Goal: Task Accomplishment & Management: Use online tool/utility

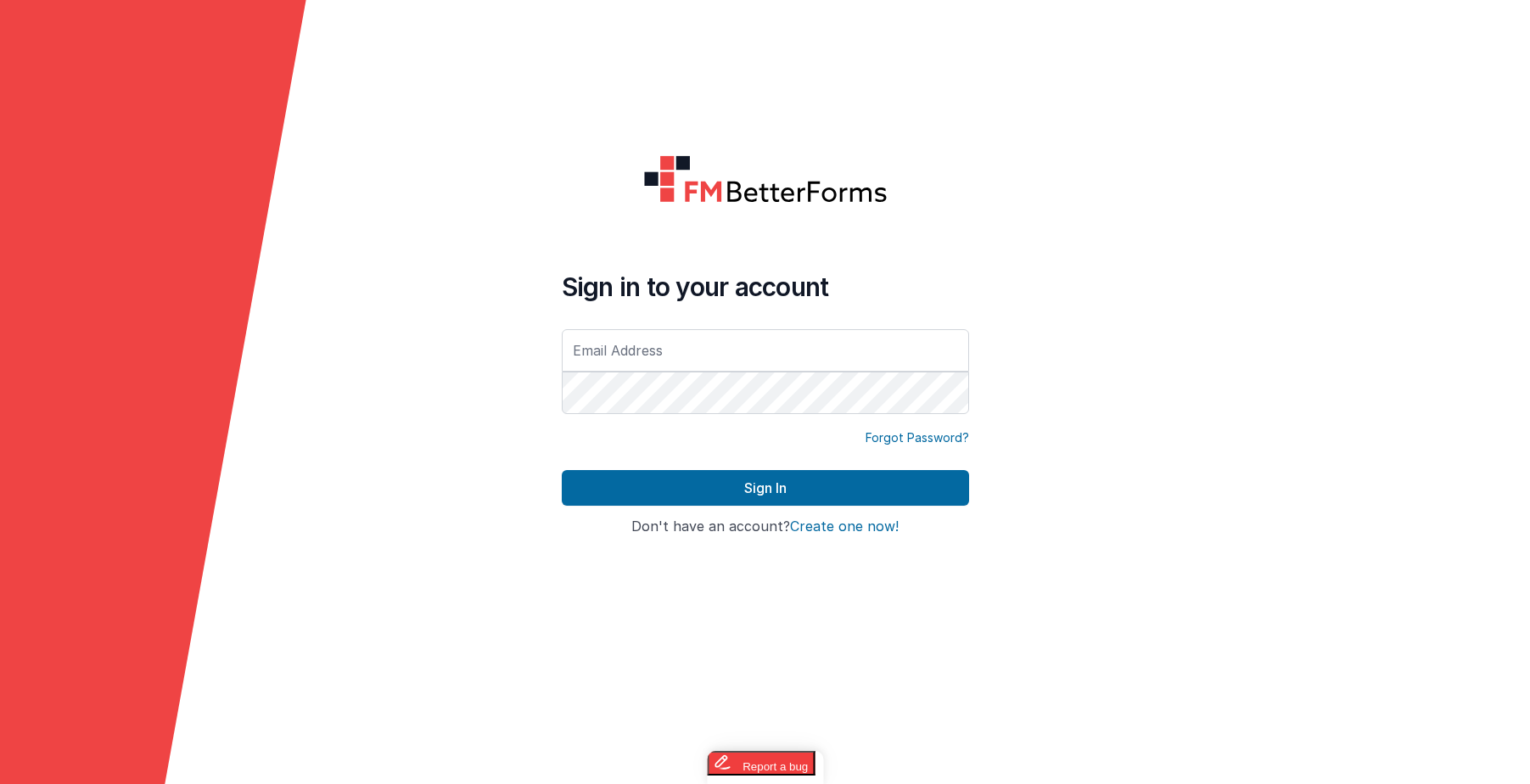
type input "[PERSON_NAME][EMAIL_ADDRESS][PERSON_NAME][DOMAIN_NAME]"
click at [1025, 236] on form "Sign in to your account [PERSON_NAME][EMAIL_ADDRESS][PERSON_NAME][DOMAIN_NAME] …" at bounding box center [765, 392] width 1530 height 784
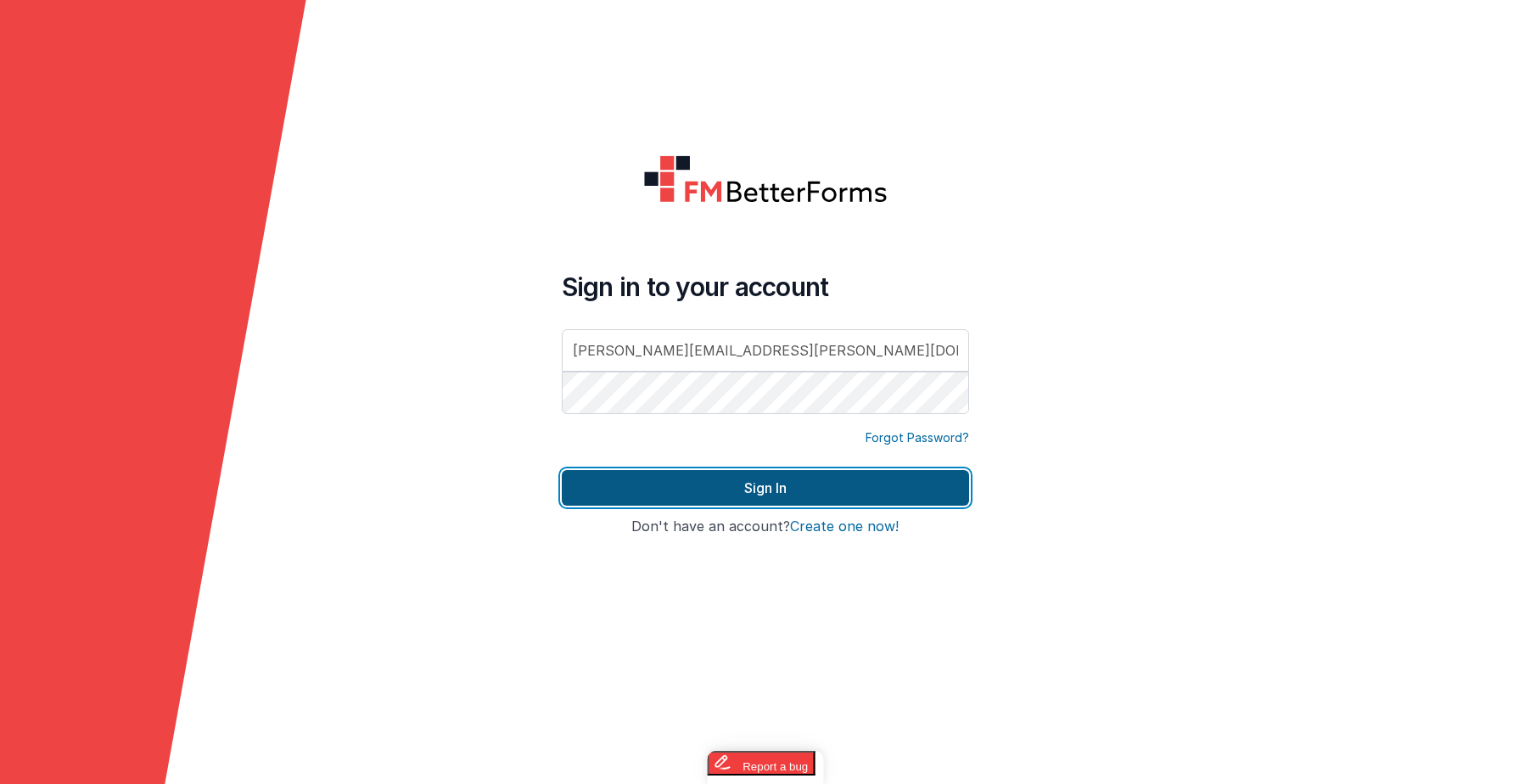
click at [664, 489] on button "Sign In" at bounding box center [766, 487] width 408 height 36
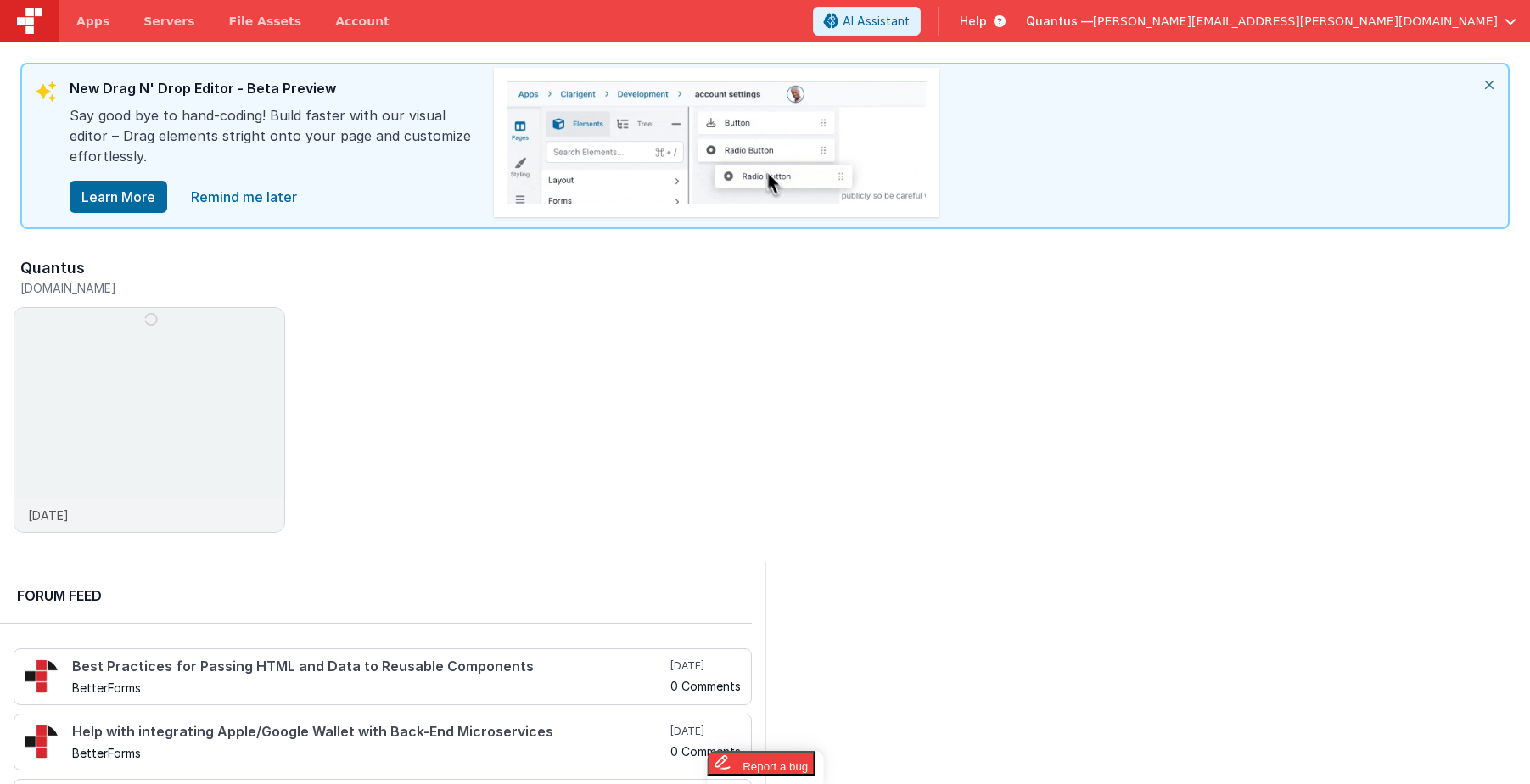
click at [1485, 81] on icon "close" at bounding box center [1489, 85] width 37 height 41
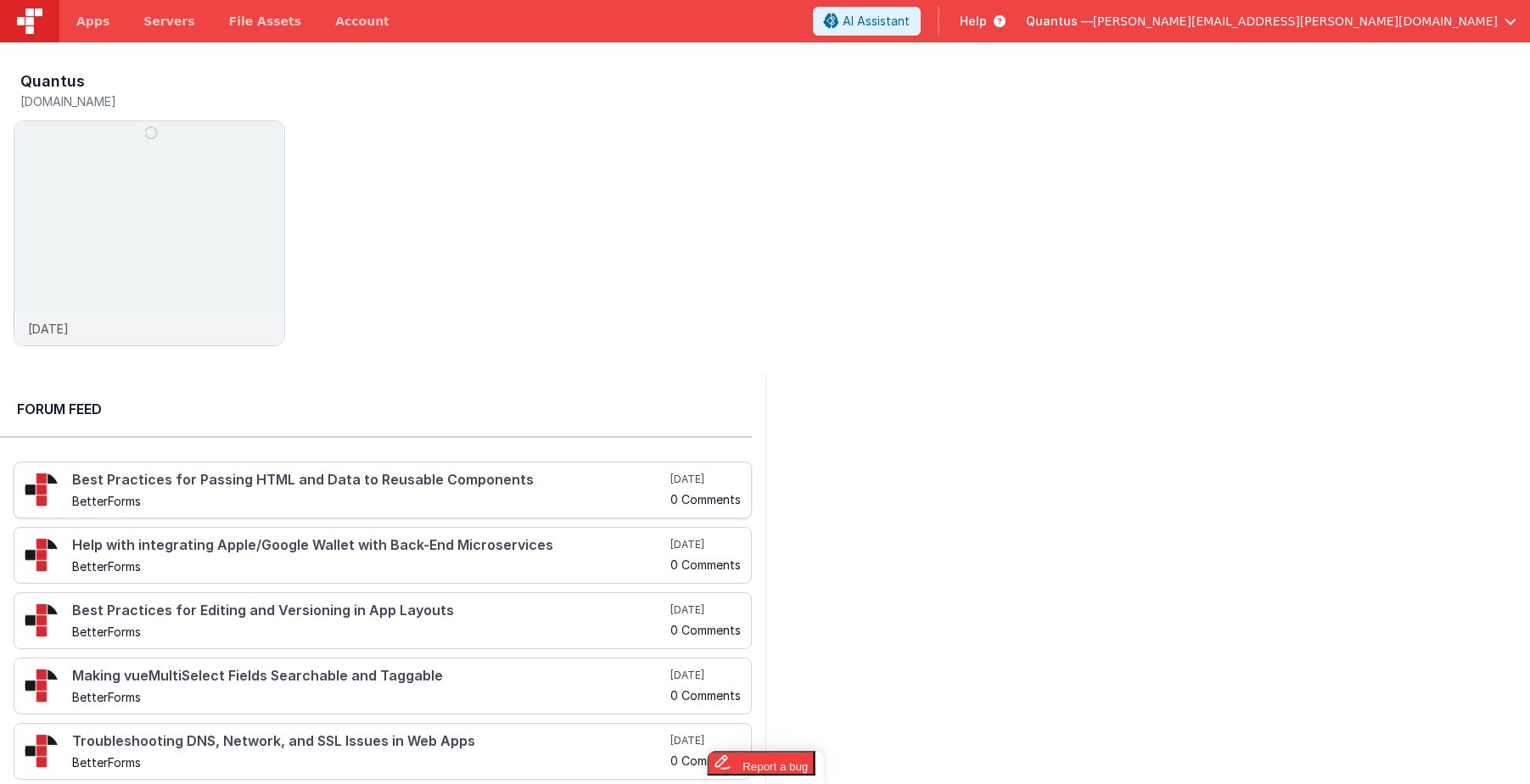
click at [272, 481] on h4 "Best Practices for Passing HTML and Data to Reusable Components" at bounding box center [369, 480] width 595 height 16
click at [141, 172] on img at bounding box center [149, 256] width 270 height 270
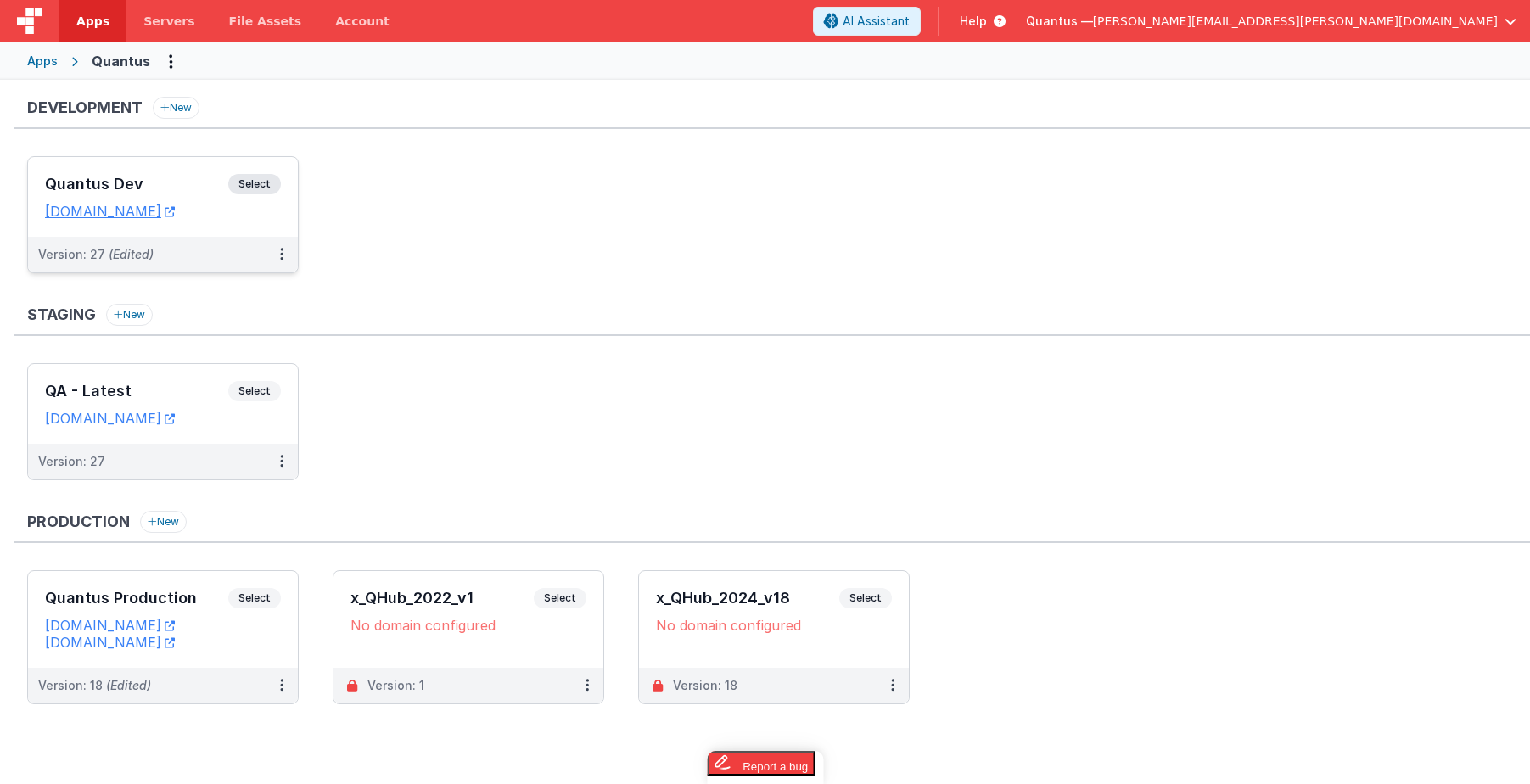
click at [161, 187] on h3 "Quantus Dev" at bounding box center [136, 184] width 184 height 17
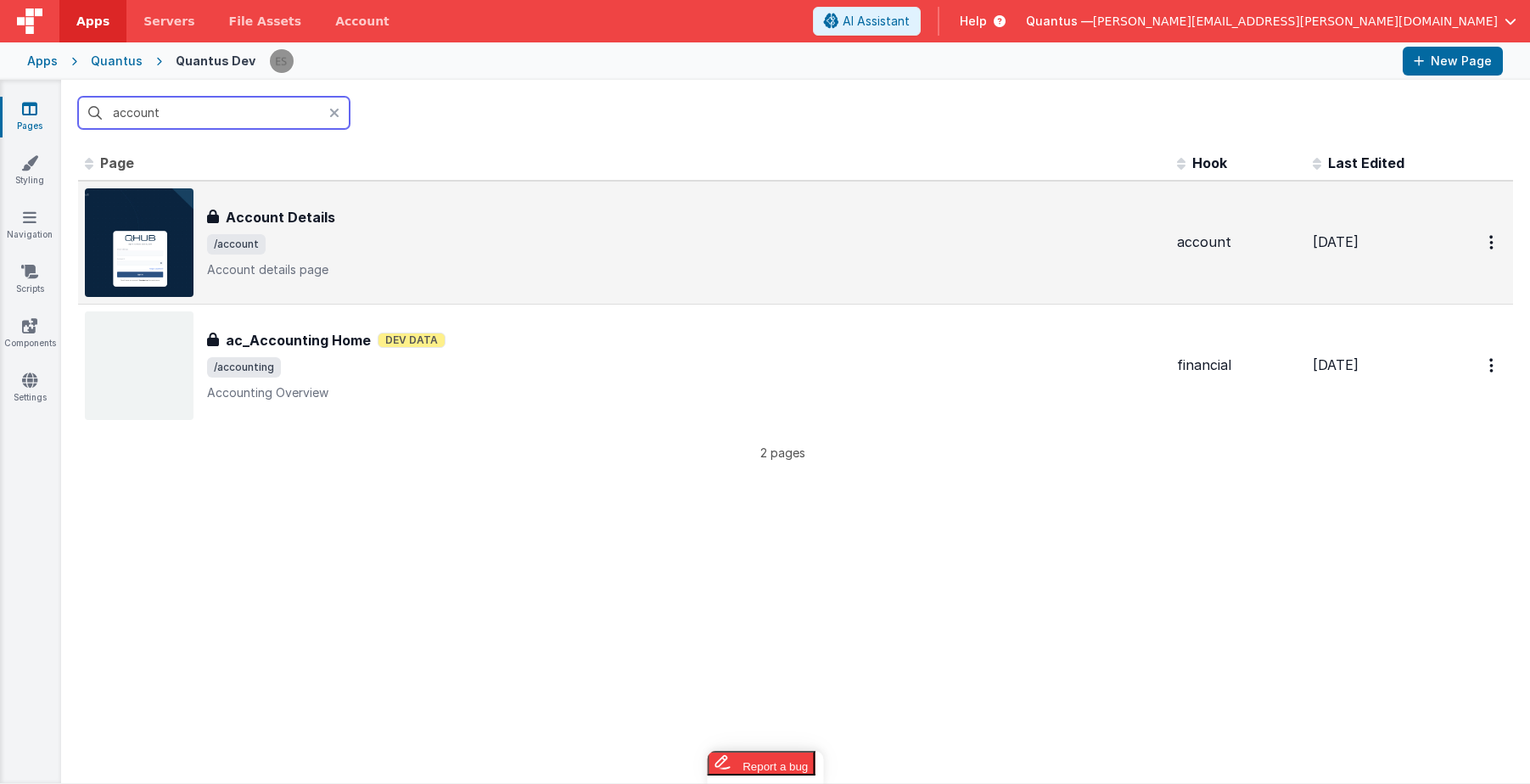
type input "account"
click at [555, 253] on span "/account" at bounding box center [685, 244] width 956 height 20
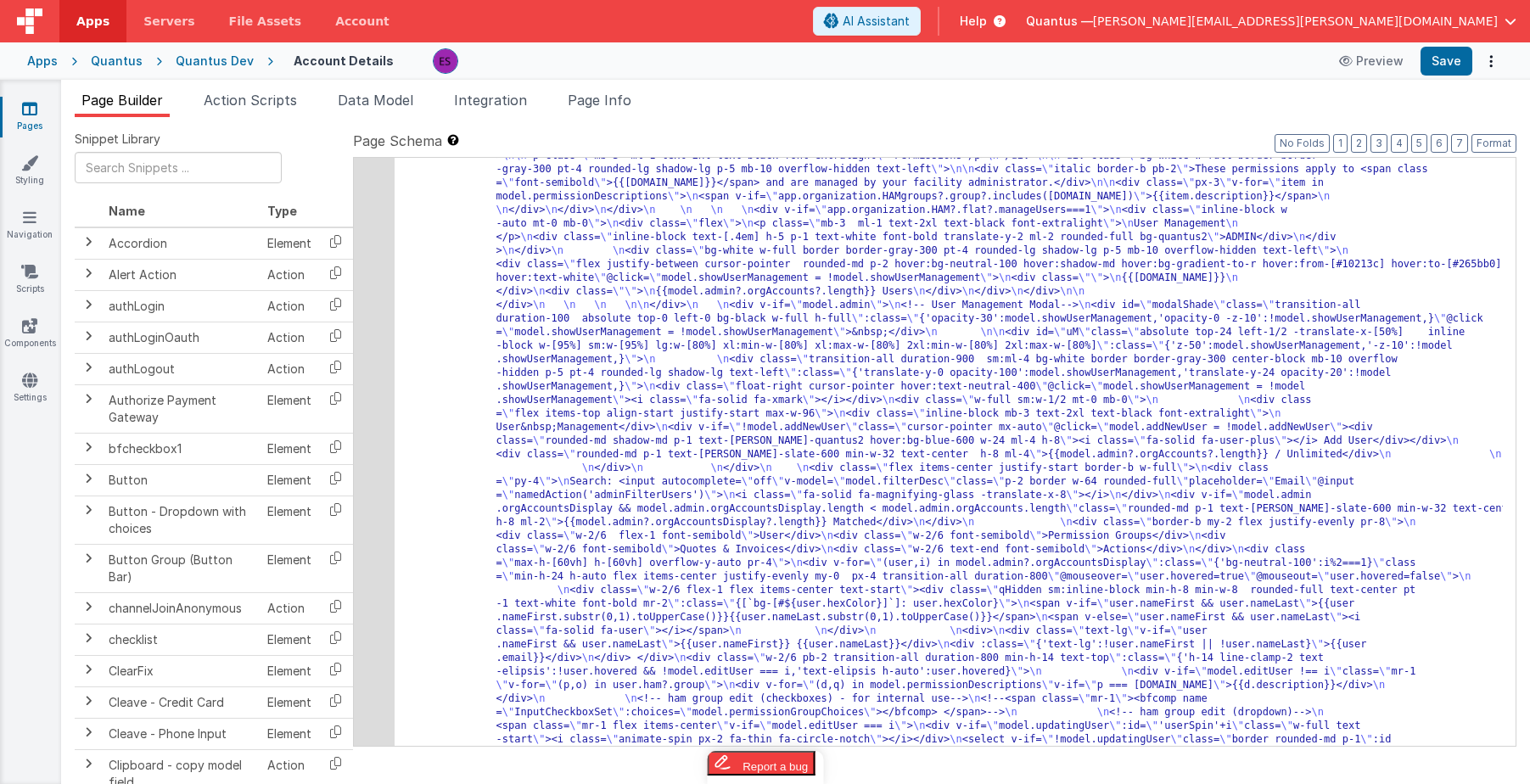
scroll to position [430, 0]
click at [381, 356] on div "4" at bounding box center [374, 387] width 41 height 1235
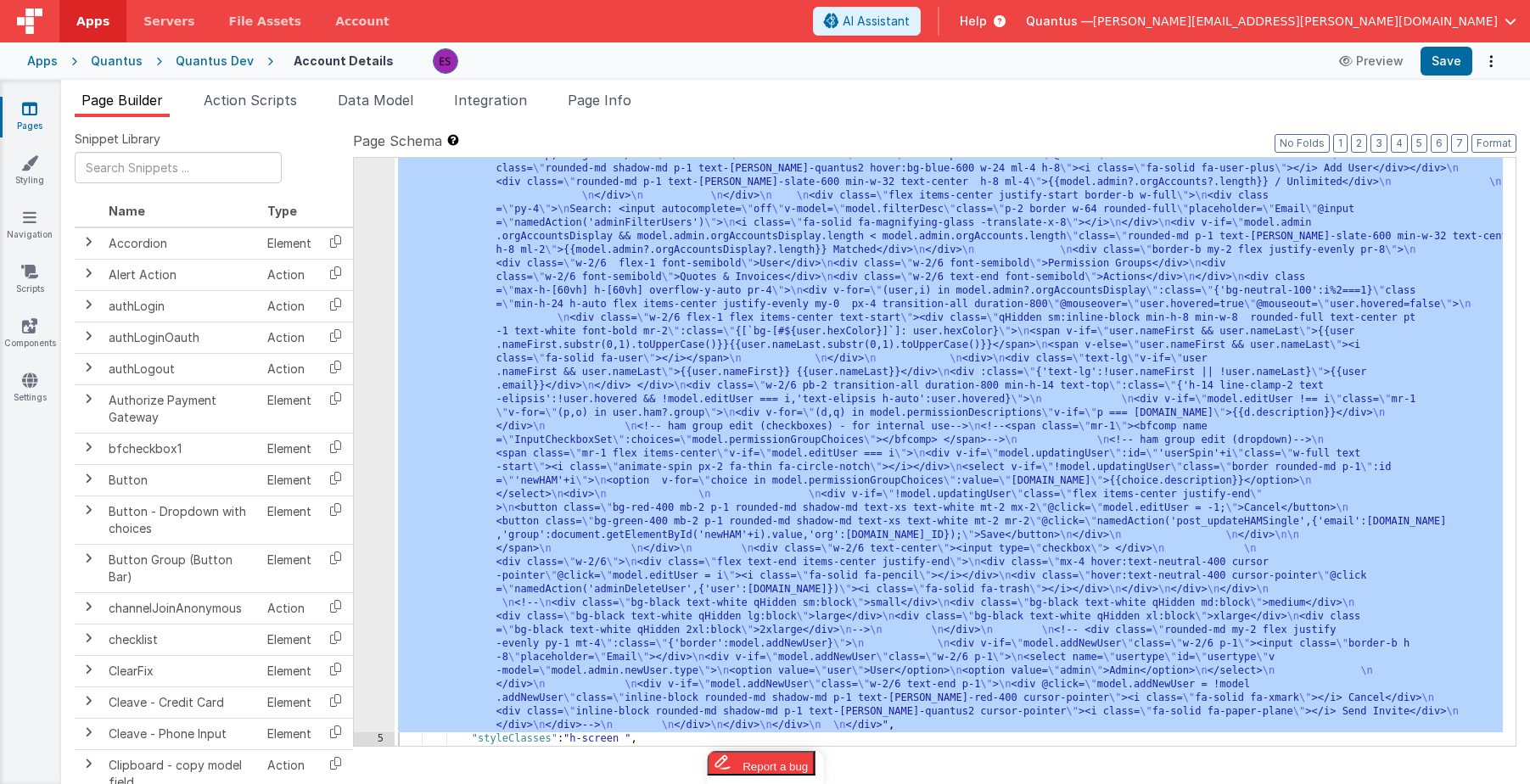
scroll to position [702, 0]
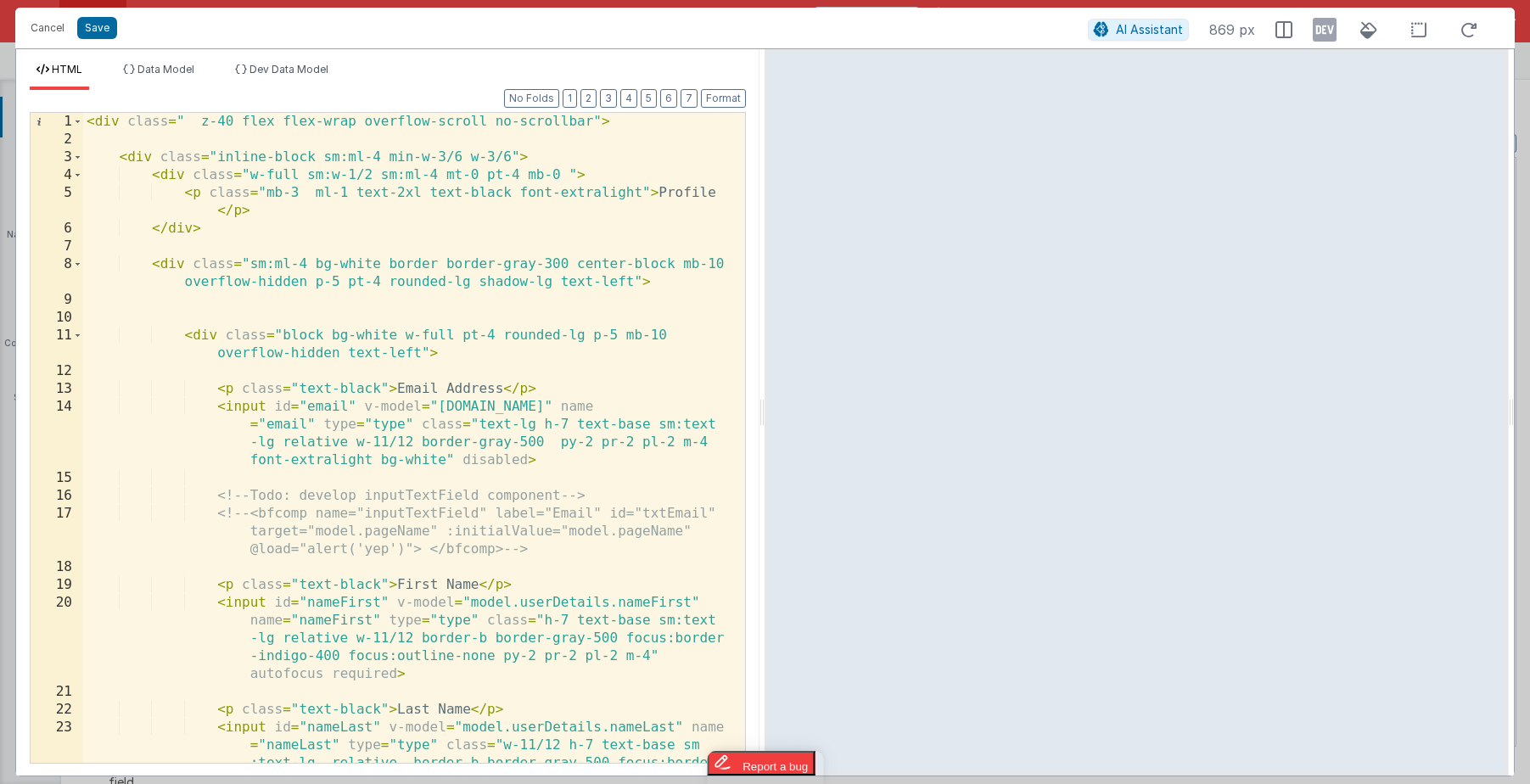
click at [362, 282] on div "< div class = " z-40 flex flex-wrap overflow-scroll no-scrollbar" > < div class…" at bounding box center [408, 491] width 649 height 757
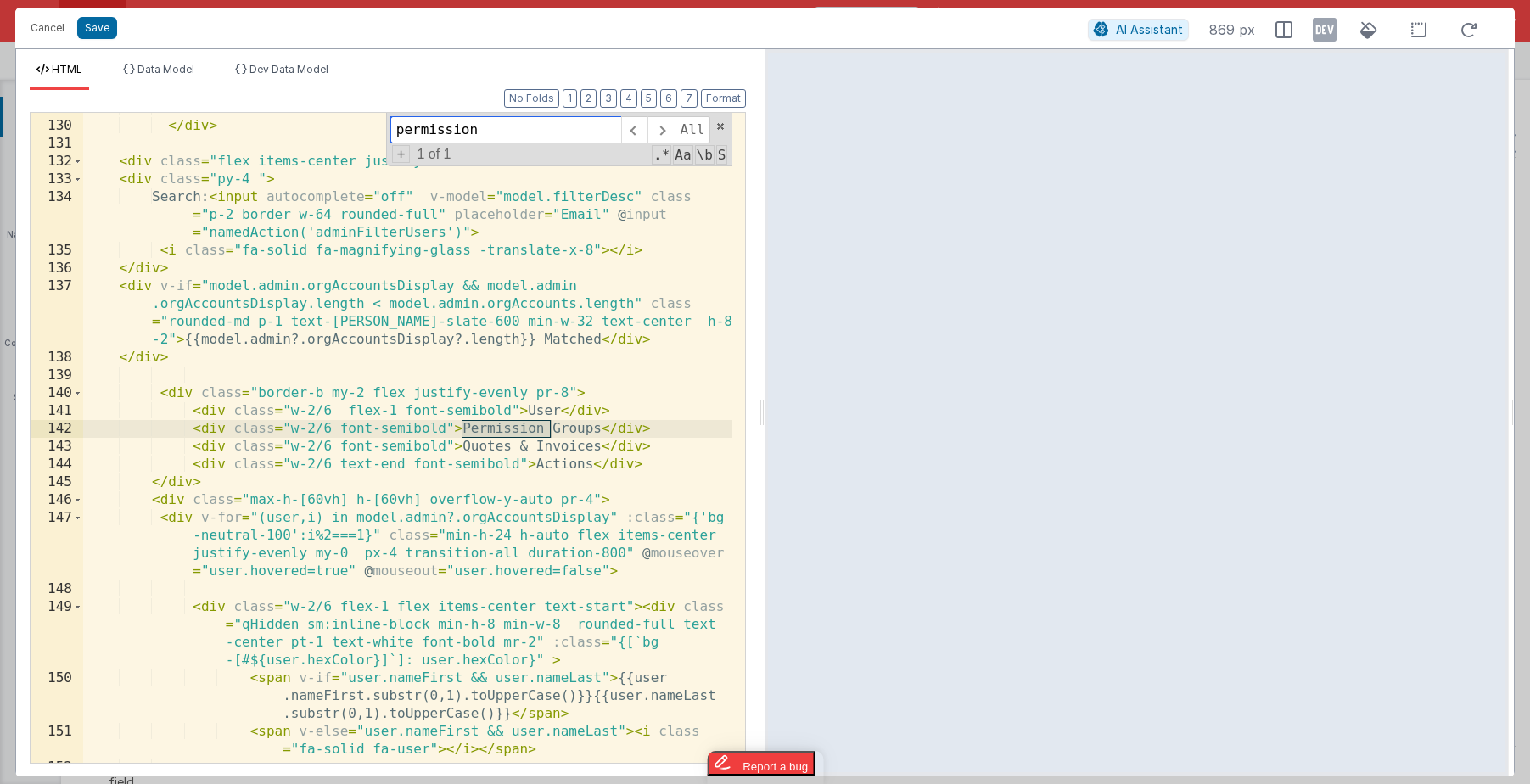
scroll to position [3666, 0]
type input "permission g"
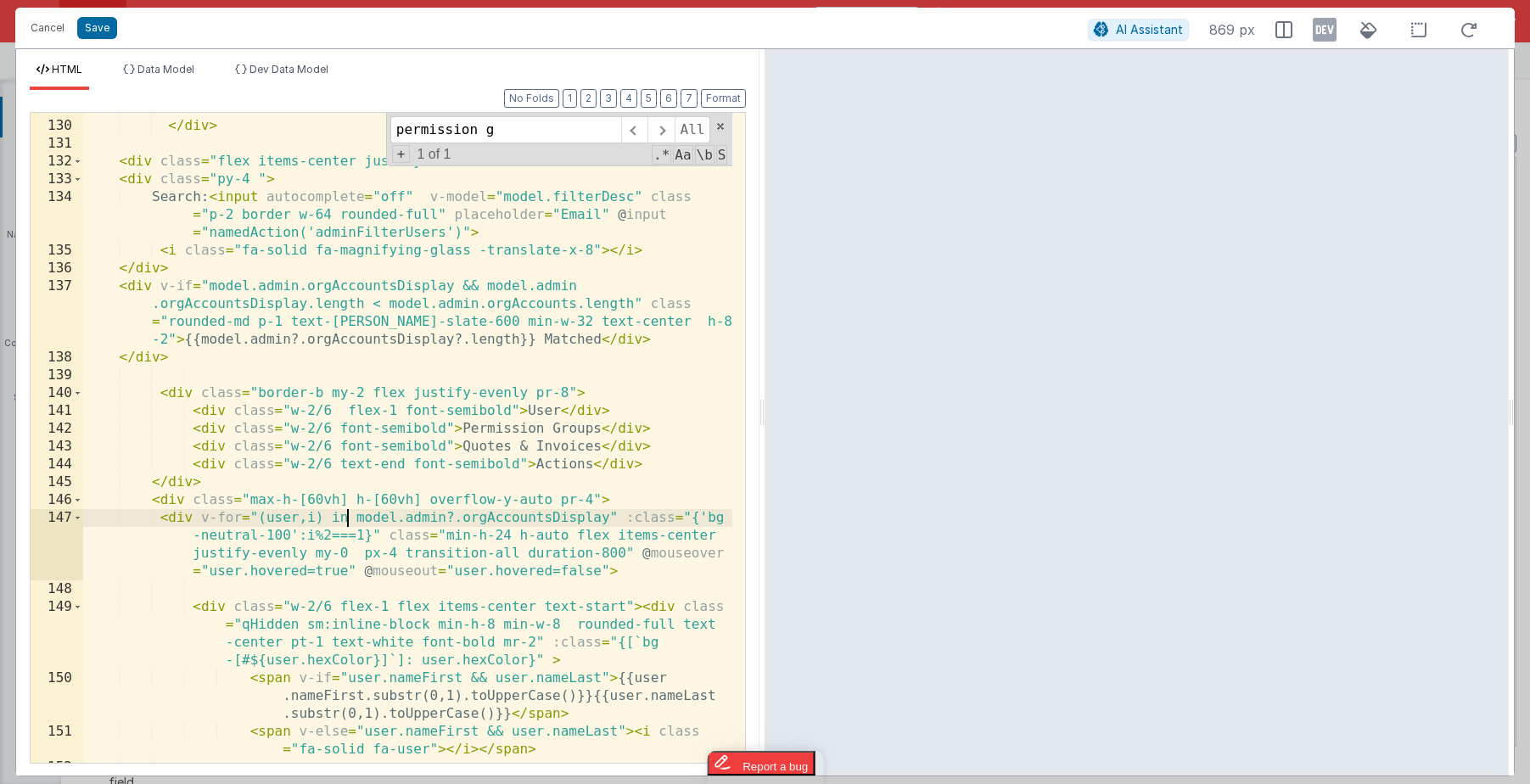
click at [350, 522] on div "</ div > < div class = "flex items-center justify-start border-b w-full" > < di…" at bounding box center [408, 442] width 649 height 685
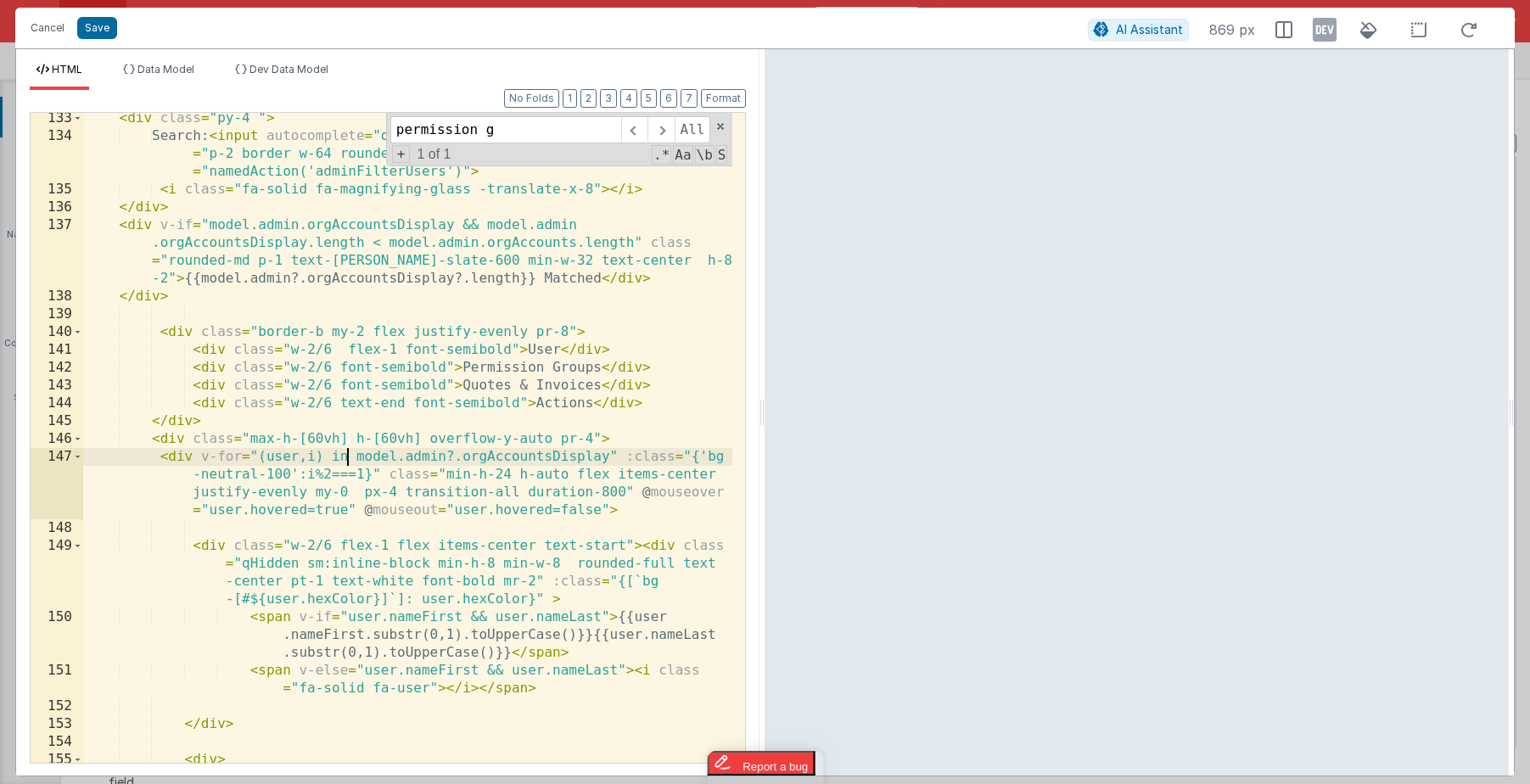
scroll to position [3732, 0]
click at [422, 567] on div "< div class = "py-4 " > Search: < input autocomplete = "off" v-model = "model.f…" at bounding box center [408, 458] width 649 height 704
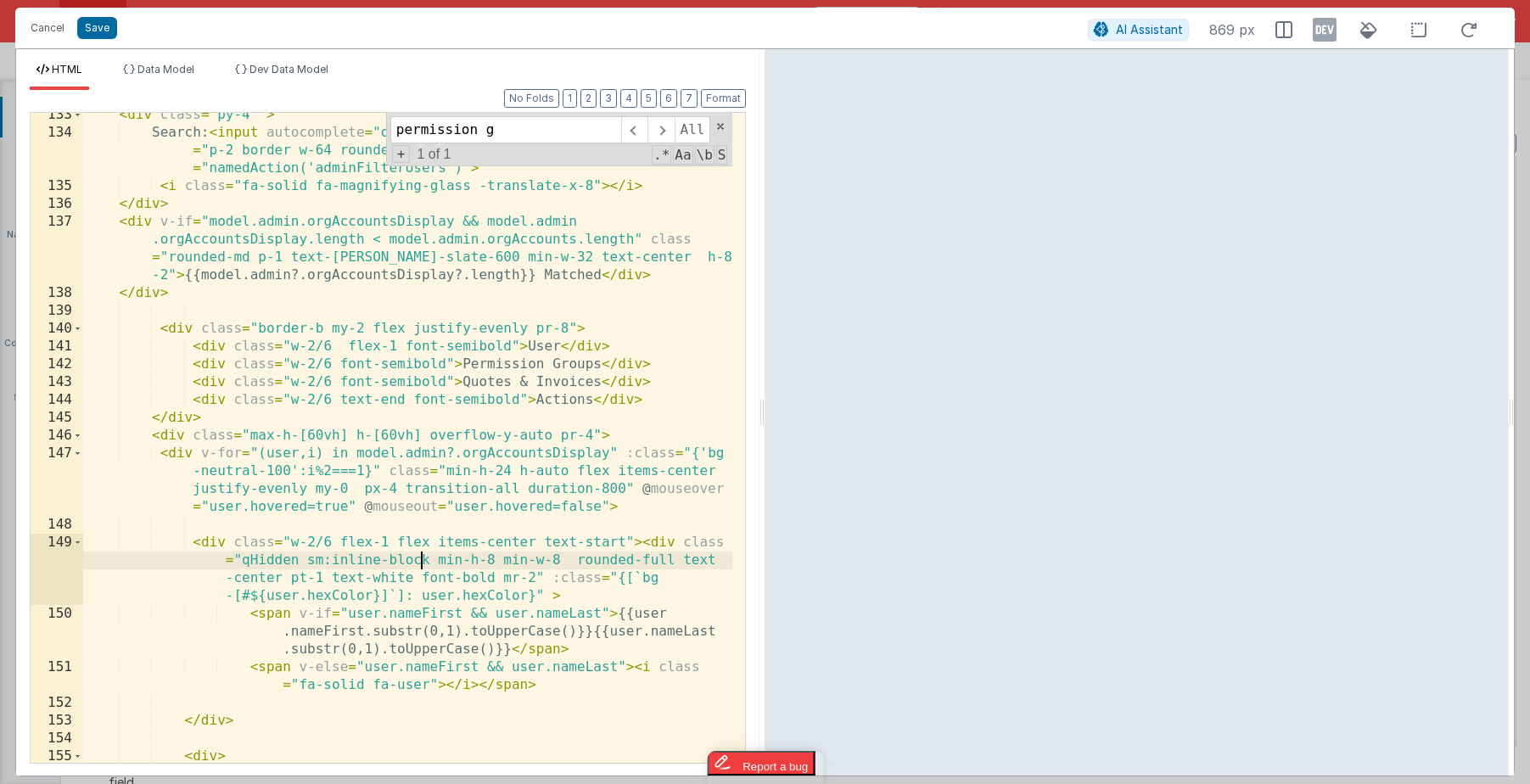
click at [214, 541] on div "< div class = "py-4 " > Search: < input autocomplete = "off" v-model = "model.f…" at bounding box center [408, 458] width 649 height 704
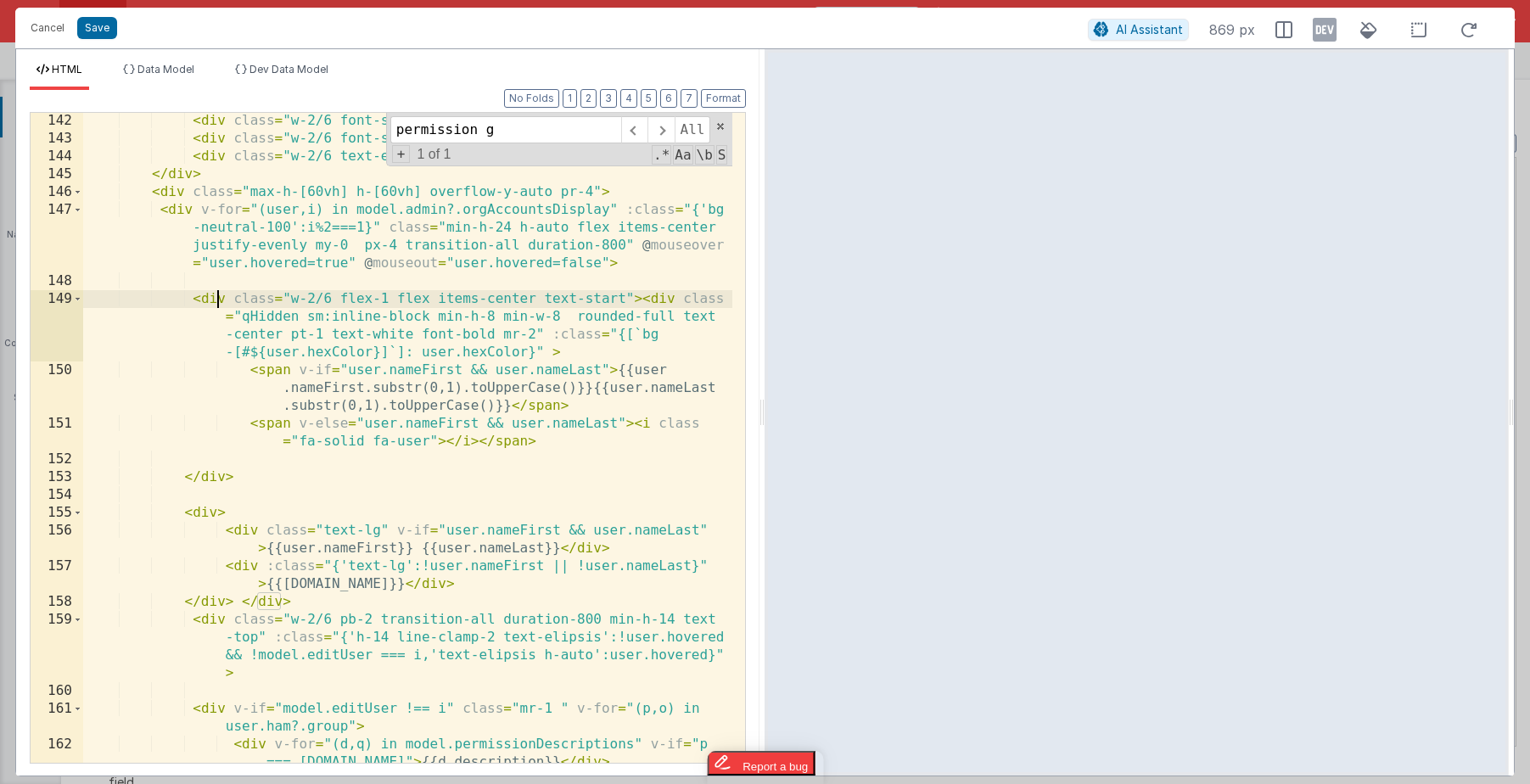
scroll to position [3977, 0]
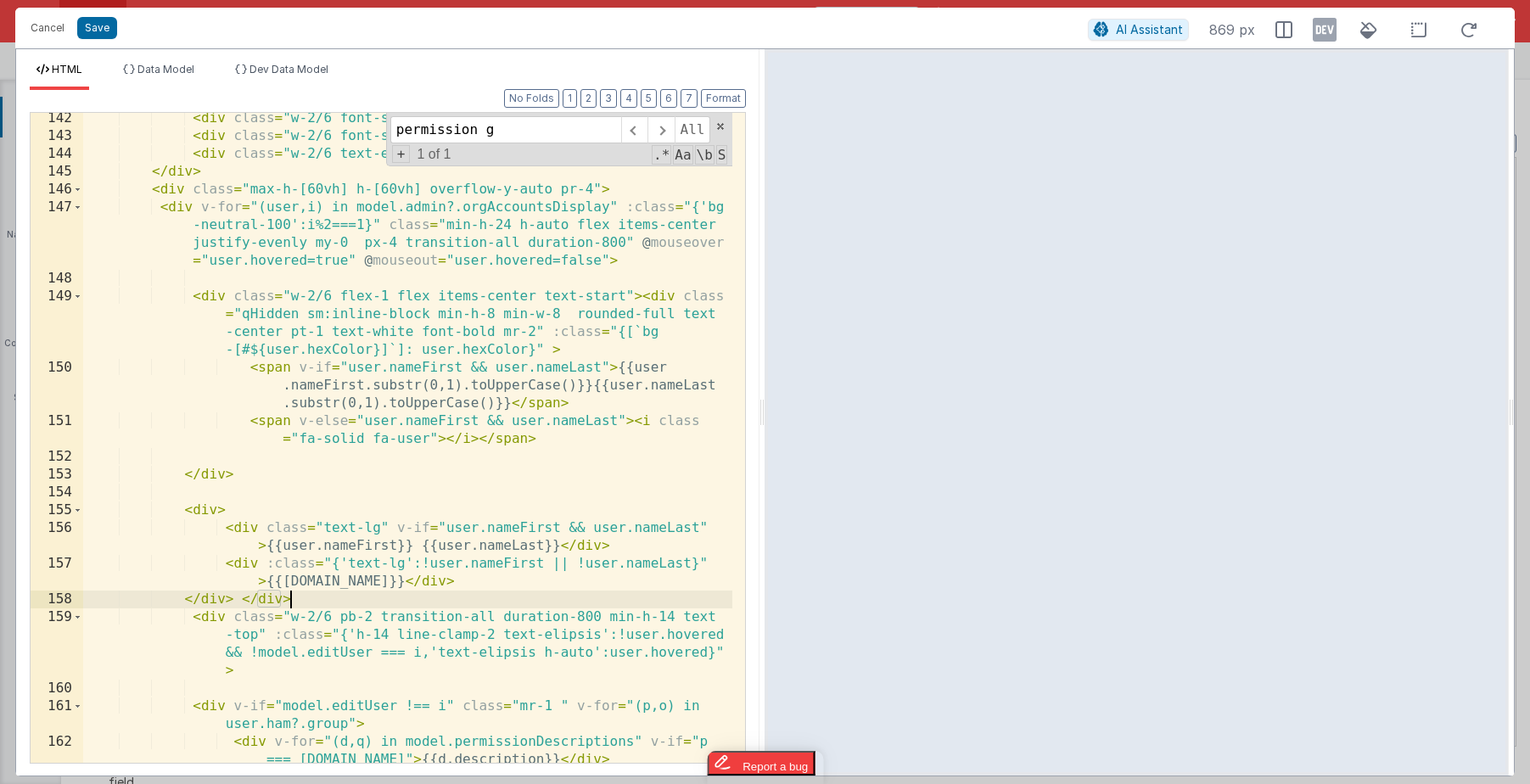
click at [318, 596] on div "< div class = "w-2/6 font-semibold" > Permission Groups </ div > < div class = …" at bounding box center [408, 452] width 649 height 685
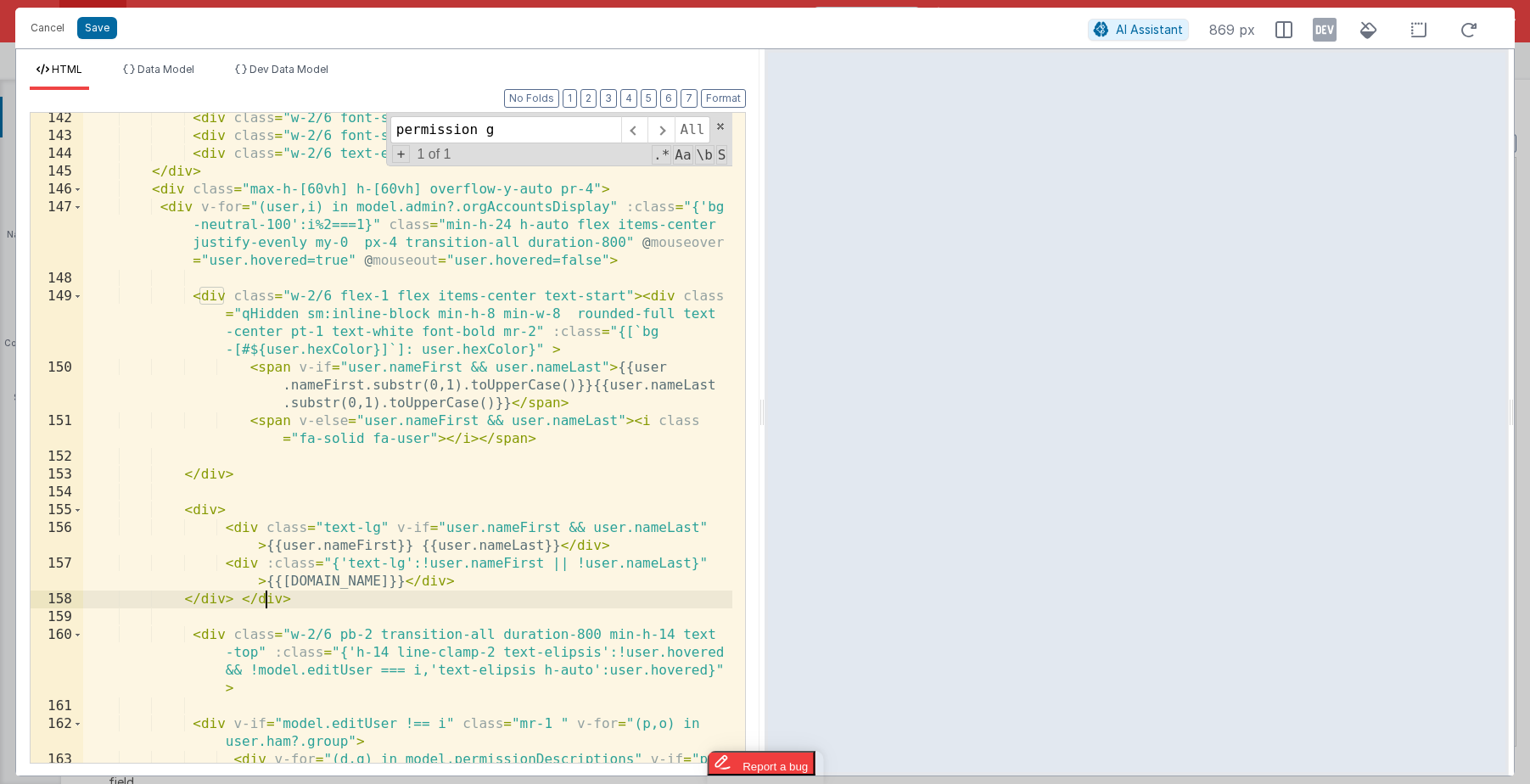
click at [267, 598] on div "< div class = "w-2/6 font-semibold" > Permission Groups </ div > < div class = …" at bounding box center [408, 461] width 649 height 704
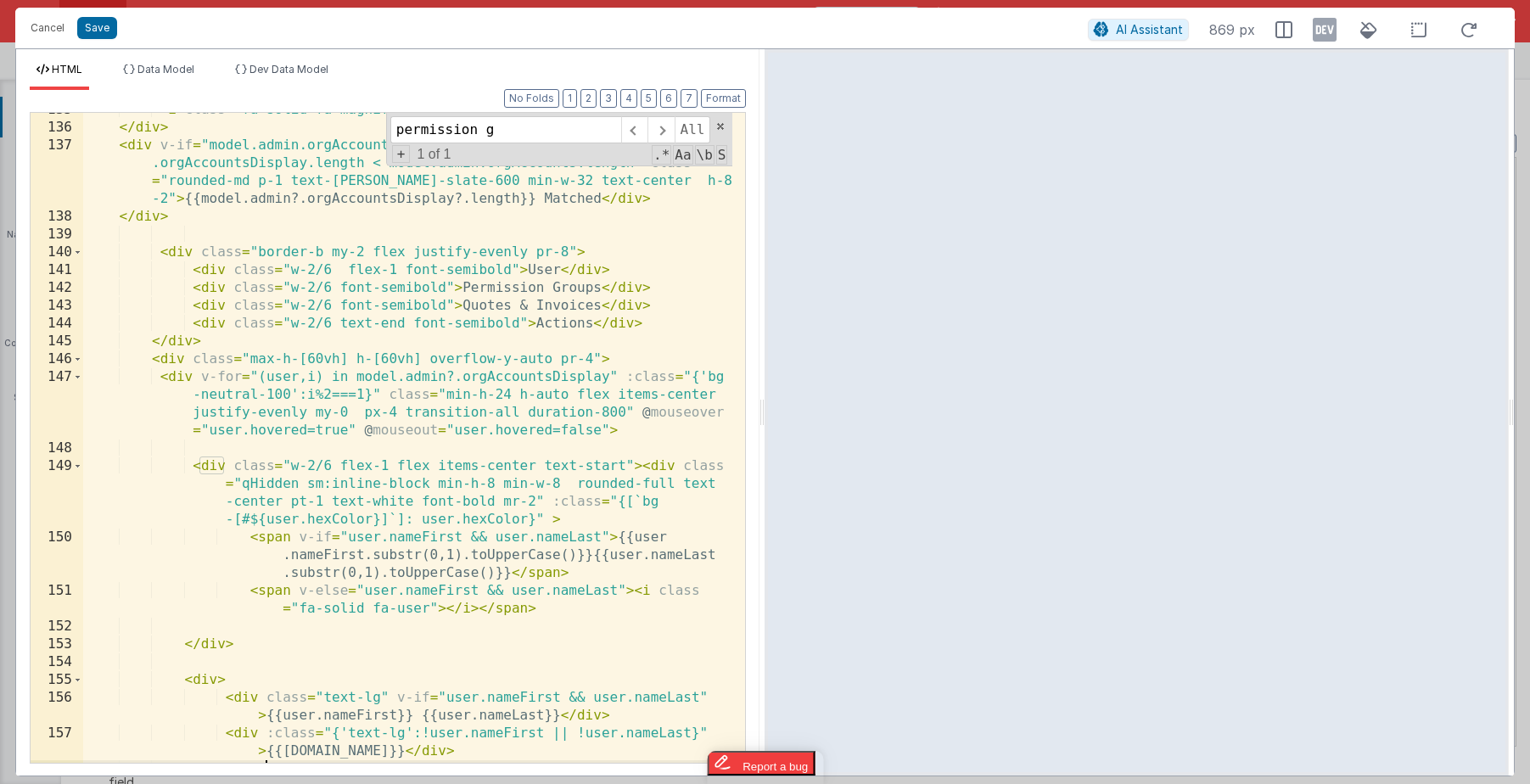
scroll to position [3806, 0]
click at [569, 252] on div "< i class = "fa-solid fa-magnifying-glass -translate-x-8" > </ i > </ div > < d…" at bounding box center [408, 446] width 649 height 685
click at [170, 360] on div "< i class = "fa-solid fa-magnifying-glass -translate-x-8" > </ i > </ div > < d…" at bounding box center [408, 447] width 649 height 685
drag, startPoint x: 382, startPoint y: 418, endPoint x: 367, endPoint y: 415, distance: 15.3
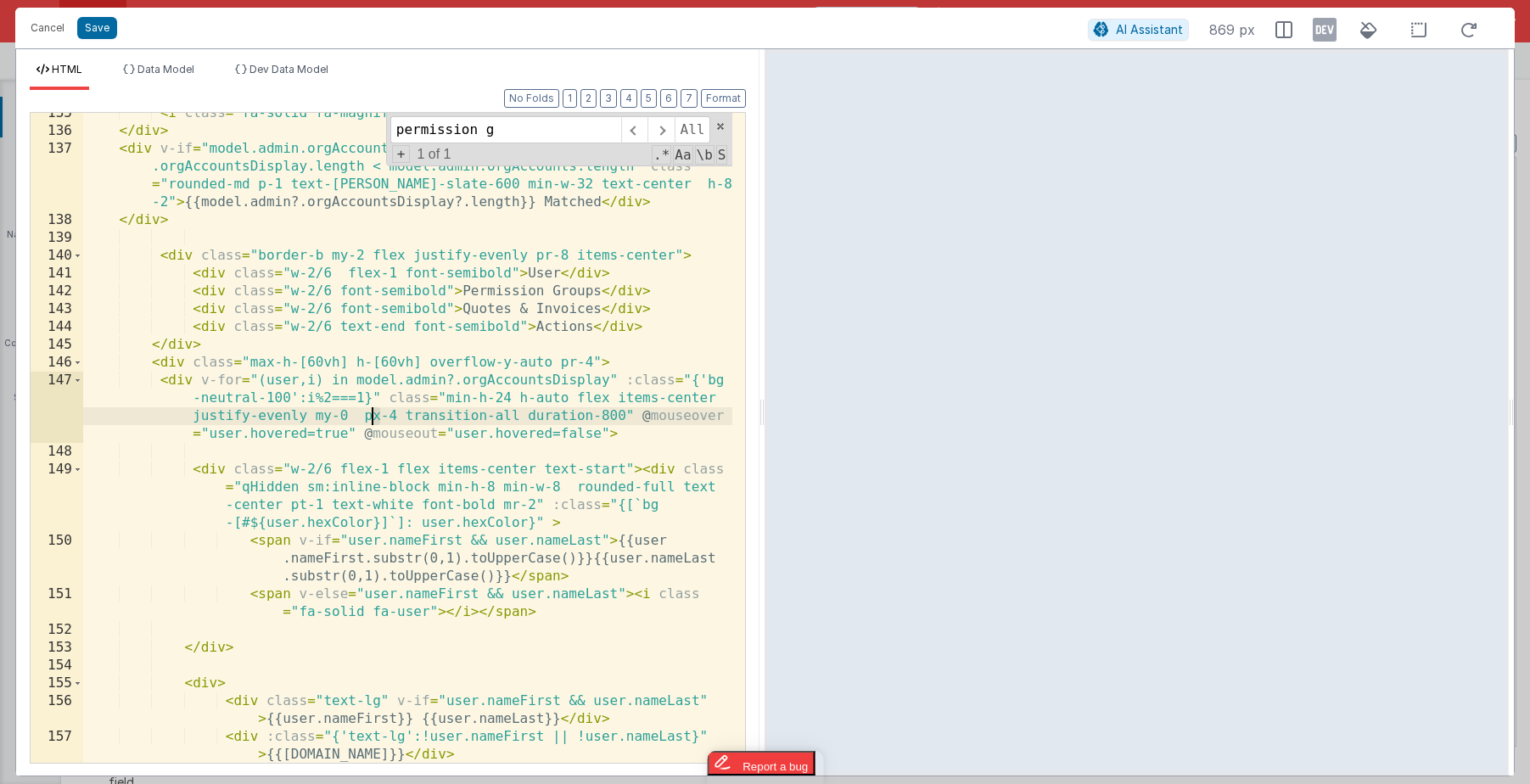
click at [367, 415] on div "< i class = "fa-solid fa-magnifying-glass -translate-x-8" > </ i > </ div > < d…" at bounding box center [408, 447] width 649 height 685
drag, startPoint x: 594, startPoint y: 359, endPoint x: 554, endPoint y: 362, distance: 40.1
click at [553, 361] on div "< i class = "fa-solid fa-magnifying-glass -translate-x-8" > </ i > </ div > < d…" at bounding box center [408, 447] width 649 height 685
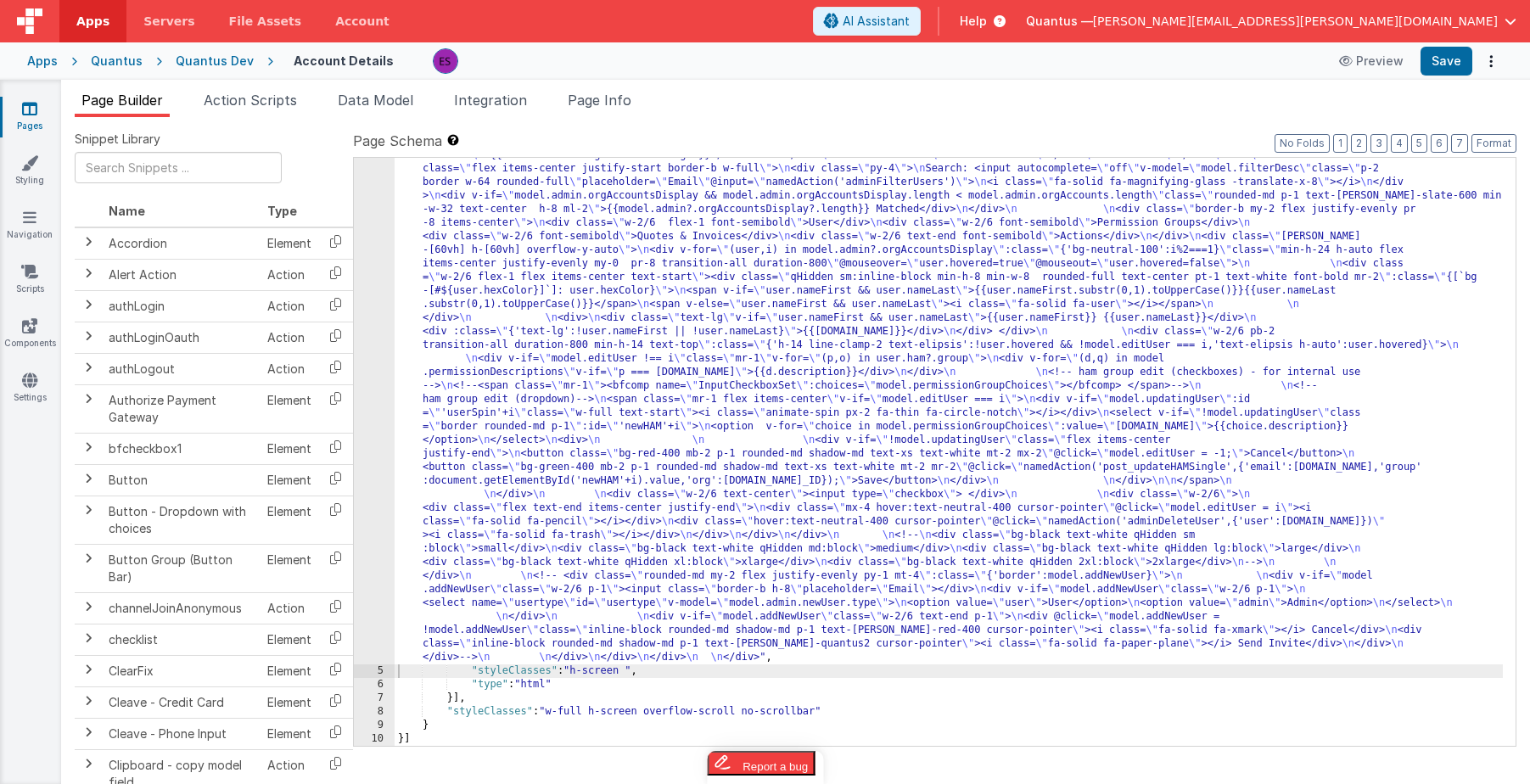
scroll to position [688, 0]
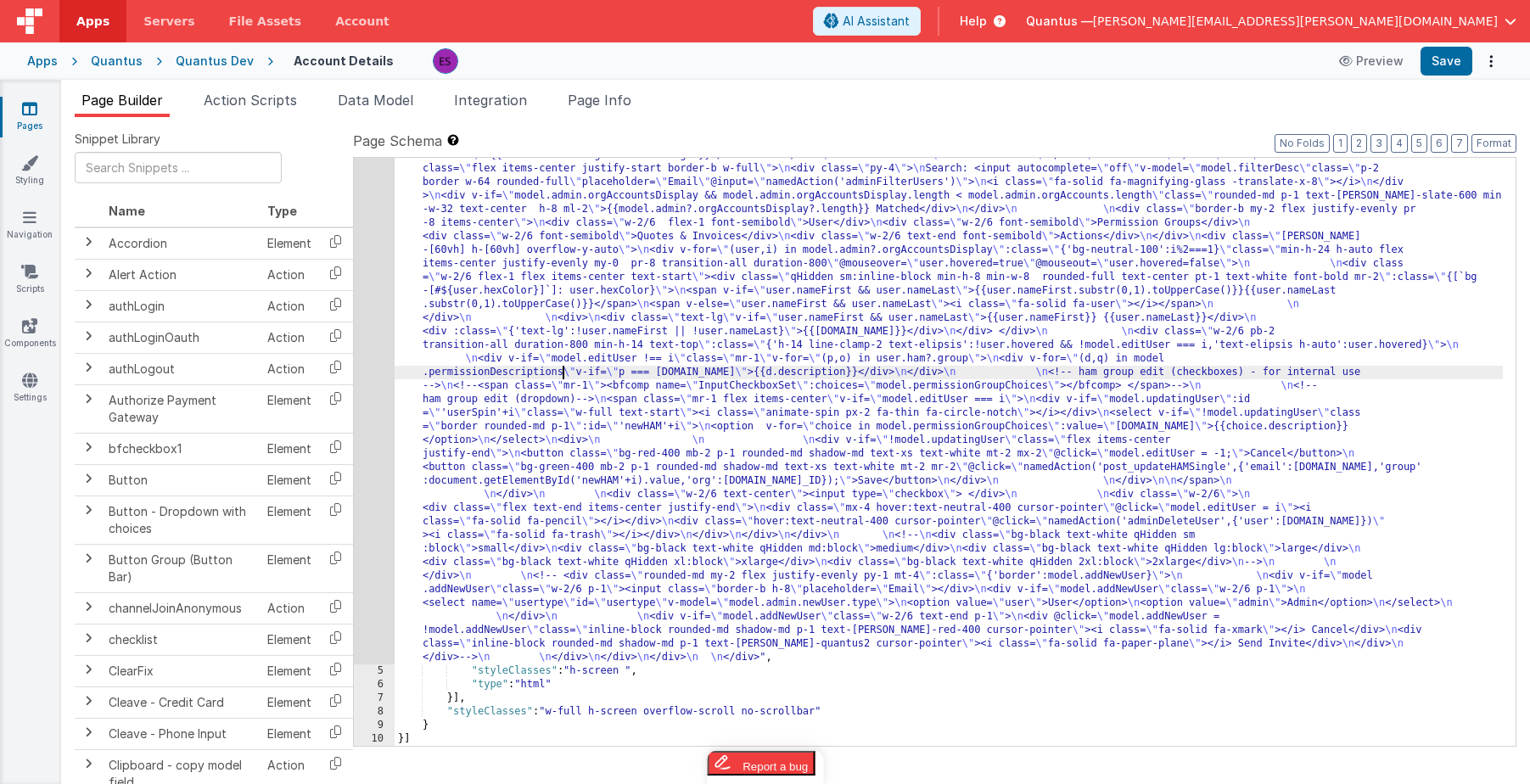
click at [562, 374] on div ""html" : "<div class= \" z-40 flex flex-wrap overflow-scroll no-scrollbar \" > …" at bounding box center [949, 387] width 1109 height 1755
click at [369, 387] on div "4" at bounding box center [374, 87] width 41 height 1154
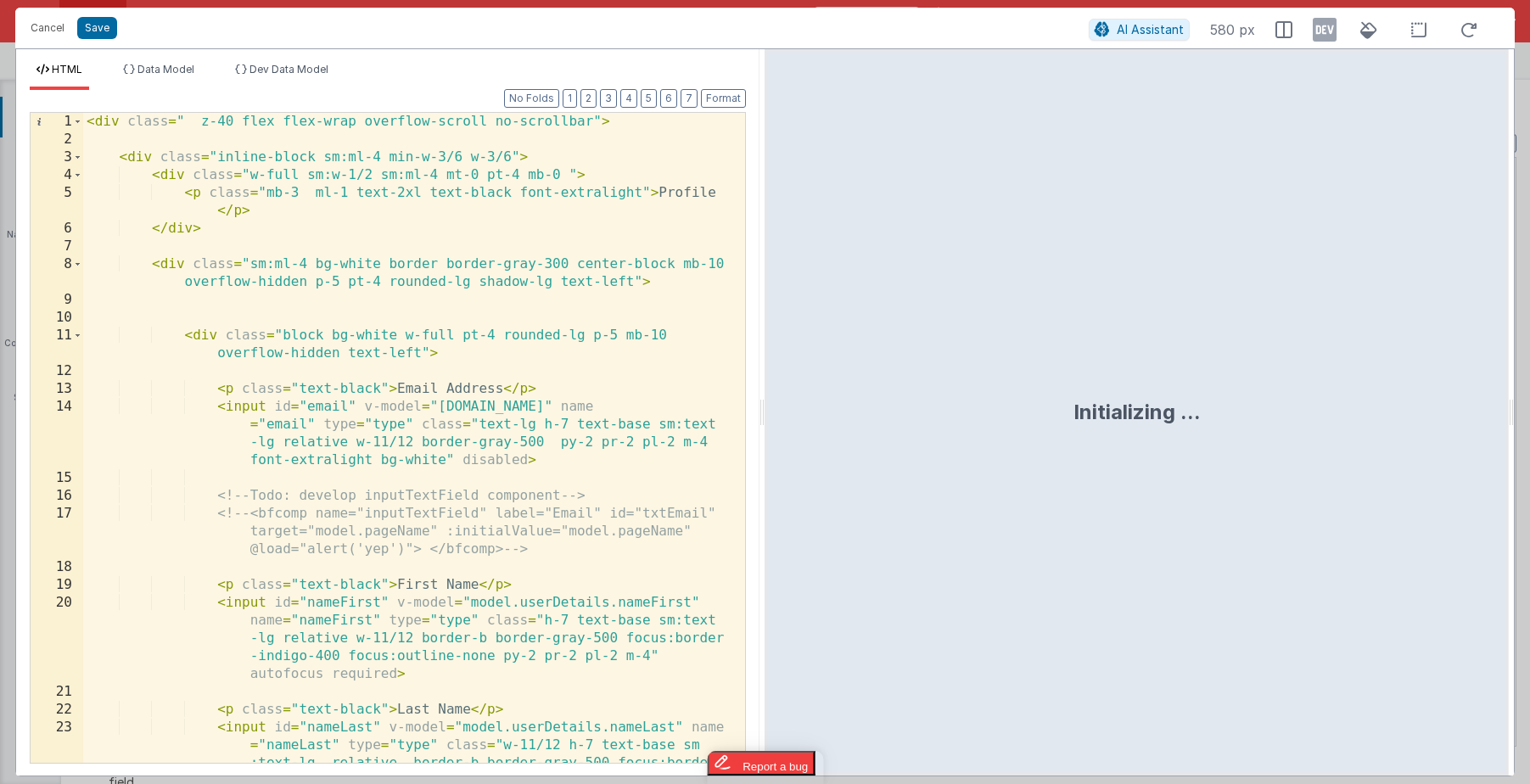
click at [381, 389] on div "< div class = " z-40 flex flex-wrap overflow-scroll no-scrollbar" > < div class…" at bounding box center [408, 491] width 649 height 757
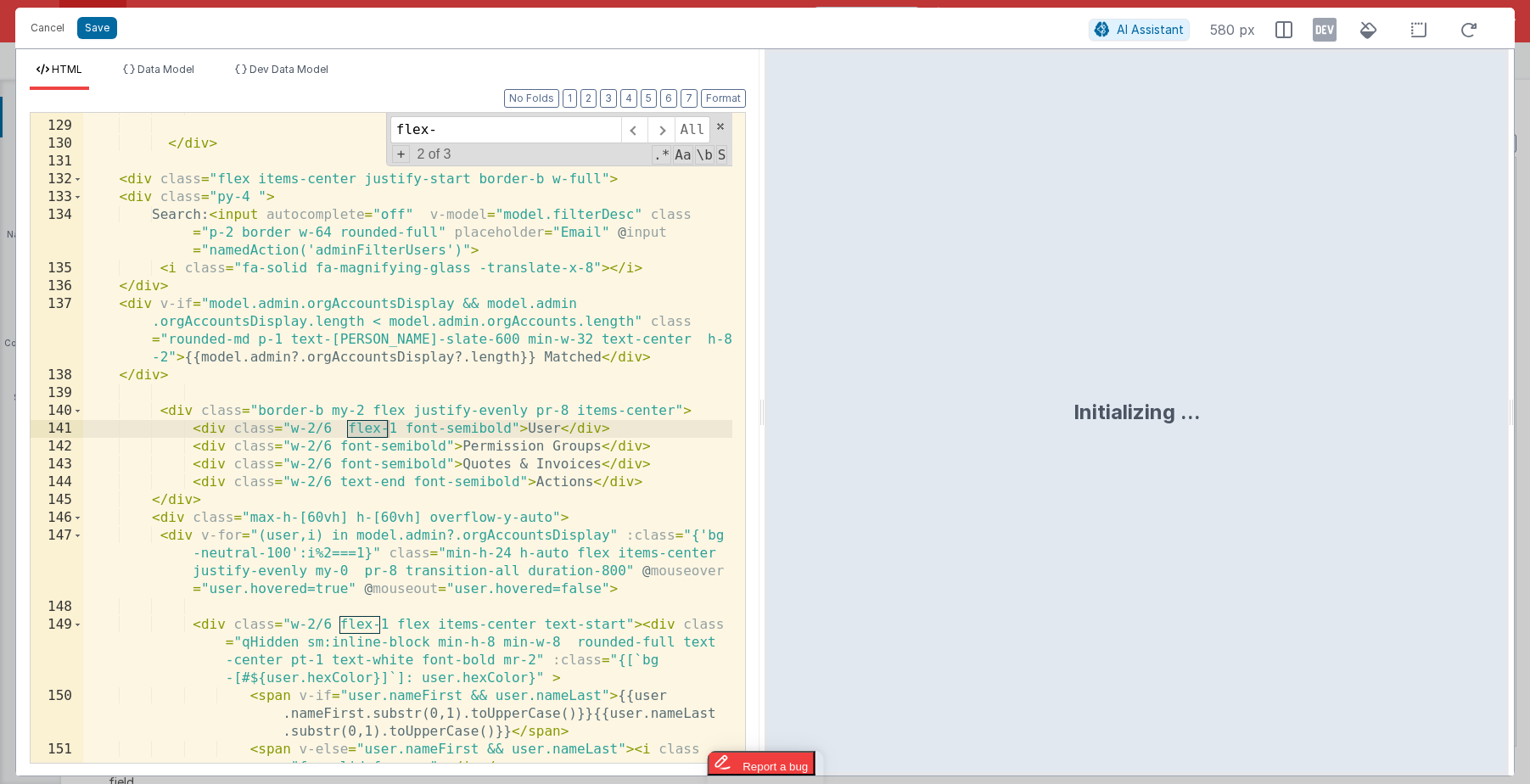
scroll to position [3649, 0]
type input "flex-1"
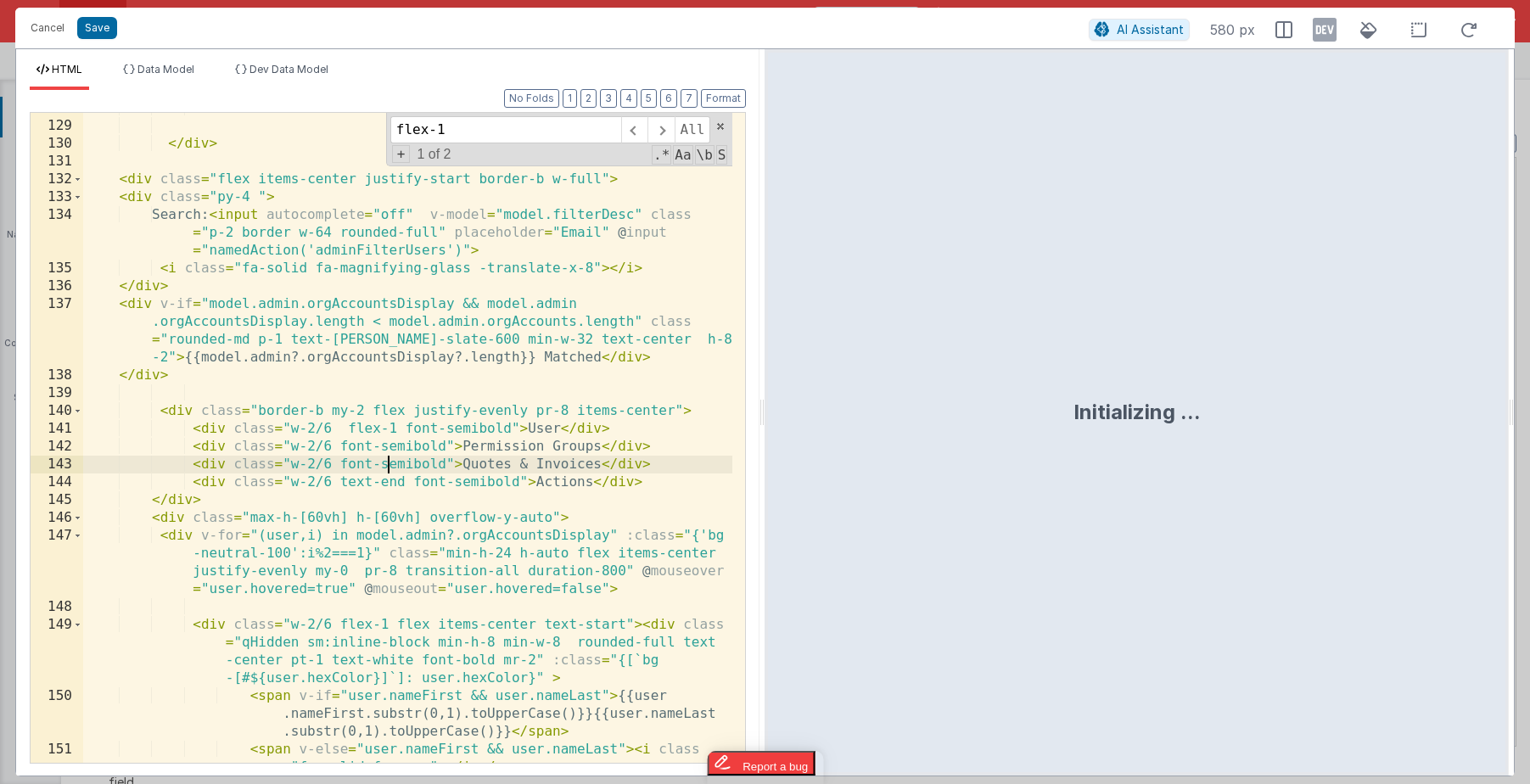
click at [386, 457] on div "</ div > </ div > < div class = "flex items-center justify-start border-b w-ful…" at bounding box center [408, 451] width 649 height 704
drag, startPoint x: 402, startPoint y: 429, endPoint x: 350, endPoint y: 433, distance: 52.2
click at [350, 433] on div "</ div > </ div > < div class = "flex items-center justify-start border-b w-ful…" at bounding box center [408, 451] width 649 height 704
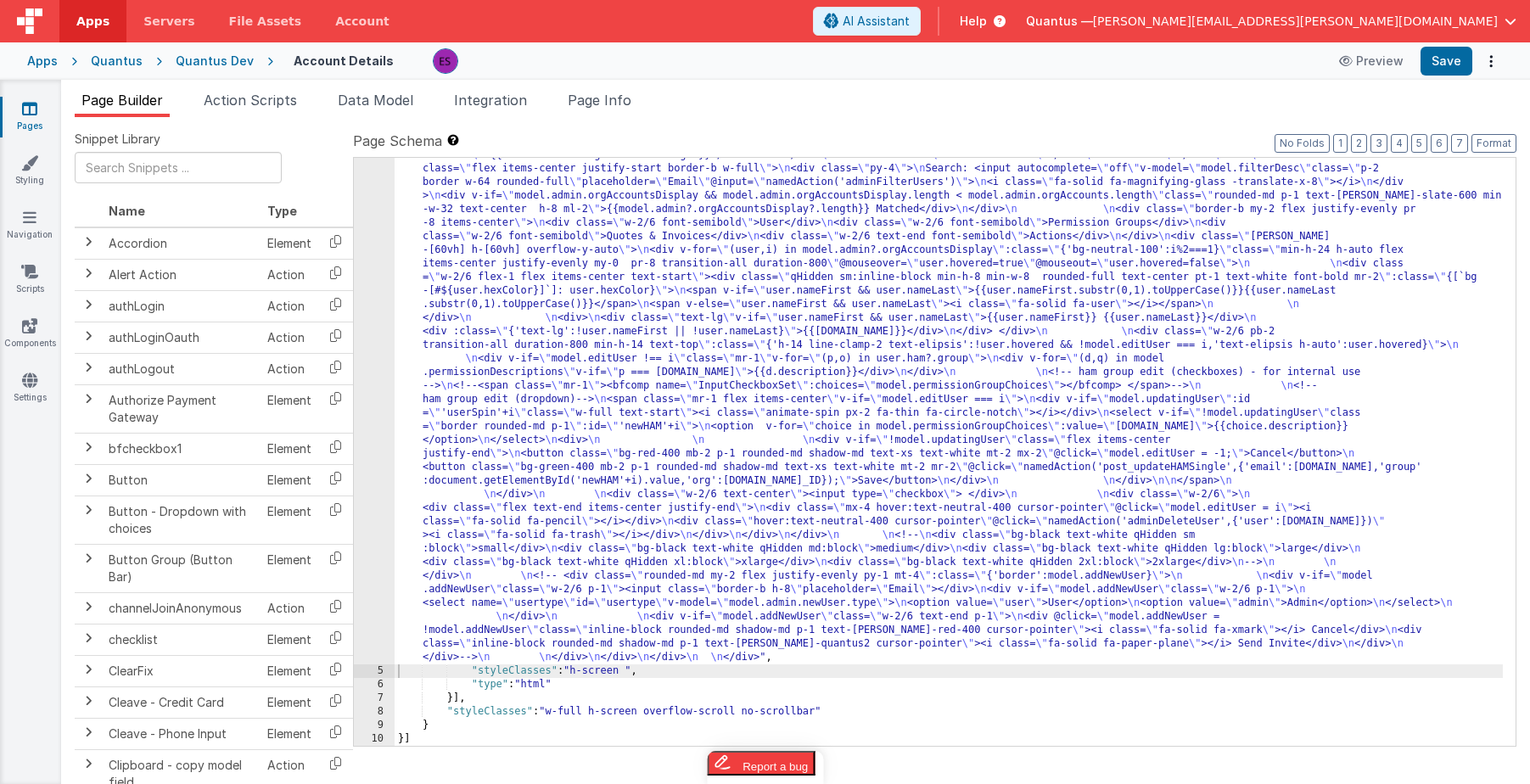
click at [494, 376] on div ""html" : "<div class= \" z-40 flex flex-wrap overflow-scroll no-scrollbar \" > …" at bounding box center [949, 387] width 1109 height 1755
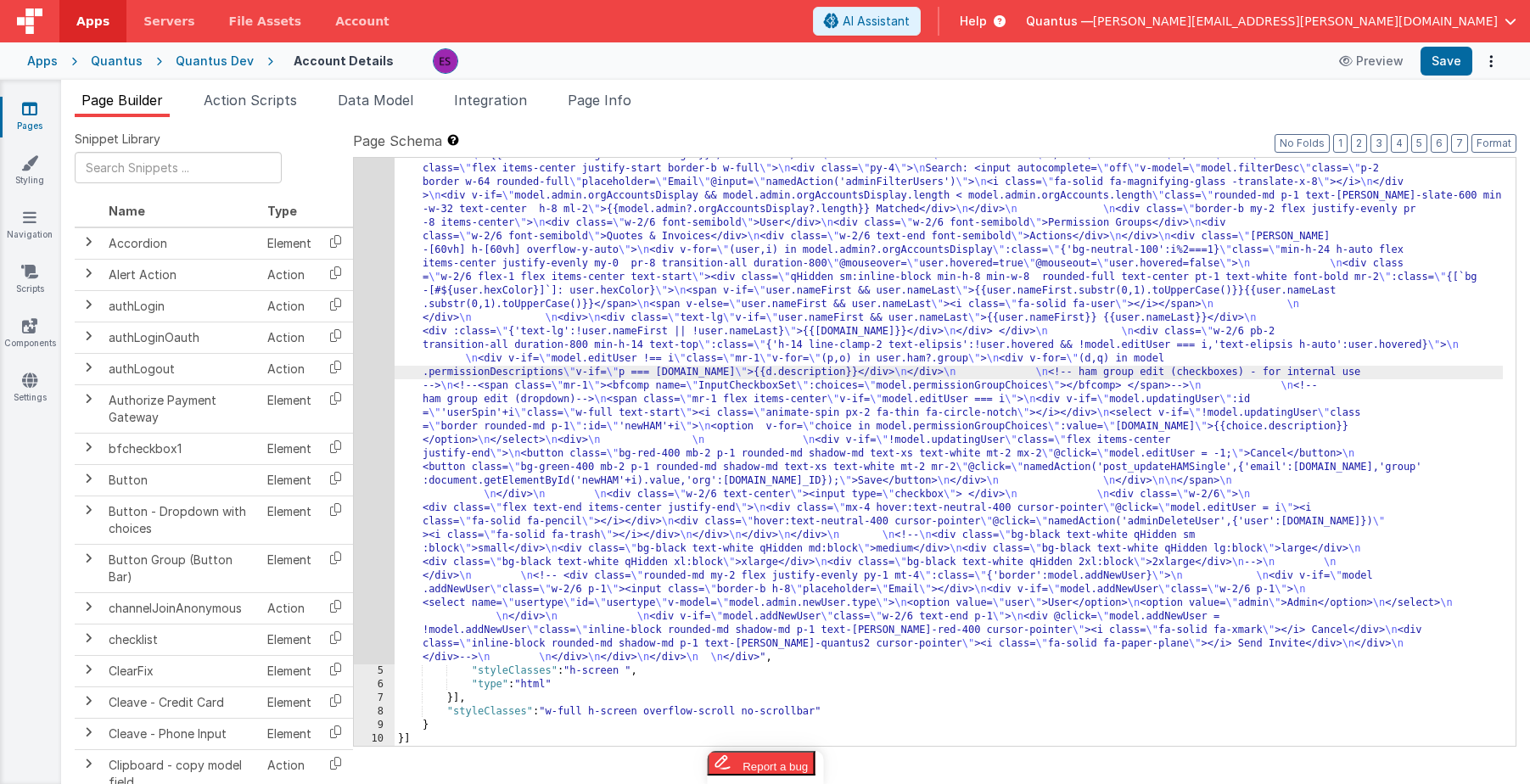
click at [378, 417] on div "4" at bounding box center [374, 87] width 41 height 1154
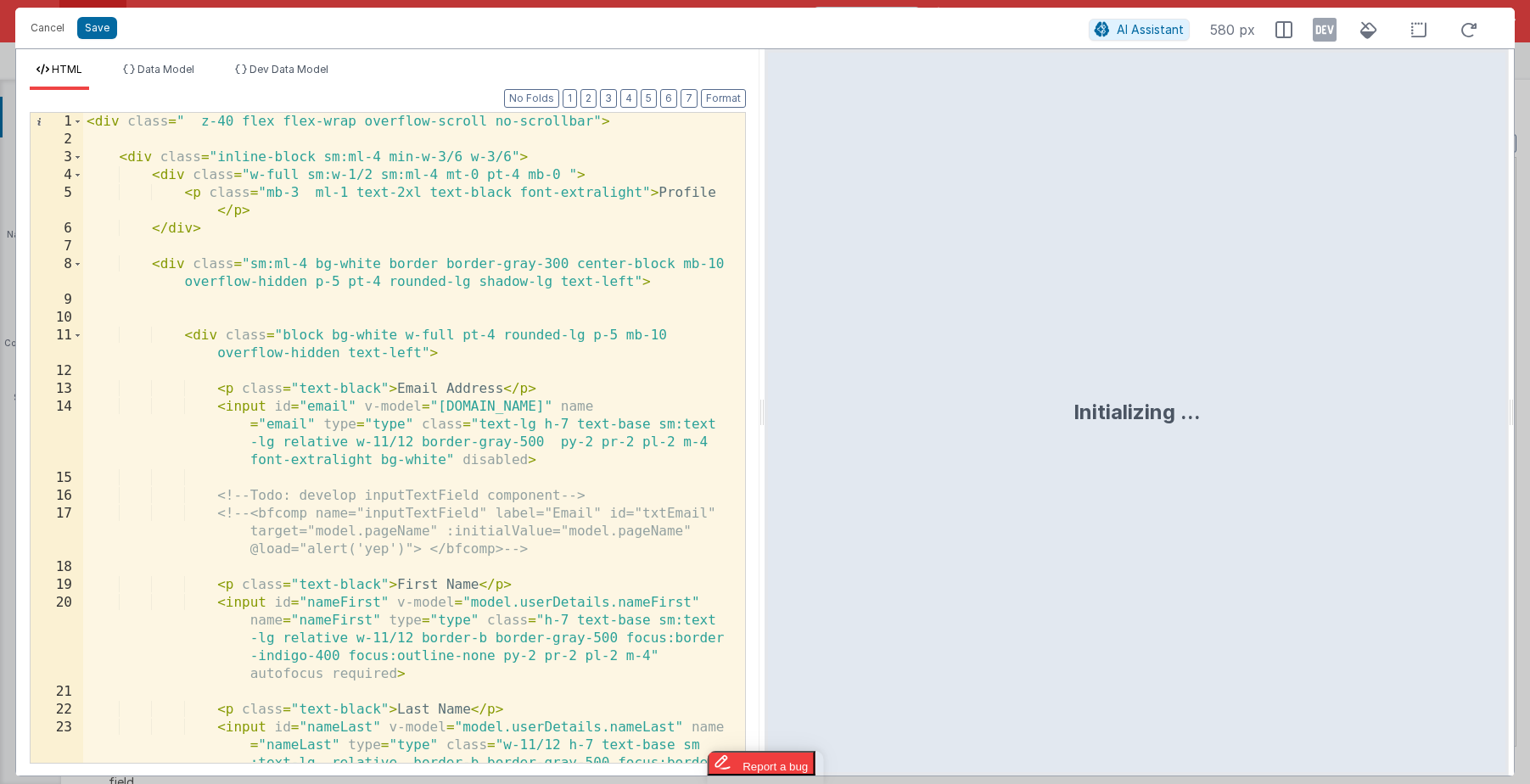
click at [380, 416] on div "< div class = " z-40 flex flex-wrap overflow-scroll no-scrollbar" > < div class…" at bounding box center [408, 491] width 649 height 757
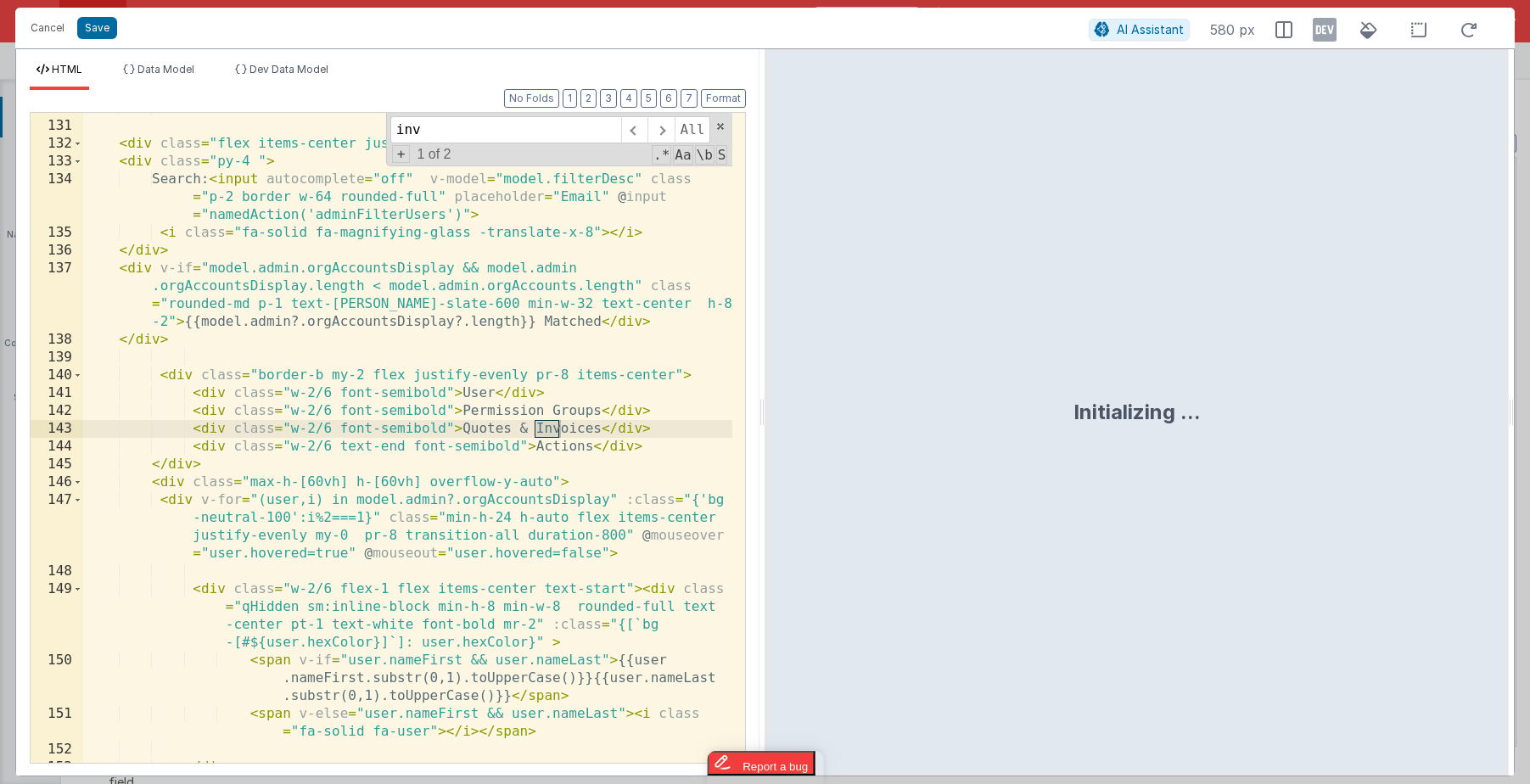
scroll to position [3684, 0]
type input "invoices"
drag, startPoint x: 459, startPoint y: 428, endPoint x: 597, endPoint y: 426, distance: 138.0
click at [597, 426] on div "</ div > < div class = "flex items-center justify-start border-b w-full" > < di…" at bounding box center [408, 442] width 649 height 685
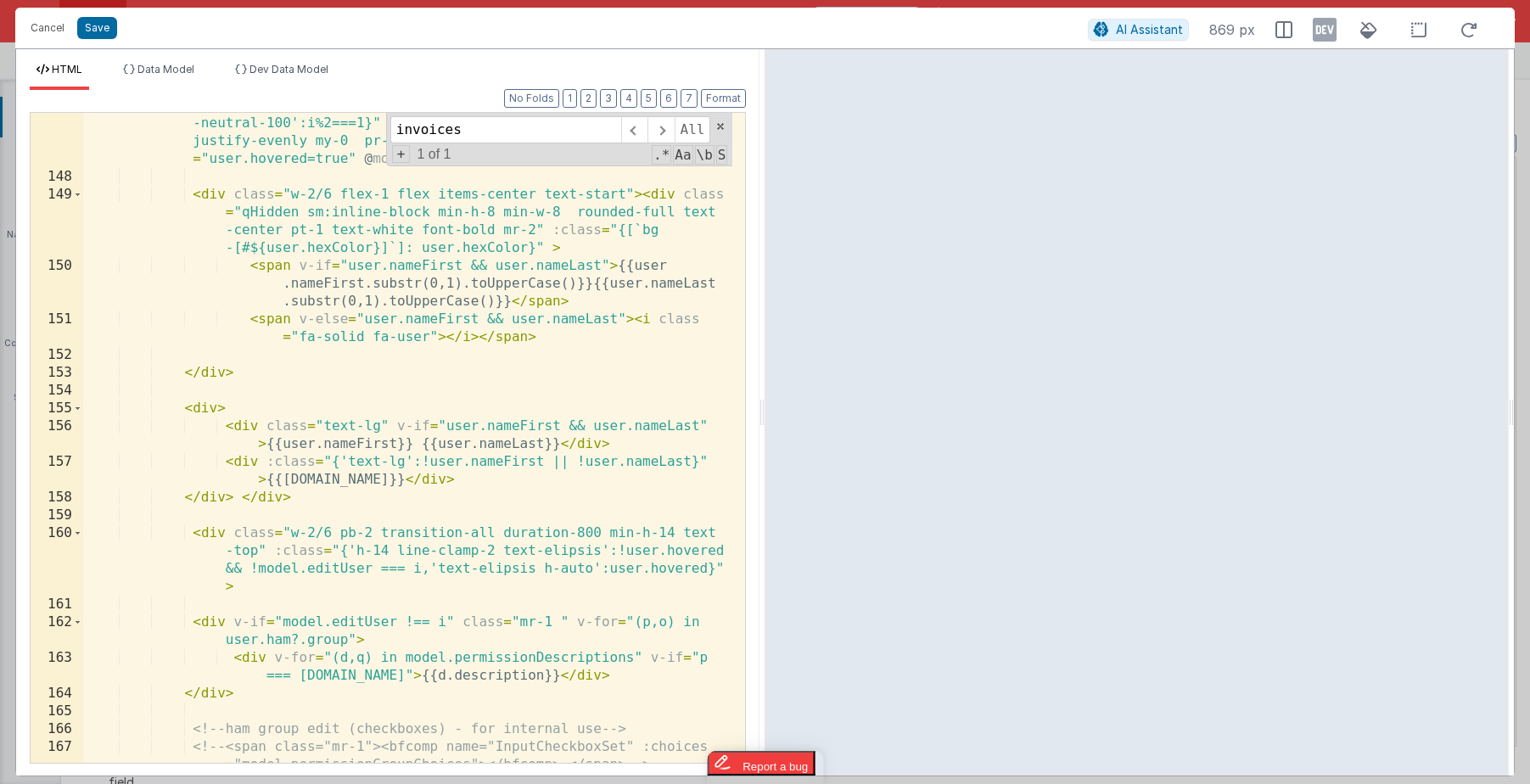
scroll to position [4079, 0]
click at [203, 535] on div "< div v-for = "(user,i) in model.admin?.orgAccountsDisplay" :class = "{'bg -neu…" at bounding box center [408, 475] width 649 height 757
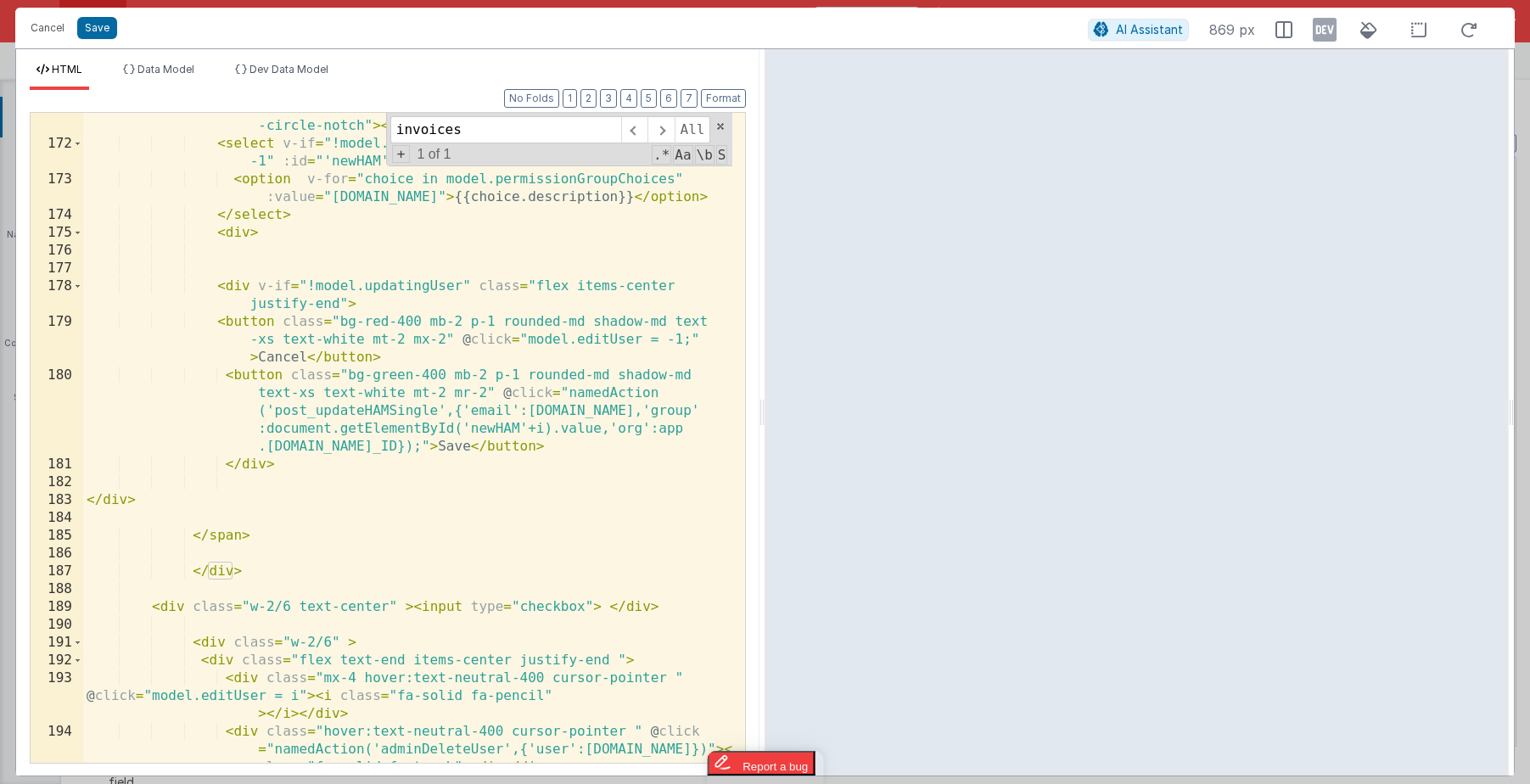
scroll to position [4820, 0]
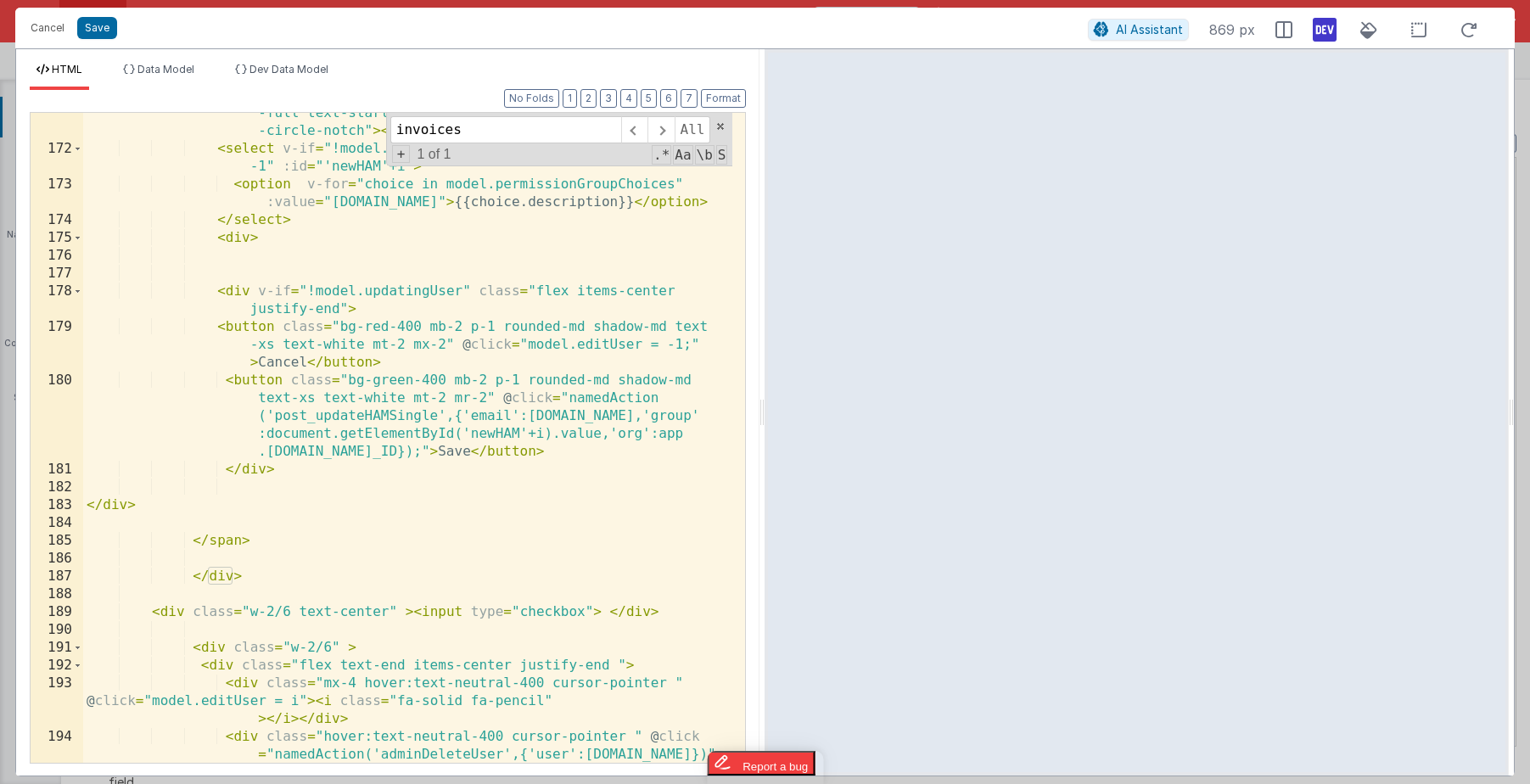
click at [1319, 34] on icon at bounding box center [1324, 30] width 24 height 27
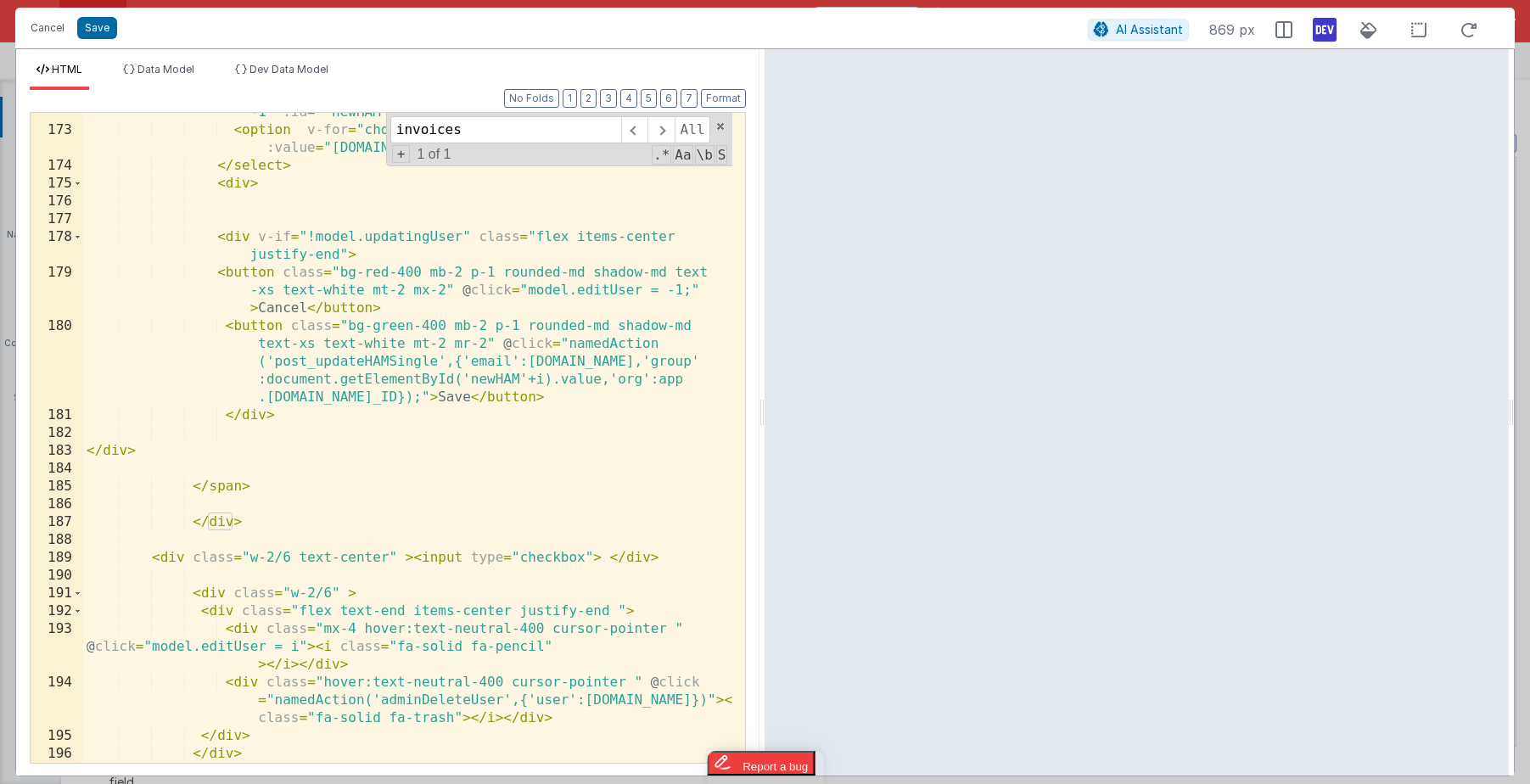
scroll to position [4872, 0]
click at [352, 471] on div "< select v-if = "!model.updatingUser" class = "border rounded-md p -1" :id = "'…" at bounding box center [408, 440] width 649 height 704
type input "check"
click at [414, 556] on div "< select v-if = "!model.updatingUser" class = "border rounded-md p -1" :id = "'…" at bounding box center [408, 440] width 649 height 704
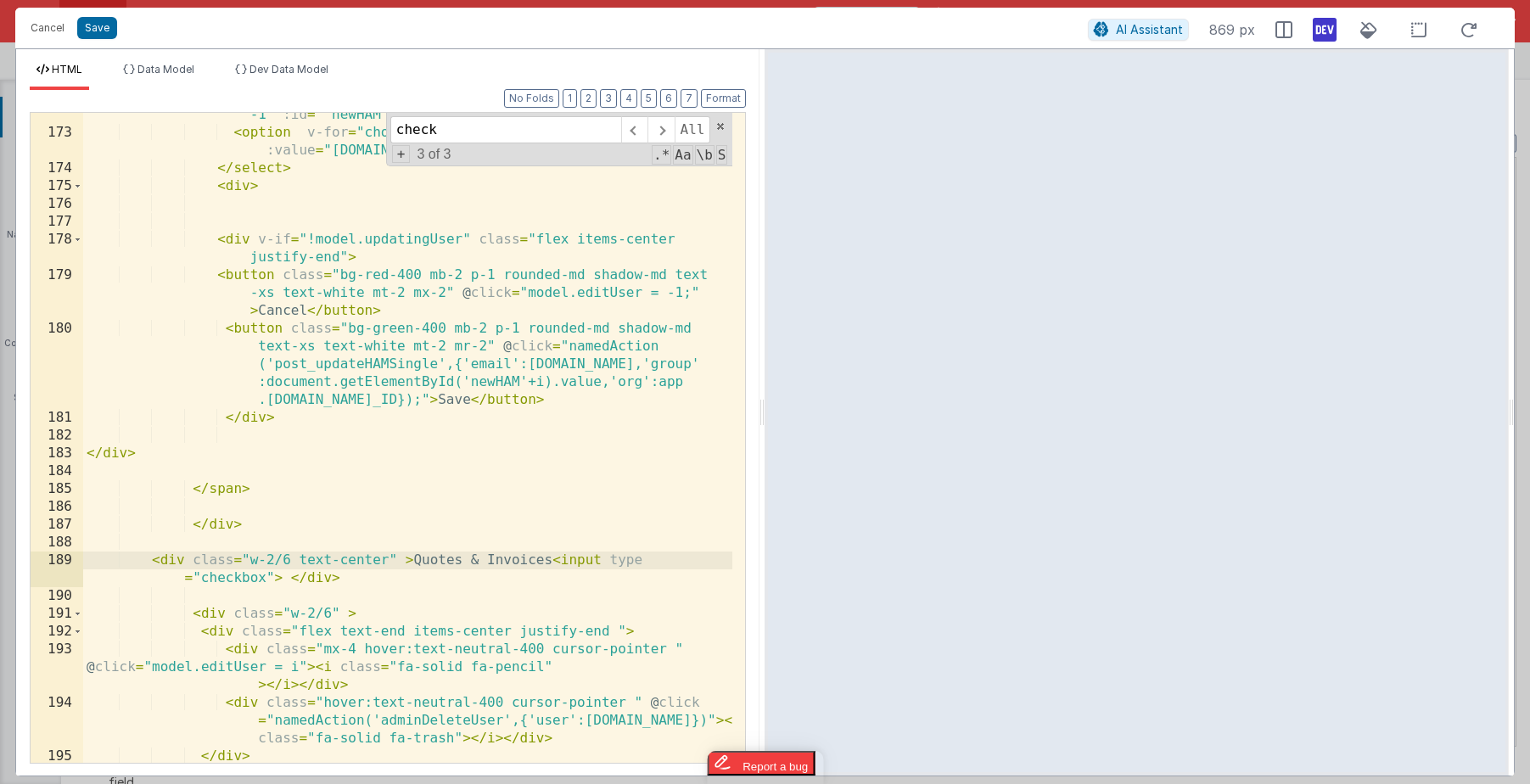
click at [410, 556] on div "< select v-if = "!model.updatingUser" class = "border rounded-md p -1" :id = "'…" at bounding box center [408, 440] width 649 height 704
click at [528, 581] on div "< select v-if = "!model.updatingUser" class = "border rounded-md p -1" :id = "'…" at bounding box center [408, 440] width 649 height 704
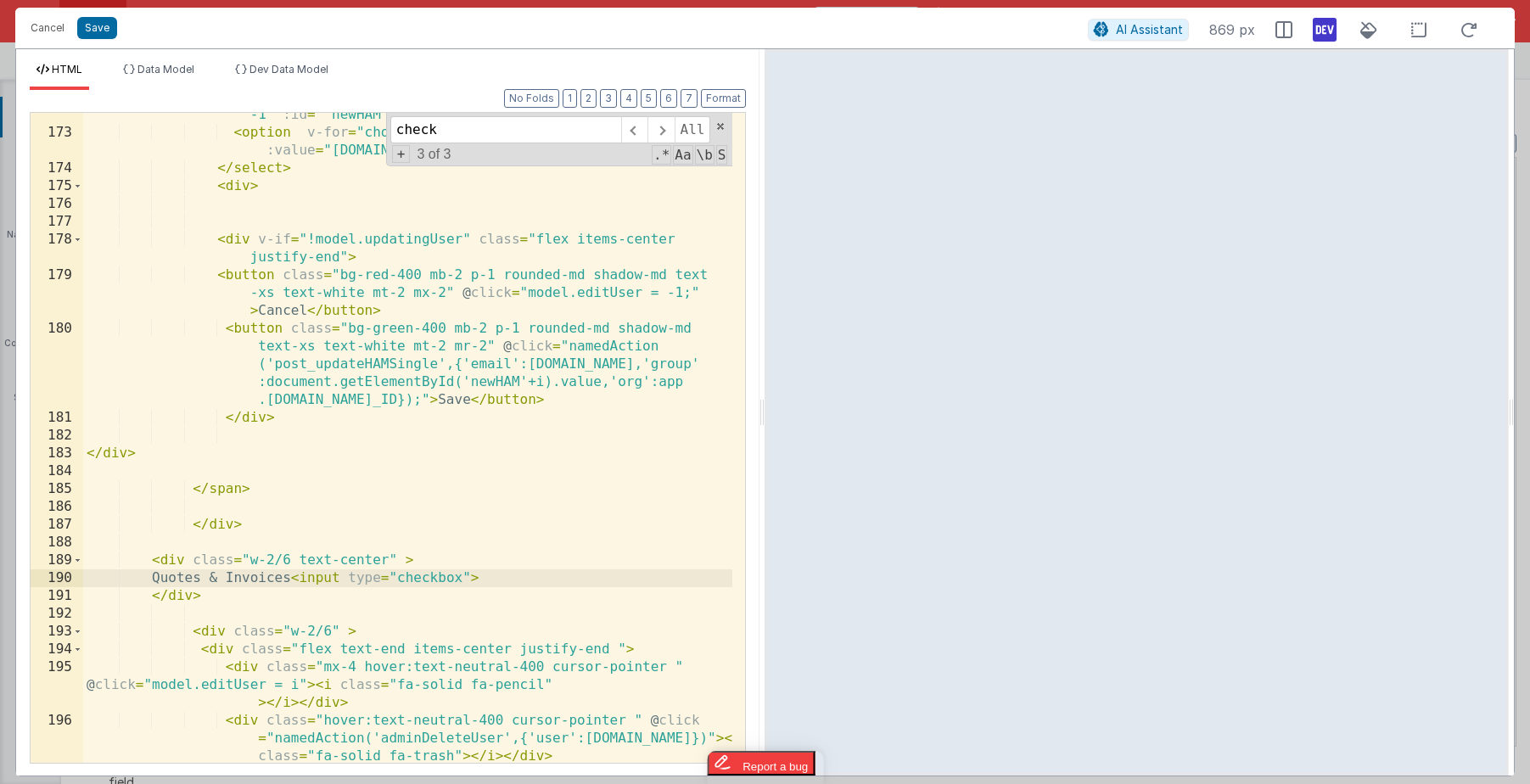
click at [386, 556] on div "< select v-if = "!model.updatingUser" class = "border rounded-md p -1" :id = "'…" at bounding box center [408, 440] width 649 height 704
click at [186, 579] on div "< select v-if = "!model.updatingUser" class = "border rounded-md p -1" :id = "'…" at bounding box center [408, 440] width 649 height 704
click at [651, 574] on div "< select v-if = "!model.updatingUser" class = "border rounded-md p -1" :id = "'…" at bounding box center [408, 440] width 649 height 704
click at [217, 578] on div "< select v-if = "!model.updatingUser" class = "border rounded-md p -1" :id = "'…" at bounding box center [408, 440] width 649 height 704
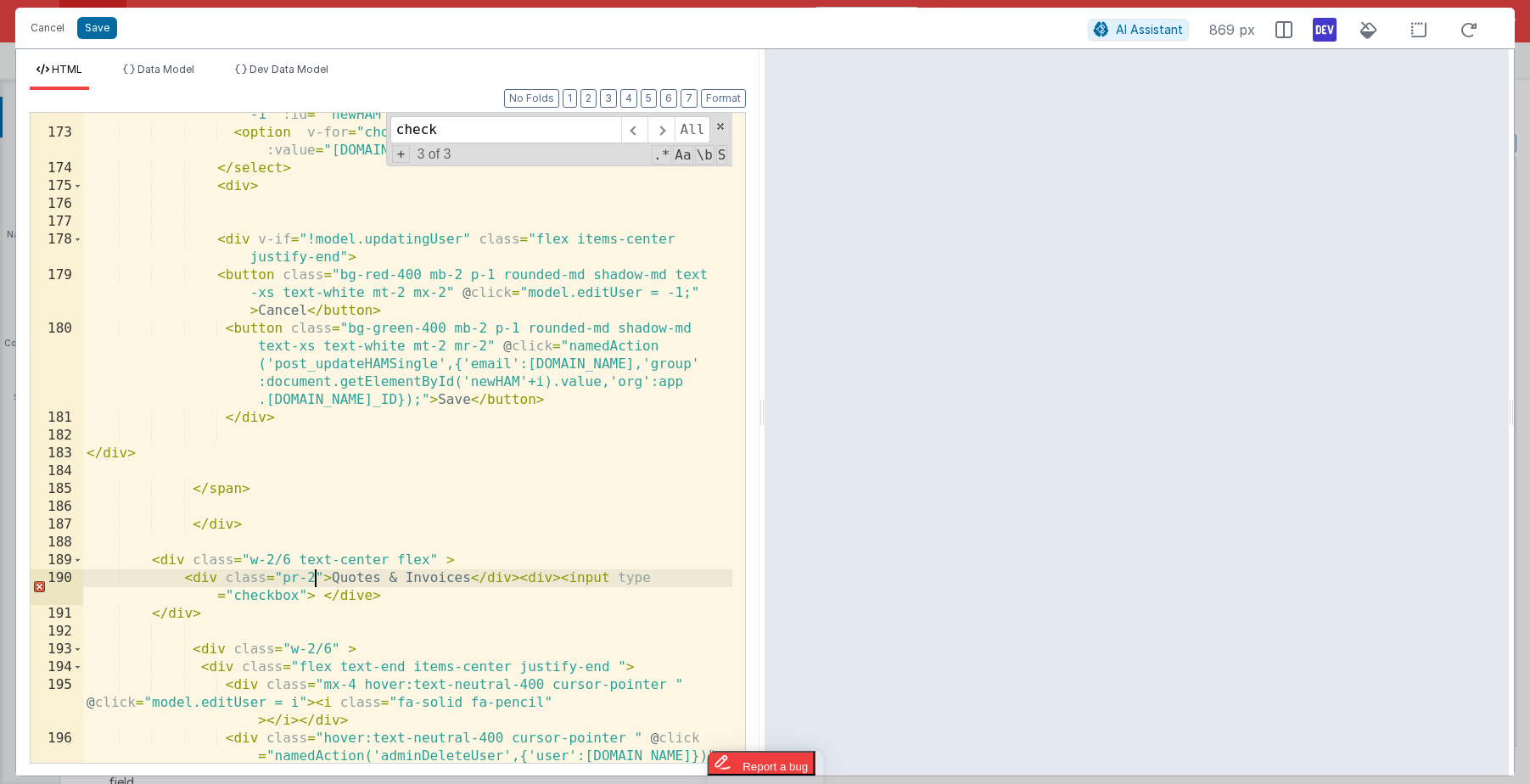
drag, startPoint x: 375, startPoint y: 595, endPoint x: 394, endPoint y: 589, distance: 19.9
click at [376, 595] on div "< select v-if = "!model.updatingUser" class = "border rounded-md p -1" :id = "'…" at bounding box center [408, 458] width 649 height 739
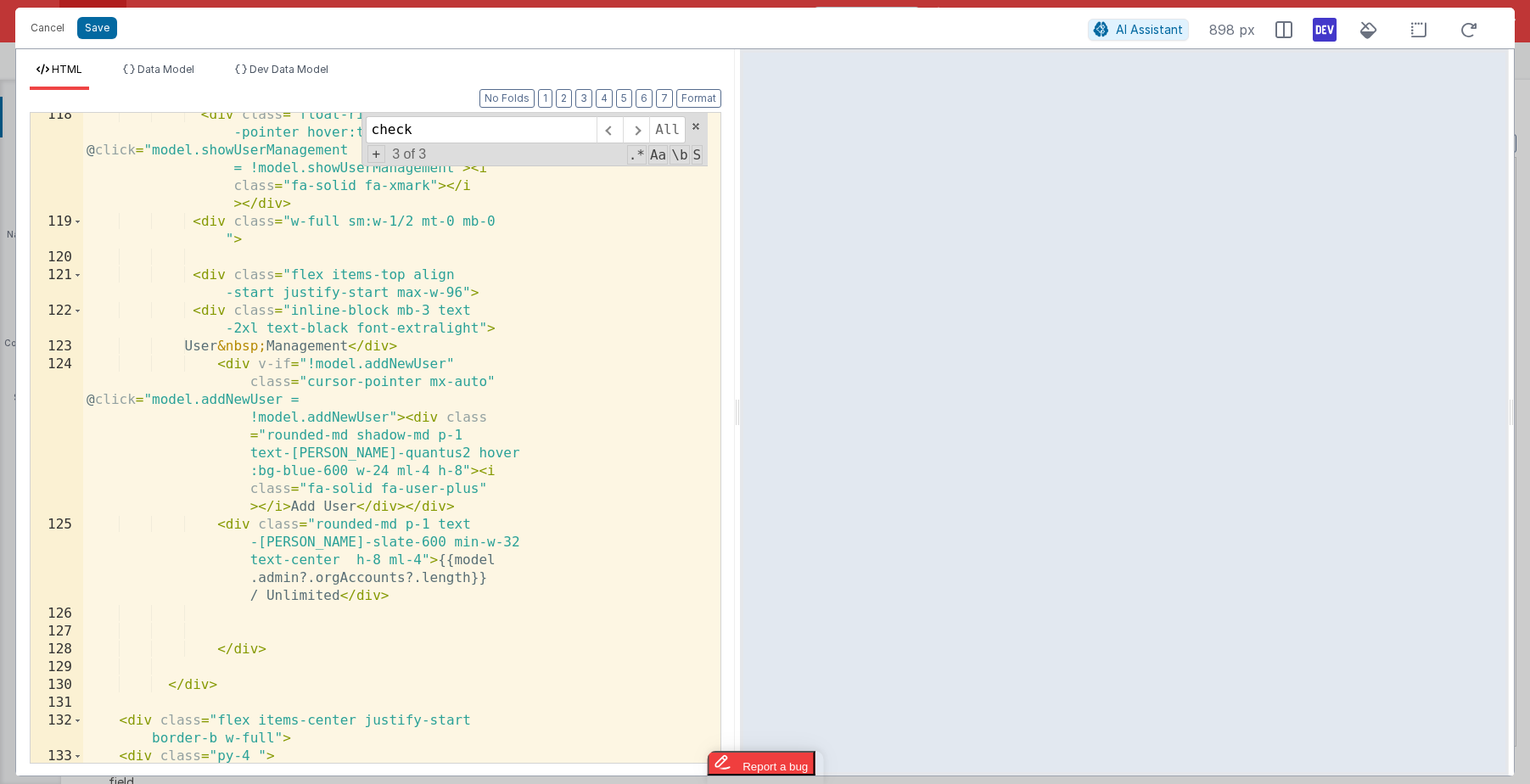
drag, startPoint x: 762, startPoint y: 410, endPoint x: 739, endPoint y: 391, distance: 29.8
click at [739, 391] on html "Cancel Save AI Assistant 898 px HTML Data Model Dev Data Model Format 7 6 5 4 3…" at bounding box center [765, 392] width 1530 height 784
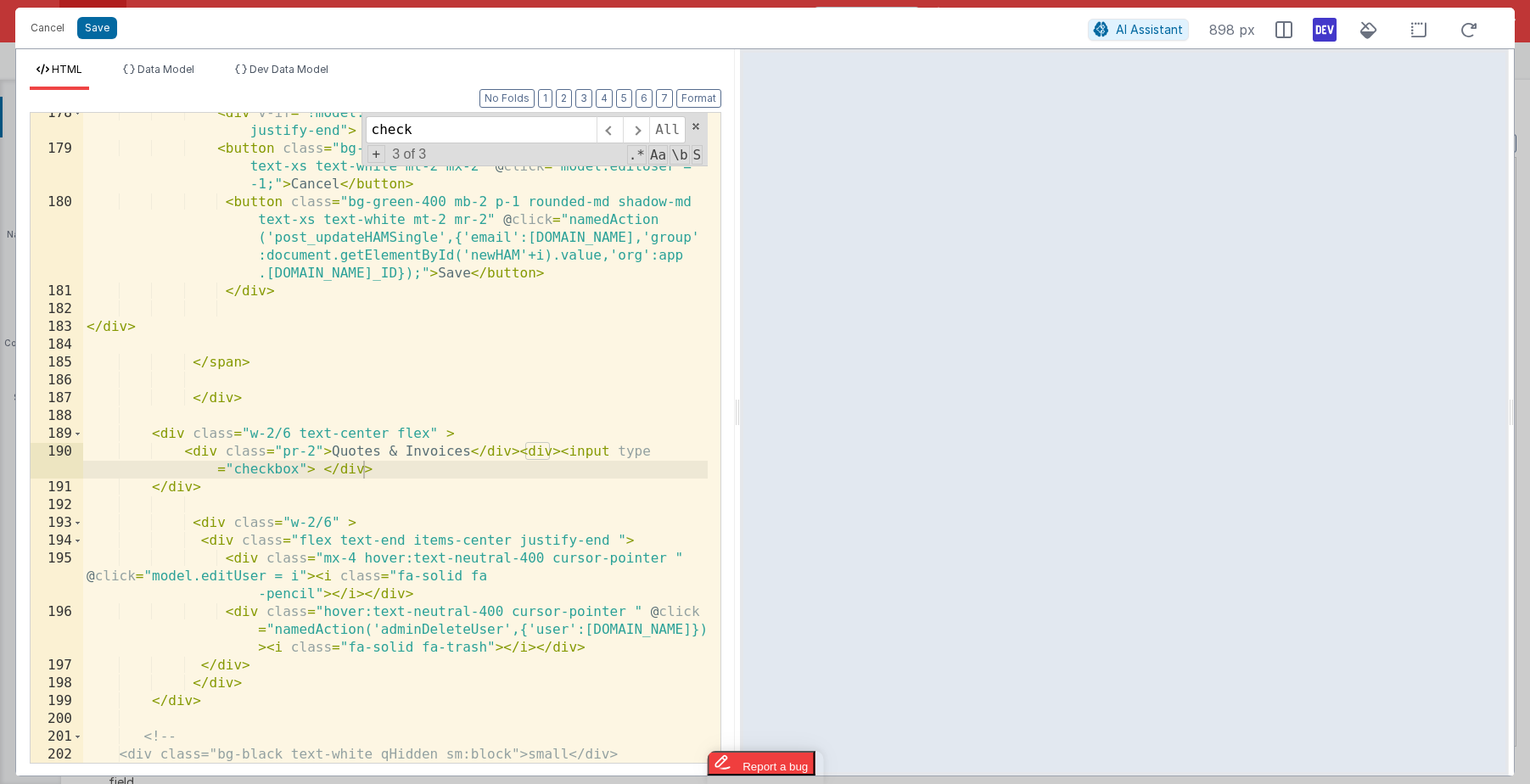
scroll to position [5265, 0]
click at [250, 428] on div "< div v-if = "!model.updatingUser" class = "flex items-center justify-end" > < …" at bounding box center [395, 456] width 624 height 704
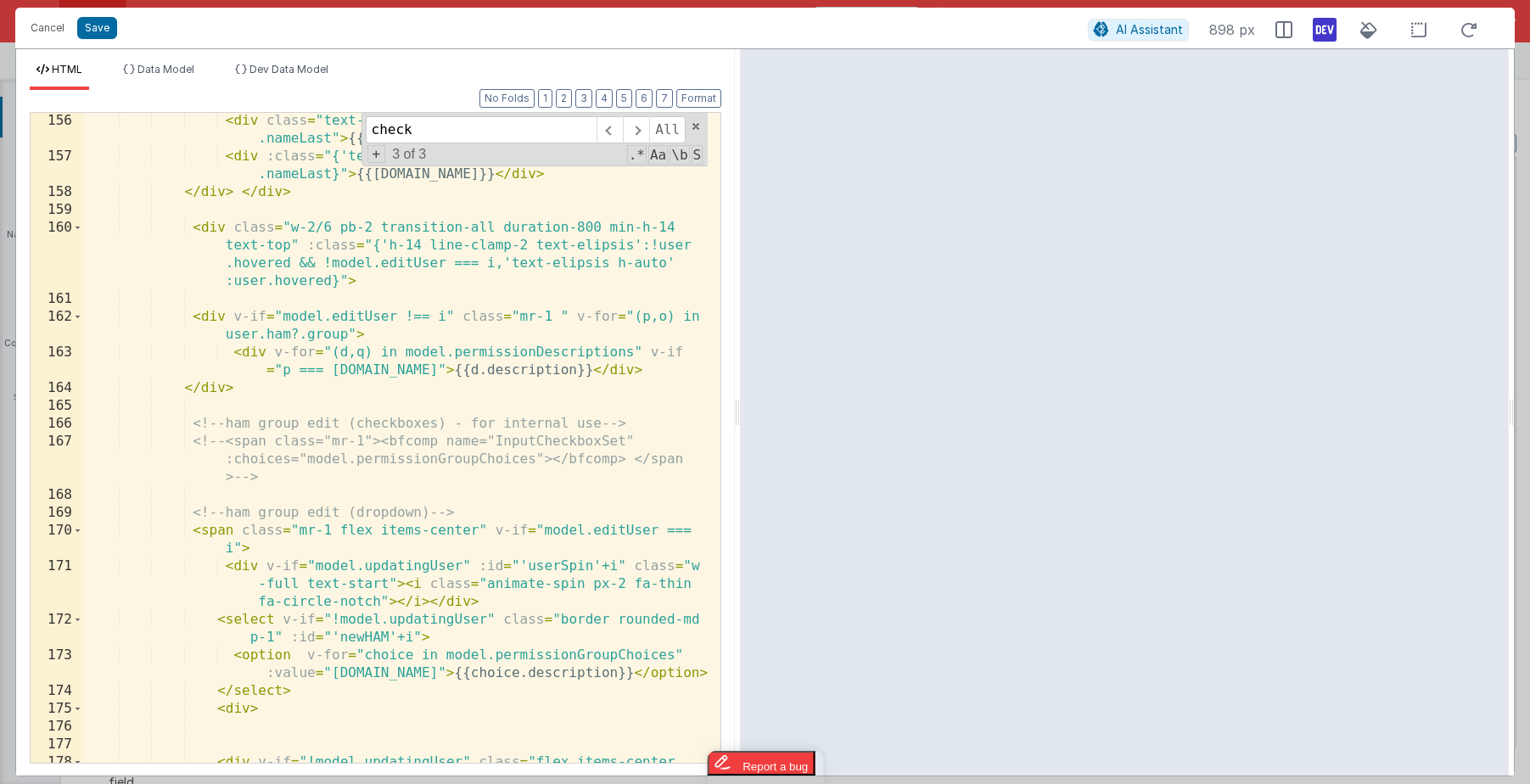
scroll to position [4569, 0]
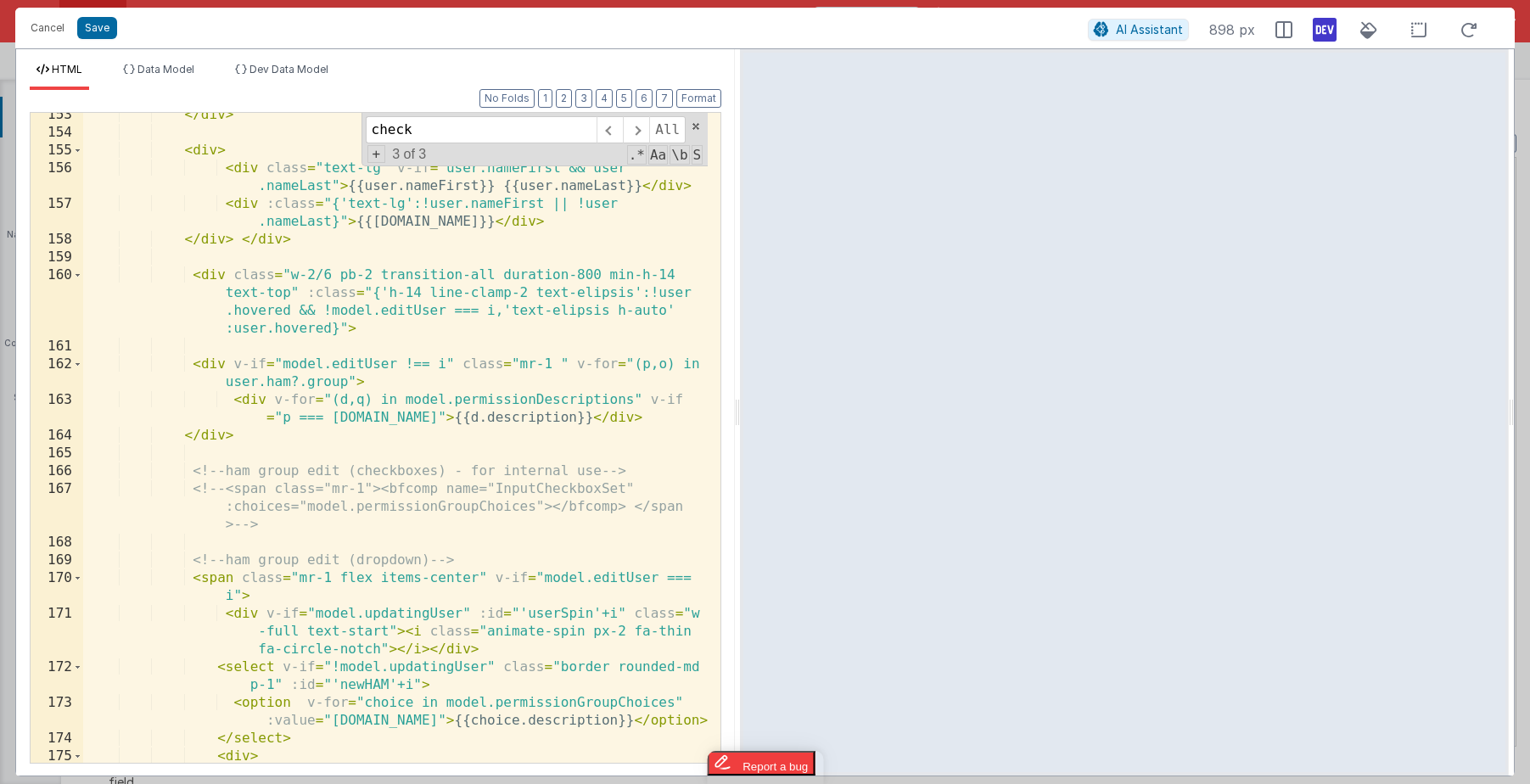
click at [292, 274] on div "</ div > < div > < div class = "text-lg" v-if = "user.nameFirst && user .nameLa…" at bounding box center [395, 449] width 624 height 685
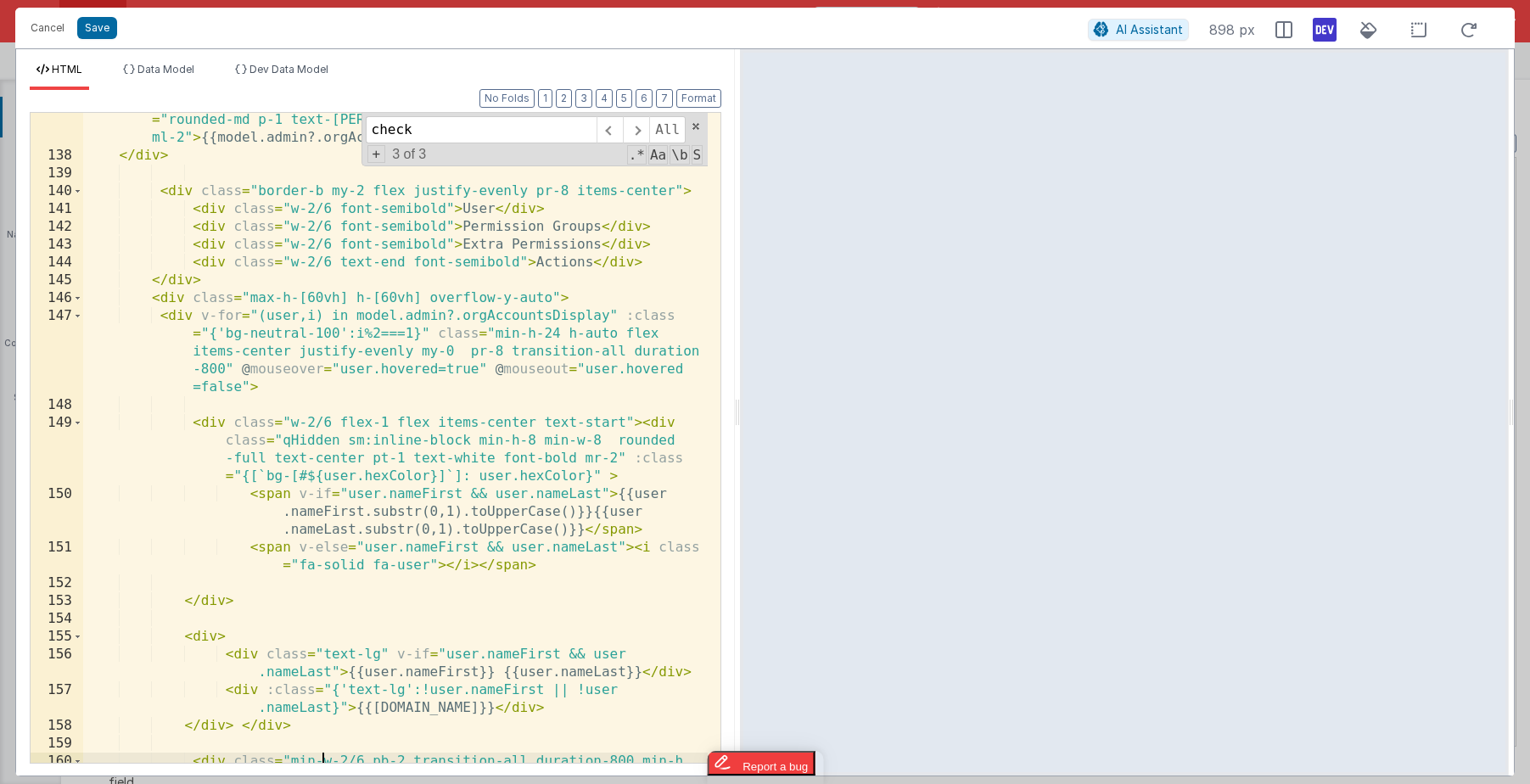
scroll to position [4058, 0]
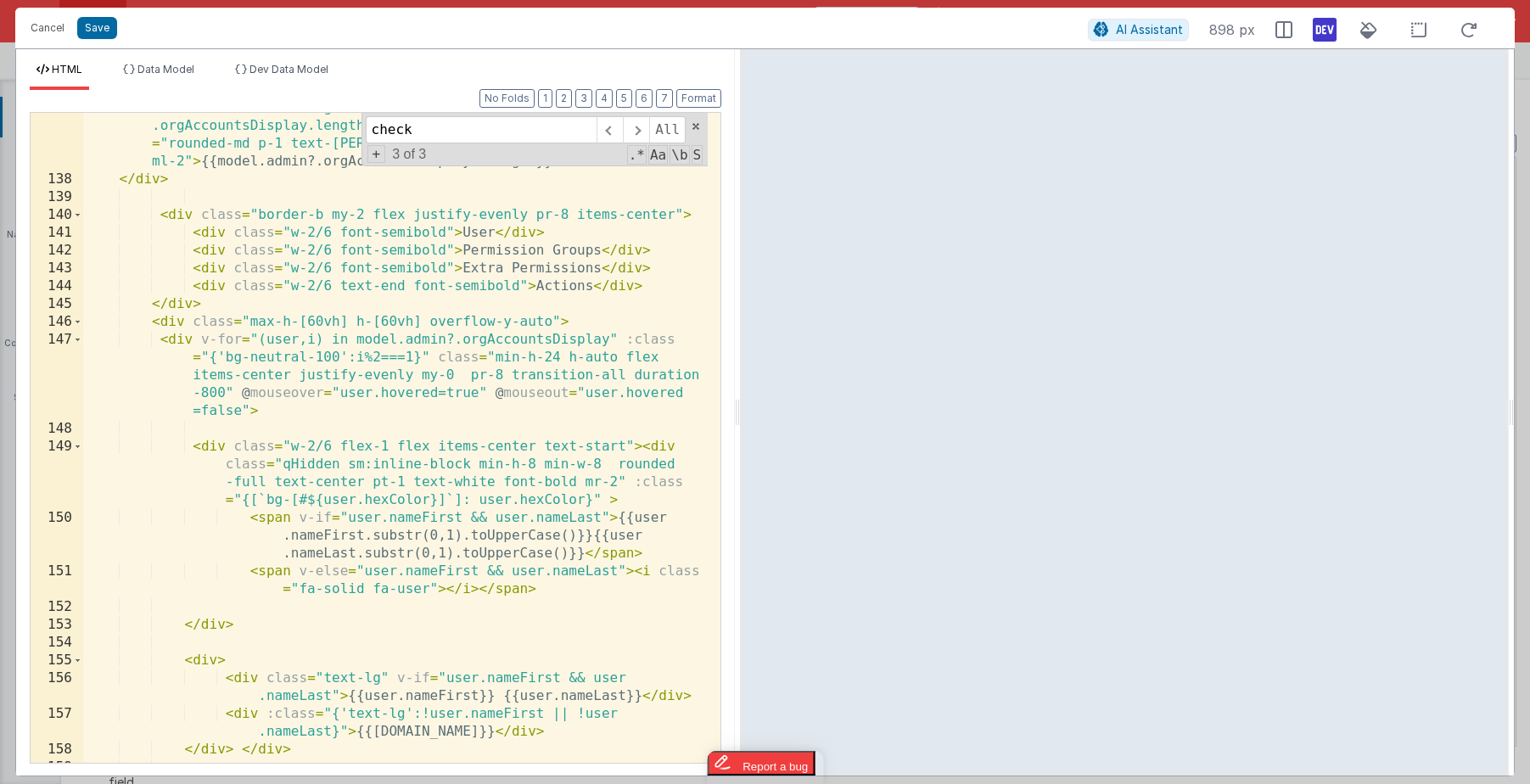
click at [290, 445] on div "< div v-if = "model.admin.orgAccountsDisplay && model.admin .orgAccountsDisplay…" at bounding box center [395, 469] width 624 height 739
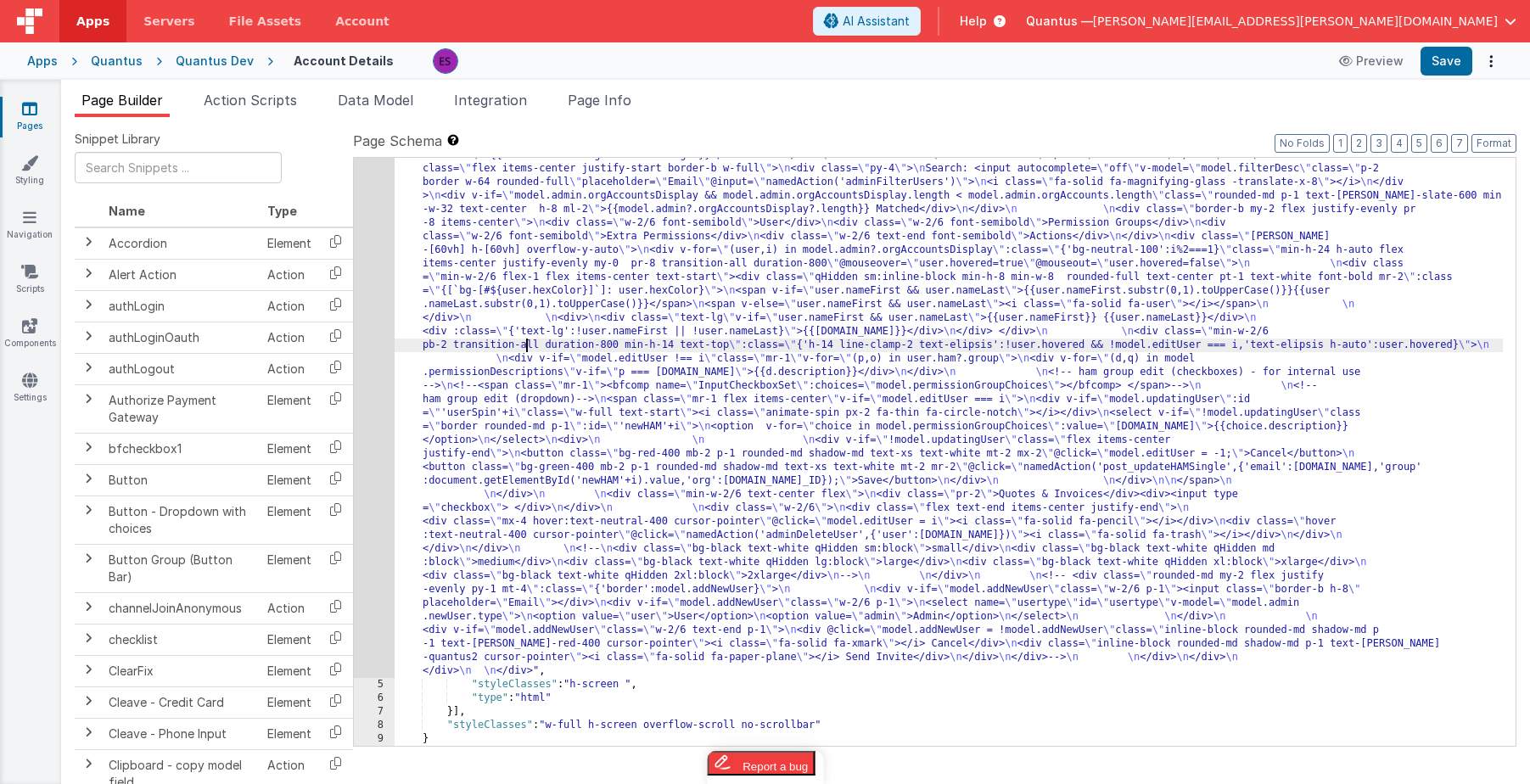
click at [528, 338] on div ""html" : "<div class= \" z-40 flex flex-wrap overflow-scroll no-scrollbar \" > …" at bounding box center [949, 395] width 1109 height 1769
click at [362, 400] on div "4" at bounding box center [374, 94] width 41 height 1168
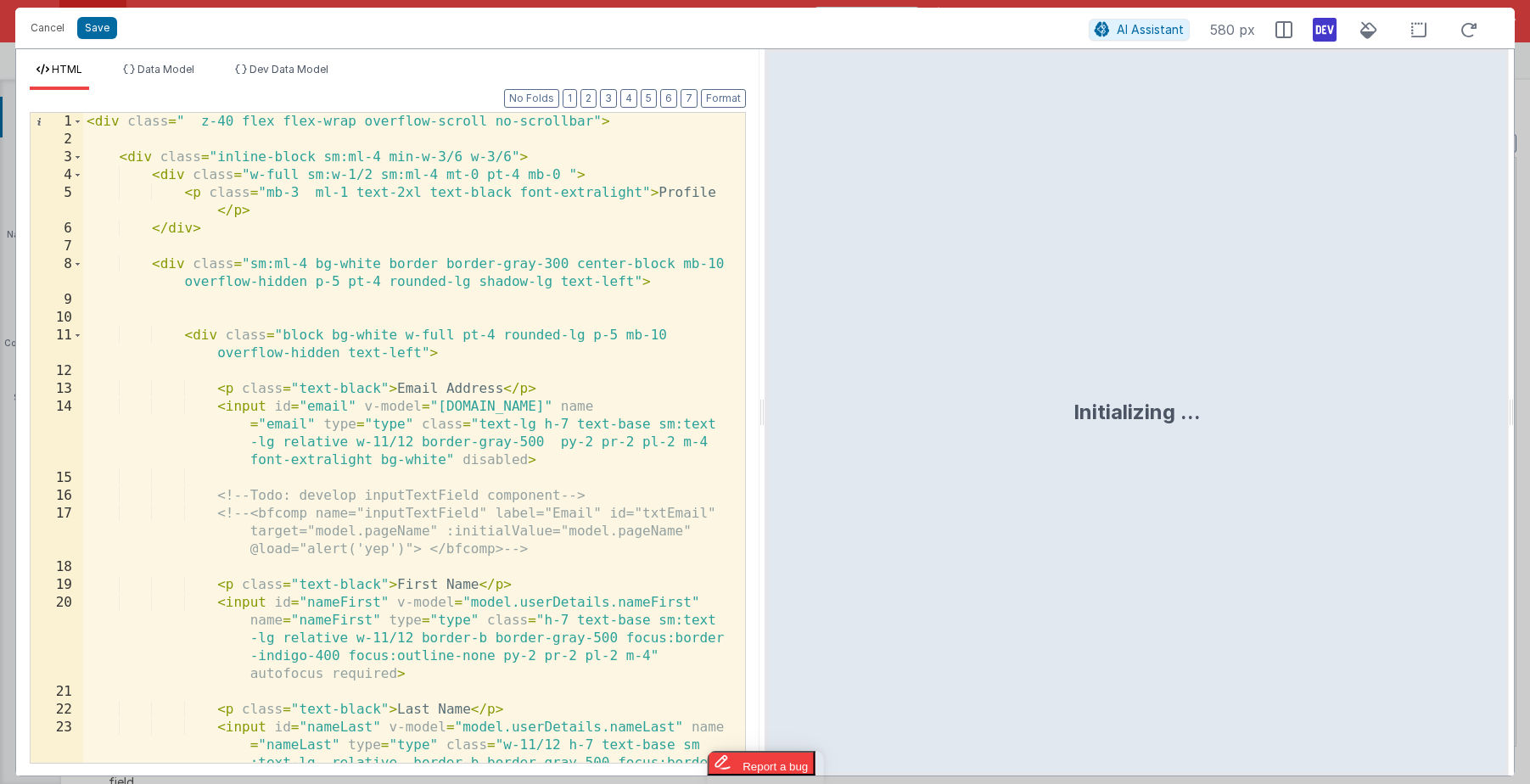
click at [365, 391] on div "< div class = " z-40 flex flex-wrap overflow-scroll no-scrollbar" > < div class…" at bounding box center [408, 491] width 649 height 757
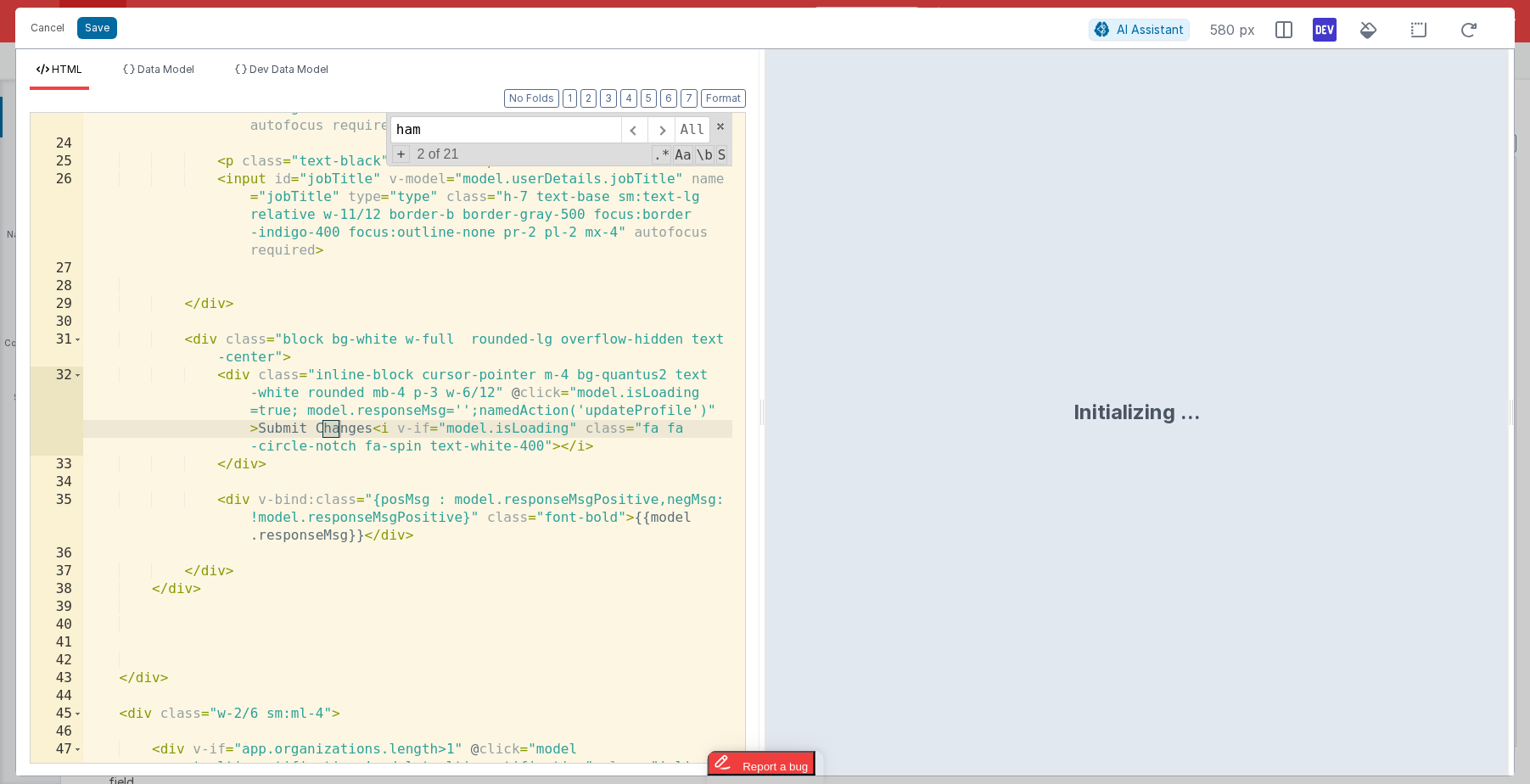
scroll to position [1902, 0]
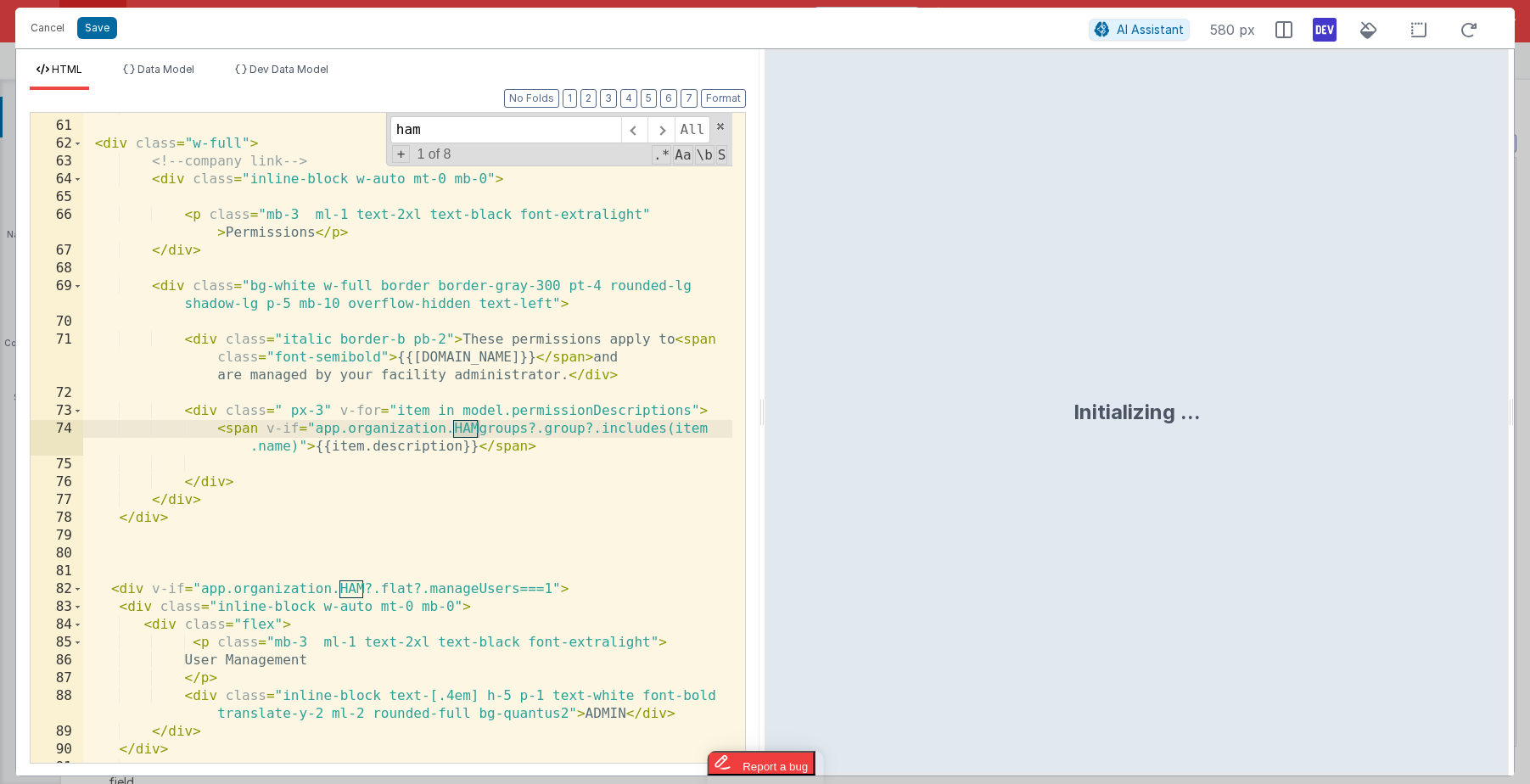
click at [338, 416] on div "</ div > < div class = "w-full" > <!-- company link --> < div class = "inline-b…" at bounding box center [408, 442] width 649 height 685
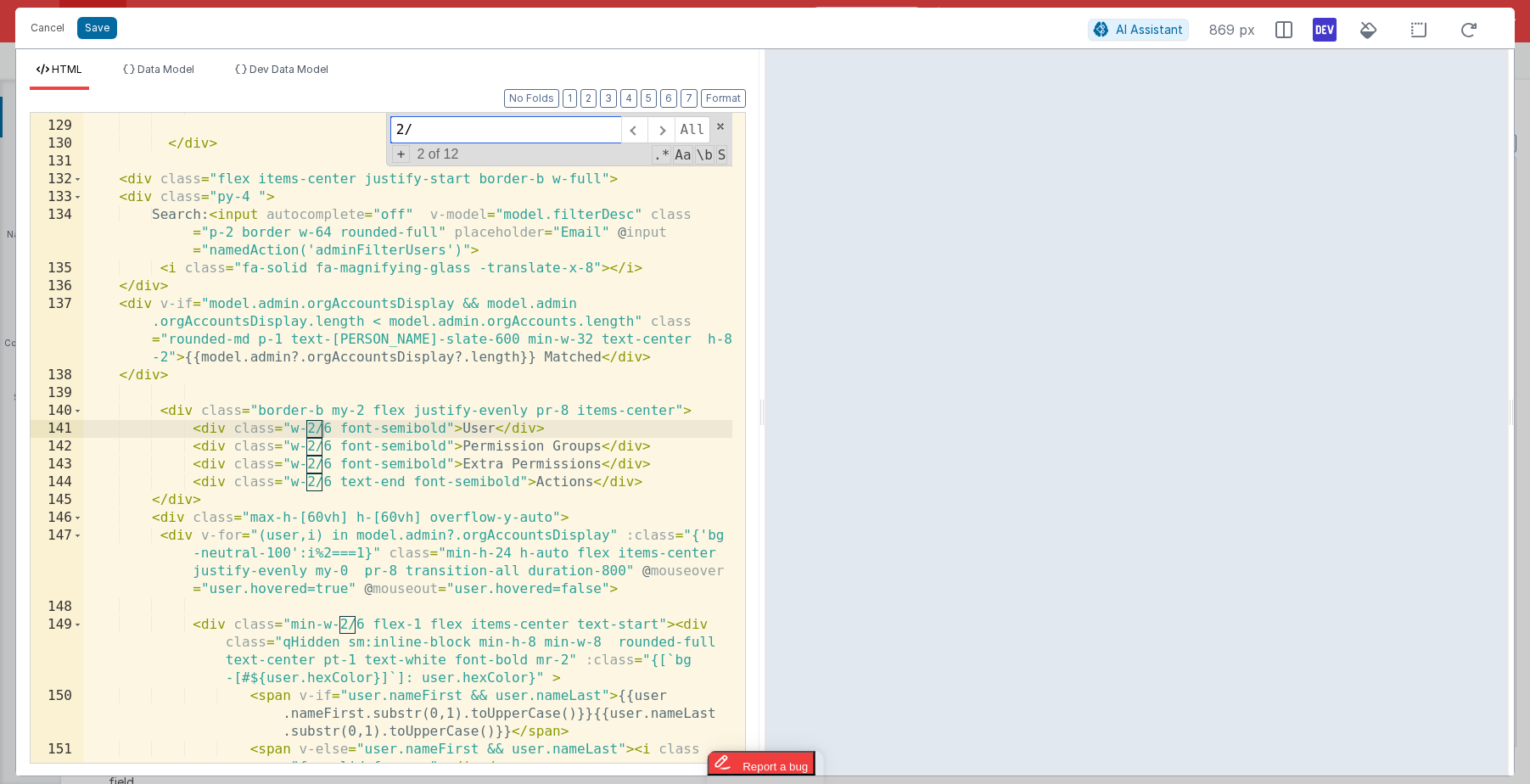
scroll to position [3649, 0]
type input "2/6"
click at [288, 425] on div "</ div > </ div > < div class = "flex items-center justify-start border-b w-ful…" at bounding box center [408, 451] width 649 height 704
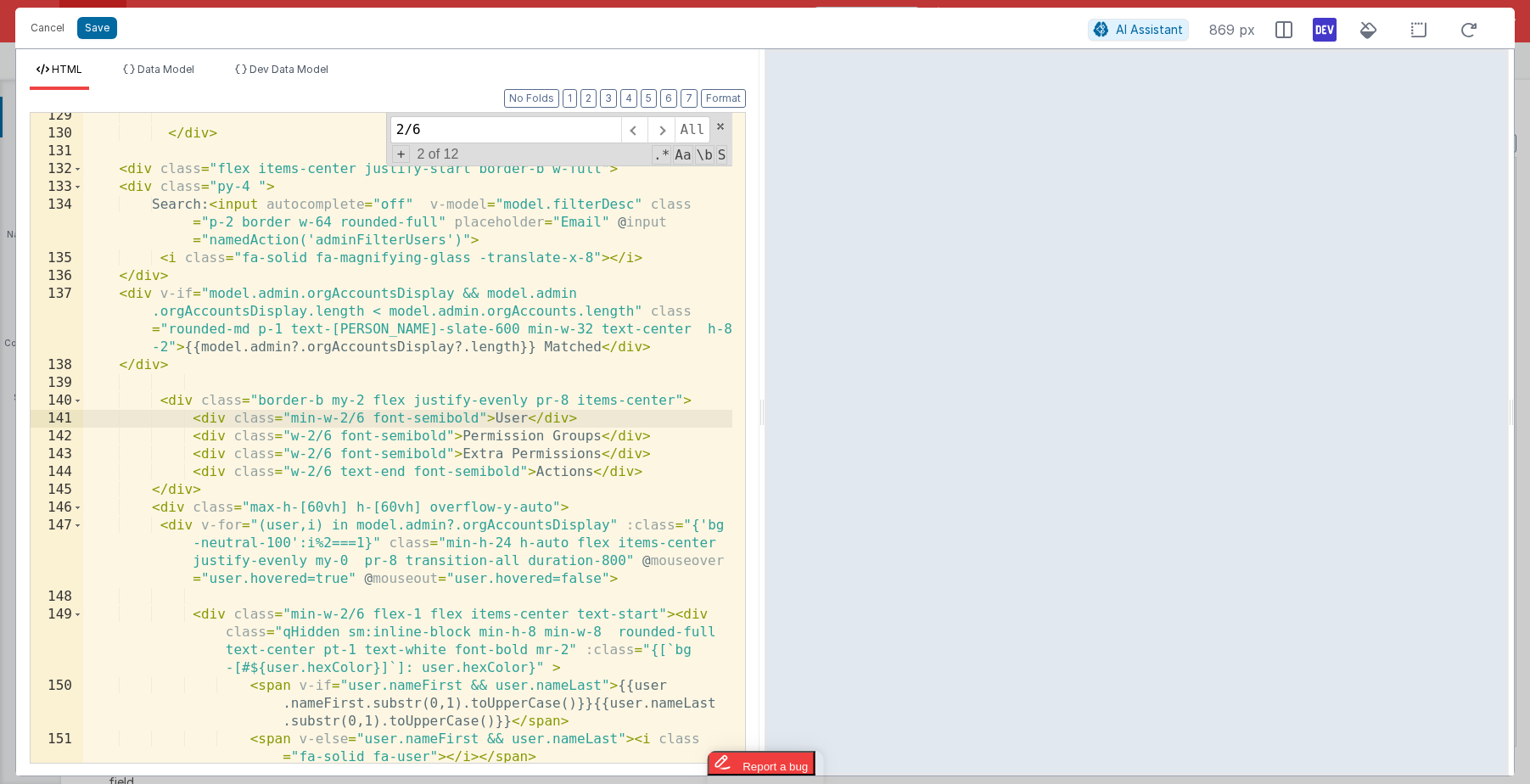
click at [291, 433] on div "</ div > < div class = "flex items-center justify-start border-b w-full" > < di…" at bounding box center [408, 450] width 649 height 685
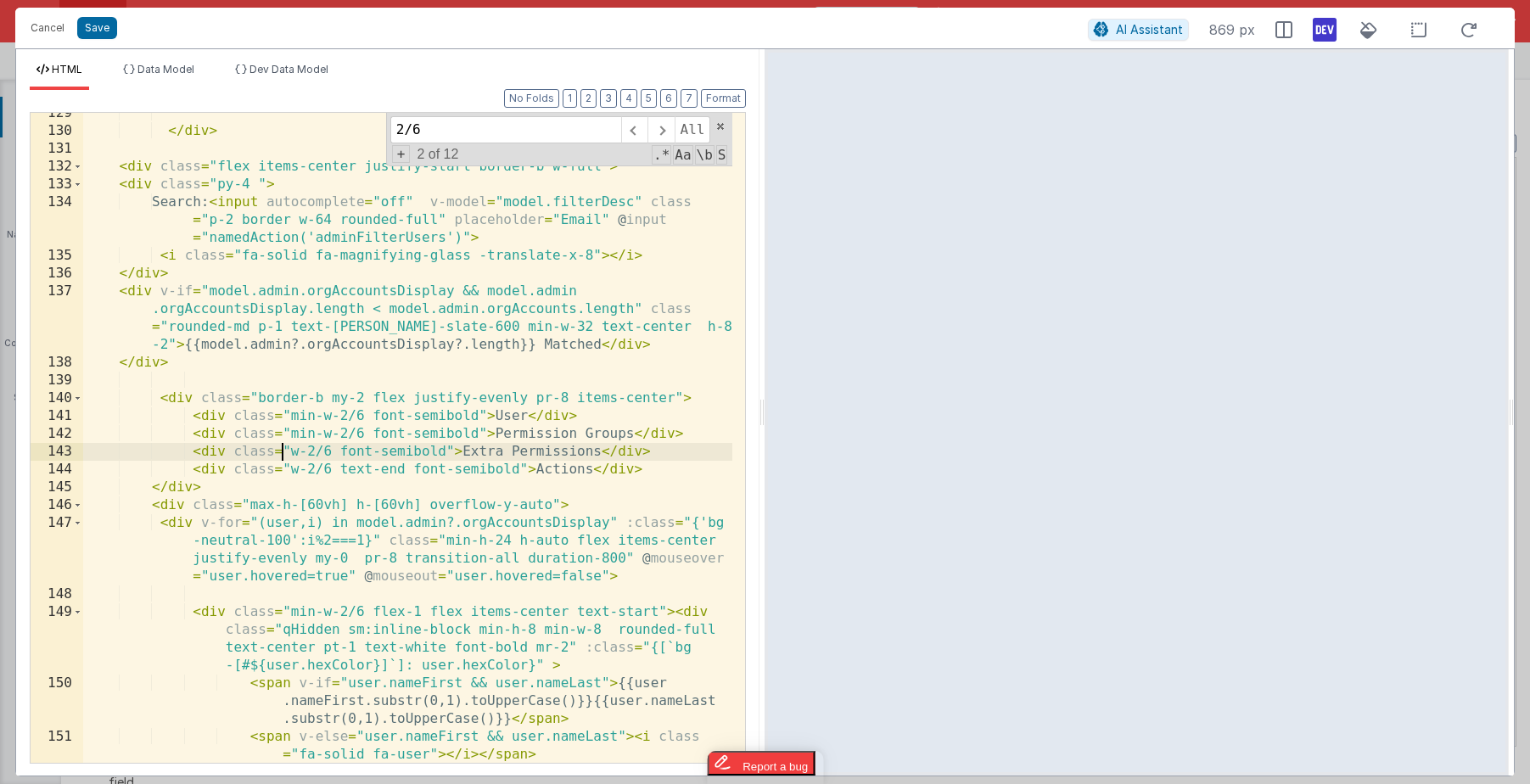
click at [286, 457] on div "</ div > < div class = "flex items-center justify-start border-b w-full" > < di…" at bounding box center [408, 447] width 649 height 685
click at [290, 468] on div "</ div > < div class = "flex items-center justify-start border-b w-full" > < di…" at bounding box center [408, 447] width 649 height 685
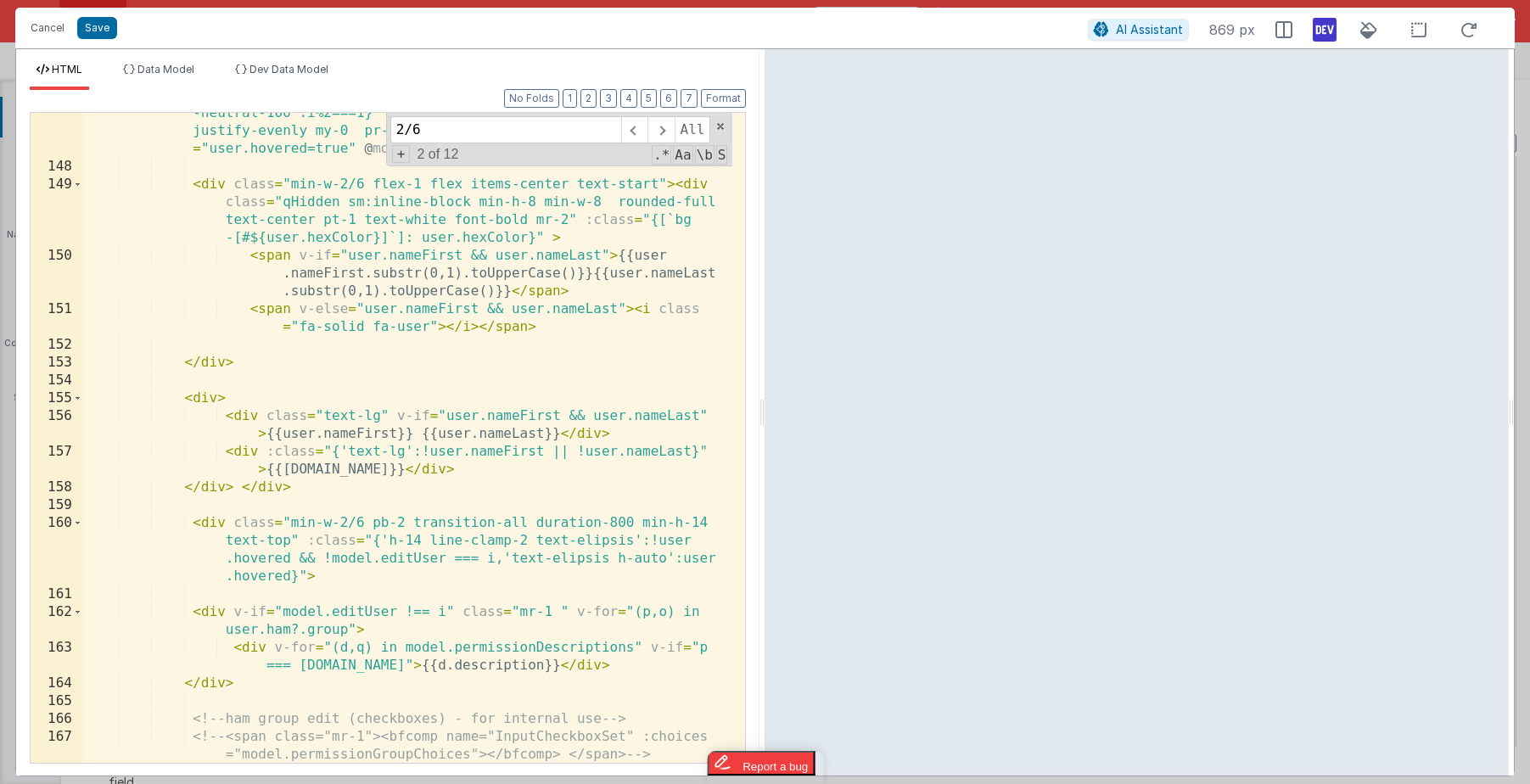
scroll to position [4127, 0]
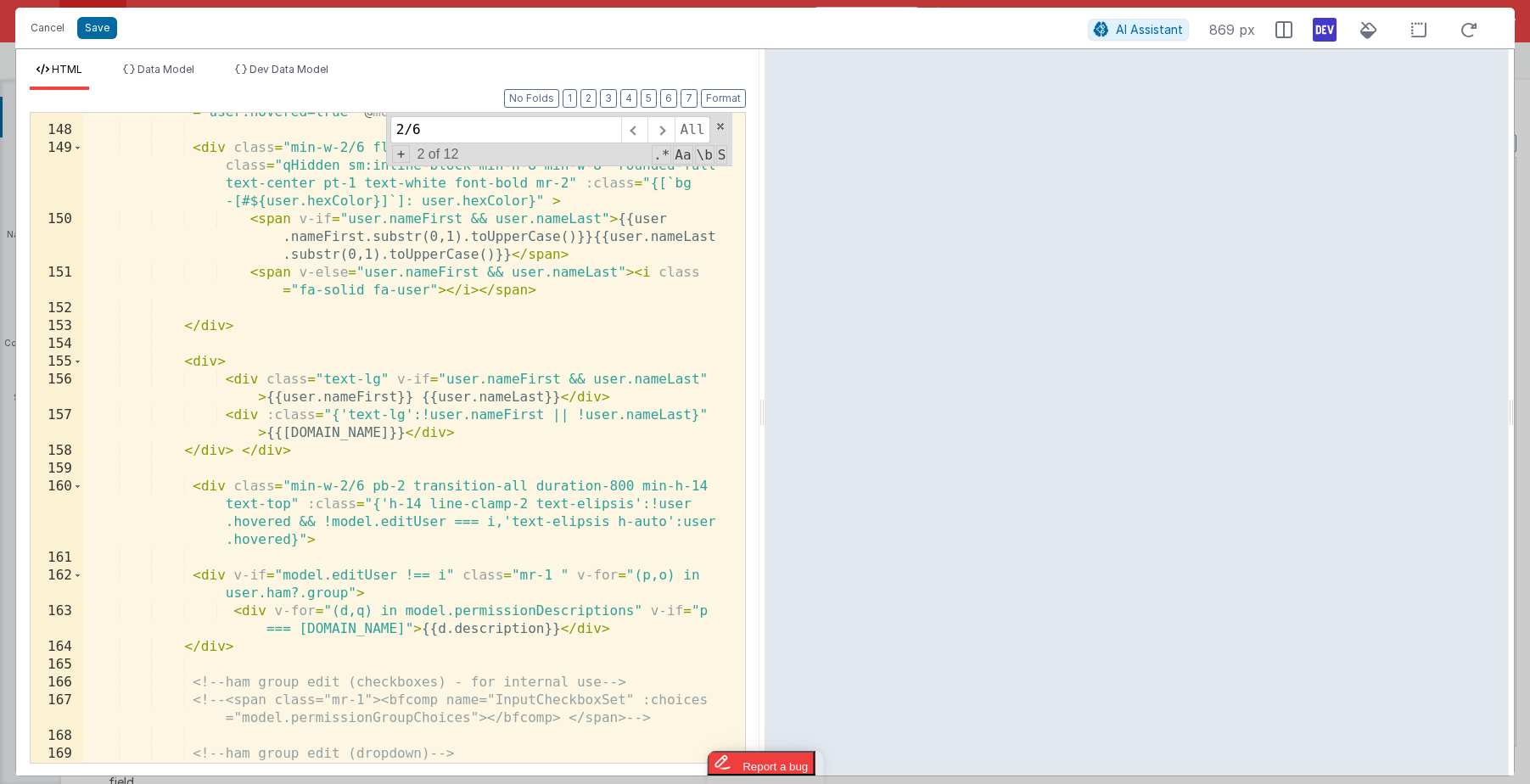
click at [367, 485] on div "< div v-for = "(user,i) in model.admin?.orgAccountsDisplay" :class = "{'bg -neu…" at bounding box center [408, 419] width 649 height 739
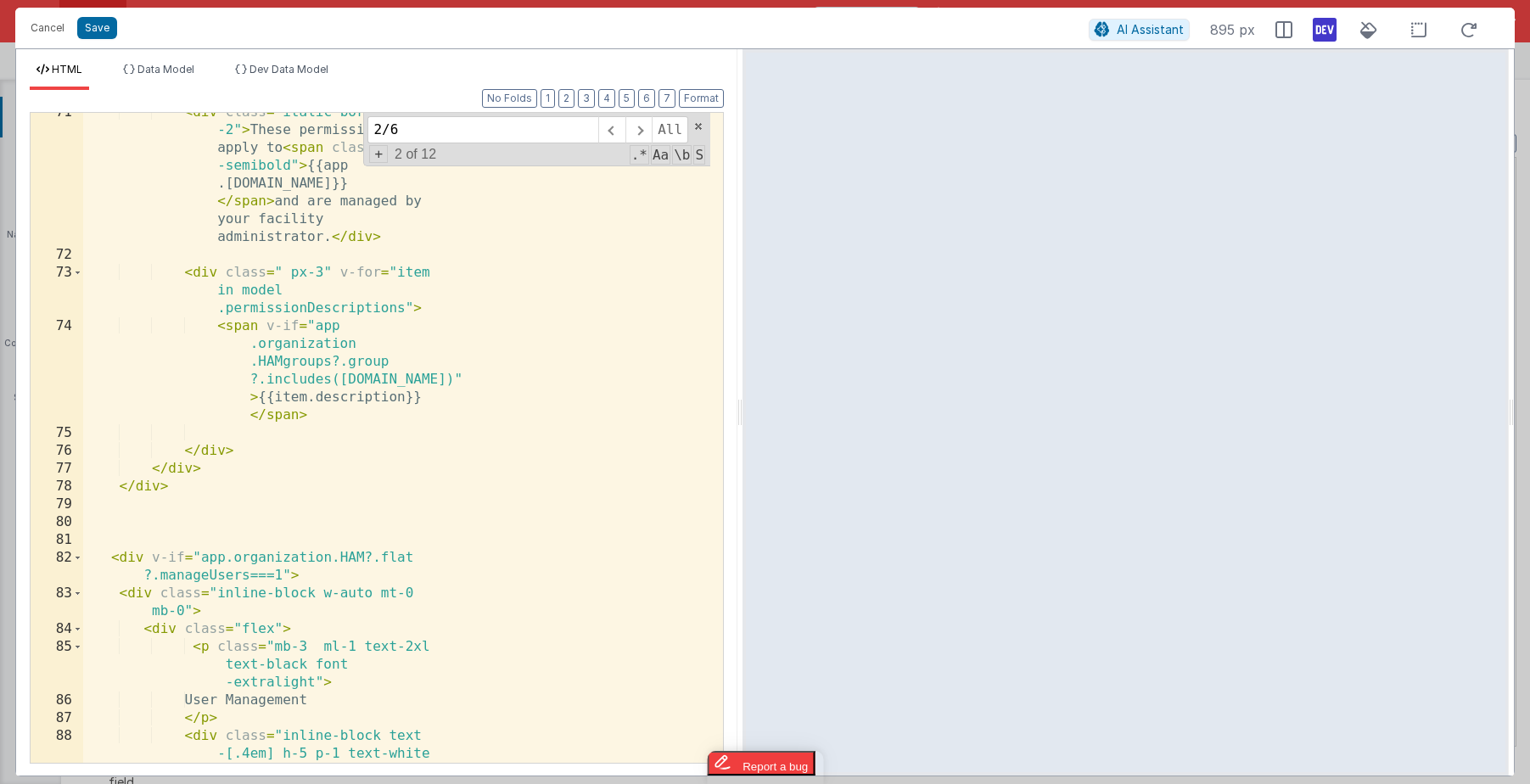
drag, startPoint x: 762, startPoint y: 305, endPoint x: 754, endPoint y: 336, distance: 32.0
click at [754, 336] on html "Cancel Save AI Assistant 880 px HTML Data Model Dev Data Model Format 7 6 5 4 3…" at bounding box center [765, 392] width 1530 height 784
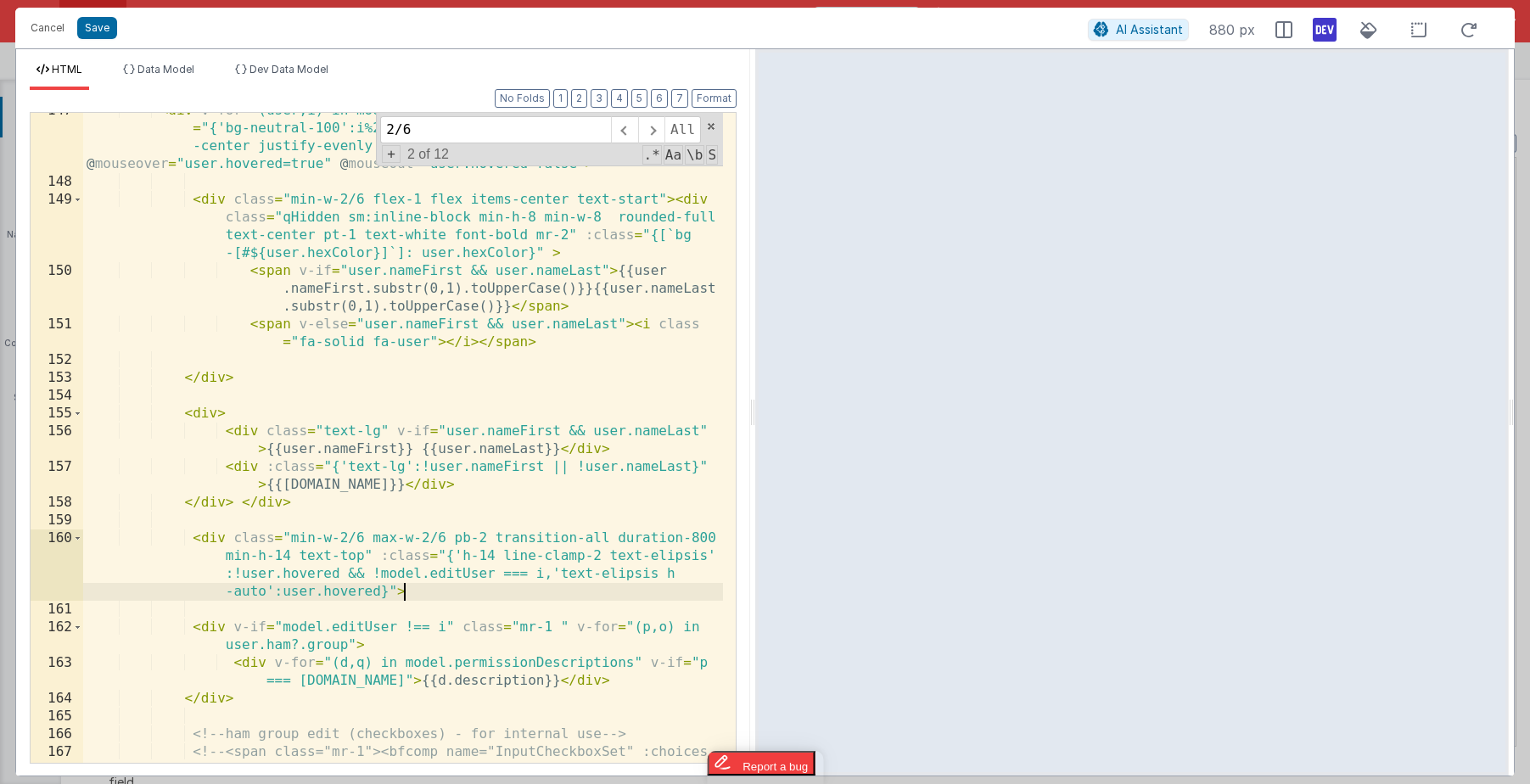
click at [421, 587] on div "< div v-for = "(user,i) in model.admin?.orgAccountsDisplay" :class = "{'bg-neut…" at bounding box center [403, 480] width 640 height 757
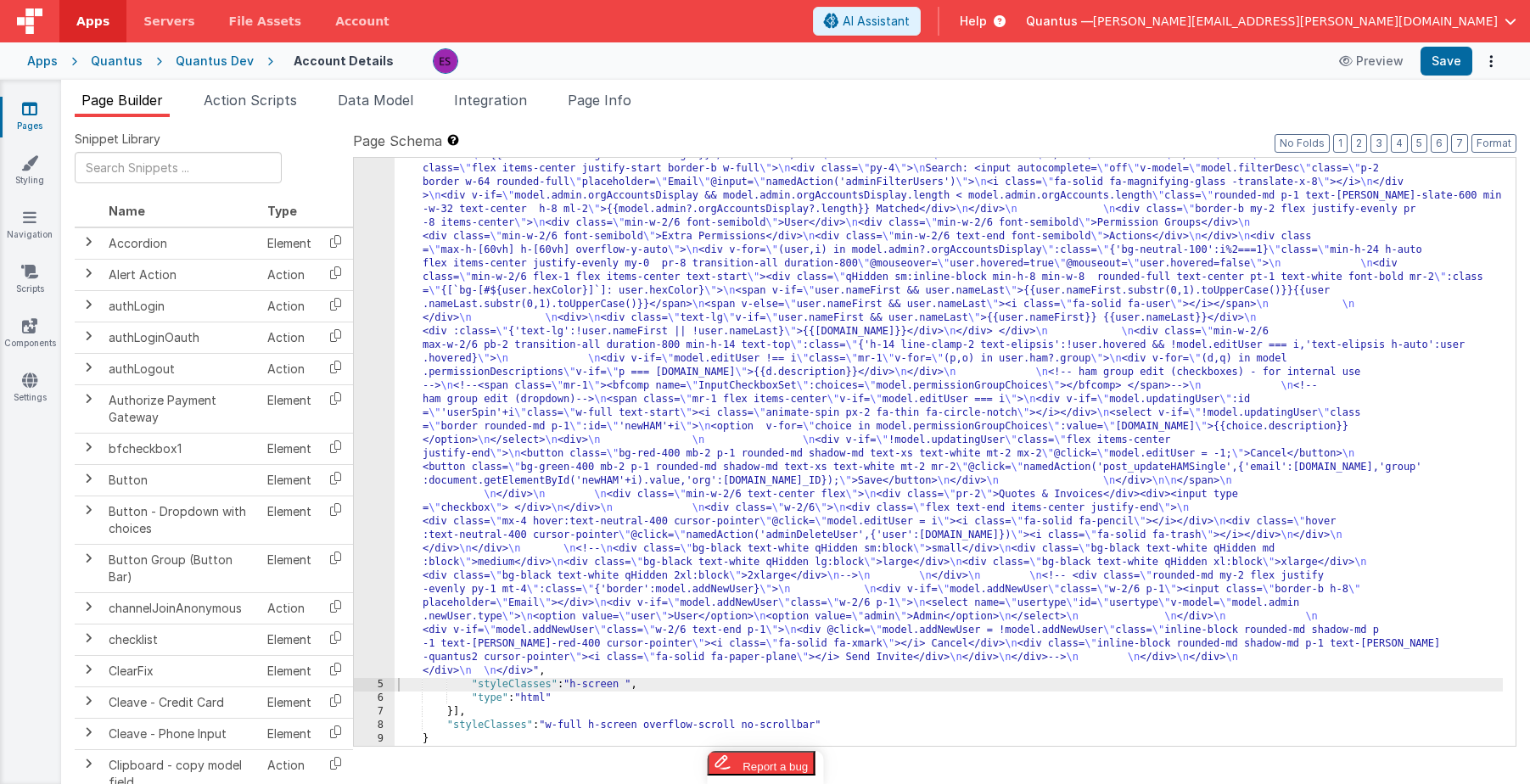
click at [441, 349] on div ""html" : "<div class= \" z-40 flex flex-wrap overflow-scroll no-scrollbar \" > …" at bounding box center [949, 395] width 1109 height 1769
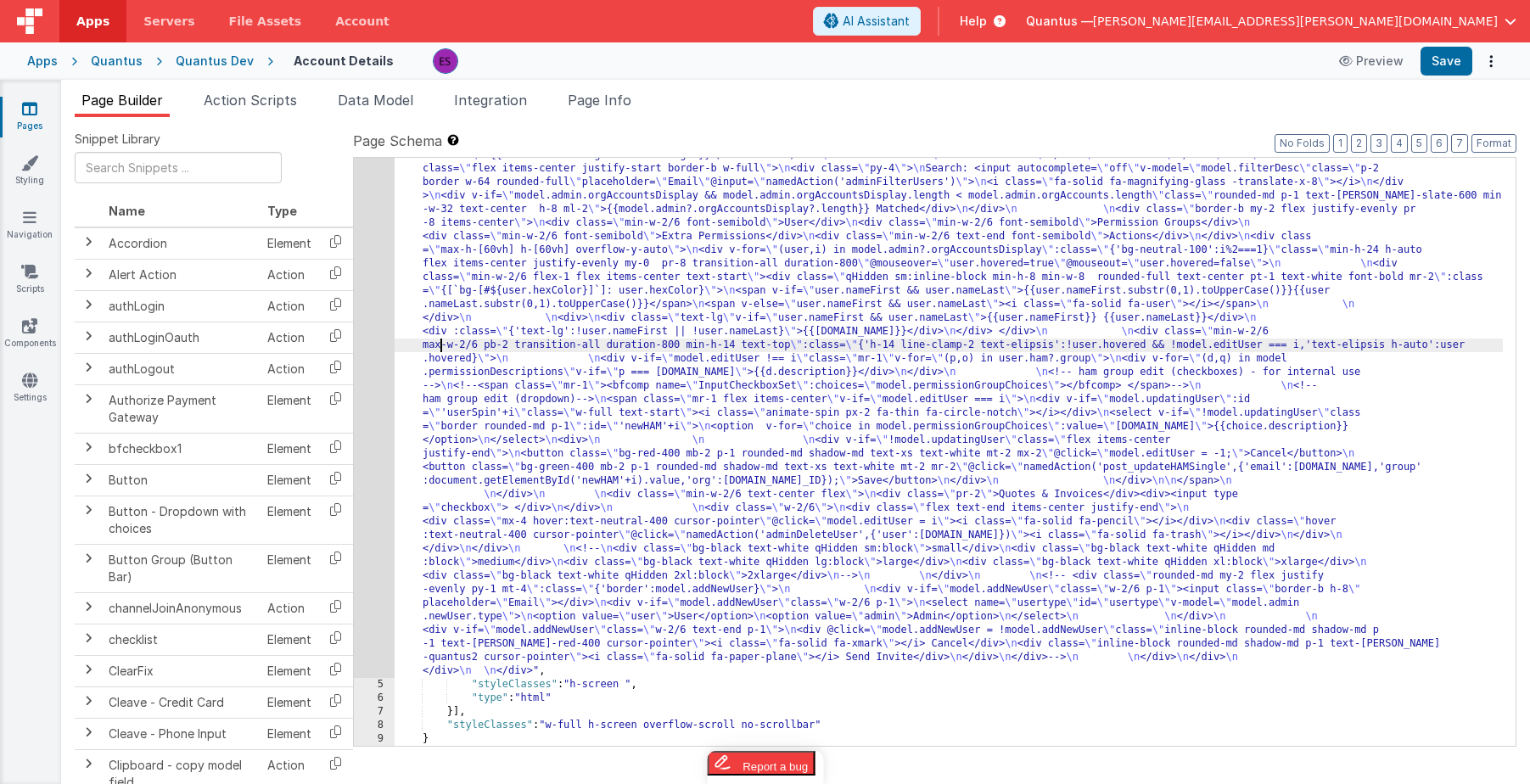
click at [368, 366] on div "4" at bounding box center [374, 94] width 41 height 1168
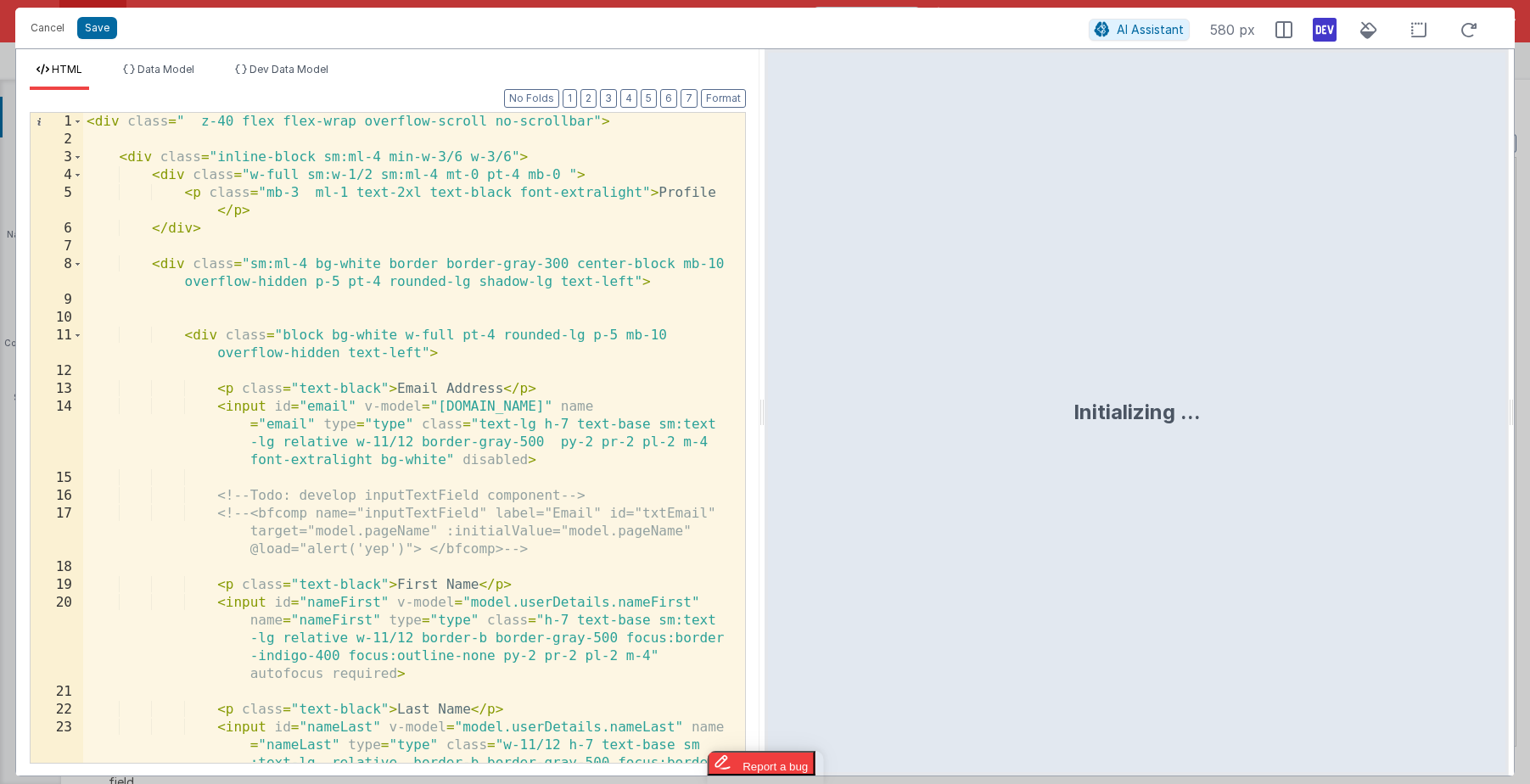
click at [369, 366] on div "< div class = " z-40 flex flex-wrap overflow-scroll no-scrollbar" > < div class…" at bounding box center [408, 491] width 649 height 757
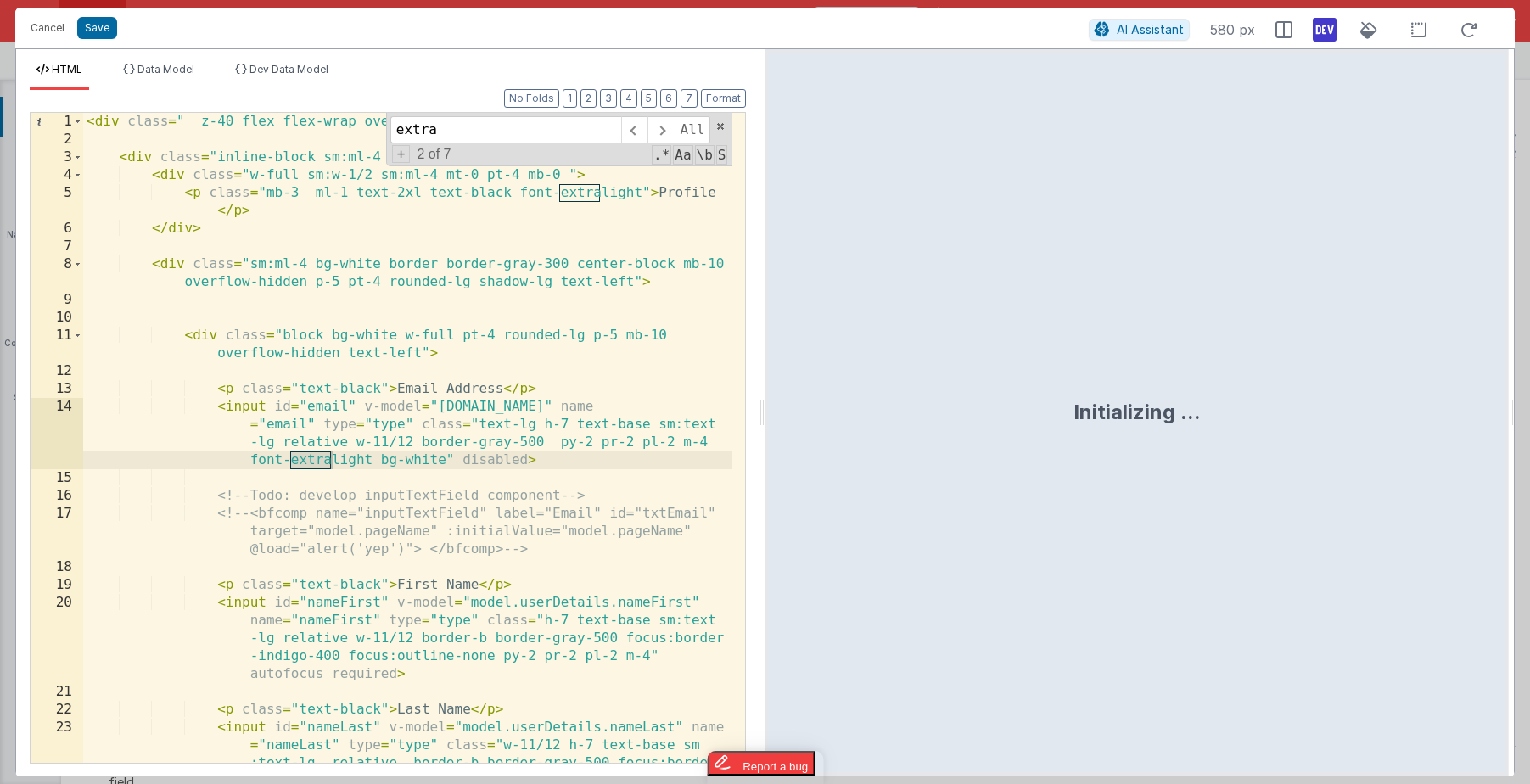
scroll to position [3684, 0]
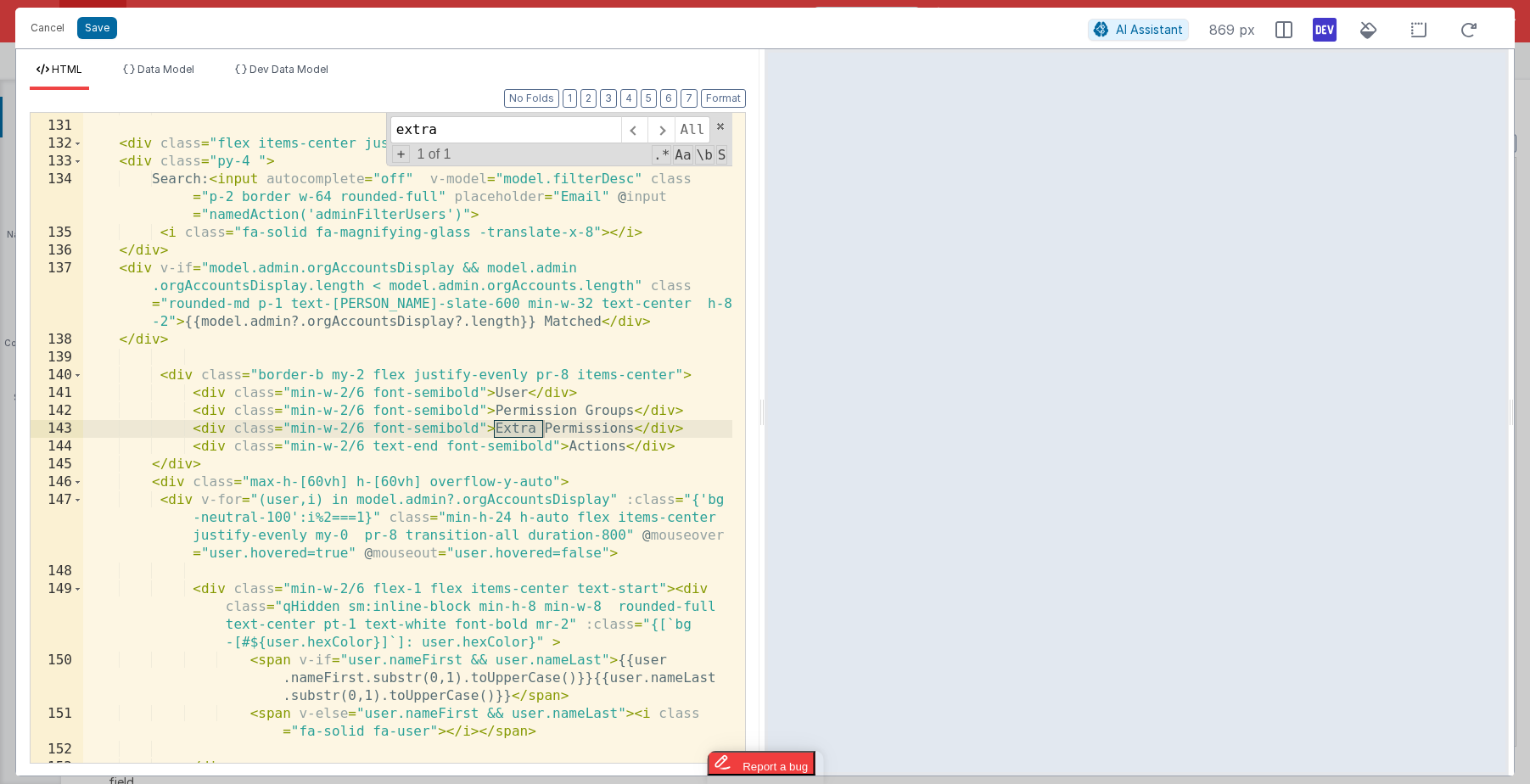
type input "extra"
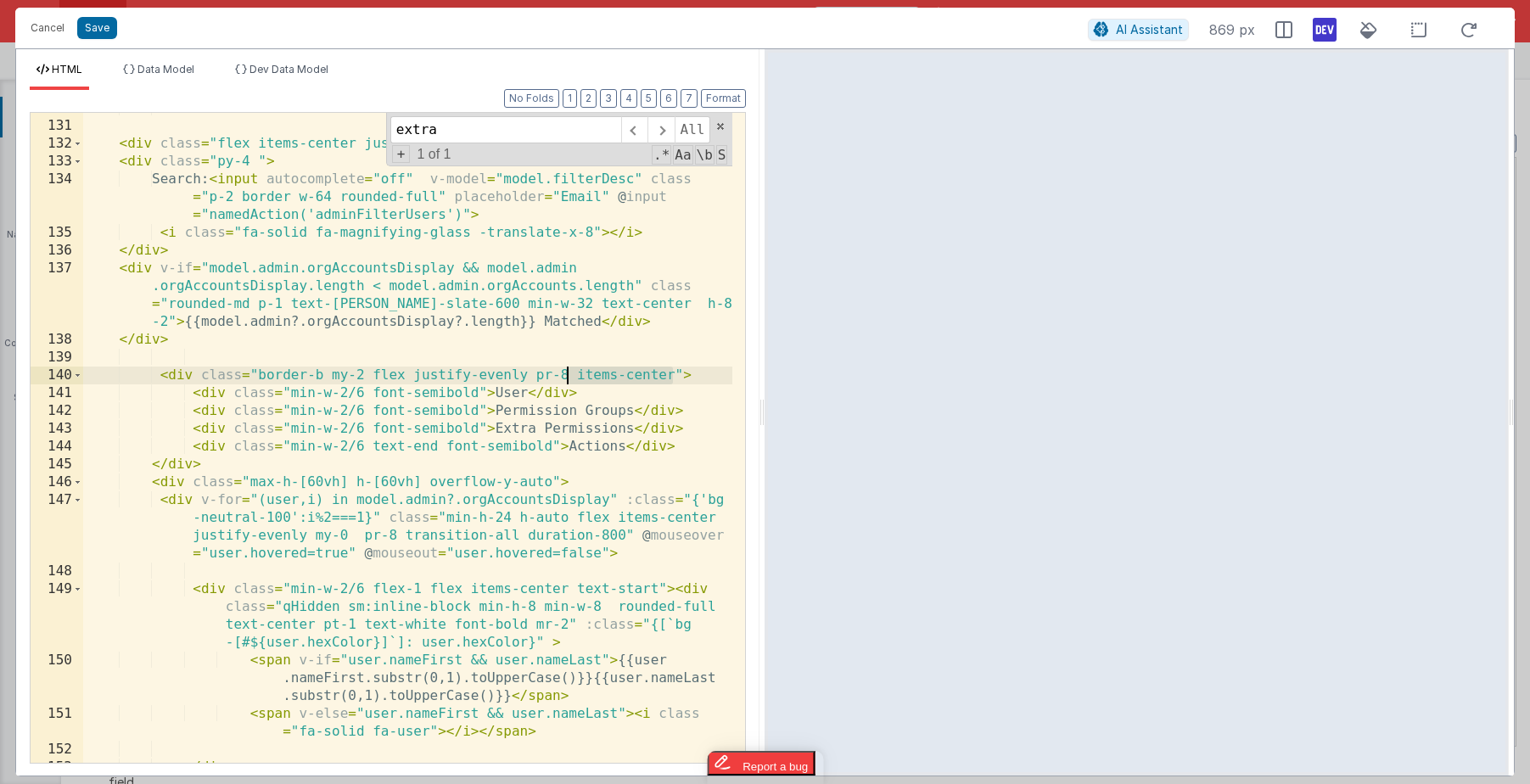
drag, startPoint x: 672, startPoint y: 374, endPoint x: 568, endPoint y: 373, distance: 104.0
click at [568, 373] on div "</ div > < div class = "flex items-center justify-start border-b w-full" > < di…" at bounding box center [408, 442] width 649 height 685
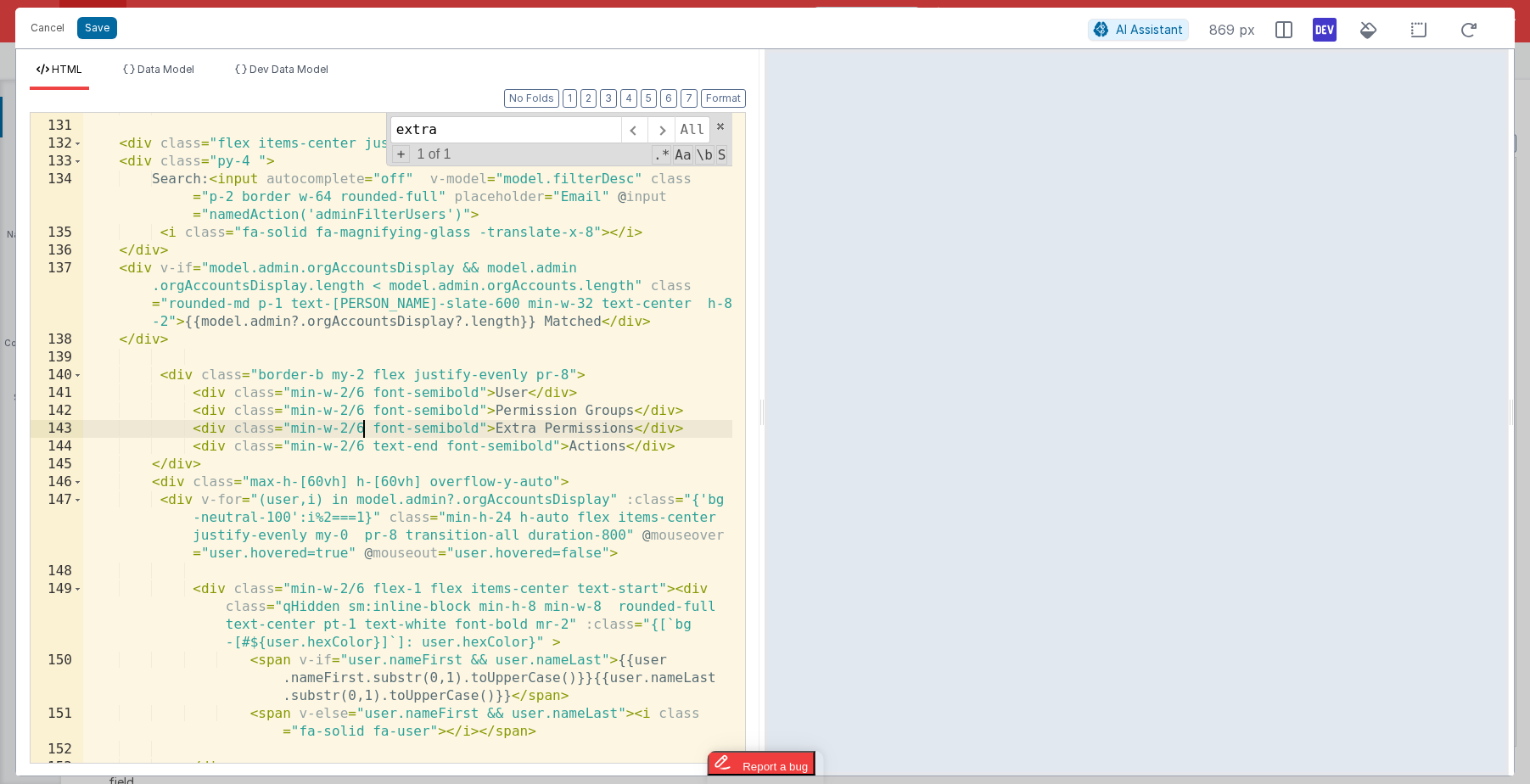
click at [367, 437] on div "</ div > < div class = "flex items-center justify-start border-b w-full" > < di…" at bounding box center [408, 442] width 649 height 685
click at [367, 392] on div "</ div > < div class = "flex items-center justify-start border-b w-full" > < di…" at bounding box center [408, 442] width 649 height 685
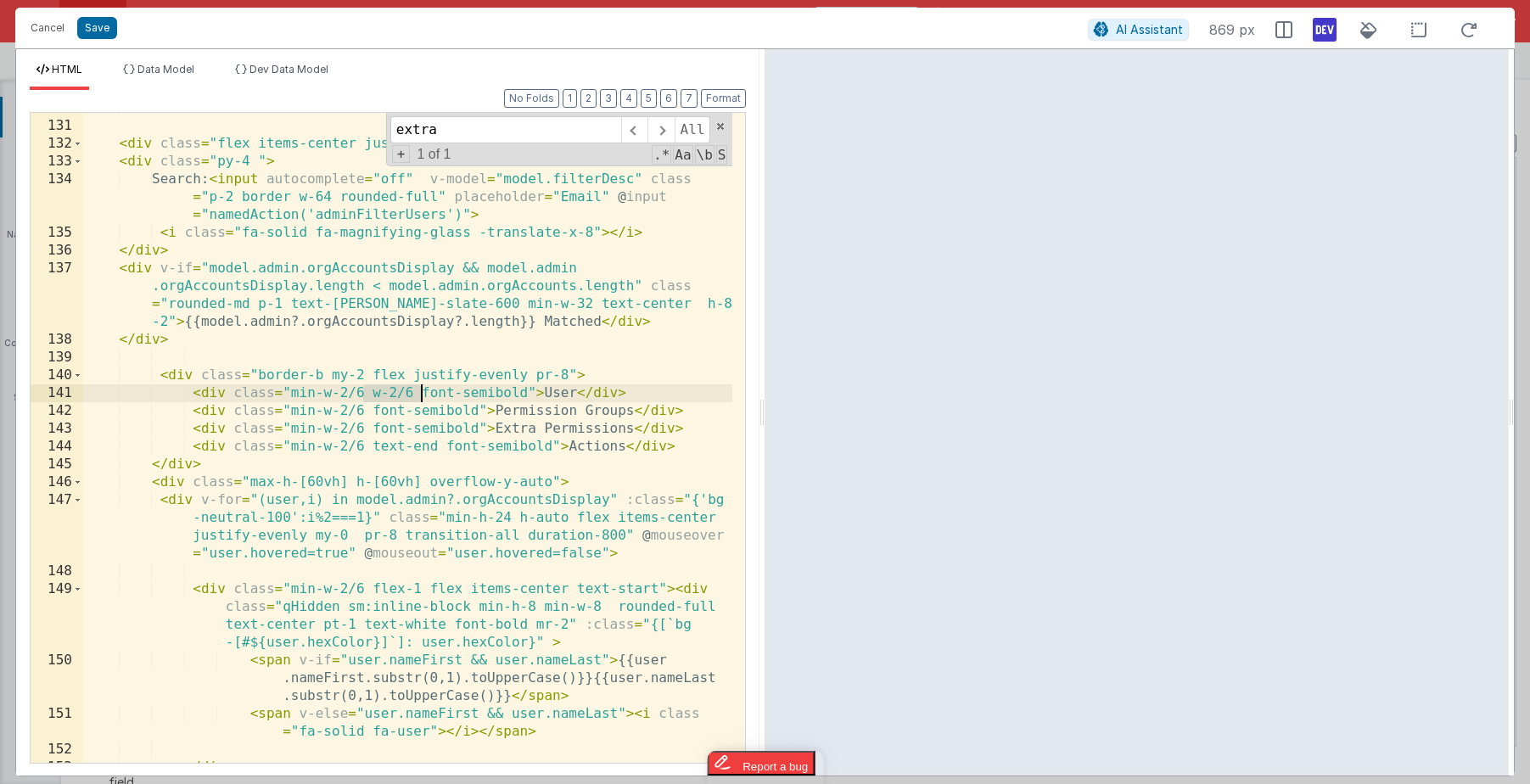
drag, startPoint x: 362, startPoint y: 391, endPoint x: 420, endPoint y: 394, distance: 58.1
click at [420, 394] on div "</ div > < div class = "flex items-center justify-start border-b w-full" > < di…" at bounding box center [408, 442] width 649 height 685
click at [363, 406] on div "</ div > < div class = "flex items-center justify-start border-b w-full" > < di…" at bounding box center [408, 442] width 649 height 685
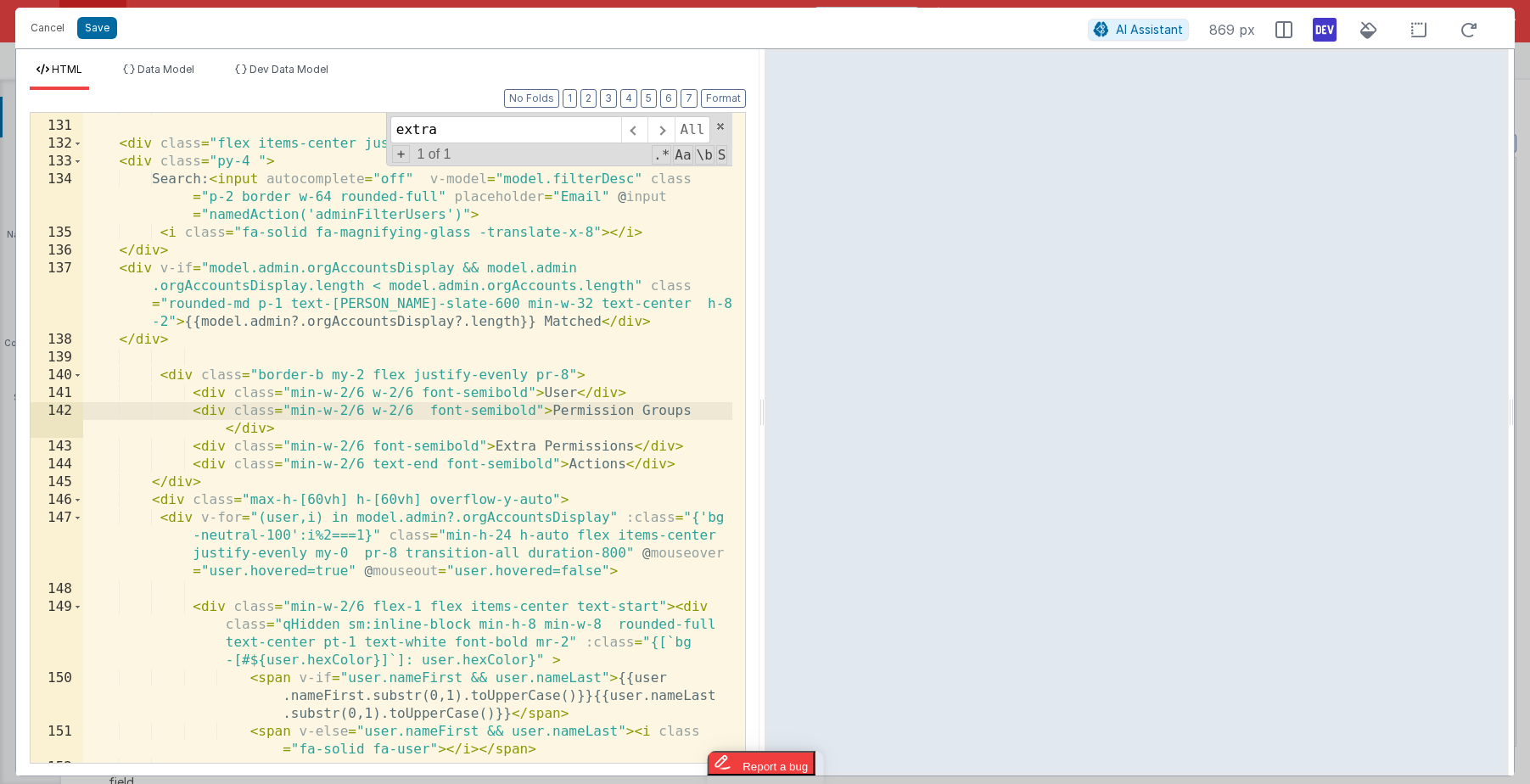
click at [365, 444] on div "</ div > < div class = "flex items-center justify-start border-b w-full" > < di…" at bounding box center [408, 442] width 649 height 685
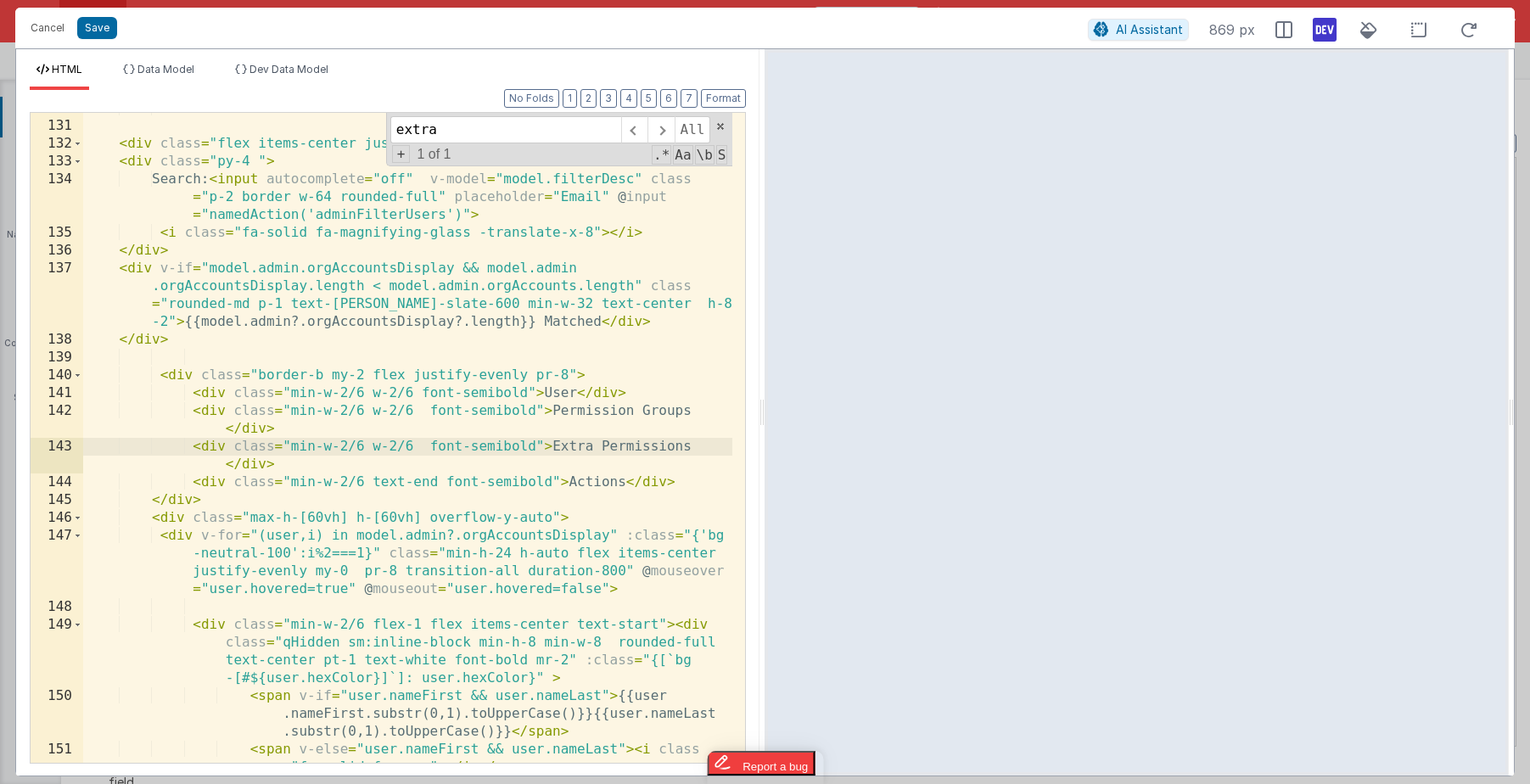
click at [359, 480] on div "</ div > < div class = "flex items-center justify-start border-b w-full" > < di…" at bounding box center [408, 451] width 649 height 704
click at [366, 482] on div "</ div > < div class = "flex items-center justify-start border-b w-full" > < di…" at bounding box center [408, 451] width 649 height 704
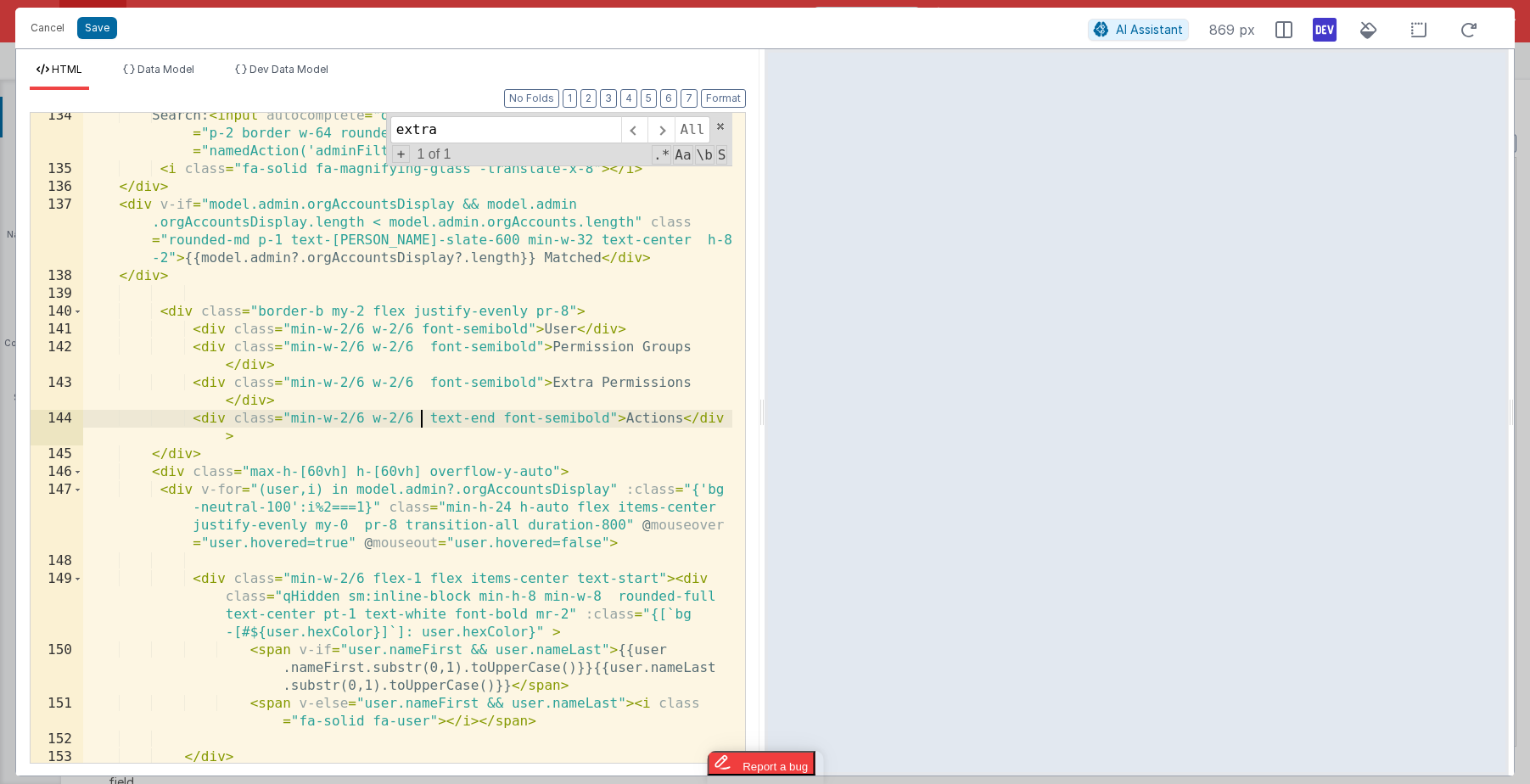
scroll to position [3770, 0]
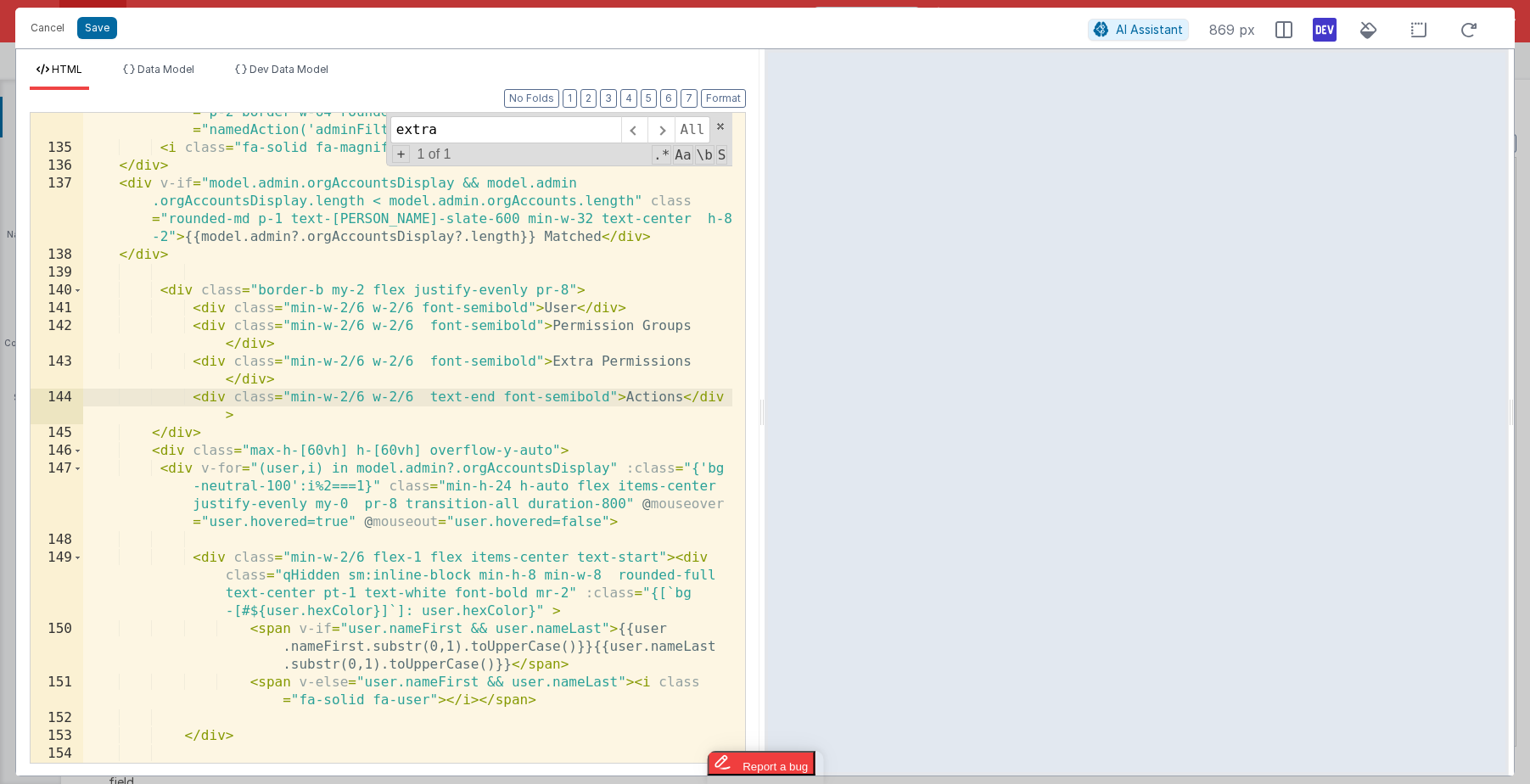
click at [362, 556] on div "Search: < input autocomplete = "off" v-model = "model.filterDesc" class = "p-2 …" at bounding box center [408, 446] width 649 height 721
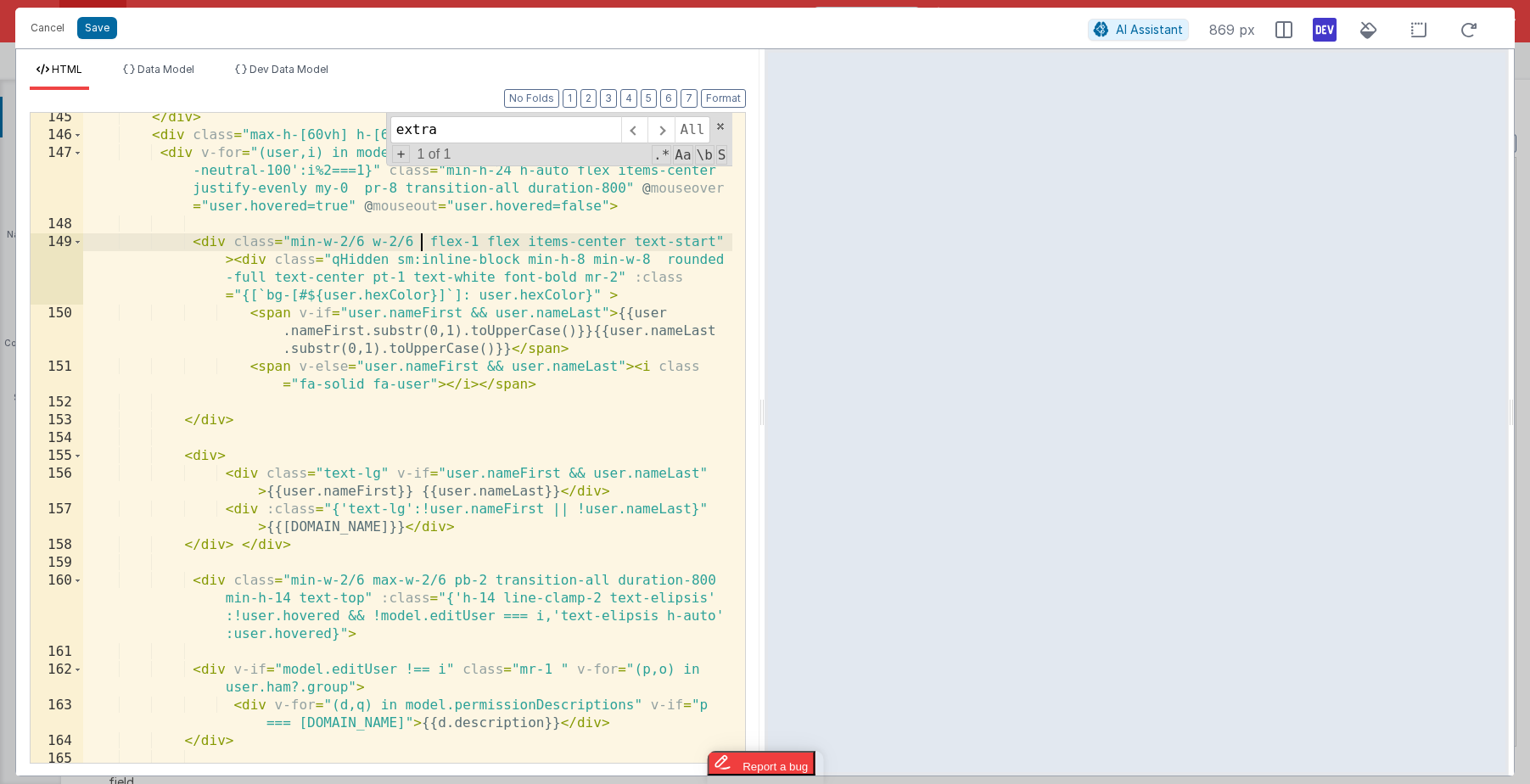
scroll to position [4093, 0]
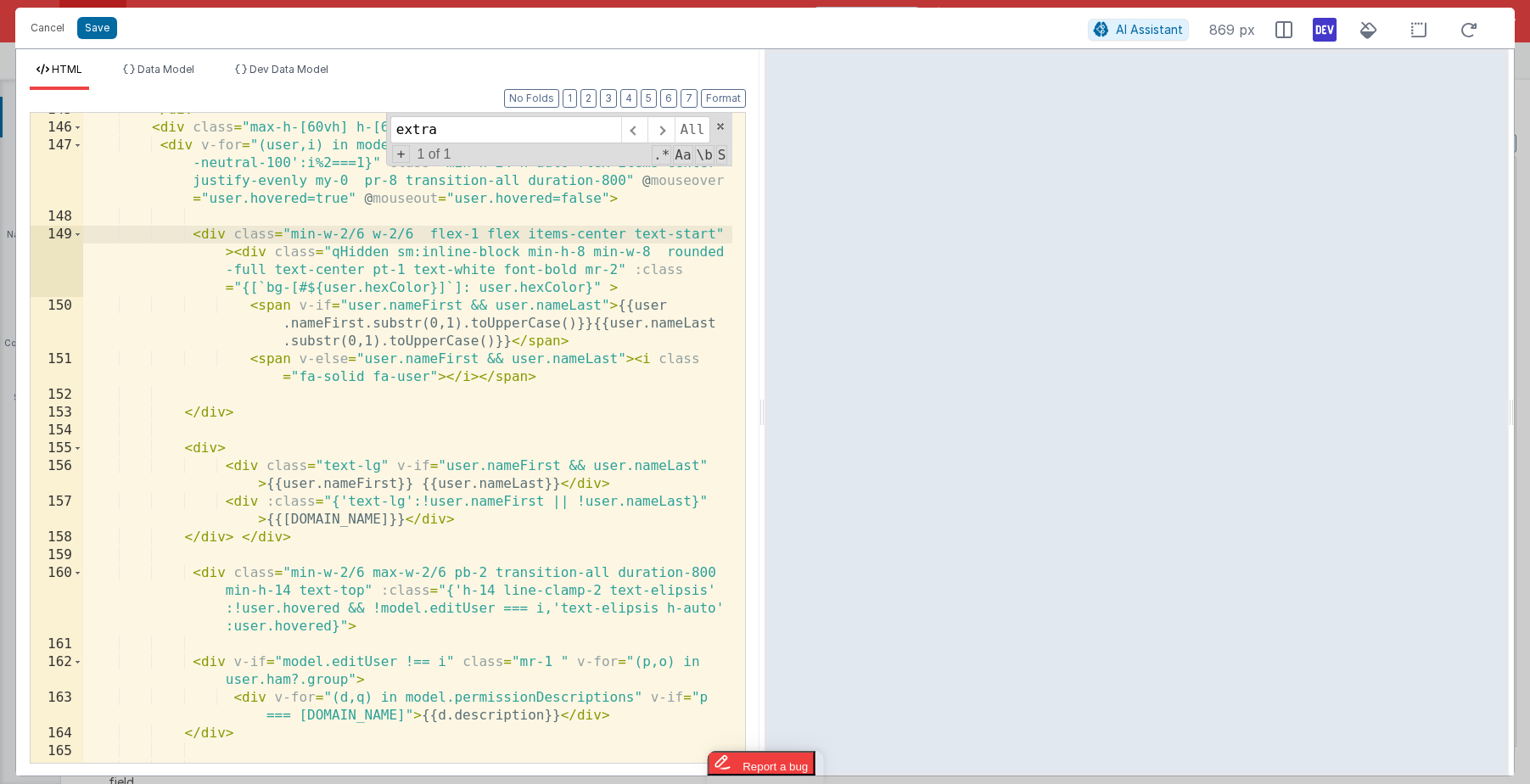
click at [363, 574] on div "</ div > < div class = "max-h-[60vh] h-[60vh] overflow-y-auto" > < div v-for = …" at bounding box center [408, 443] width 649 height 685
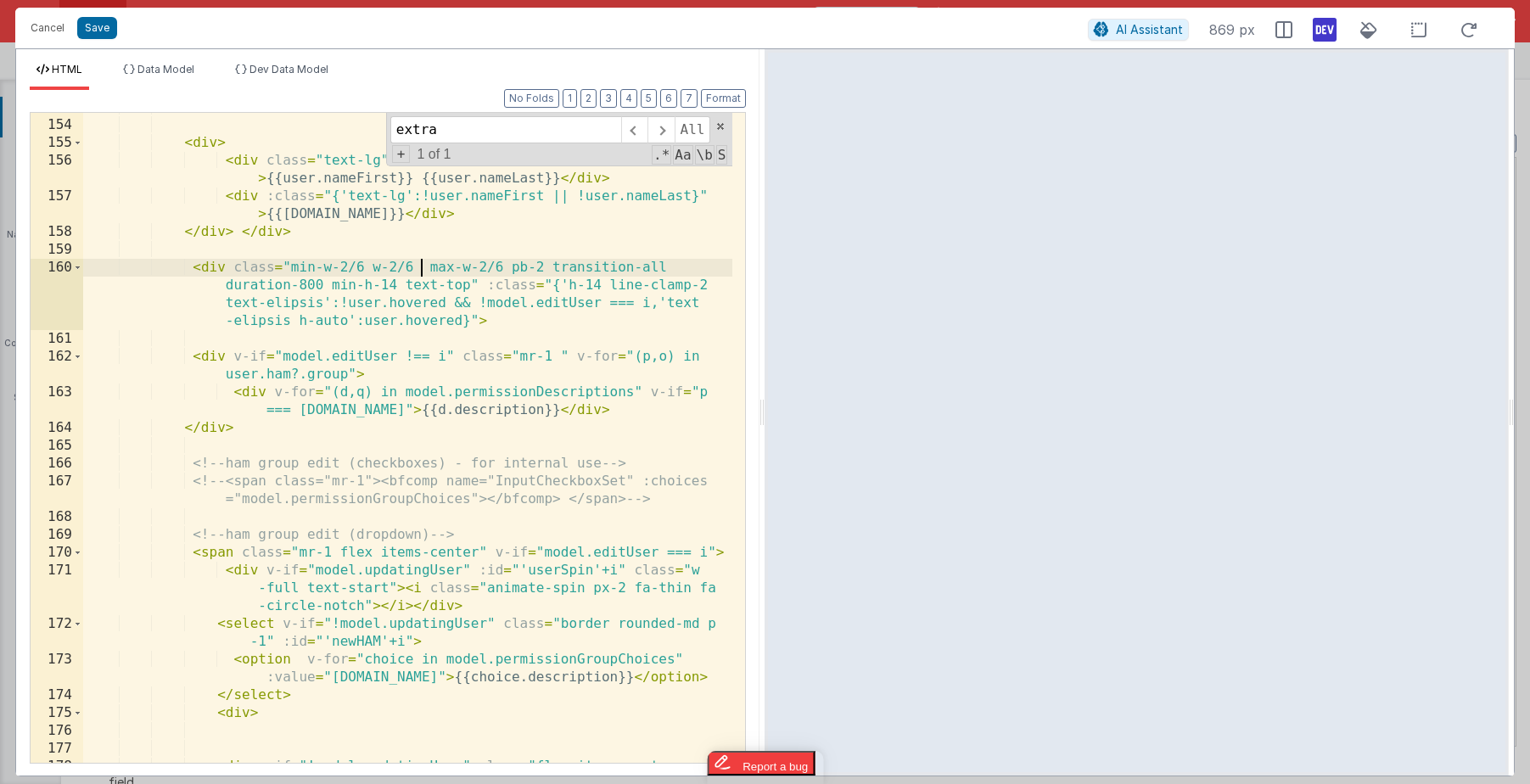
scroll to position [4401, 0]
drag, startPoint x: 512, startPoint y: 261, endPoint x: 415, endPoint y: 269, distance: 97.3
click at [415, 269] on div "</ div > < div > < div class = "text-lg" v-if = "user.nameFirst && user.nameLas…" at bounding box center [408, 448] width 649 height 704
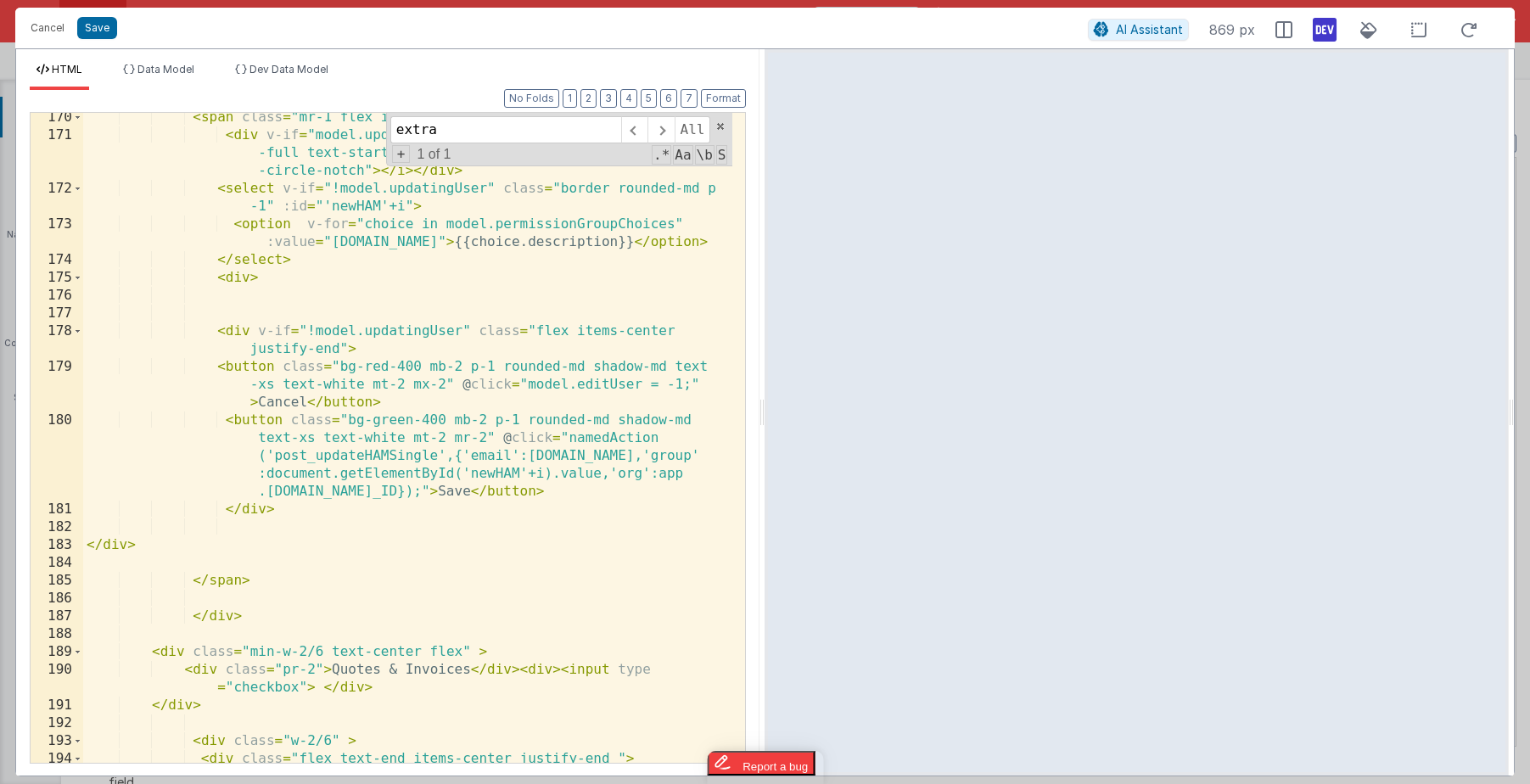
scroll to position [4827, 0]
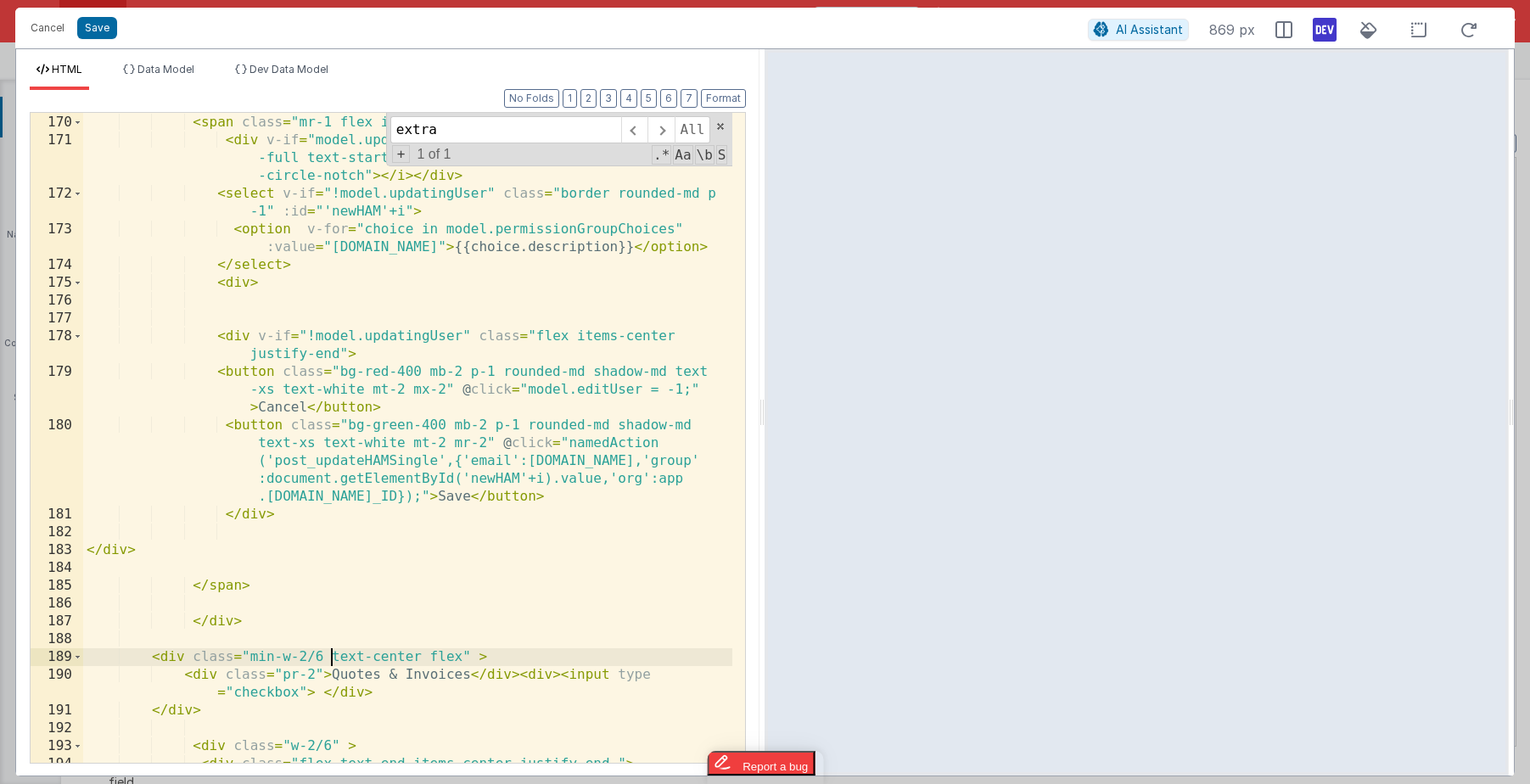
click at [332, 653] on div "<!-- ham group edit (dropdown) --> < span class = "mr-1 flex items-center" v-if…" at bounding box center [408, 439] width 649 height 685
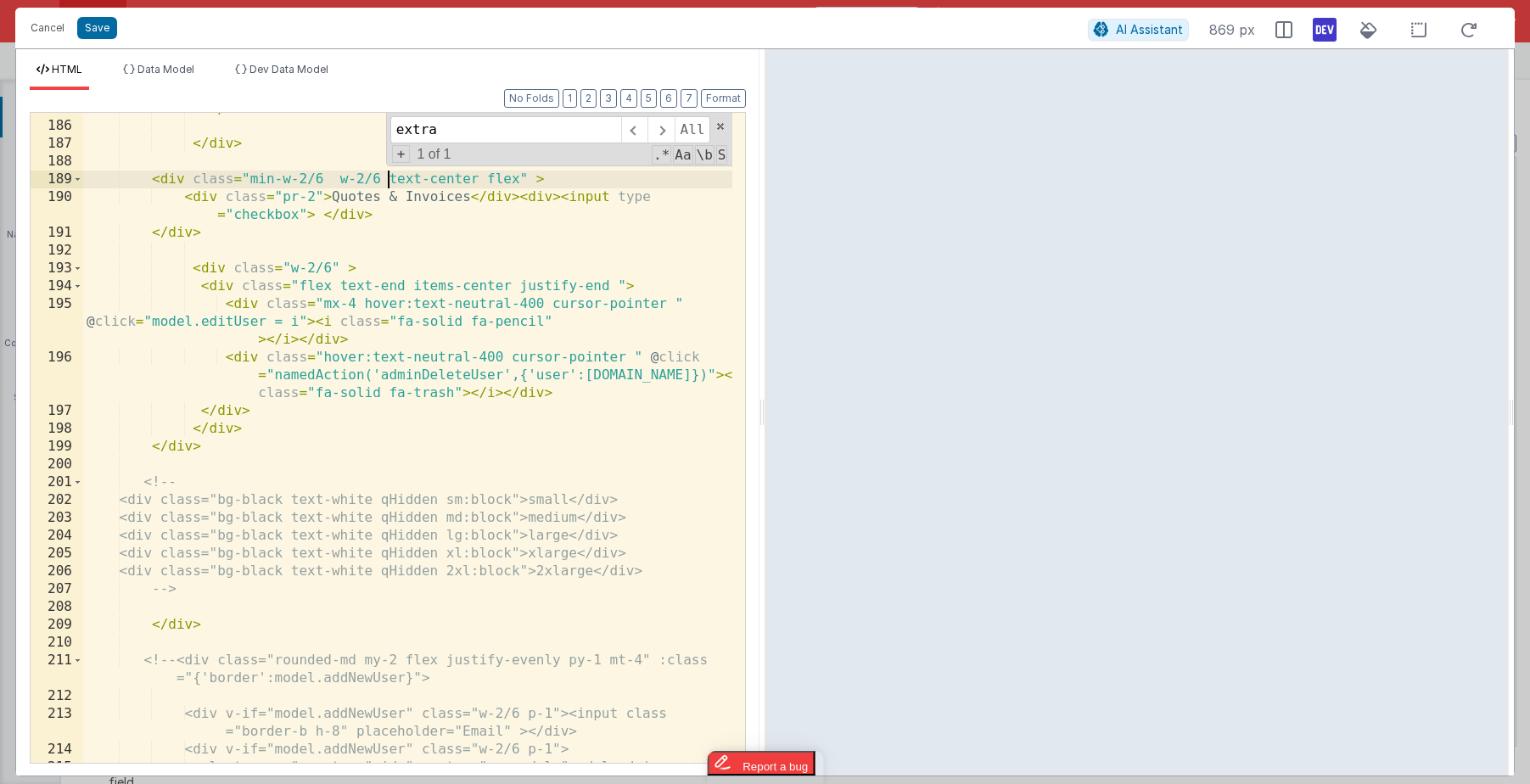
scroll to position [5306, 0]
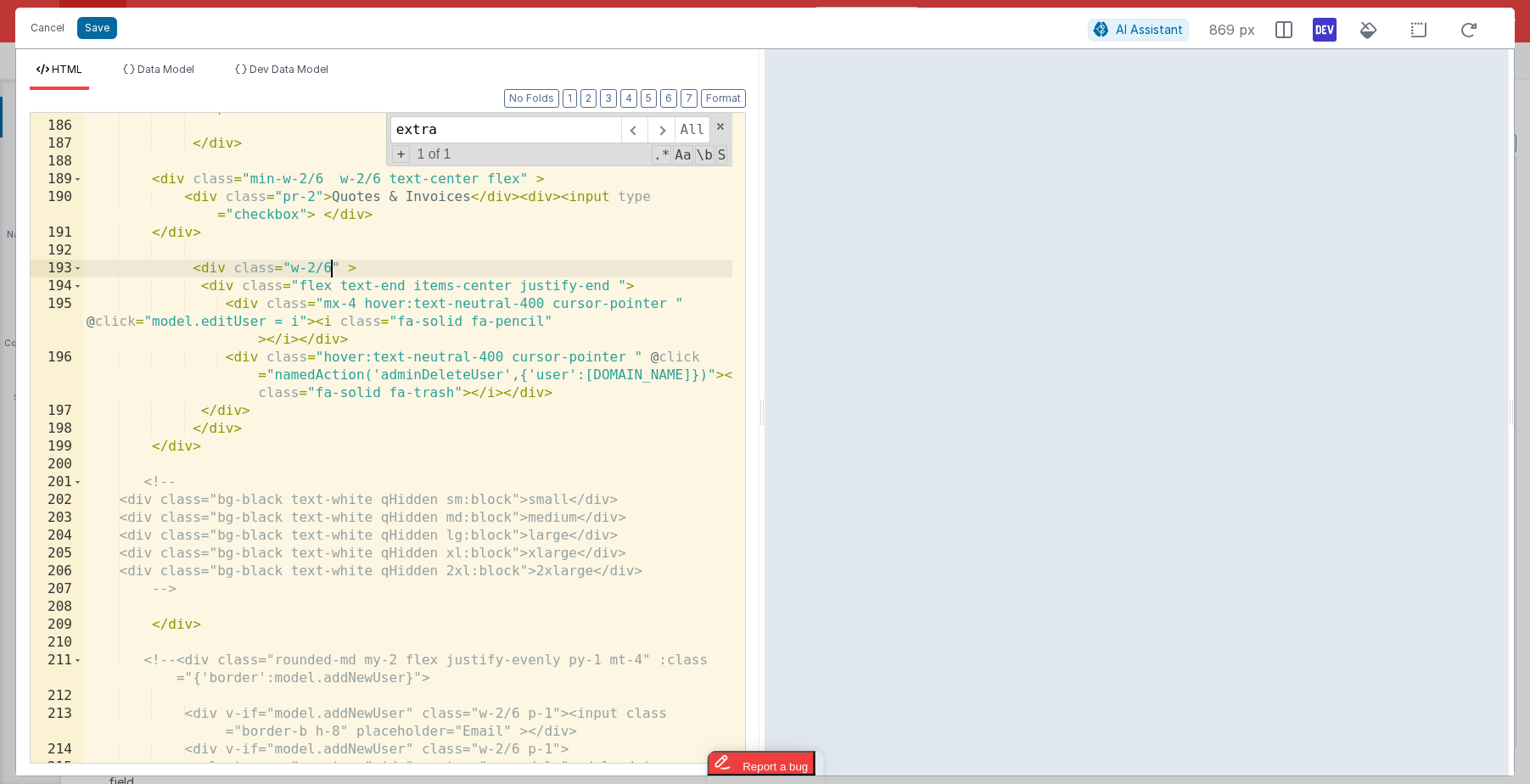
click at [332, 262] on div "</ span > </ div > < div class = "min-w-2/6 w-2/6 text-center flex" > < div cla…" at bounding box center [408, 451] width 649 height 704
paste textarea
click at [290, 267] on div "</ span > </ div > < div class = "min-w-2/6 w-2/6 text-center flex" > < div cla…" at bounding box center [408, 451] width 649 height 704
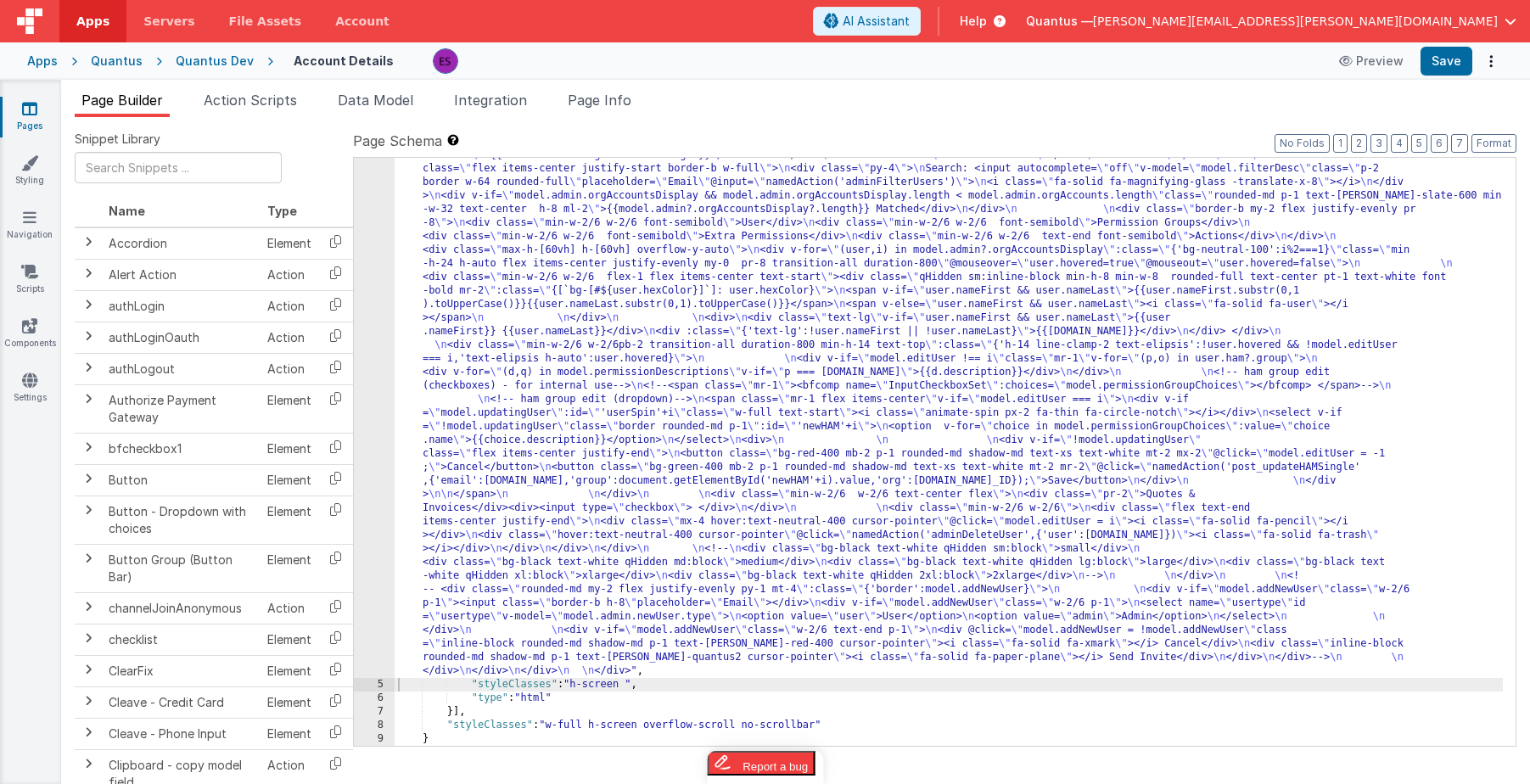
click at [552, 334] on div ""html" : "<div class= \" z-40 flex flex-wrap overflow-scroll no-scrollbar \" > …" at bounding box center [949, 395] width 1109 height 1769
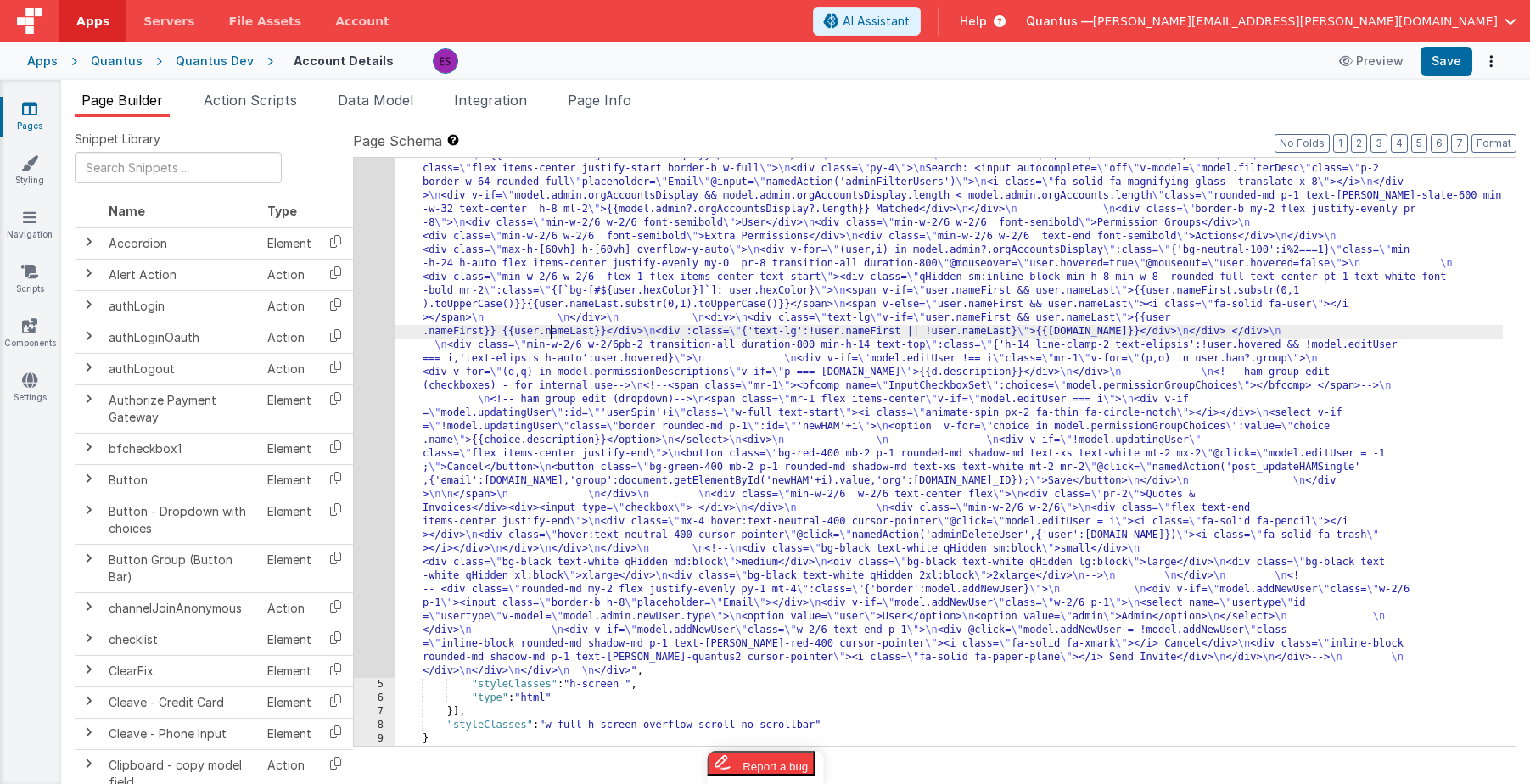
click at [382, 387] on div "4" at bounding box center [374, 94] width 41 height 1168
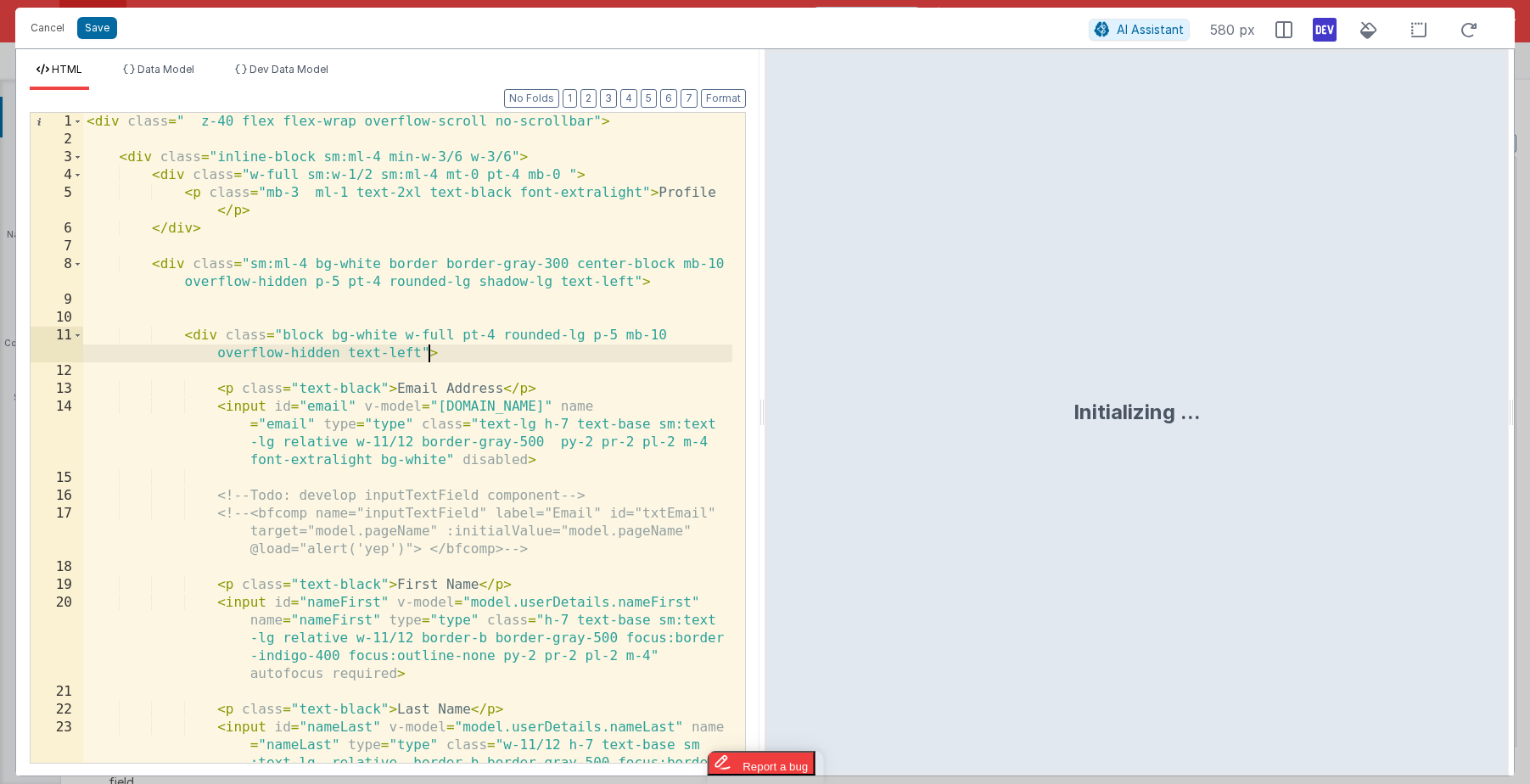
click at [427, 352] on div "< div class = " z-40 flex flex-wrap overflow-scroll no-scrollbar" > < div class…" at bounding box center [408, 491] width 649 height 757
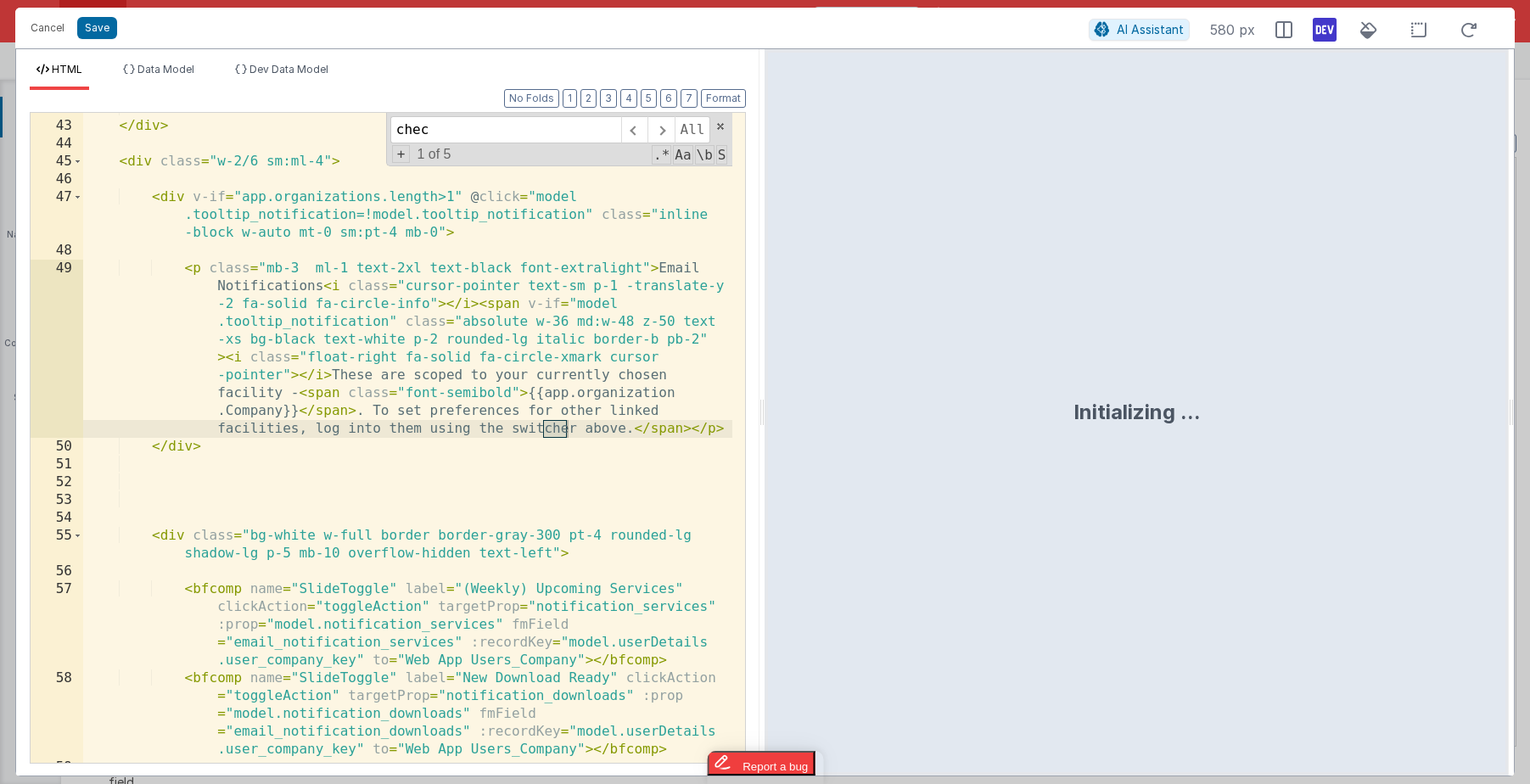
scroll to position [4433, 0]
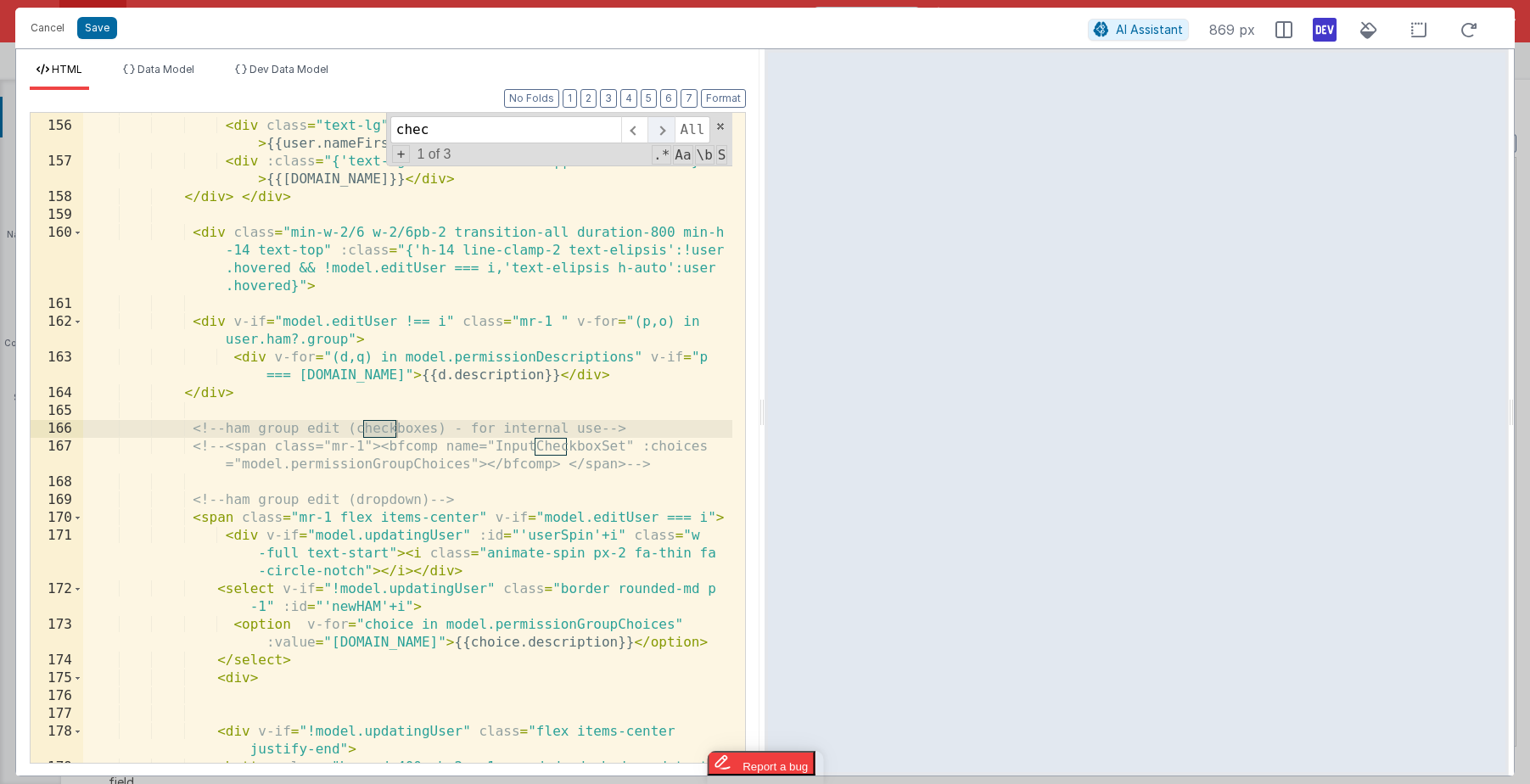
type input "chec"
click at [668, 132] on span at bounding box center [660, 130] width 27 height 27
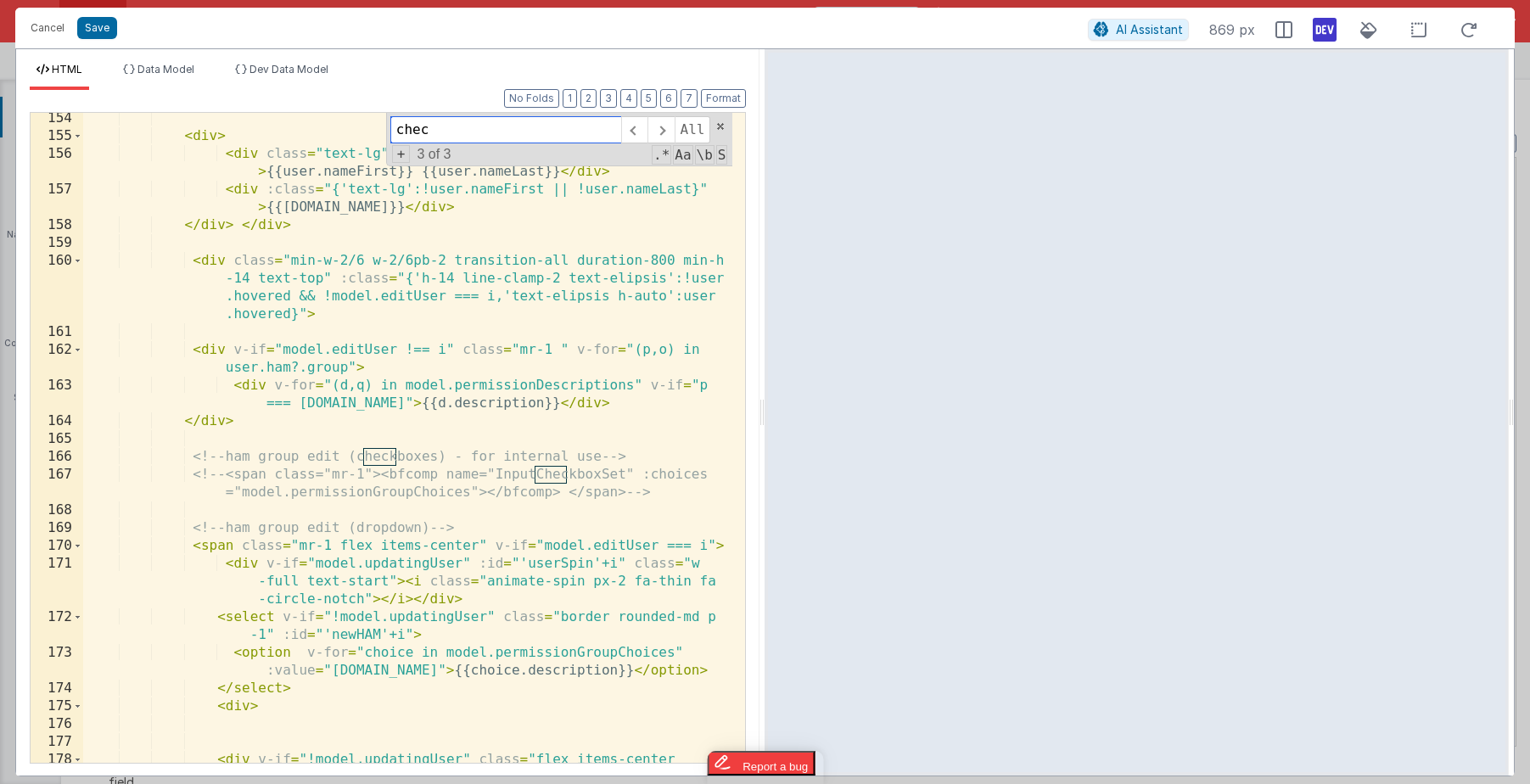
scroll to position [4399, 0]
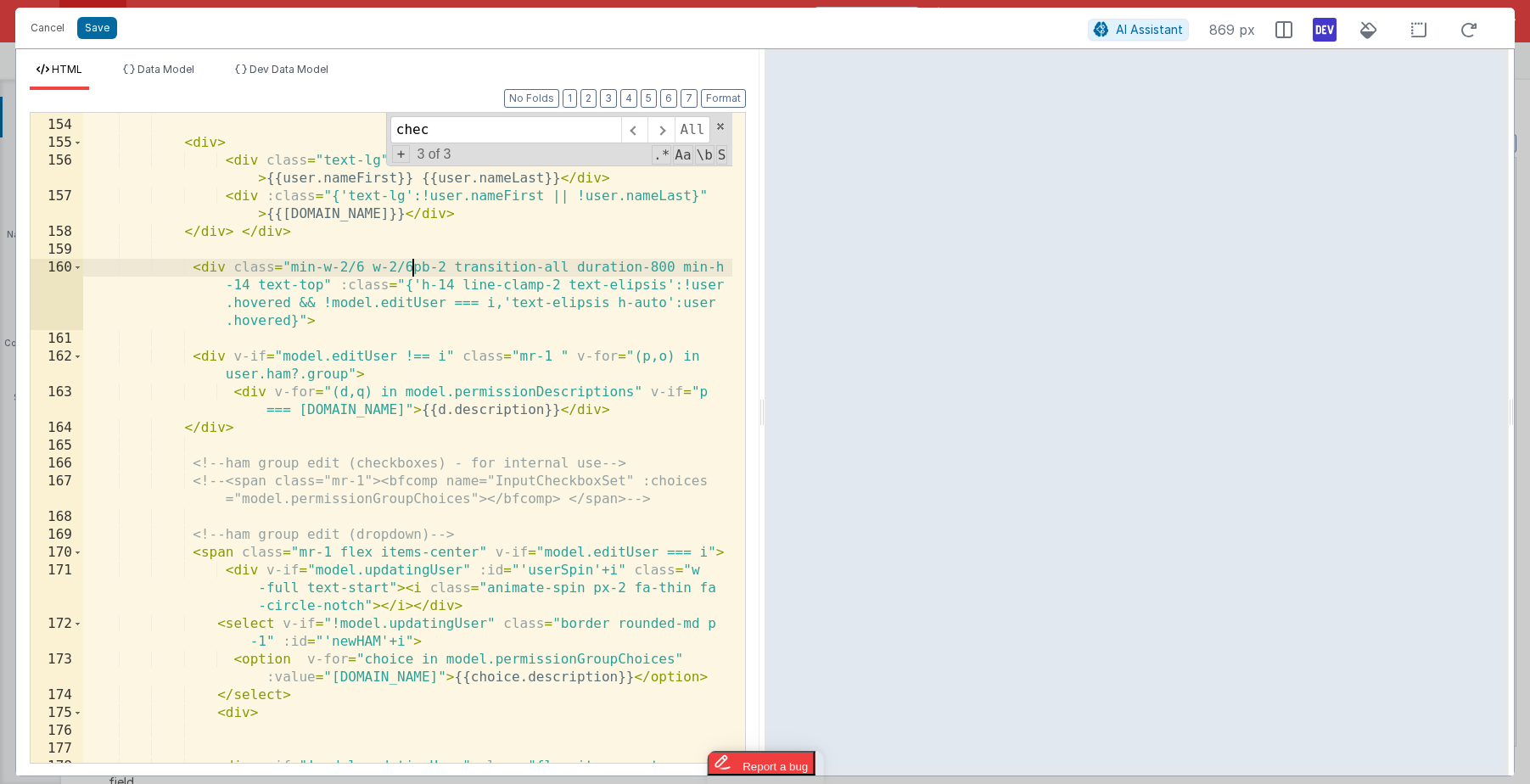
click at [413, 270] on div "</ div > < div > < div class = "text-lg" v-if = "user.nameFirst && user.nameLas…" at bounding box center [408, 450] width 649 height 704
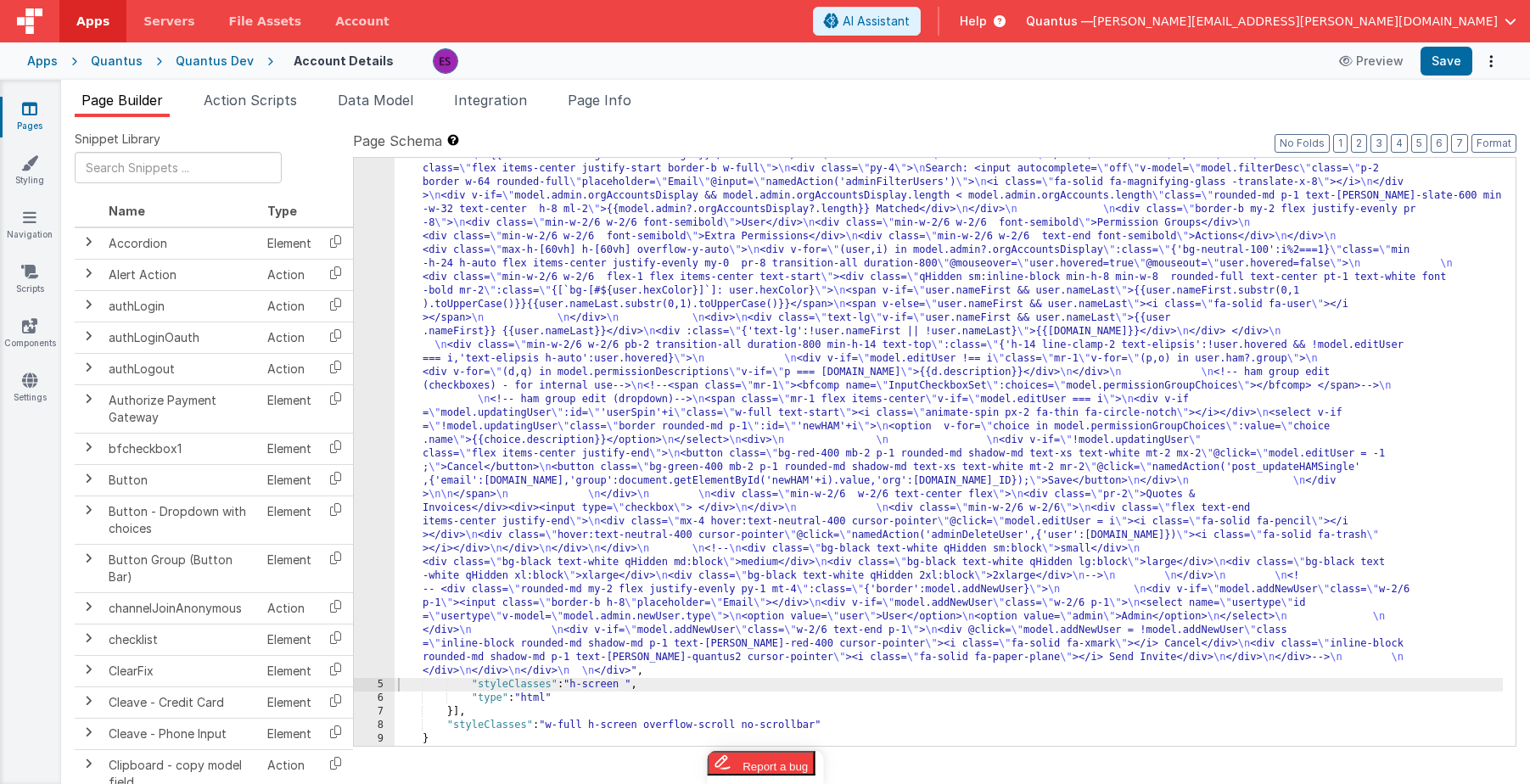
click at [483, 403] on div ""html" : "<div class= \" z-40 flex flex-wrap overflow-scroll no-scrollbar \" > …" at bounding box center [949, 395] width 1109 height 1769
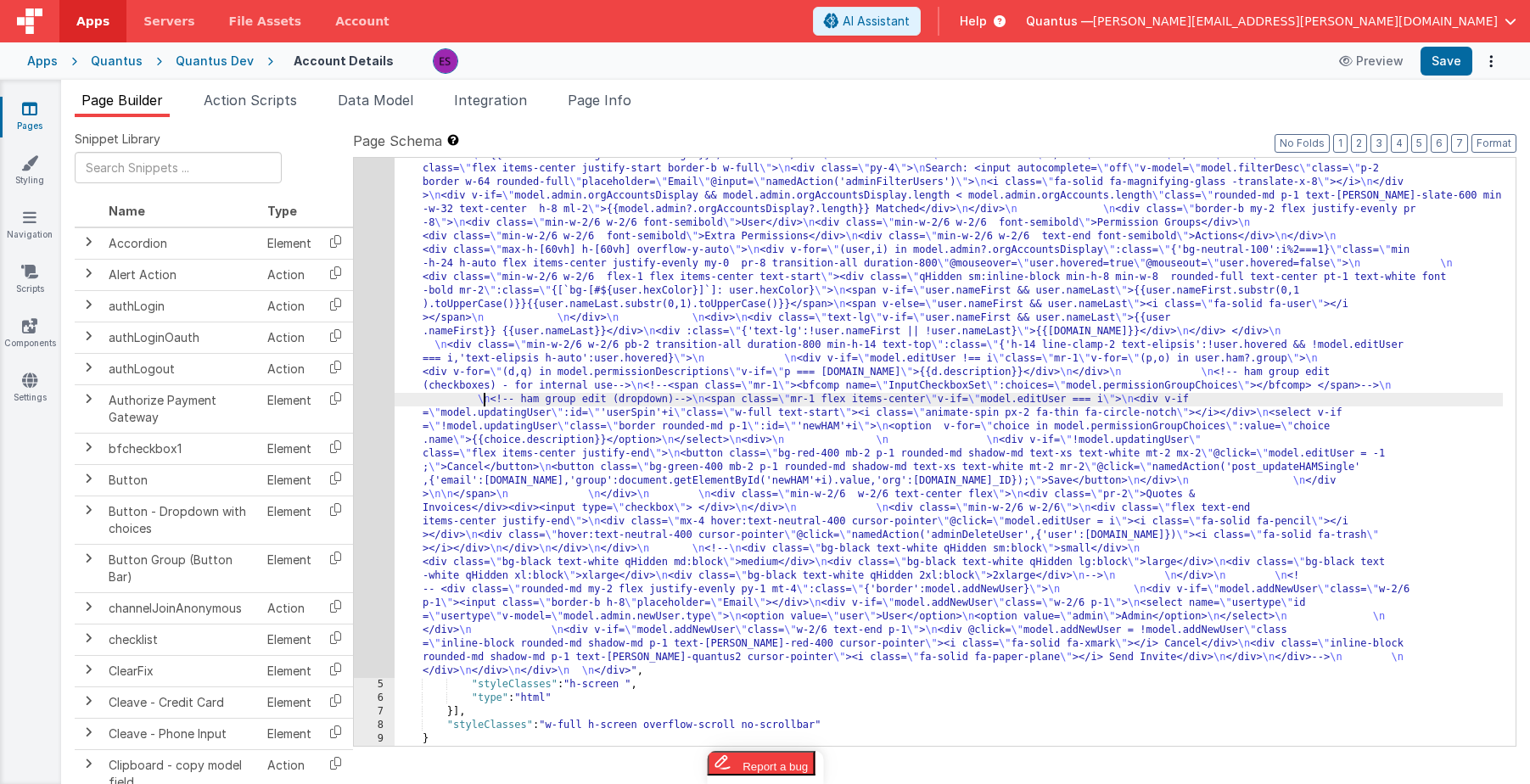
click at [373, 415] on div "4" at bounding box center [374, 94] width 41 height 1168
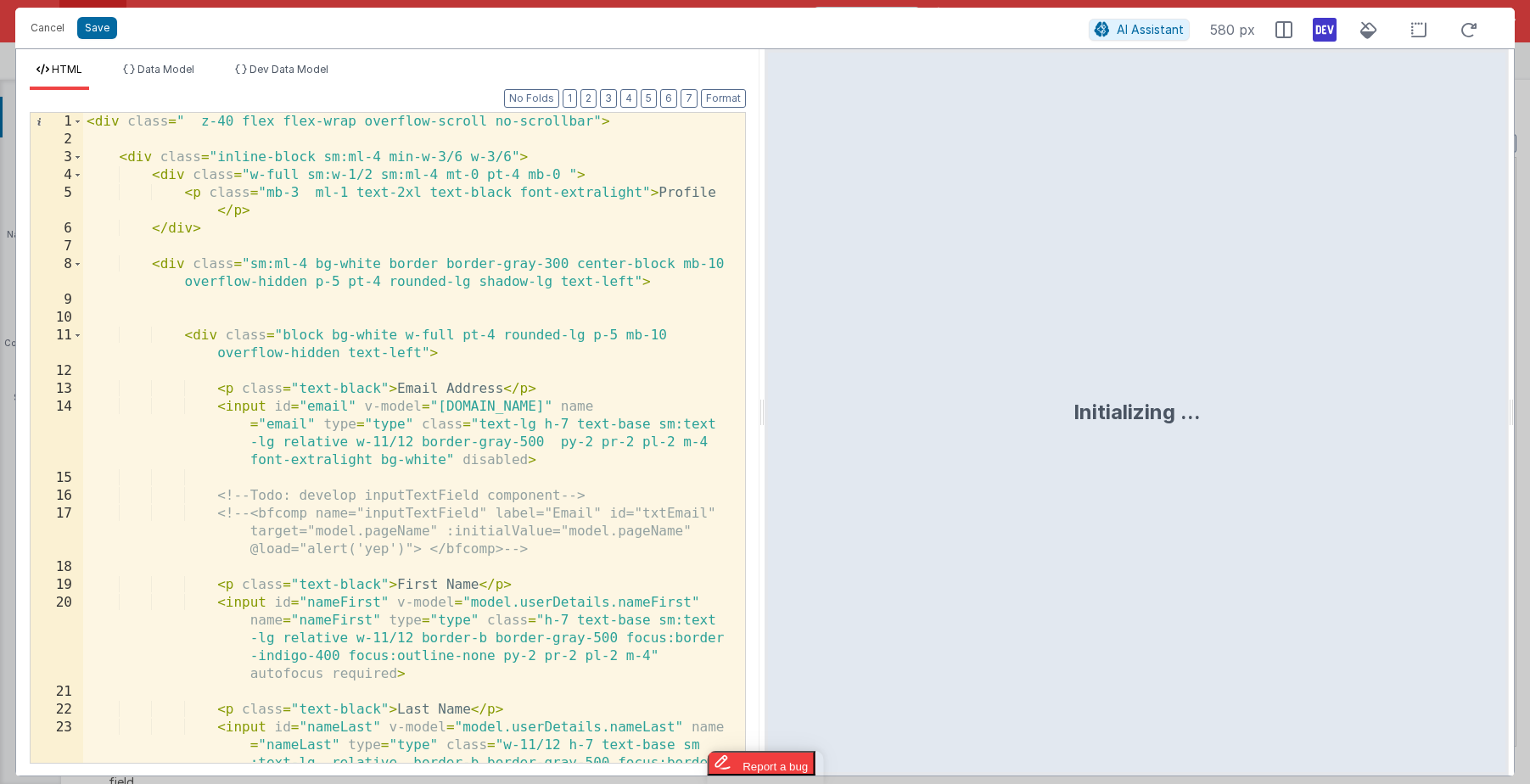
click at [374, 413] on div "< div class = " z-40 flex flex-wrap overflow-scroll no-scrollbar" > < div class…" at bounding box center [408, 491] width 649 height 757
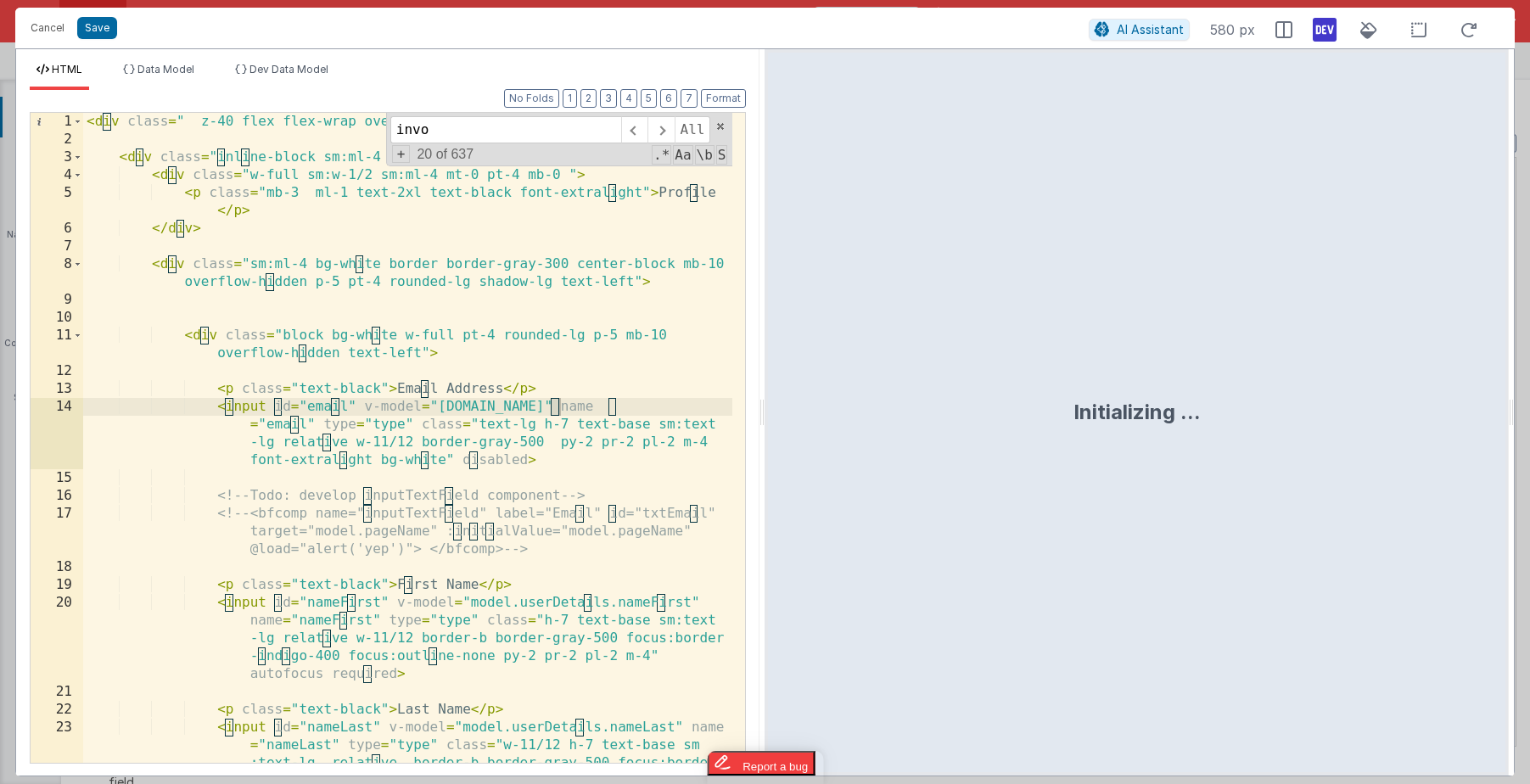
scroll to position [5074, 0]
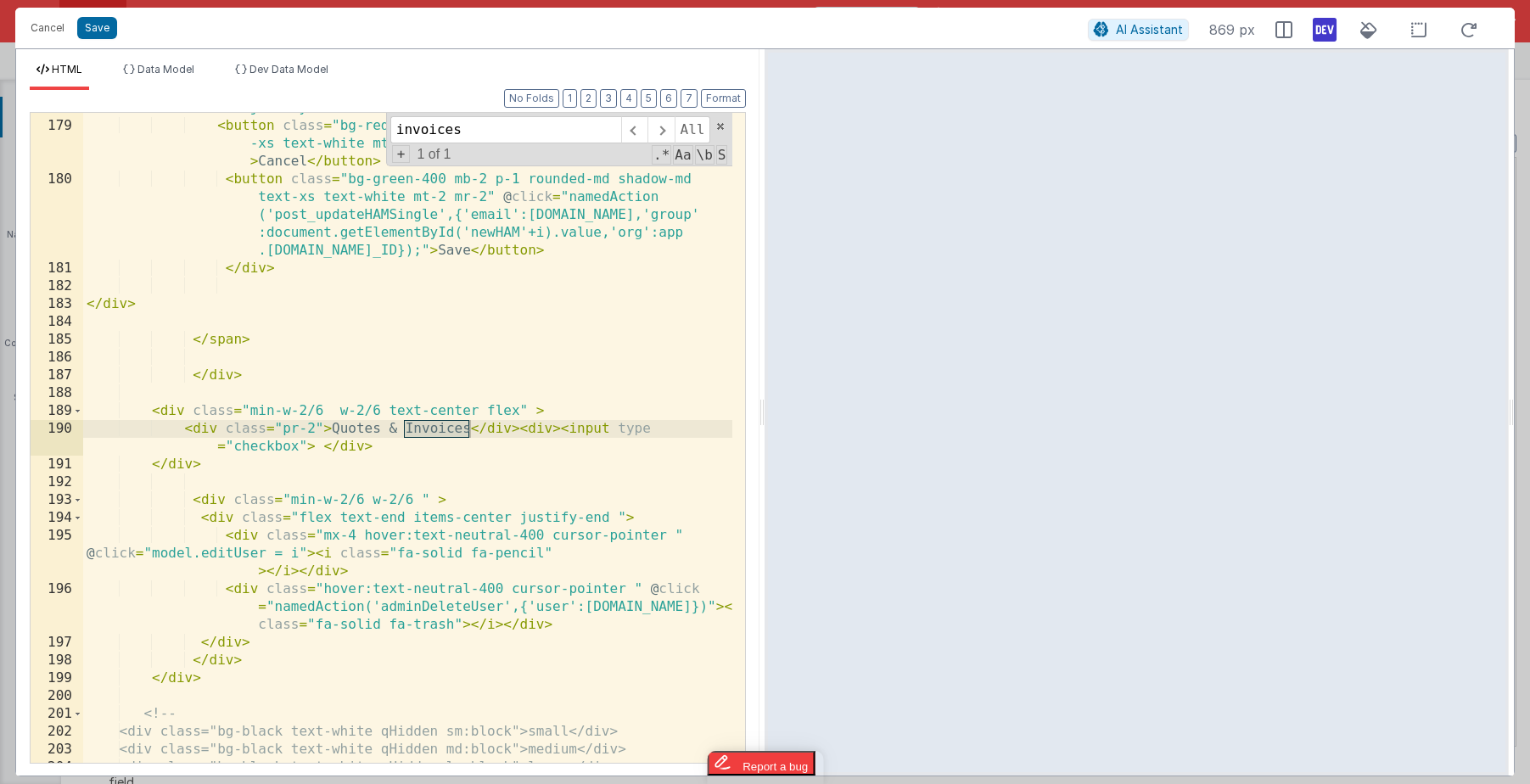
type input "invoices"
drag, startPoint x: 339, startPoint y: 409, endPoint x: 369, endPoint y: 411, distance: 30.1
click at [339, 409] on div "< div v-if = "!model.updatingUser" class = "flex items-center justify-end" > < …" at bounding box center [408, 433] width 649 height 704
drag, startPoint x: 481, startPoint y: 410, endPoint x: 378, endPoint y: 404, distance: 103.2
click at [378, 404] on div "< div v-if = "!model.updatingUser" class = "flex items-center justify-end" > < …" at bounding box center [408, 433] width 649 height 704
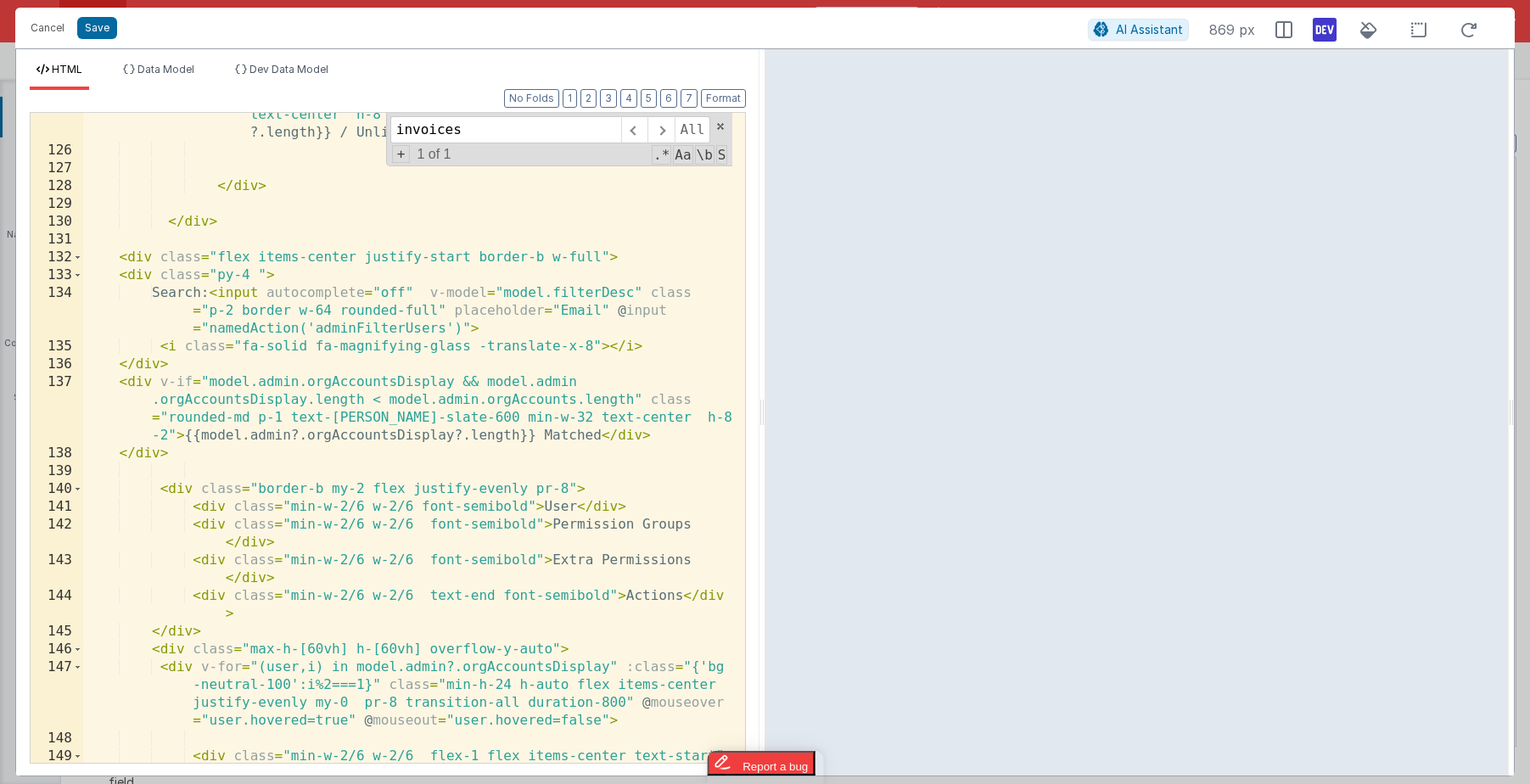
scroll to position [3518, 0]
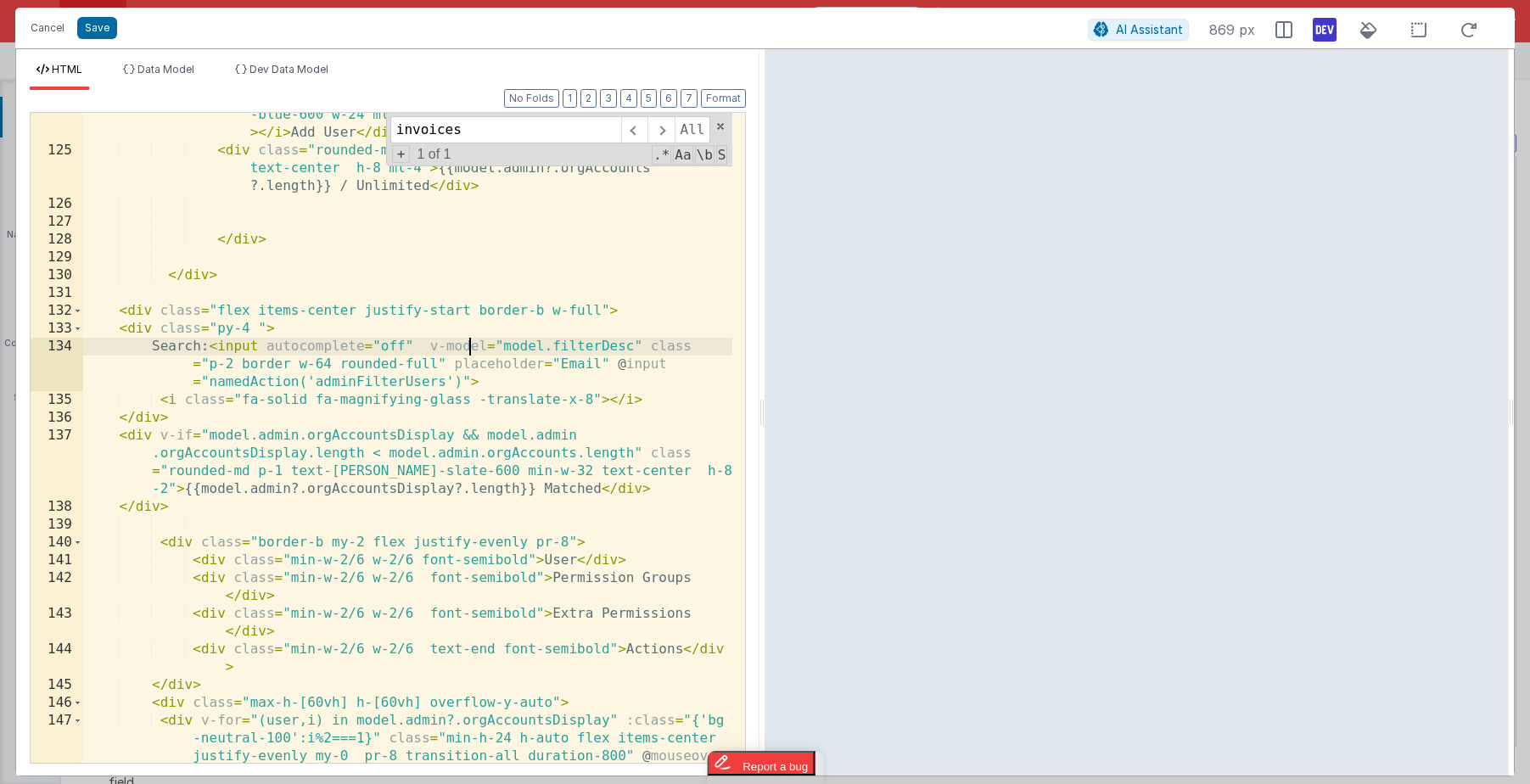
click at [470, 350] on div "< div v-if = "!model.addNewUser" class = "cursor-pointer mx-auto" @ click = "mo…" at bounding box center [408, 458] width 649 height 810
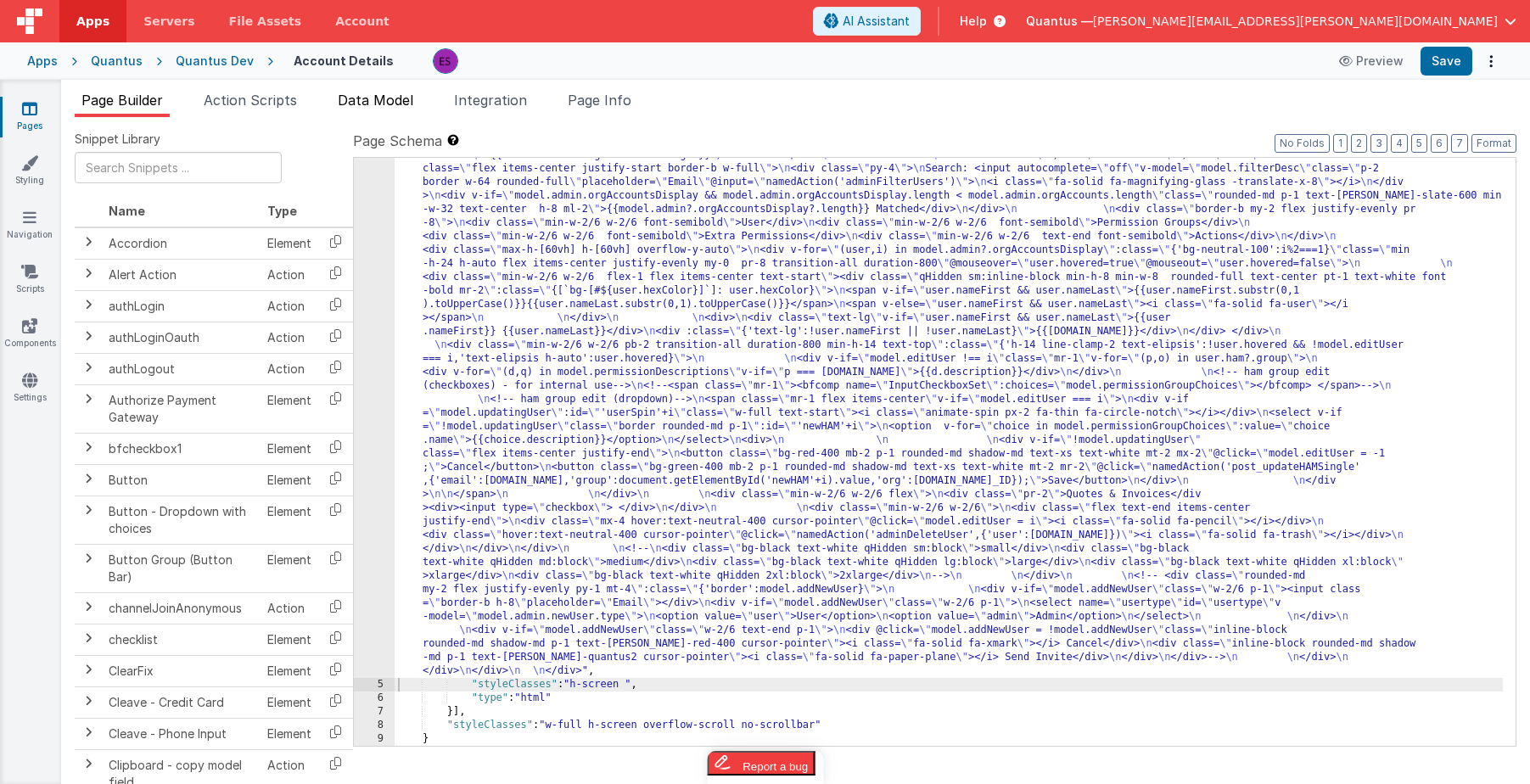
click at [408, 95] on span "Data Model" at bounding box center [376, 100] width 76 height 17
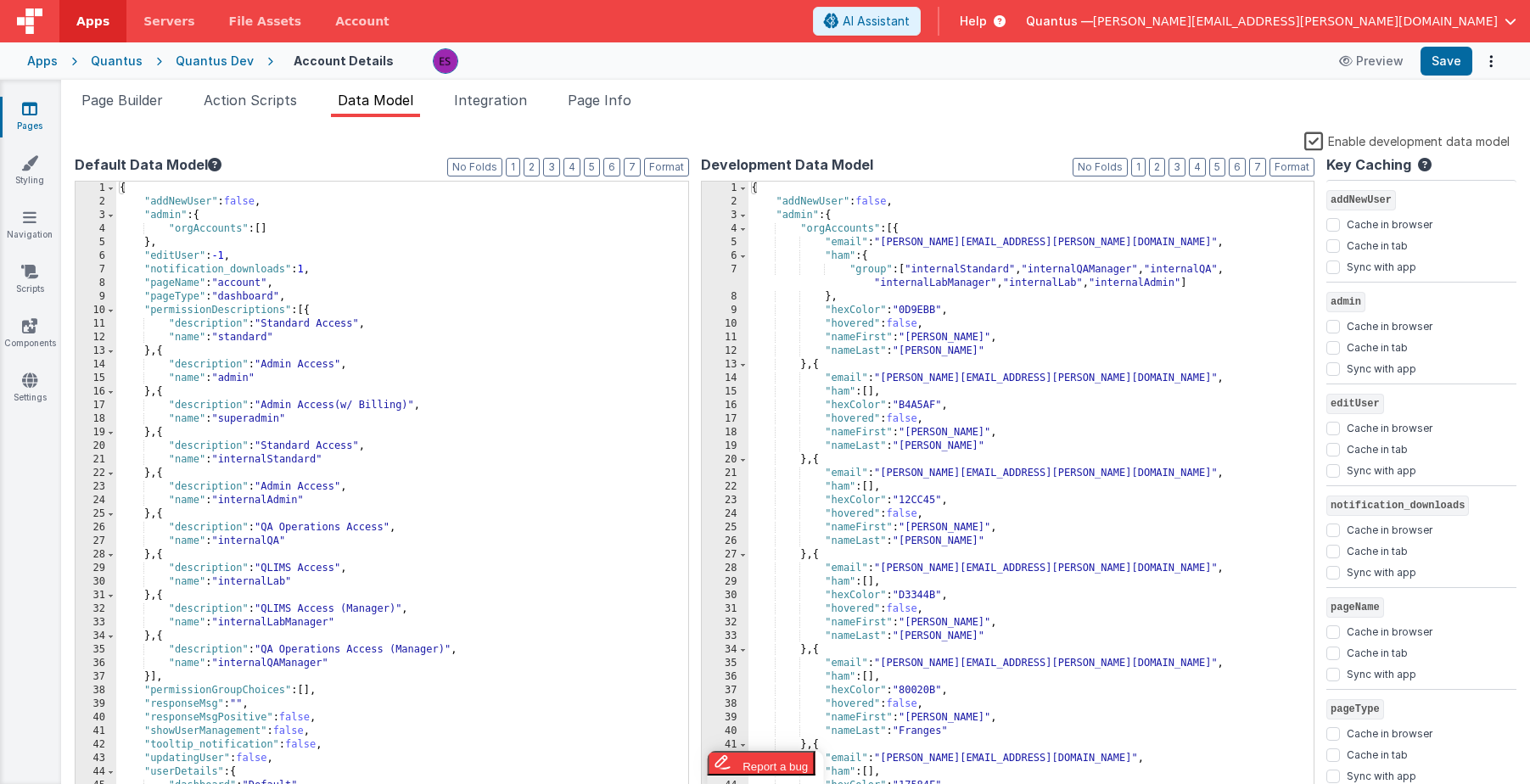
click at [1314, 144] on label "Enable development data model" at bounding box center [1407, 140] width 206 height 19
click at [0, 0] on input "Enable development data model" at bounding box center [0, 0] width 0 height 0
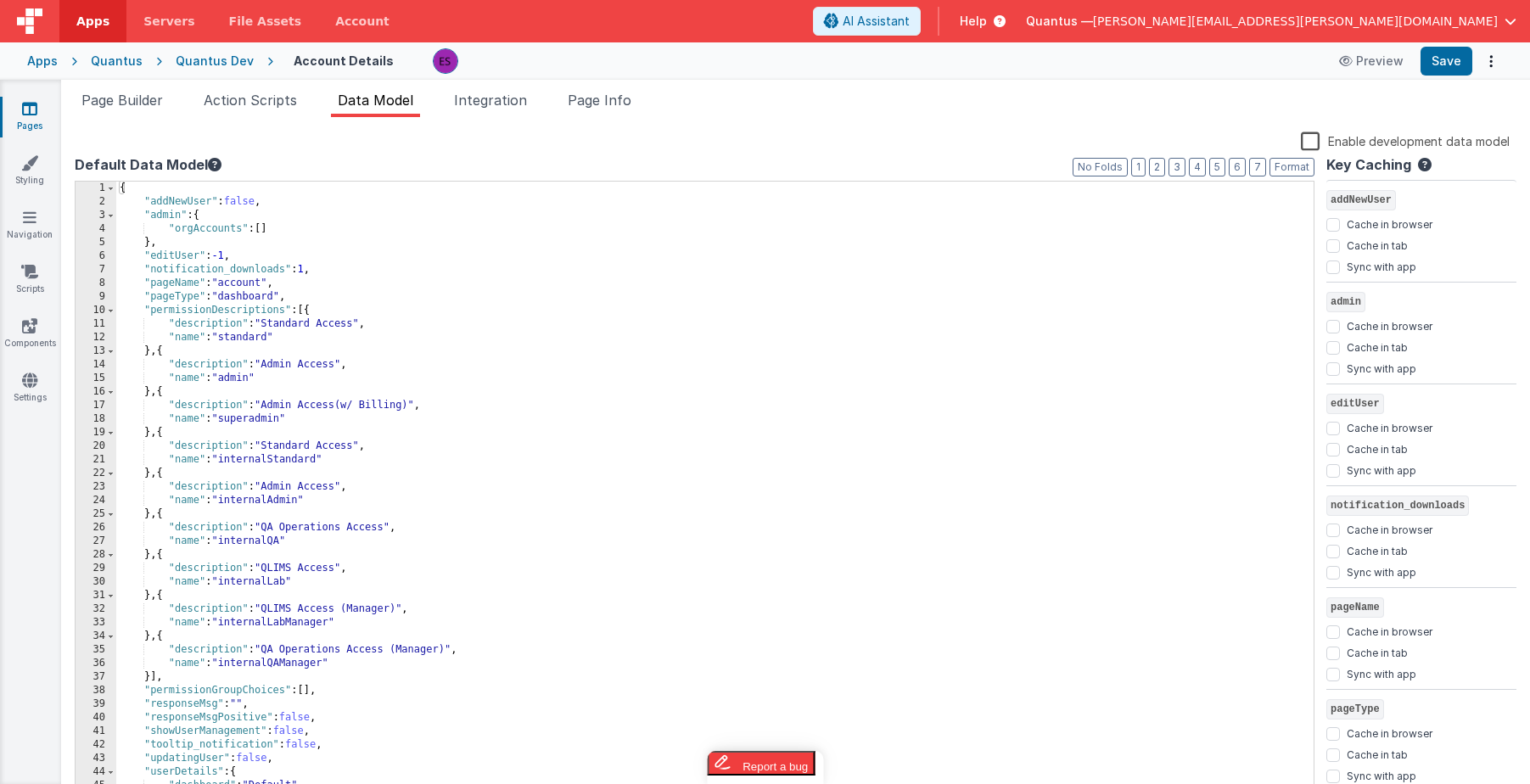
click at [133, 88] on div "Page Builder Action Scripts Data Model Integration Page Info Snippet Library Na…" at bounding box center [795, 431] width 1469 height 705
click at [126, 100] on span "Page Builder" at bounding box center [122, 100] width 81 height 17
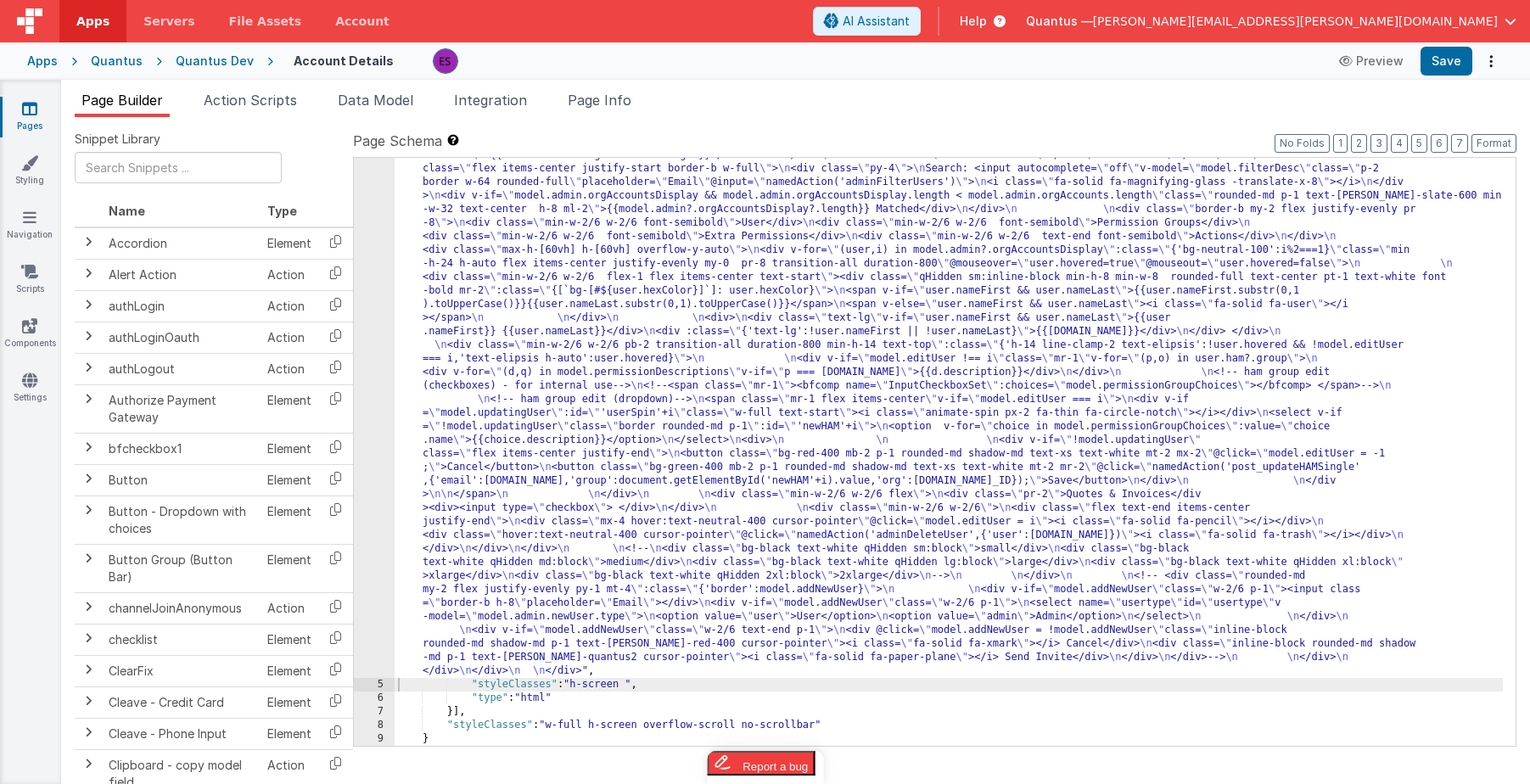
click at [389, 329] on div "4" at bounding box center [374, 94] width 41 height 1168
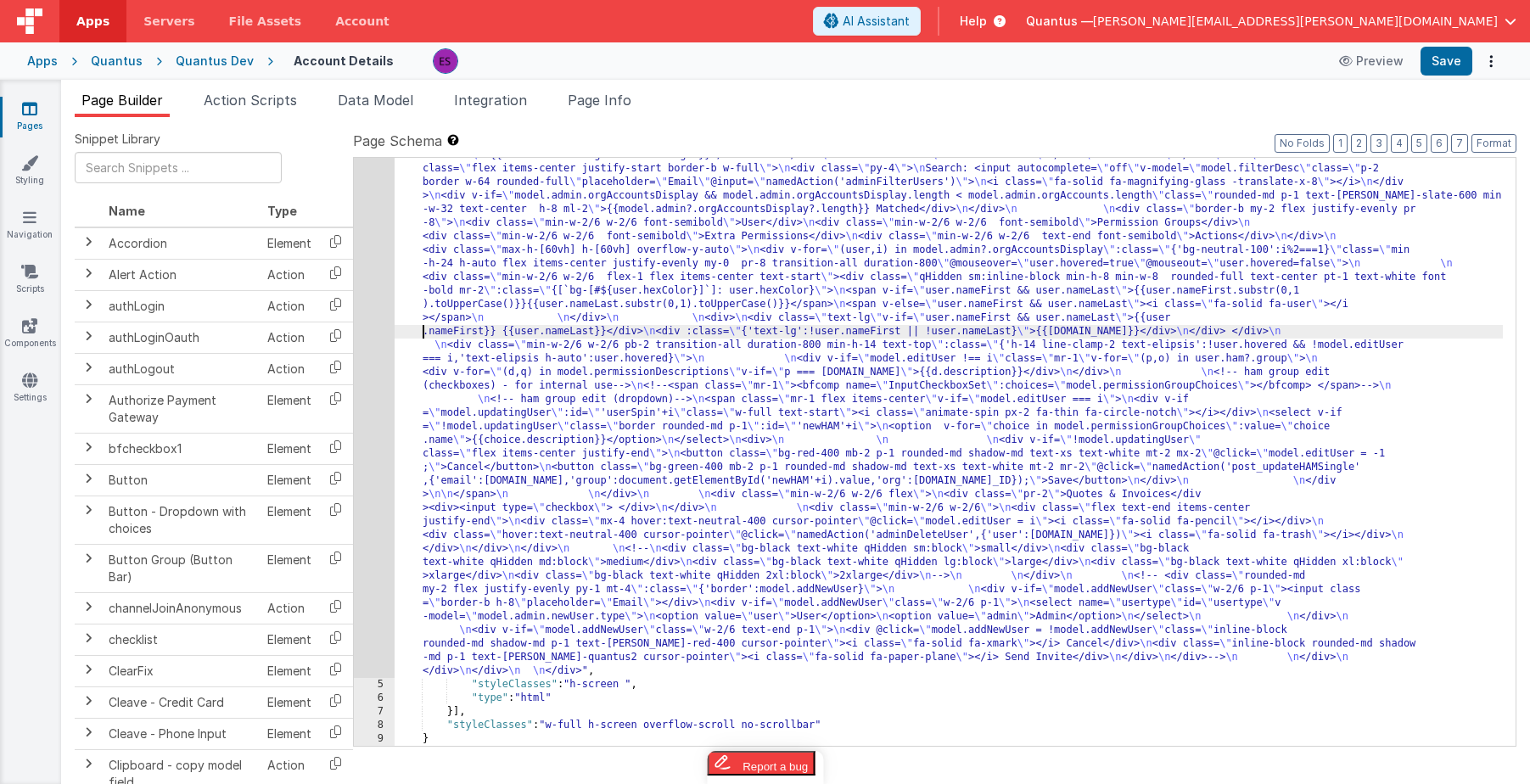
click at [402, 328] on div ""html" : "<div class= \" z-40 flex flex-wrap overflow-scroll no-scrollbar \" > …" at bounding box center [949, 395] width 1109 height 1769
click at [383, 329] on div "4" at bounding box center [374, 94] width 41 height 1168
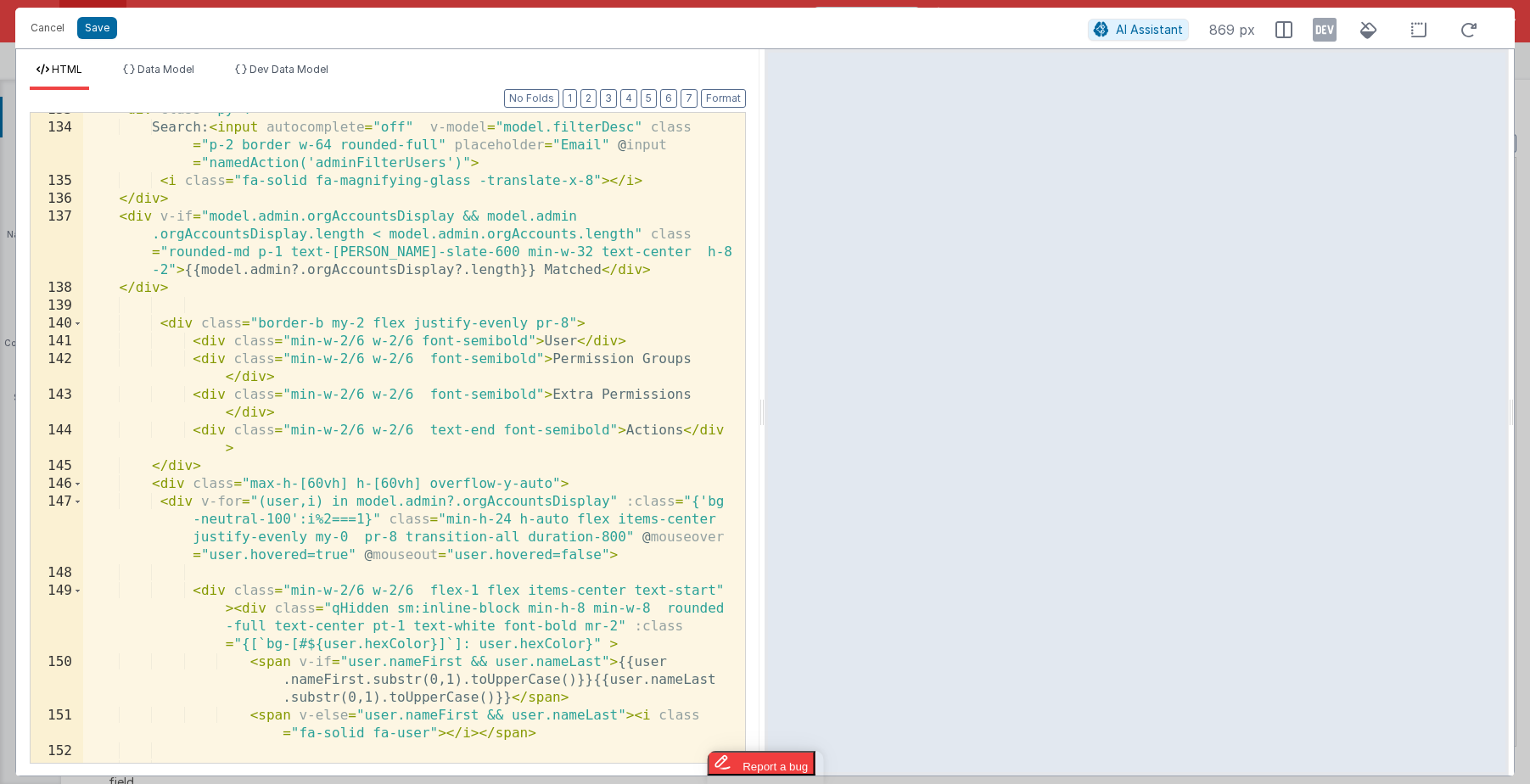
scroll to position [3694, 0]
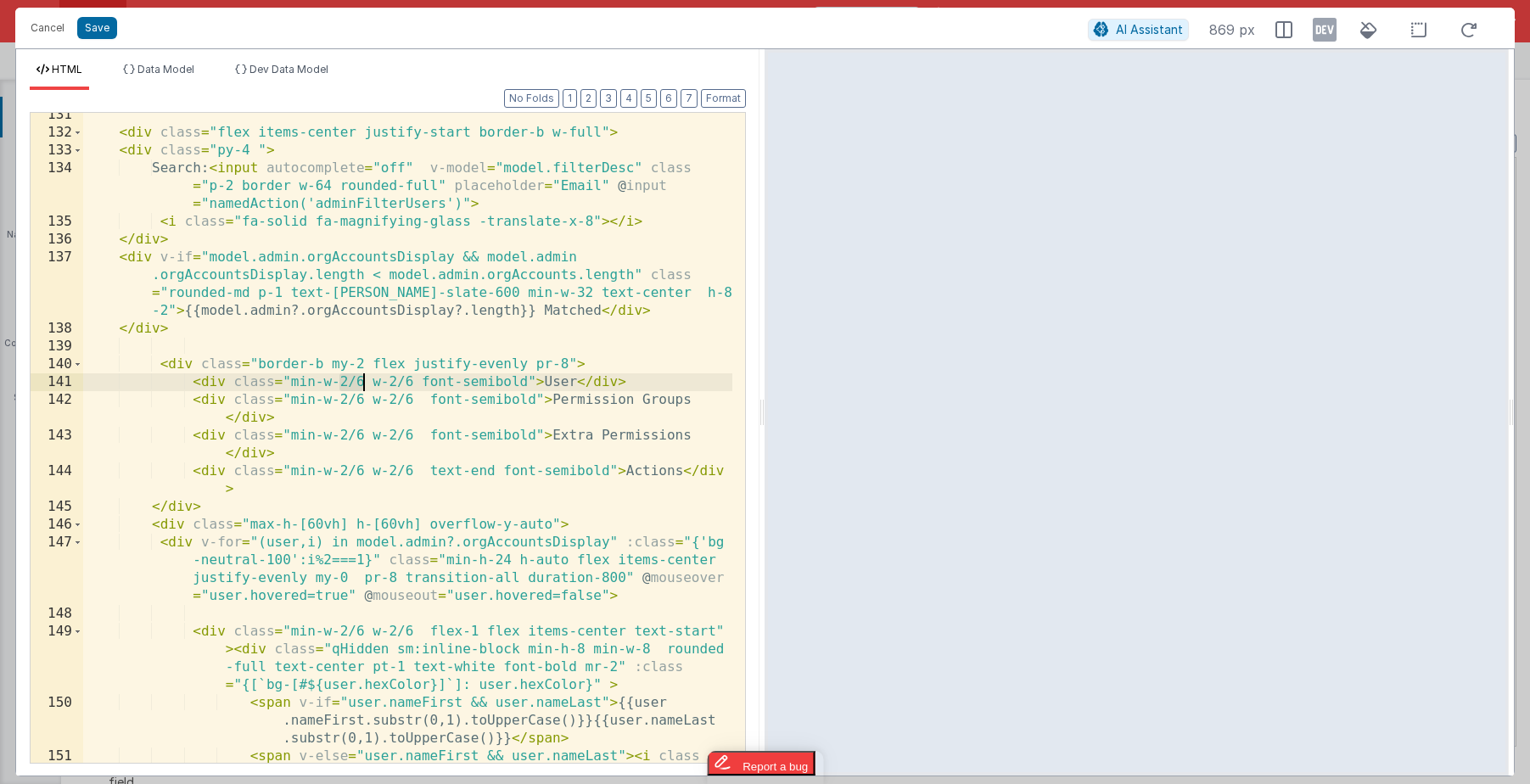
drag, startPoint x: 341, startPoint y: 385, endPoint x: 362, endPoint y: 382, distance: 21.2
click at [362, 382] on div "< div class = "flex items-center justify-start border-b w-full" > < div class =…" at bounding box center [408, 458] width 649 height 704
click at [1322, 41] on icon at bounding box center [1324, 30] width 24 height 27
click at [1284, 30] on icon at bounding box center [1284, 29] width 17 height 17
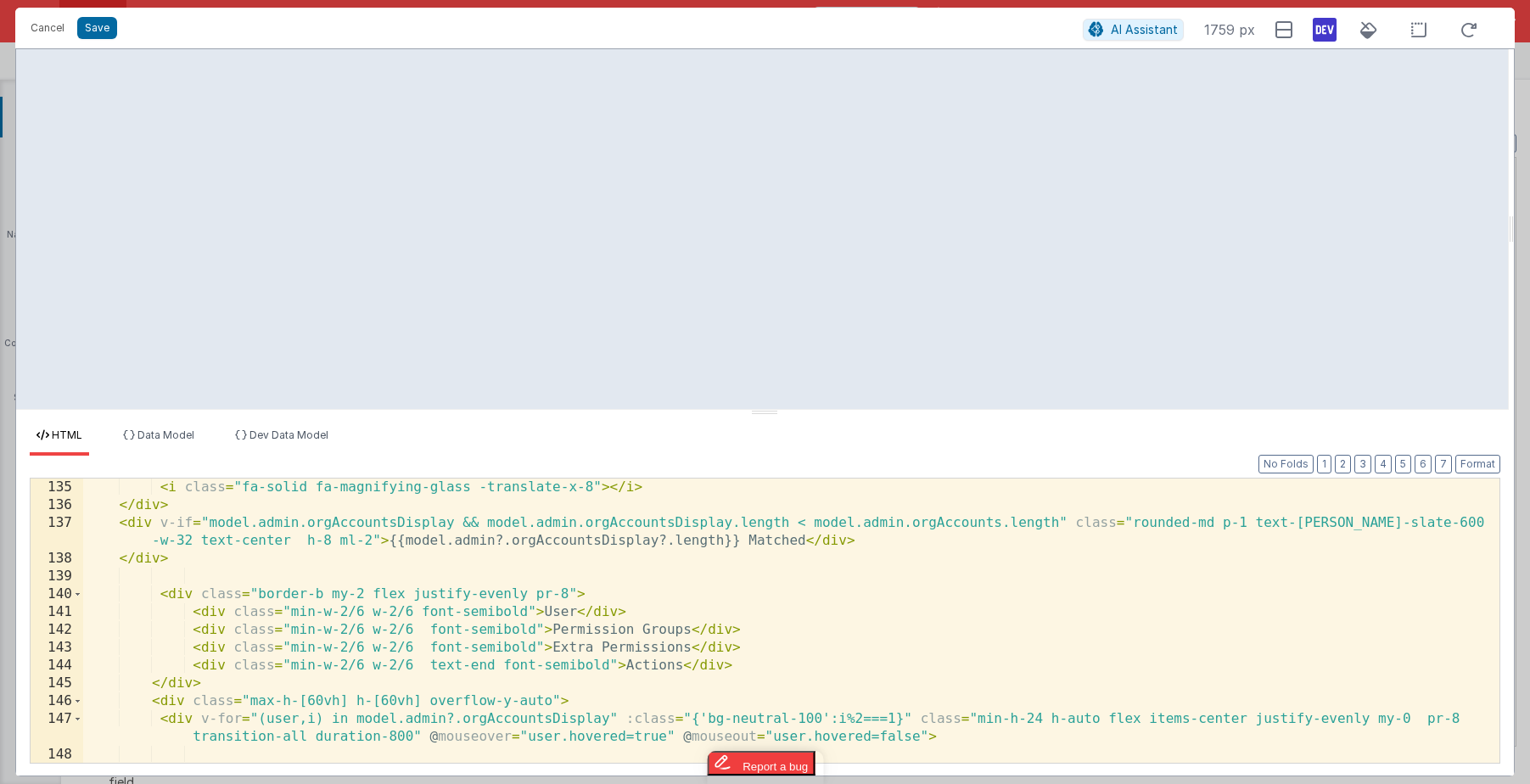
scroll to position [2688, 0]
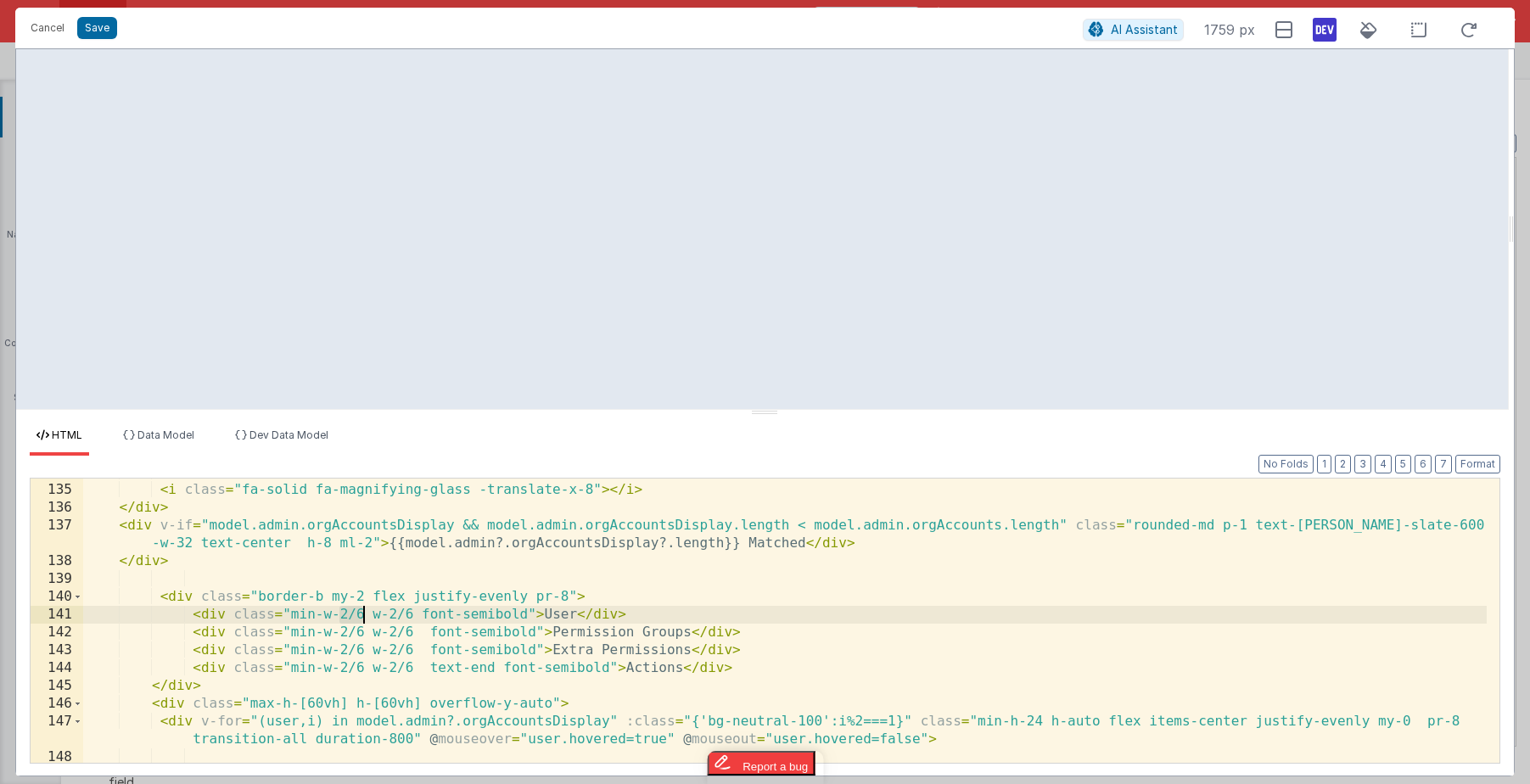
drag, startPoint x: 342, startPoint y: 613, endPoint x: 361, endPoint y: 615, distance: 19.1
click at [361, 615] on div "Search: < input autocomplete = "off" v-model = "model.filterDesc" class = "p-2 …" at bounding box center [785, 623] width 1404 height 320
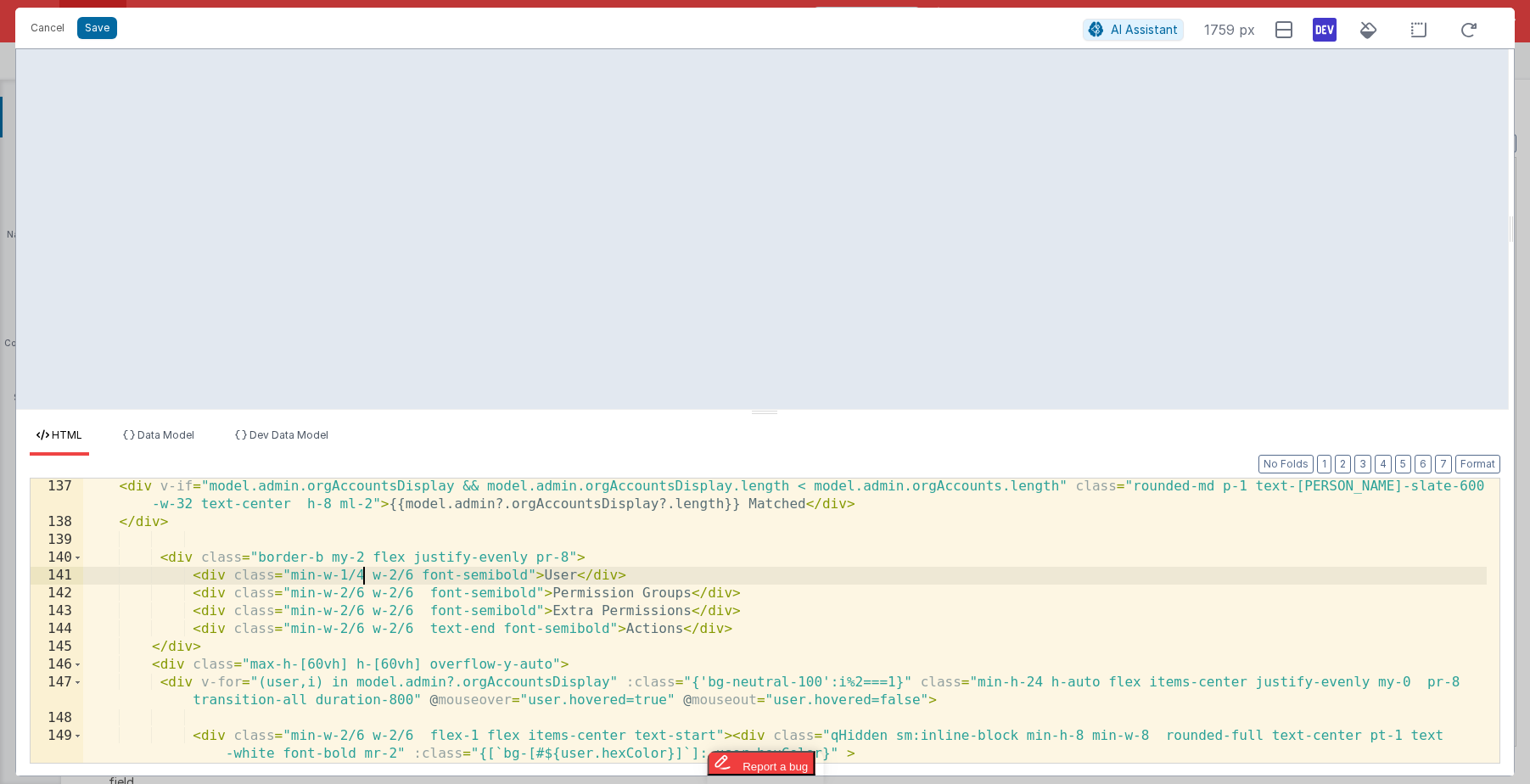
scroll to position [2768, 0]
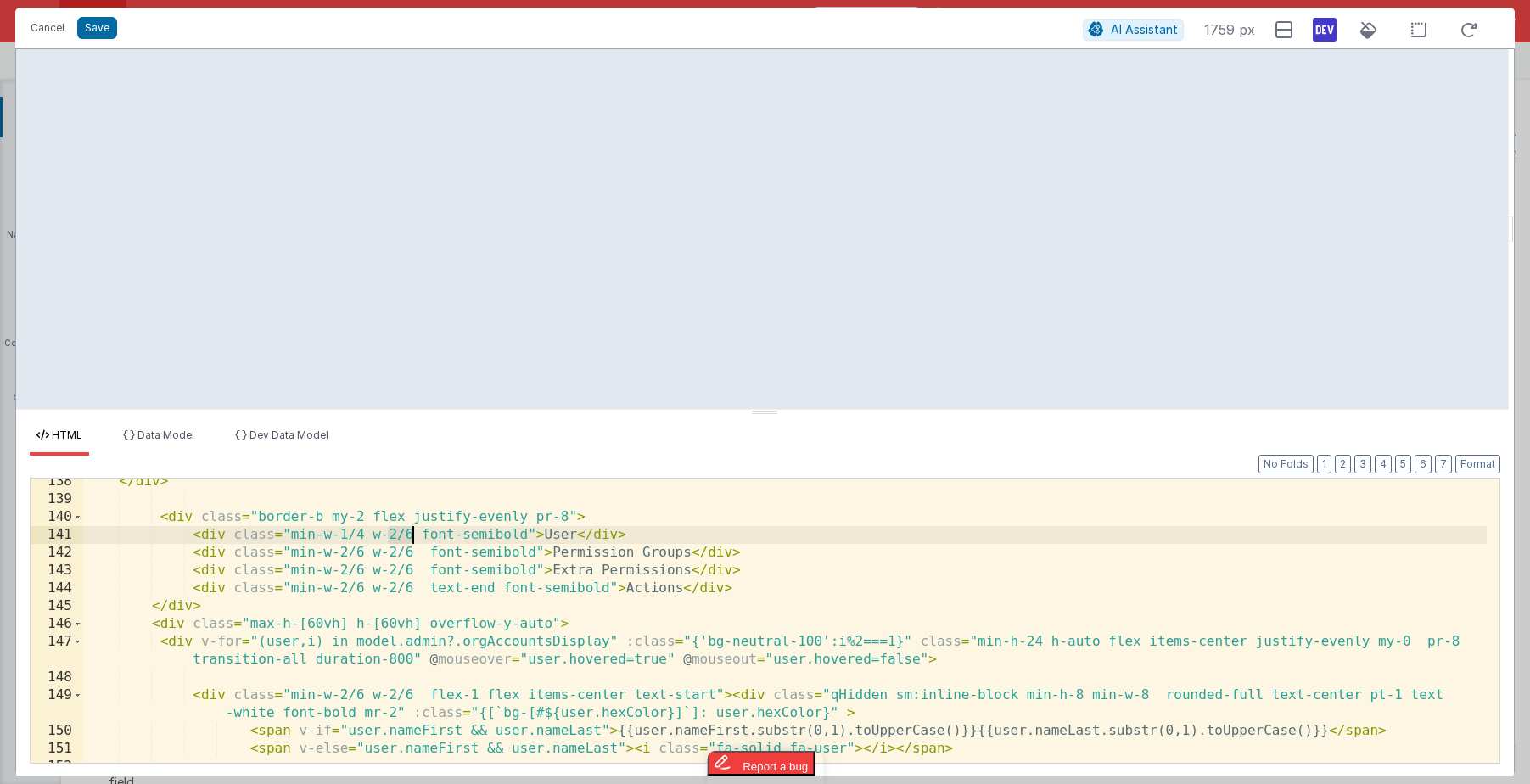
drag, startPoint x: 388, startPoint y: 532, endPoint x: 413, endPoint y: 532, distance: 25.0
click at [413, 532] on div "</ div > < div class = "border-b my-2 flex justify-evenly pr-8" > < div class =…" at bounding box center [785, 632] width 1404 height 320
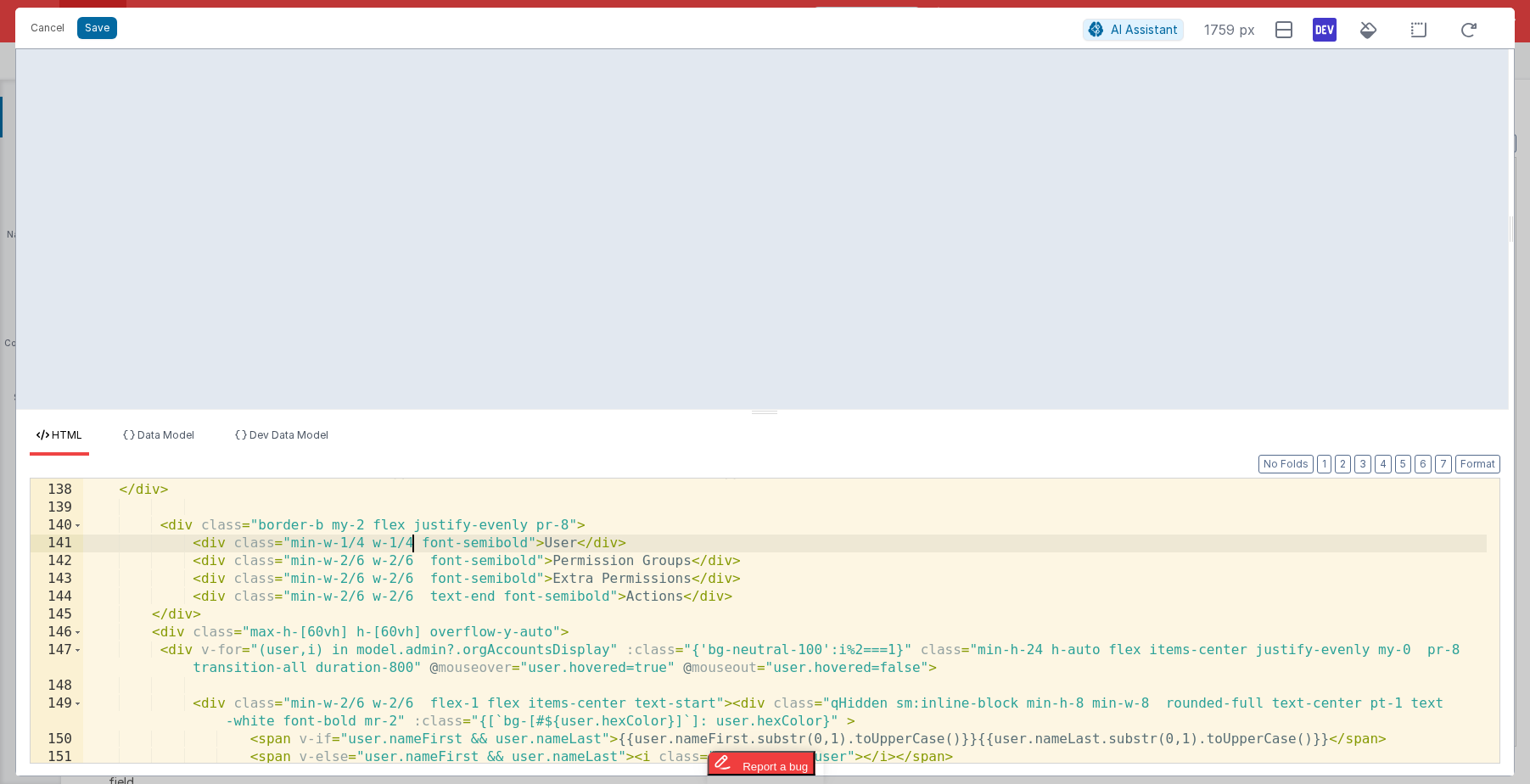
scroll to position [2755, 0]
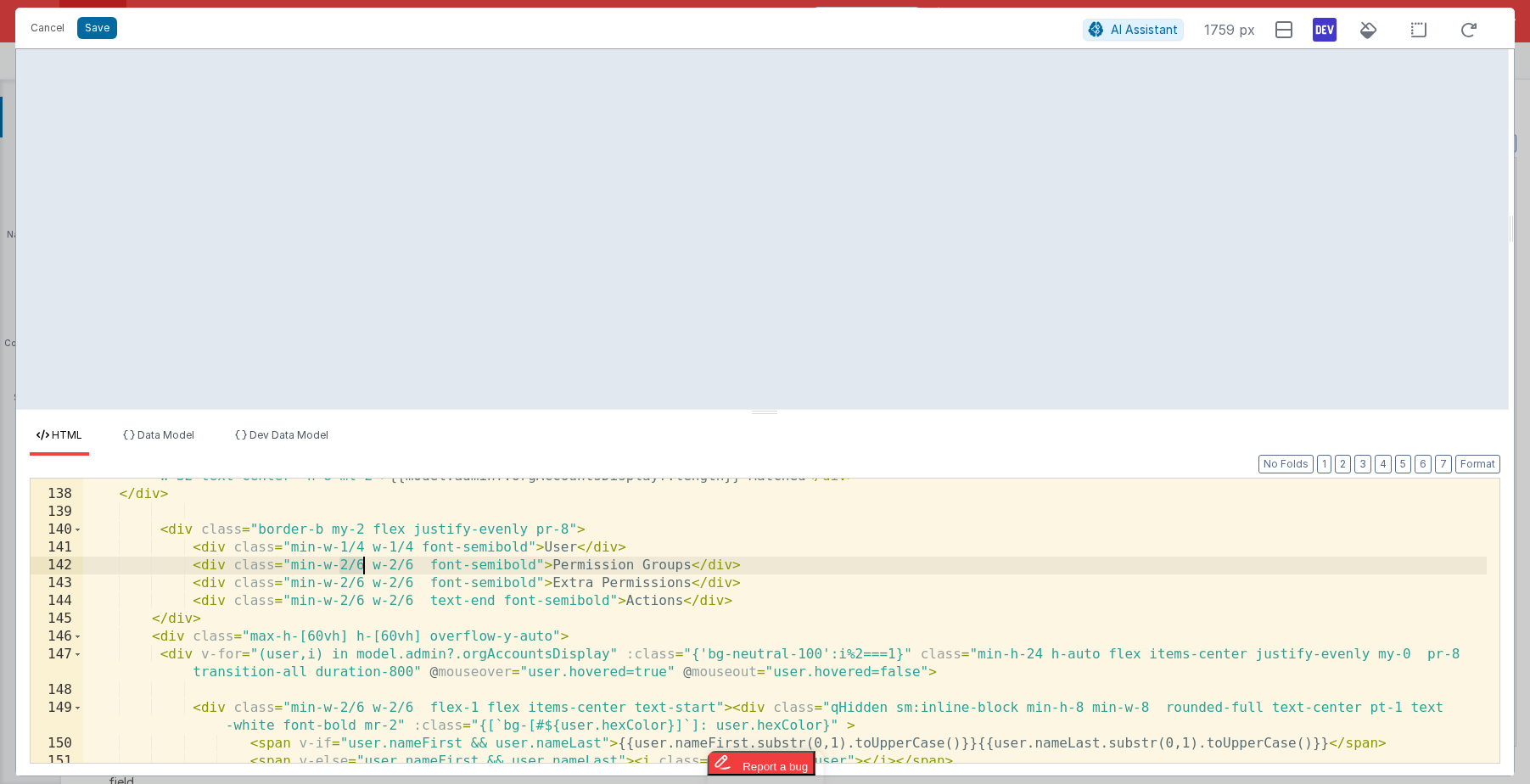
drag, startPoint x: 340, startPoint y: 561, endPoint x: 362, endPoint y: 564, distance: 22.2
click at [362, 562] on div "< div v-if = "model.admin.orgAccountsDisplay && model.admin.orgAccountsDisplay.…" at bounding box center [785, 619] width 1404 height 338
drag, startPoint x: 366, startPoint y: 561, endPoint x: 291, endPoint y: 560, distance: 75.0
click at [291, 560] on div "< div v-if = "model.admin.orgAccountsDisplay && model.admin.orgAccountsDisplay.…" at bounding box center [785, 619] width 1404 height 338
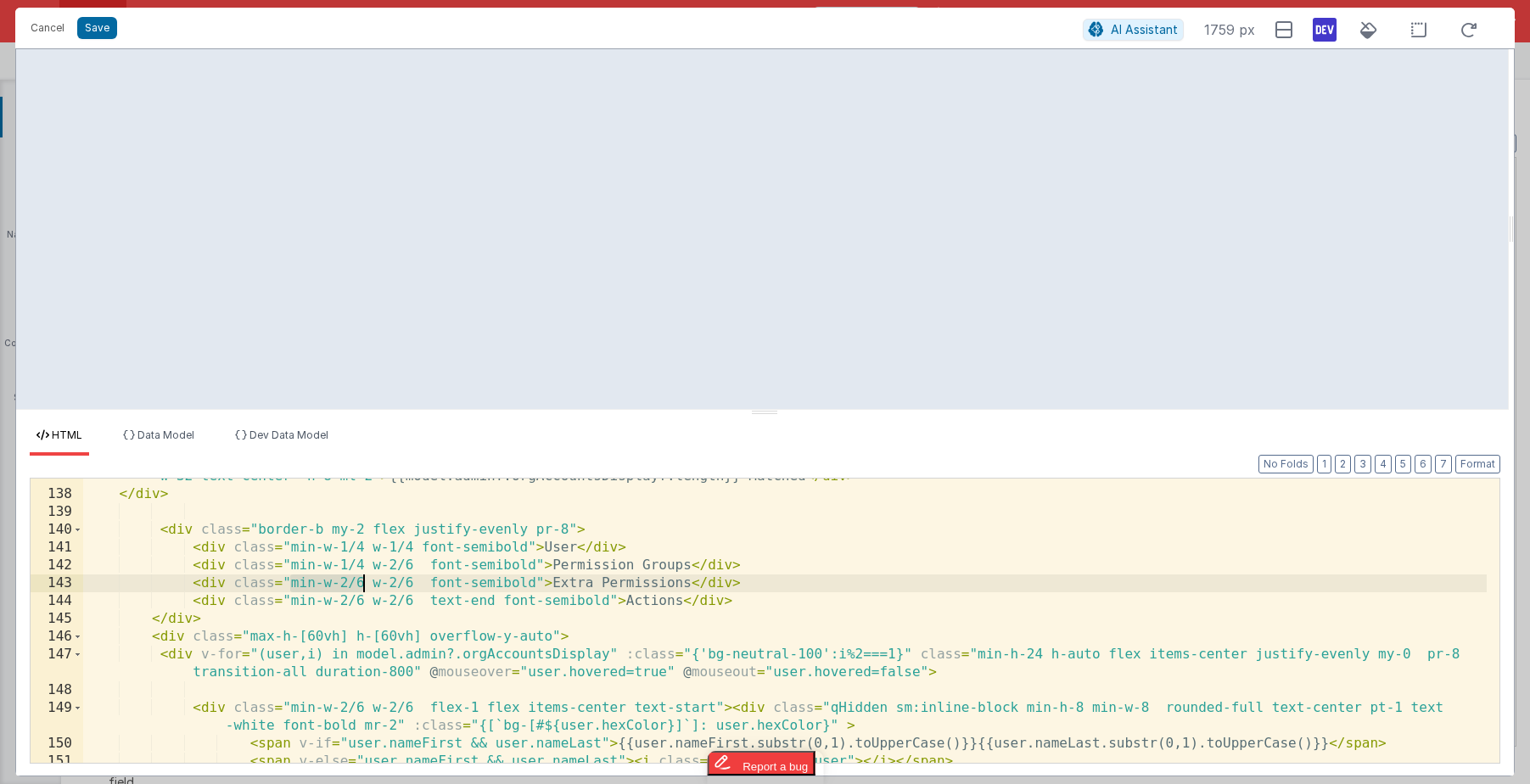
drag, startPoint x: 290, startPoint y: 583, endPoint x: 363, endPoint y: 581, distance: 73.0
click at [363, 581] on div "< div v-if = "model.admin.orgAccountsDisplay && model.admin.orgAccountsDisplay.…" at bounding box center [785, 619] width 1404 height 338
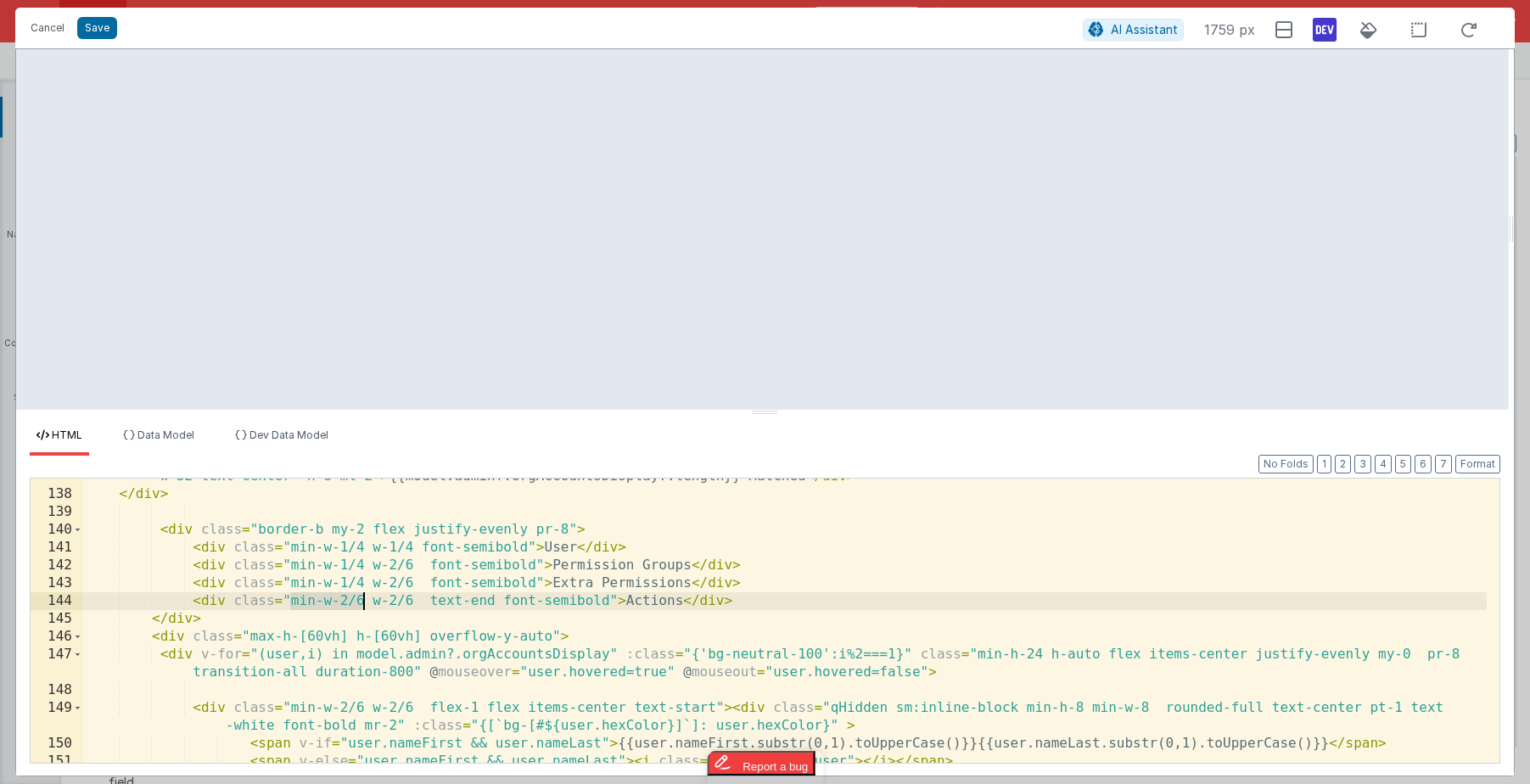
drag, startPoint x: 292, startPoint y: 600, endPoint x: 366, endPoint y: 598, distance: 74.0
click at [366, 598] on div "< div v-if = "model.admin.orgAccountsDisplay && model.admin.orgAccountsDisplay.…" at bounding box center [785, 619] width 1404 height 338
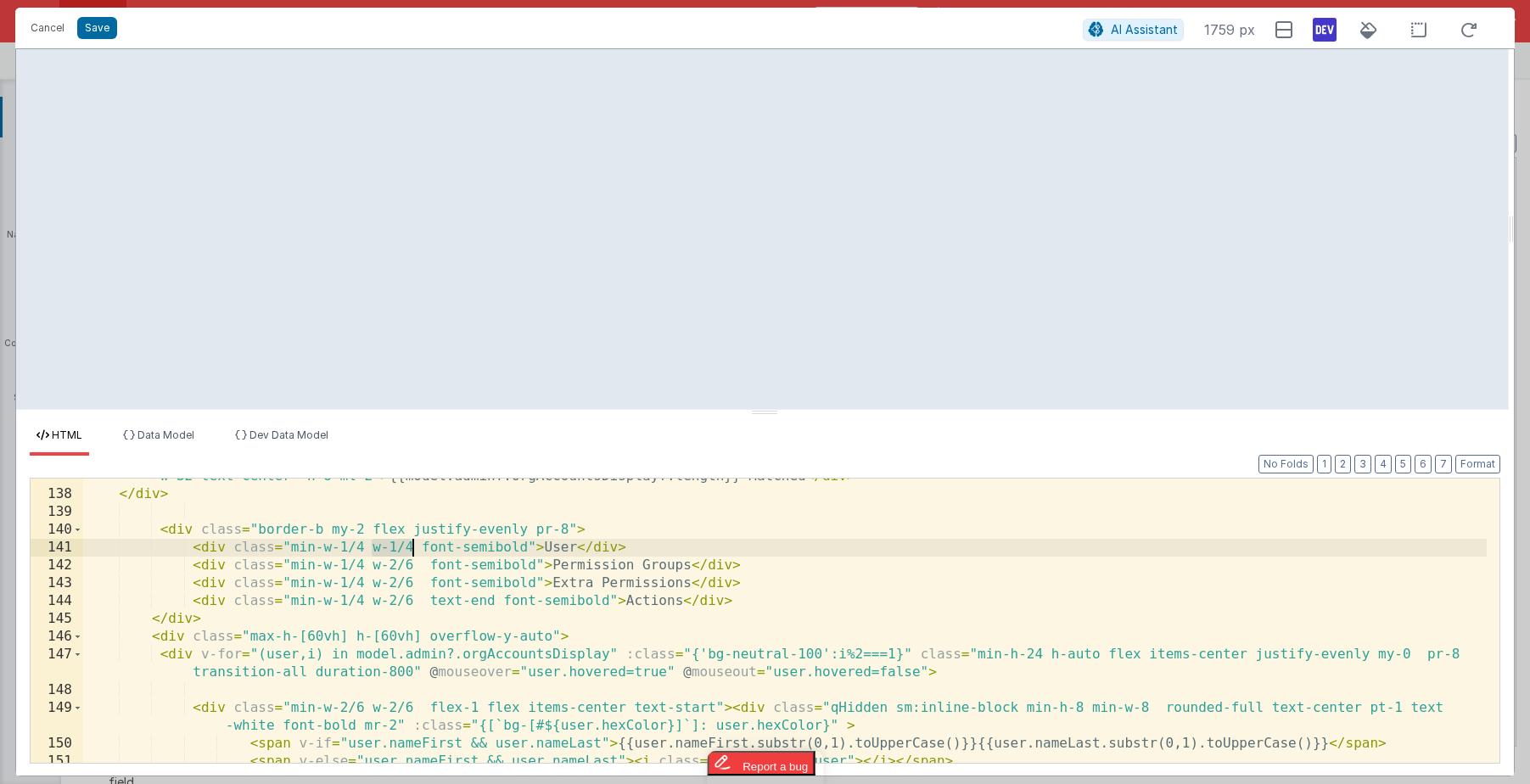
drag, startPoint x: 374, startPoint y: 545, endPoint x: 412, endPoint y: 547, distance: 38.1
click at [412, 547] on div "< div v-if = "model.admin.orgAccountsDisplay && model.admin.orgAccountsDisplay.…" at bounding box center [785, 619] width 1404 height 338
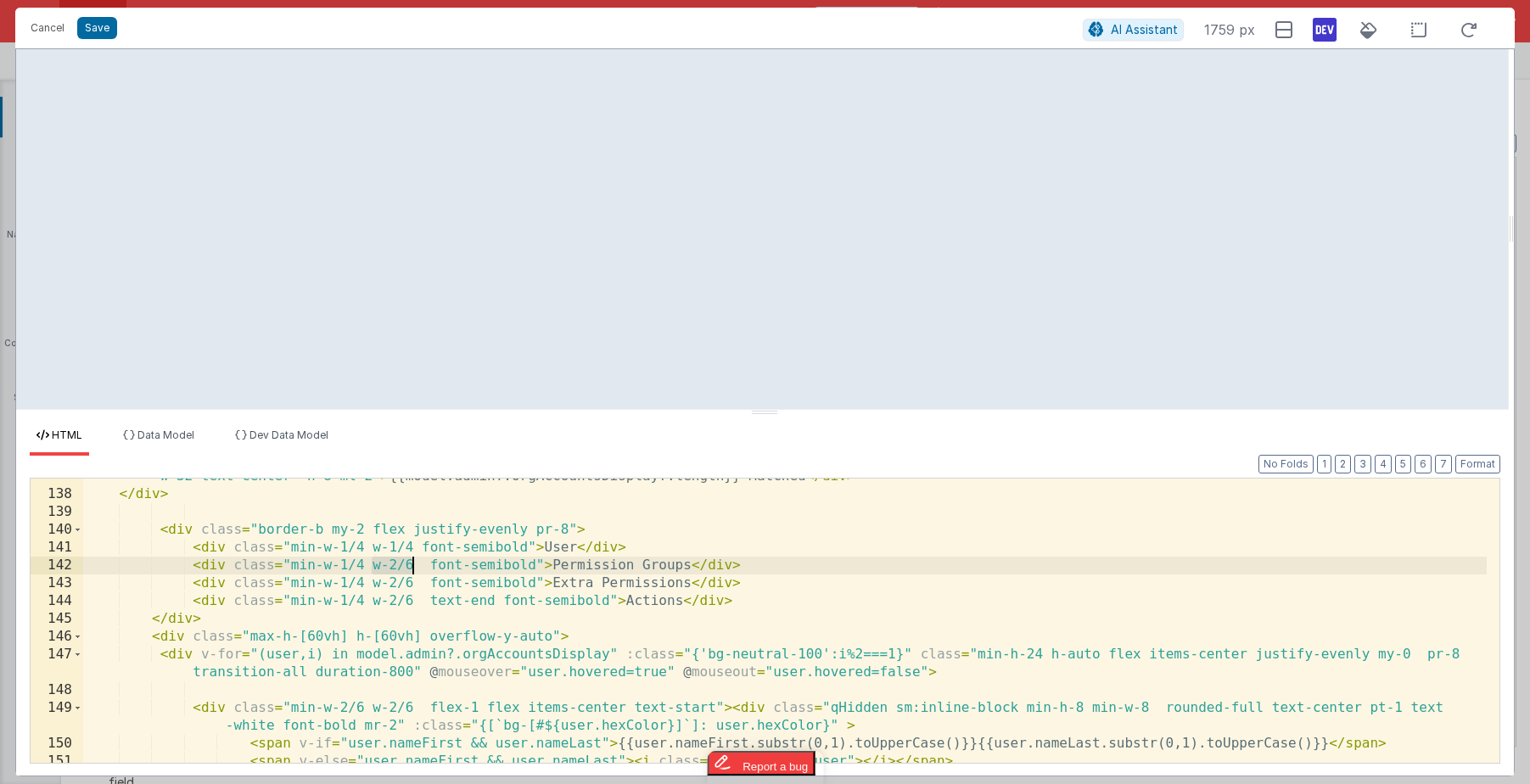
drag, startPoint x: 374, startPoint y: 565, endPoint x: 411, endPoint y: 563, distance: 37.1
click at [411, 563] on div "< div v-if = "model.admin.orgAccountsDisplay && model.admin.orgAccountsDisplay.…" at bounding box center [785, 619] width 1404 height 338
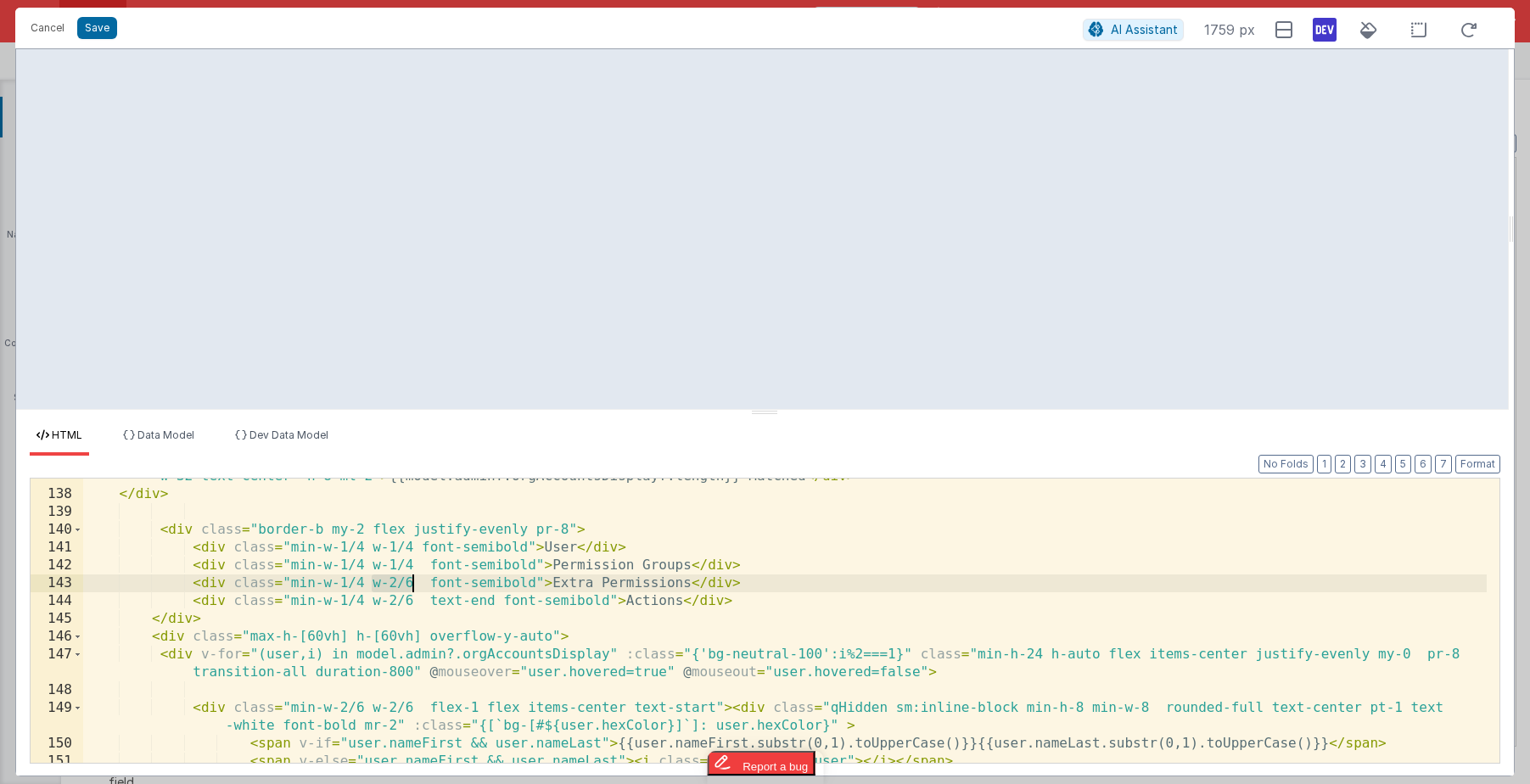
drag, startPoint x: 370, startPoint y: 581, endPoint x: 415, endPoint y: 577, distance: 45.2
click at [415, 577] on div "< div v-if = "model.admin.orgAccountsDisplay && model.admin.orgAccountsDisplay.…" at bounding box center [785, 619] width 1404 height 338
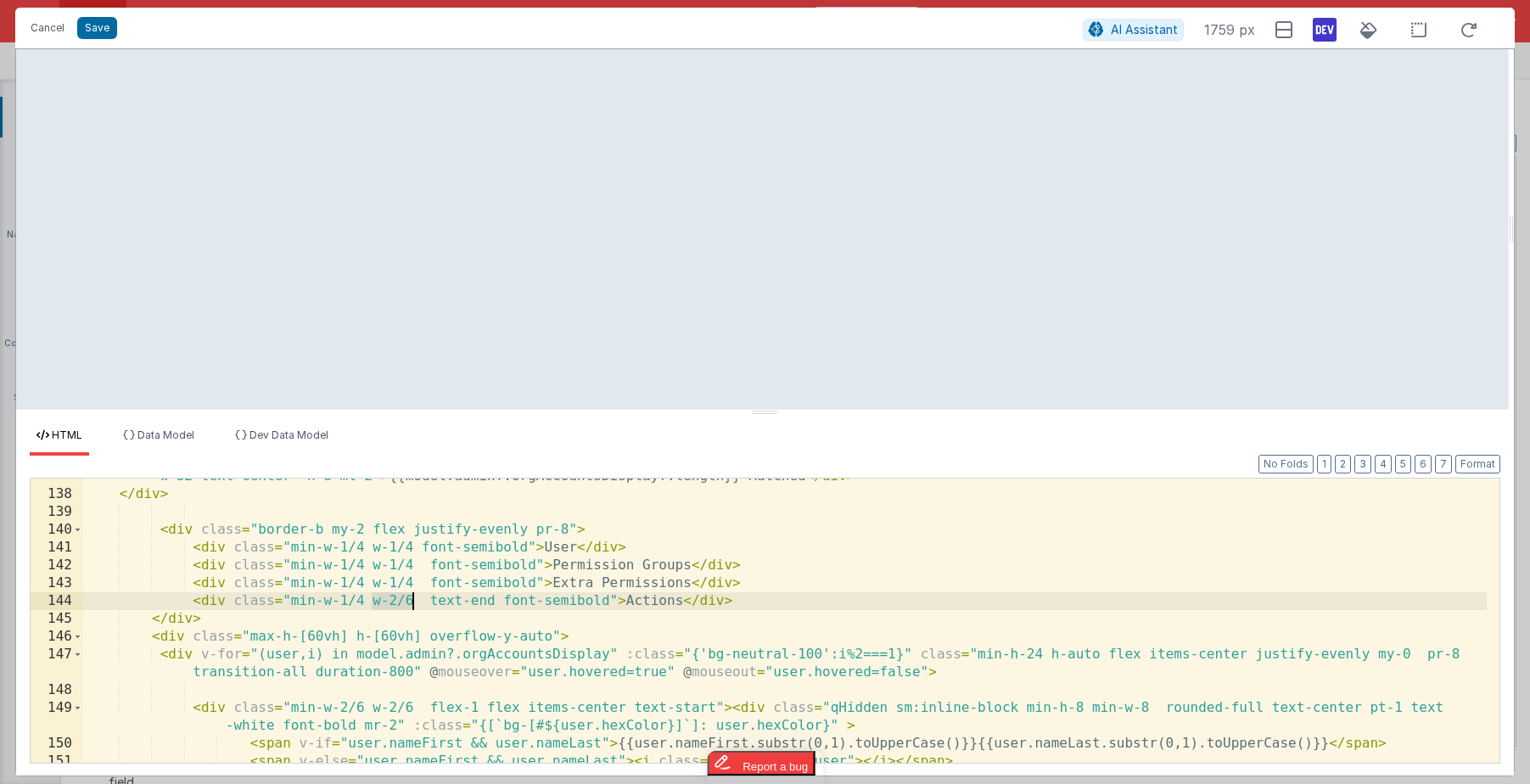
drag, startPoint x: 373, startPoint y: 598, endPoint x: 411, endPoint y: 599, distance: 38.0
click at [411, 599] on div "< div v-if = "model.admin.orgAccountsDisplay && model.admin.orgAccountsDisplay.…" at bounding box center [785, 619] width 1404 height 338
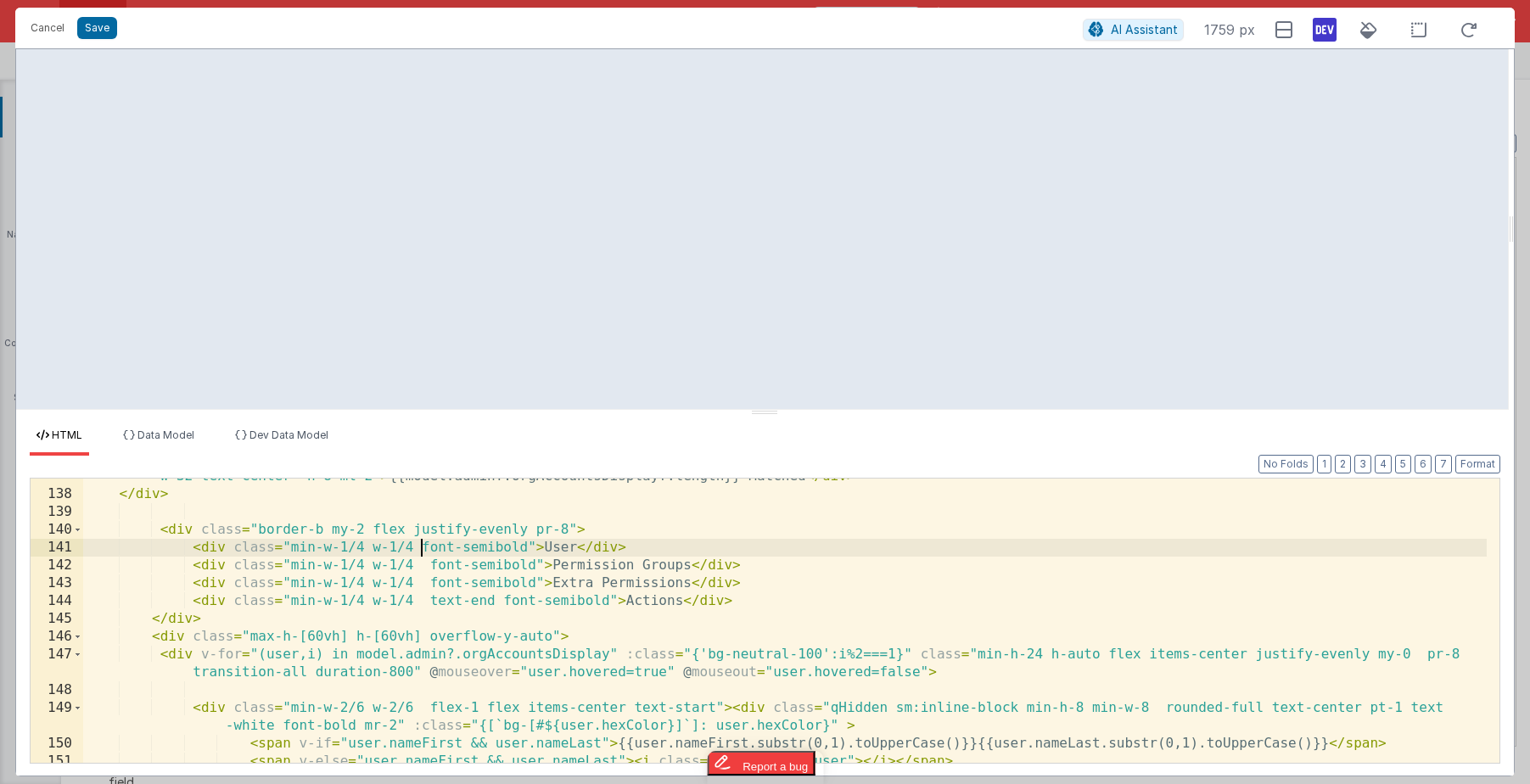
drag, startPoint x: 424, startPoint y: 546, endPoint x: 386, endPoint y: 664, distance: 124.0
click at [423, 546] on div "< div v-if = "model.admin.orgAccountsDisplay && model.admin.orgAccountsDisplay.…" at bounding box center [785, 619] width 1404 height 338
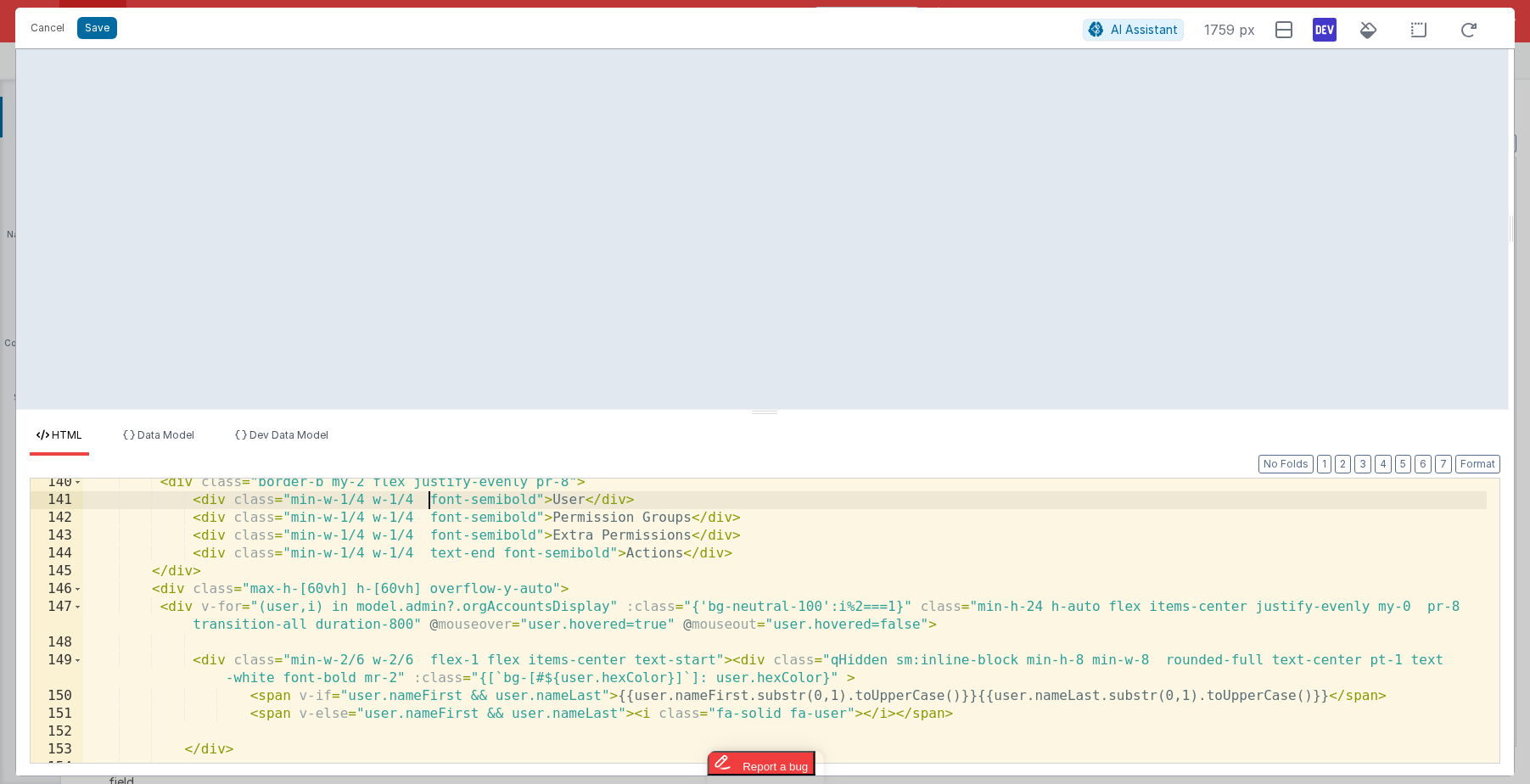
scroll to position [2823, 0]
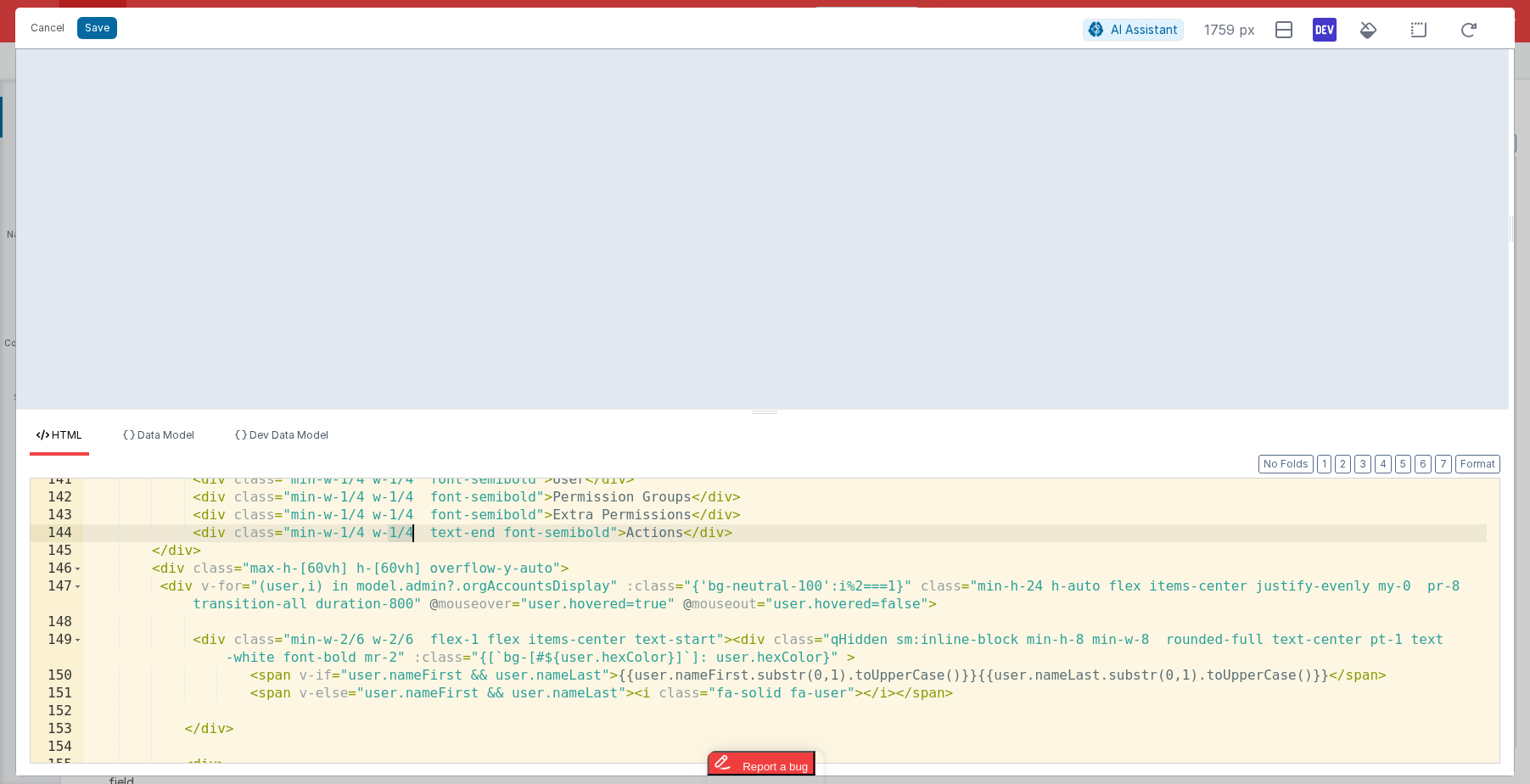
drag, startPoint x: 387, startPoint y: 534, endPoint x: 409, endPoint y: 531, distance: 22.2
click at [409, 531] on div "< div class = "min-w-1/4 w-1/4 font-semibold" > User </ div > < div class = "mi…" at bounding box center [785, 630] width 1404 height 320
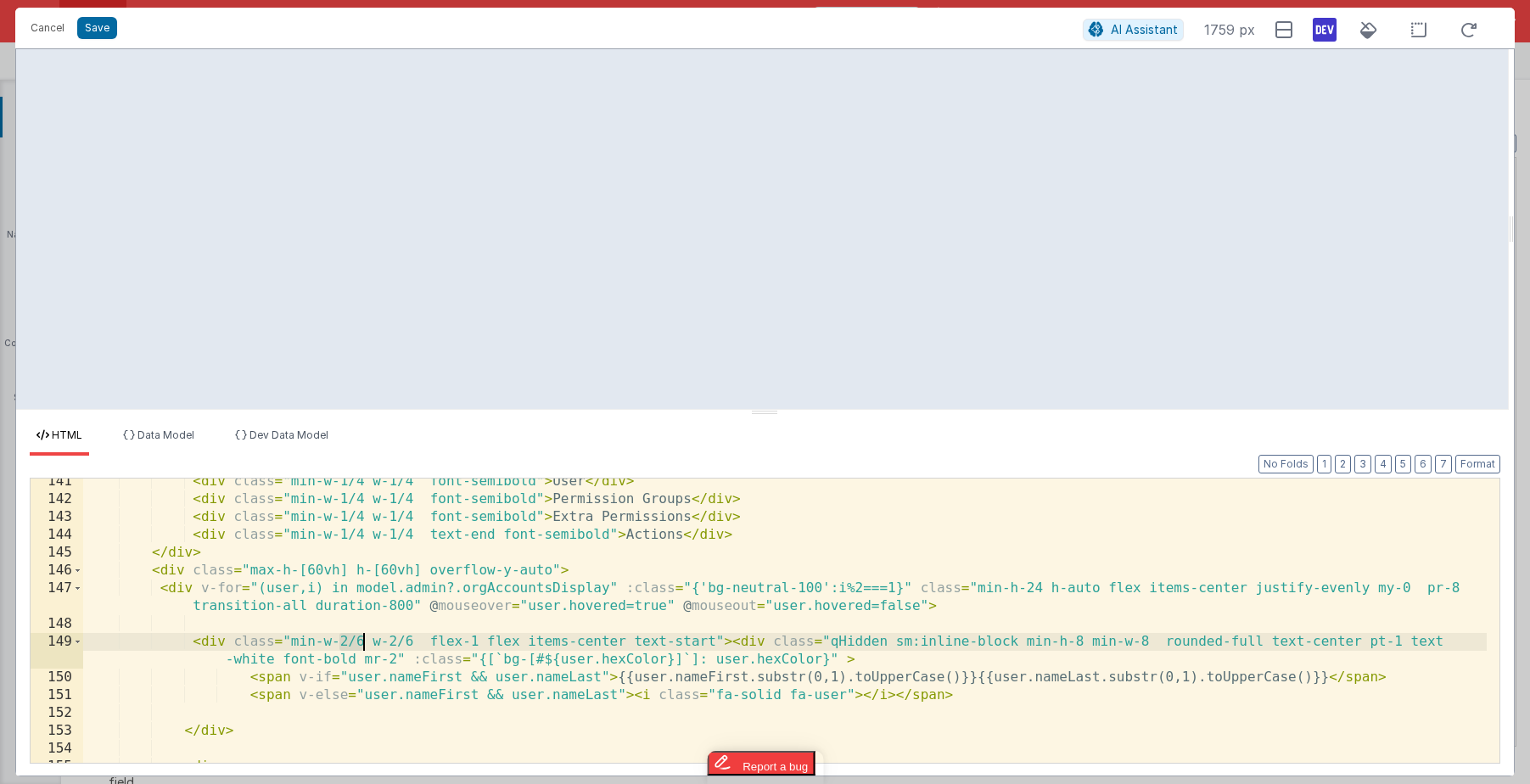
drag, startPoint x: 338, startPoint y: 638, endPoint x: 362, endPoint y: 641, distance: 24.2
click at [362, 641] on div "< div class = "min-w-1/4 w-1/4 font-semibold" > User </ div > < div class = "mi…" at bounding box center [785, 632] width 1404 height 320
drag, startPoint x: 389, startPoint y: 641, endPoint x: 411, endPoint y: 639, distance: 22.1
click at [411, 639] on div "< div class = "min-w-1/4 w-1/4 font-semibold" > User </ div > < div class = "mi…" at bounding box center [785, 632] width 1404 height 320
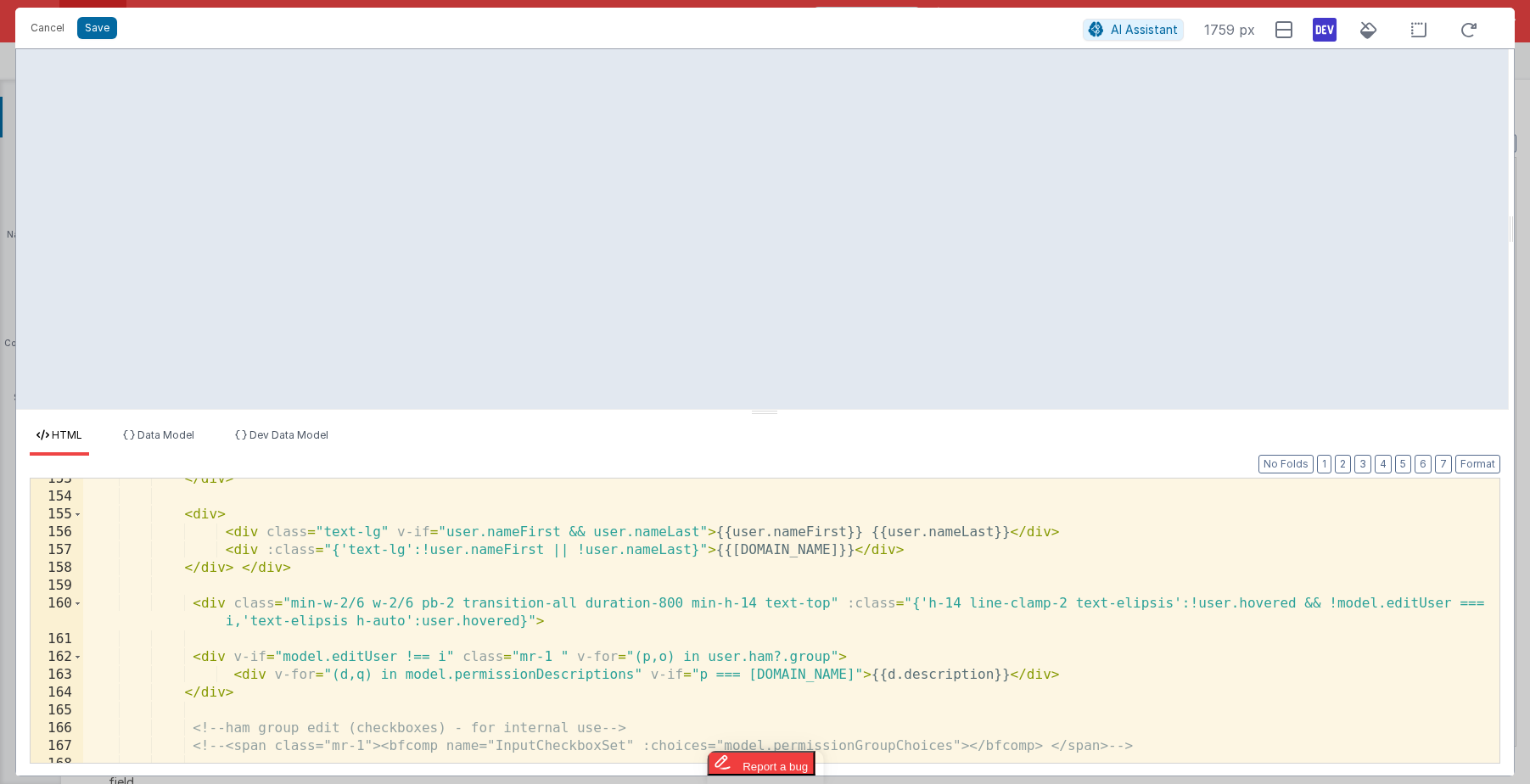
scroll to position [3073, 0]
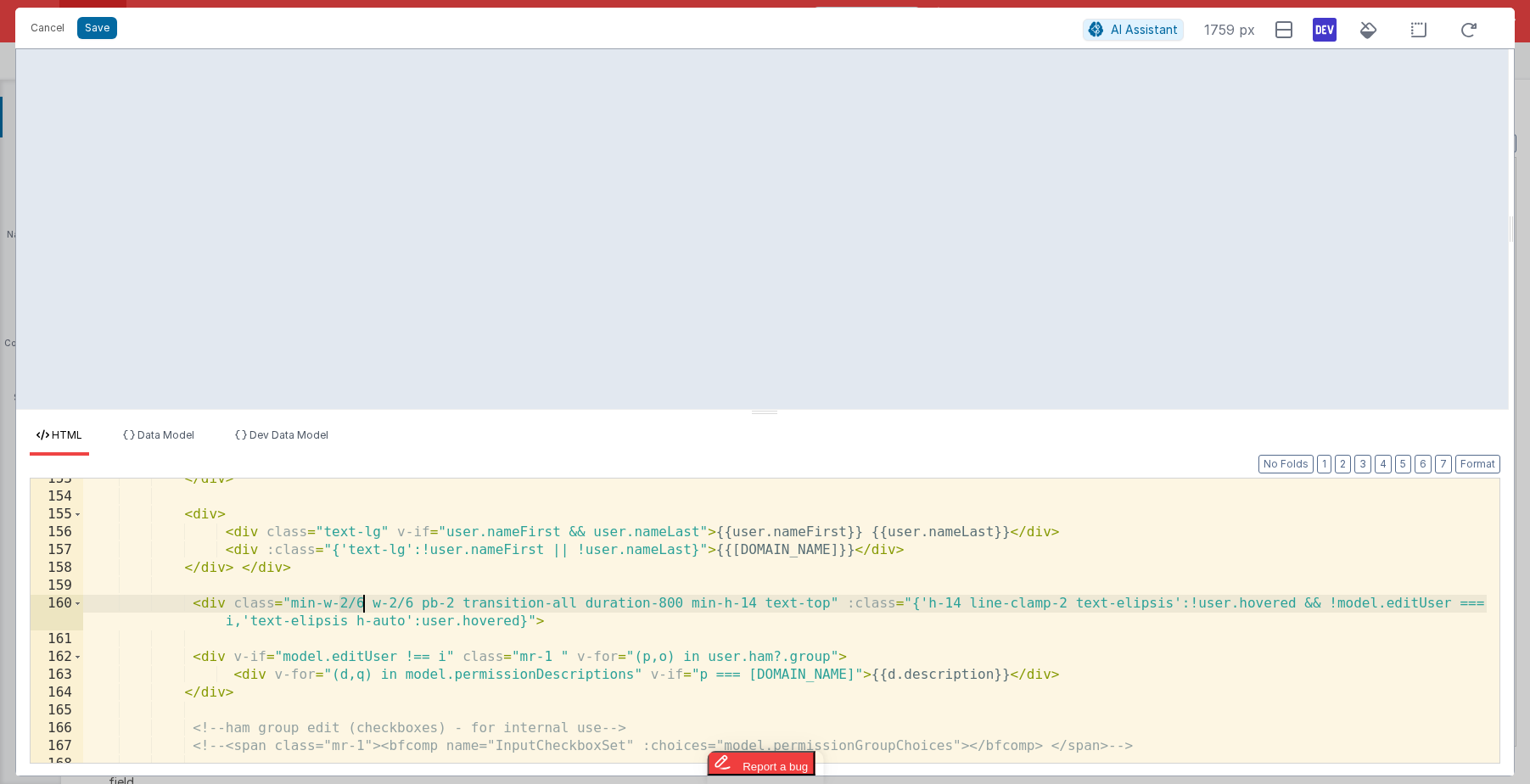
drag, startPoint x: 338, startPoint y: 607, endPoint x: 365, endPoint y: 600, distance: 27.9
click at [363, 600] on div "</ div > < div > < div class = "text-lg" v-if = "user.nameFirst && user.nameLas…" at bounding box center [785, 630] width 1404 height 320
drag, startPoint x: 391, startPoint y: 599, endPoint x: 411, endPoint y: 599, distance: 20.0
click at [411, 599] on div "</ div > < div > < div class = "text-lg" v-if = "user.nameFirst && user.nameLas…" at bounding box center [785, 630] width 1404 height 320
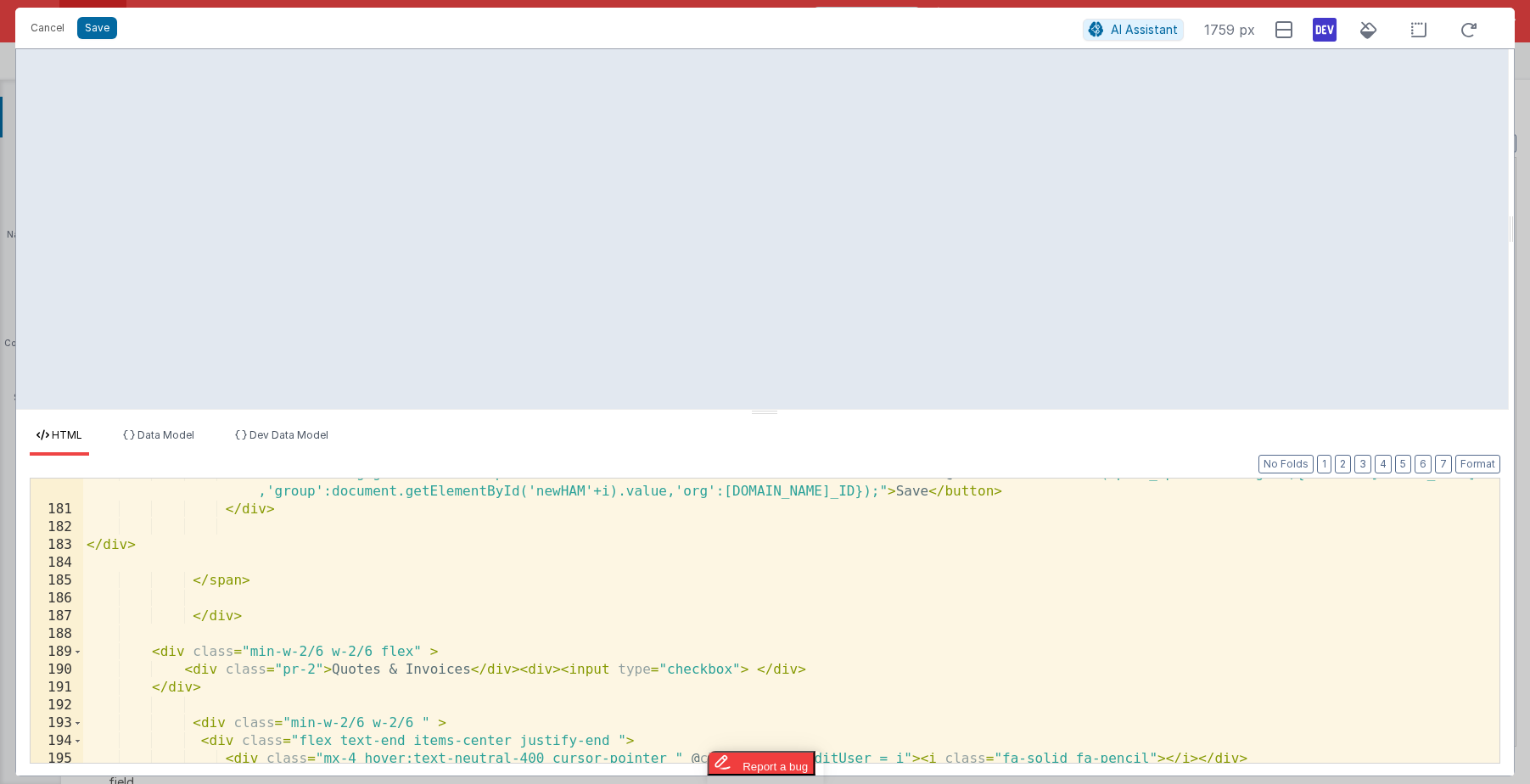
scroll to position [3610, 0]
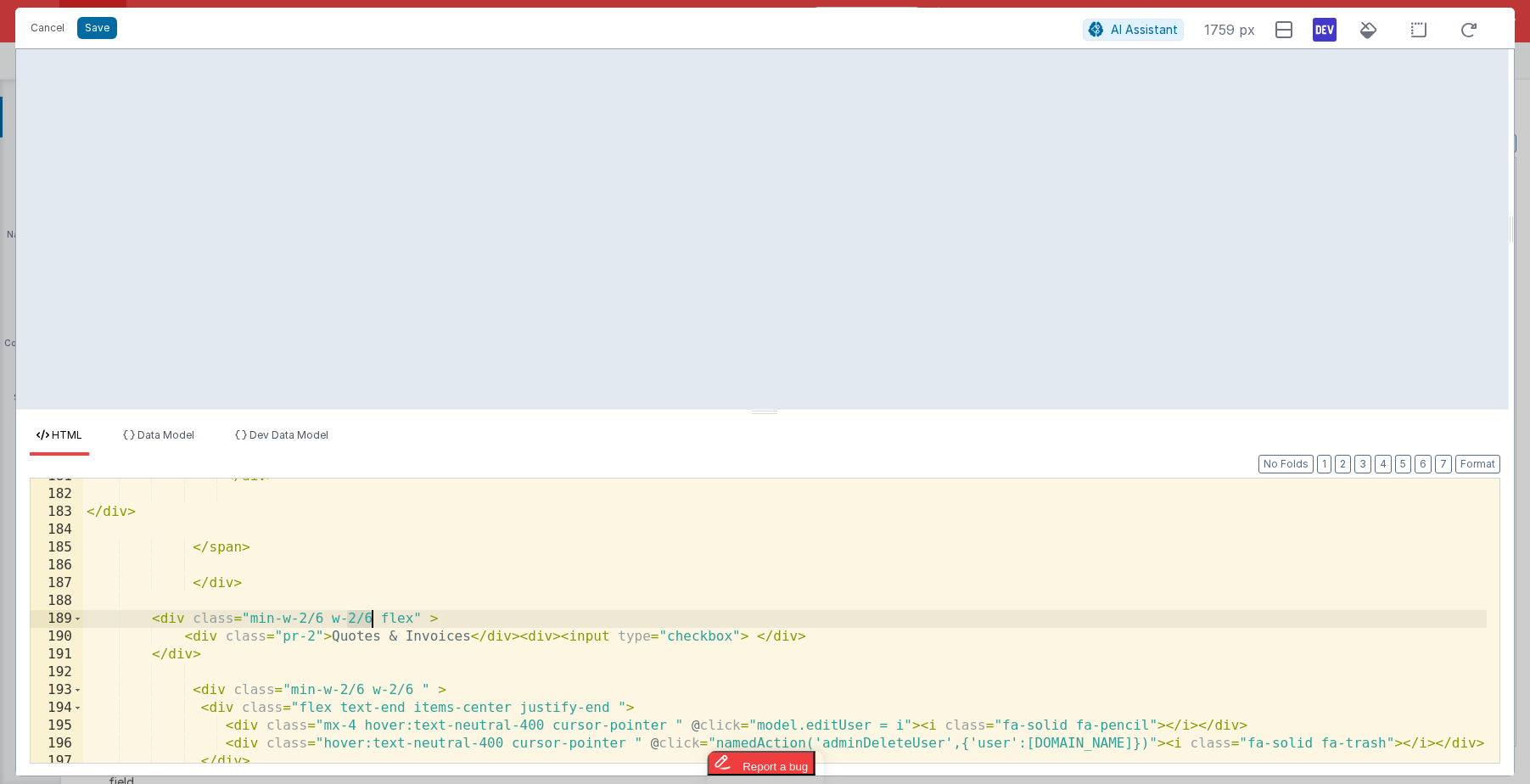
drag, startPoint x: 345, startPoint y: 614, endPoint x: 370, endPoint y: 617, distance: 25.2
click at [370, 617] on div "</ div > </ div > </ span > </ div > < div class = "min-w-2/6 w-2/6 flex" > < d…" at bounding box center [785, 628] width 1404 height 320
drag, startPoint x: 294, startPoint y: 616, endPoint x: 323, endPoint y: 616, distance: 29.0
click at [323, 616] on div "</ div > </ div > </ span > </ div > < div class = "min-w-2/6 w-1/4 flex" > < d…" at bounding box center [785, 628] width 1404 height 320
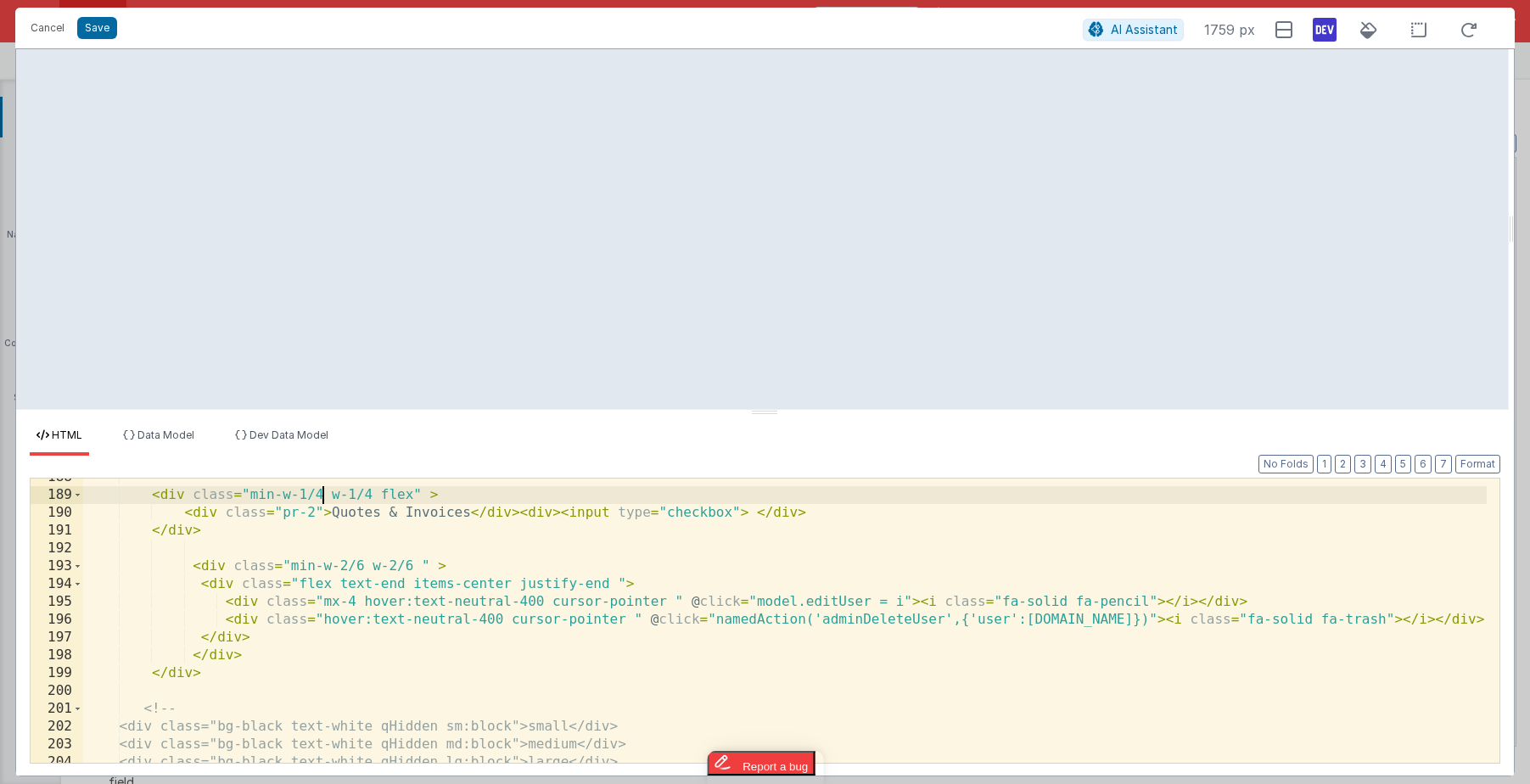
scroll to position [3727, 0]
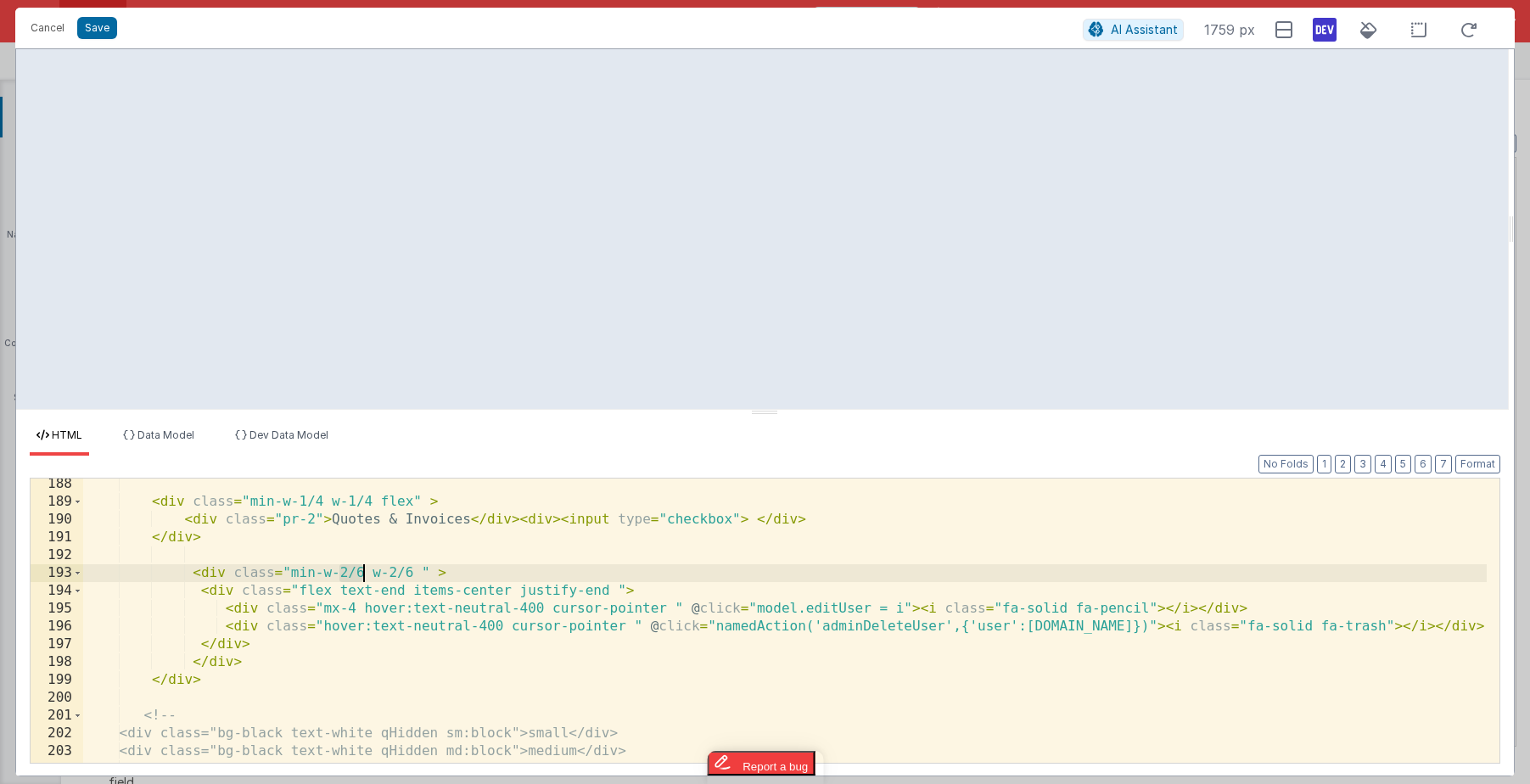
drag, startPoint x: 342, startPoint y: 567, endPoint x: 362, endPoint y: 570, distance: 20.2
click at [362, 570] on div "< div class = "min-w-1/4 w-1/4 flex" > < div class = "pr-2" > Quotes & Invoices…" at bounding box center [785, 635] width 1404 height 320
drag, startPoint x: 392, startPoint y: 571, endPoint x: 410, endPoint y: 573, distance: 18.1
click at [410, 573] on div "< div class = "min-w-1/4 w-1/4 flex" > < div class = "pr-2" > Quotes & Invoices…" at bounding box center [785, 635] width 1404 height 320
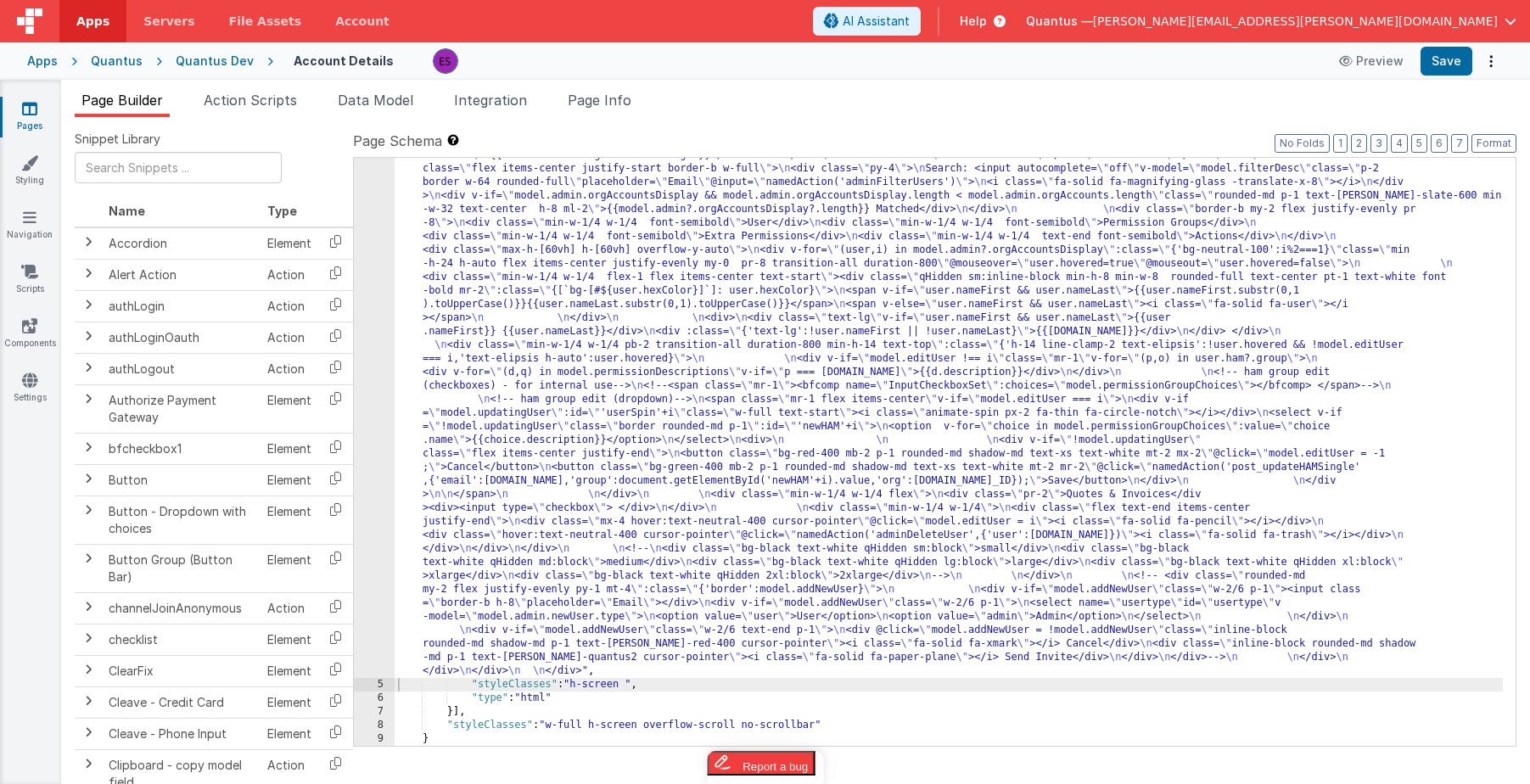
click at [503, 308] on div ""html" : "<div class= \" z-40 flex flex-wrap overflow-scroll no-scrollbar \" > …" at bounding box center [949, 395] width 1109 height 1769
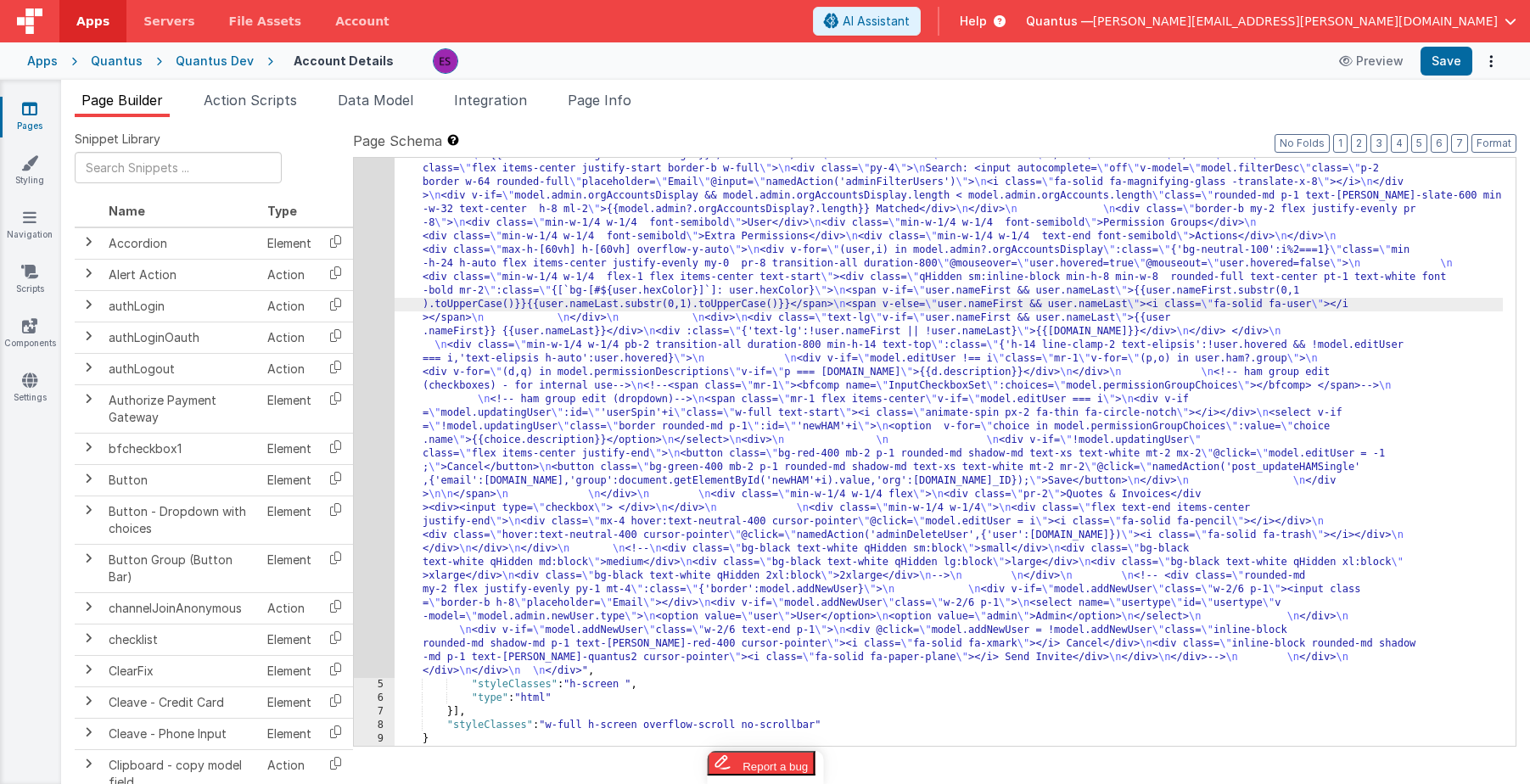
click at [374, 345] on div "4" at bounding box center [374, 94] width 41 height 1168
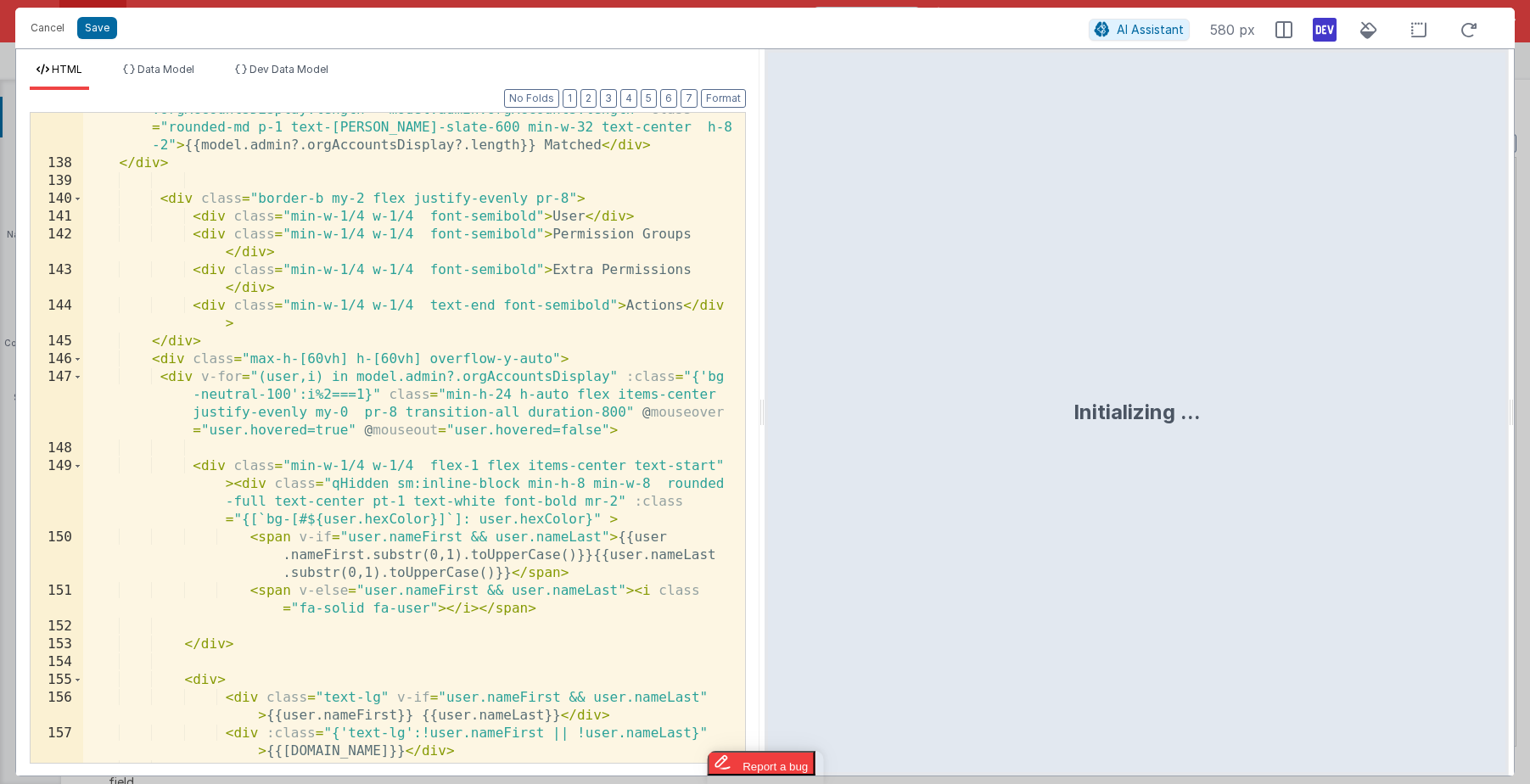
scroll to position [3876, 0]
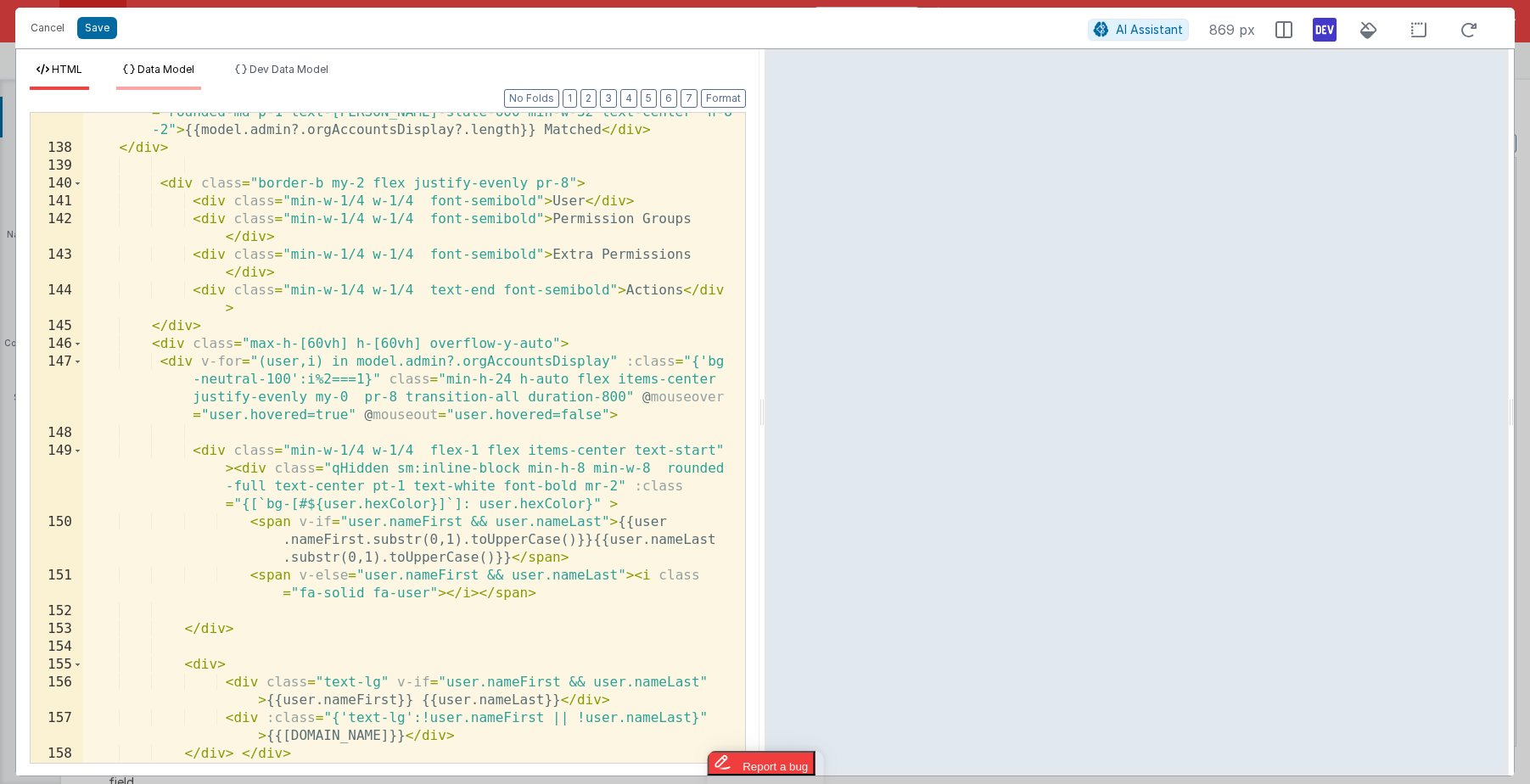
click at [179, 86] on li "Data Model" at bounding box center [158, 77] width 85 height 27
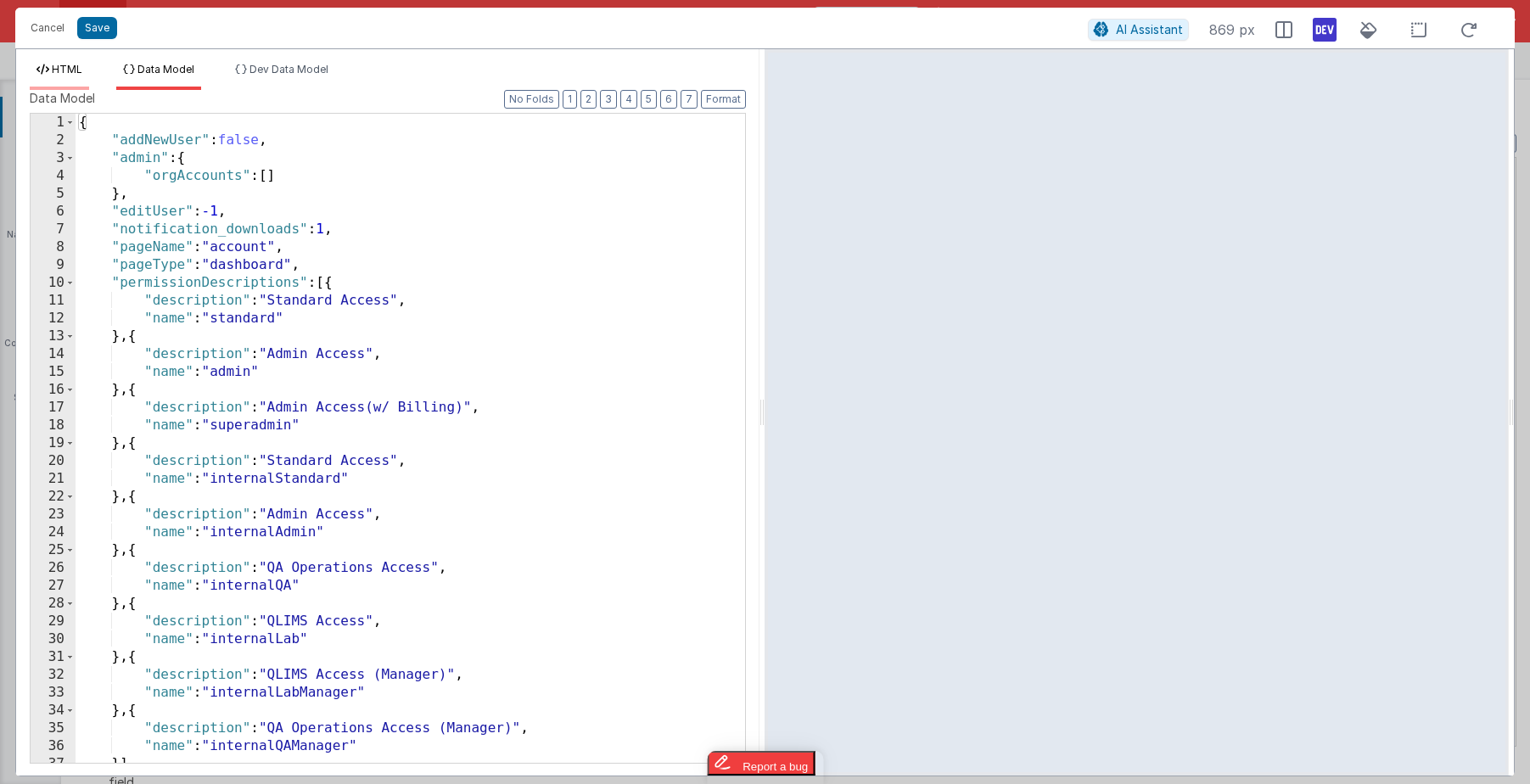
click at [78, 69] on span "HTML" at bounding box center [67, 69] width 30 height 13
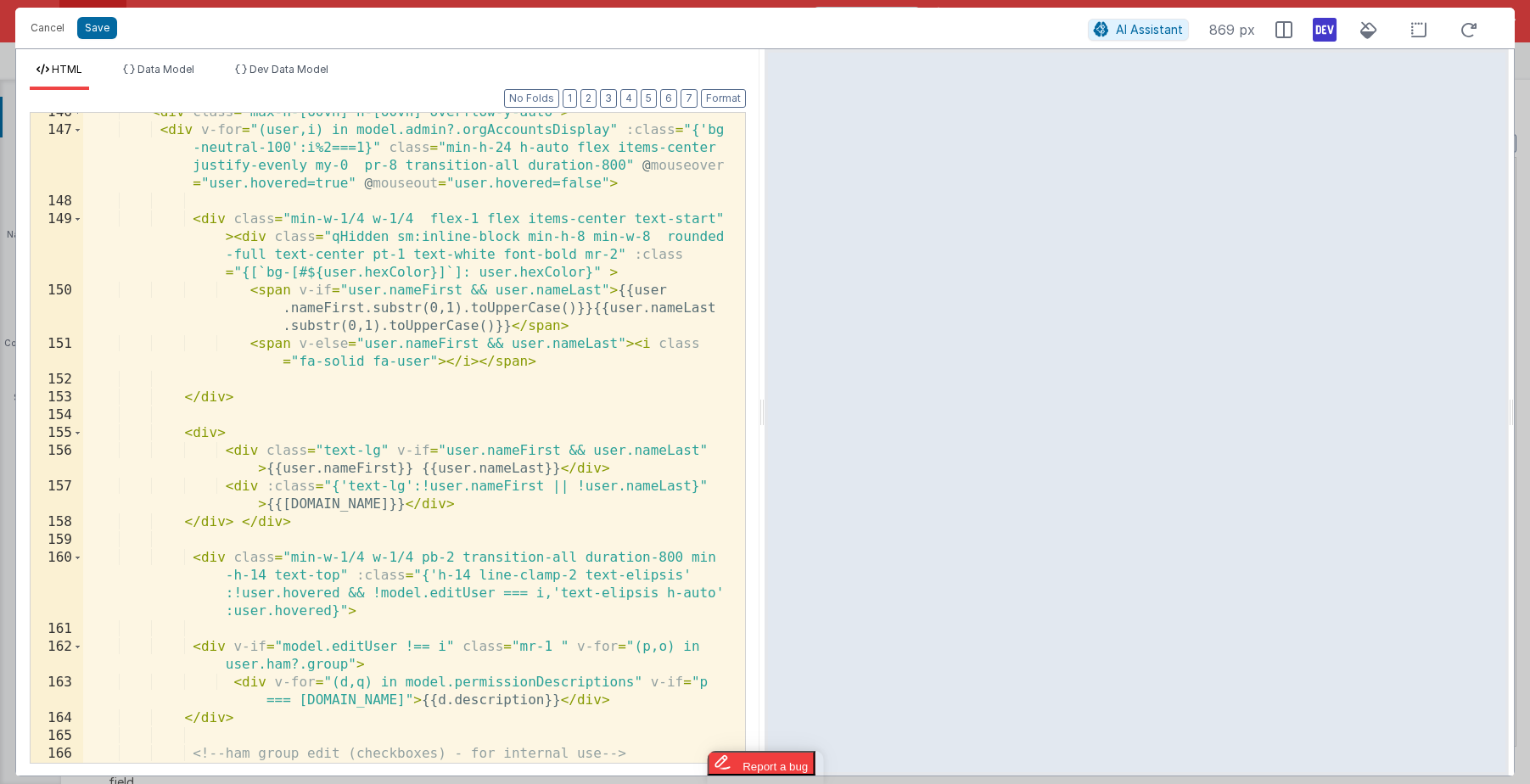
scroll to position [4110, 0]
click at [452, 555] on div "< div class = "max-h-[60vh] h-[60vh] overflow-y-auto" > < div v-for = "(user,i)…" at bounding box center [408, 452] width 649 height 704
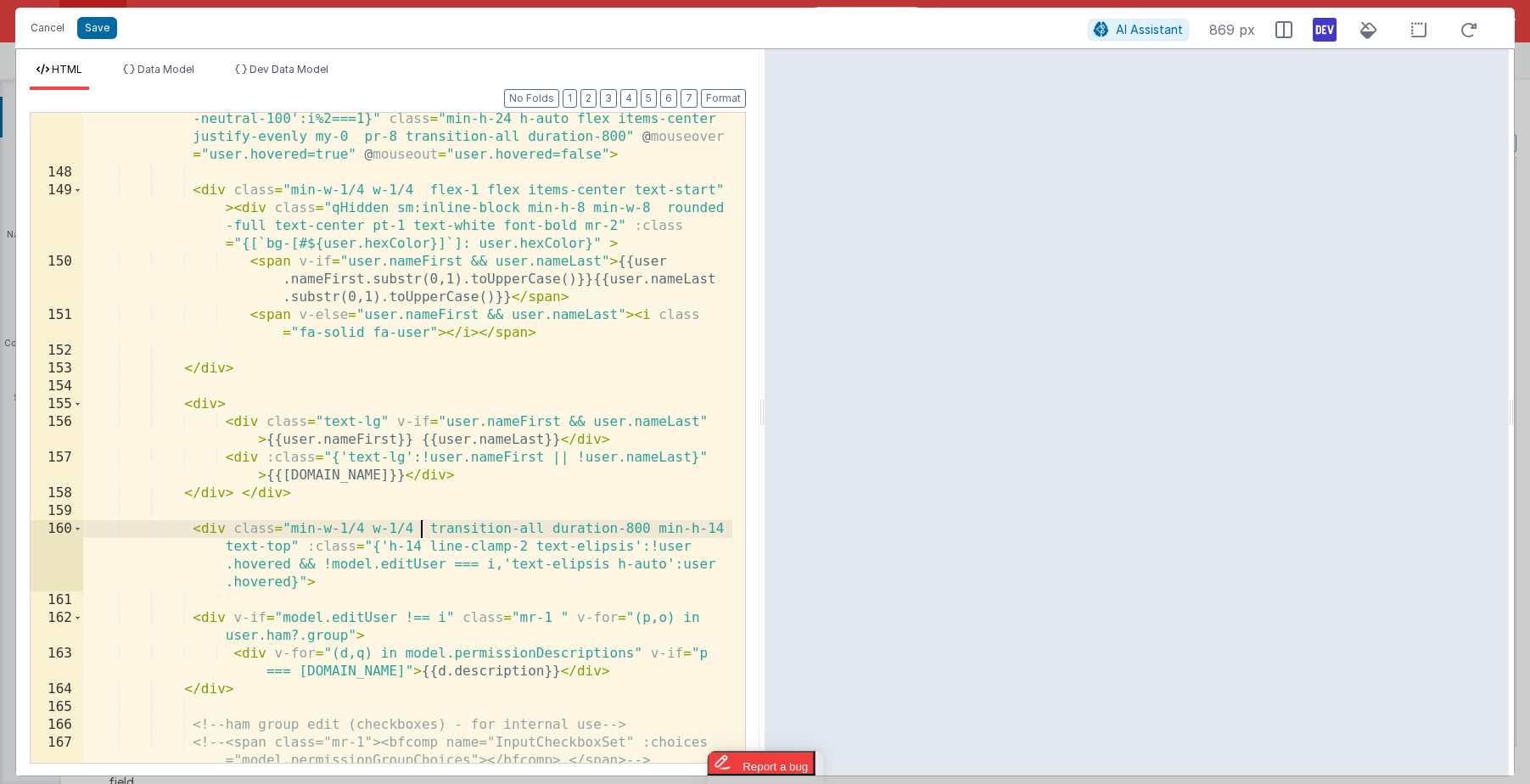
scroll to position [4137, 0]
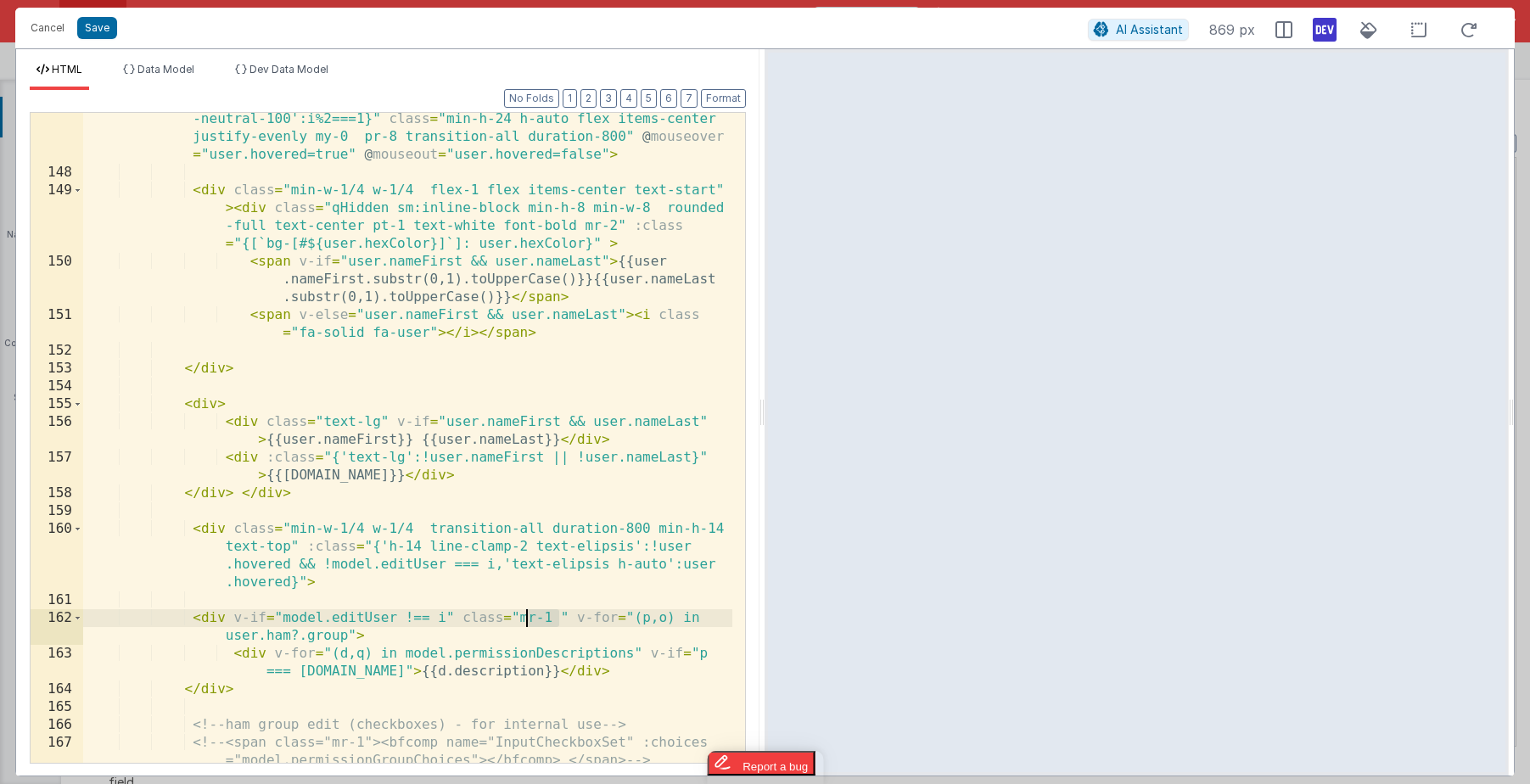
drag, startPoint x: 558, startPoint y: 615, endPoint x: 521, endPoint y: 614, distance: 37.0
click at [521, 614] on div "< div v-for = "(user,i) in model.admin?.orgAccountsDisplay" :class = "{'bg -neu…" at bounding box center [408, 461] width 649 height 739
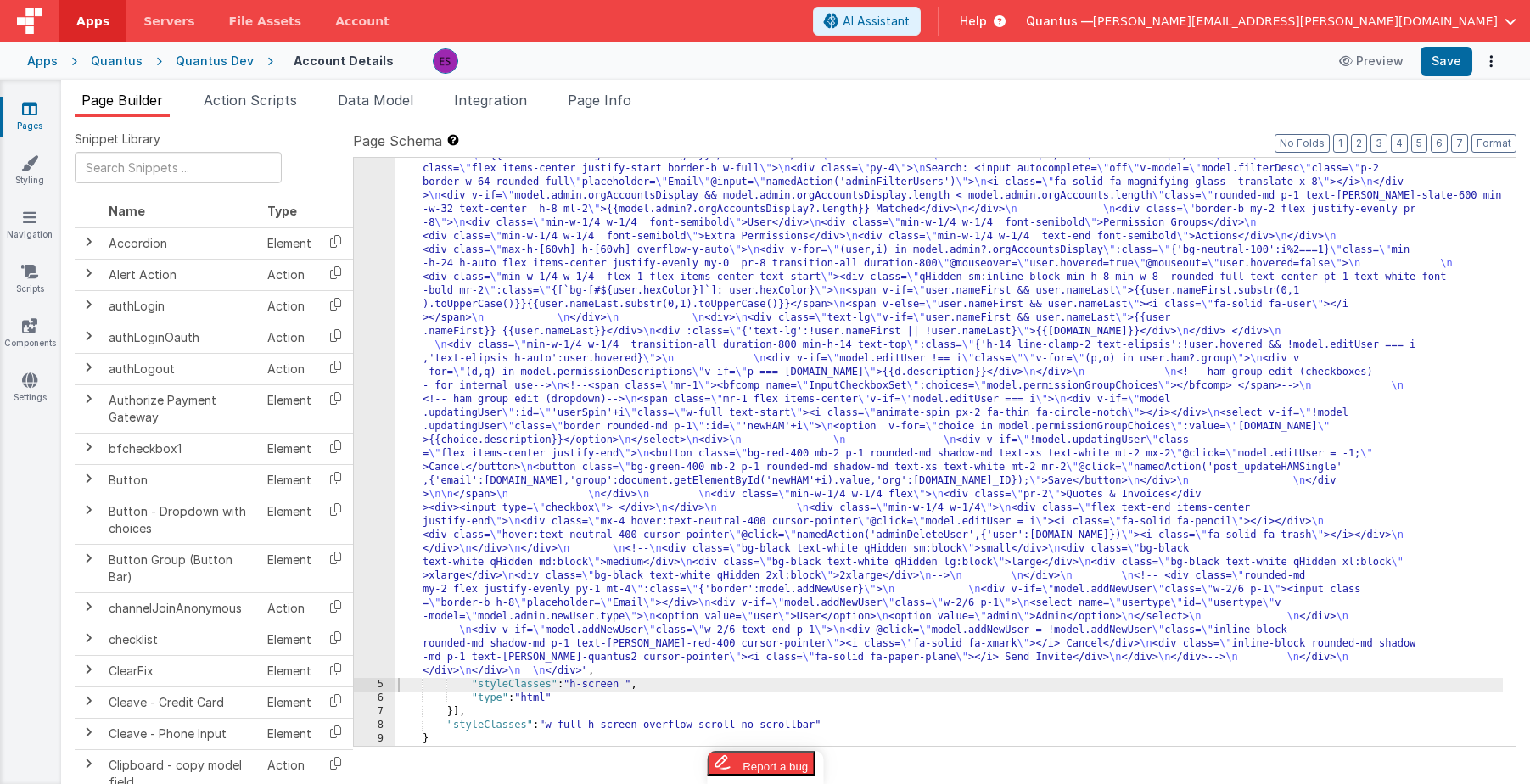
click at [369, 484] on div "4" at bounding box center [374, 94] width 41 height 1168
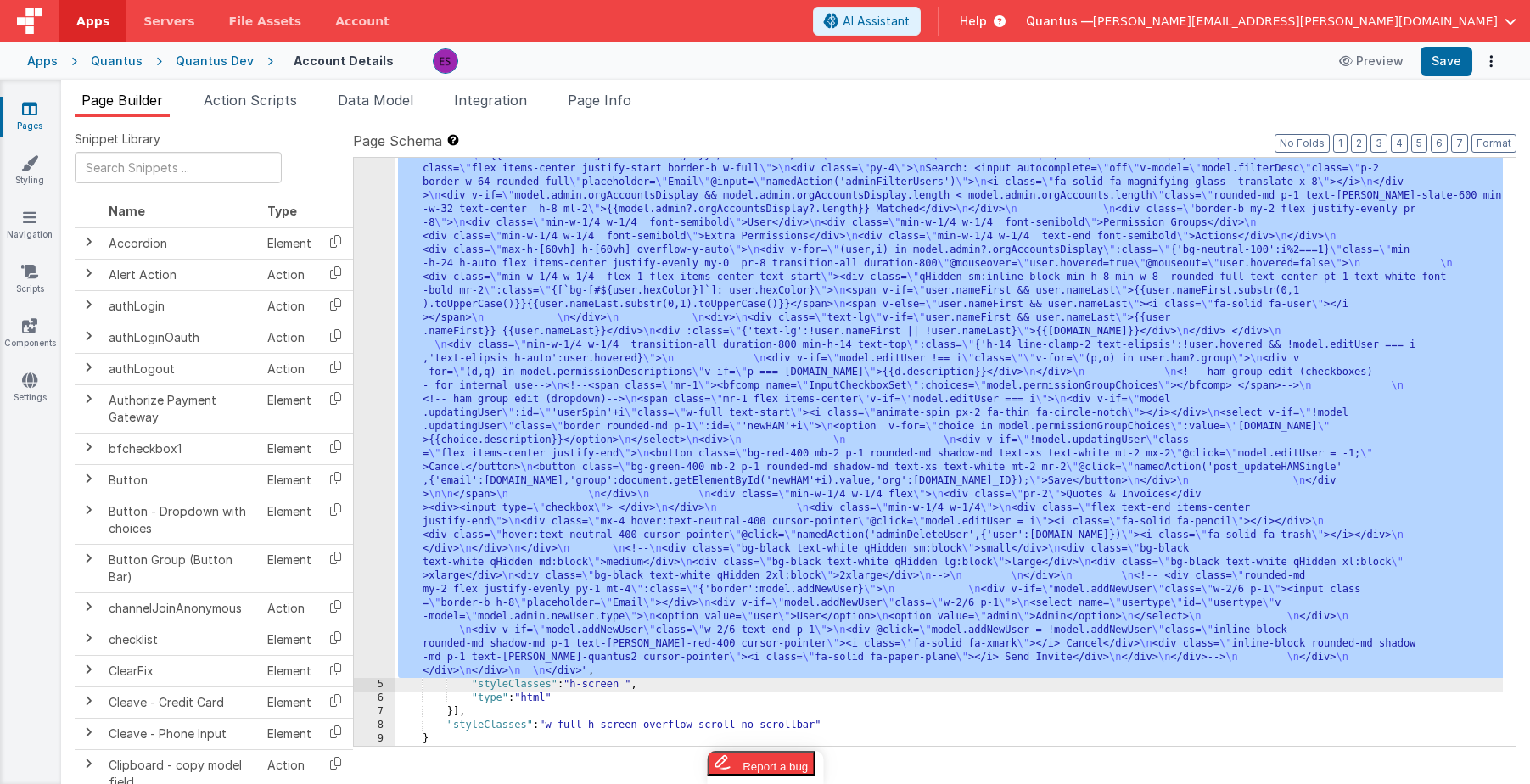
click at [369, 484] on div "4" at bounding box center [374, 94] width 41 height 1168
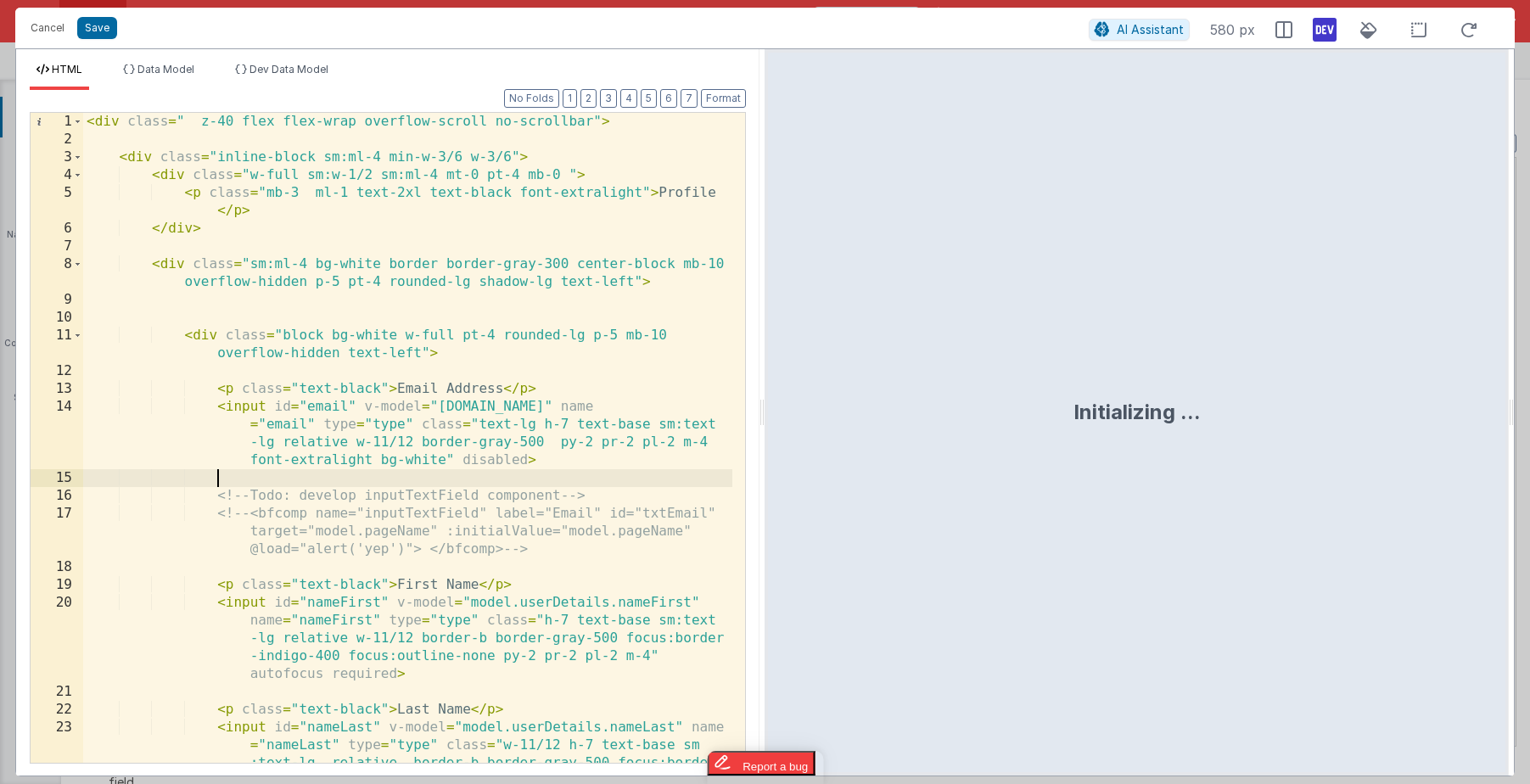
click at [369, 484] on div "< div class = " z-40 flex flex-wrap overflow-scroll no-scrollbar" > < div class…" at bounding box center [408, 491] width 649 height 757
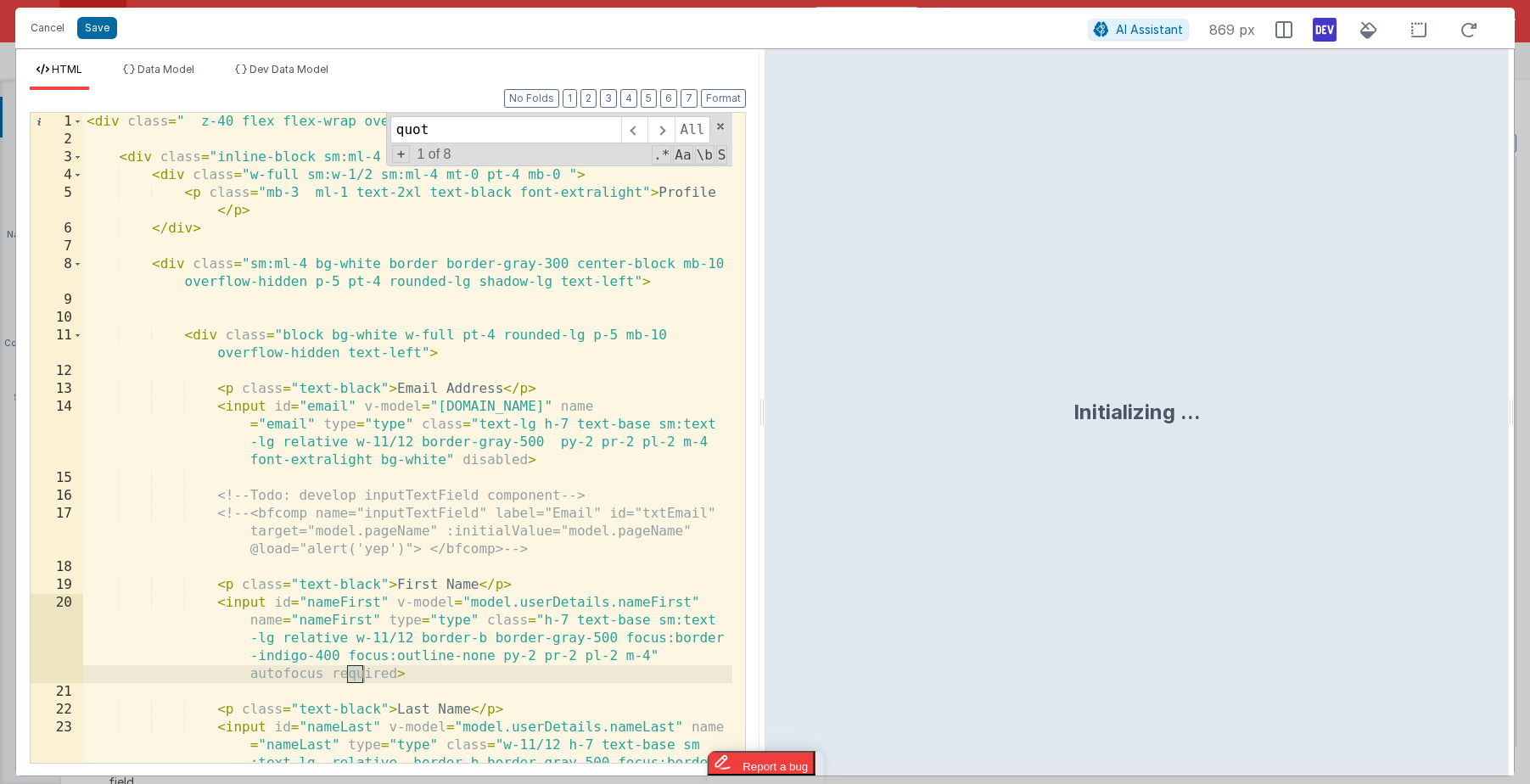
scroll to position [5074, 0]
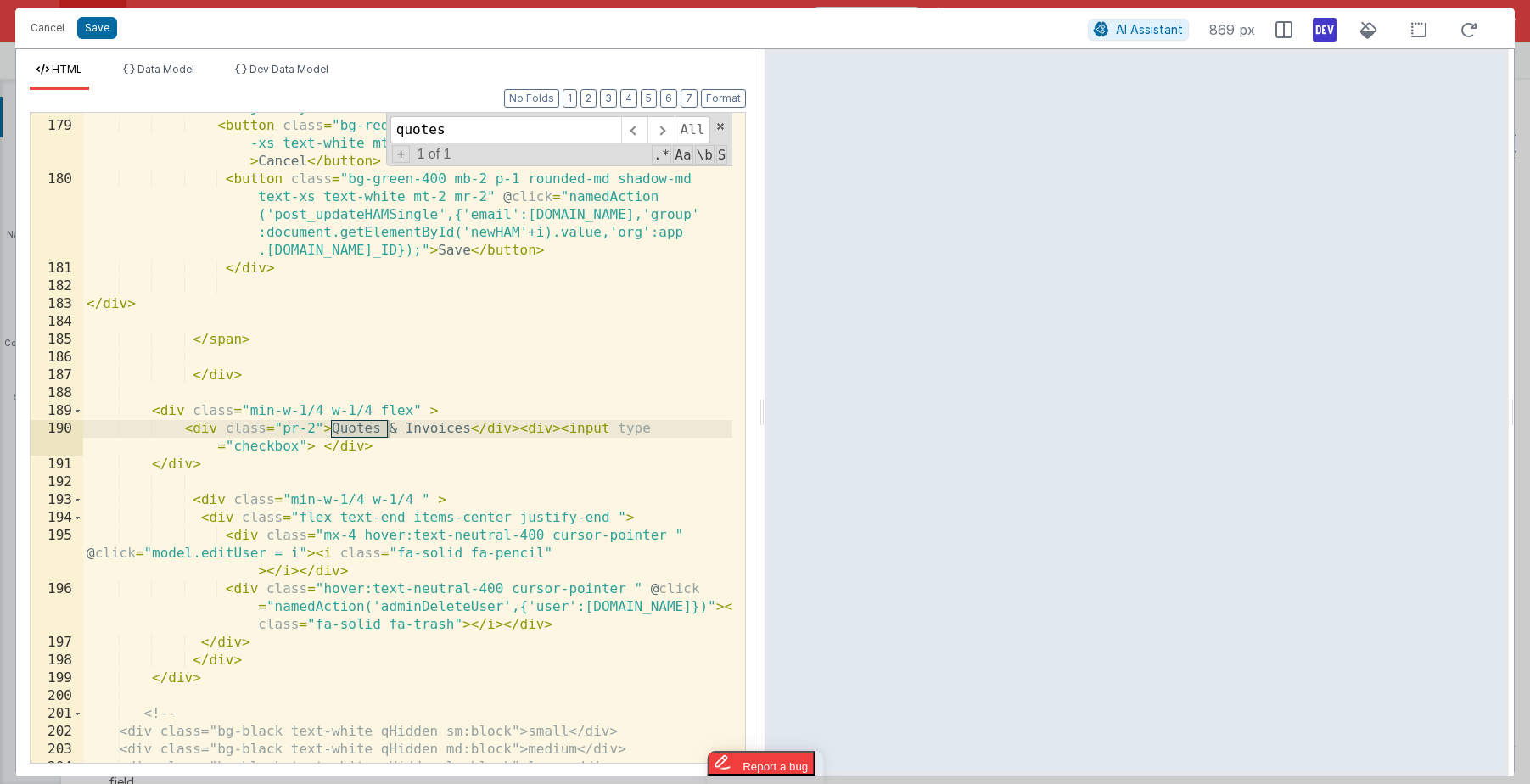
type input "quotes"
drag, startPoint x: 412, startPoint y: 407, endPoint x: 374, endPoint y: 403, distance: 38.2
click at [374, 403] on div "< div v-if = "!model.updatingUser" class = "flex items-center justify-end" > < …" at bounding box center [408, 433] width 649 height 704
click at [382, 366] on div "< div v-if = "!model.updatingUser" class = "flex items-center justify-end" > < …" at bounding box center [408, 433] width 649 height 704
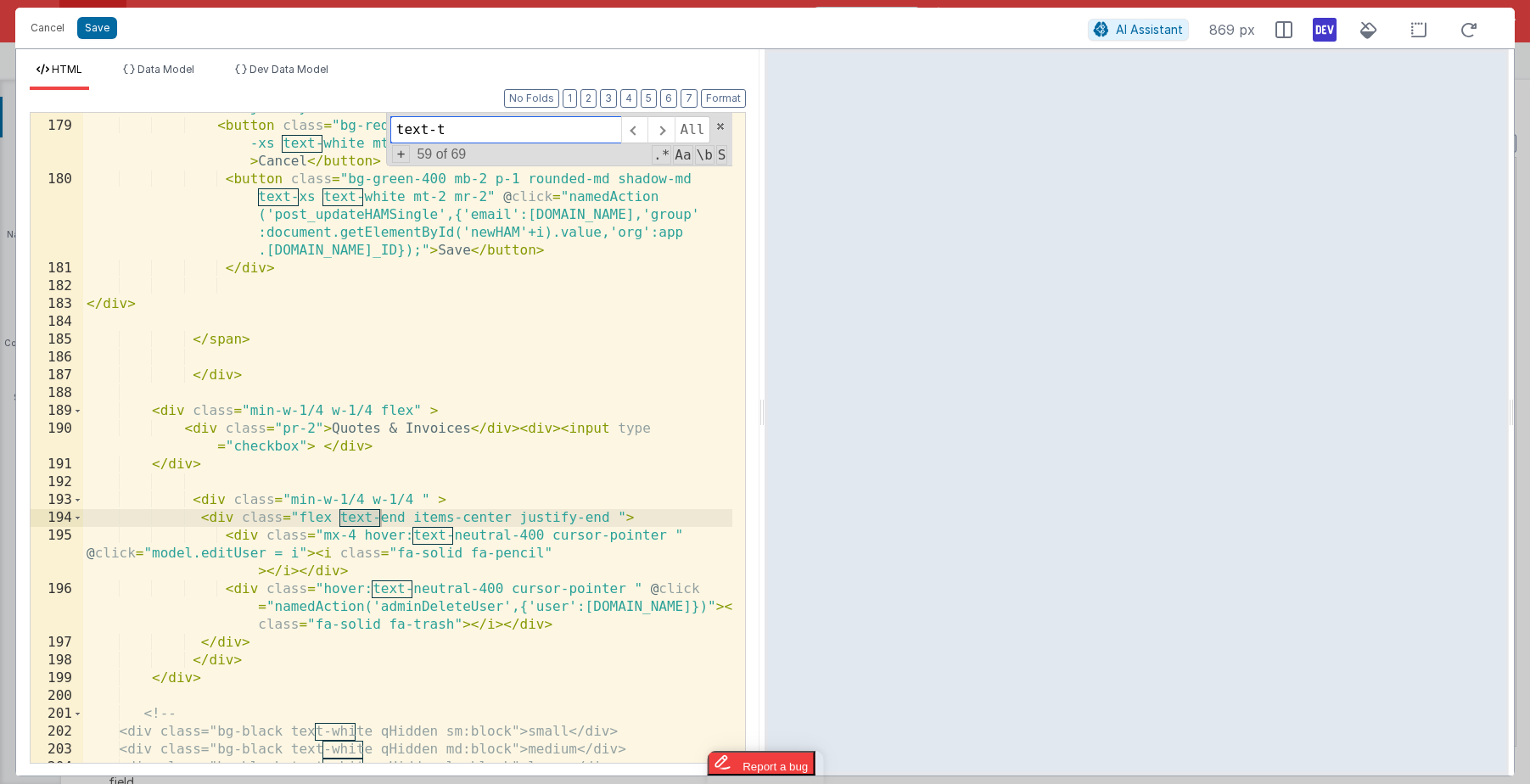
scroll to position [4236, 0]
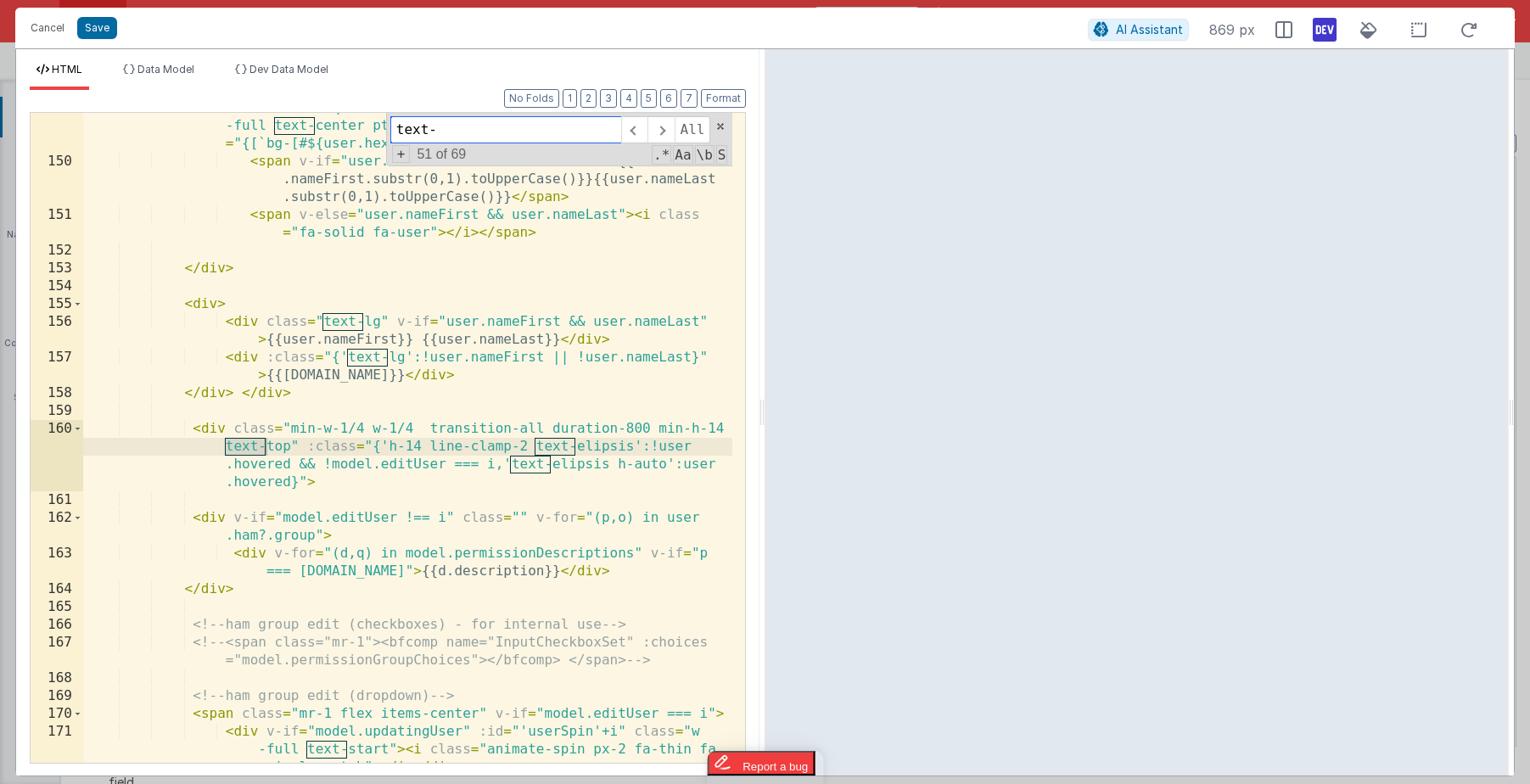
type input "text-"
drag, startPoint x: 289, startPoint y: 445, endPoint x: 228, endPoint y: 446, distance: 61.0
click at [228, 446] on div "< div class = "min-w-1/4 w-1/4 flex-1 flex items-center text-start" > < div cla…" at bounding box center [408, 469] width 649 height 775
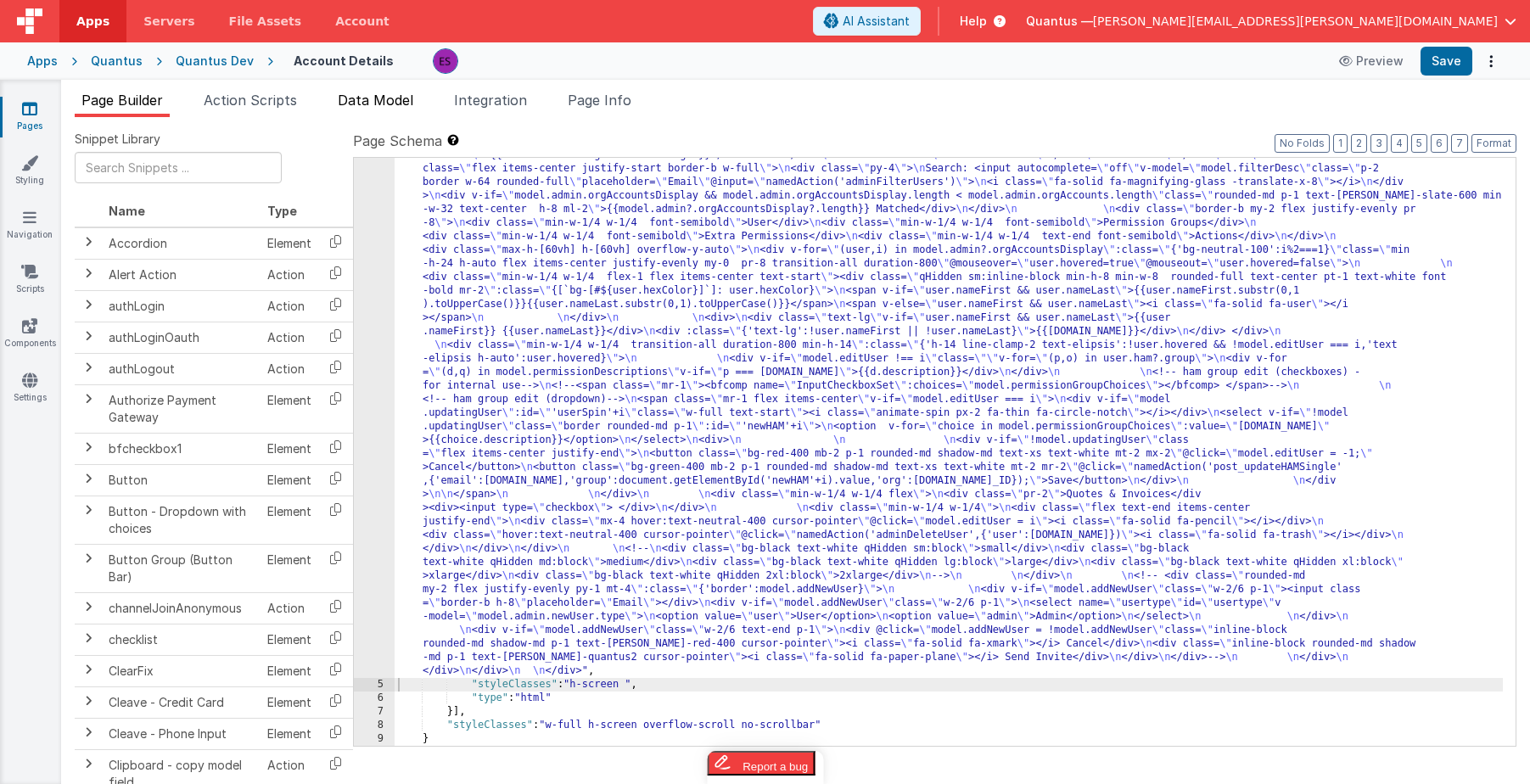
click at [389, 106] on span "Data Model" at bounding box center [376, 100] width 76 height 17
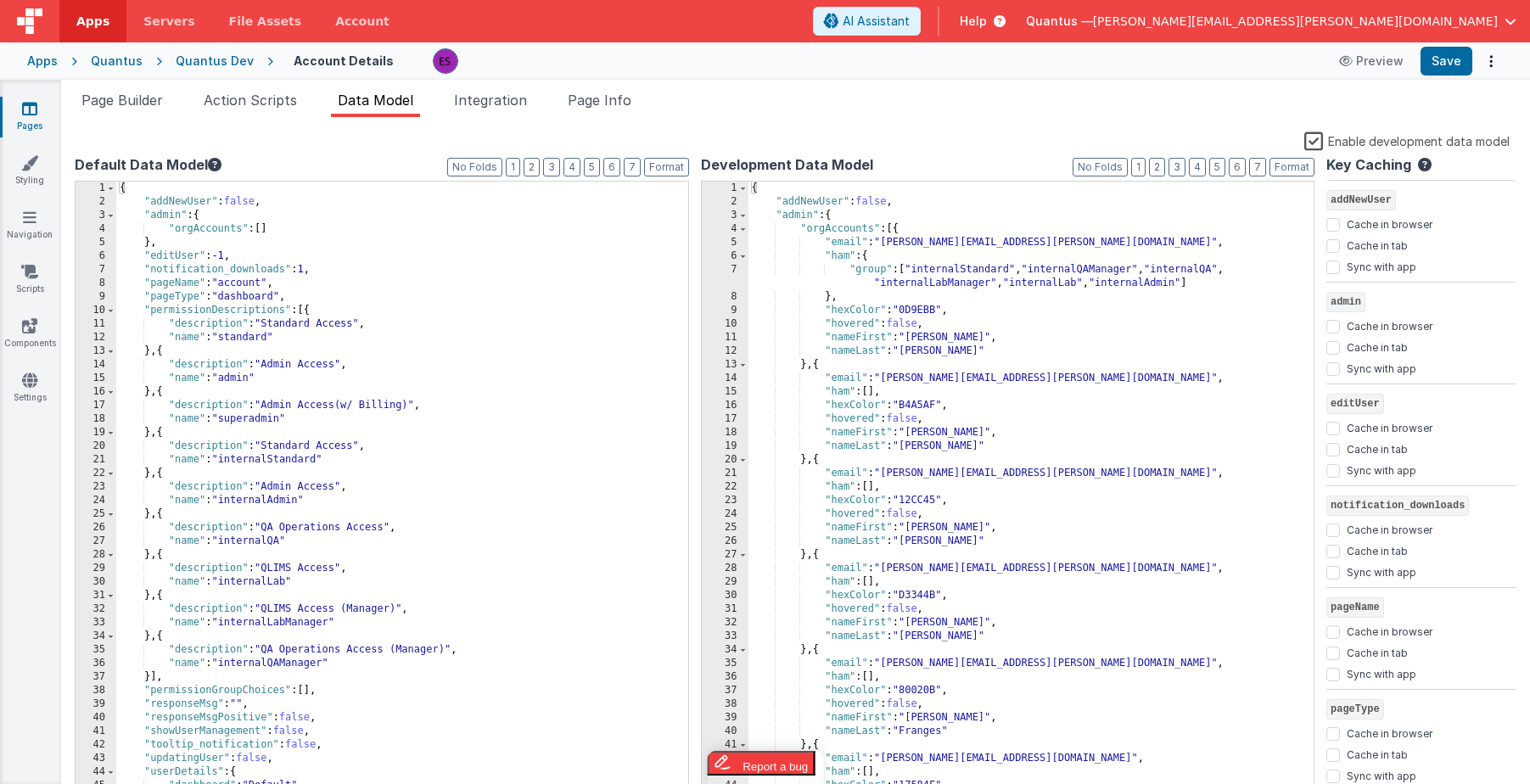
click at [1301, 147] on div "Enable development data model" at bounding box center [792, 143] width 1435 height 24
click at [1313, 141] on label "Enable development data model" at bounding box center [1407, 140] width 206 height 19
click at [0, 0] on input "Enable development data model" at bounding box center [0, 0] width 0 height 0
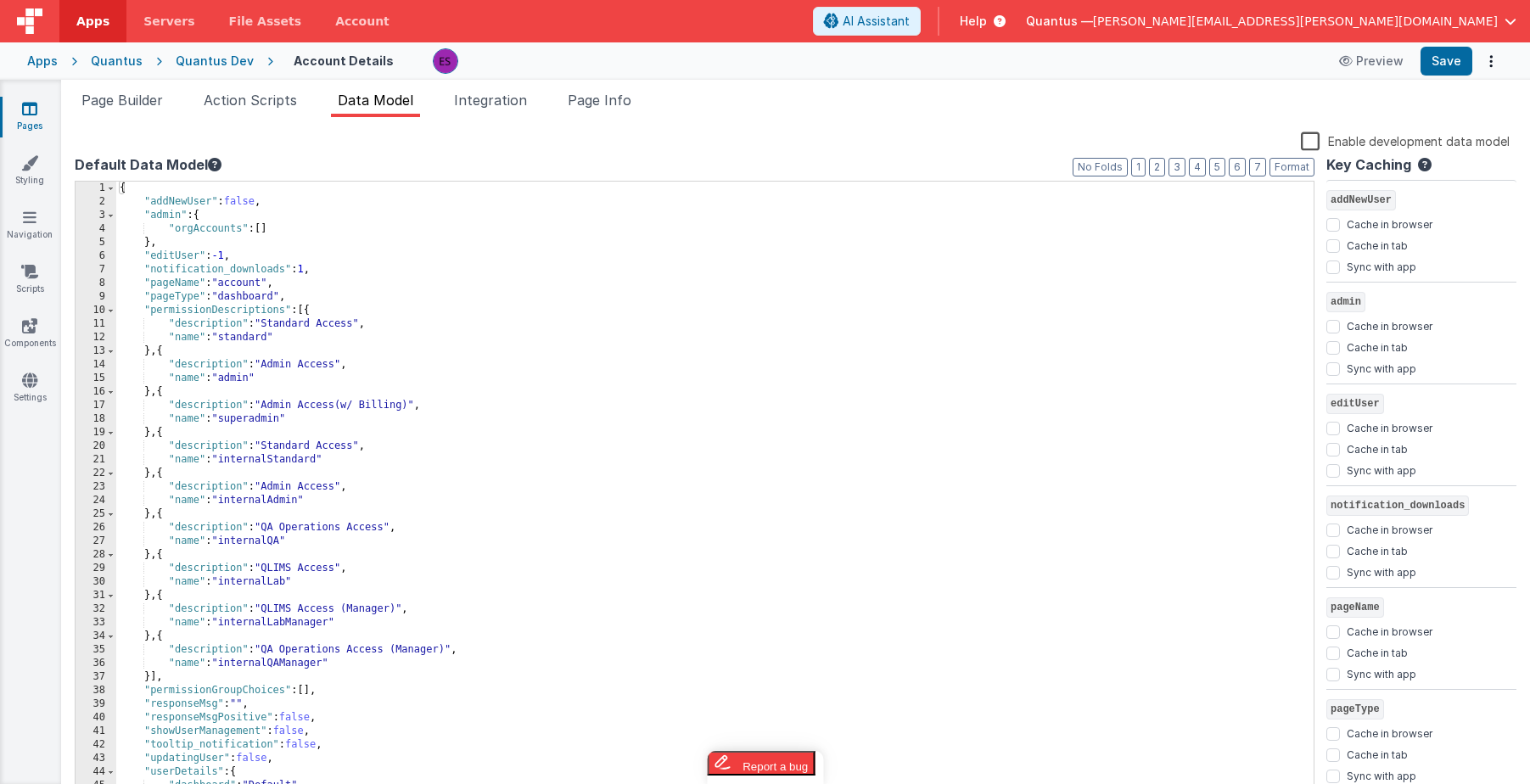
click at [727, 246] on div "{ "addNewUser" : false , "admin" : { "orgAccounts" : [ ] } , "editUser" : -1 , …" at bounding box center [708, 511] width 1185 height 658
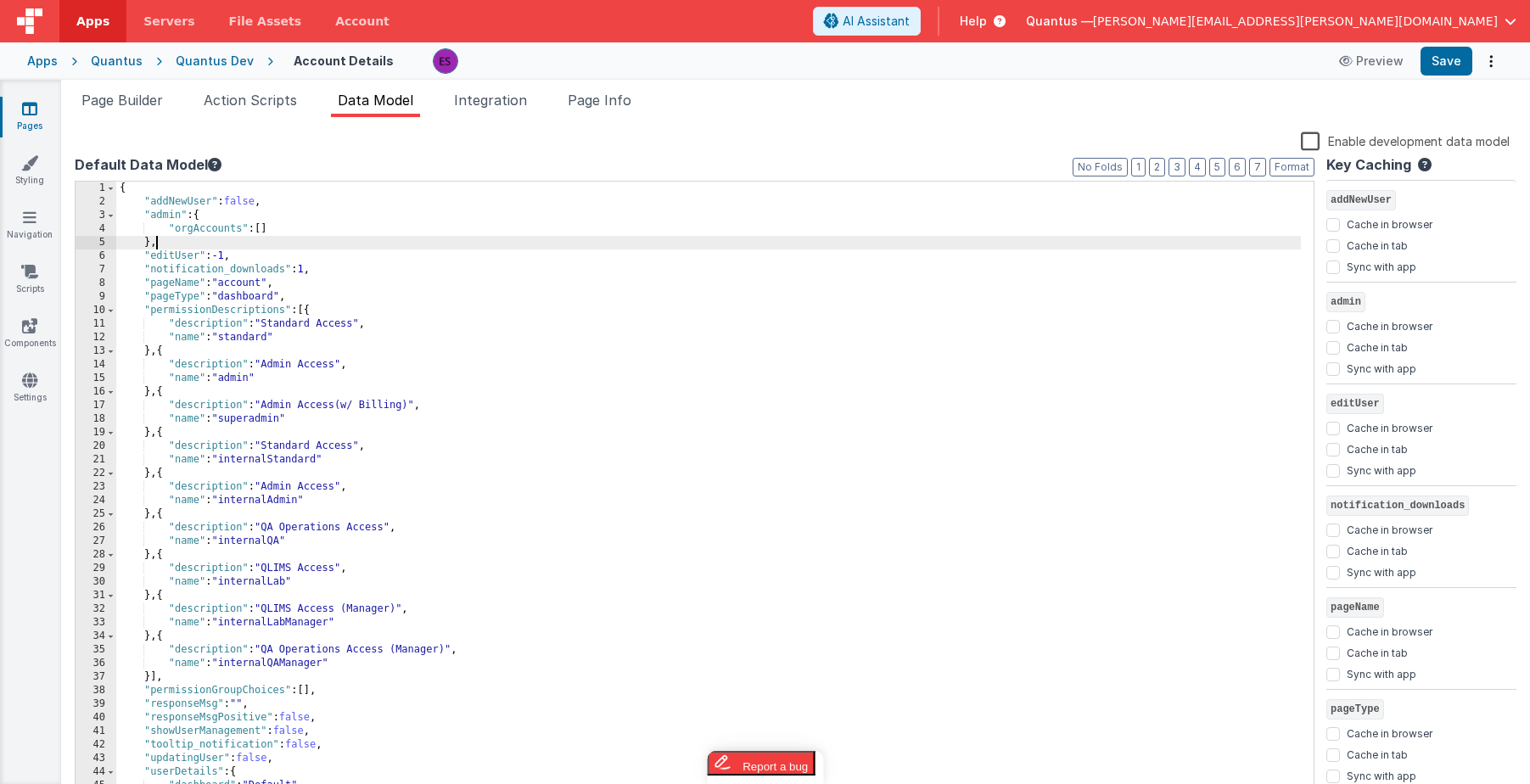
drag, startPoint x: 119, startPoint y: 100, endPoint x: 172, endPoint y: 124, distance: 58.2
click at [119, 100] on span "Page Builder" at bounding box center [122, 100] width 81 height 17
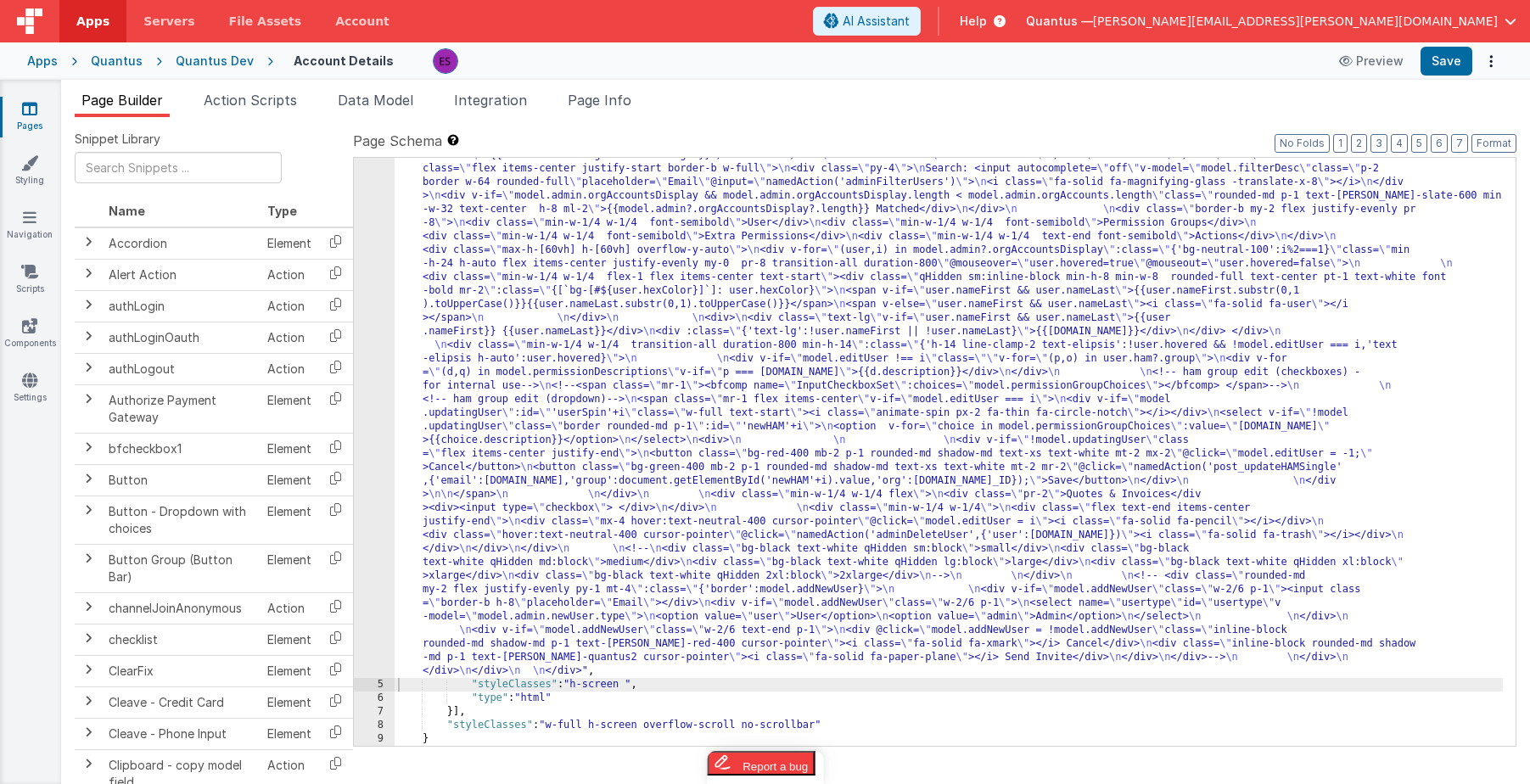
click at [487, 397] on div ""html" : "<div class= \" z-40 flex flex-wrap overflow-scroll no-scrollbar \" > …" at bounding box center [949, 395] width 1109 height 1769
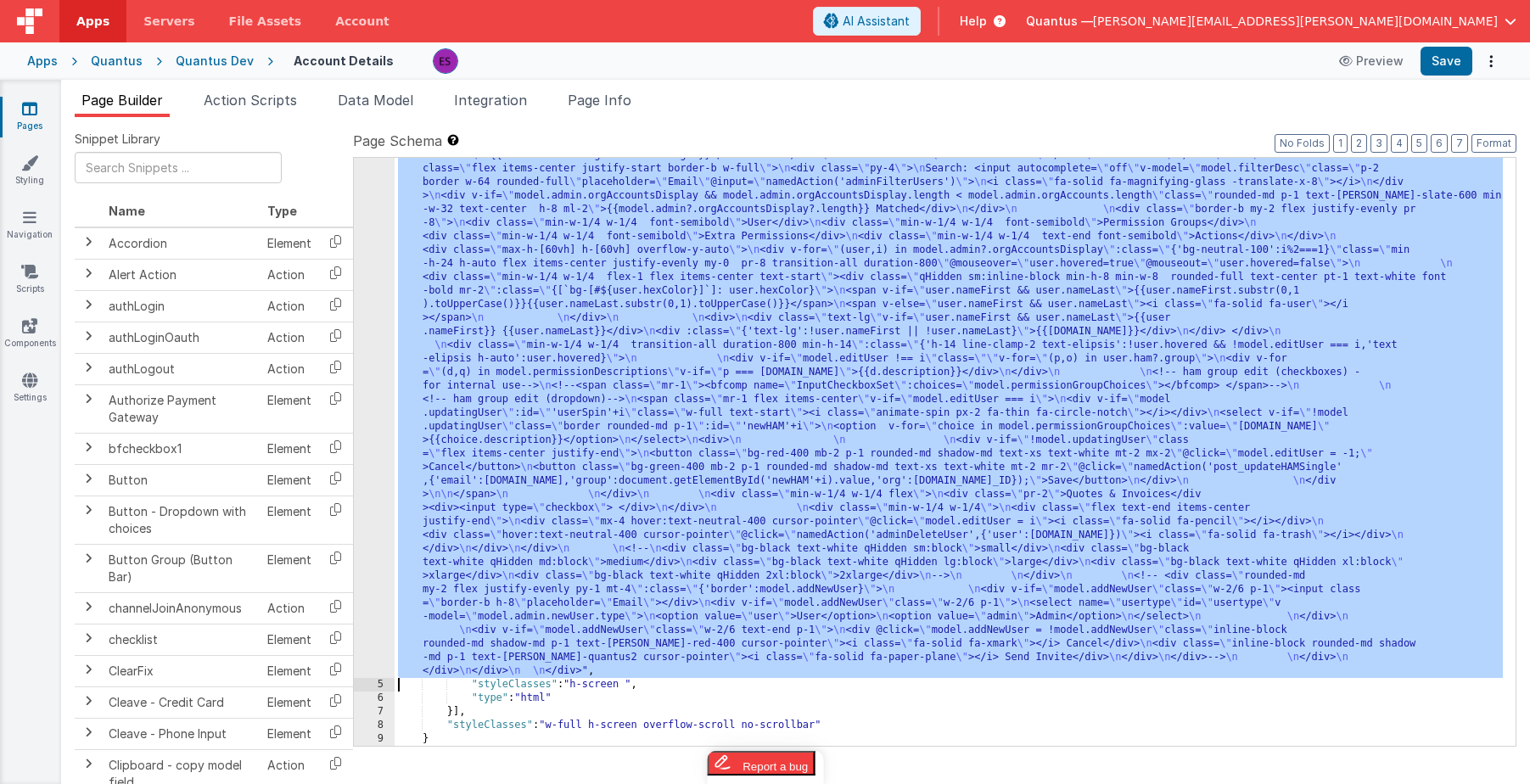
click at [376, 392] on div "4" at bounding box center [374, 94] width 41 height 1168
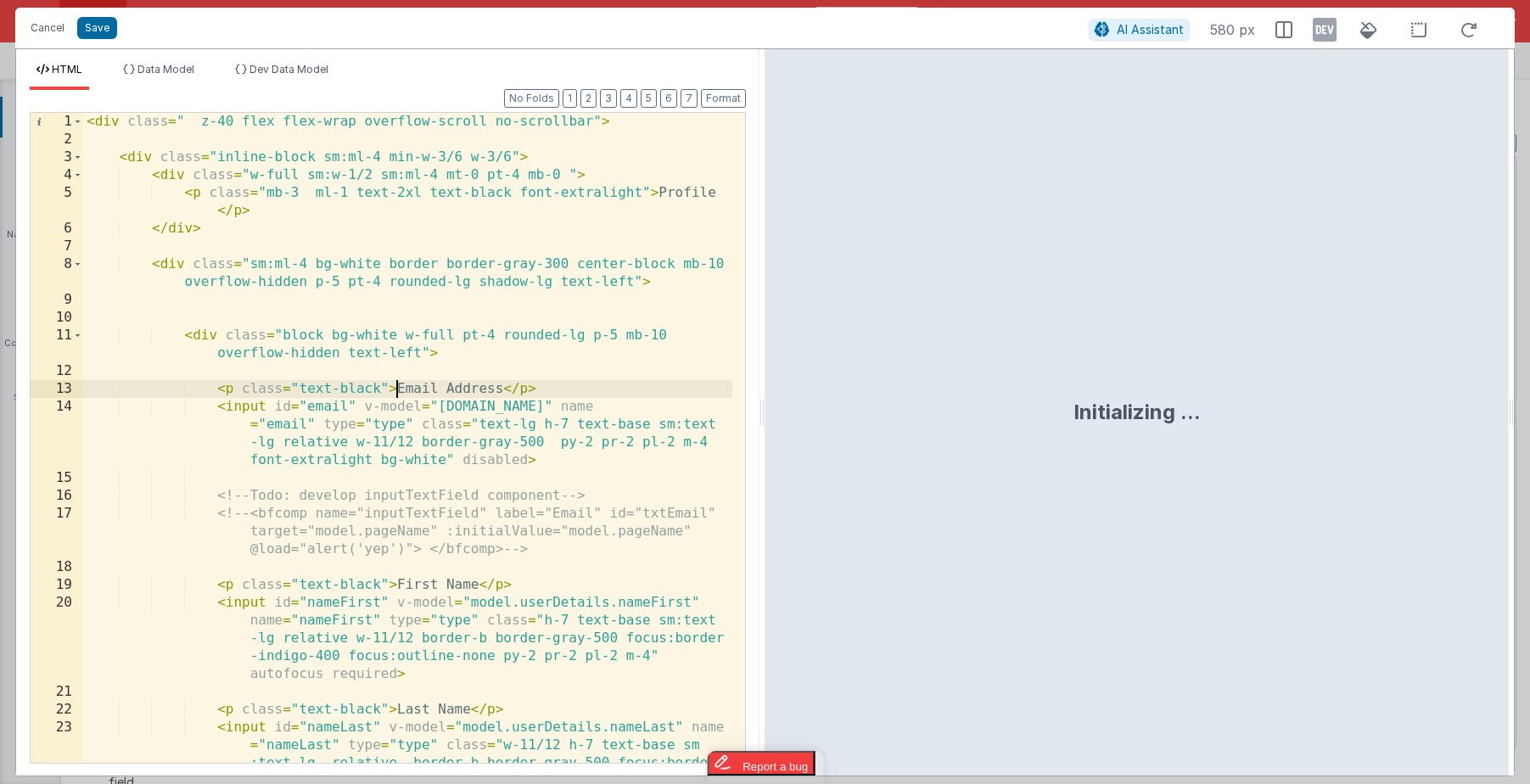
click at [398, 388] on div "< div class = " z-40 flex flex-wrap overflow-scroll no-scrollbar" > < div class…" at bounding box center [408, 491] width 649 height 757
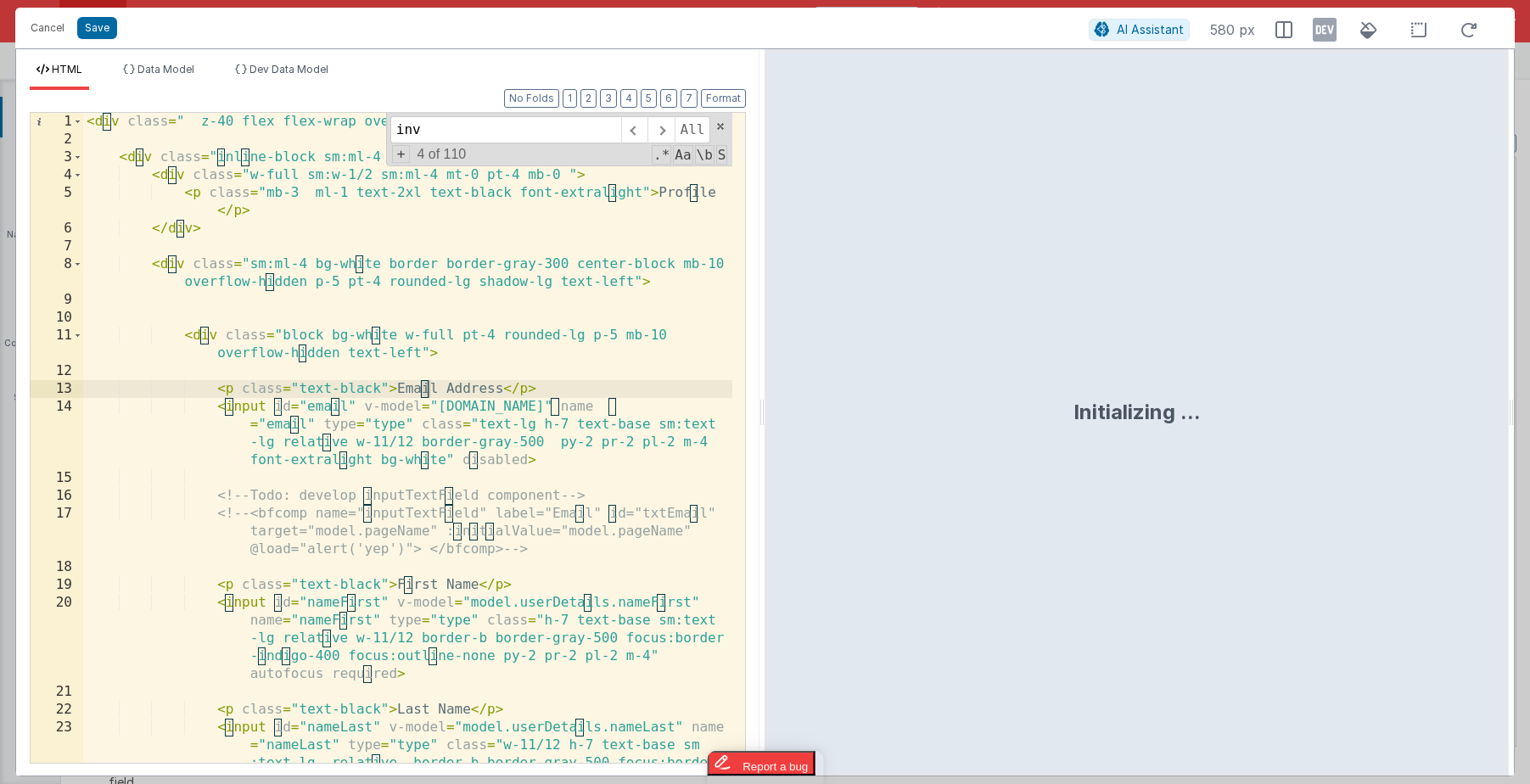
scroll to position [5056, 0]
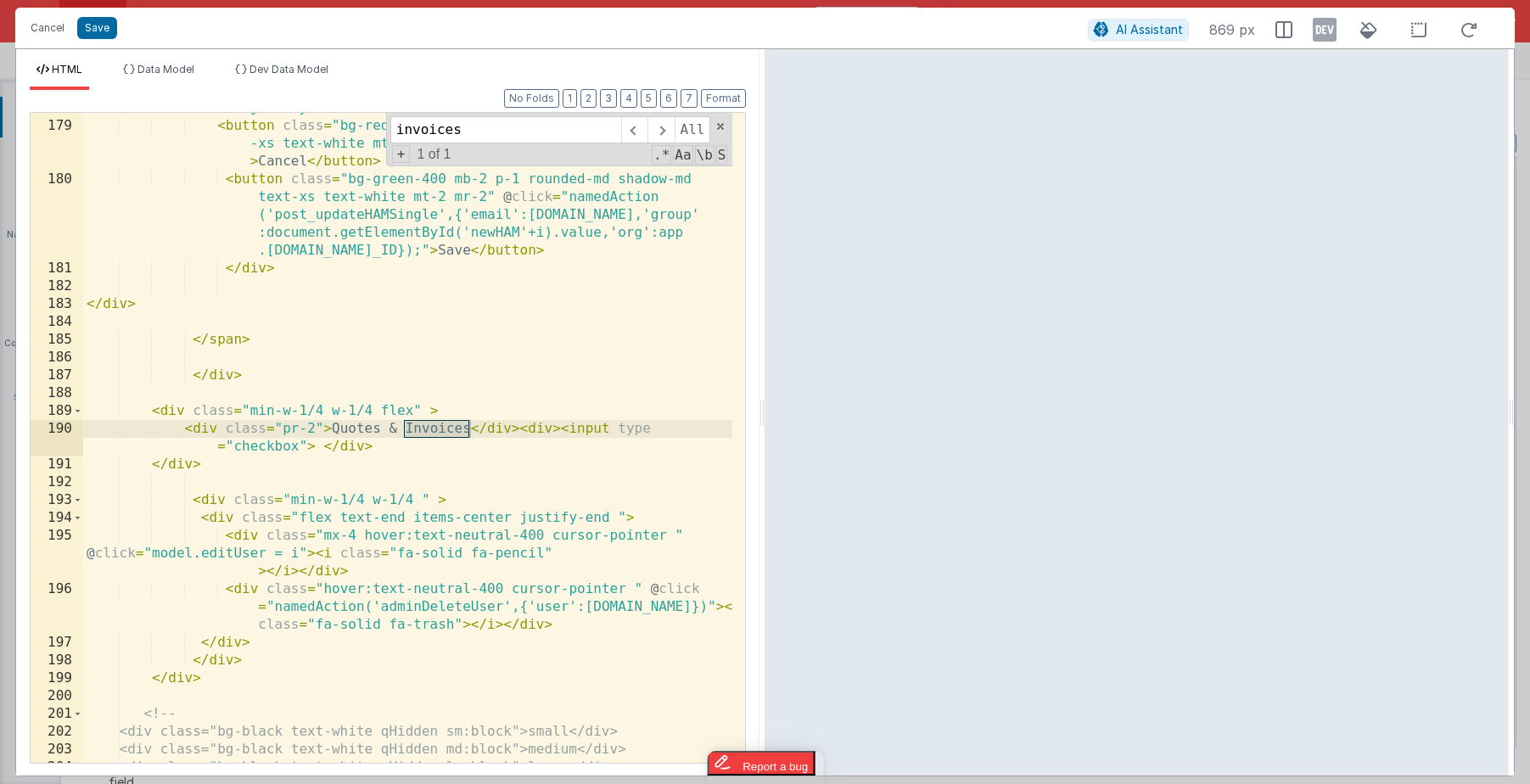
type input "invoices"
drag, startPoint x: 314, startPoint y: 426, endPoint x: 284, endPoint y: 426, distance: 30.0
click at [284, 426] on div "< div v-if = "!model.updatingUser" class = "flex items-center justify-end" > < …" at bounding box center [408, 433] width 649 height 704
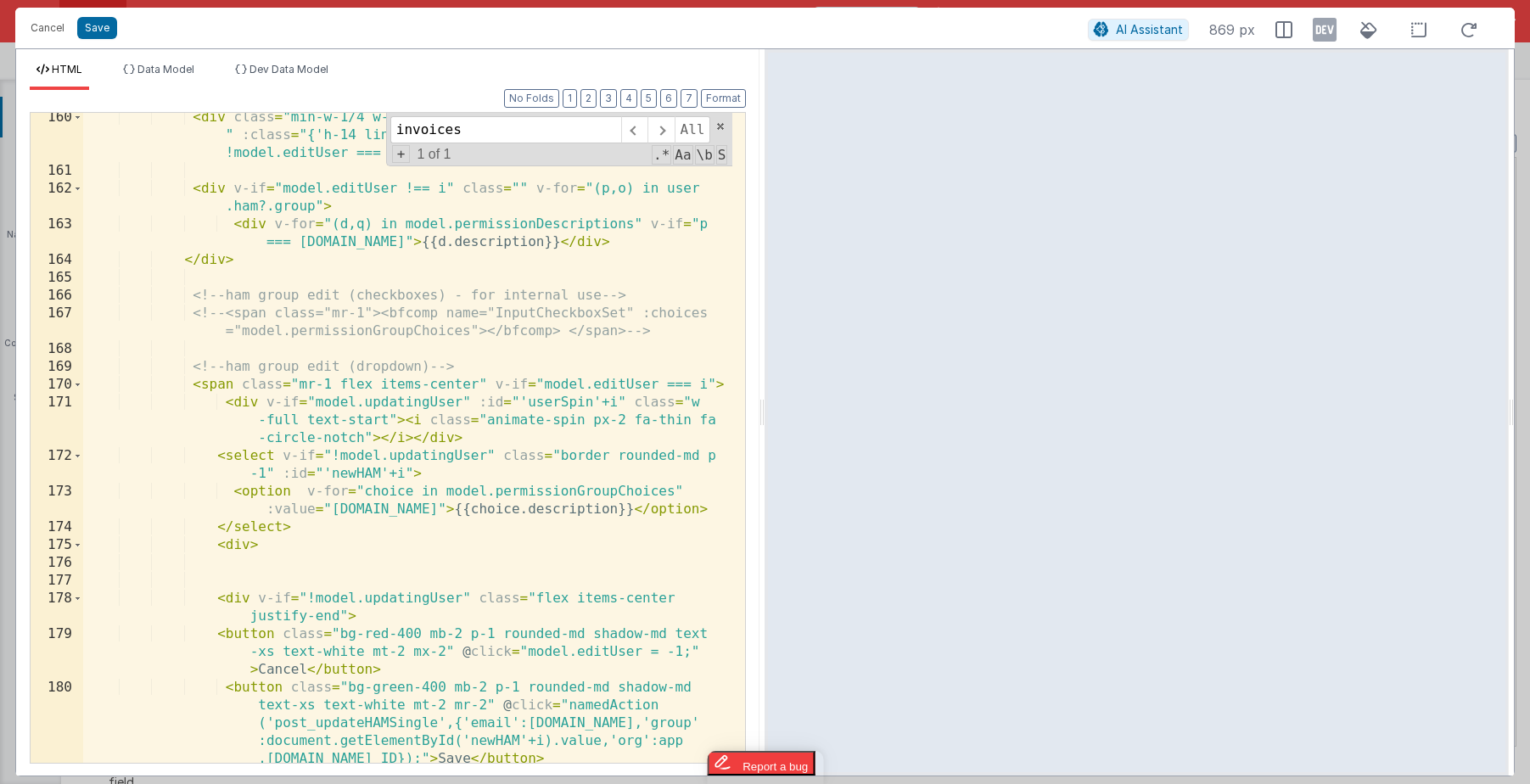
scroll to position [4549, 0]
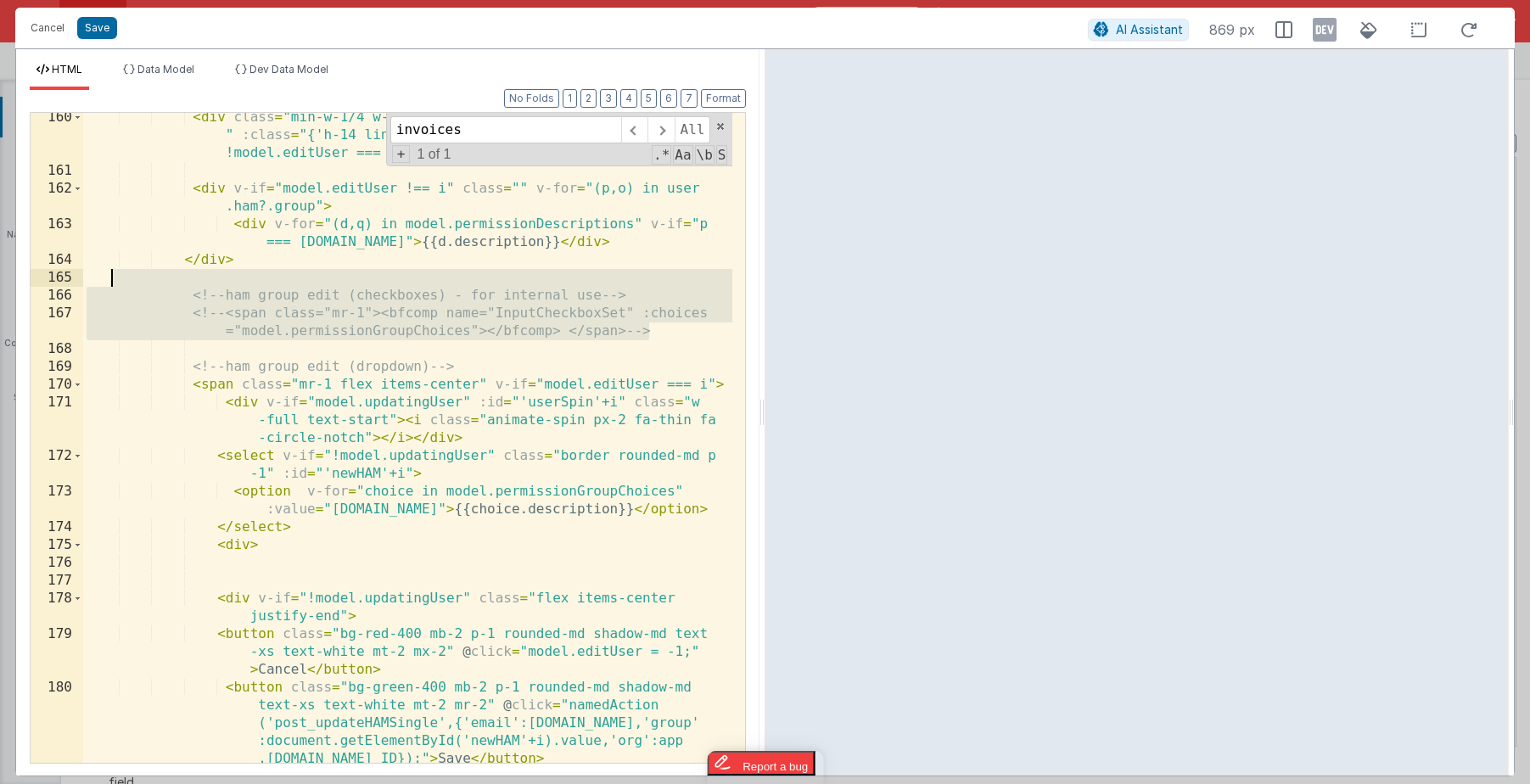
drag, startPoint x: 655, startPoint y: 334, endPoint x: 109, endPoint y: 282, distance: 548.5
click at [109, 282] on div "< div class = "min-w-1/4 w-1/4 transition-all duration-800 min-h-14 " :class = …" at bounding box center [408, 469] width 649 height 721
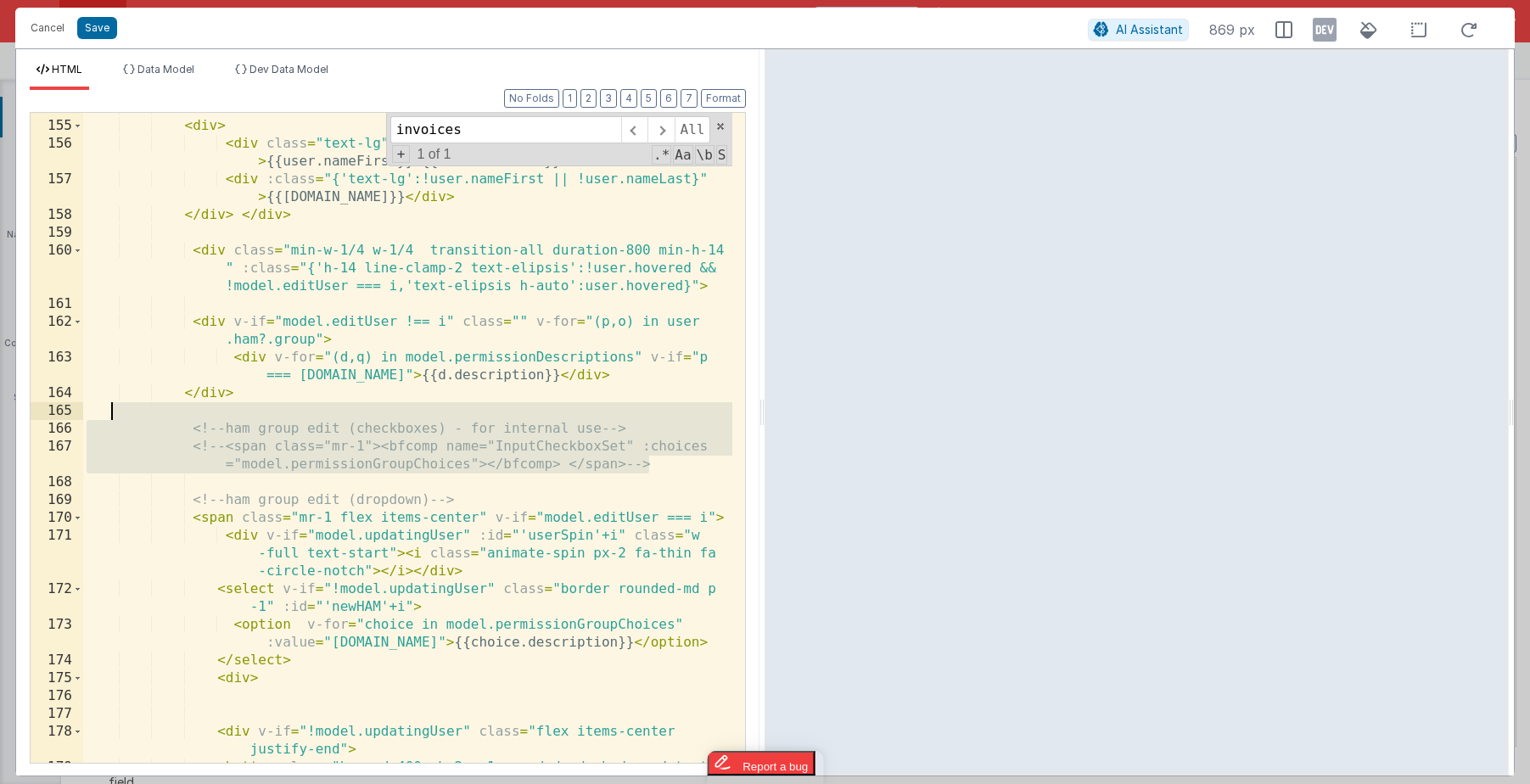
scroll to position [4388, 0]
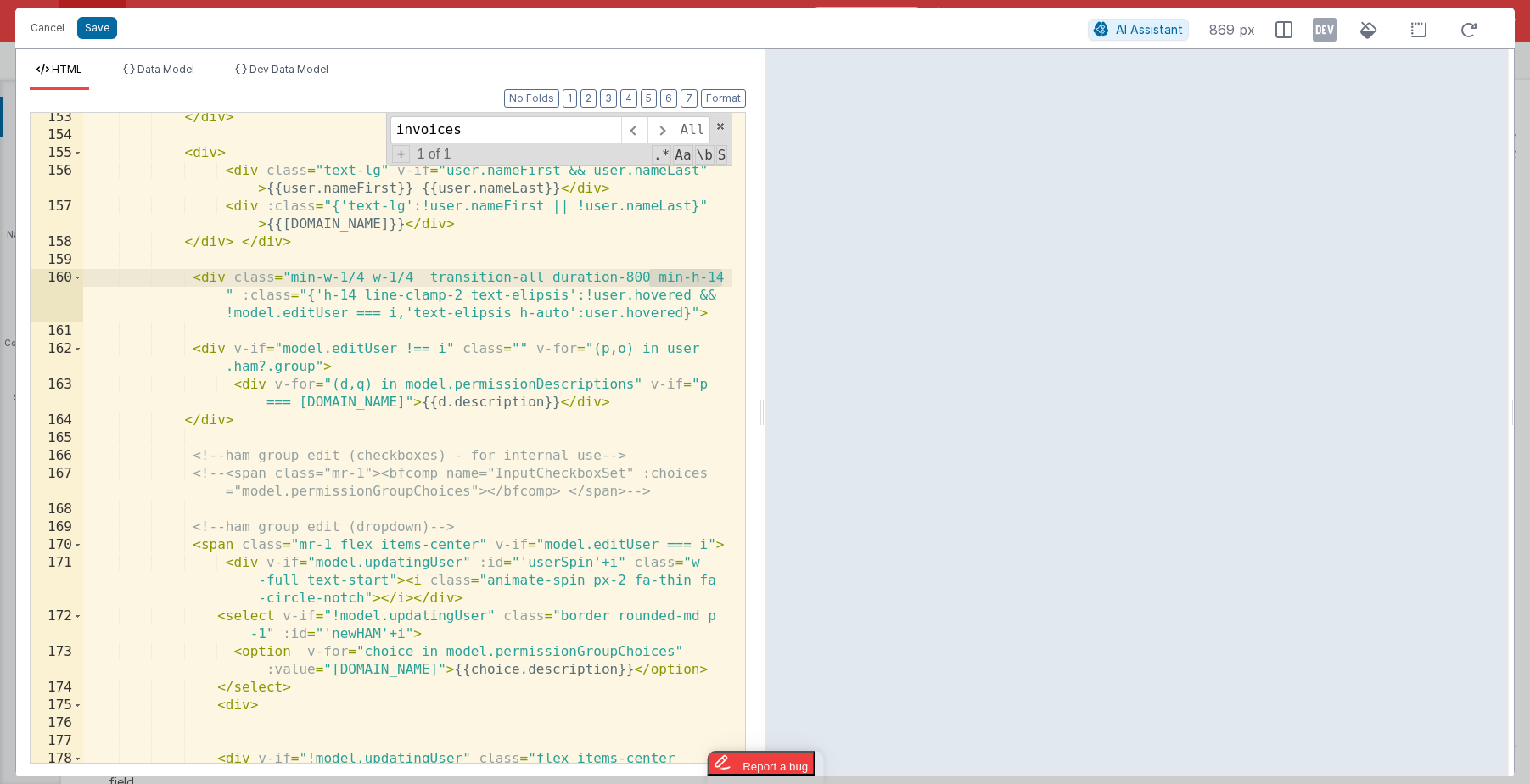
drag, startPoint x: 724, startPoint y: 272, endPoint x: 649, endPoint y: 277, distance: 75.2
click at [649, 277] on div "</ div > < div > < div class = "text-lg" v-if = "user.nameFirst && user.nameLas…" at bounding box center [408, 461] width 649 height 704
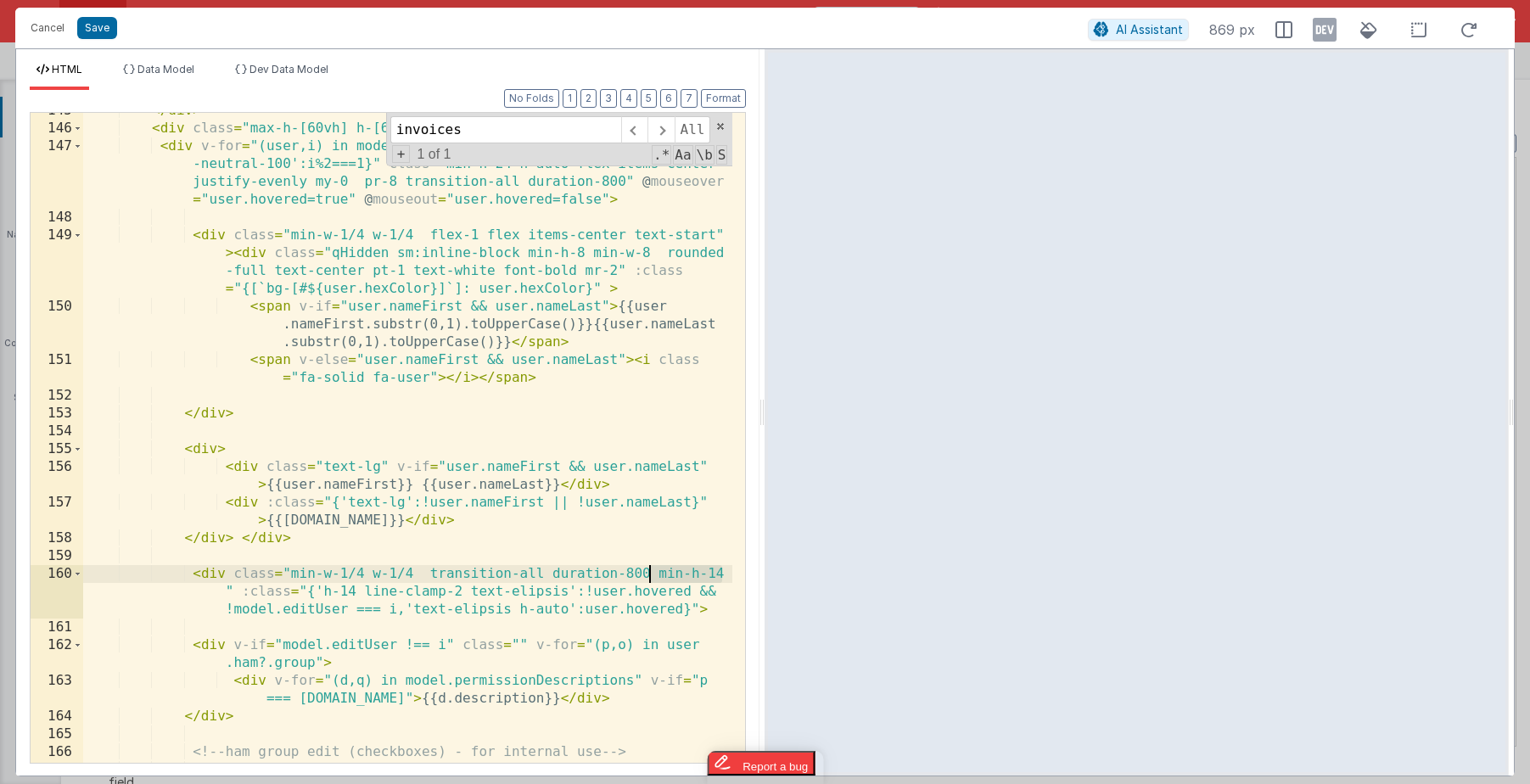
scroll to position [4091, 0]
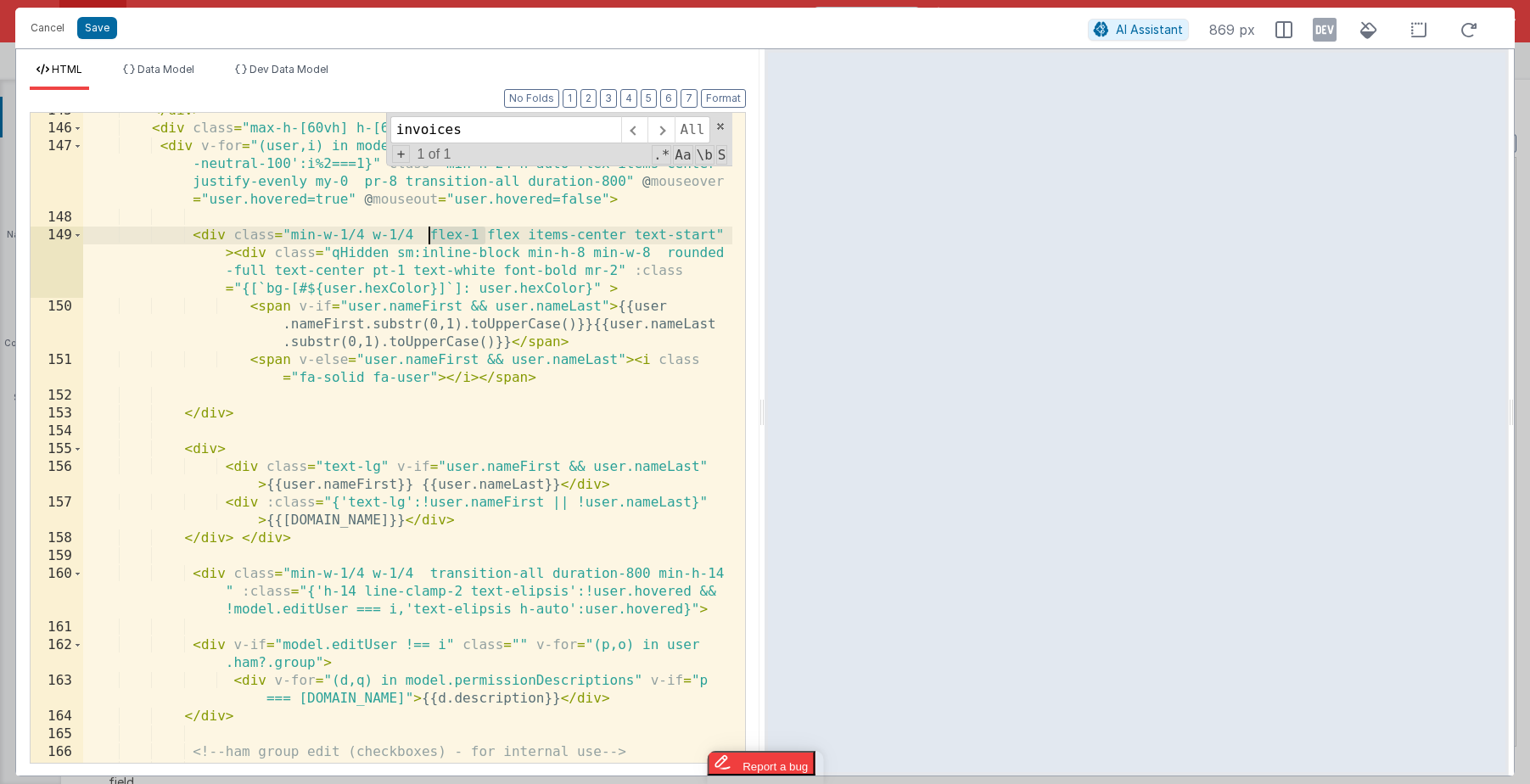
drag, startPoint x: 488, startPoint y: 228, endPoint x: 430, endPoint y: 232, distance: 58.1
click at [430, 232] on div "</ div > < div class = "max-h-[60vh] h-[60vh] overflow-y-auto" > < div v-for = …" at bounding box center [408, 453] width 649 height 704
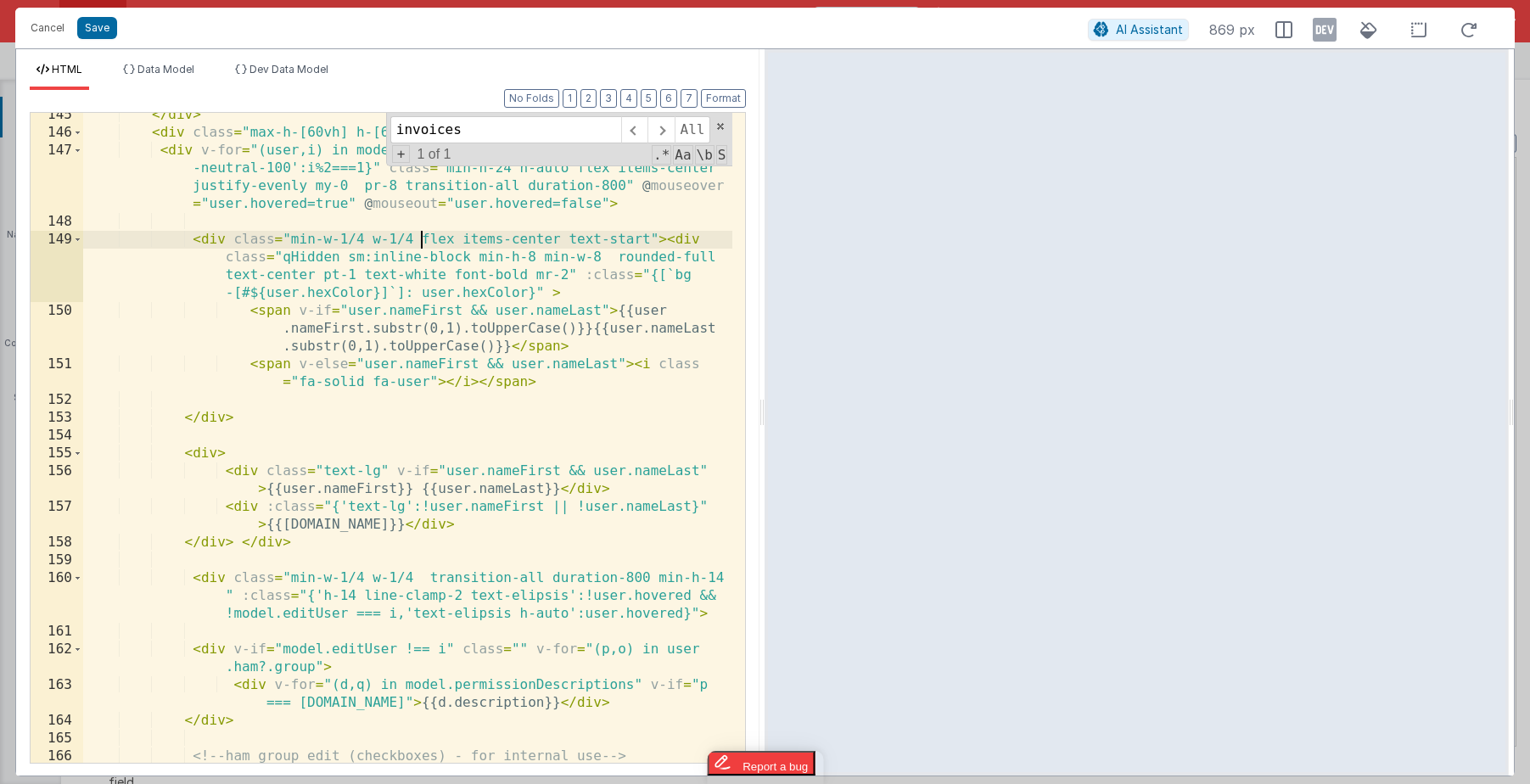
scroll to position [4089, 0]
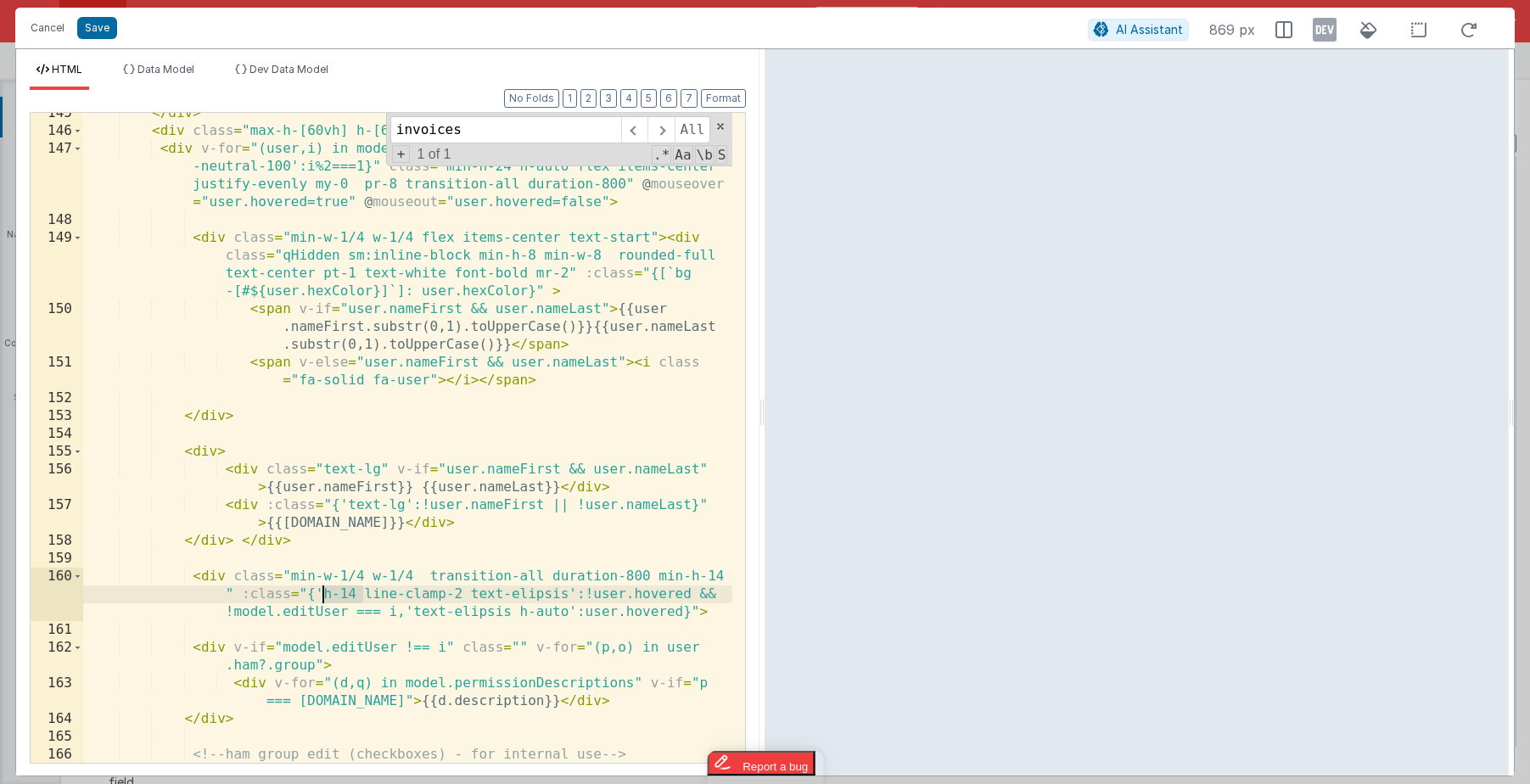
drag, startPoint x: 364, startPoint y: 590, endPoint x: 322, endPoint y: 592, distance: 42.0
click at [322, 592] on div "</ div > < div class = "max-h-[60vh] h-[60vh] overflow-y-auto" > < div v-for = …" at bounding box center [408, 456] width 649 height 704
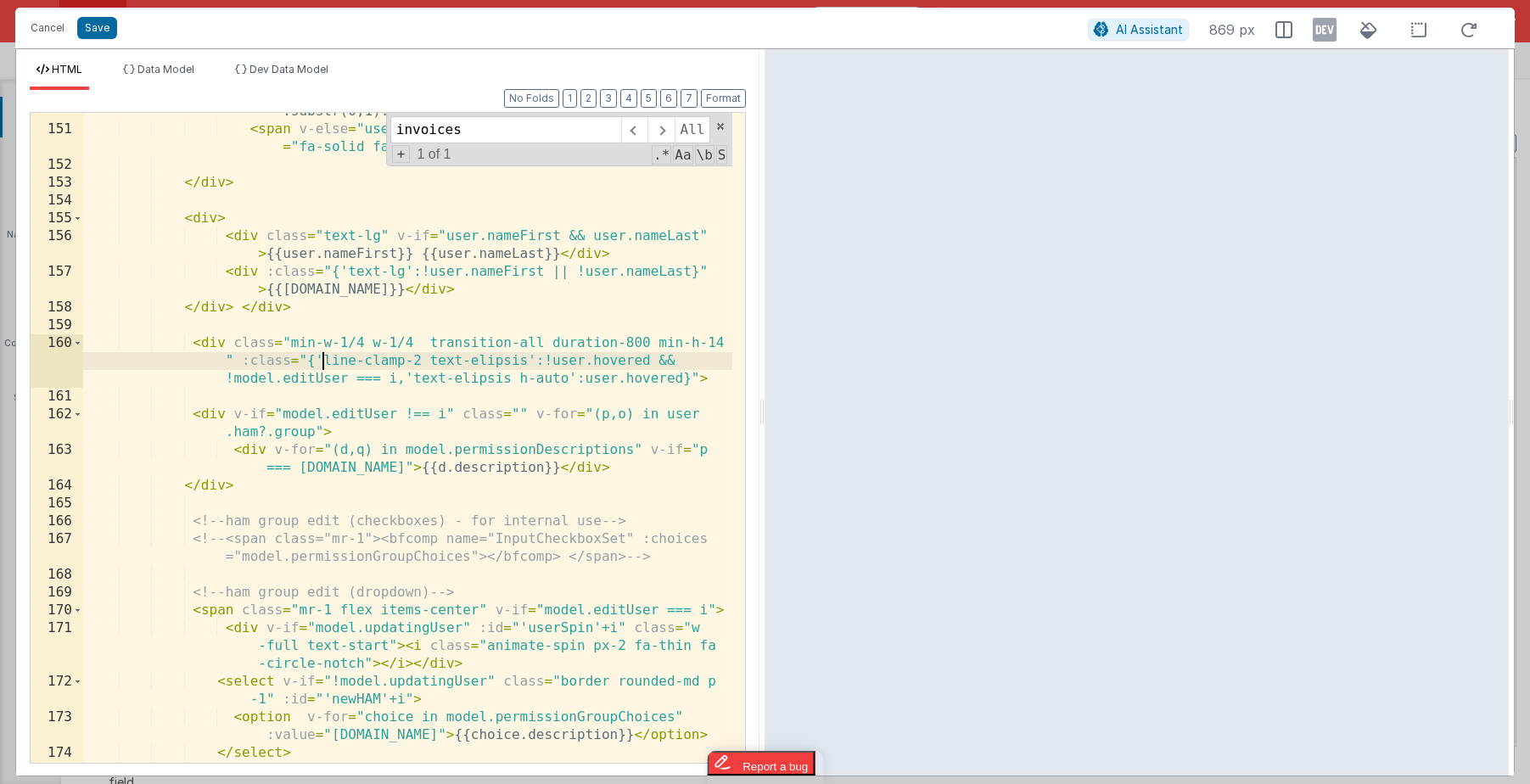
scroll to position [4314, 0]
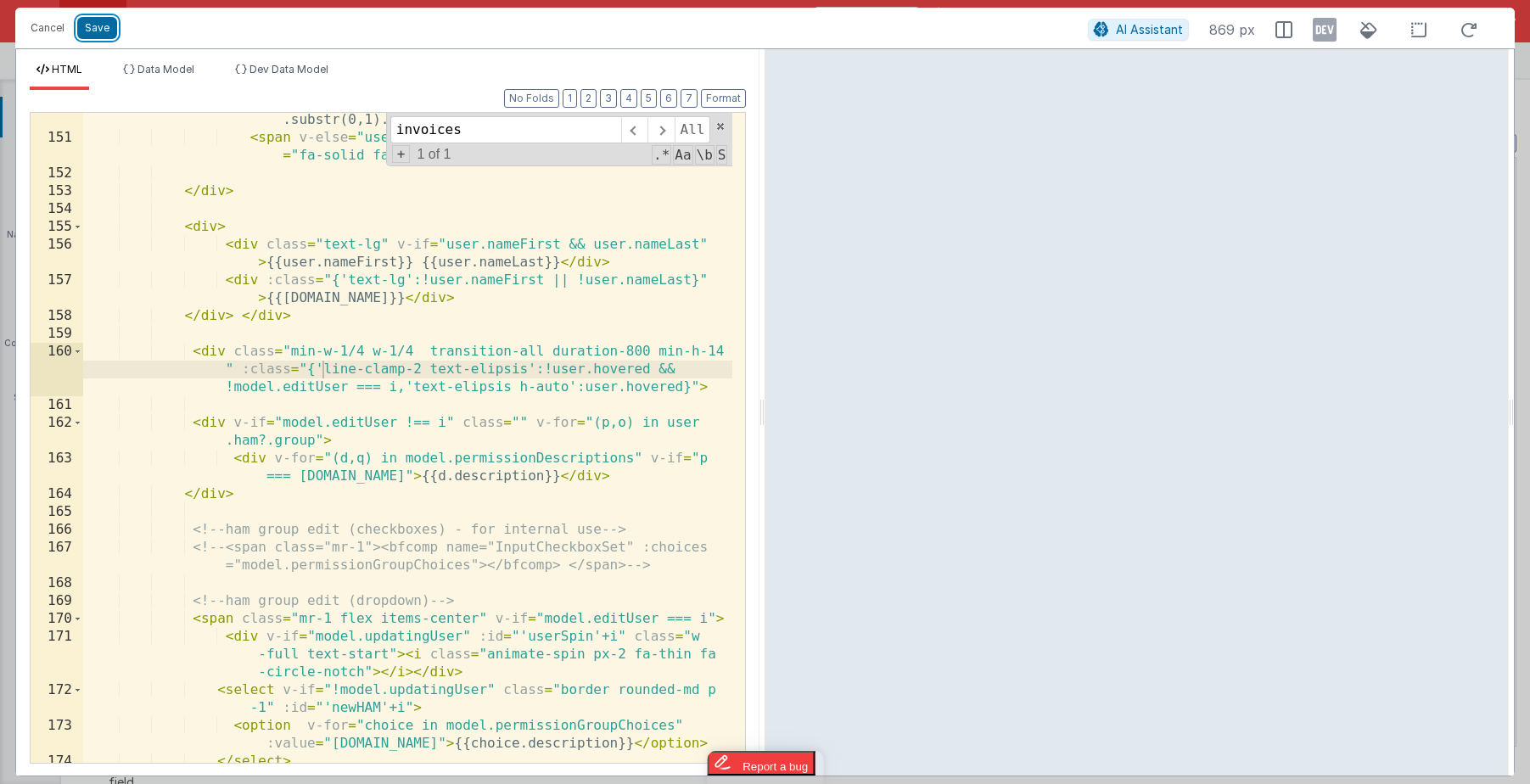
drag, startPoint x: 93, startPoint y: 26, endPoint x: 205, endPoint y: 111, distance: 140.6
click at [93, 26] on button "Save" at bounding box center [97, 28] width 40 height 22
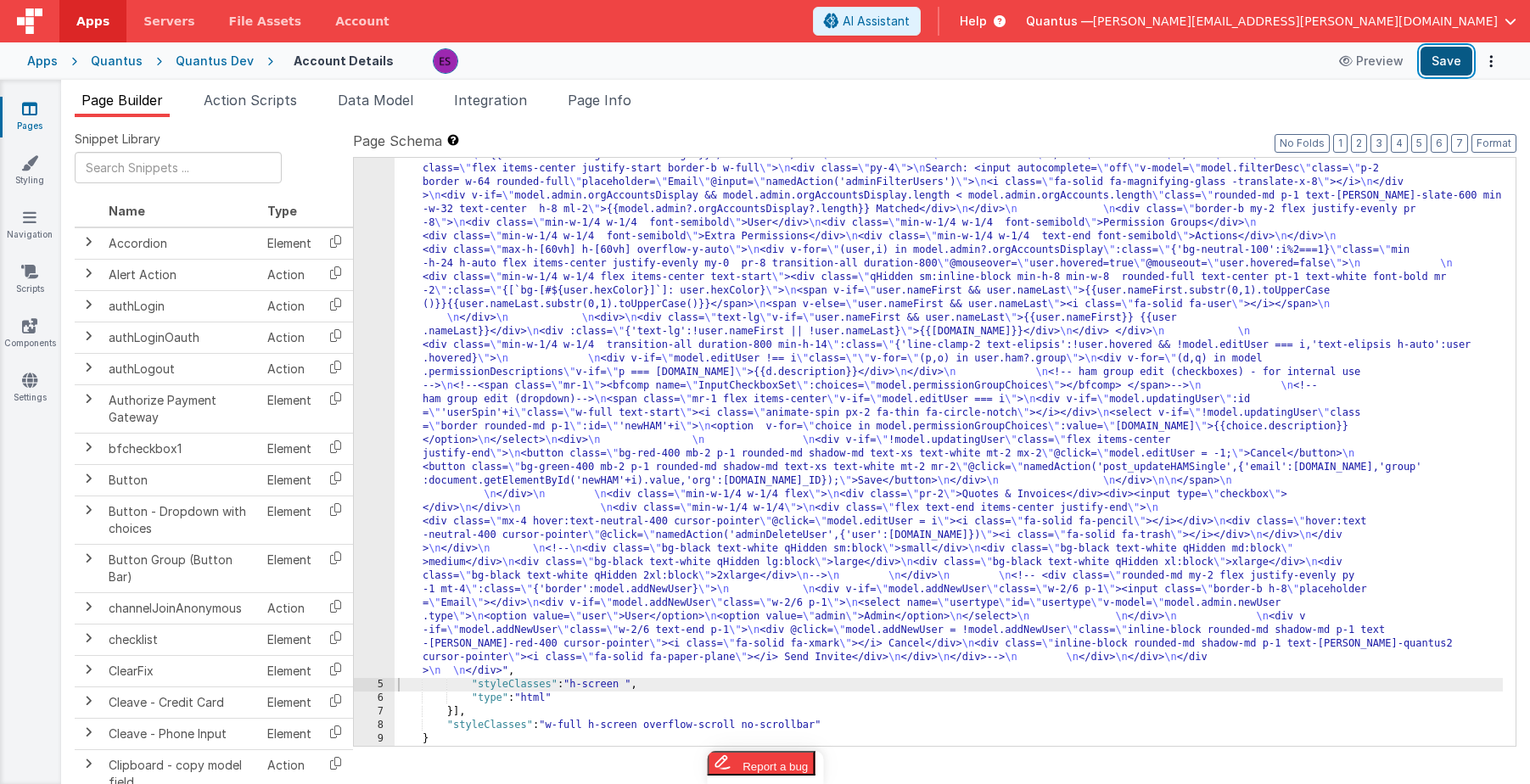
click at [1431, 54] on button "Save" at bounding box center [1446, 61] width 52 height 29
click at [576, 381] on div ""html" : "<div class= \" z-40 flex flex-wrap overflow-scroll no-scrollbar \" > …" at bounding box center [949, 395] width 1109 height 1769
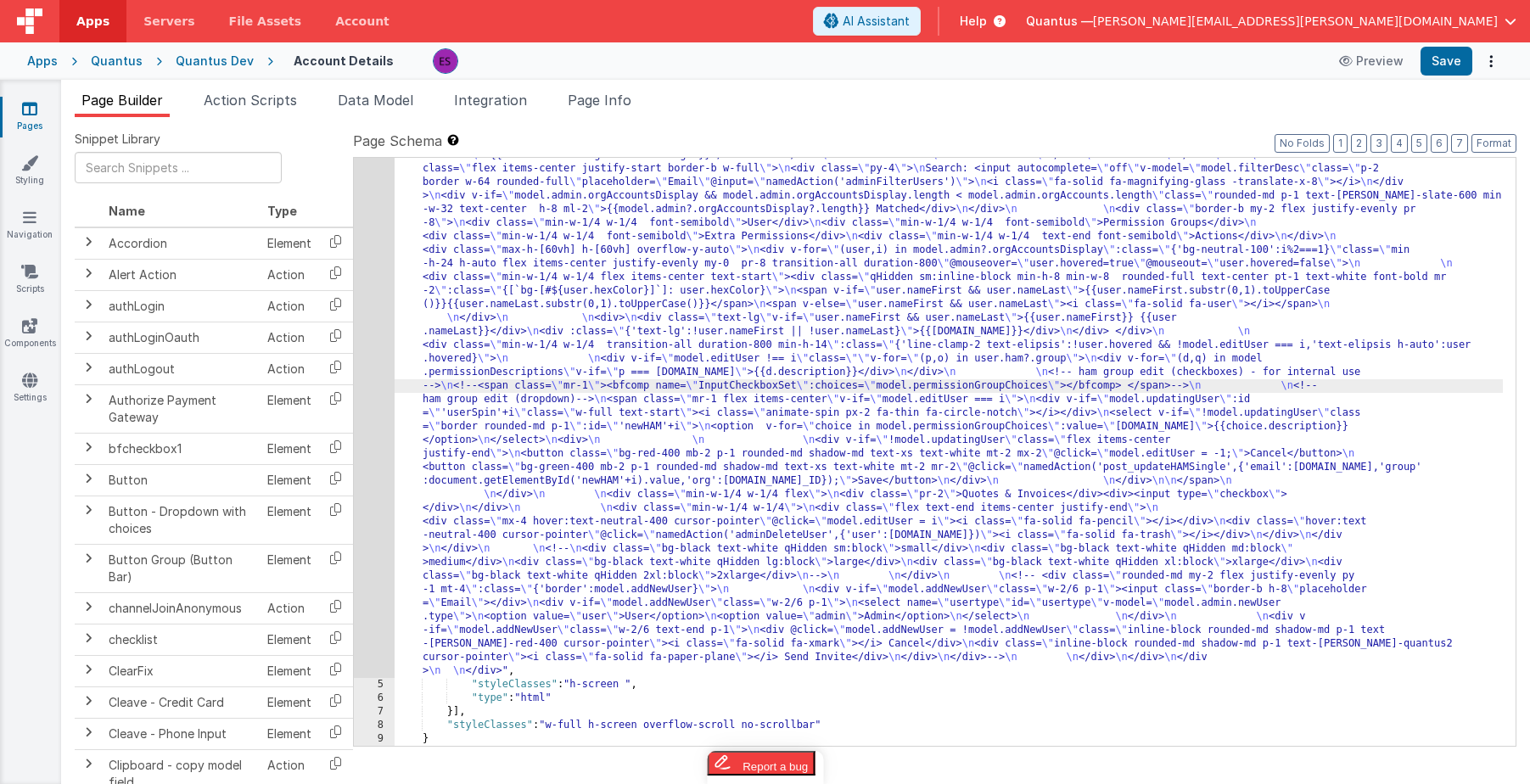
click at [377, 386] on div "4" at bounding box center [374, 94] width 41 height 1168
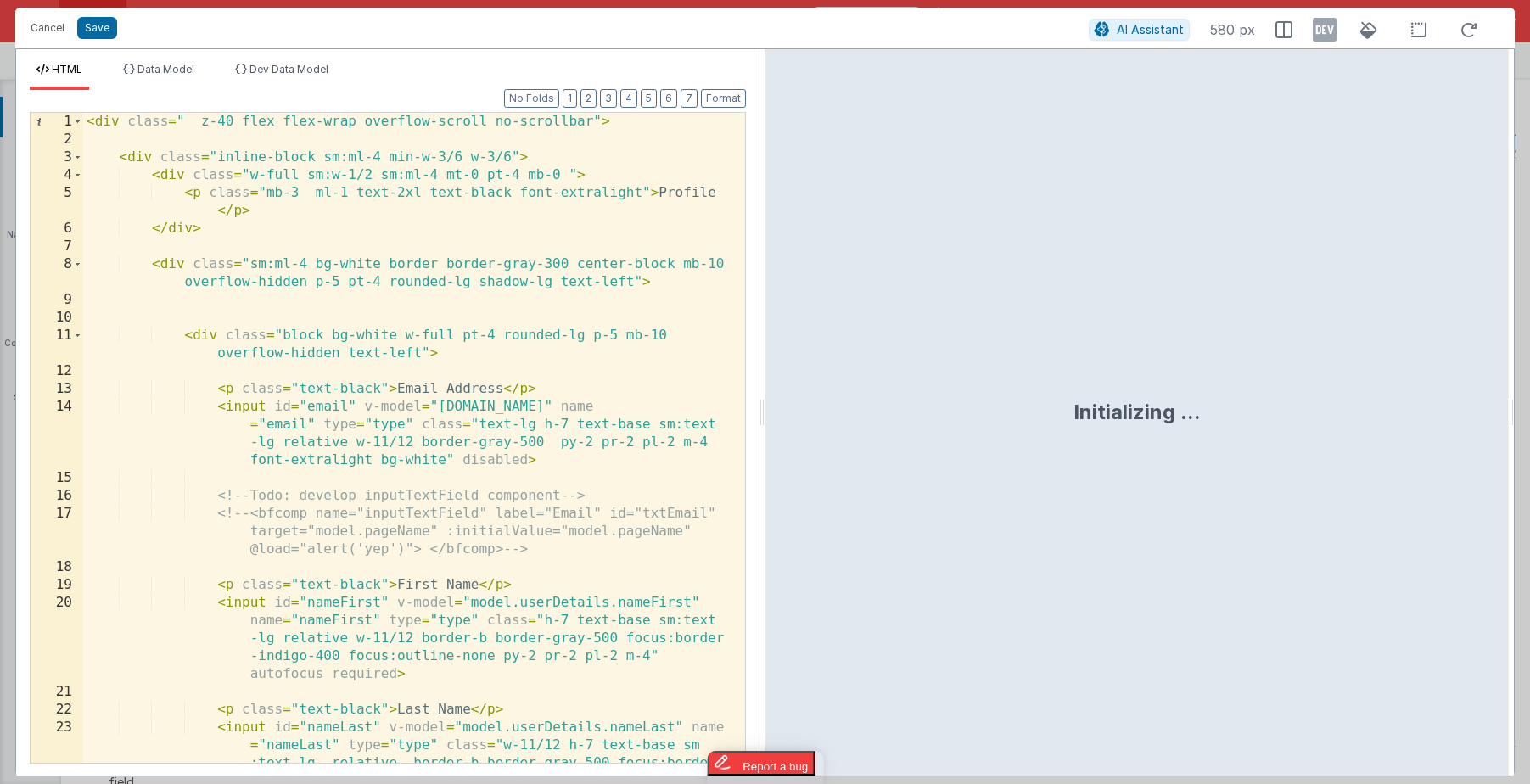
click at [342, 433] on div "< div class = " z-40 flex flex-wrap overflow-scroll no-scrollbar" > < div class…" at bounding box center [408, 491] width 649 height 757
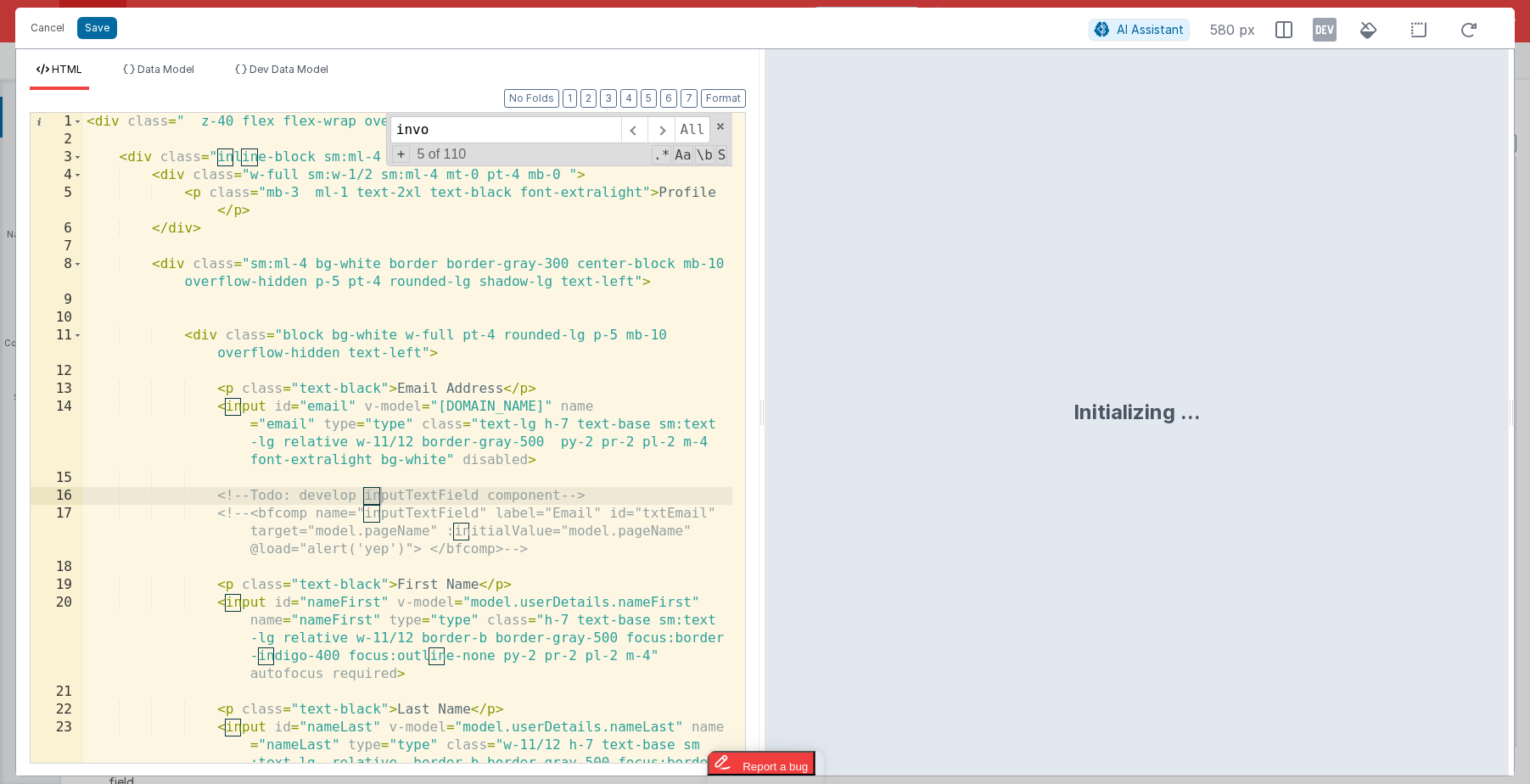
scroll to position [5056, 0]
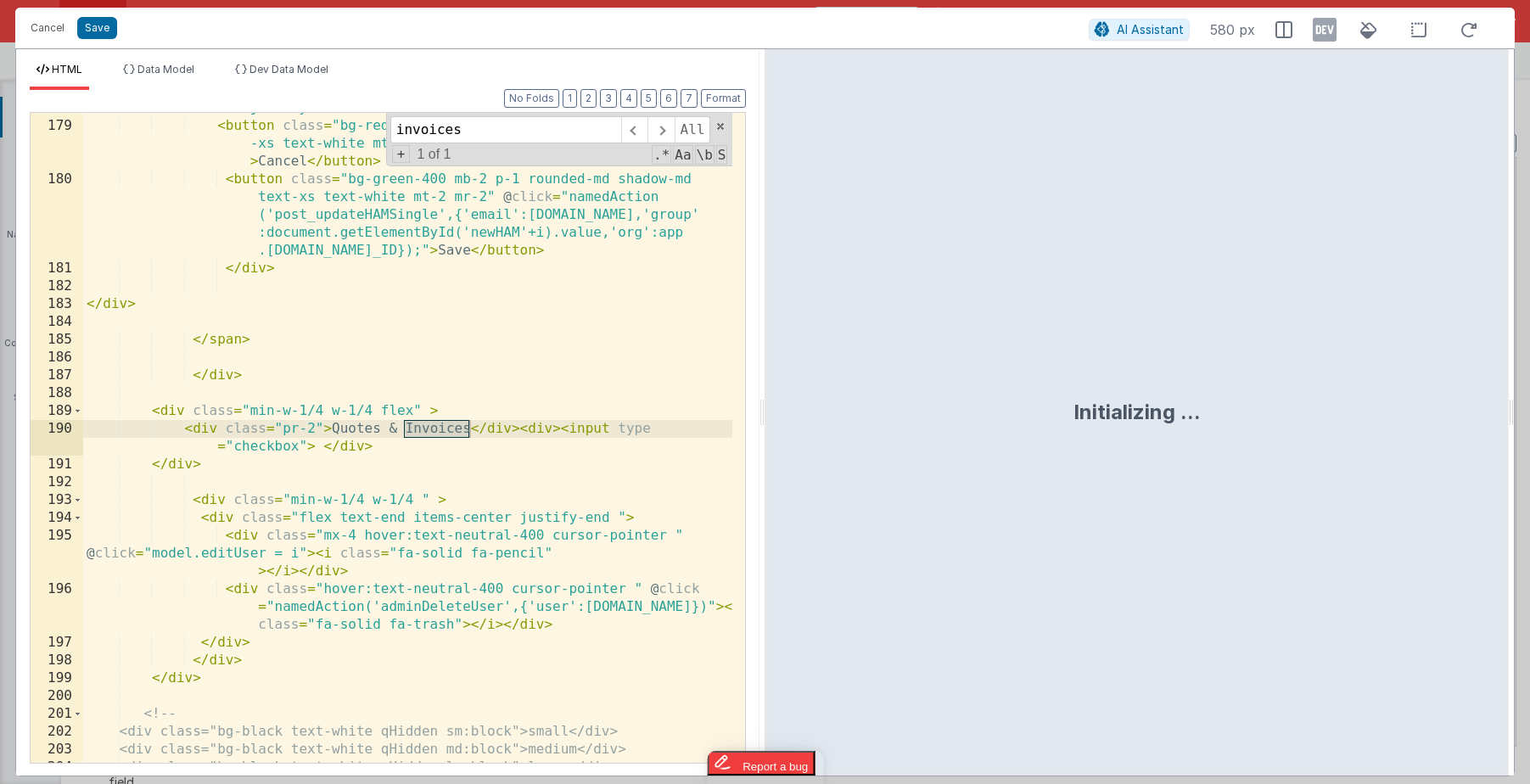
type input "invoices"
click at [412, 409] on div "< div v-if = "!model.updatingUser" class = "flex items-center justify-end" > < …" at bounding box center [408, 433] width 649 height 704
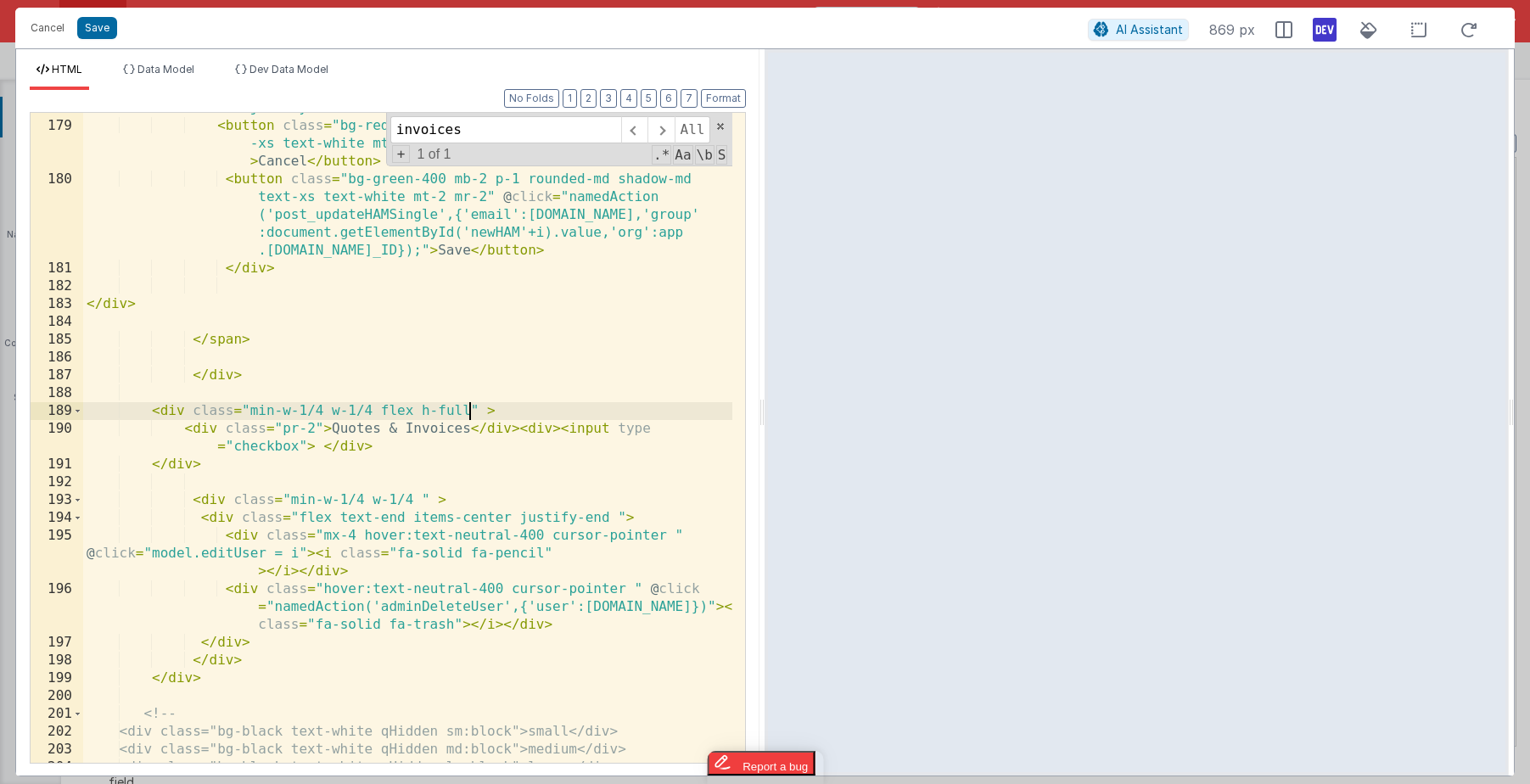
click at [1329, 29] on icon at bounding box center [1324, 30] width 24 height 27
click at [462, 452] on div "< div v-if = "!model.updatingUser" class = "flex items-center justify-end" > < …" at bounding box center [408, 433] width 649 height 704
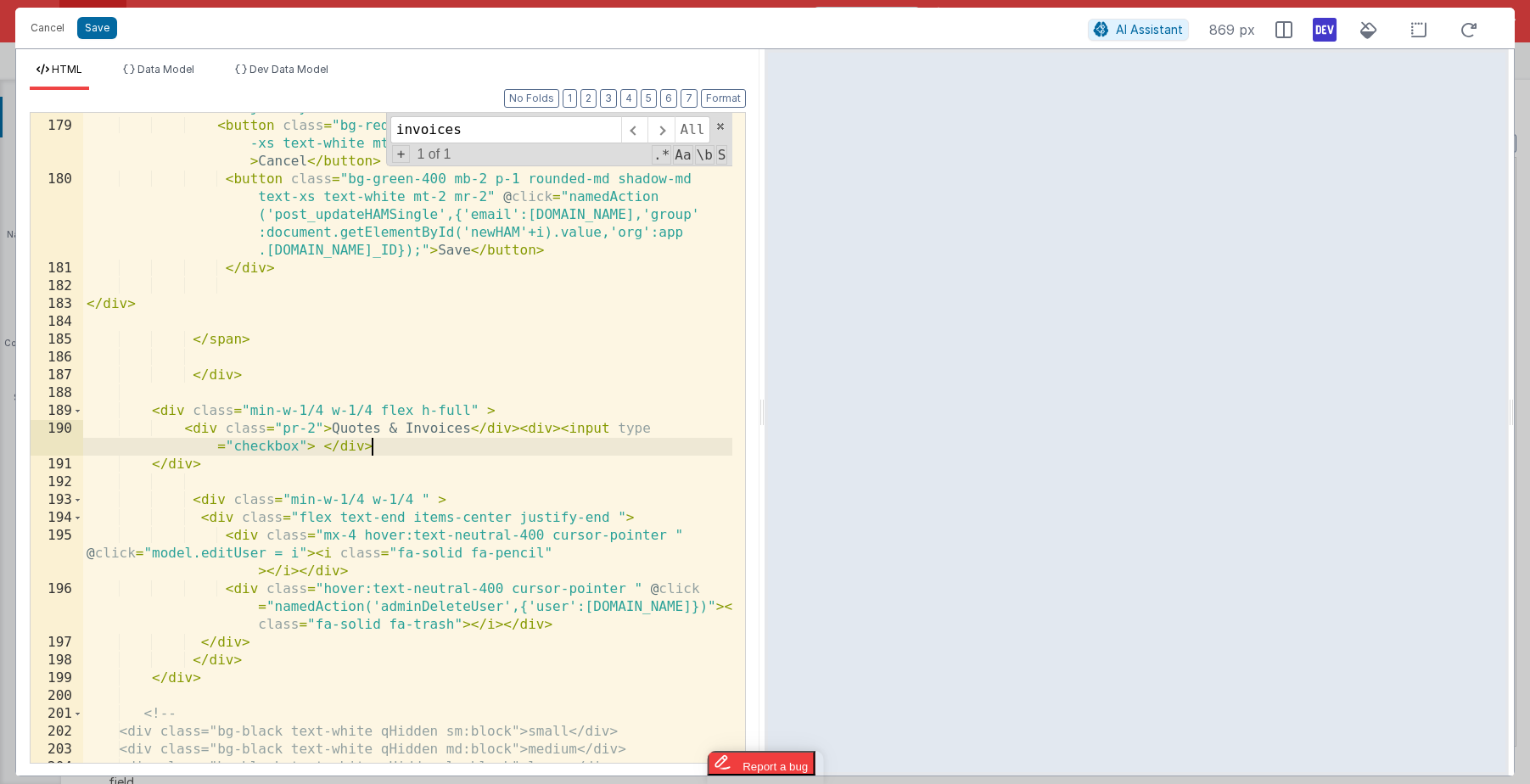
drag, startPoint x: 313, startPoint y: 430, endPoint x: 299, endPoint y: 512, distance: 83.2
click at [313, 431] on div "< div v-if = "!model.updatingUser" class = "flex items-center justify-end" > < …" at bounding box center [408, 433] width 649 height 704
click at [478, 401] on div "< div v-if = "!model.updatingUser" class = "flex items-center justify-end" > < …" at bounding box center [408, 433] width 649 height 704
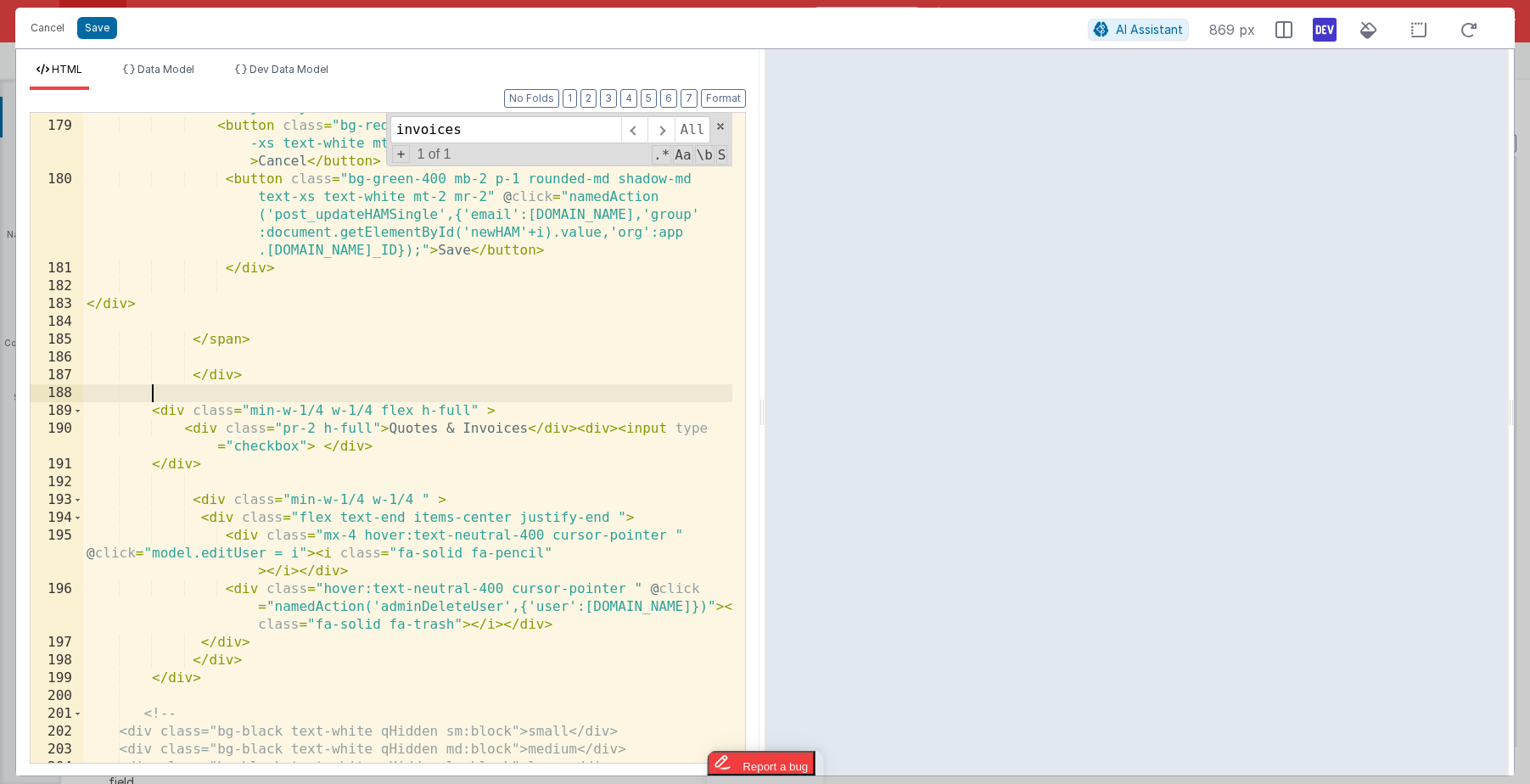
click at [470, 407] on div "< div v-if = "!model.updatingUser" class = "flex items-center justify-end" > < …" at bounding box center [408, 433] width 649 height 704
drag, startPoint x: 374, startPoint y: 405, endPoint x: 469, endPoint y: 407, distance: 95.0
click at [469, 407] on div "< div v-if = "!model.updatingUser" class = "flex items-center justify-end" > < …" at bounding box center [408, 433] width 649 height 704
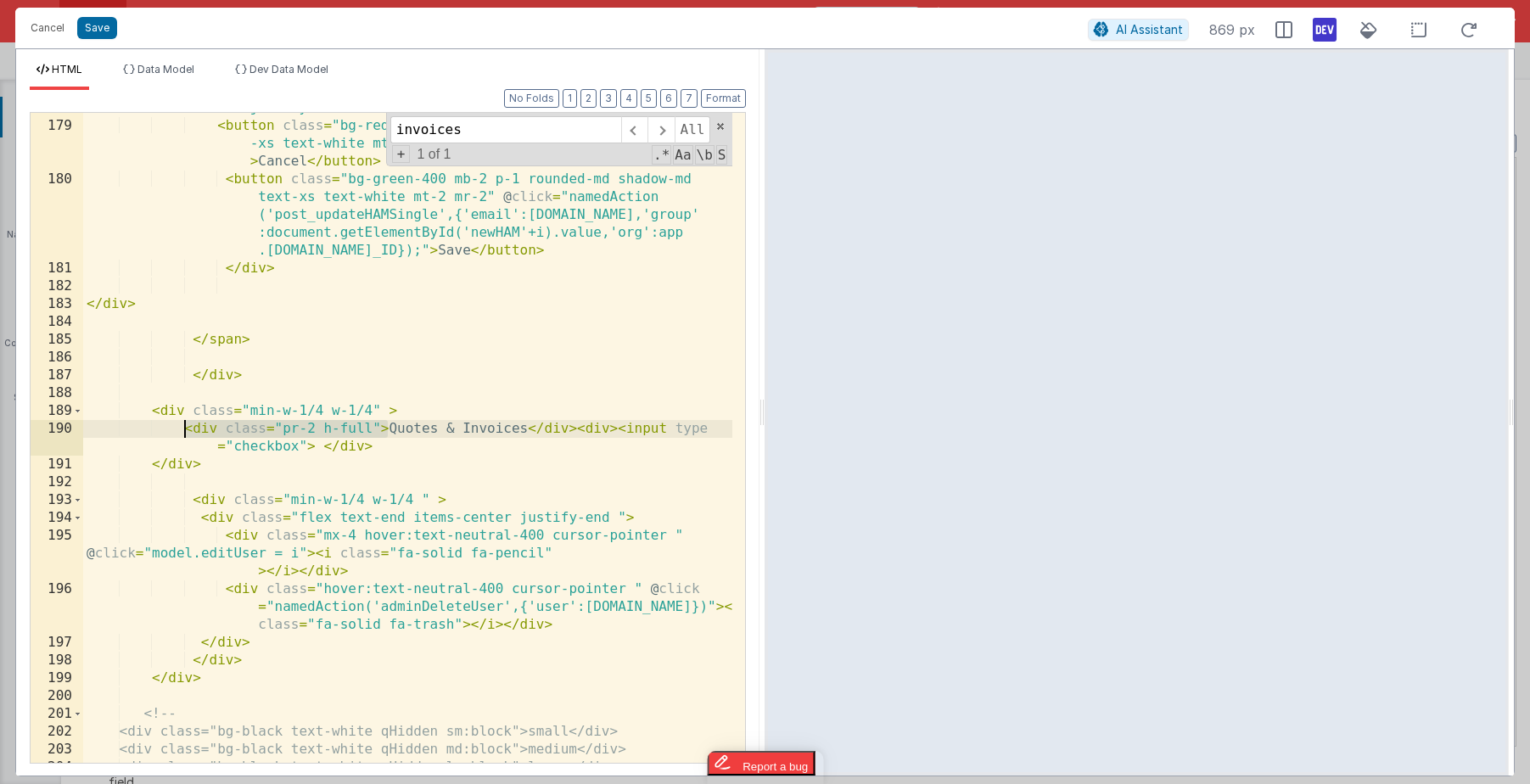
drag, startPoint x: 386, startPoint y: 426, endPoint x: 184, endPoint y: 431, distance: 202.1
click at [184, 431] on div "< div v-if = "!model.updatingUser" class = "flex items-center justify-end" > < …" at bounding box center [408, 433] width 649 height 704
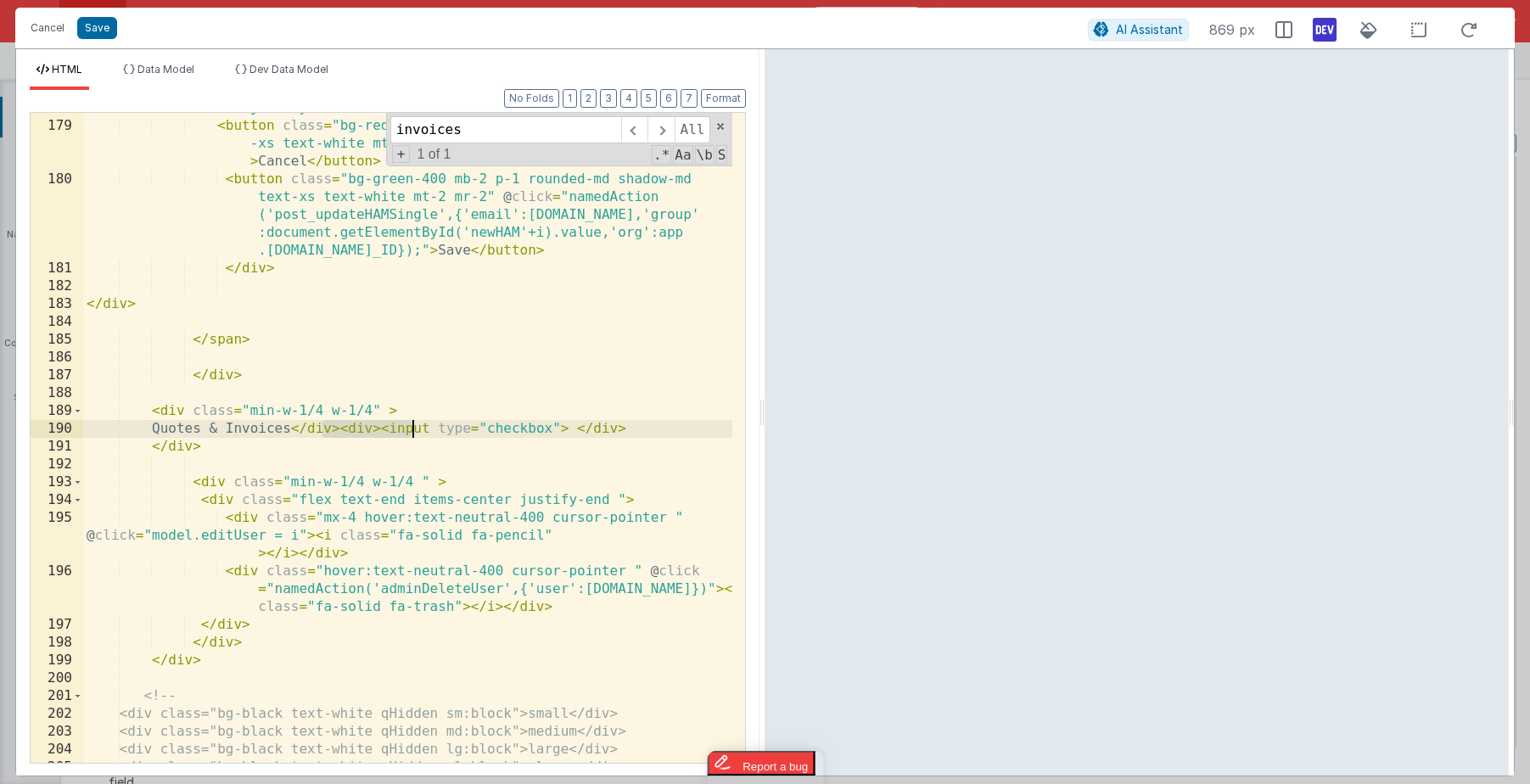
drag, startPoint x: 324, startPoint y: 429, endPoint x: 409, endPoint y: 432, distance: 85.1
click at [409, 432] on div "< div v-if = "!model.updatingUser" class = "flex items-center justify-end" > < …" at bounding box center [408, 433] width 649 height 704
drag, startPoint x: 523, startPoint y: 426, endPoint x: 577, endPoint y: 433, distance: 54.5
click at [577, 433] on div "< div v-if = "!model.updatingUser" class = "flex items-center justify-end" > < …" at bounding box center [408, 433] width 649 height 704
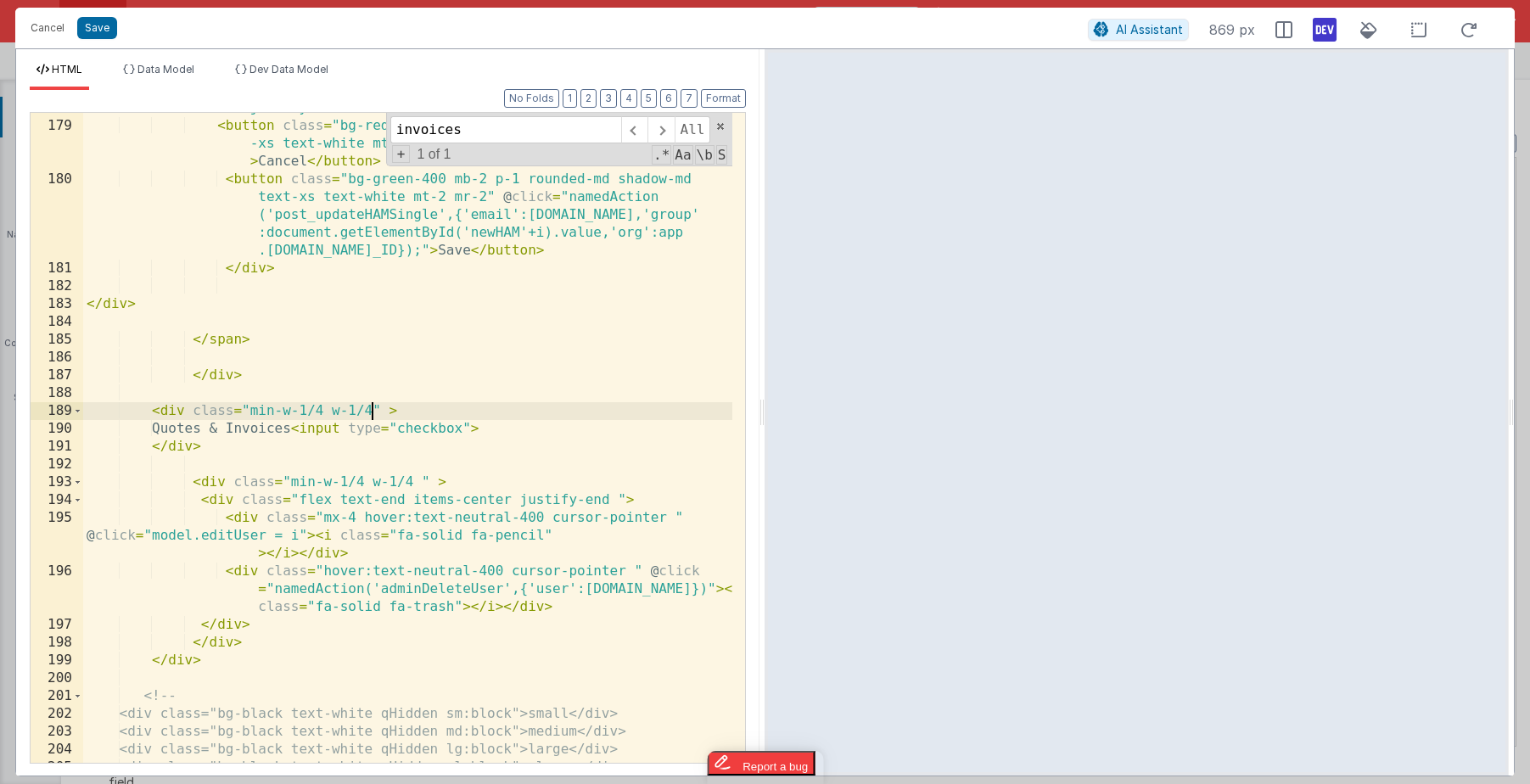
click at [371, 413] on div "< div v-if = "!model.updatingUser" class = "flex items-center justify-end" > < …" at bounding box center [408, 433] width 649 height 704
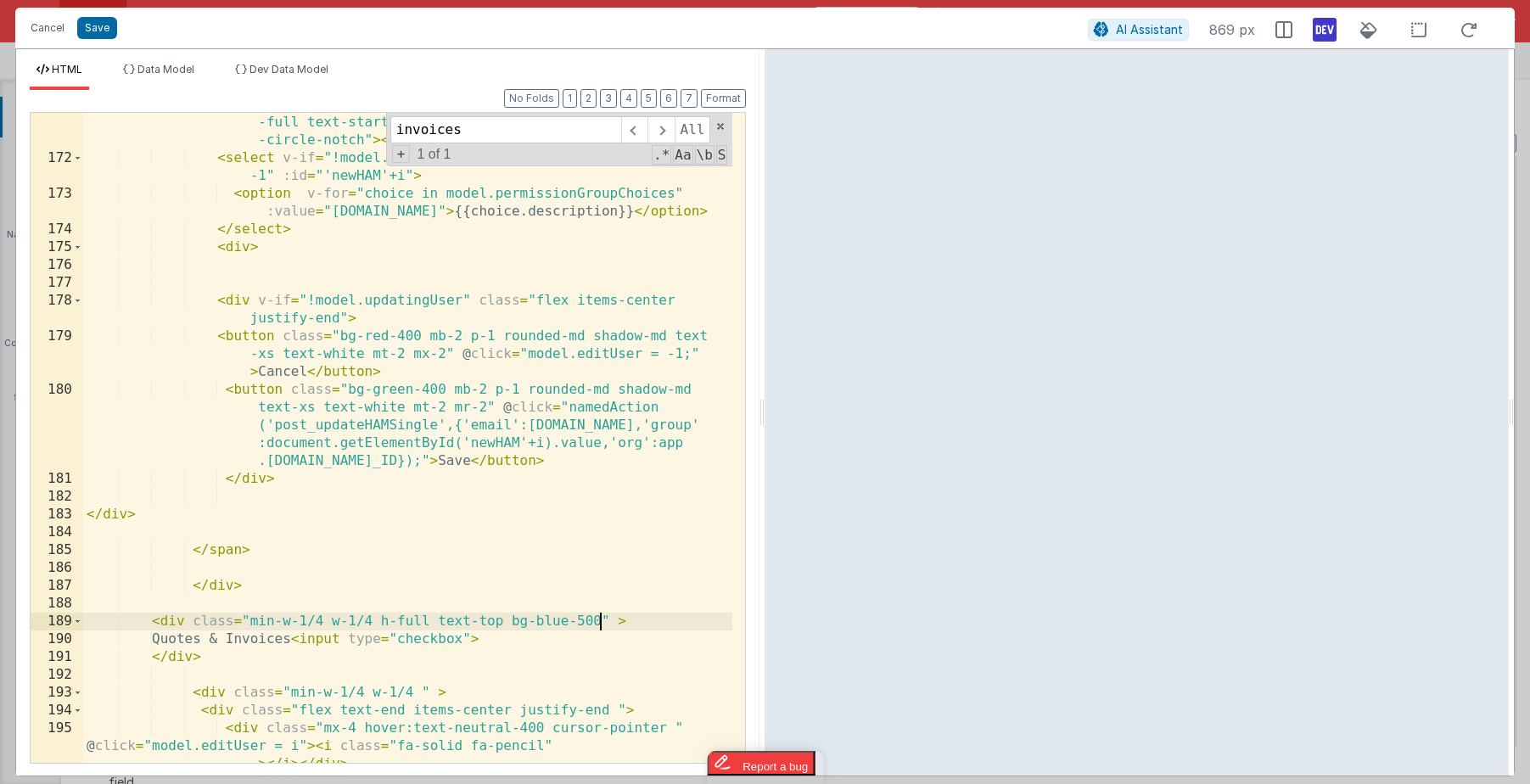
scroll to position [4847, 0]
drag, startPoint x: 465, startPoint y: 134, endPoint x: 363, endPoint y: 121, distance: 102.8
click at [363, 121] on div "< div v-if = "model.updatingUser" :id = "'userSpin'+i" class = "w -full text-st…" at bounding box center [408, 437] width 649 height 650
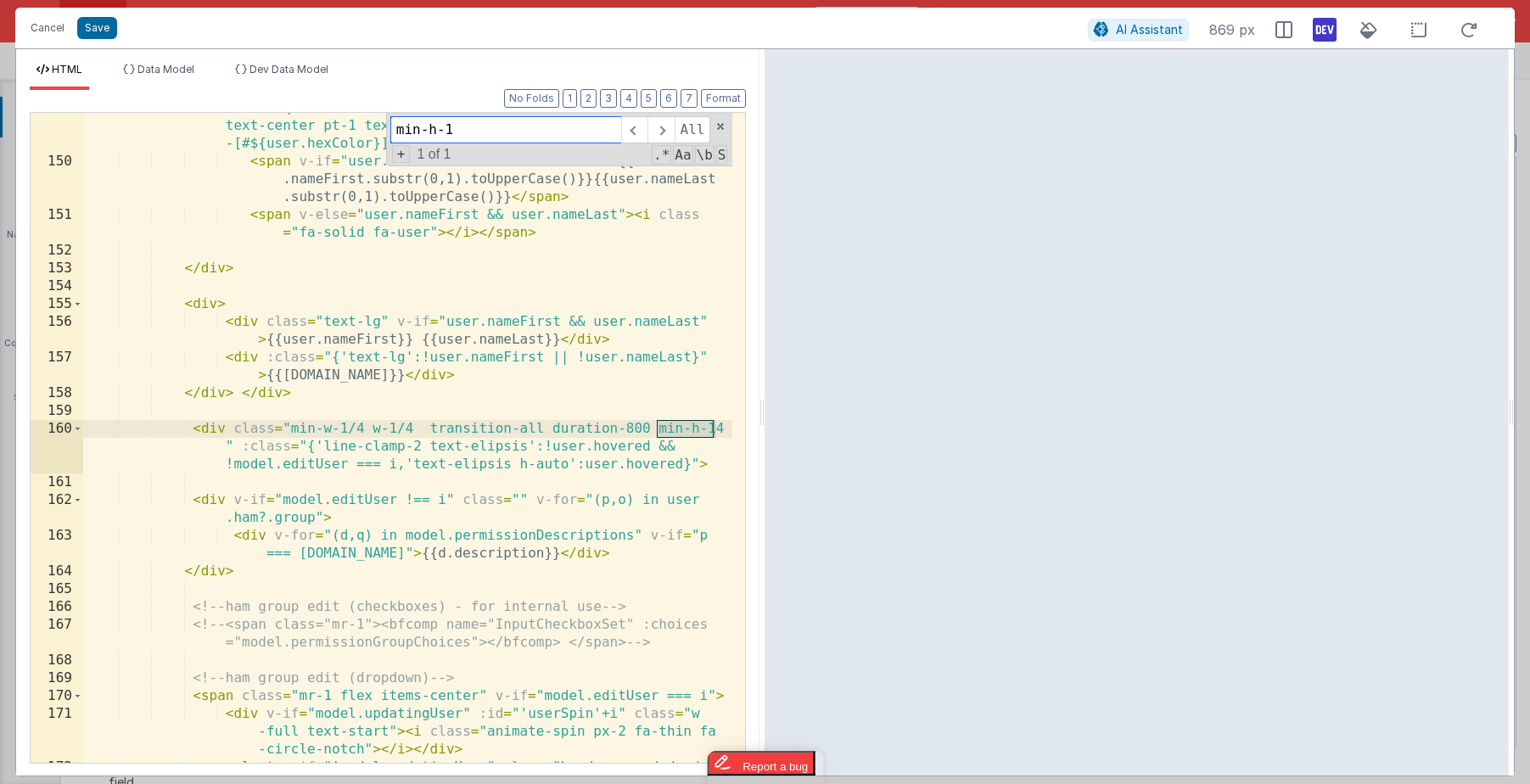
scroll to position [4236, 0]
type input "min-h-14"
click at [717, 435] on div "< div class = "min-w-1/4 w-1/4 flex items-center text-start" > < div class = "q…" at bounding box center [408, 460] width 649 height 757
drag, startPoint x: 723, startPoint y: 429, endPoint x: 653, endPoint y: 424, distance: 70.2
click at [653, 424] on div "< div class = "min-w-1/4 w-1/4 flex items-center text-start" > < div class = "q…" at bounding box center [408, 460] width 649 height 757
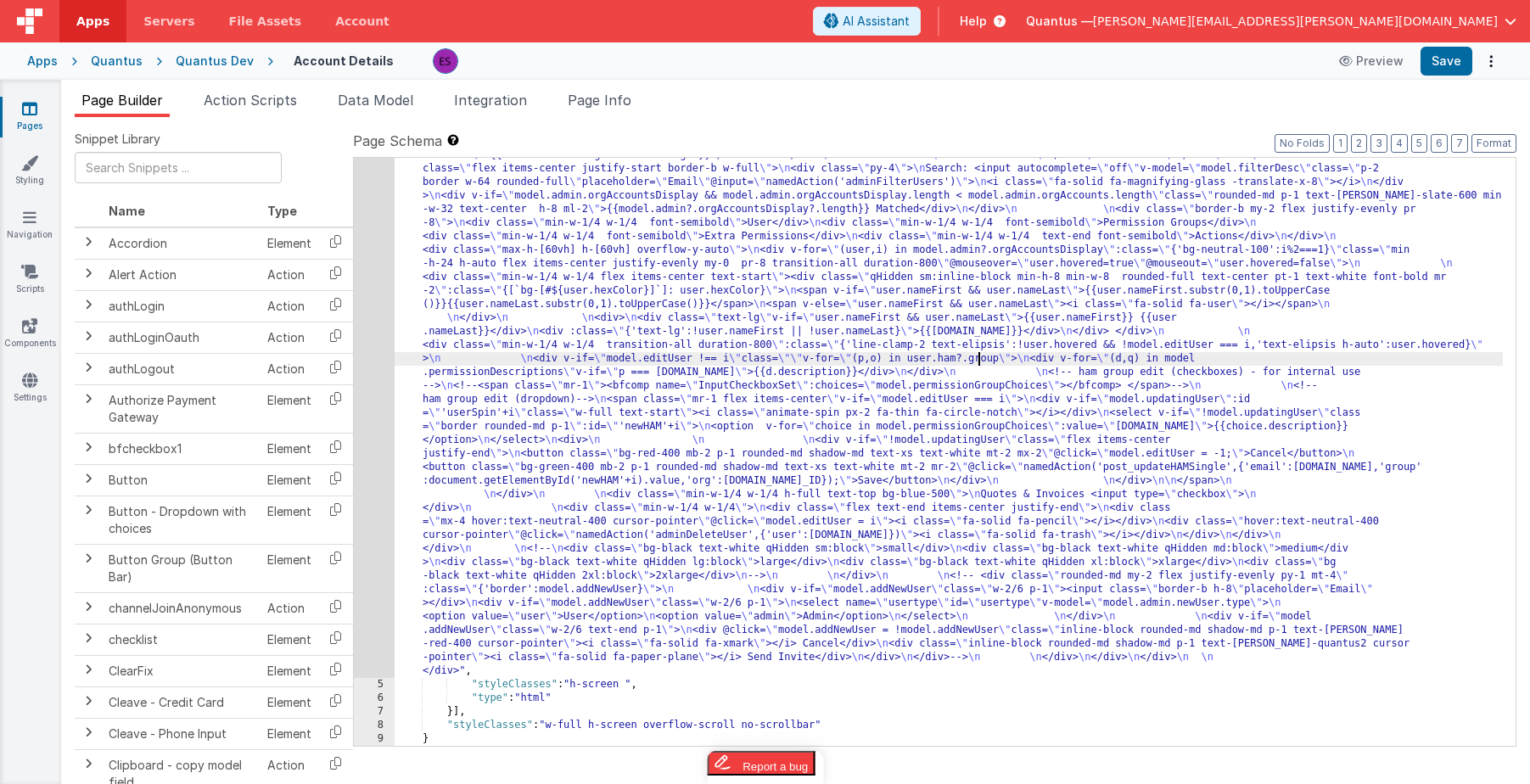
click at [978, 353] on div ""html" : "<div class= \" z-40 flex flex-wrap overflow-scroll no-scrollbar \" > …" at bounding box center [949, 395] width 1109 height 1769
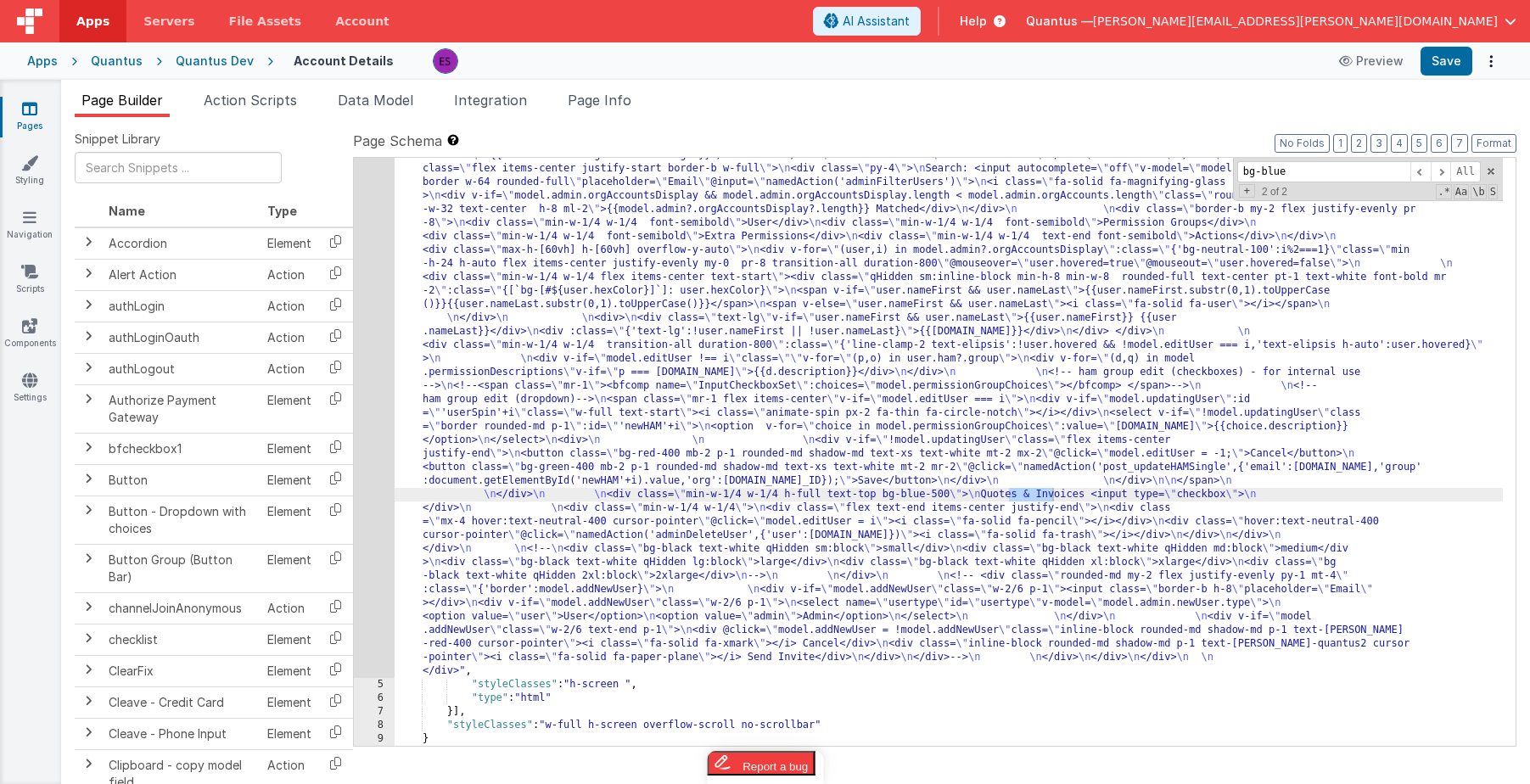
type input "bg-blue"
click at [1137, 509] on div ""html" : "<div class= \" z-40 flex flex-wrap overflow-scroll no-scrollbar \" > …" at bounding box center [949, 395] width 1109 height 1769
drag, startPoint x: 1076, startPoint y: 496, endPoint x: 1013, endPoint y: 493, distance: 63.1
click at [1013, 493] on div ""html" : "<div class= \" z-40 flex flex-wrap overflow-scroll no-scrollbar \" > …" at bounding box center [949, 395] width 1109 height 1769
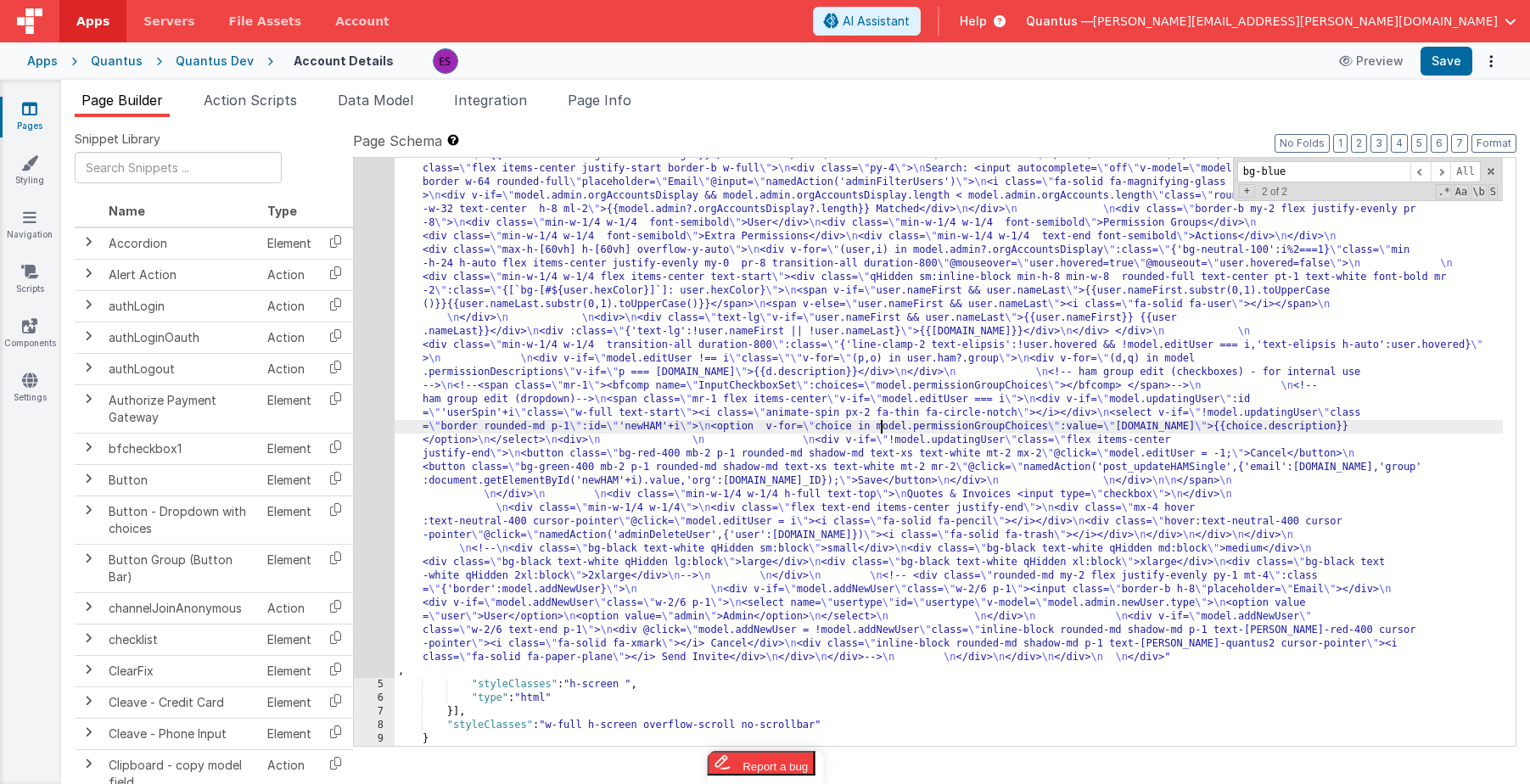
click at [878, 422] on div ""html" : "<div class= \" z-40 flex flex-wrap overflow-scroll no-scrollbar \" > …" at bounding box center [949, 395] width 1109 height 1769
click at [378, 462] on div "4" at bounding box center [374, 94] width 41 height 1168
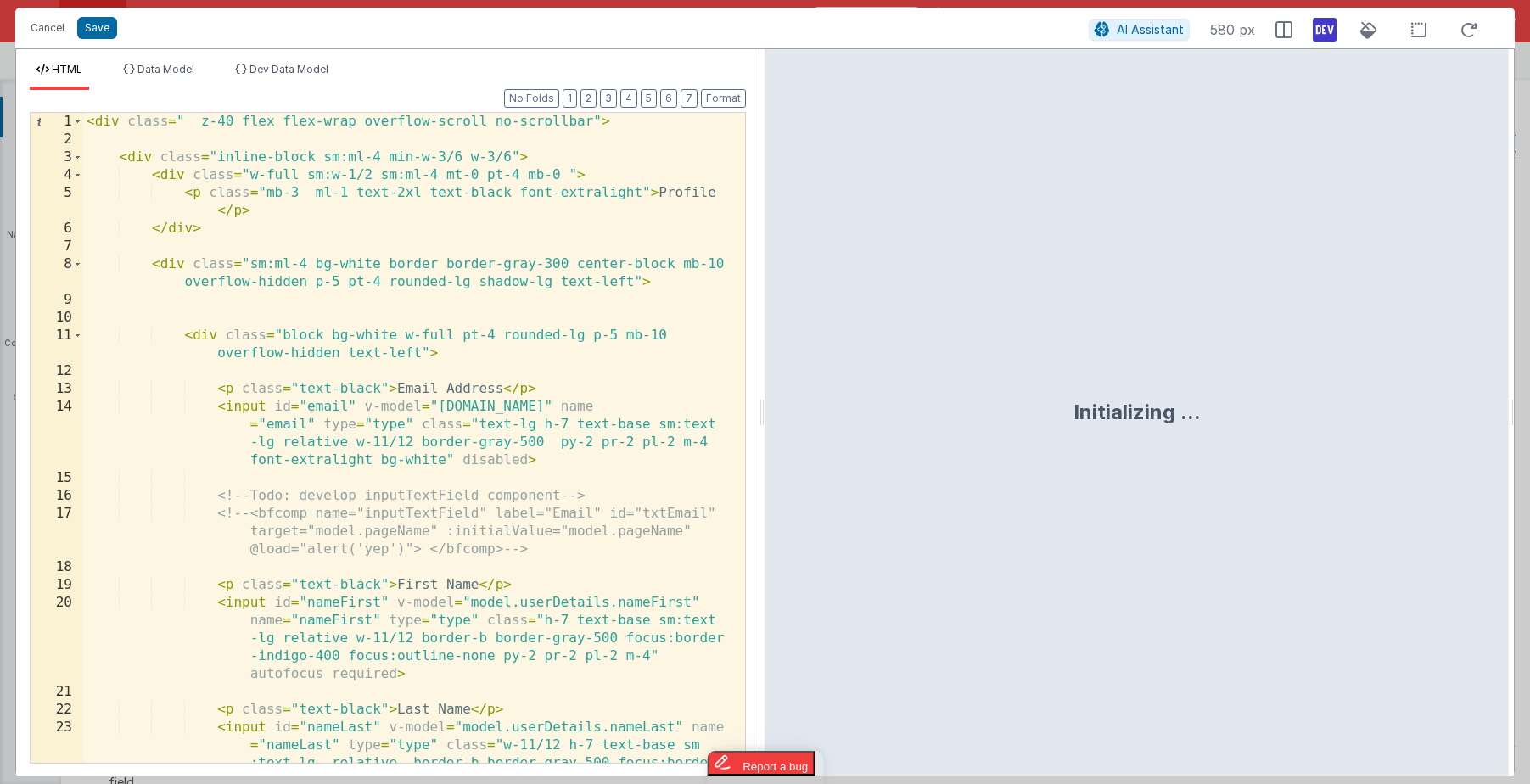
click at [386, 459] on div "< div class = " z-40 flex flex-wrap overflow-scroll no-scrollbar" > < div class…" at bounding box center [408, 491] width 649 height 757
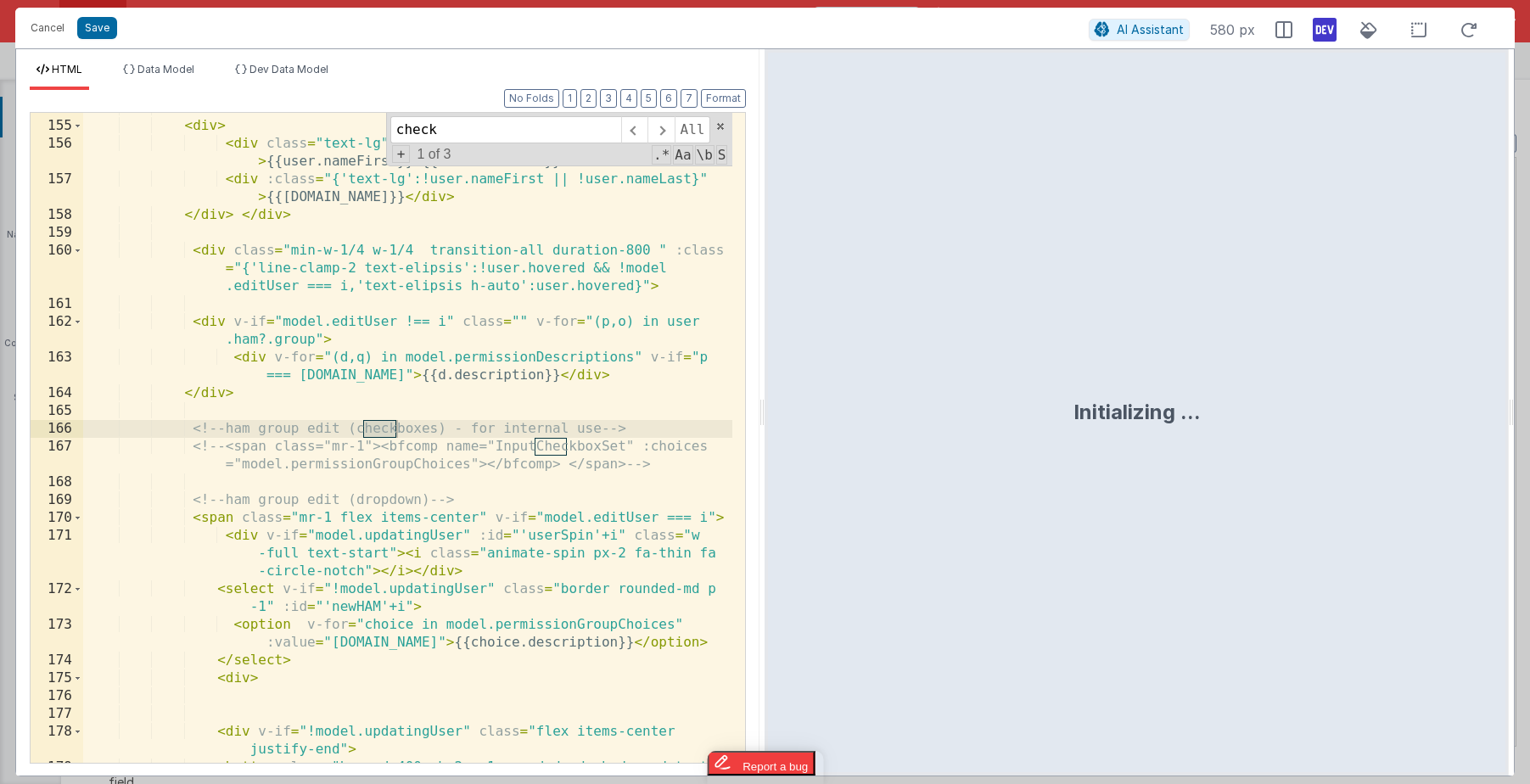
scroll to position [4414, 0]
click at [661, 134] on span at bounding box center [660, 130] width 27 height 27
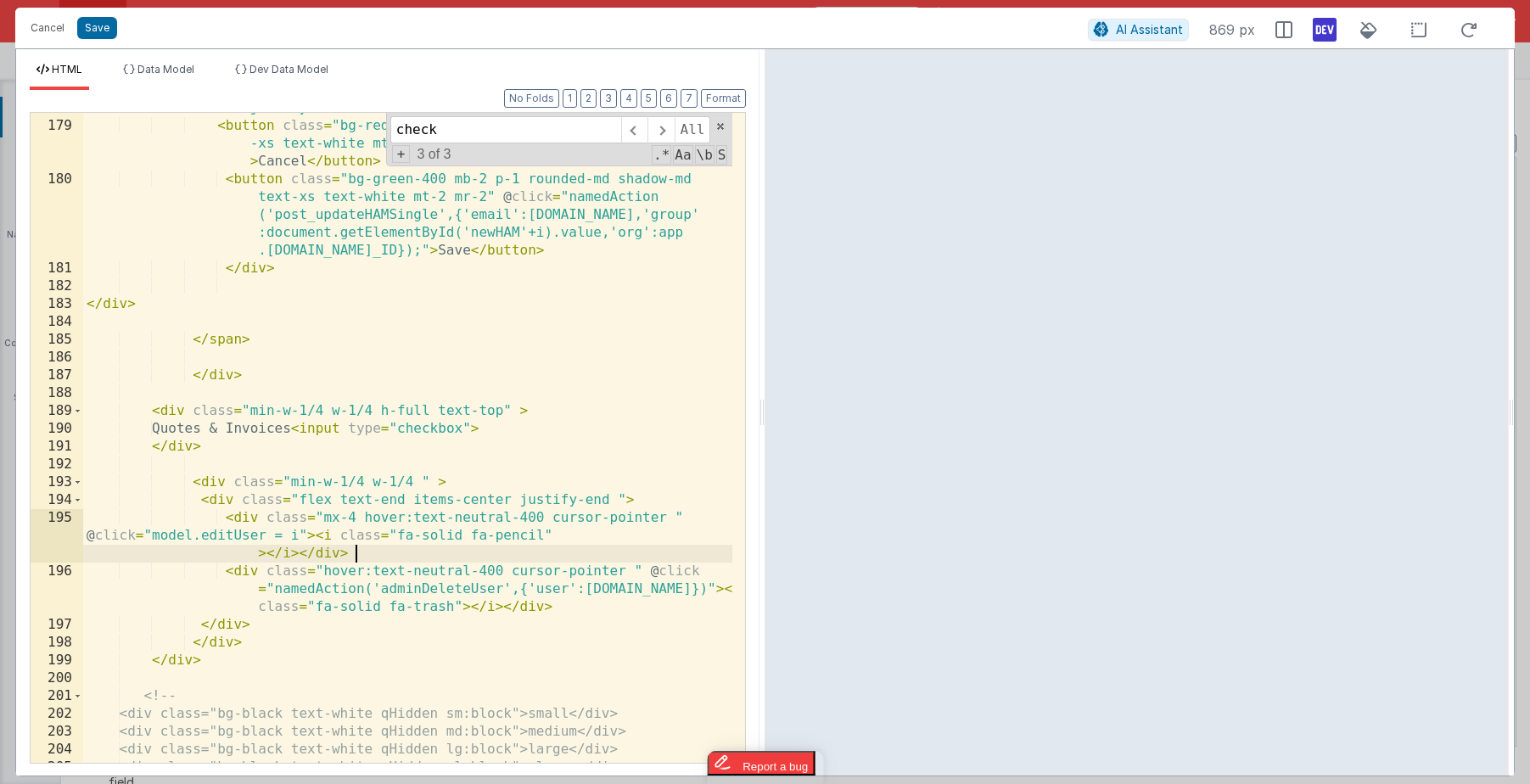
click at [433, 549] on div "< div v-if = "!model.updatingUser" class = "flex items-center justify-end" > < …" at bounding box center [408, 433] width 649 height 704
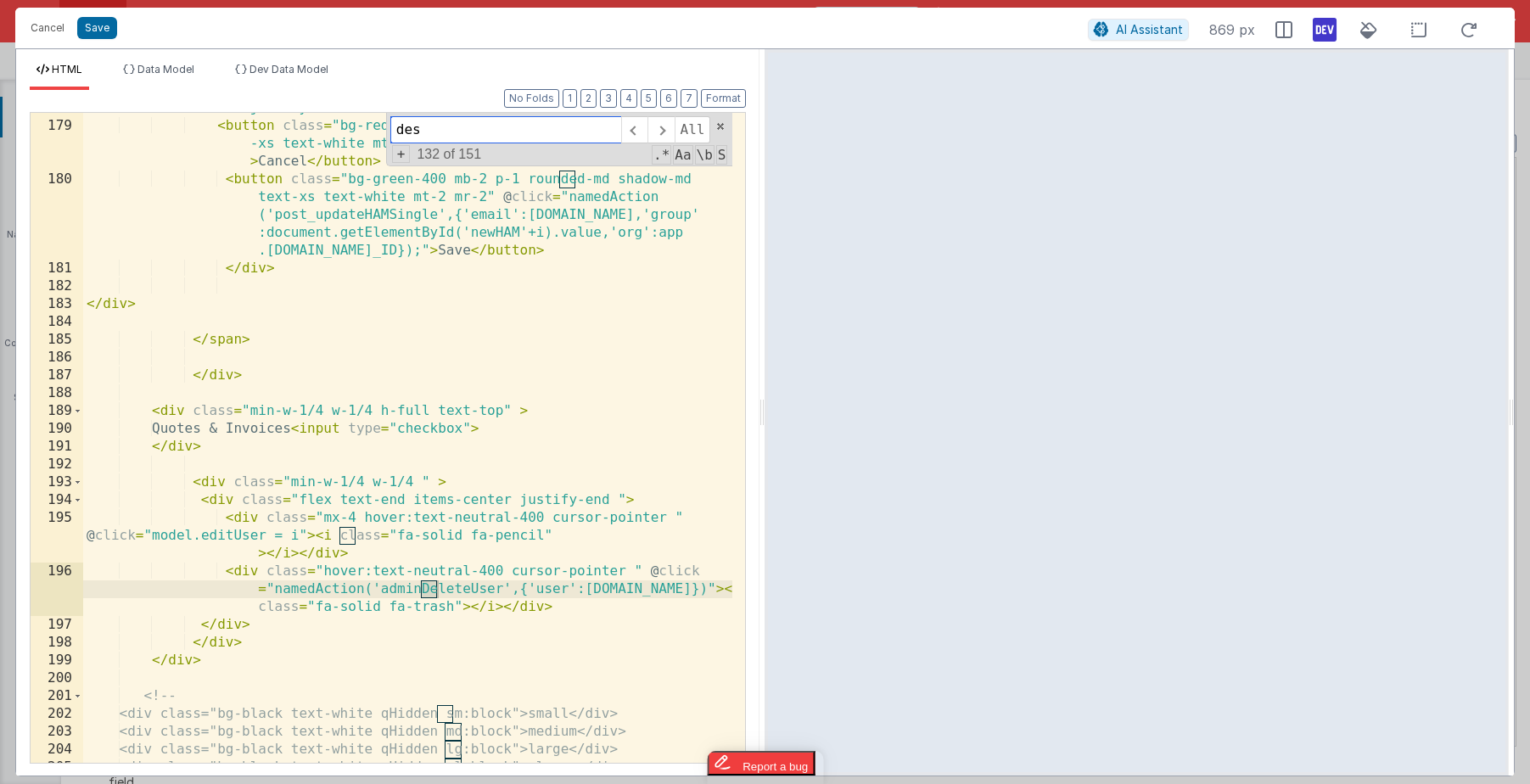
scroll to position [1867, 0]
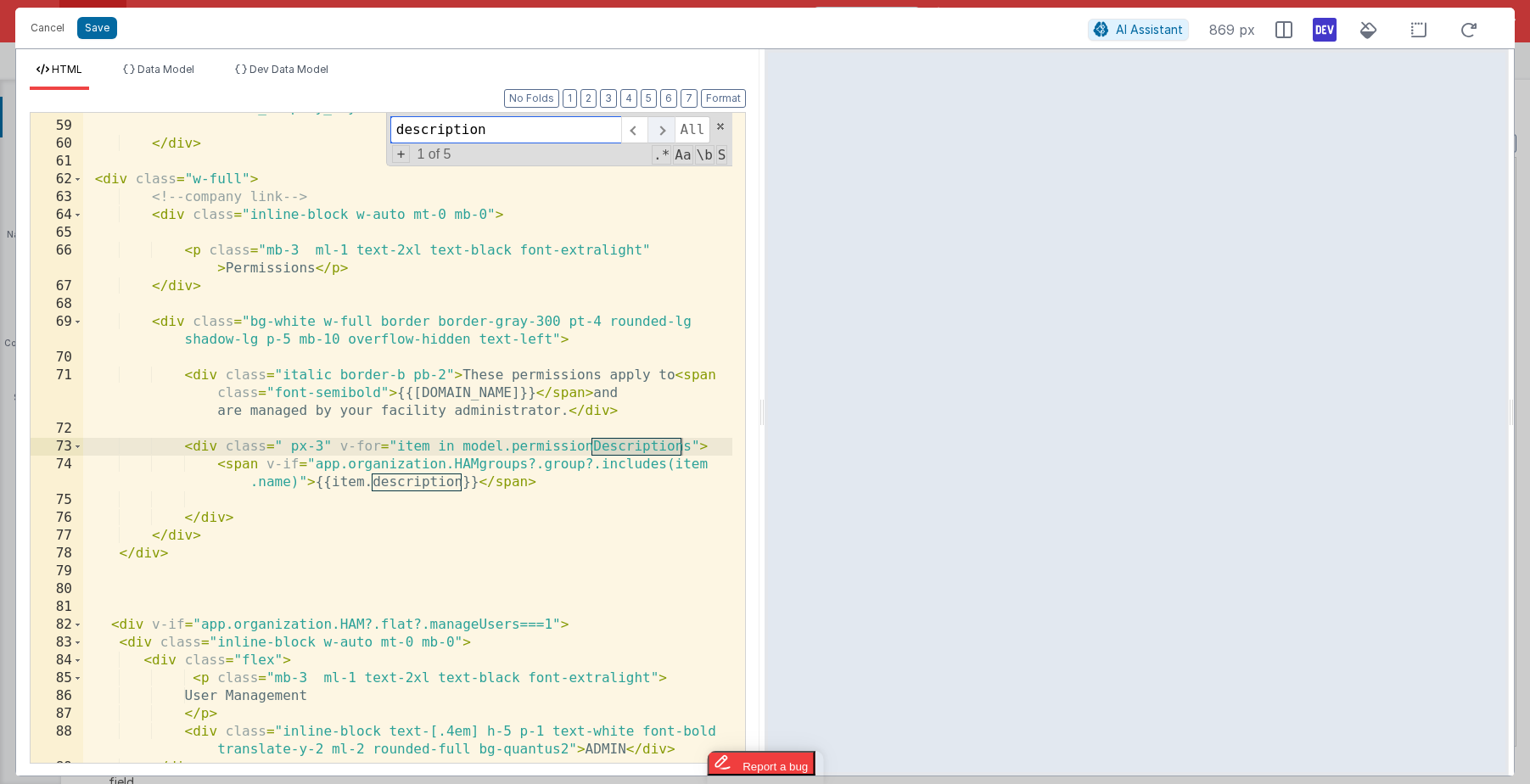
type input "description"
click at [666, 128] on span at bounding box center [660, 130] width 27 height 27
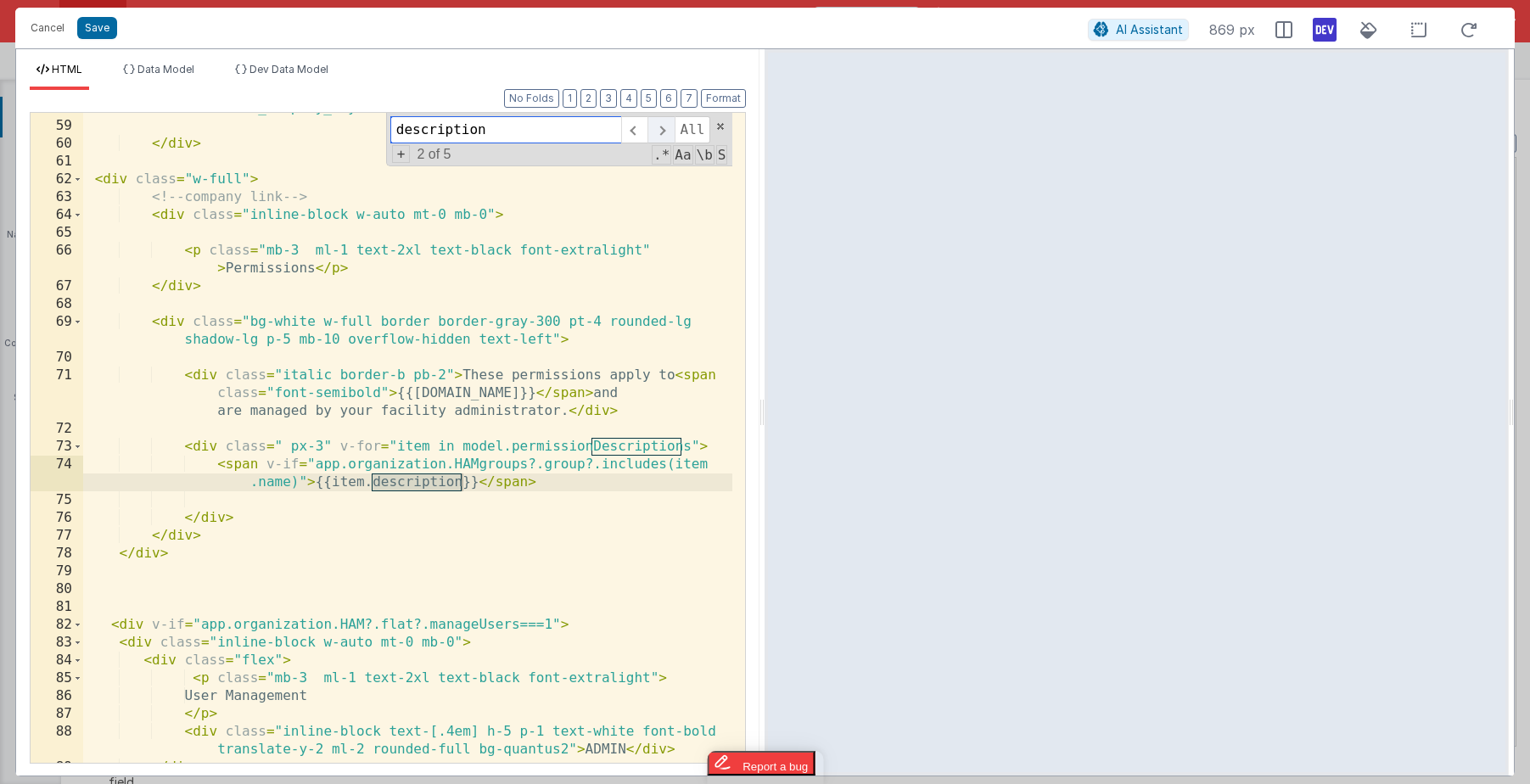
click at [666, 128] on span at bounding box center [660, 130] width 27 height 27
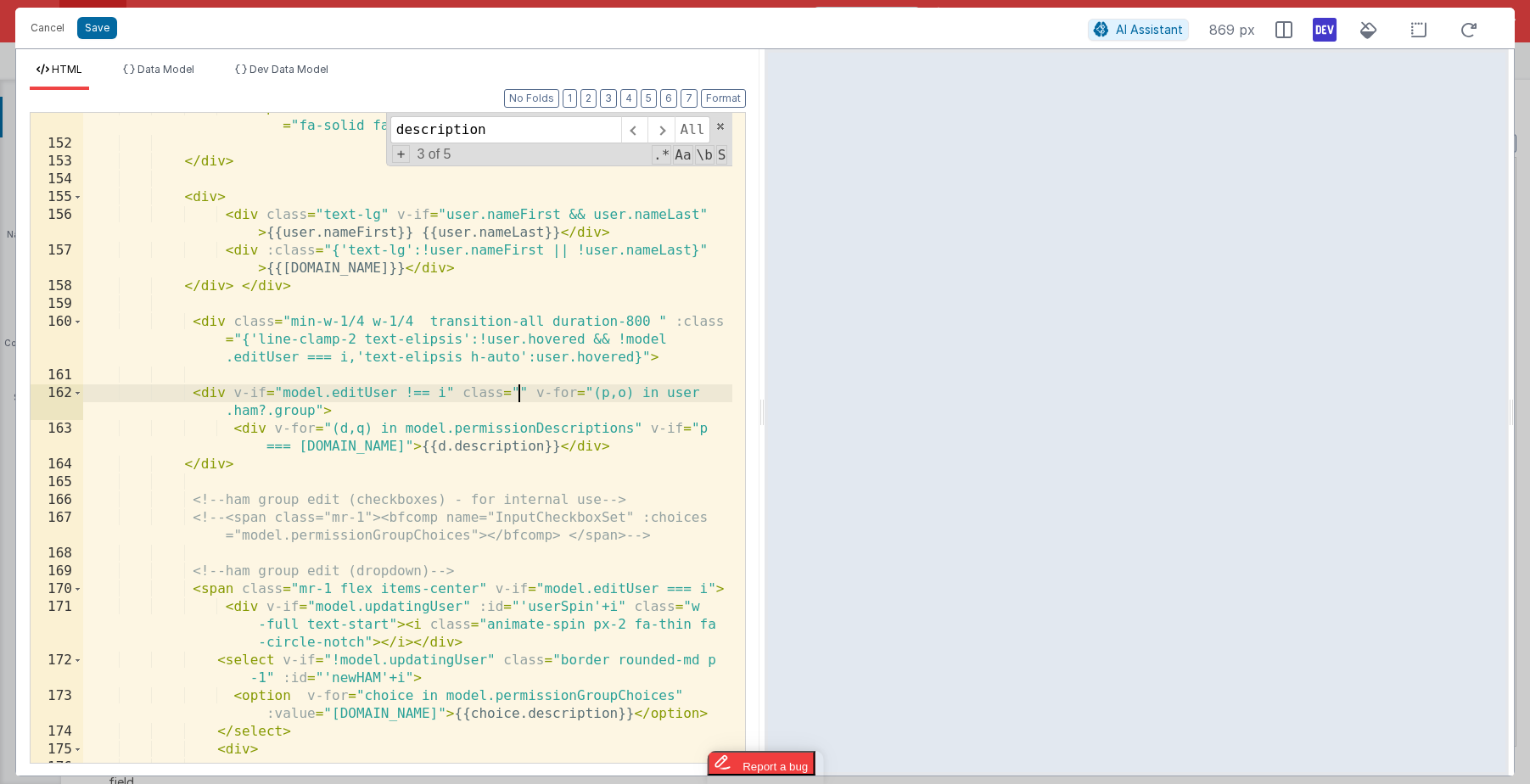
click at [517, 385] on div "< span v-else = "user.nameFirst && user.nameLast" > < i class = "fa-solid fa-us…" at bounding box center [408, 451] width 649 height 704
drag, startPoint x: 608, startPoint y: 395, endPoint x: 519, endPoint y: 387, distance: 89.4
click at [519, 387] on div "< span v-else = "user.nameFirst && user.nameLast" > < i class = "fa-solid fa-us…" at bounding box center [408, 451] width 649 height 704
click at [358, 445] on div "< span v-else = "user.nameFirst && user.nameLast" > < i class = "fa-solid fa-us…" at bounding box center [408, 451] width 649 height 704
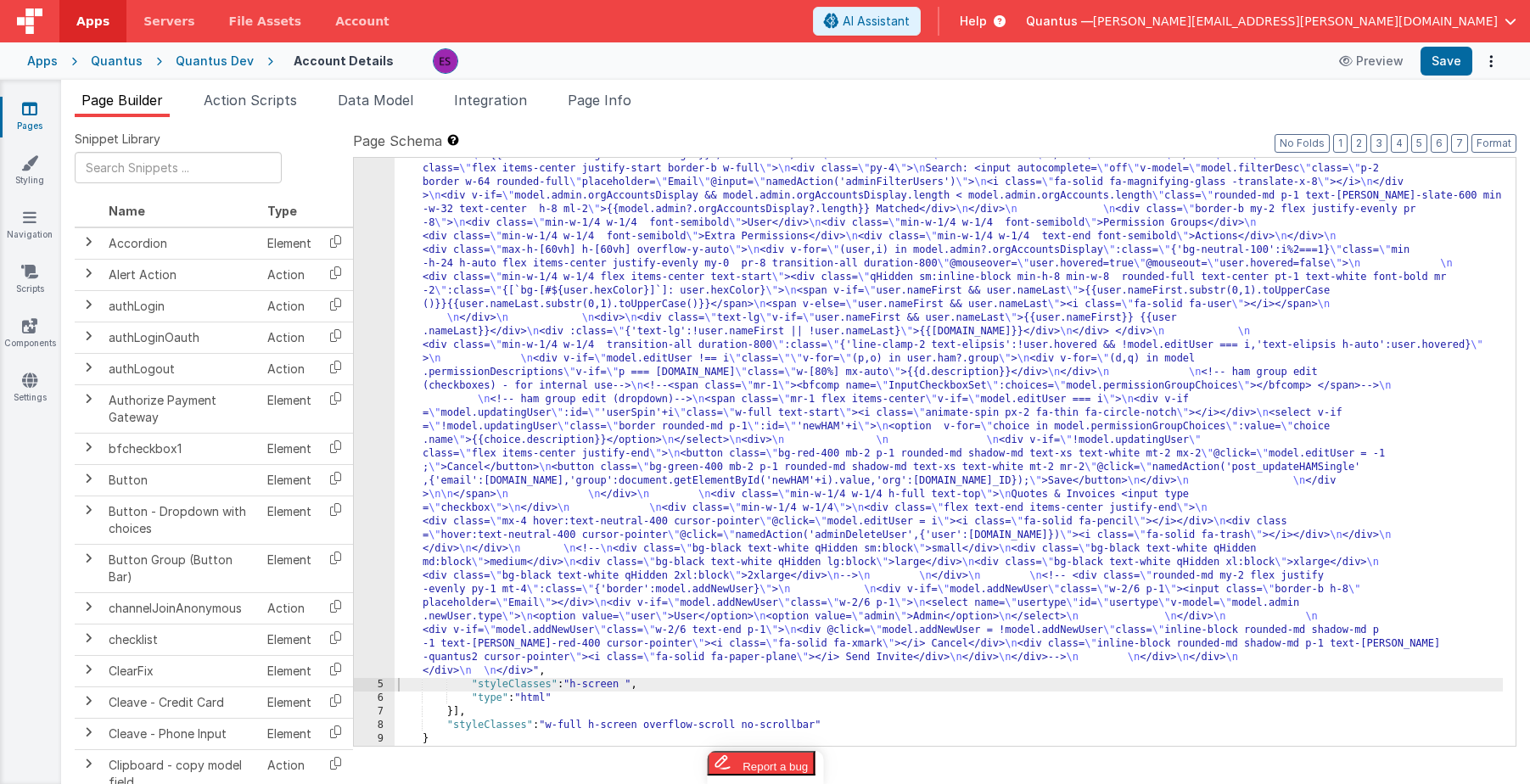
click at [564, 331] on div ""html" : "<div class= \" z-40 flex flex-wrap overflow-scroll no-scrollbar \" > …" at bounding box center [949, 395] width 1109 height 1769
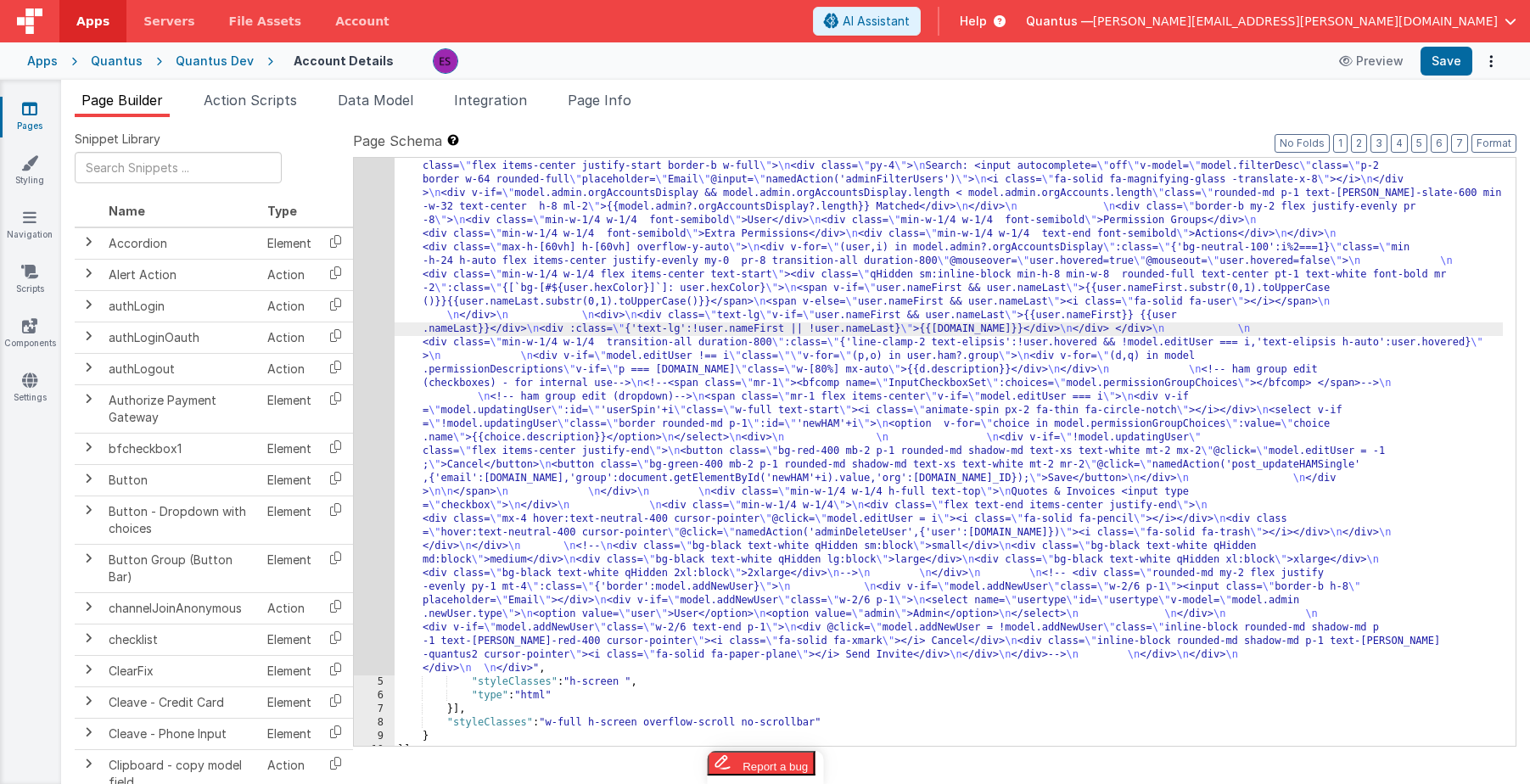
click at [760, 409] on div ""html" : "<div class= \" z-40 flex flex-wrap overflow-scroll no-scrollbar \" > …" at bounding box center [949, 392] width 1109 height 1769
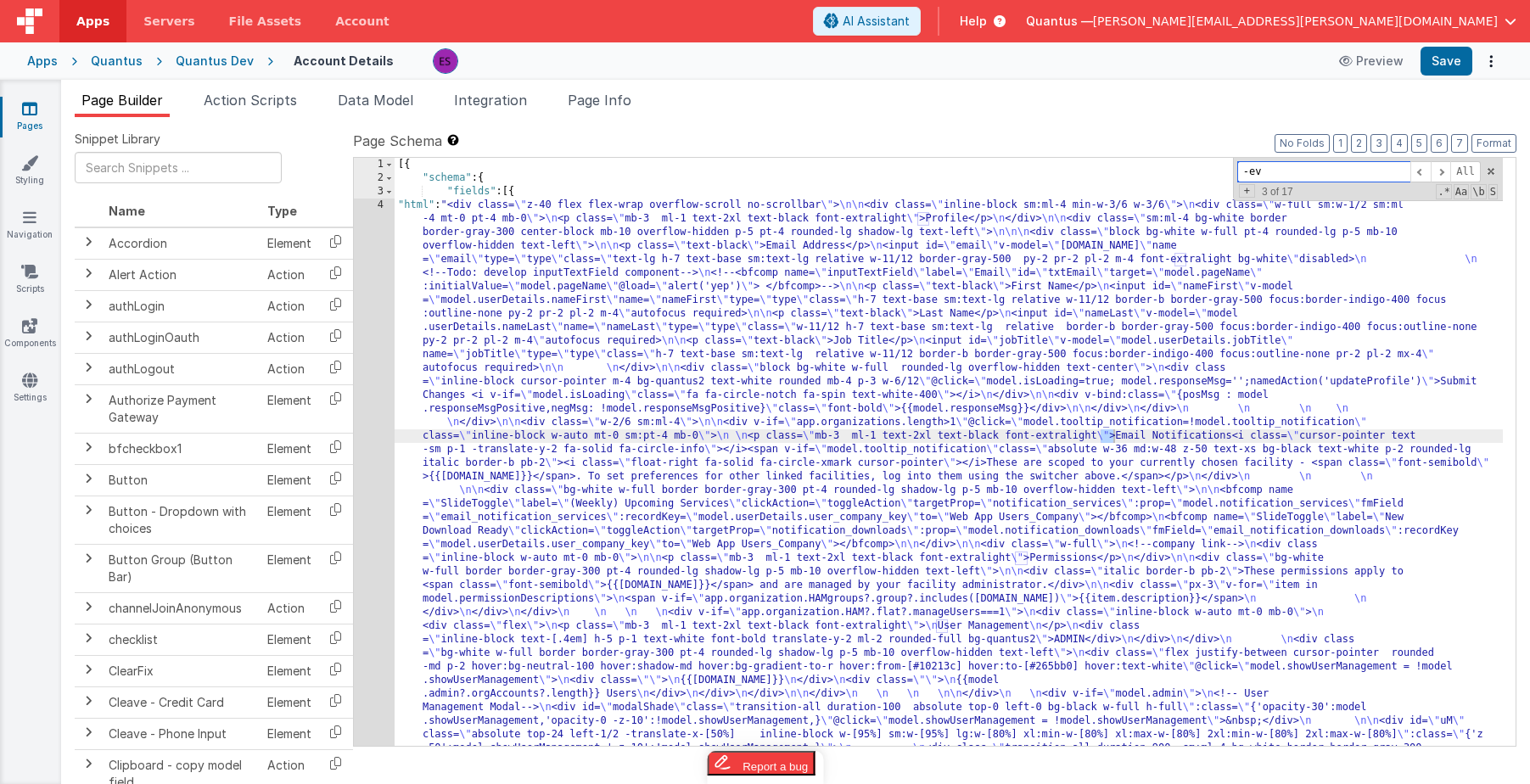
scroll to position [453, 0]
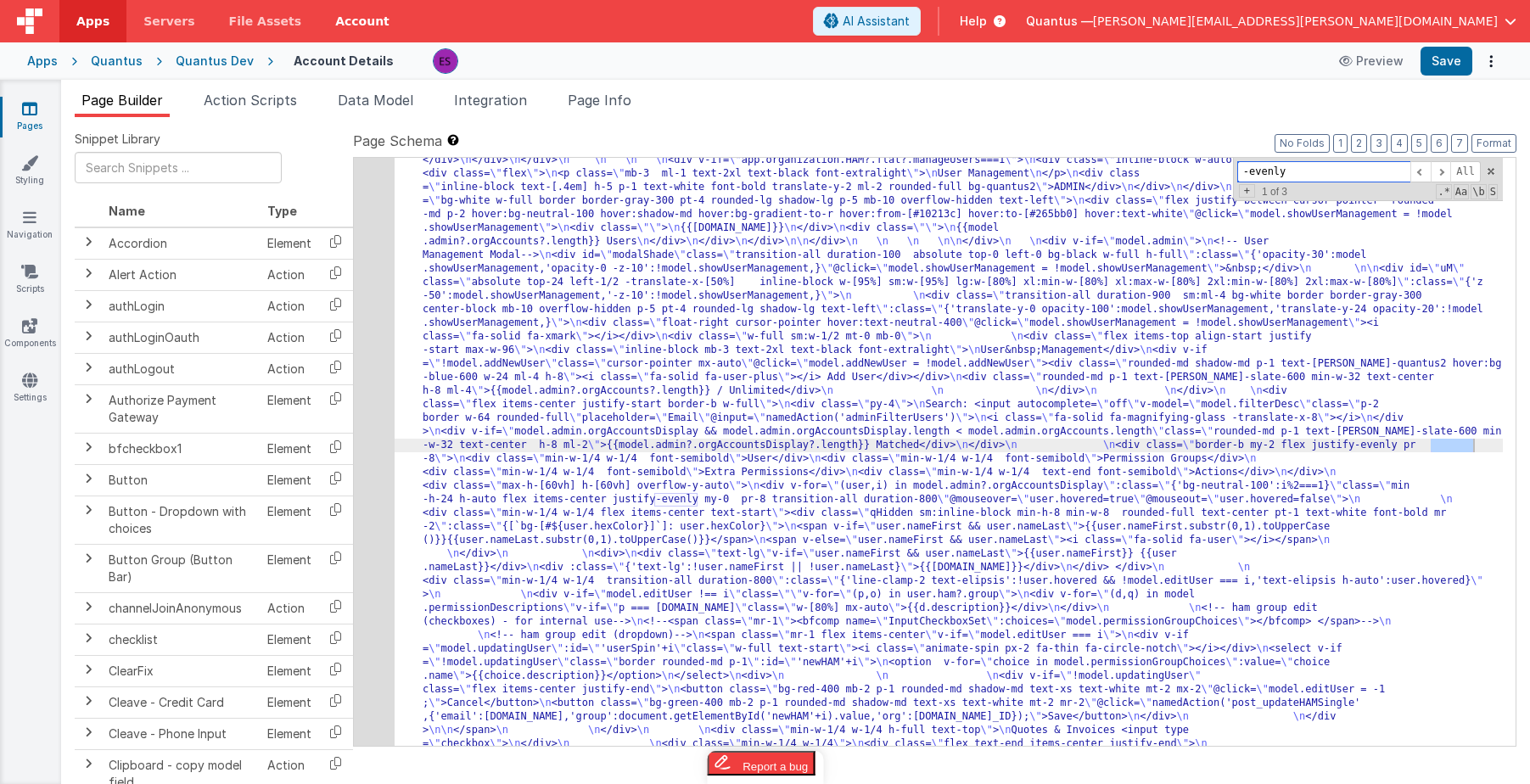
type input "-evenly"
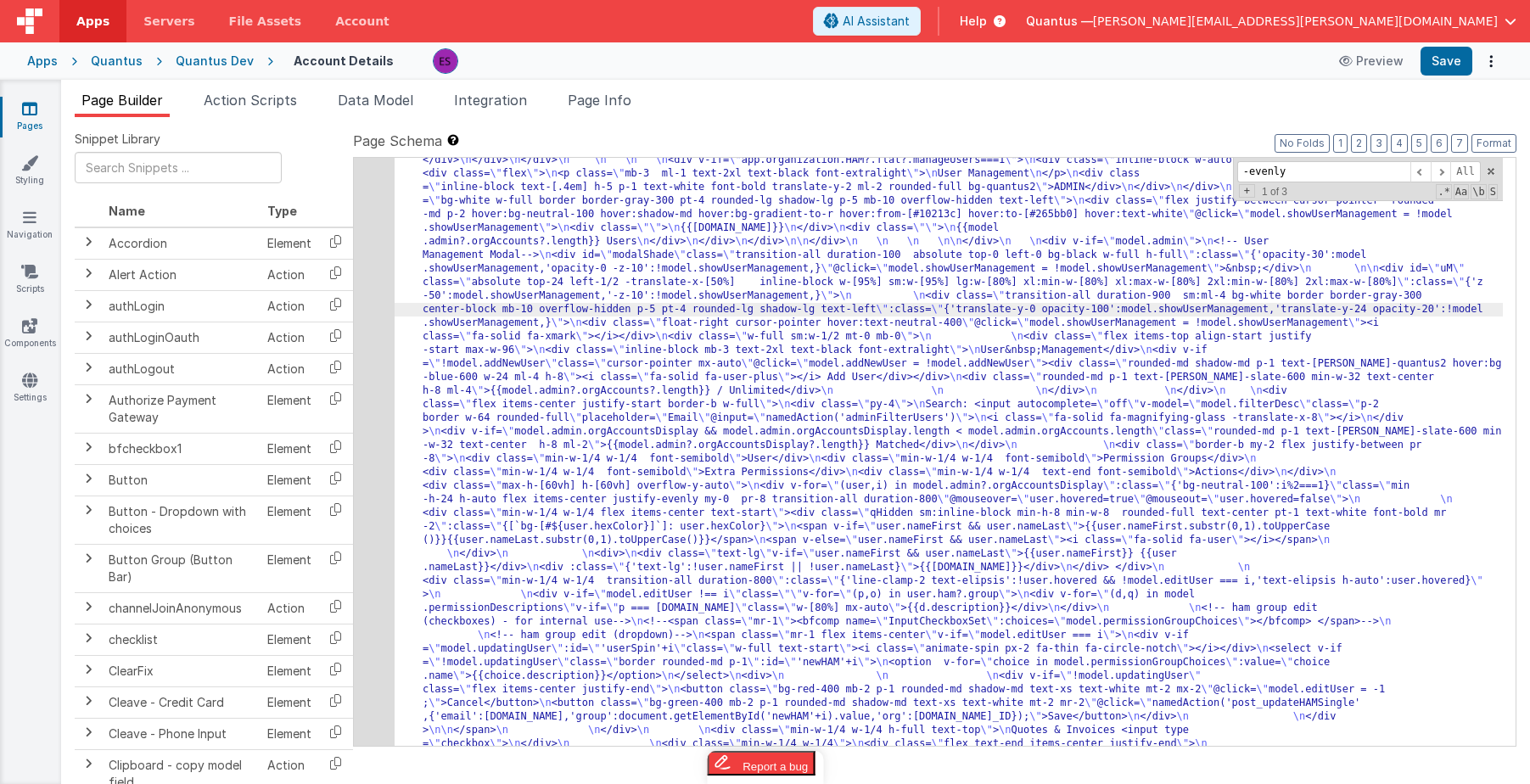
click at [374, 334] on div "4" at bounding box center [374, 330] width 41 height 1168
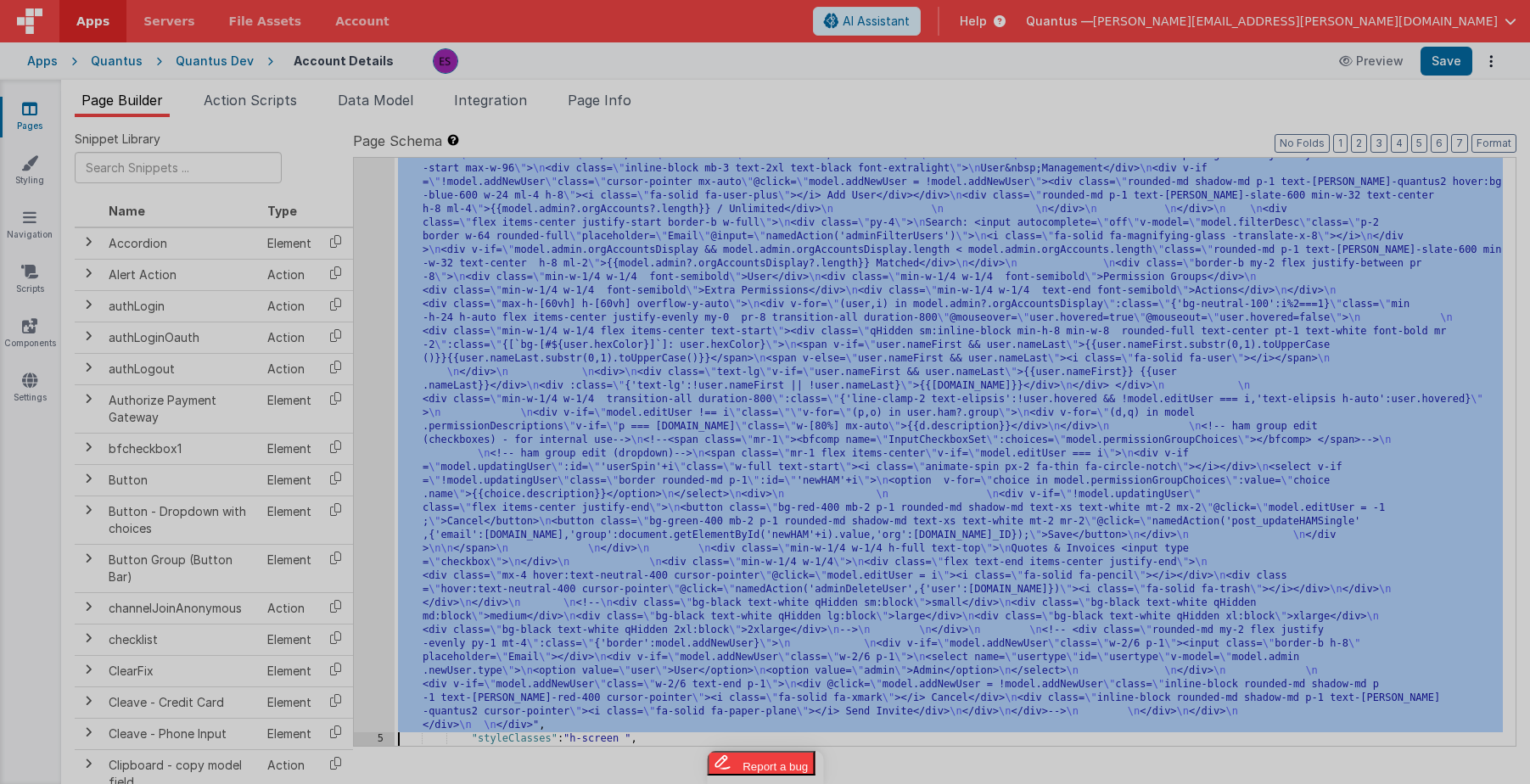
scroll to position [634, 0]
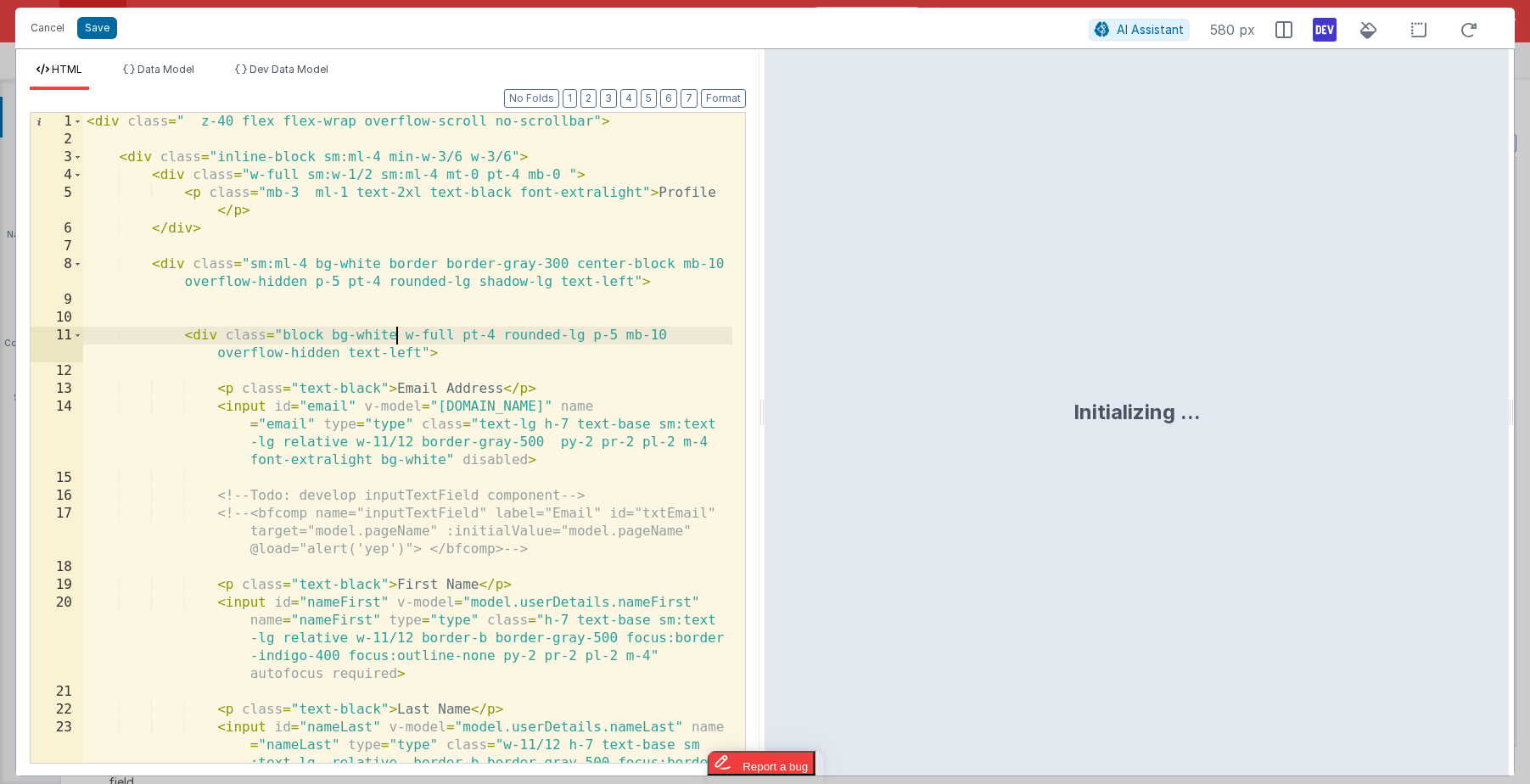
click at [395, 334] on div "< div class = " z-40 flex flex-wrap overflow-scroll no-scrollbar" > < div class…" at bounding box center [408, 491] width 649 height 757
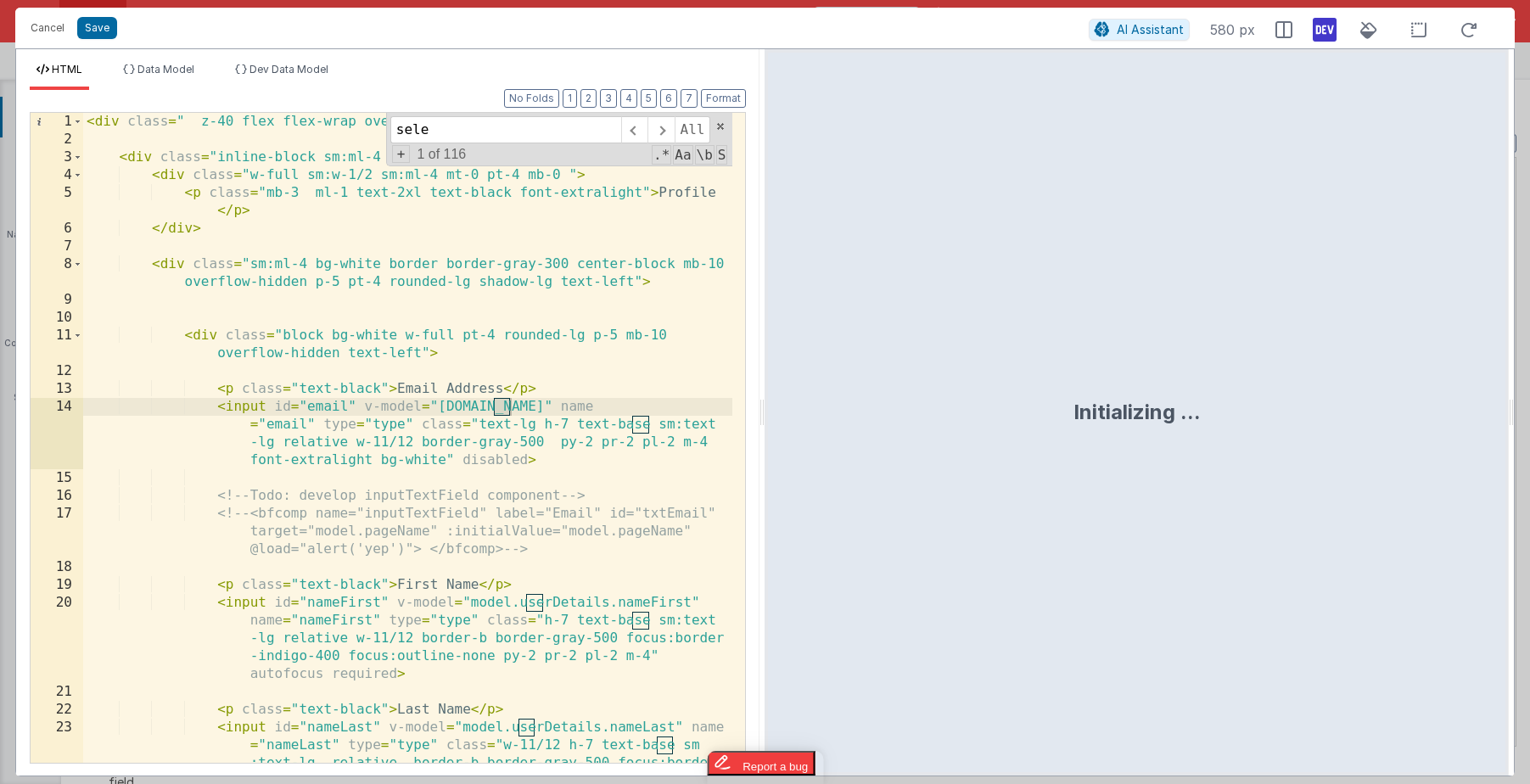
scroll to position [4593, 0]
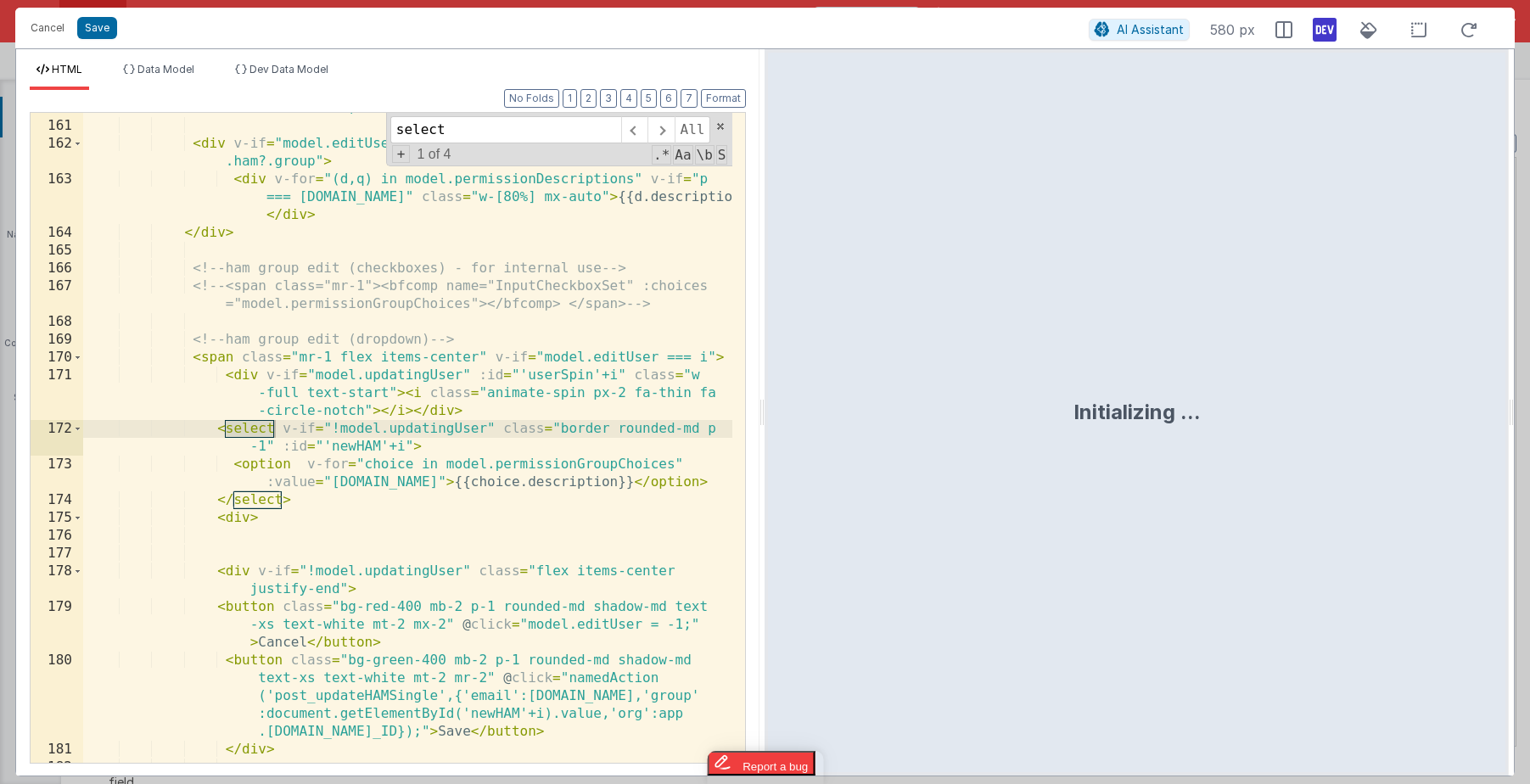
click at [303, 510] on div "< div class = "min-w-1/4 w-1/4 transition-all duration-800 " :class = "{'line-c…" at bounding box center [408, 424] width 649 height 721
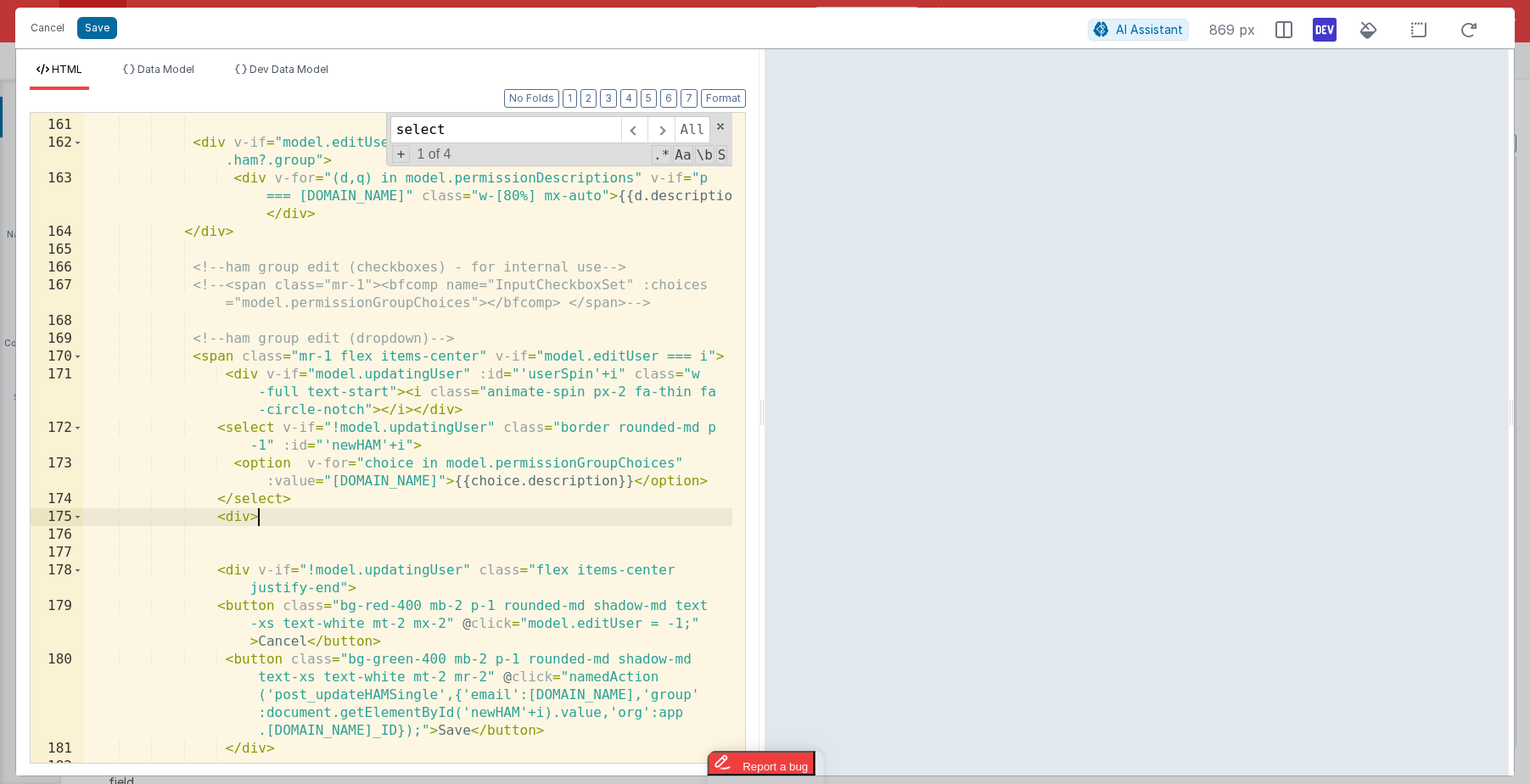
scroll to position [4594, 0]
click at [373, 387] on div "< div class = "min-w-1/4 w-1/4 transition-all duration-800 " :class = "{'line-c…" at bounding box center [408, 423] width 649 height 721
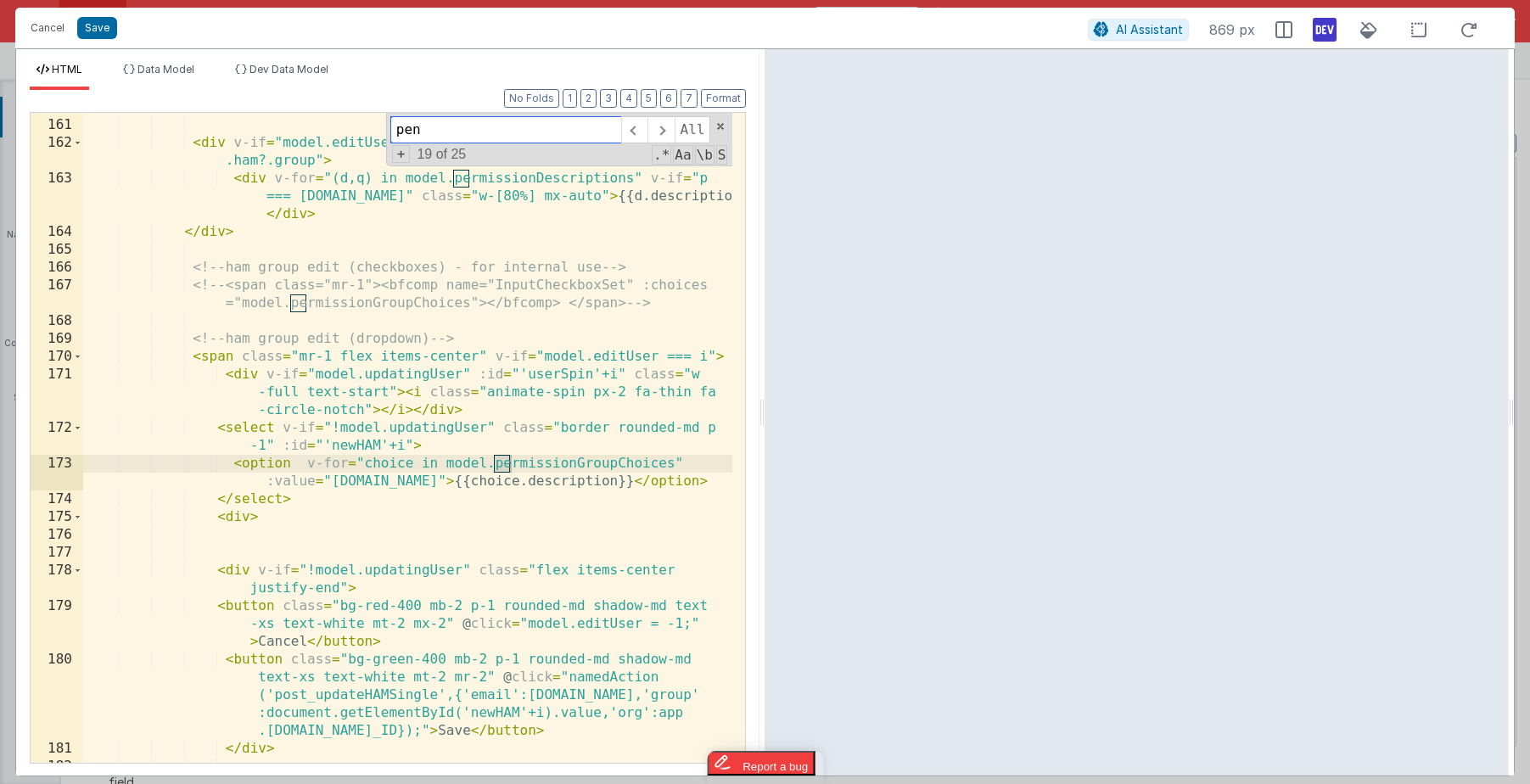
scroll to position [5181, 0]
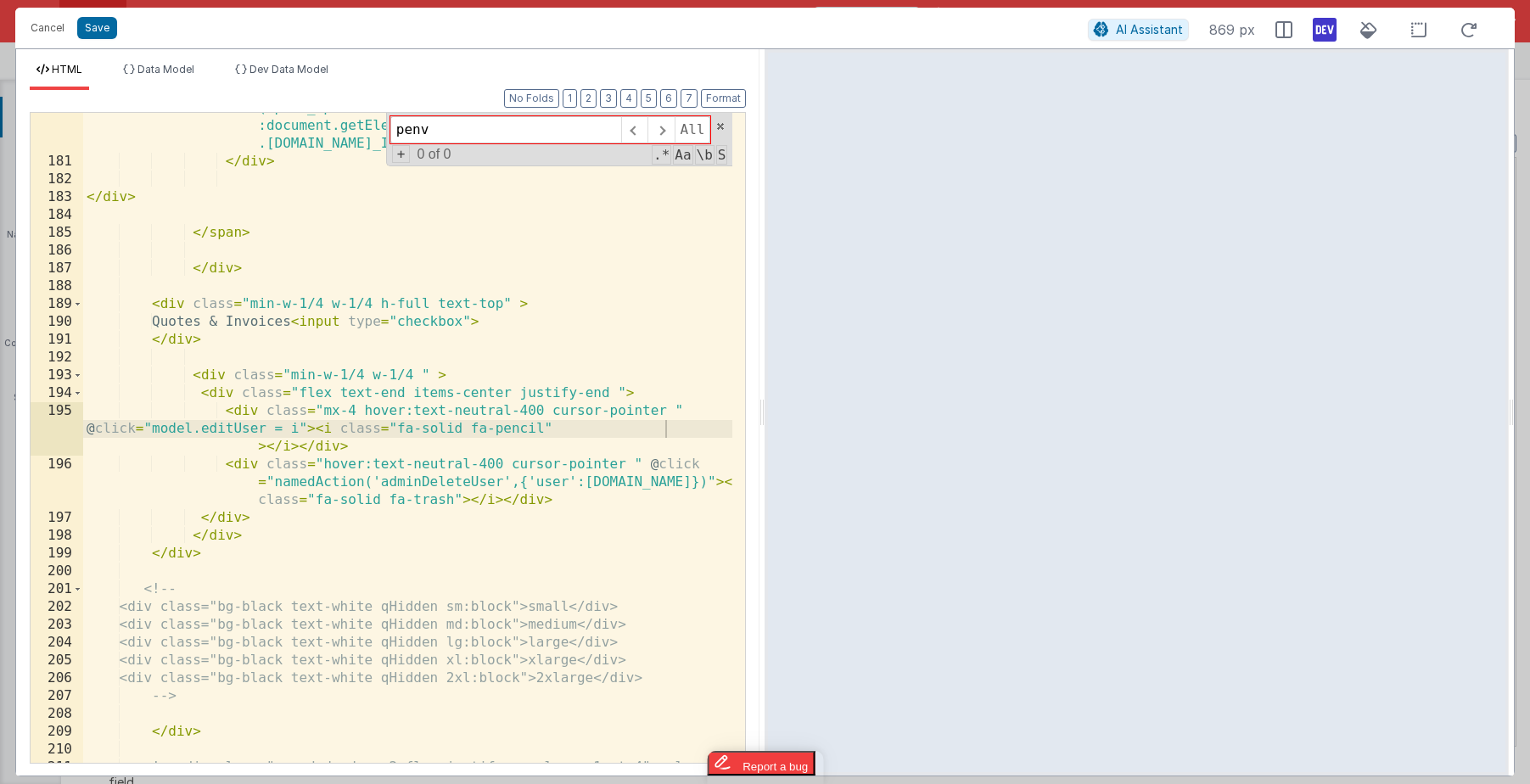
click at [390, 423] on div "< button class = "bg-green-400 mb-2 p-1 rounded-md shadow-md text-xs text-white…" at bounding box center [408, 451] width 649 height 775
drag, startPoint x: 437, startPoint y: 425, endPoint x: 325, endPoint y: 424, distance: 112.0
click at [325, 424] on div "< button class = "bg-green-400 mb-2 p-1 rounded-md shadow-md text-xs text-white…" at bounding box center [408, 451] width 649 height 775
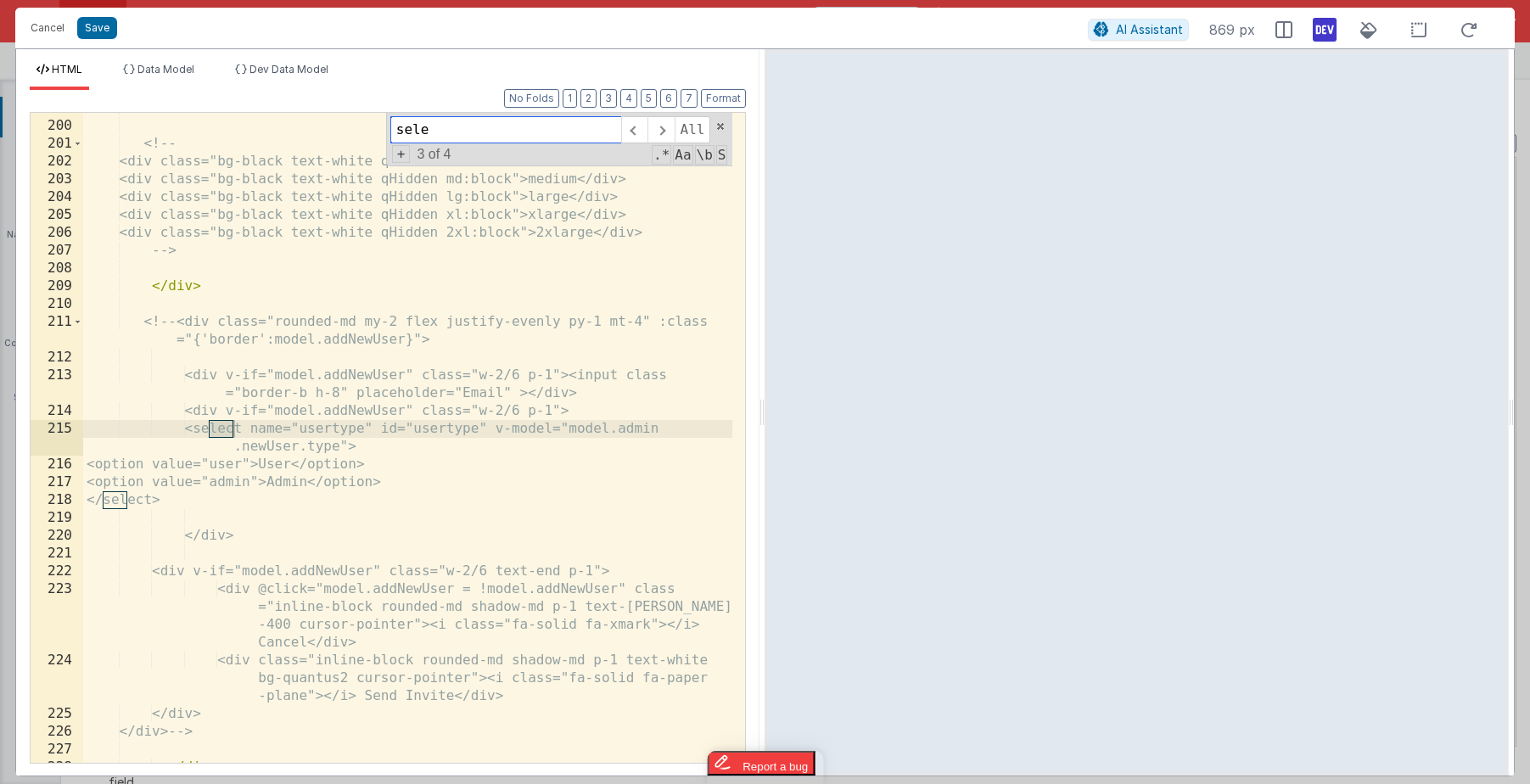
scroll to position [5626, 0]
type input "select"
click at [654, 132] on span at bounding box center [660, 130] width 27 height 27
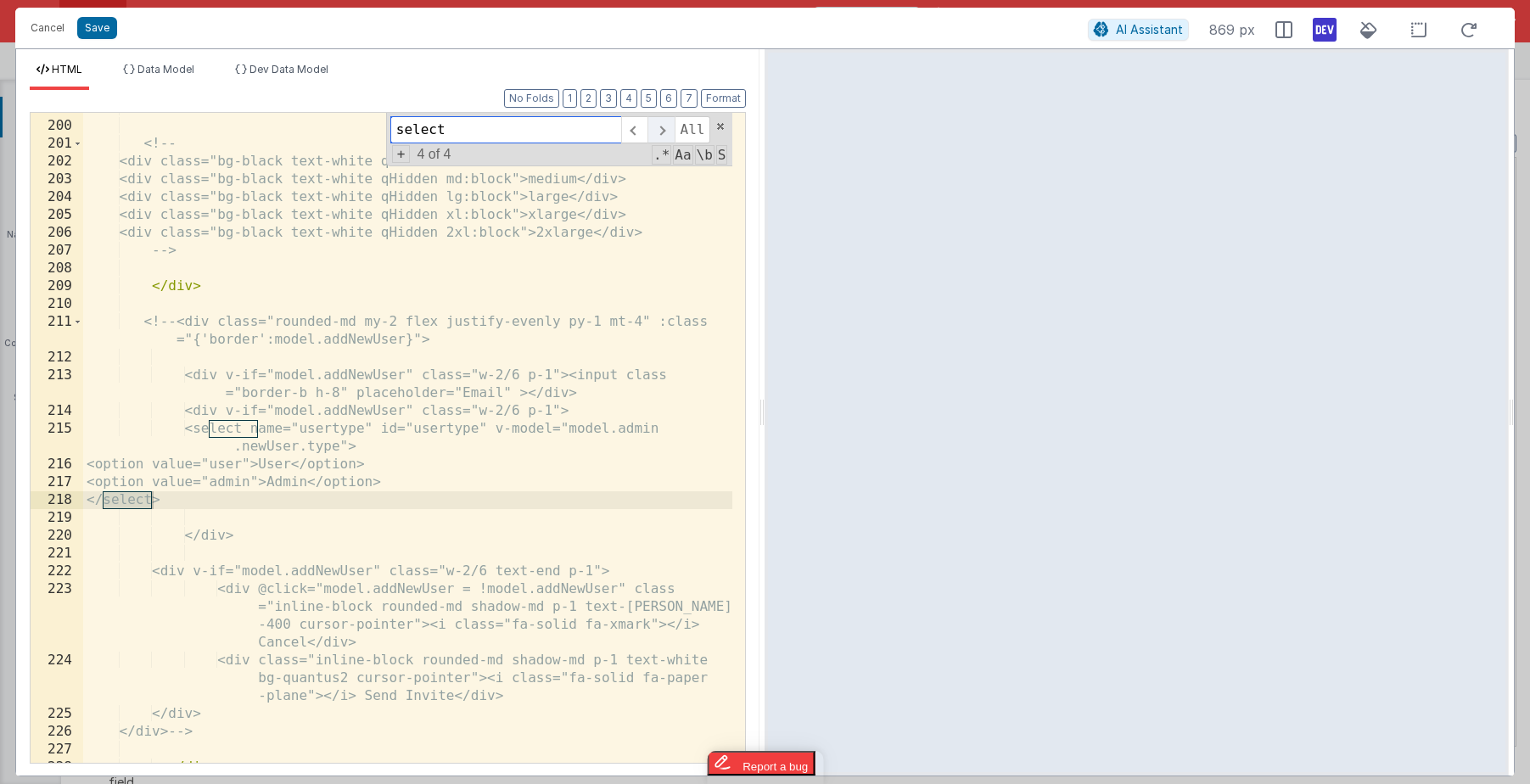
click at [654, 132] on span at bounding box center [660, 130] width 27 height 27
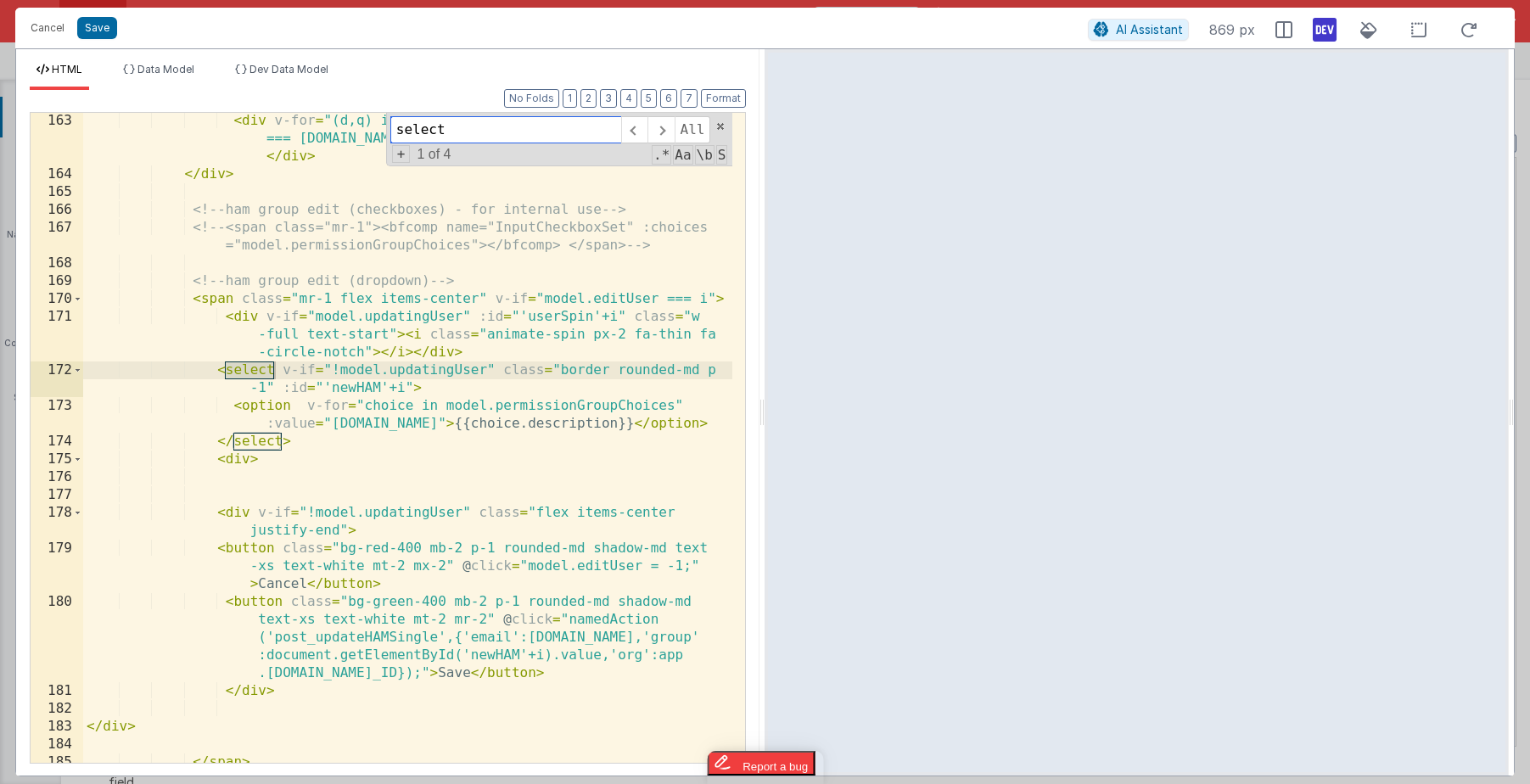
scroll to position [4651, 0]
click at [504, 372] on div "< div v-for = "(d,q) in model.permissionDescriptions" v-if = "p === [DOMAIN_NAM…" at bounding box center [408, 472] width 649 height 721
paste textarea
click at [160, 59] on div "HTML Data Model Dev Data Model Format 7 6 5 4 3 2 1 No Folds 163 164 165 166 16…" at bounding box center [388, 412] width 743 height 726
click at [160, 69] on span "Data Model" at bounding box center [165, 69] width 57 height 13
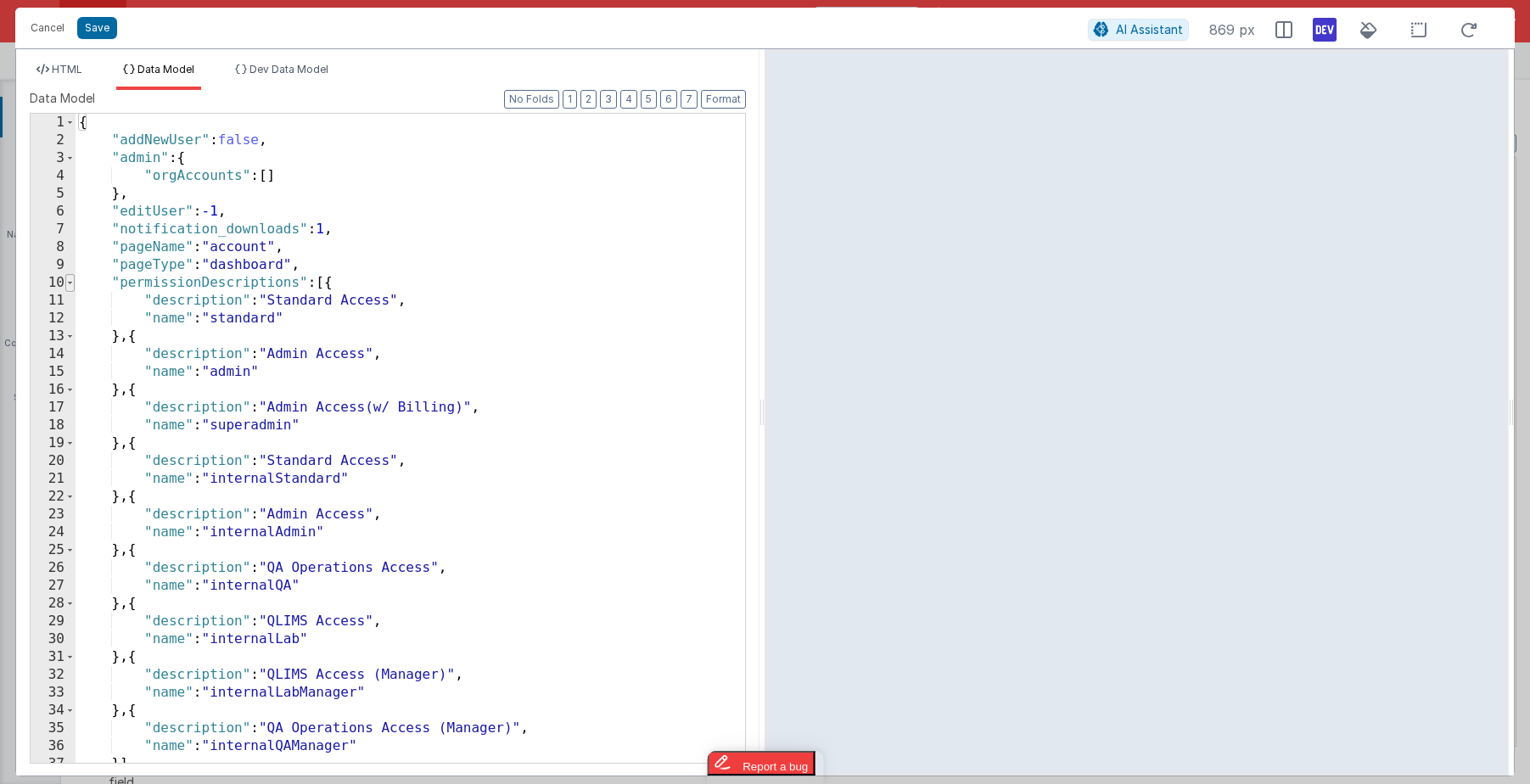
click at [68, 280] on span at bounding box center [69, 282] width 9 height 17
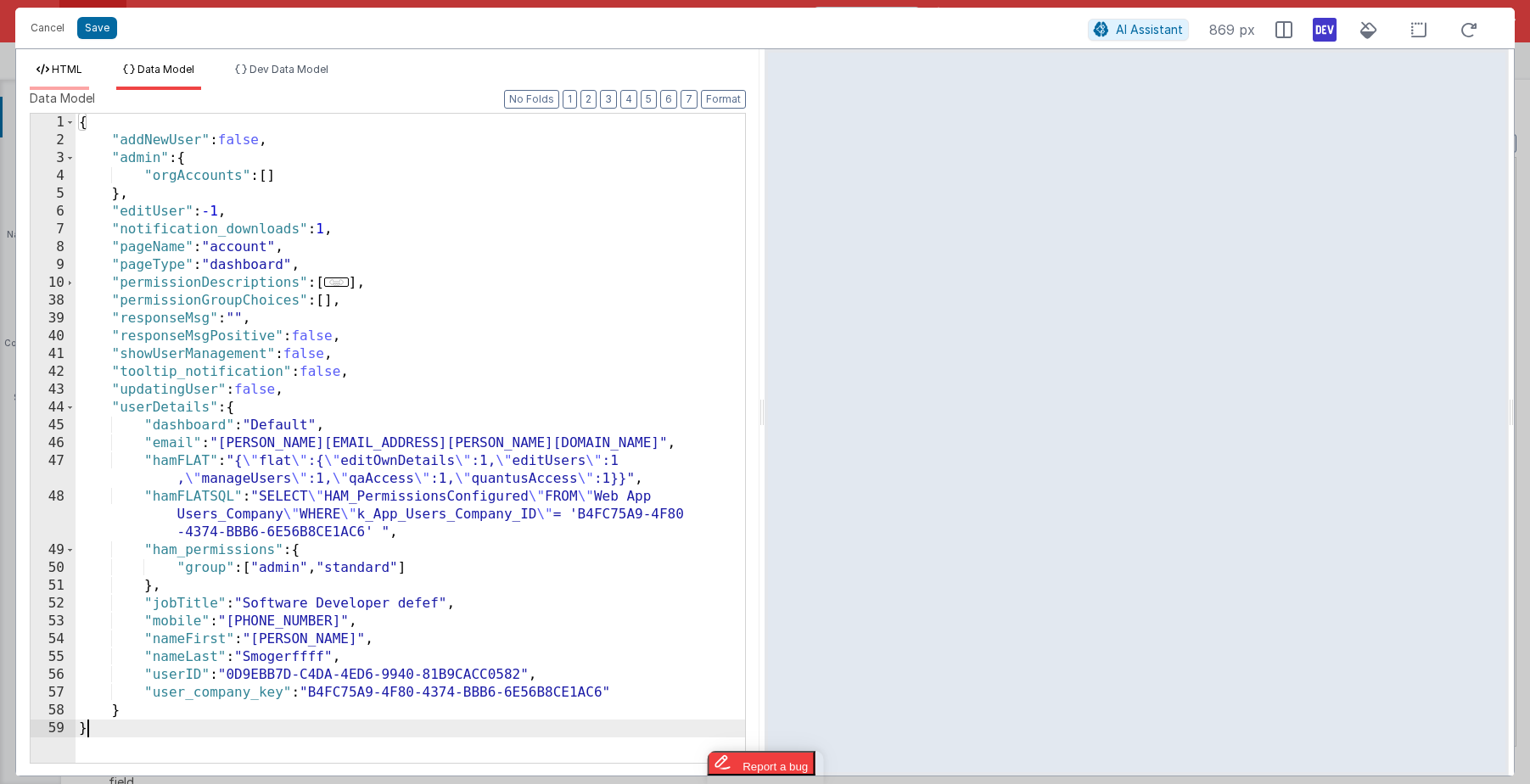
click at [73, 65] on span "HTML" at bounding box center [67, 69] width 30 height 13
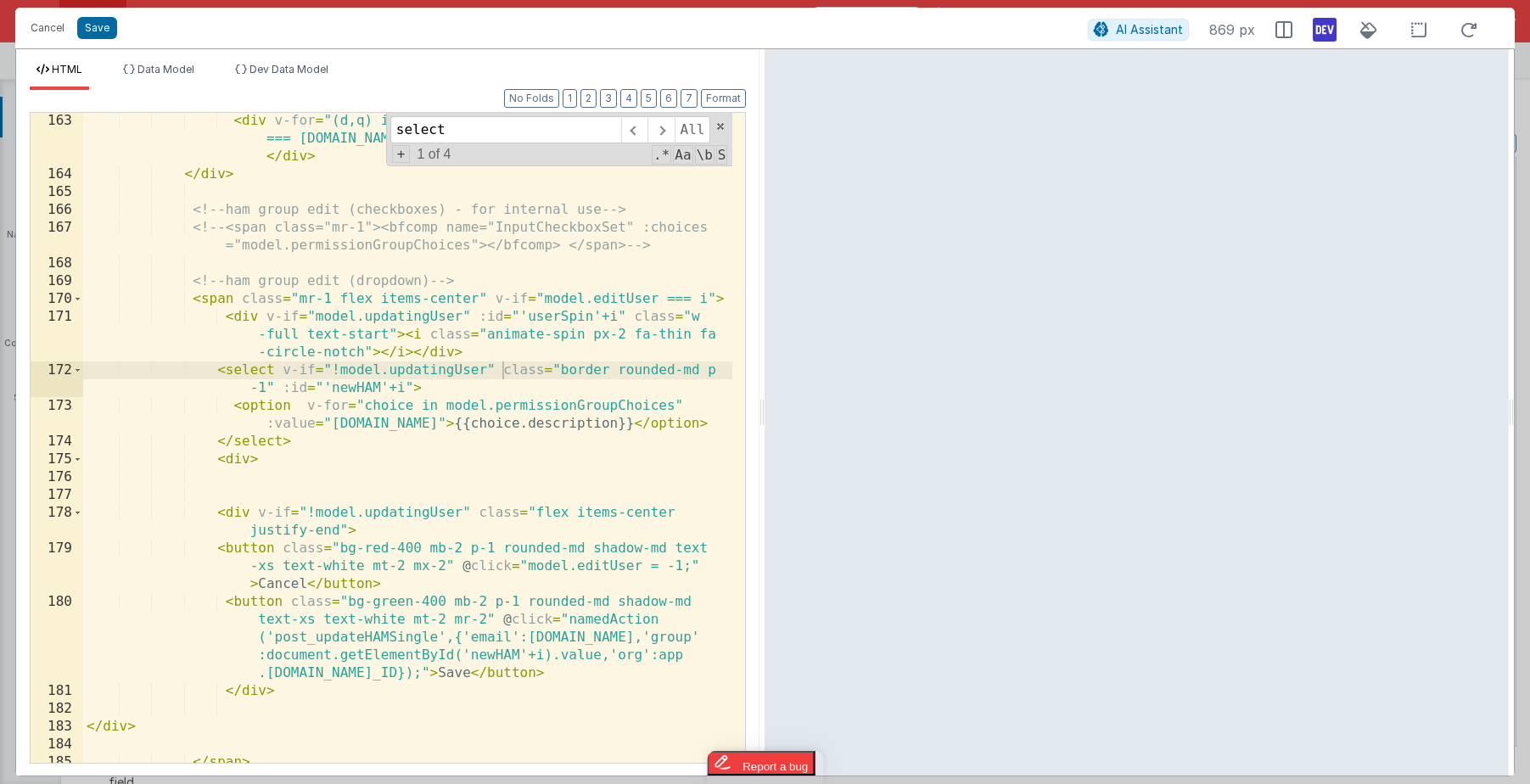
click at [436, 291] on div "< div v-for = "(d,q) in model.permissionDescriptions" v-if = "p === [DOMAIN_NAM…" at bounding box center [408, 472] width 649 height 721
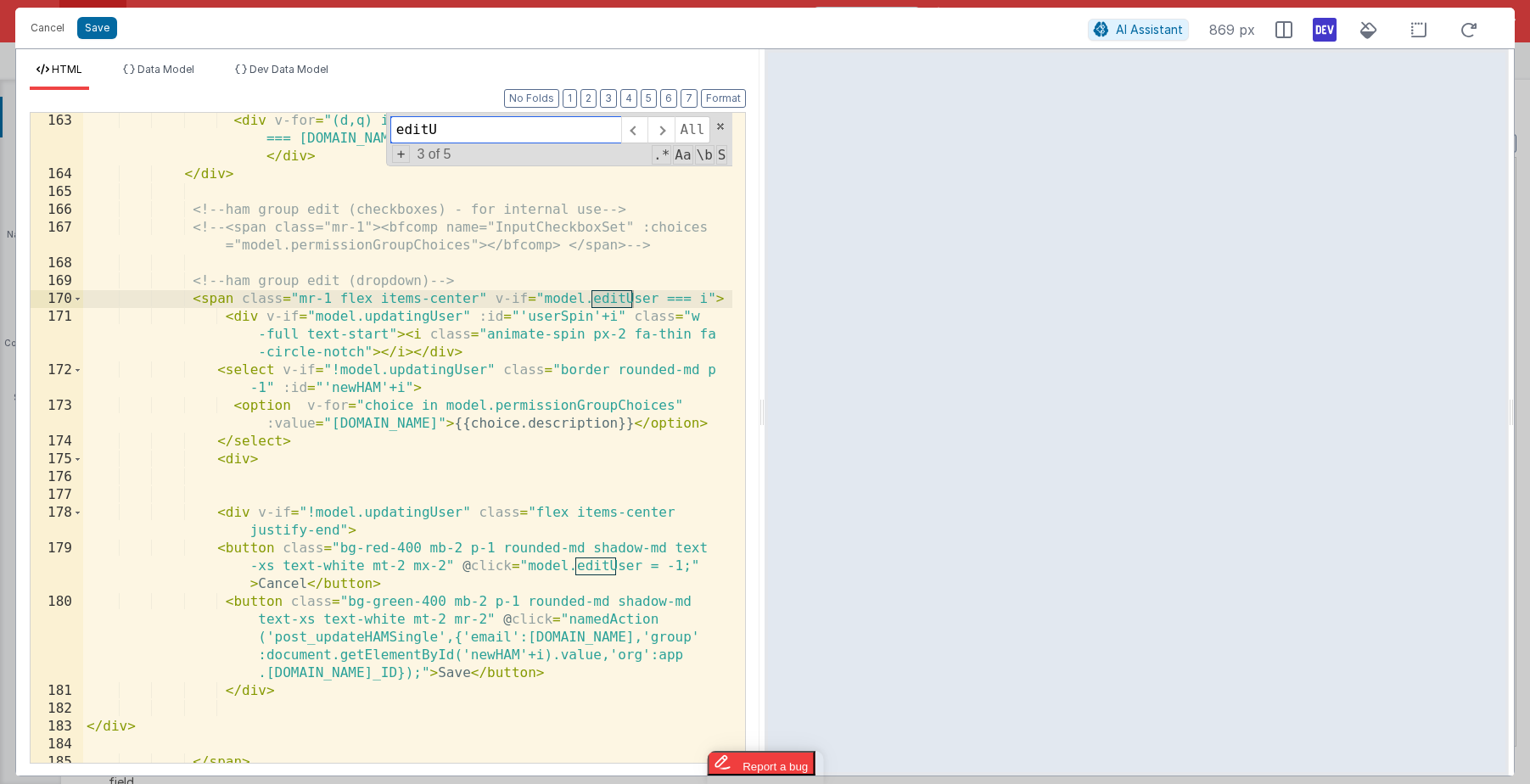
type input "editU"
click at [588, 334] on div "< div v-for = "(d,q) in model.permissionDescriptions" v-if = "p === [DOMAIN_NAM…" at bounding box center [408, 472] width 649 height 721
click at [224, 302] on div "< div v-for = "(d,q) in model.permissionDescriptions" v-if = "p === [DOMAIN_NAM…" at bounding box center [408, 472] width 649 height 721
click at [625, 300] on div "< div v-for = "(d,q) in model.permissionDescriptions" v-if = "p === [DOMAIN_NAM…" at bounding box center [408, 472] width 649 height 721
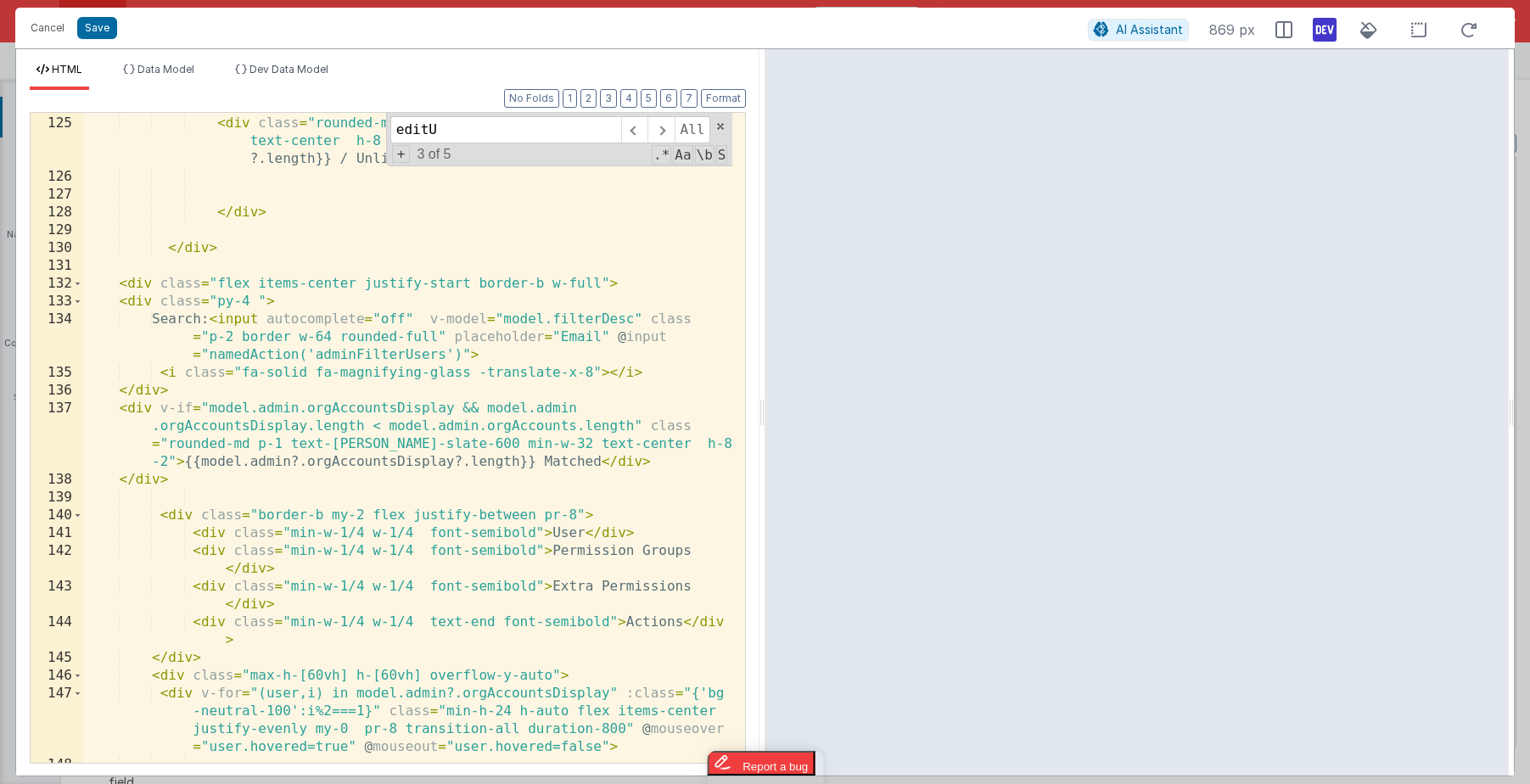
scroll to position [3539, 0]
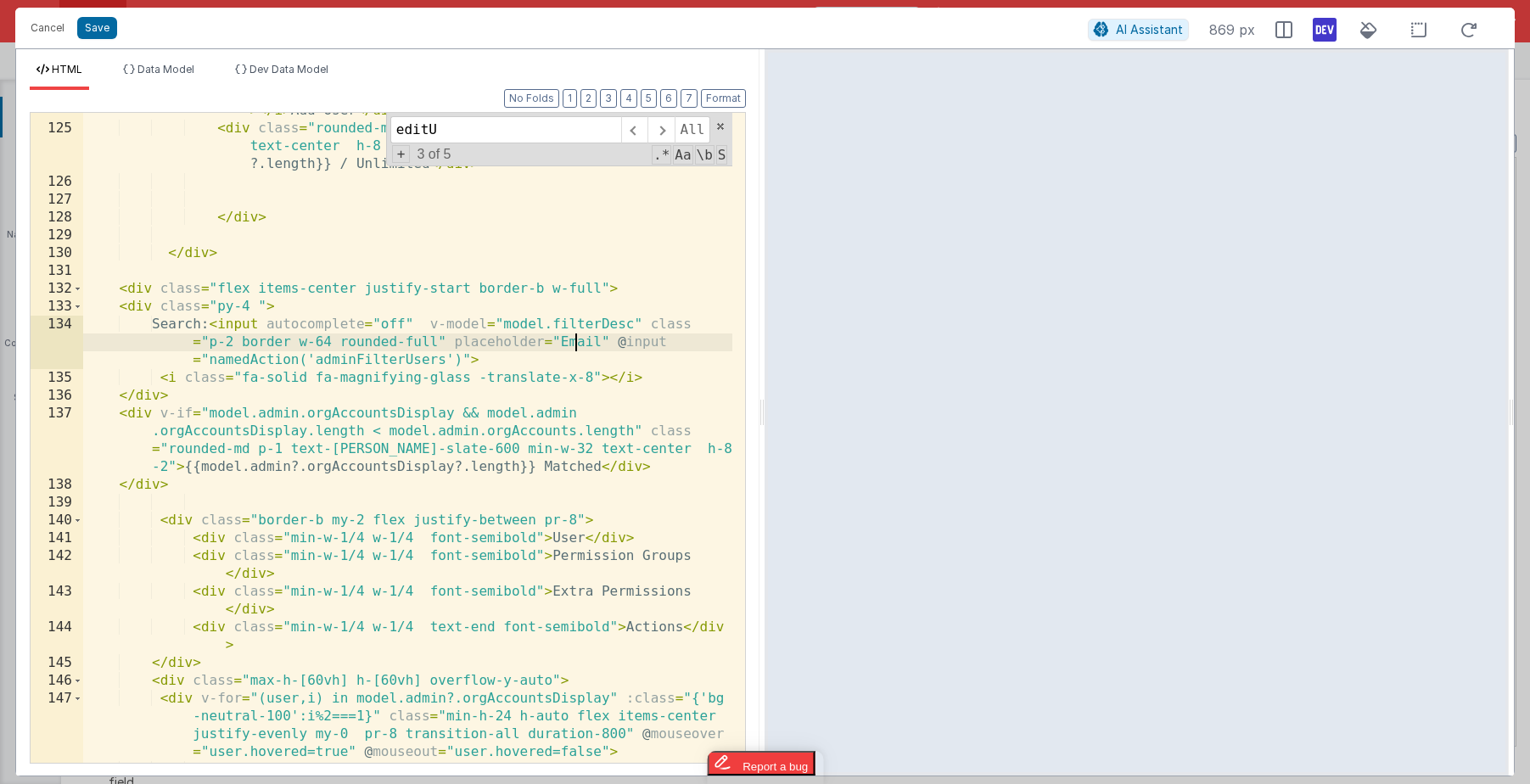
click at [577, 341] on div "< div v-if = "!model.addNewUser" class = "cursor-pointer mx-auto" @ click = "mo…" at bounding box center [408, 408] width 649 height 757
drag, startPoint x: 226, startPoint y: 325, endPoint x: 162, endPoint y: 323, distance: 64.0
click at [162, 323] on div "< div v-if = "!model.addNewUser" class = "cursor-pointer mx-auto" @ click = "mo…" at bounding box center [408, 408] width 649 height 757
click at [466, 136] on input "editU" at bounding box center [505, 130] width 231 height 27
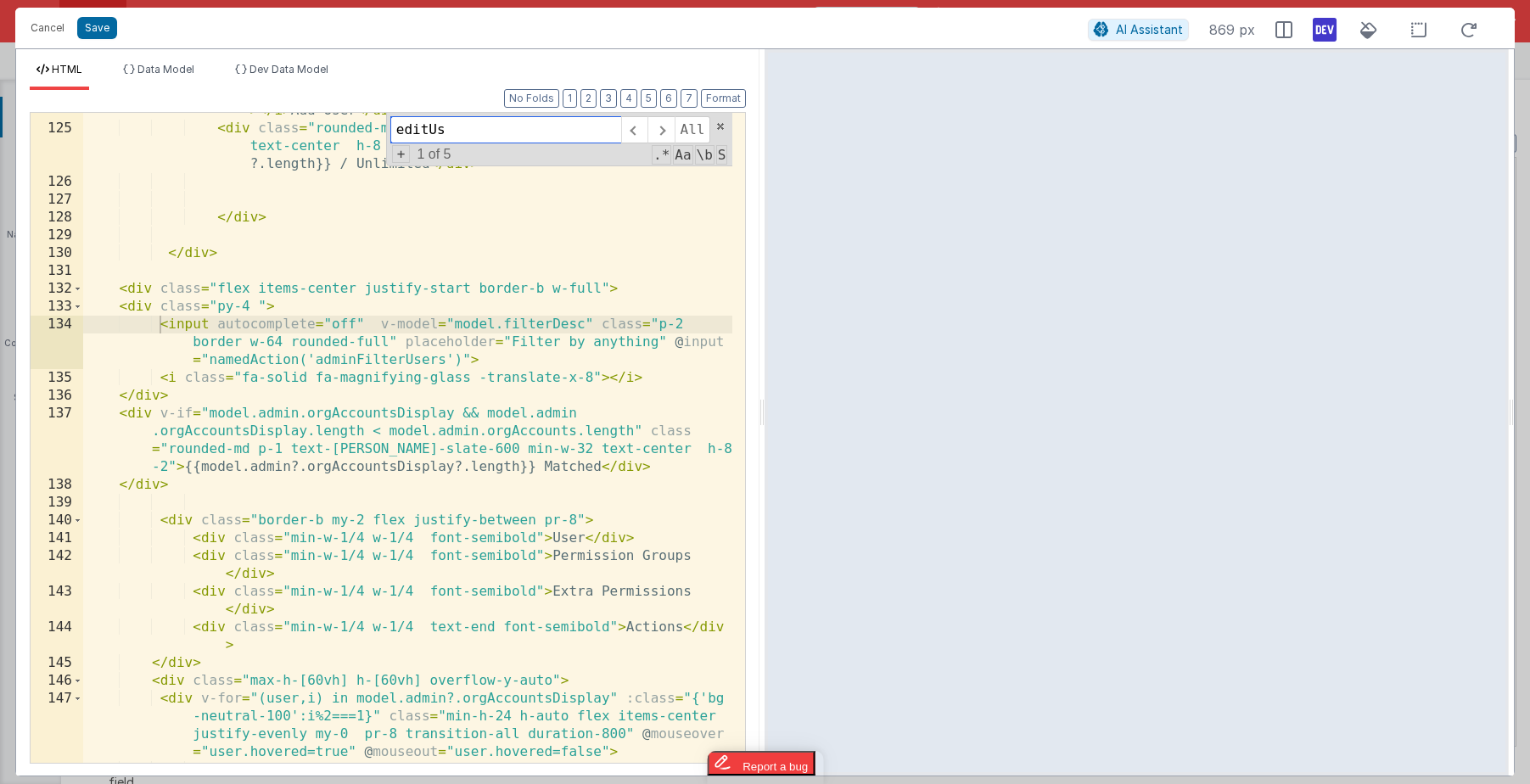
scroll to position [4272, 0]
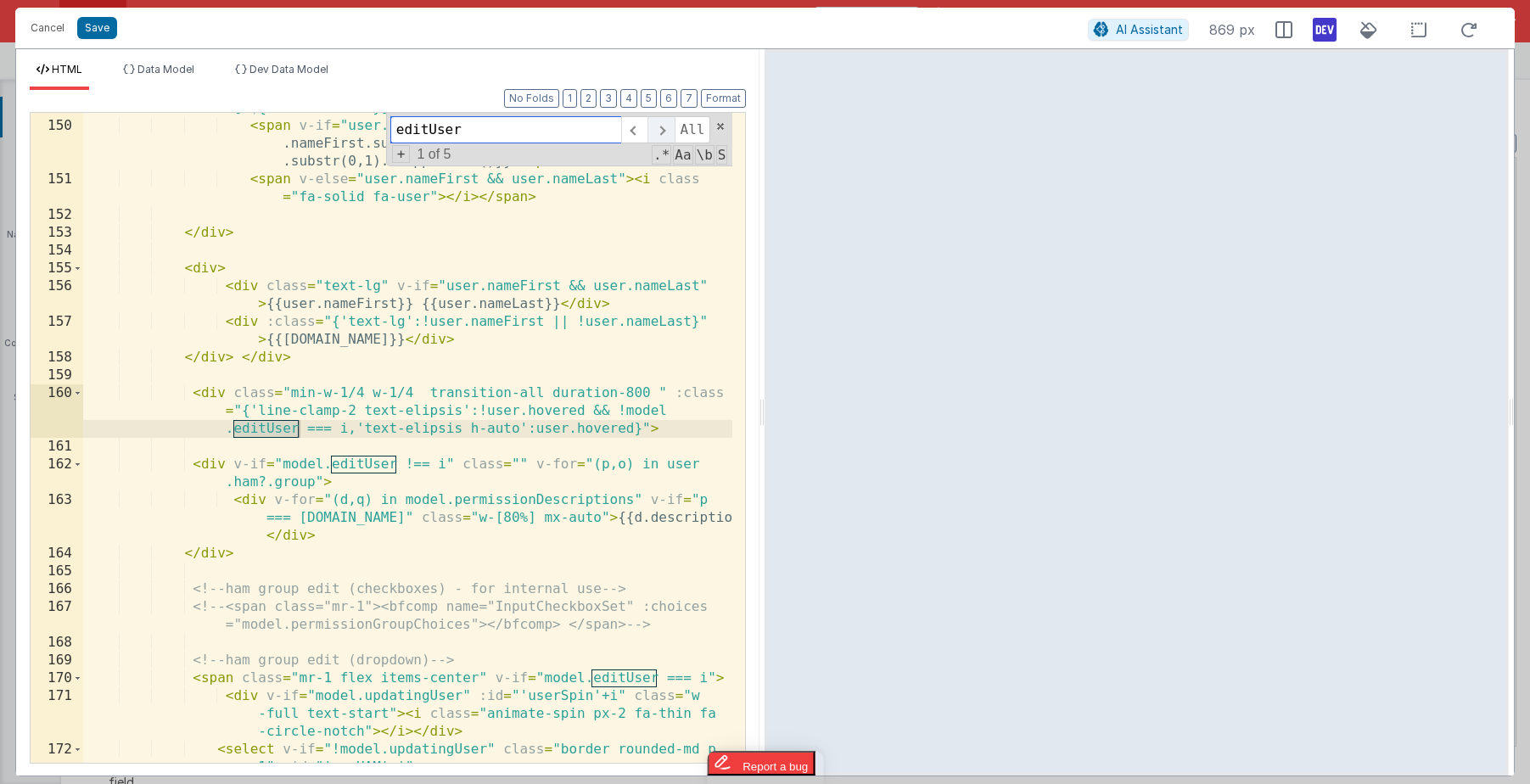
type input "editUser"
click at [659, 136] on span at bounding box center [660, 130] width 27 height 27
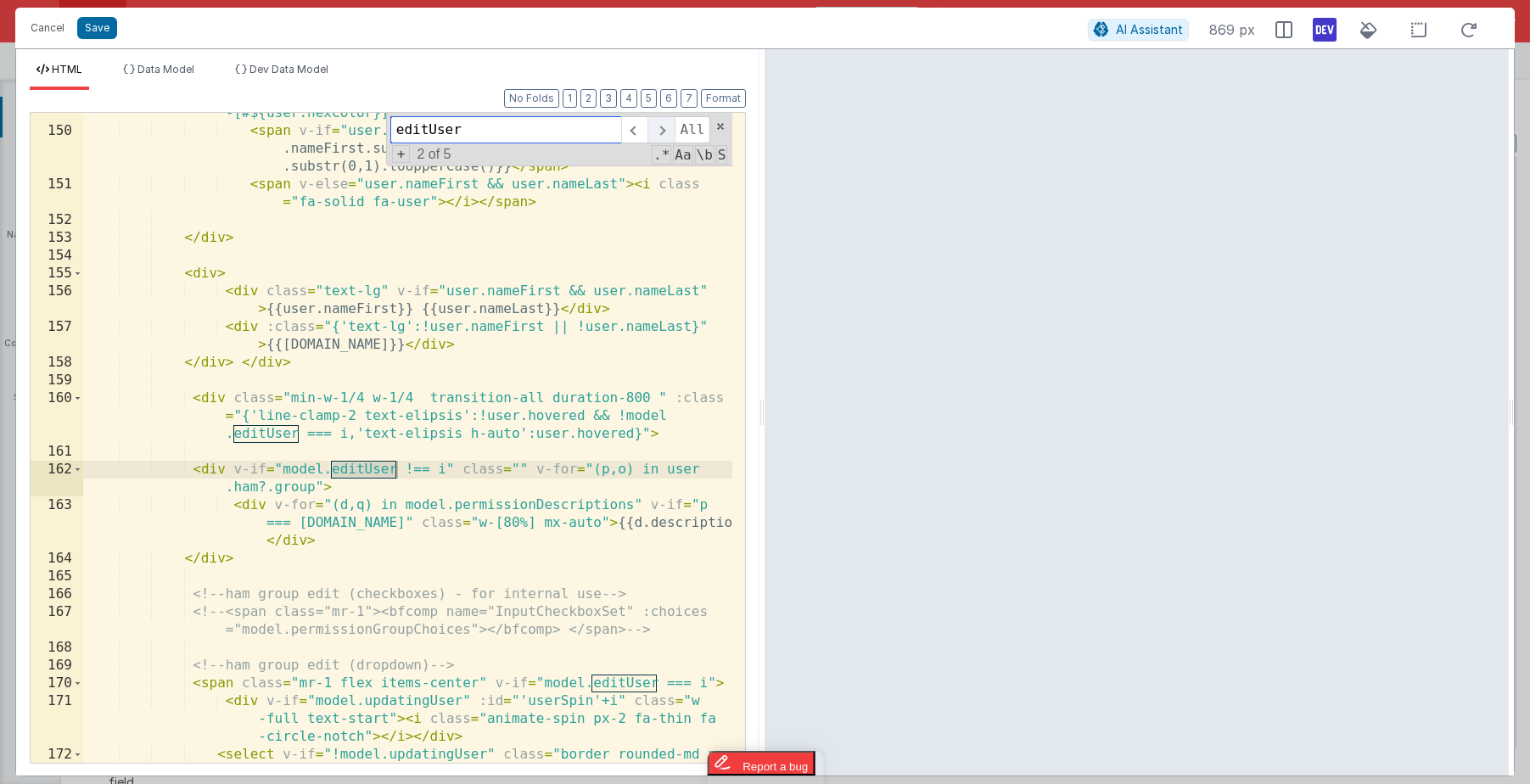
click at [659, 136] on span at bounding box center [660, 130] width 27 height 27
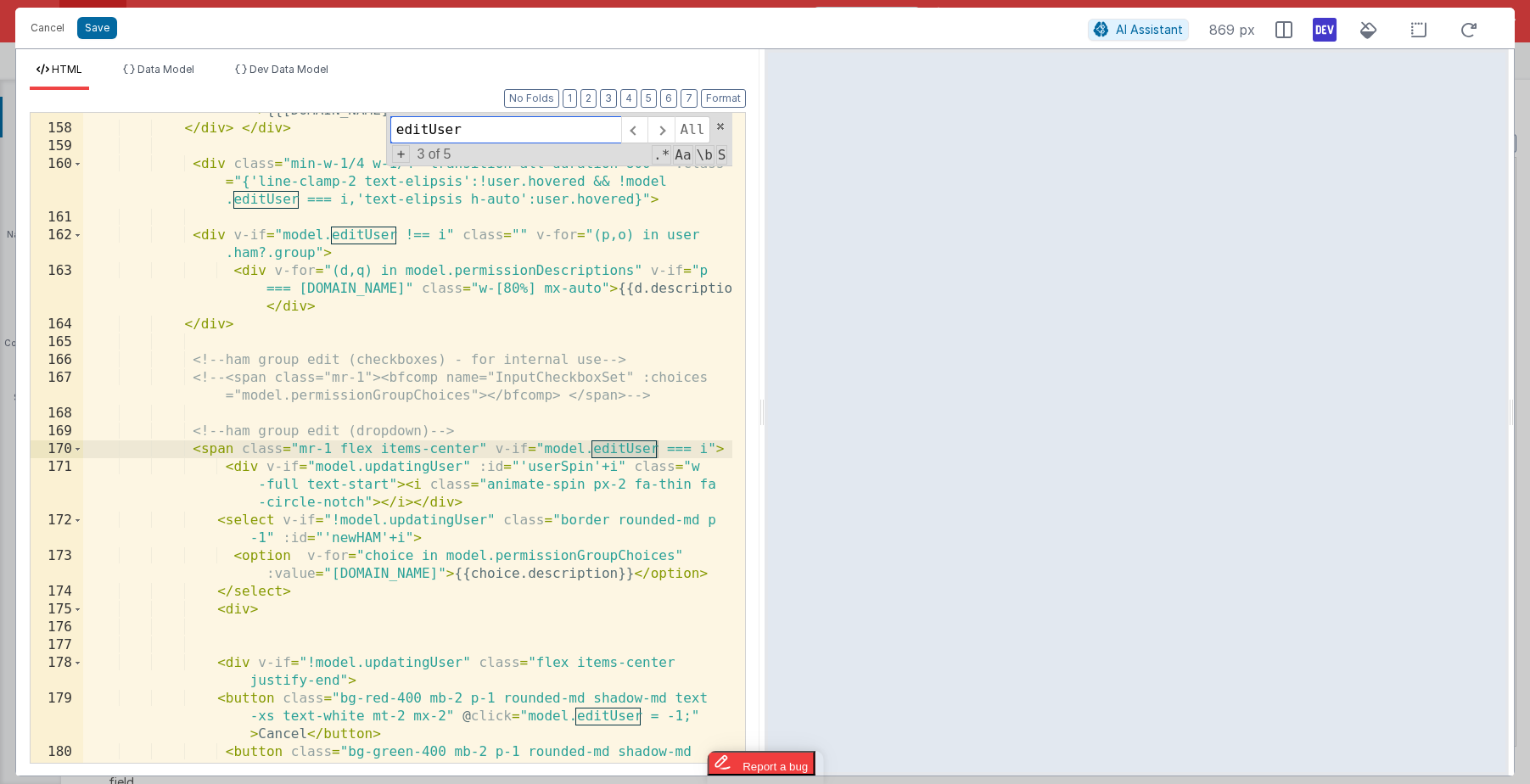
scroll to position [4503, 0]
click at [489, 339] on div "< div :class = "{'text-lg':!user.nameFirst || !user.nameLast}" > {{[DOMAIN_NAME…" at bounding box center [408, 471] width 649 height 775
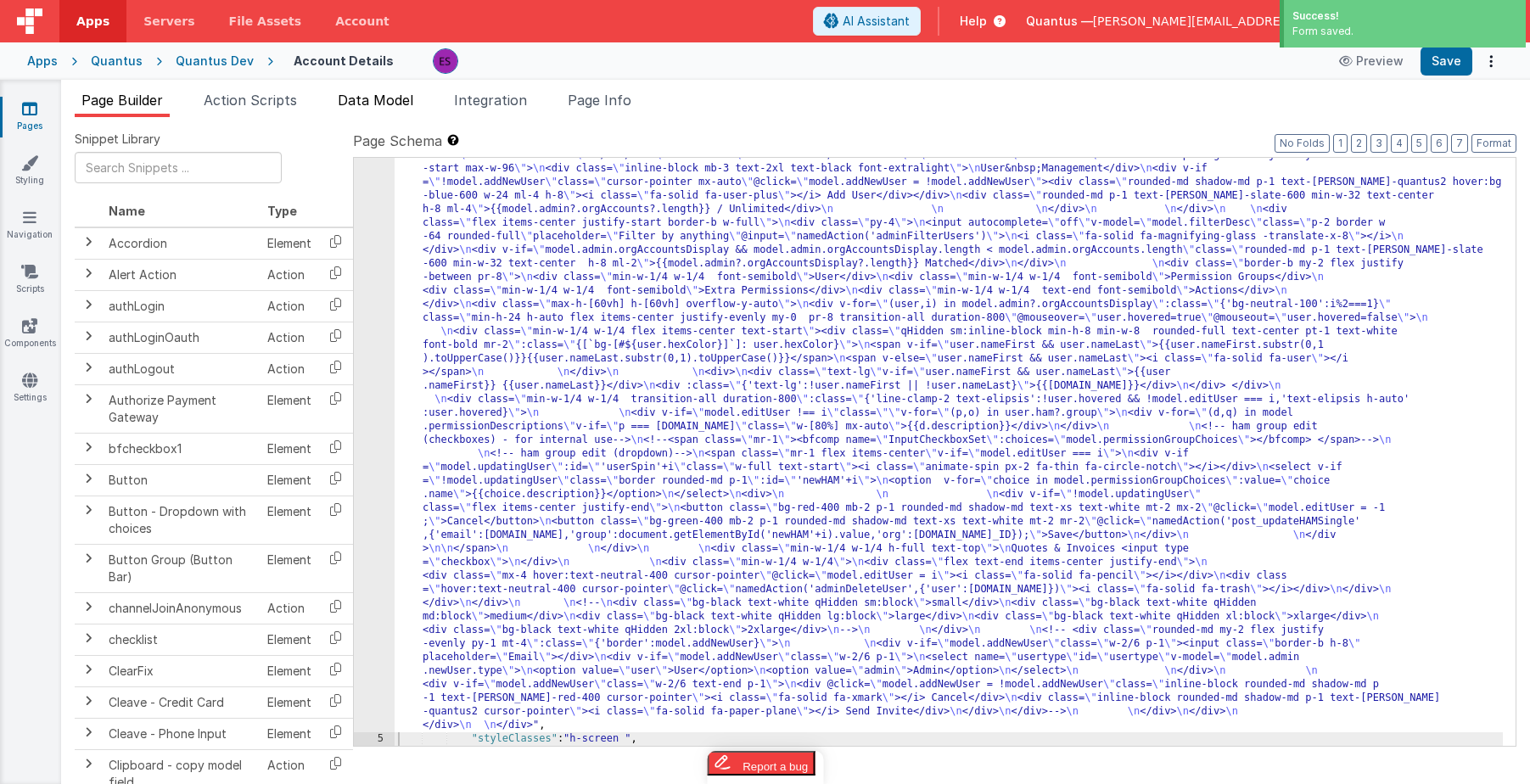
click at [350, 111] on li "Data Model" at bounding box center [375, 103] width 89 height 27
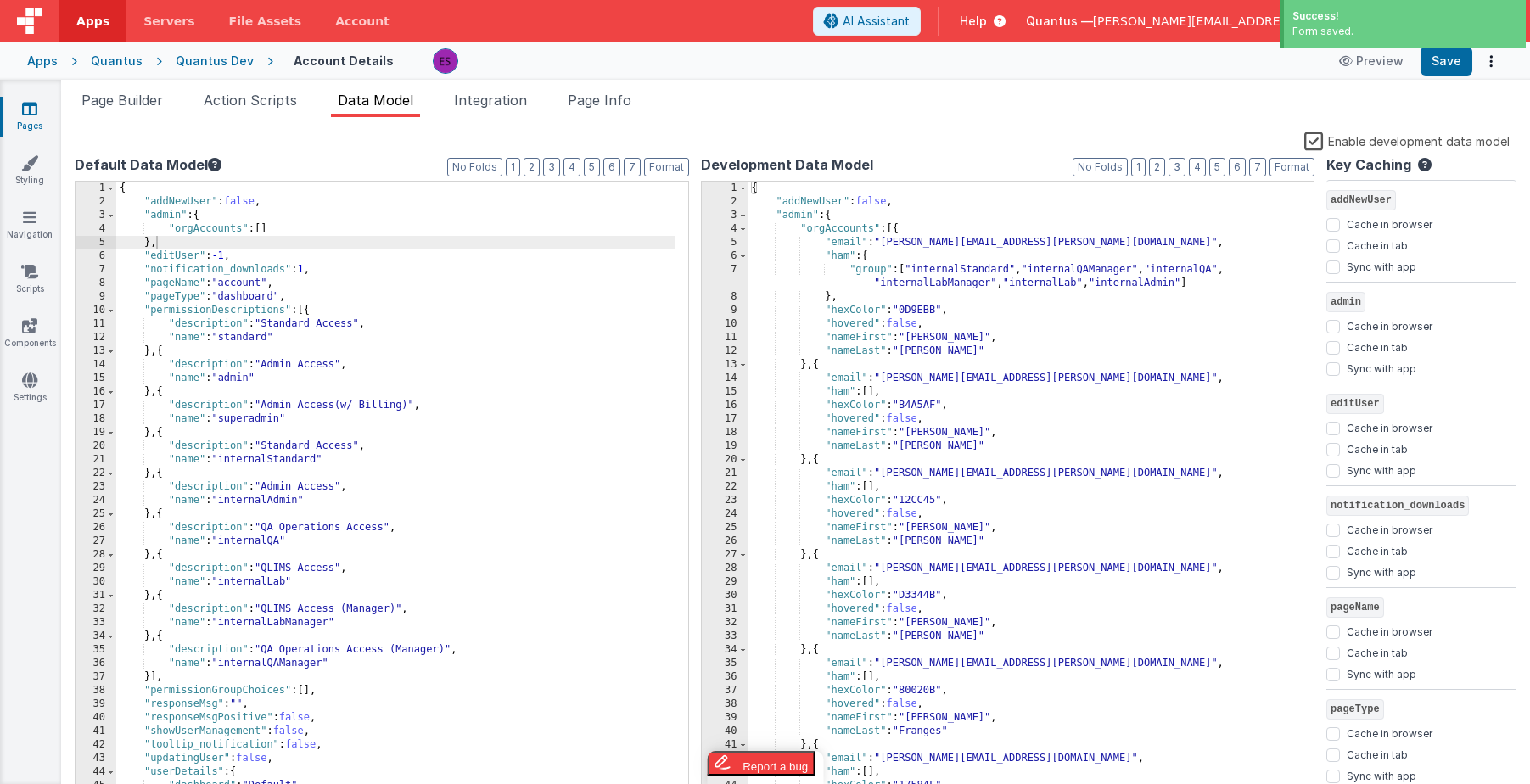
click at [1312, 144] on label "Enable development data model" at bounding box center [1407, 140] width 206 height 19
click at [0, 0] on input "Enable development data model" at bounding box center [0, 0] width 0 height 0
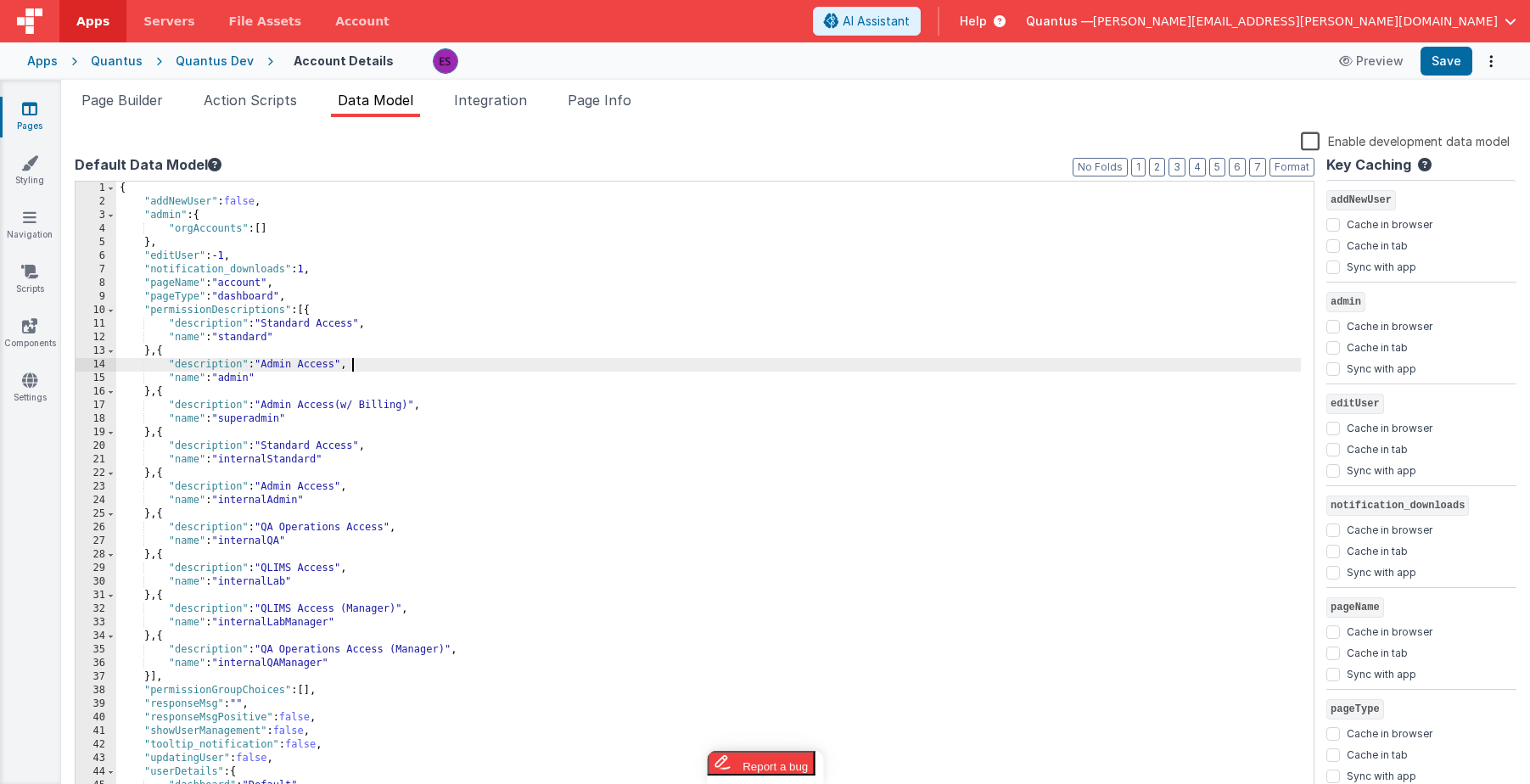
click at [539, 363] on div "{ "addNewUser" : false , "admin" : { "orgAccounts" : [ ] } , "editUser" : -1 , …" at bounding box center [708, 511] width 1185 height 658
click at [149, 95] on span "Page Builder" at bounding box center [122, 100] width 81 height 17
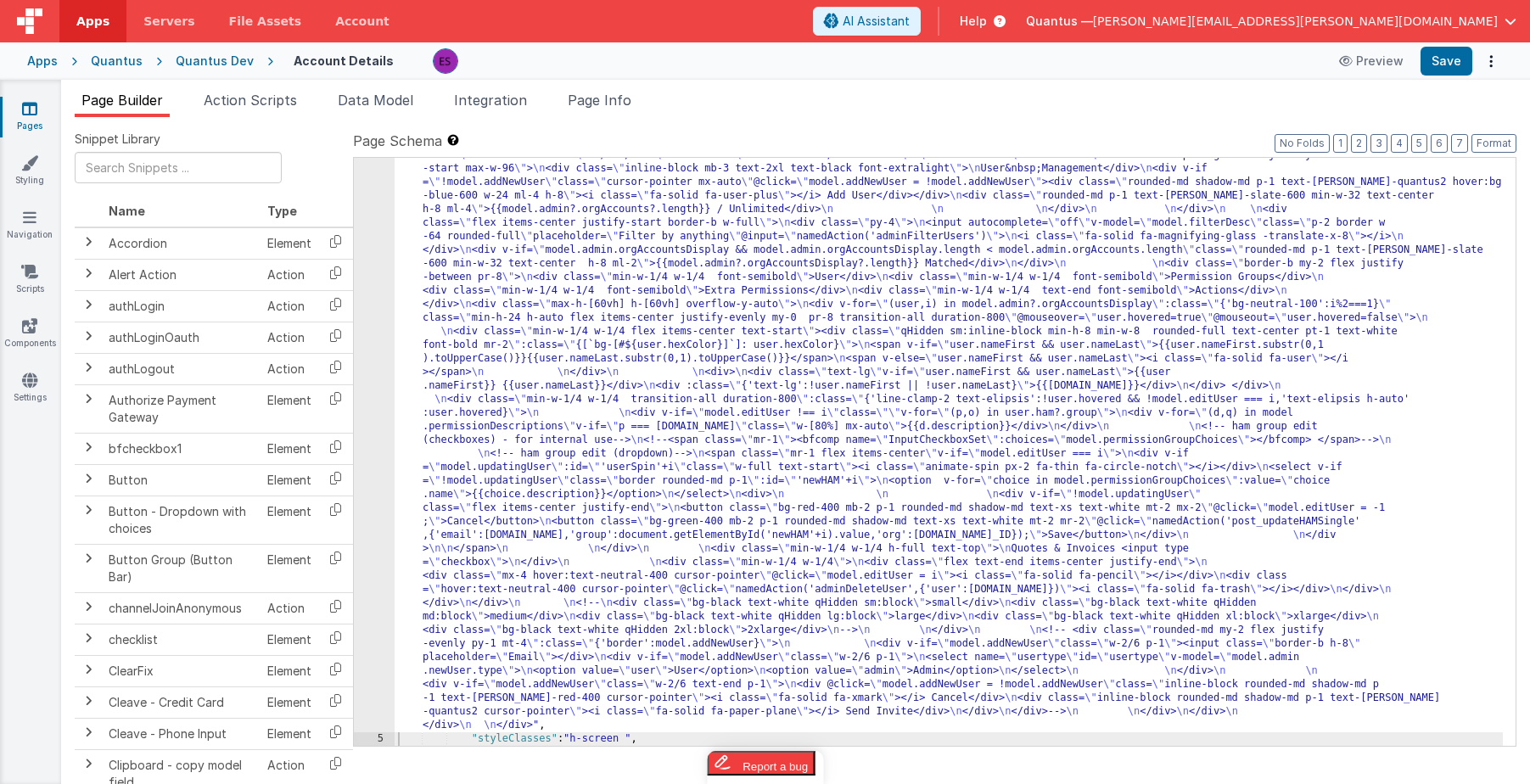
click at [588, 364] on div ""html" : "<div class= \" z-40 flex flex-wrap overflow-scroll no-scrollbar \" > …" at bounding box center [949, 450] width 1109 height 1769
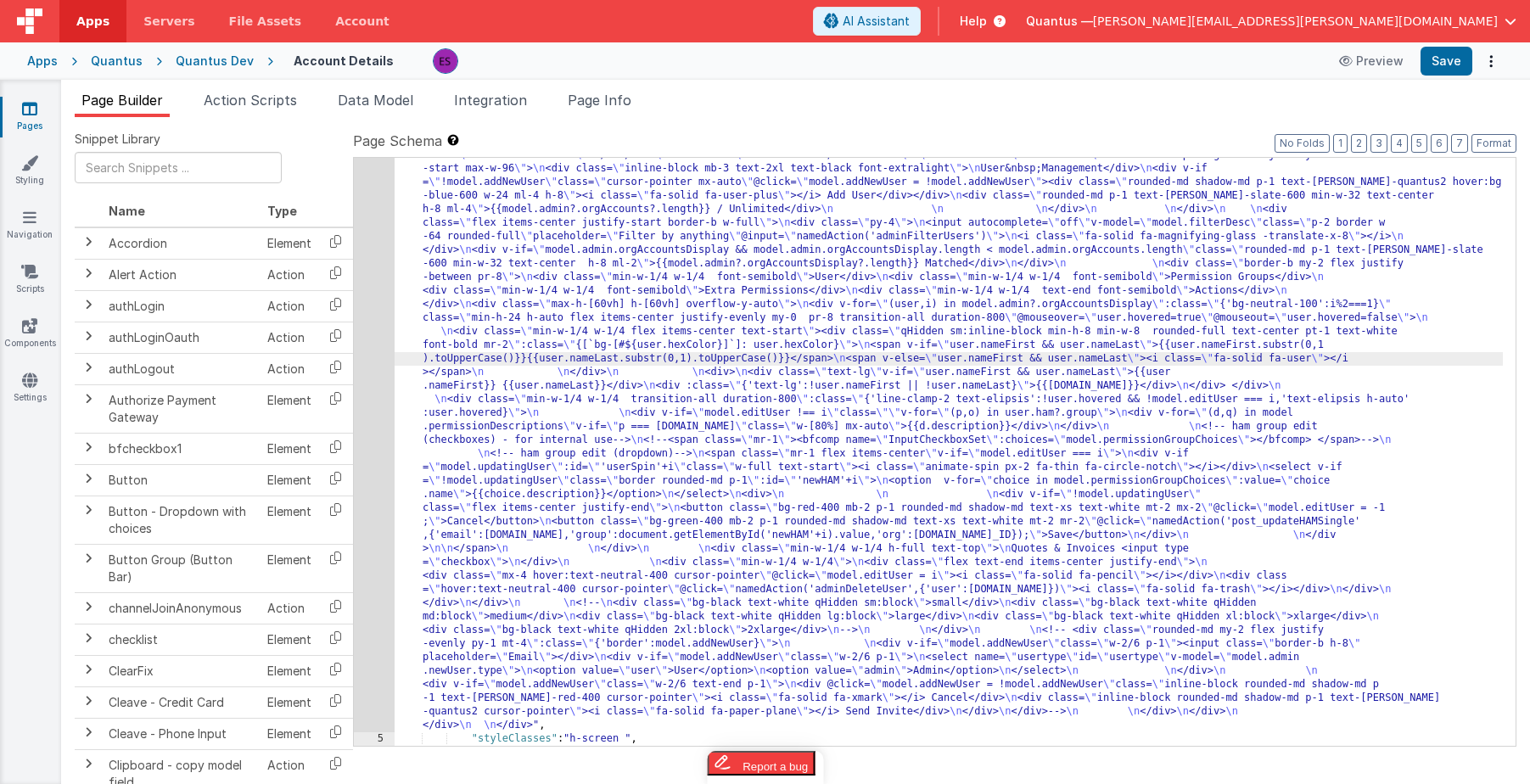
click at [386, 348] on div "4" at bounding box center [374, 149] width 41 height 1168
click at [374, 351] on div "4" at bounding box center [374, 149] width 41 height 1168
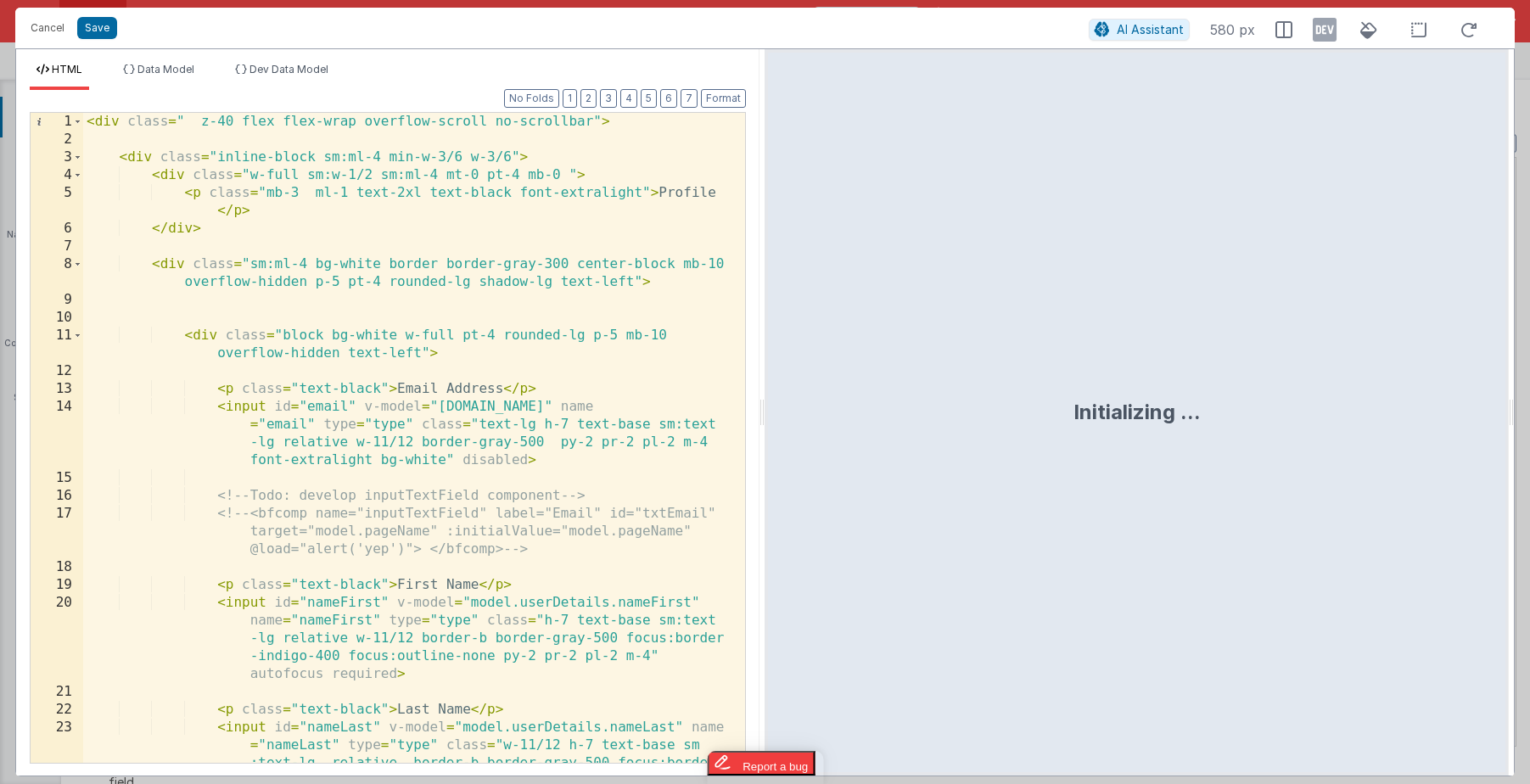
click at [374, 351] on div "< div class = " z-40 flex flex-wrap overflow-scroll no-scrollbar" > < div class…" at bounding box center [408, 491] width 649 height 757
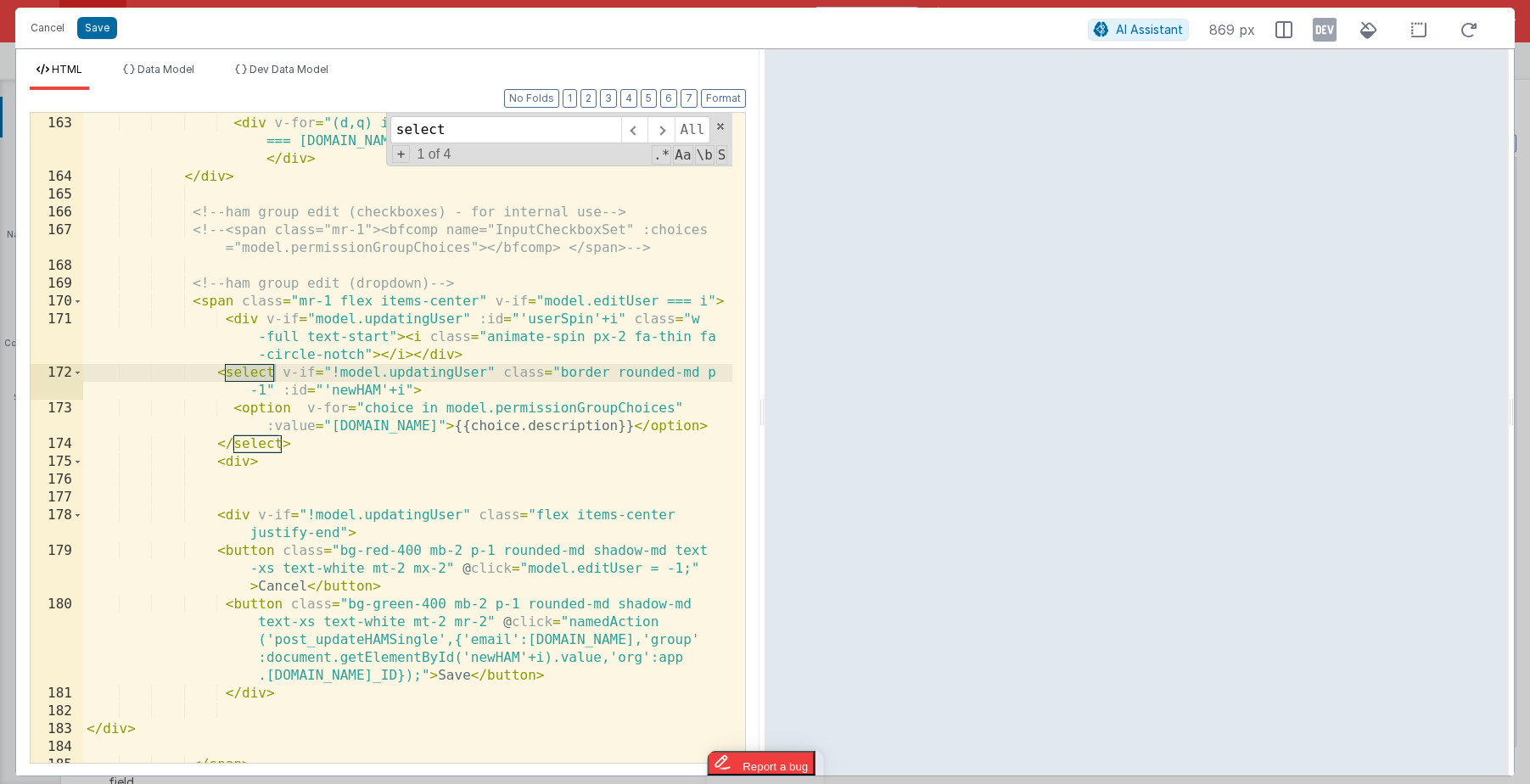
scroll to position [4654, 0]
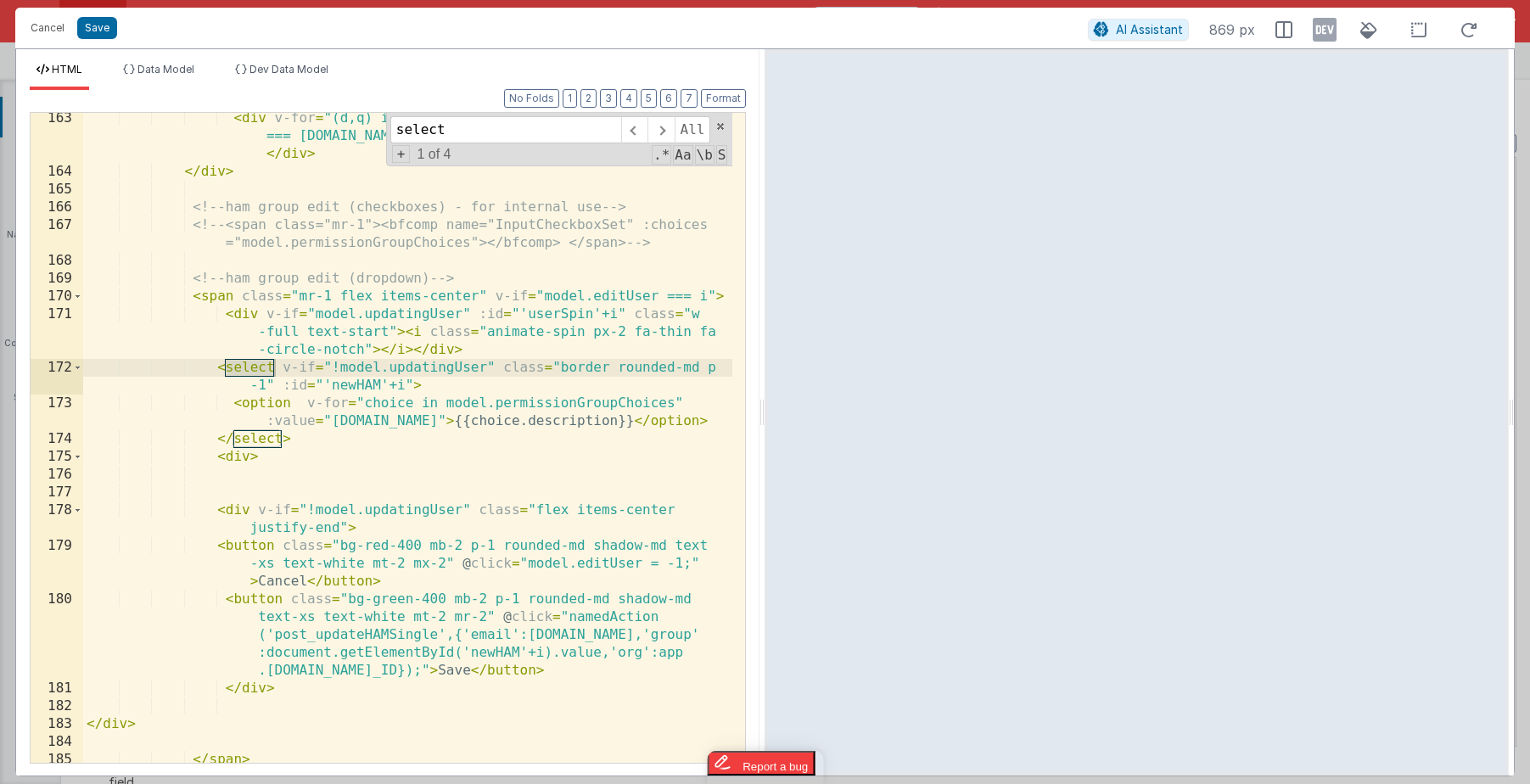
type input "select"
drag, startPoint x: 380, startPoint y: 298, endPoint x: 338, endPoint y: 295, distance: 42.1
click at [338, 295] on div "< div v-for = "(d,q) in model.permissionDescriptions" v-if = "p === [DOMAIN_NAM…" at bounding box center [408, 470] width 649 height 721
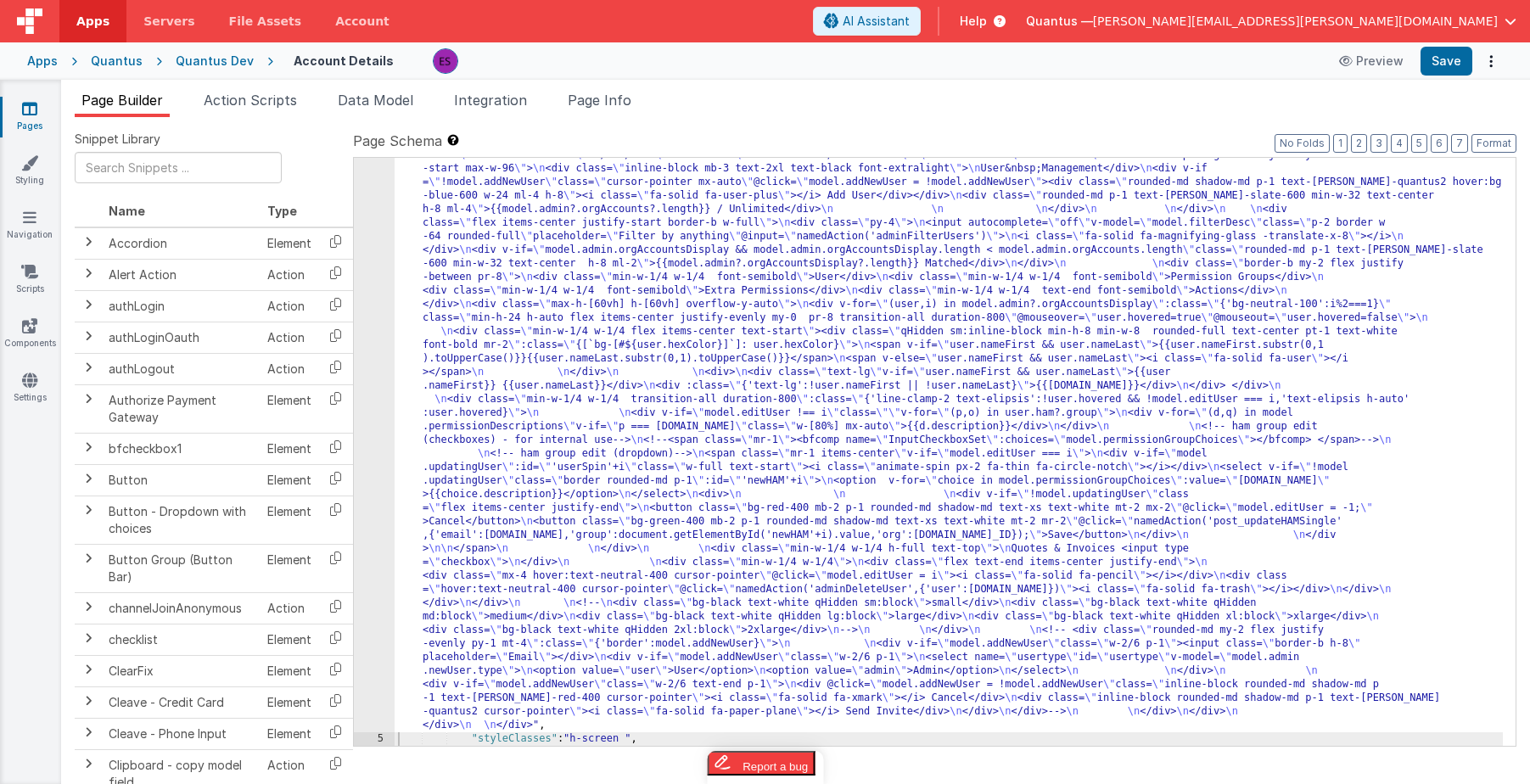
click at [472, 478] on div ""html" : "<div class= \" z-40 flex flex-wrap overflow-scroll no-scrollbar \" > …" at bounding box center [949, 450] width 1109 height 1769
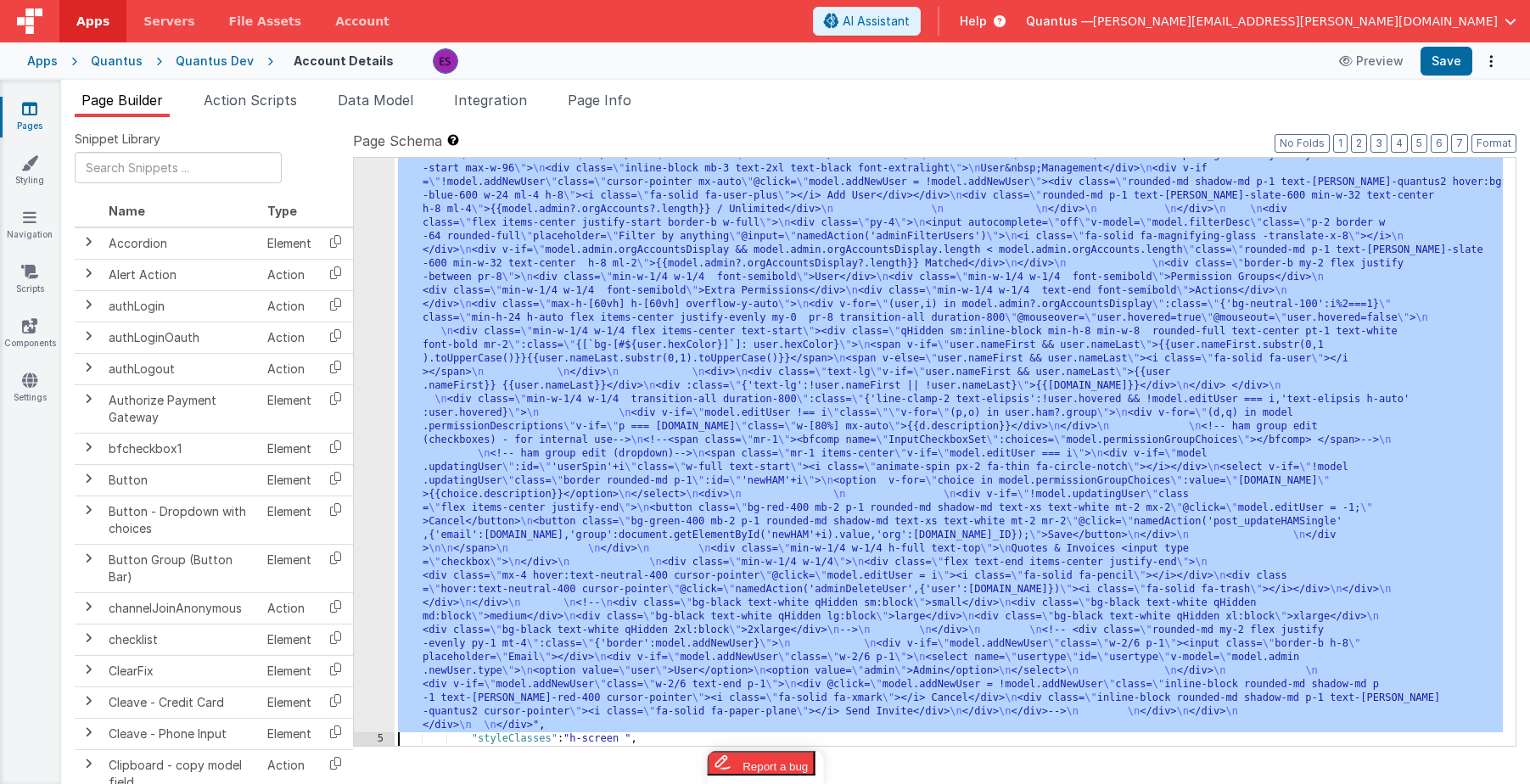
click at [362, 525] on div "4" at bounding box center [374, 149] width 41 height 1168
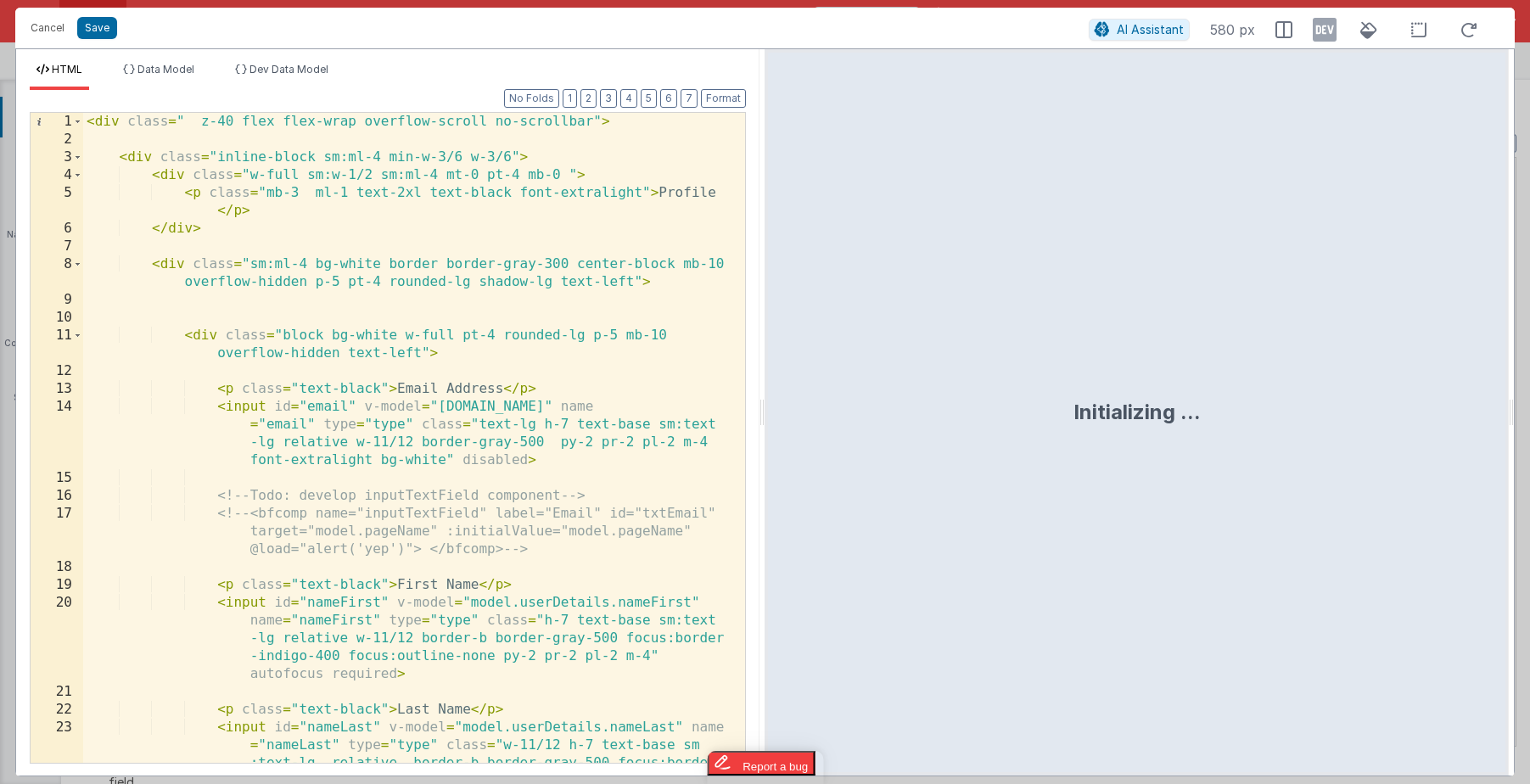
click at [398, 486] on div "< div class = " z-40 flex flex-wrap overflow-scroll no-scrollbar" > < div class…" at bounding box center [408, 491] width 649 height 757
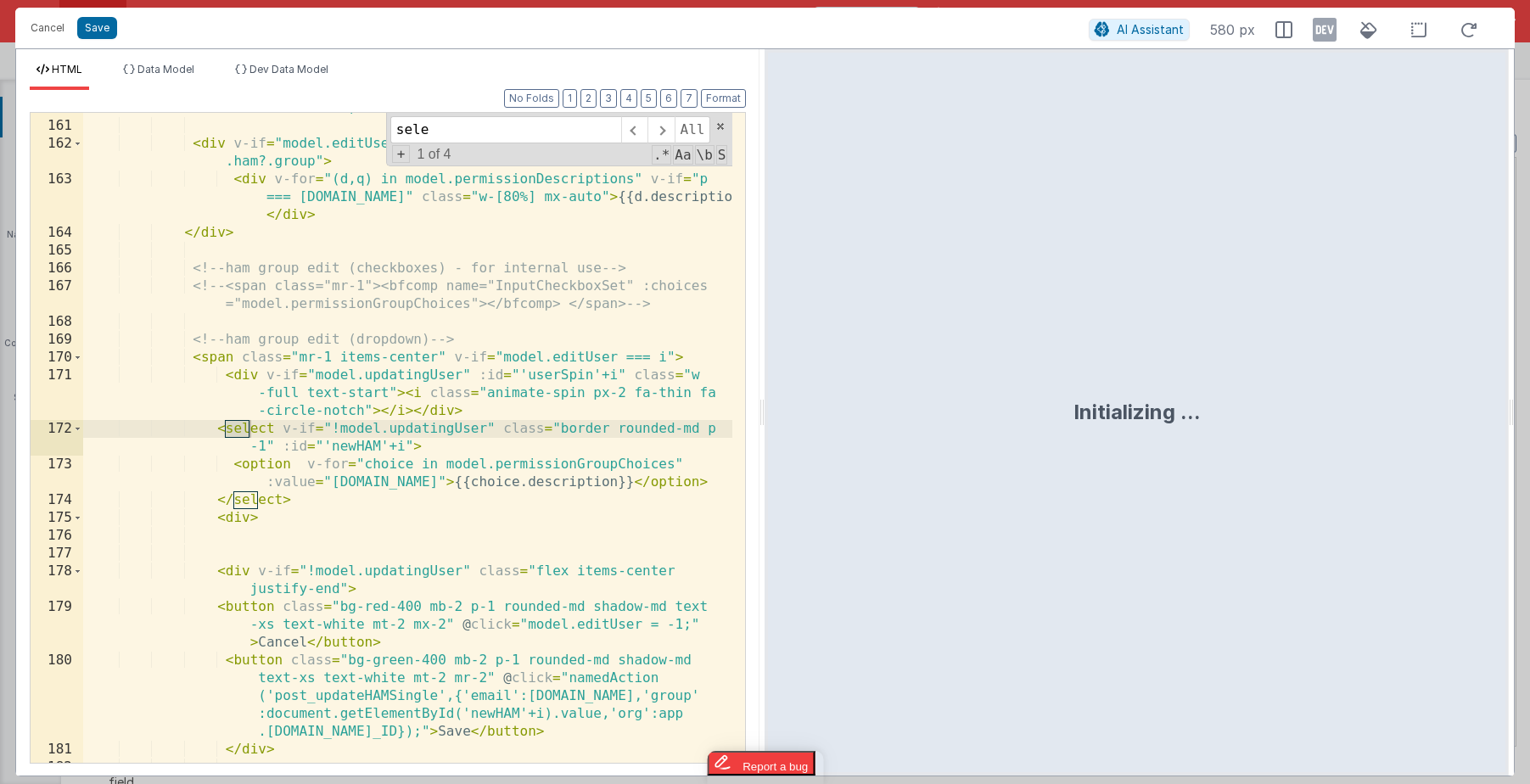
scroll to position [4593, 0]
type input "select"
click at [267, 443] on div "< div class = "min-w-1/4 w-1/4 transition-all duration-800 " :class = "{'line-c…" at bounding box center [408, 424] width 649 height 721
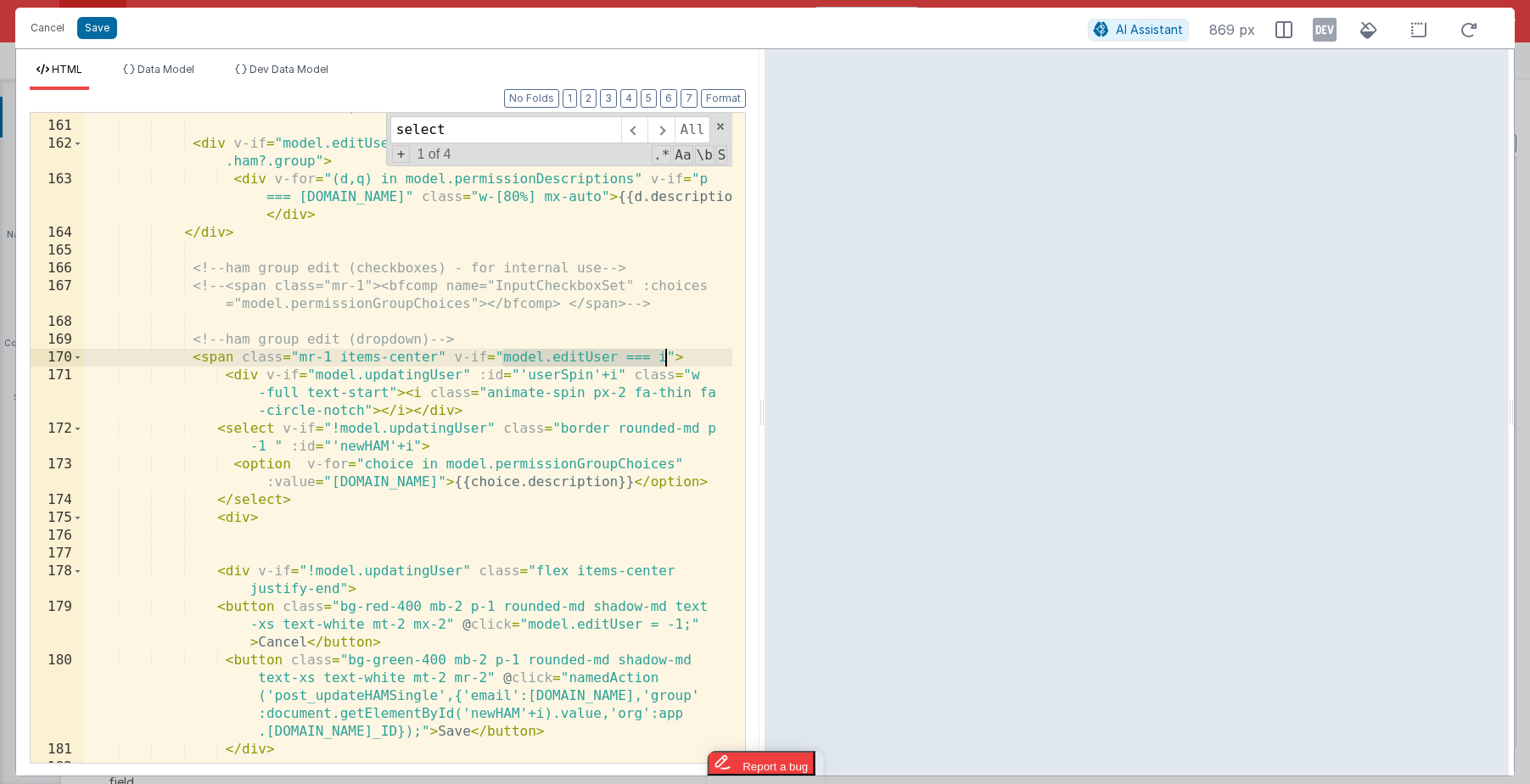
drag, startPoint x: 504, startPoint y: 355, endPoint x: 668, endPoint y: 355, distance: 164.0
click at [668, 355] on div "< div class = "min-w-1/4 w-1/4 transition-all duration-800 " :class = "{'line-c…" at bounding box center [408, 424] width 649 height 721
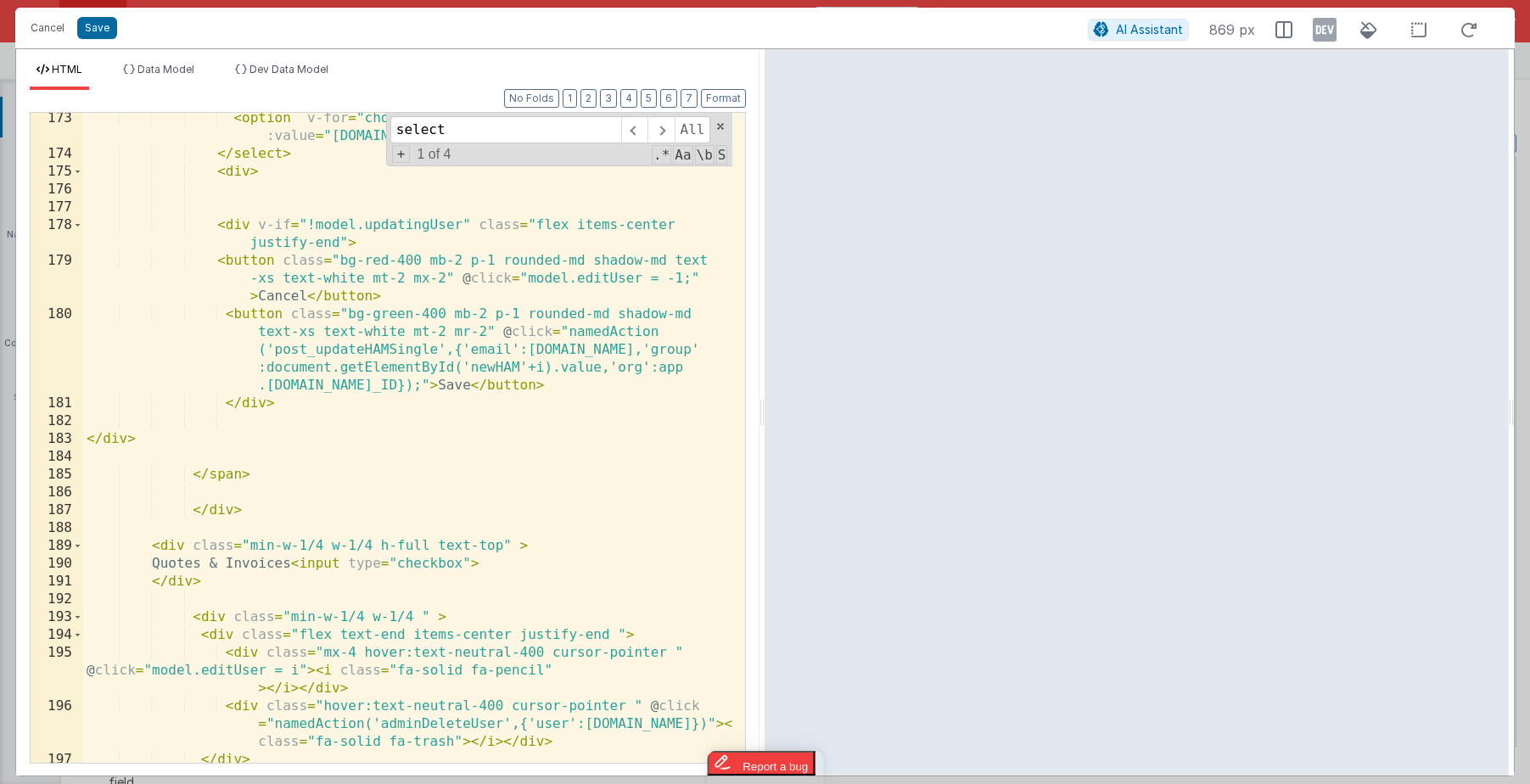
scroll to position [4941, 0]
drag, startPoint x: 509, startPoint y: 545, endPoint x: 638, endPoint y: 535, distance: 129.4
click at [509, 545] on div "< option v-for = "choice in model.permissionGroupChoices" :value = "[DOMAIN_NAM…" at bounding box center [408, 461] width 649 height 704
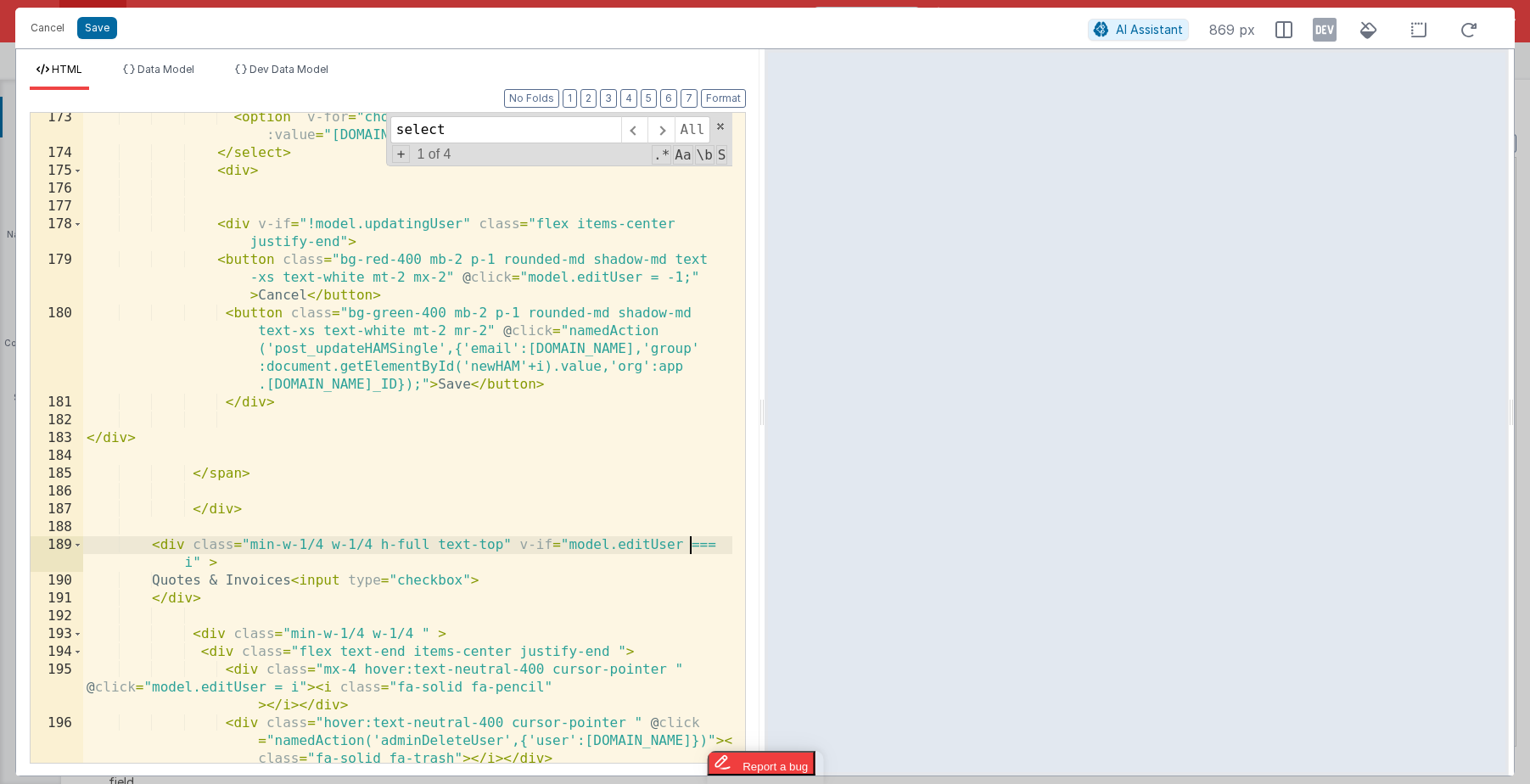
click at [695, 547] on div "< option v-for = "choice in model.permissionGroupChoices" :value = "[DOMAIN_NAM…" at bounding box center [408, 461] width 649 height 704
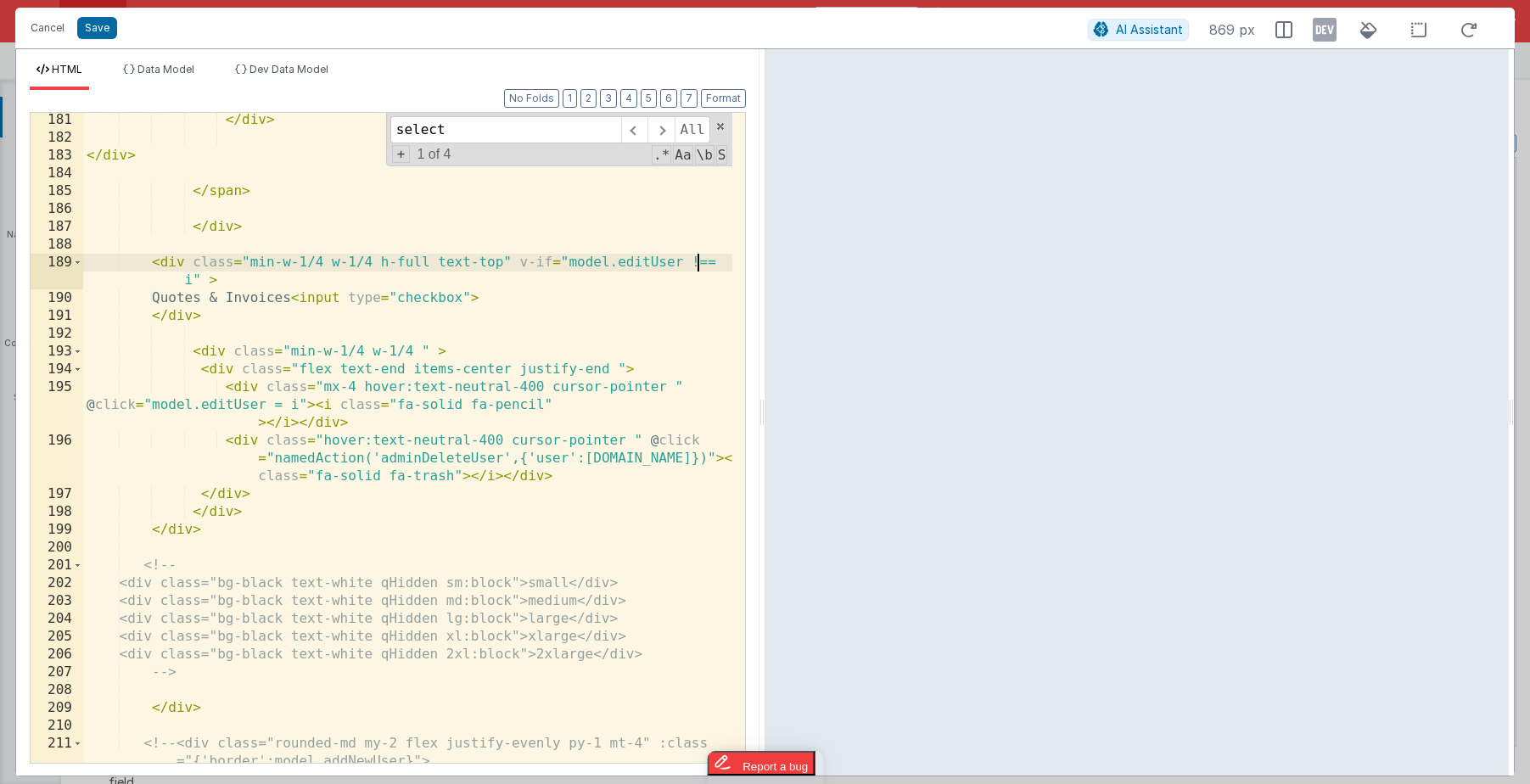
scroll to position [5220, 0]
click at [431, 350] on div "< button class = "bg-green-400 mb-2 p-1 rounded-md shadow-md text-xs text-white…" at bounding box center [408, 412] width 649 height 775
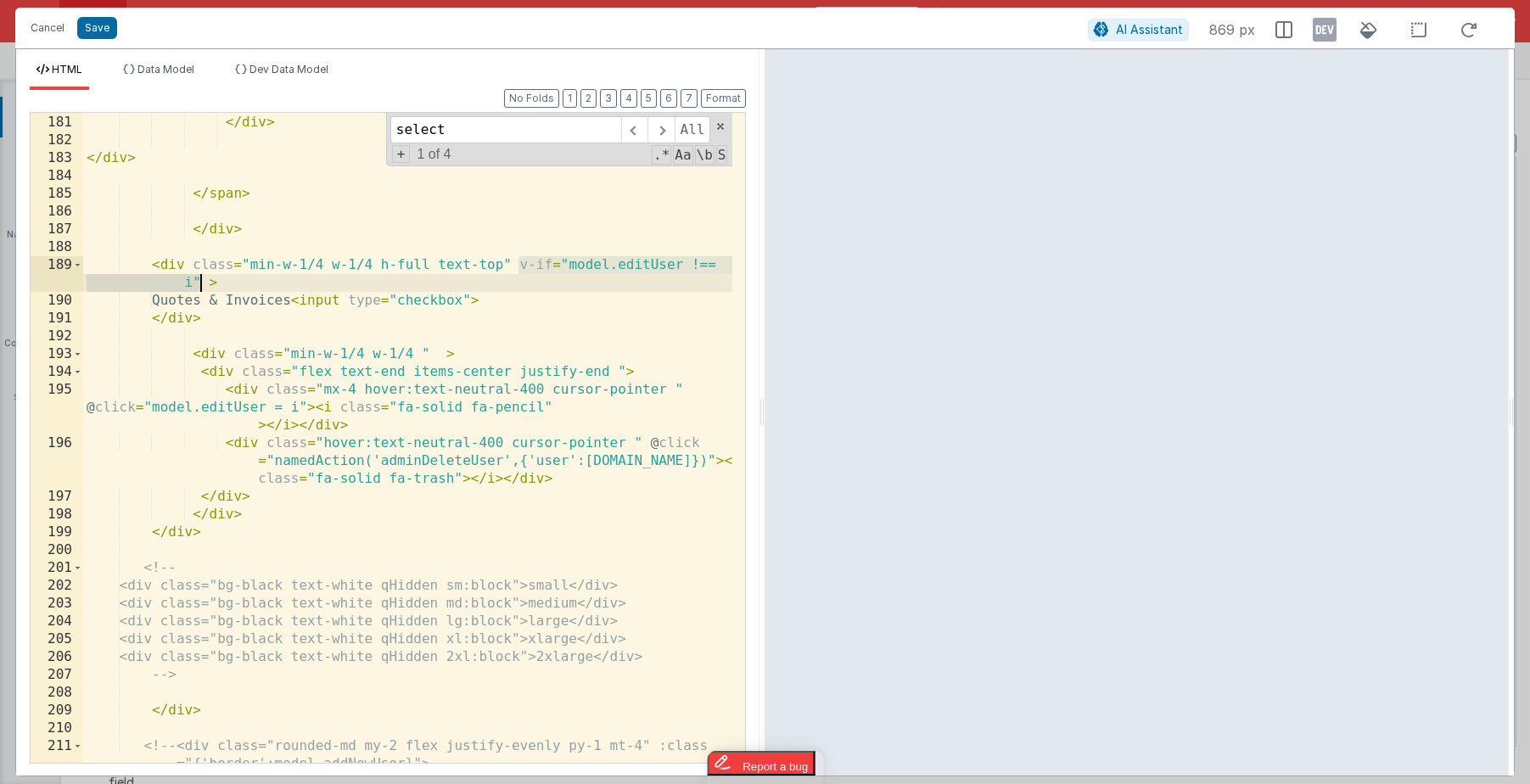
drag, startPoint x: 520, startPoint y: 264, endPoint x: 205, endPoint y: 281, distance: 315.5
click at [205, 281] on div "< button class = "bg-green-400 mb-2 p-1 rounded-md shadow-md text-xs text-white…" at bounding box center [408, 412] width 649 height 775
drag, startPoint x: 434, startPoint y: 344, endPoint x: 480, endPoint y: 347, distance: 46.1
click at [434, 344] on div "< button class = "bg-green-400 mb-2 p-1 rounded-md shadow-md text-xs text-white…" at bounding box center [408, 412] width 649 height 775
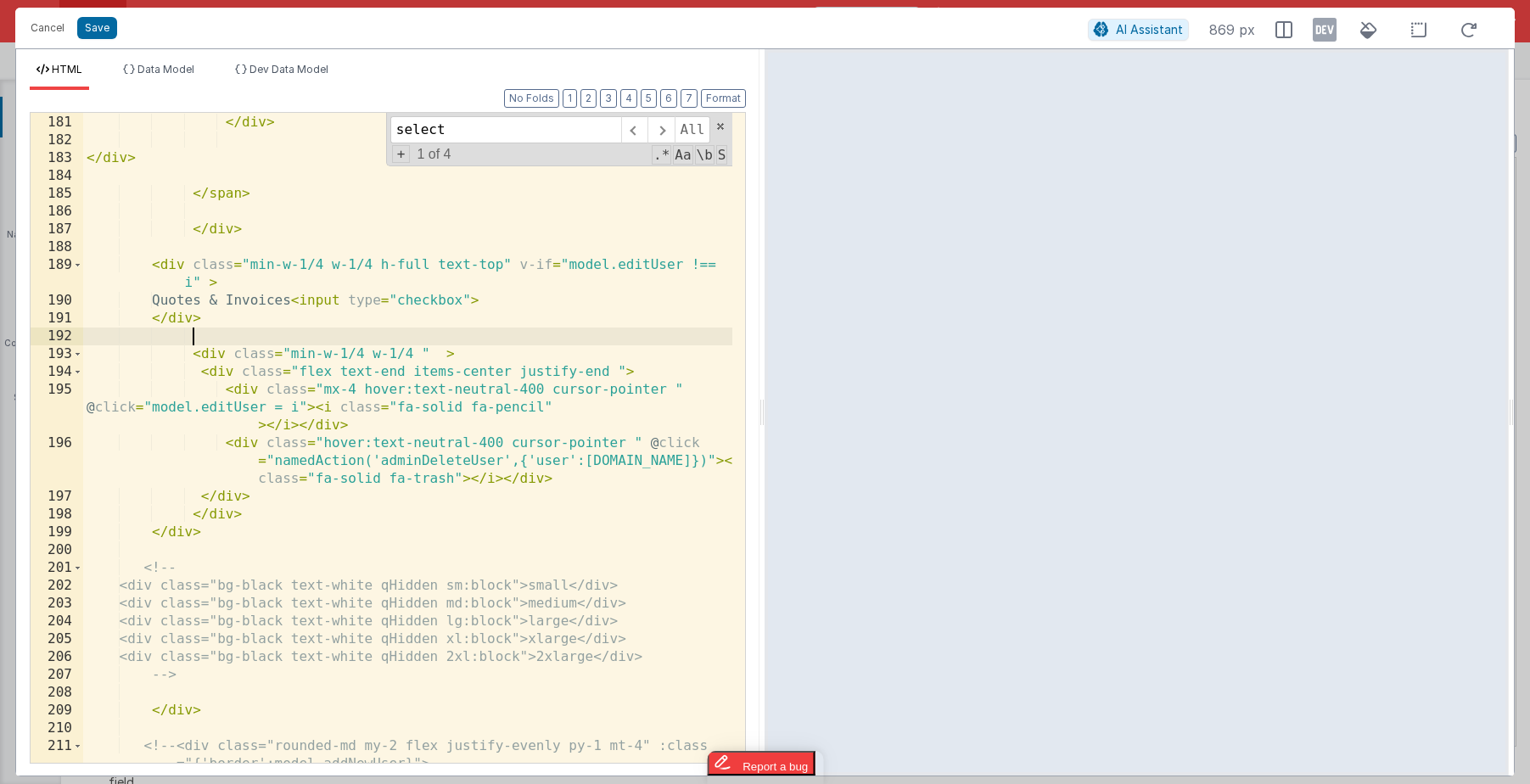
click at [431, 350] on div "< button class = "bg-green-400 mb-2 p-1 rounded-md shadow-md text-xs text-white…" at bounding box center [408, 412] width 649 height 775
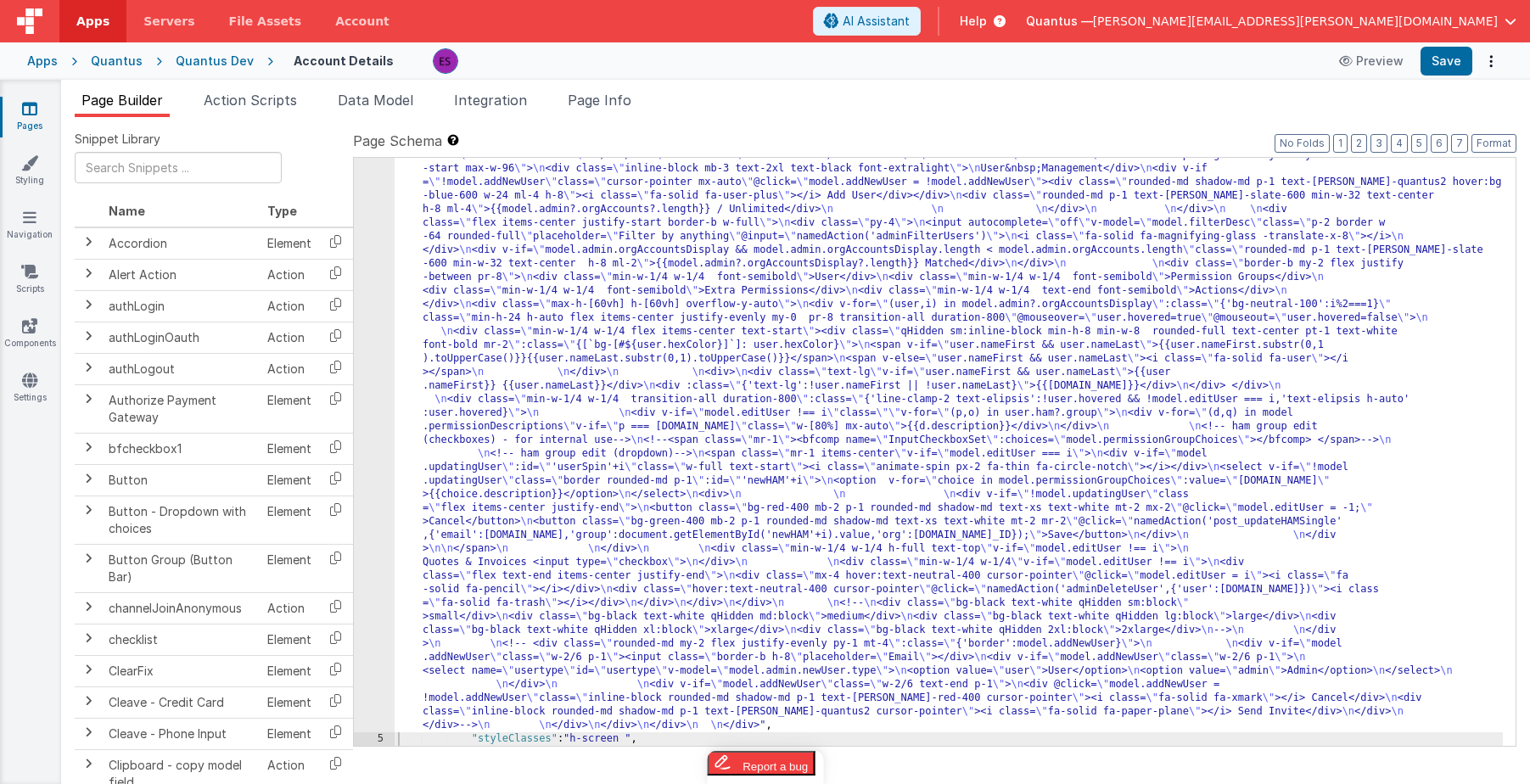
click at [881, 451] on div ""html" : "<div class= \" z-40 flex flex-wrap overflow-scroll no-scrollbar \" > …" at bounding box center [949, 450] width 1109 height 1769
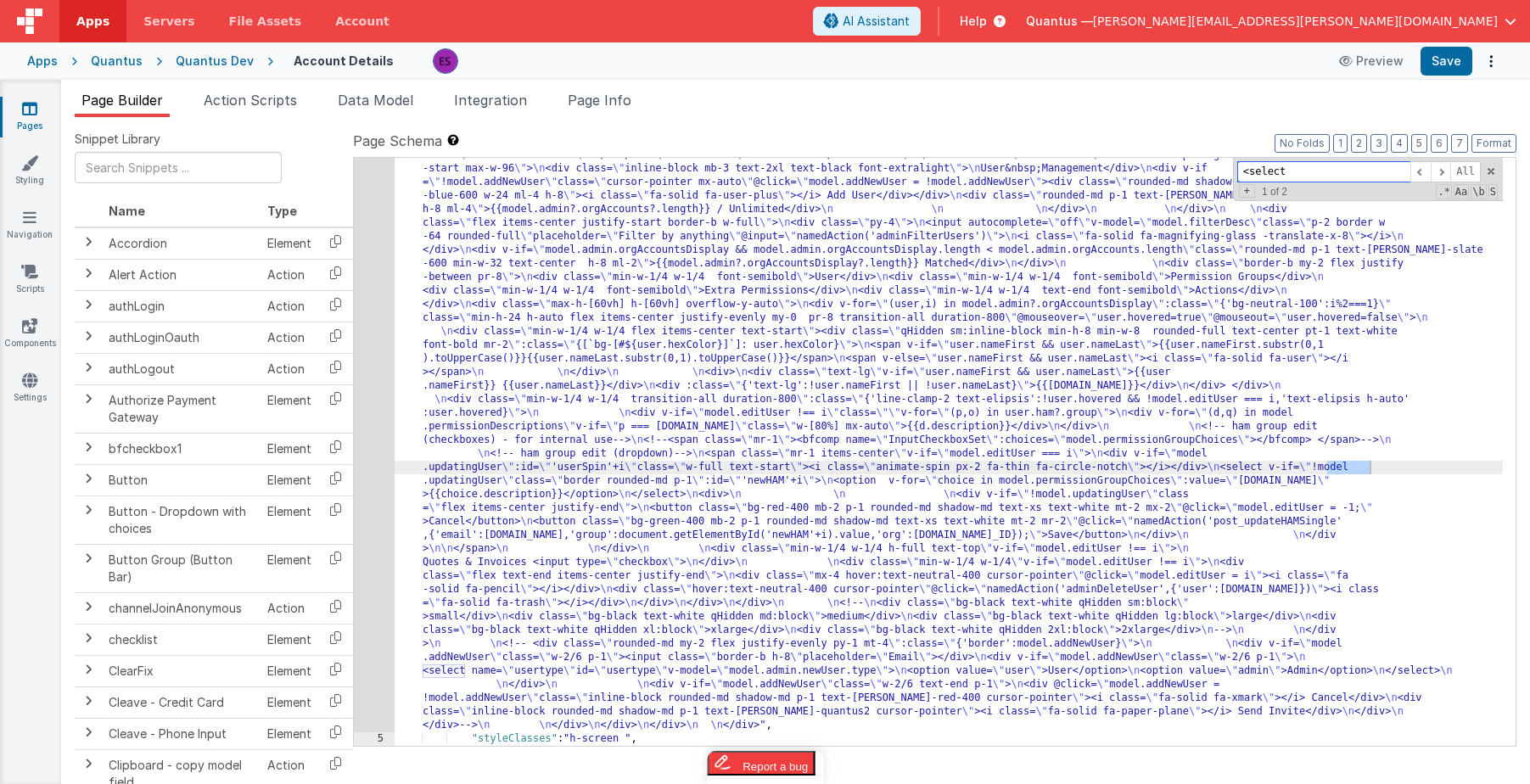
type input "<select"
click at [696, 481] on div ""html" : "<div class= \" z-40 flex flex-wrap overflow-scroll no-scrollbar \" > …" at bounding box center [949, 450] width 1109 height 1769
click at [708, 481] on div ""html" : "<div class= \" z-40 flex flex-wrap overflow-scroll no-scrollbar \" > …" at bounding box center [949, 450] width 1109 height 1769
click at [920, 471] on div ""html" : "<div class= \" z-40 flex flex-wrap overflow-scroll no-scrollbar \" > …" at bounding box center [949, 450] width 1109 height 1769
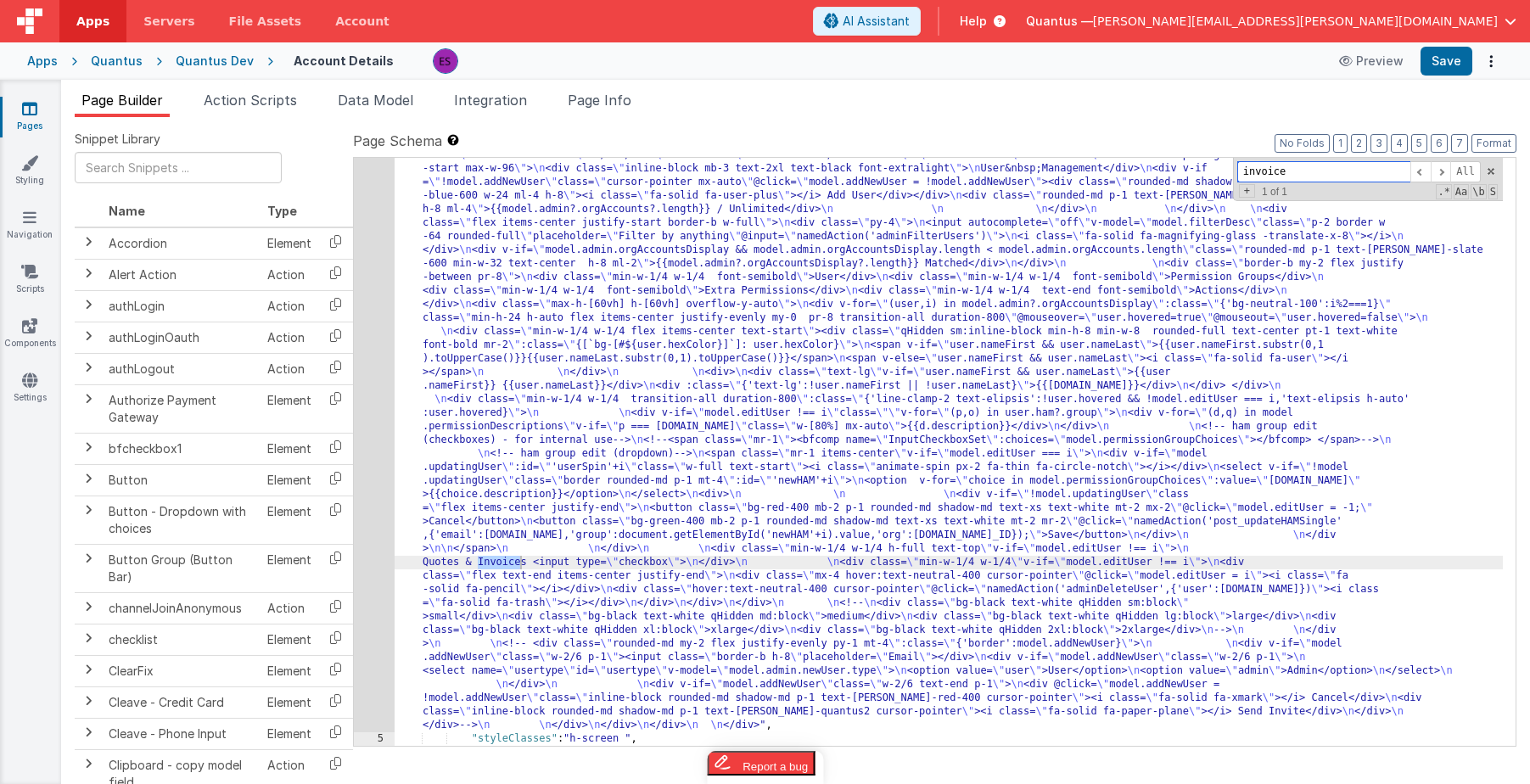
type input "invoice"
drag, startPoint x: 1385, startPoint y: 551, endPoint x: 1201, endPoint y: 549, distance: 184.0
click at [1201, 549] on div ""html" : "<div class= \" z-40 flex flex-wrap overflow-scroll no-scrollbar \" > …" at bounding box center [949, 450] width 1109 height 1769
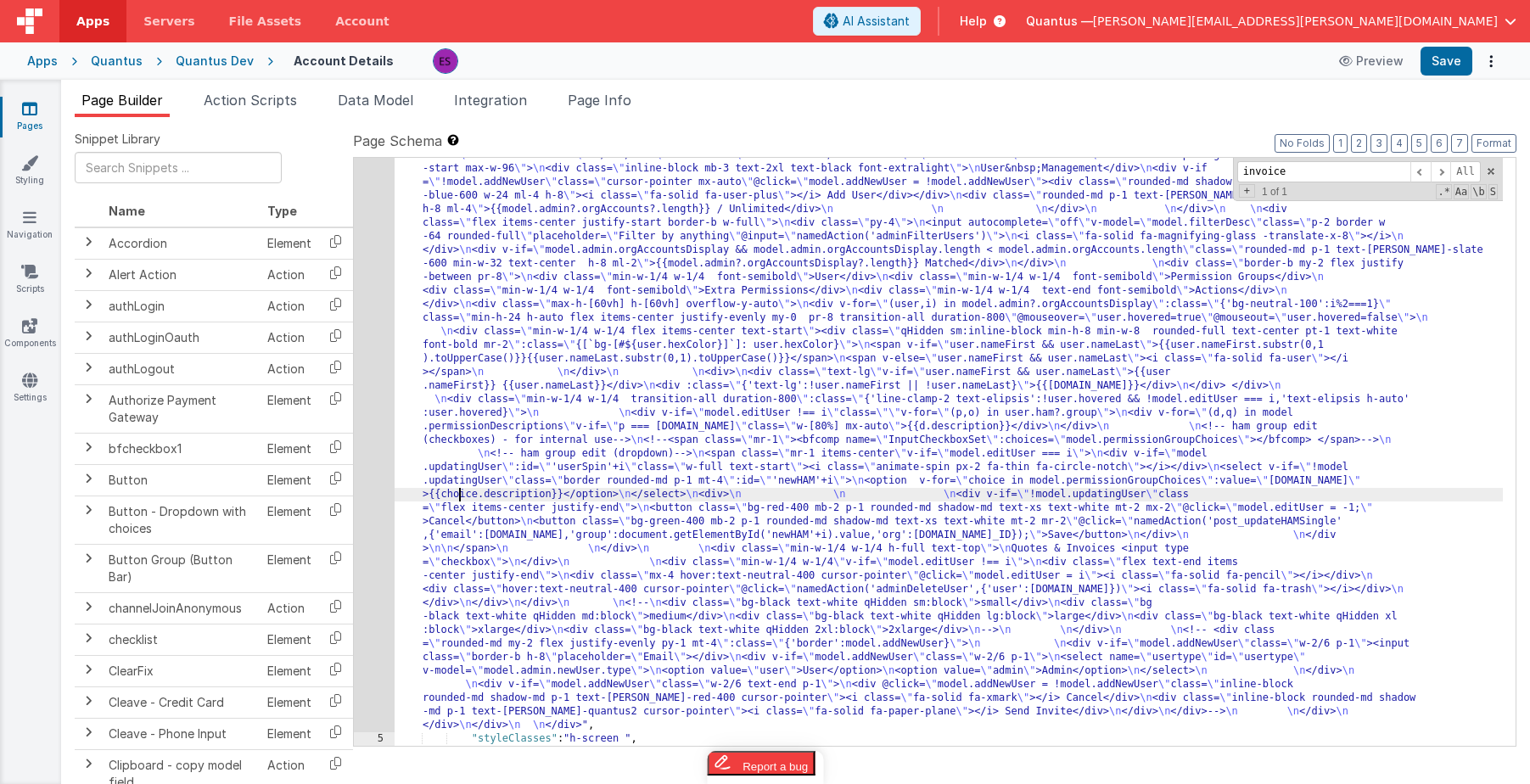
click at [457, 490] on div ""html" : "<div class= \" z-40 flex flex-wrap overflow-scroll no-scrollbar \" > …" at bounding box center [949, 450] width 1109 height 1769
click at [361, 529] on div "4" at bounding box center [374, 149] width 41 height 1168
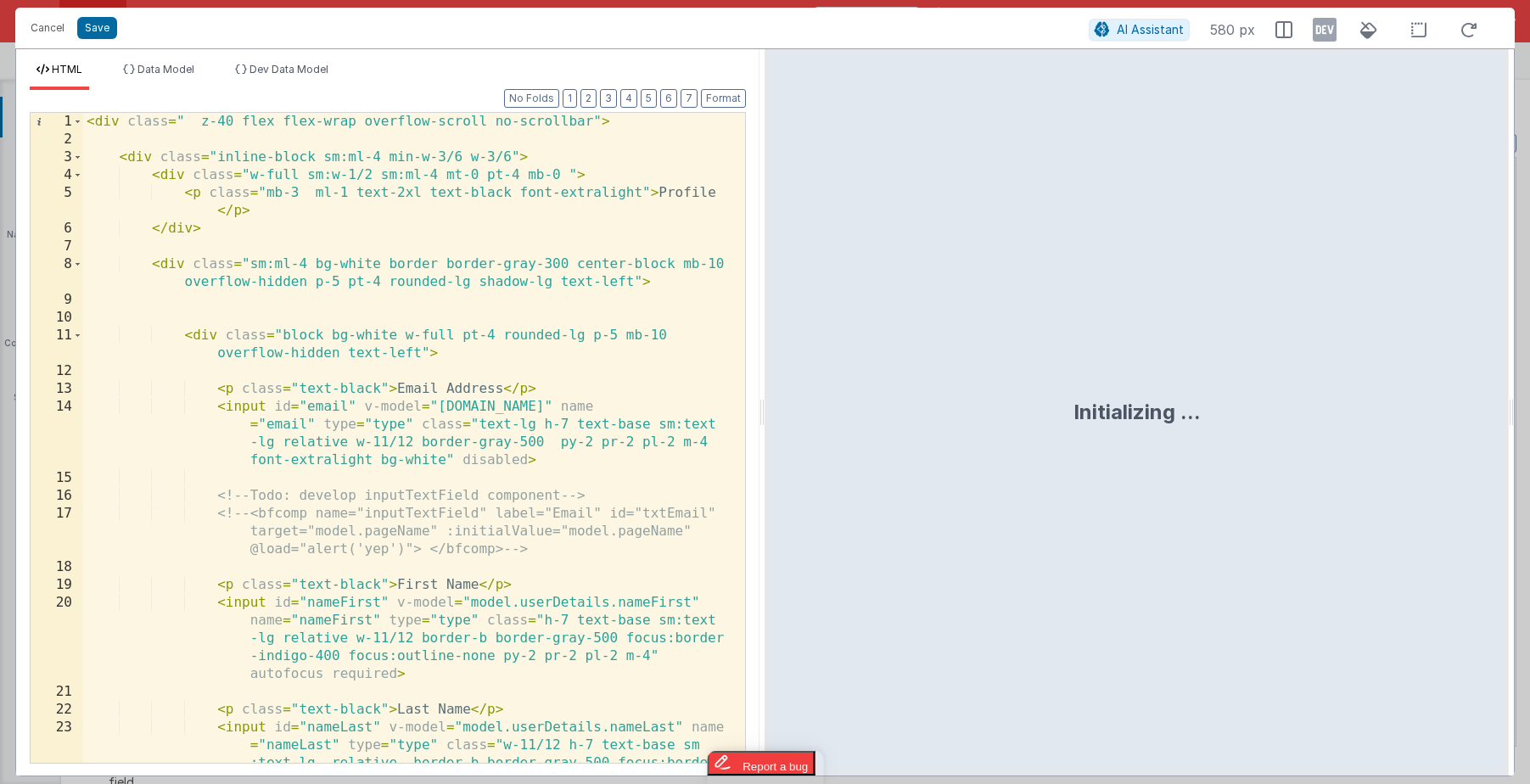
click at [362, 528] on div "< div class = " z-40 flex flex-wrap overflow-scroll no-scrollbar" > < div class…" at bounding box center [408, 491] width 649 height 757
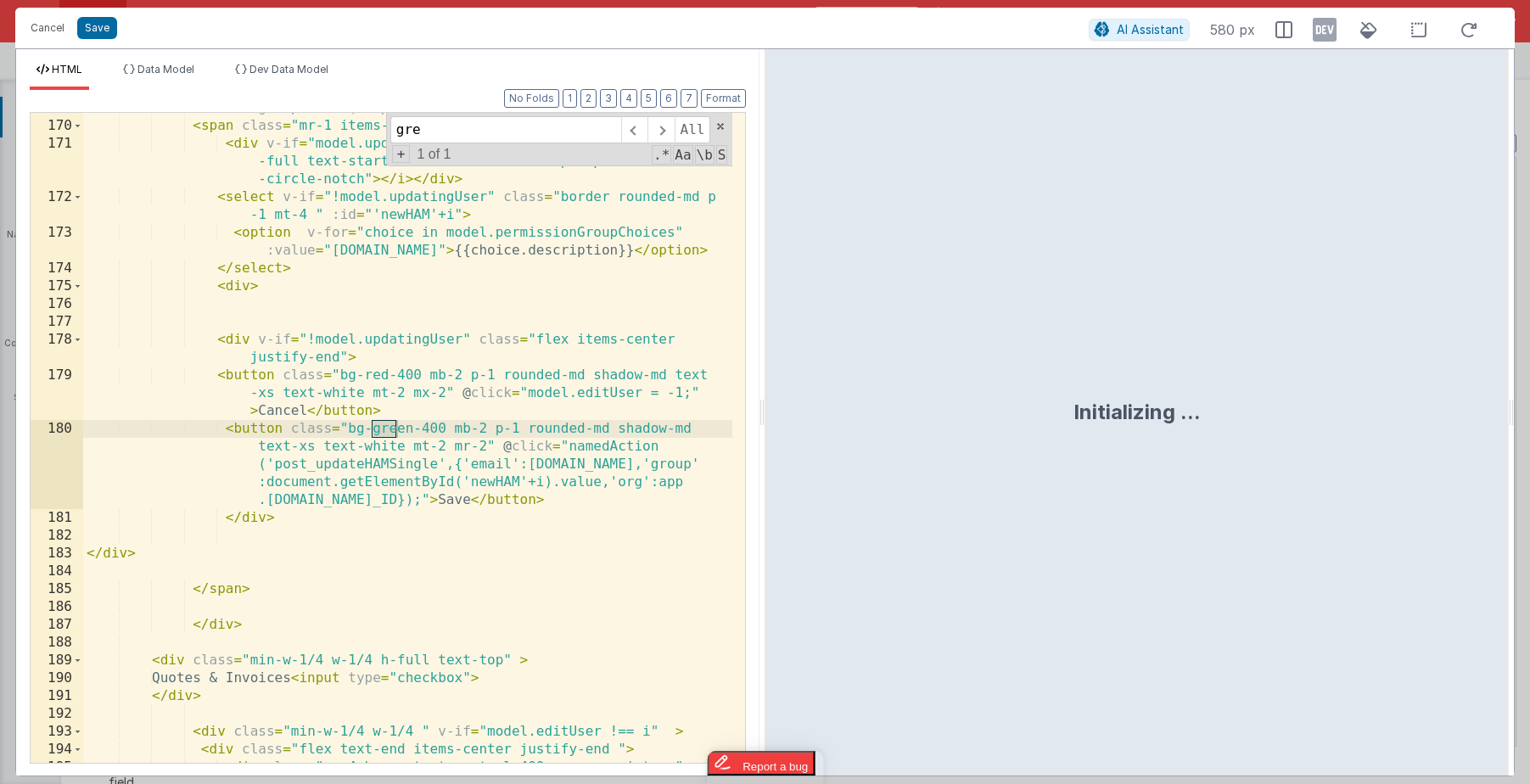
scroll to position [4825, 0]
type input "green-"
click at [310, 415] on div "<!-- ham group edit (dropdown) --> < span class = "mr-1 items-center" v-if = "m…" at bounding box center [408, 460] width 649 height 721
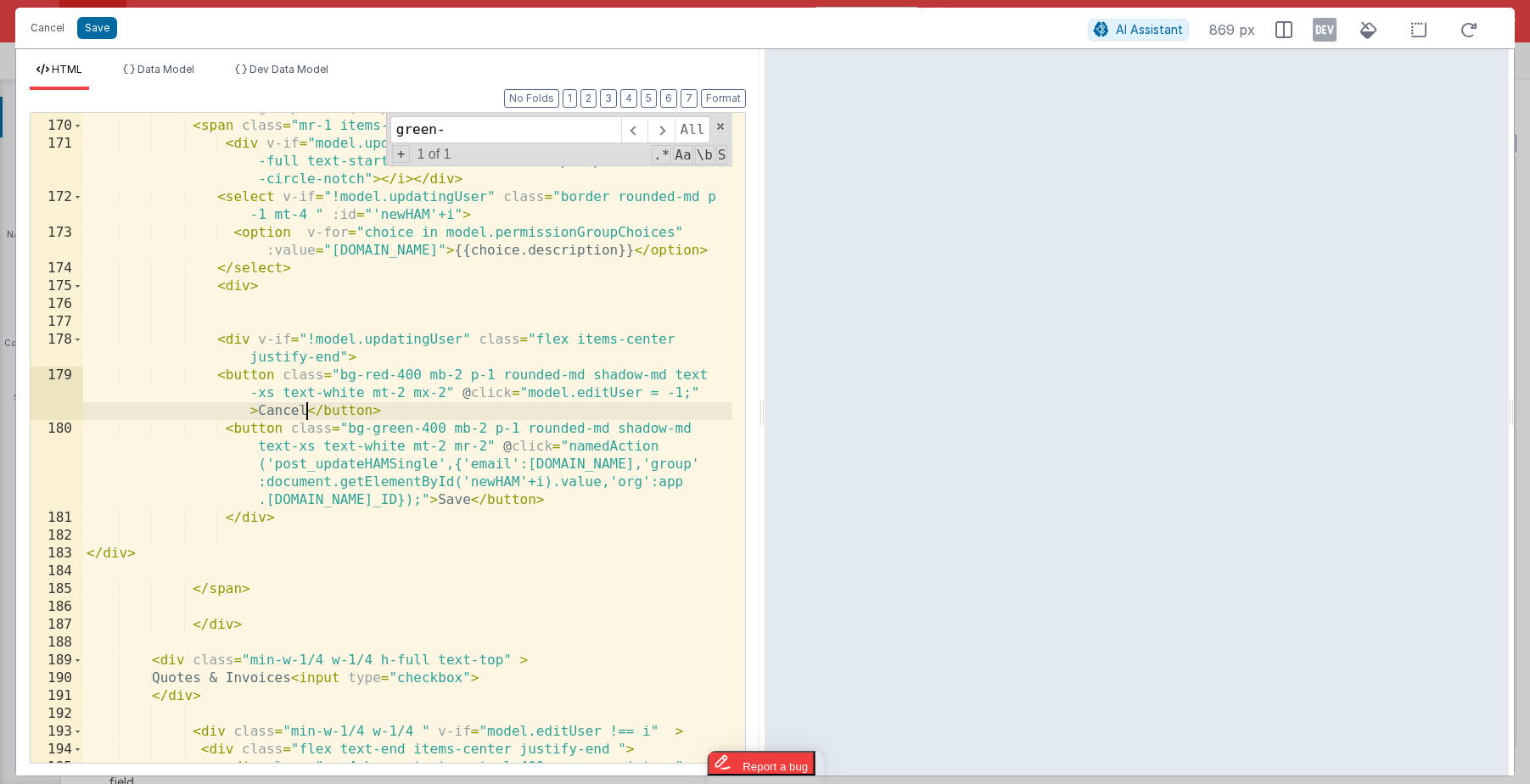
click at [235, 342] on div "<!-- ham group edit (dropdown) --> < span class = "mr-1 items-center" v-if = "m…" at bounding box center [408, 460] width 649 height 721
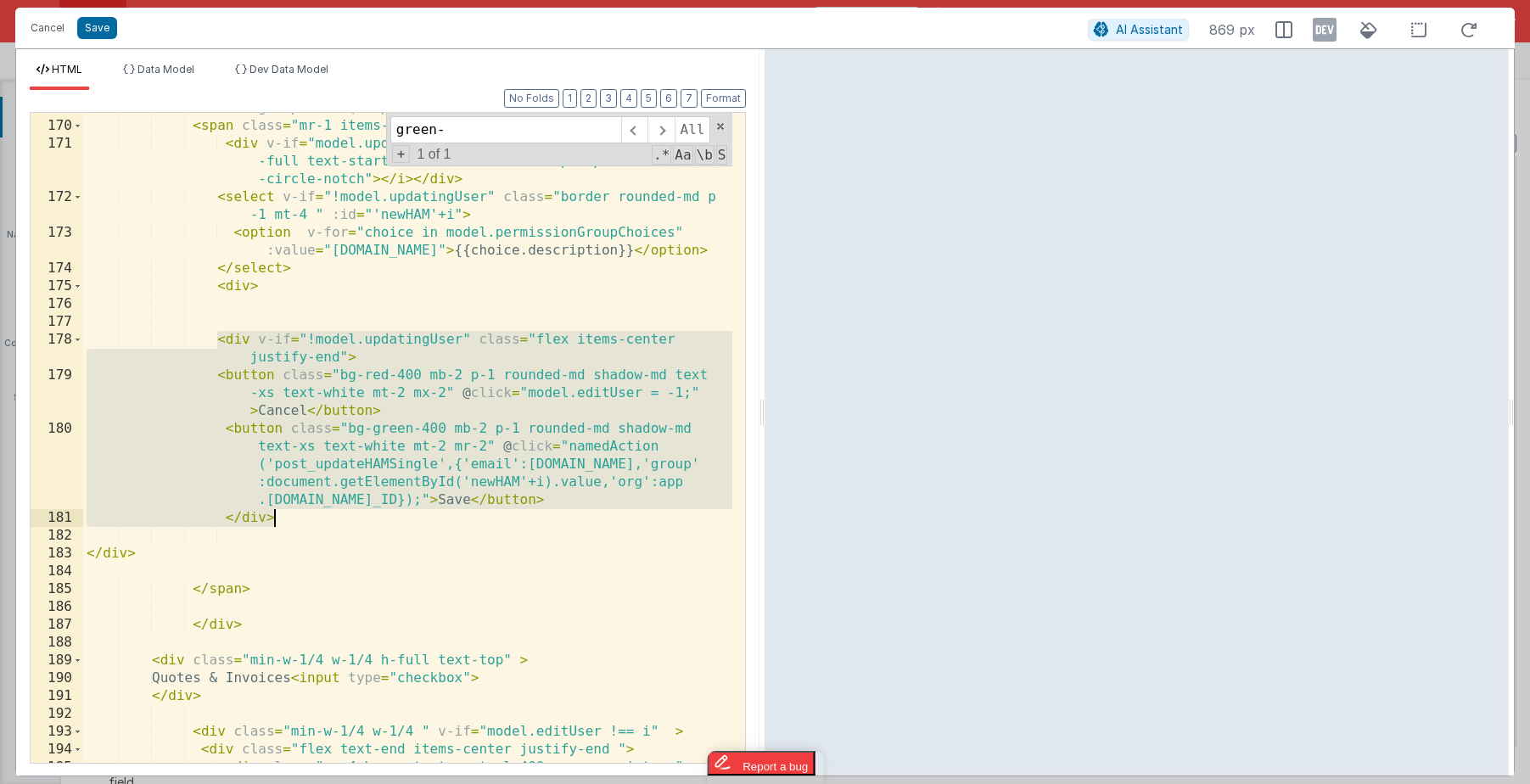
drag, startPoint x: 216, startPoint y: 340, endPoint x: 308, endPoint y: 515, distance: 197.7
click at [308, 515] on div "<!-- ham group edit (dropdown) --> < span class = "mr-1 items-center" v-if = "m…" at bounding box center [408, 460] width 649 height 721
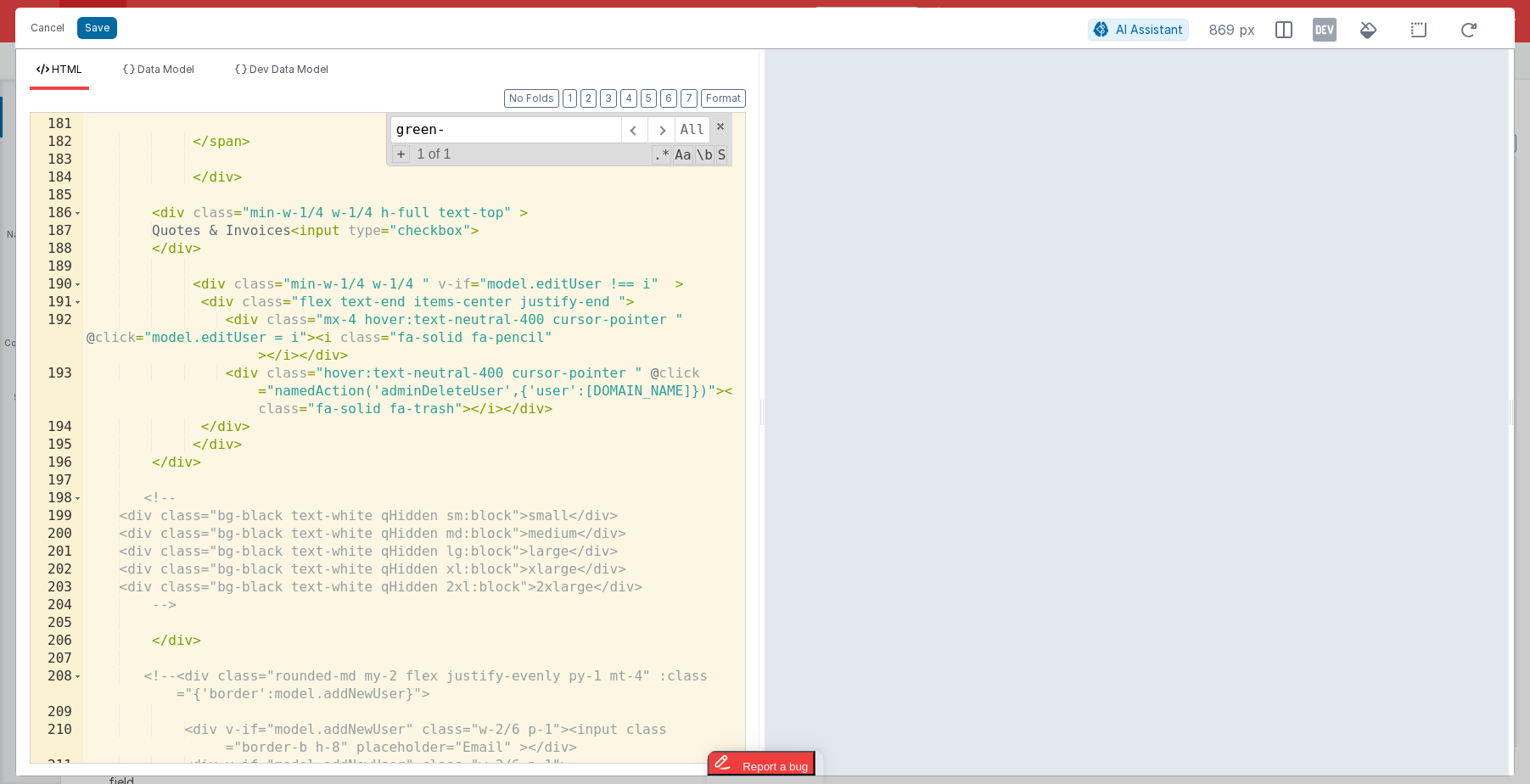
scroll to position [5090, 0]
click at [228, 431] on div "</ div > </ span > </ div > < div class = "min-w-1/4 w-1/4 h-full text-top" > Q…" at bounding box center [408, 443] width 649 height 685
click at [217, 288] on div "</ div > </ span > </ div > < div class = "min-w-1/4 w-1/4 h-full text-top" > Q…" at bounding box center [408, 443] width 649 height 685
click at [219, 302] on div "</ div > </ span > </ div > < div class = "min-w-1/4 w-1/4 h-full text-top" > Q…" at bounding box center [408, 443] width 649 height 685
click at [275, 427] on div "</ div > </ span > </ div > < div class = "min-w-1/4 w-1/4 h-full text-top" > Q…" at bounding box center [408, 443] width 649 height 685
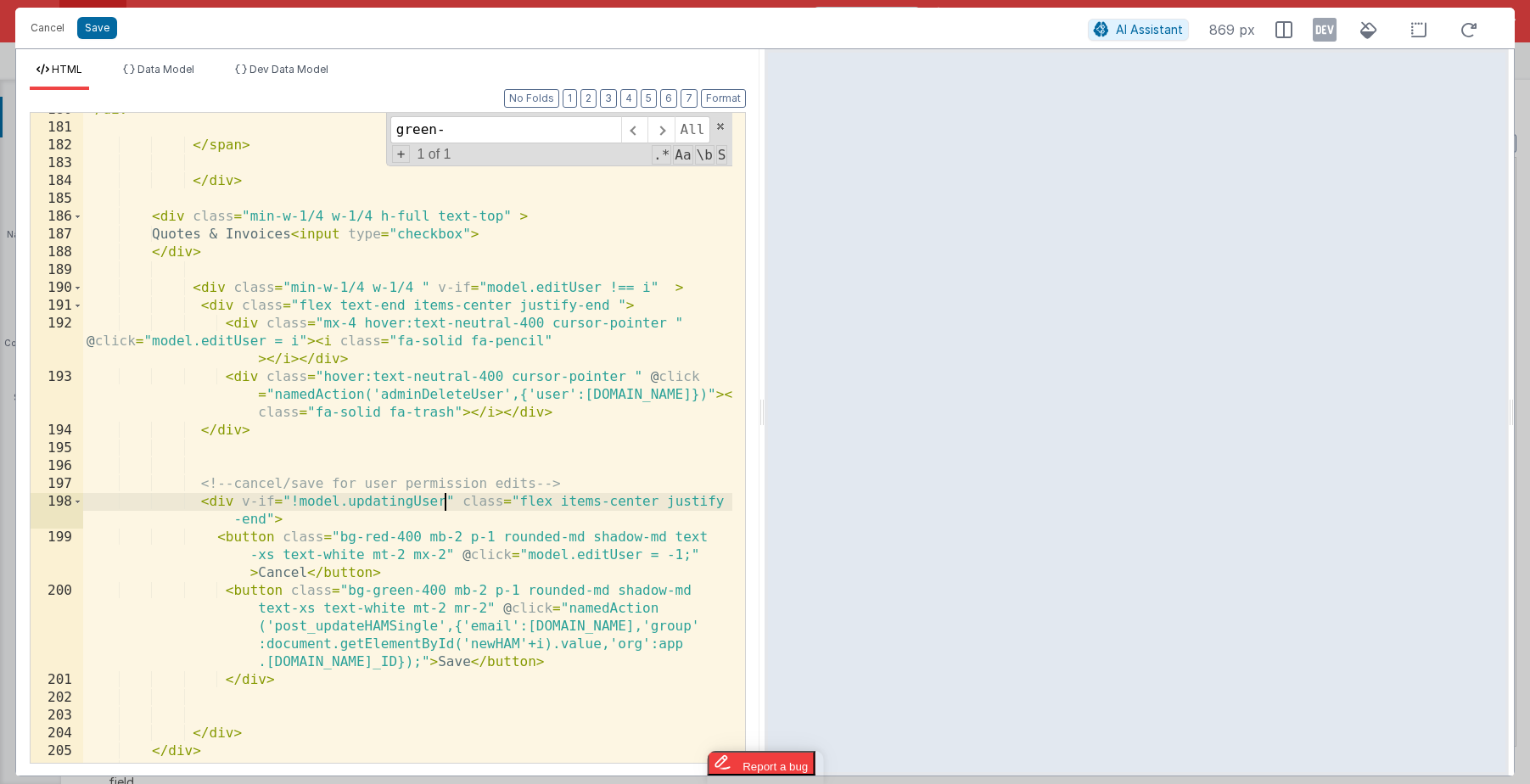
click at [444, 501] on div "</ div > </ span > </ div > < div class = "min-w-1/4 w-1/4 h-full text-top" > Q…" at bounding box center [408, 443] width 649 height 685
click at [219, 501] on div "</ div > </ span > </ div > < div class = "min-w-1/4 w-1/4 h-full text-top" > Q…" at bounding box center [408, 443] width 649 height 685
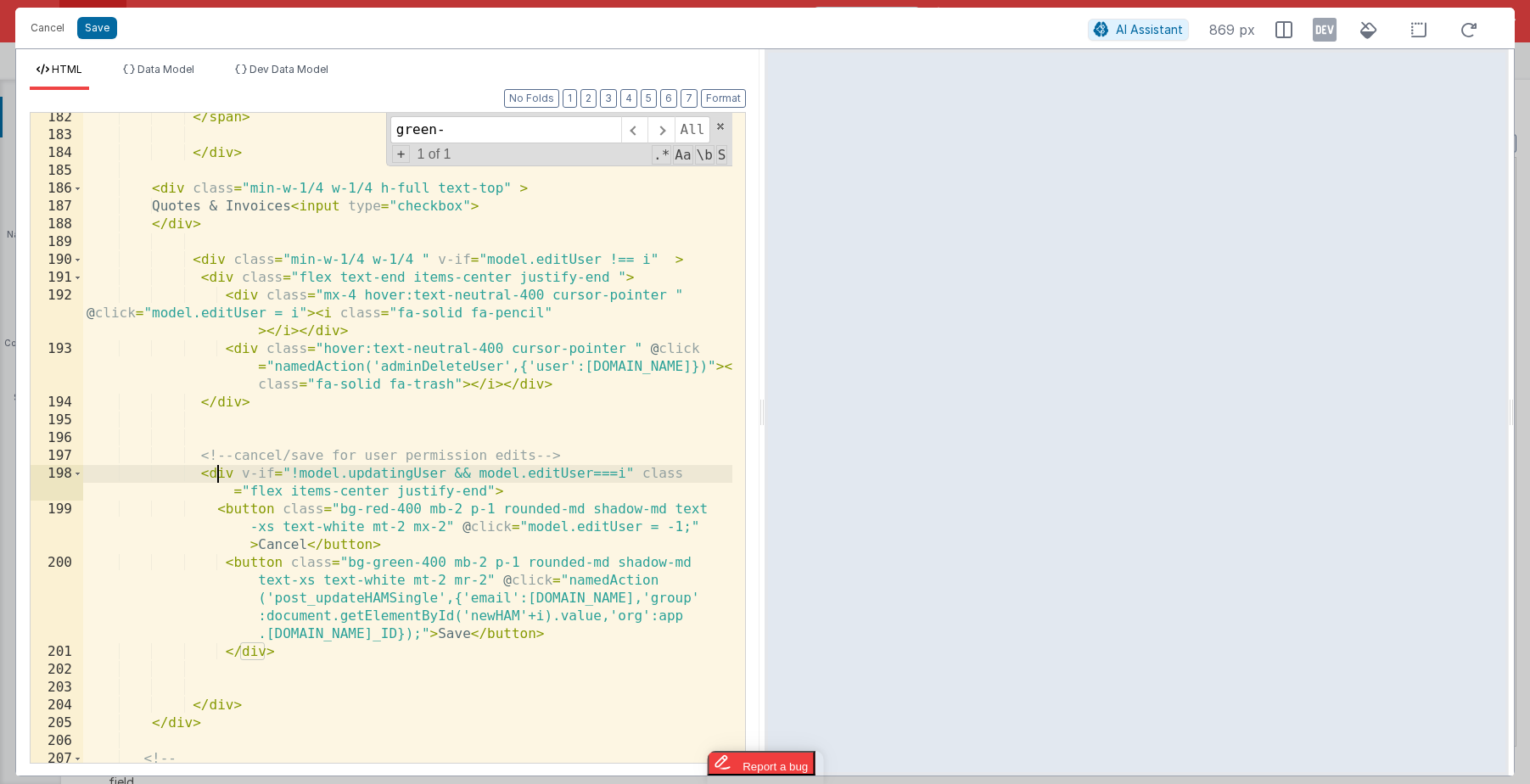
scroll to position [5122, 0]
click at [218, 699] on div "</ span > </ div > < div class = "min-w-1/4 w-1/4 h-full text-top" > Quotes & I…" at bounding box center [408, 448] width 649 height 685
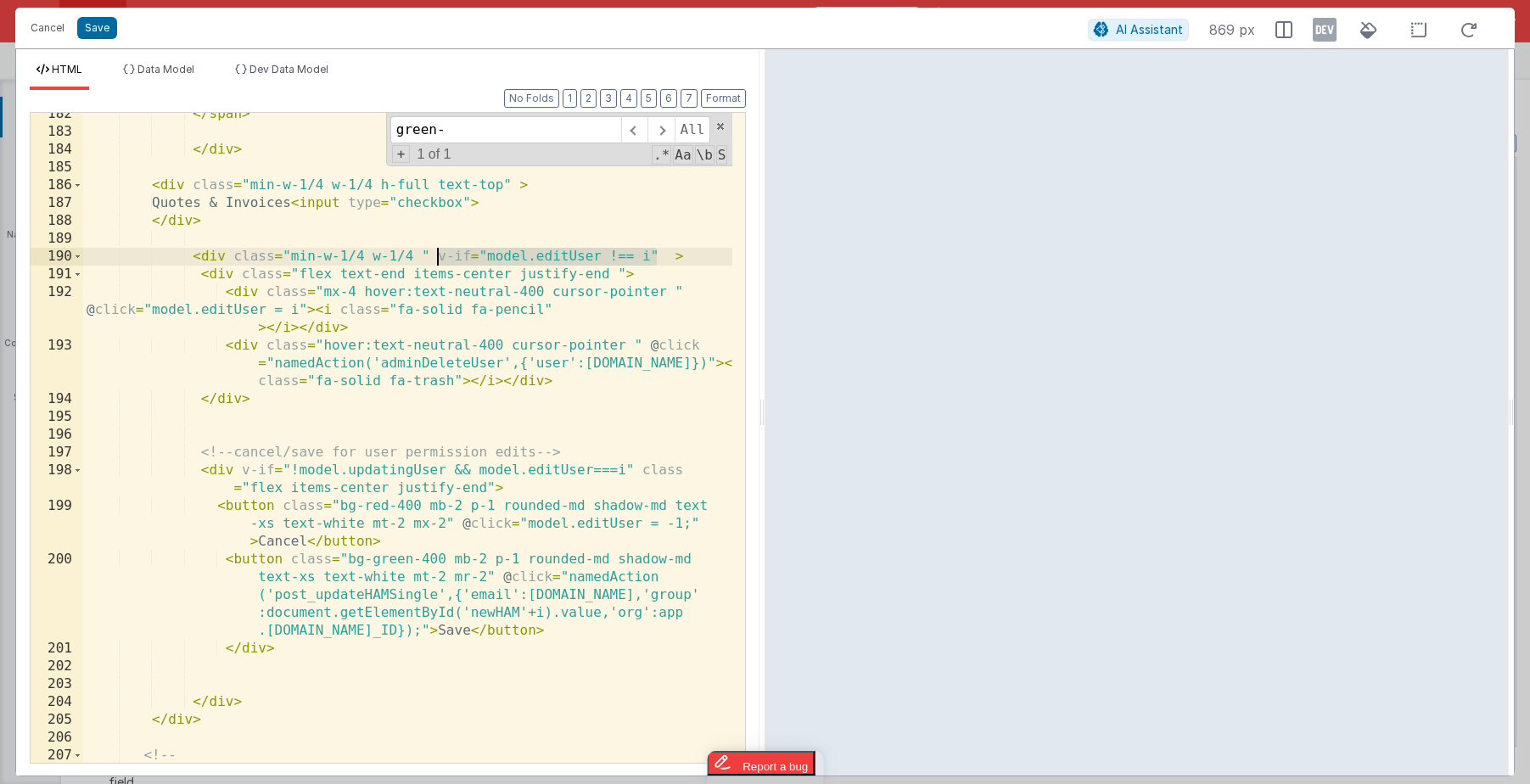
drag, startPoint x: 658, startPoint y: 255, endPoint x: 437, endPoint y: 255, distance: 221.0
click at [437, 255] on div "</ span > </ div > < div class = "min-w-1/4 w-1/4 h-full text-top" > Quotes & I…" at bounding box center [408, 448] width 649 height 685
click at [221, 277] on div "</ span > </ div > < div class = "min-w-1/4 w-1/4 h-full text-top" > Quotes & I…" at bounding box center [408, 448] width 649 height 685
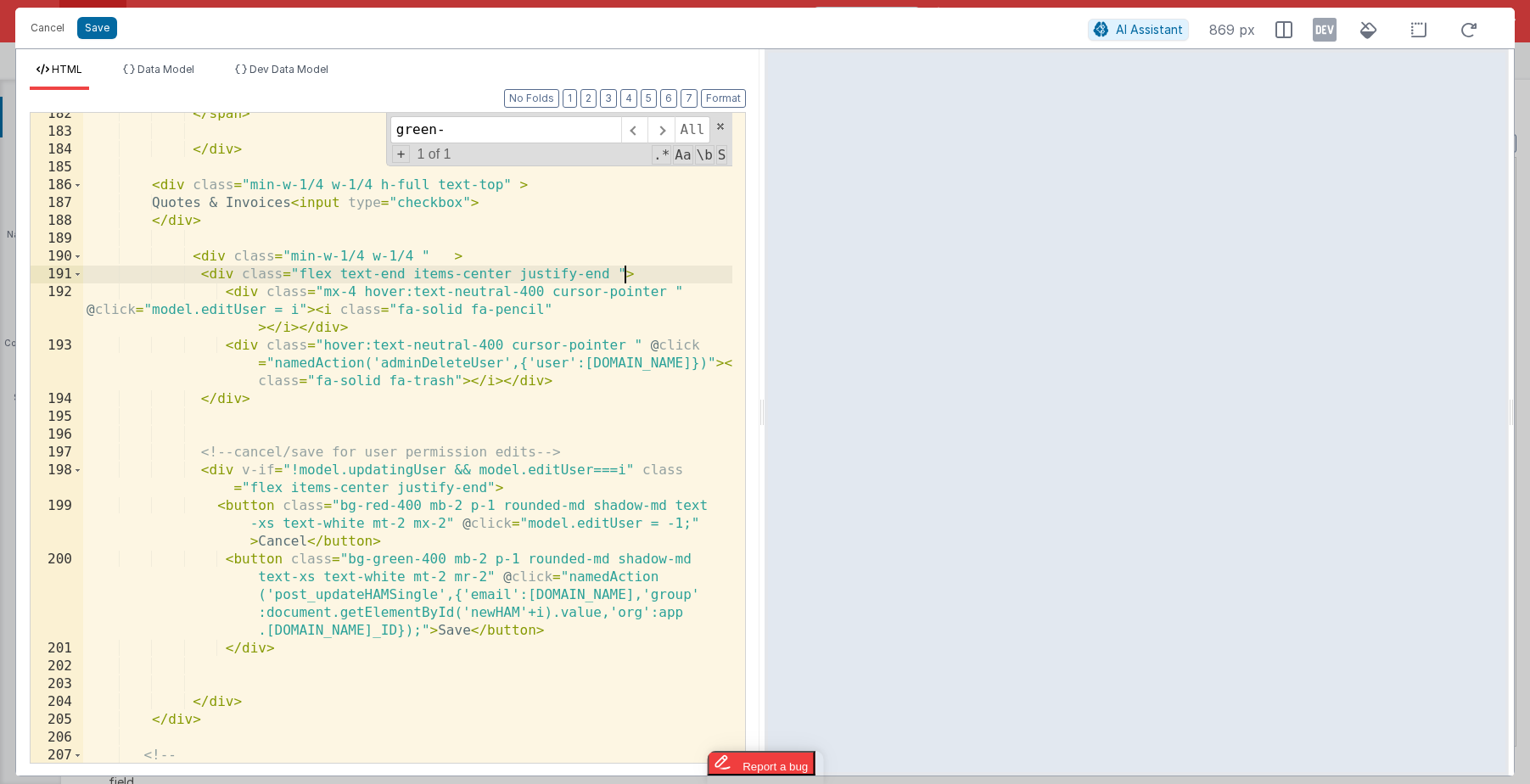
click at [624, 273] on div "</ span > </ div > < div class = "min-w-1/4 w-1/4 h-full text-top" > Quotes & I…" at bounding box center [408, 448] width 649 height 685
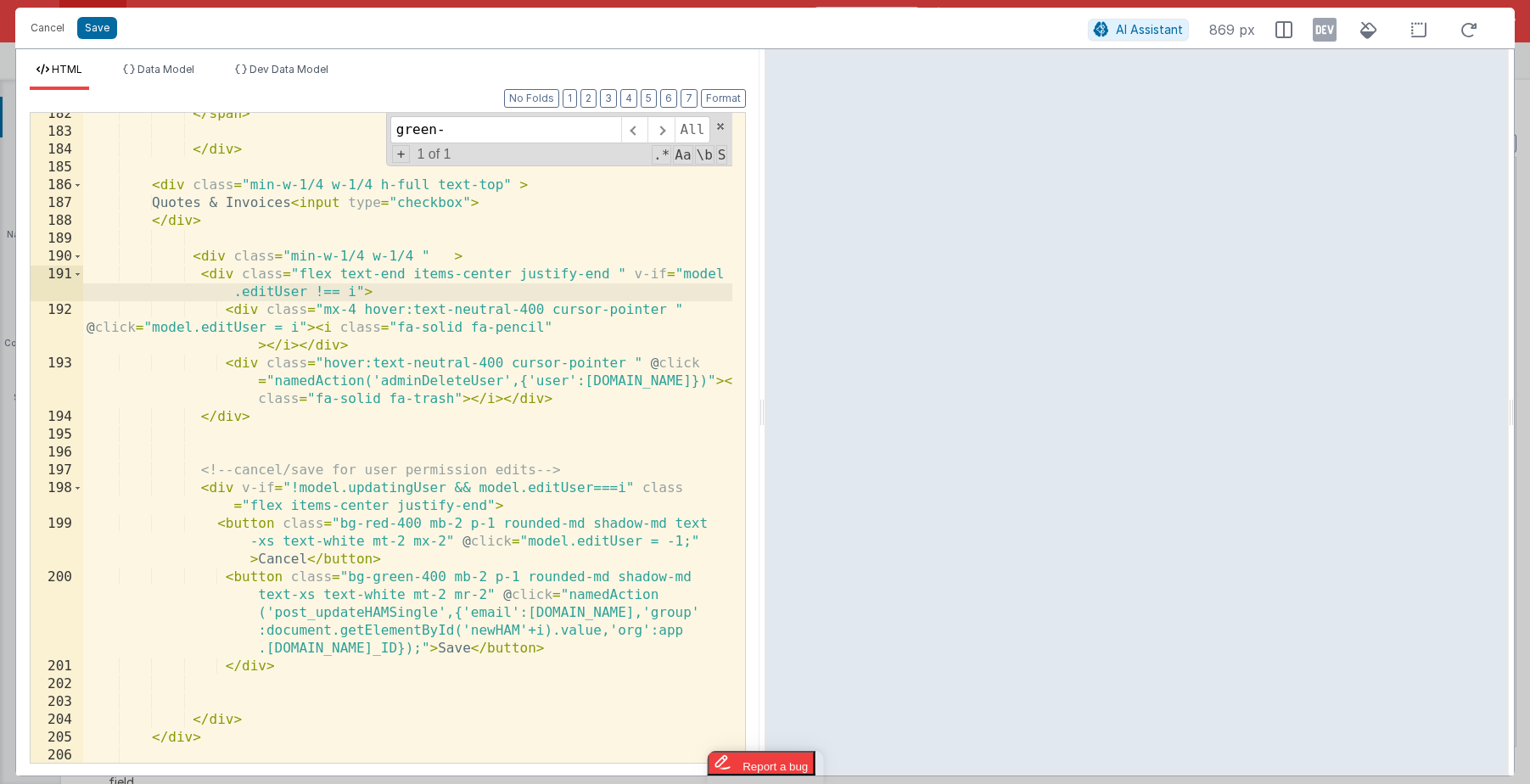
click at [620, 266] on div "</ span > </ div > < div class = "min-w-1/4 w-1/4 h-full text-top" > Quotes & I…" at bounding box center [408, 448] width 649 height 685
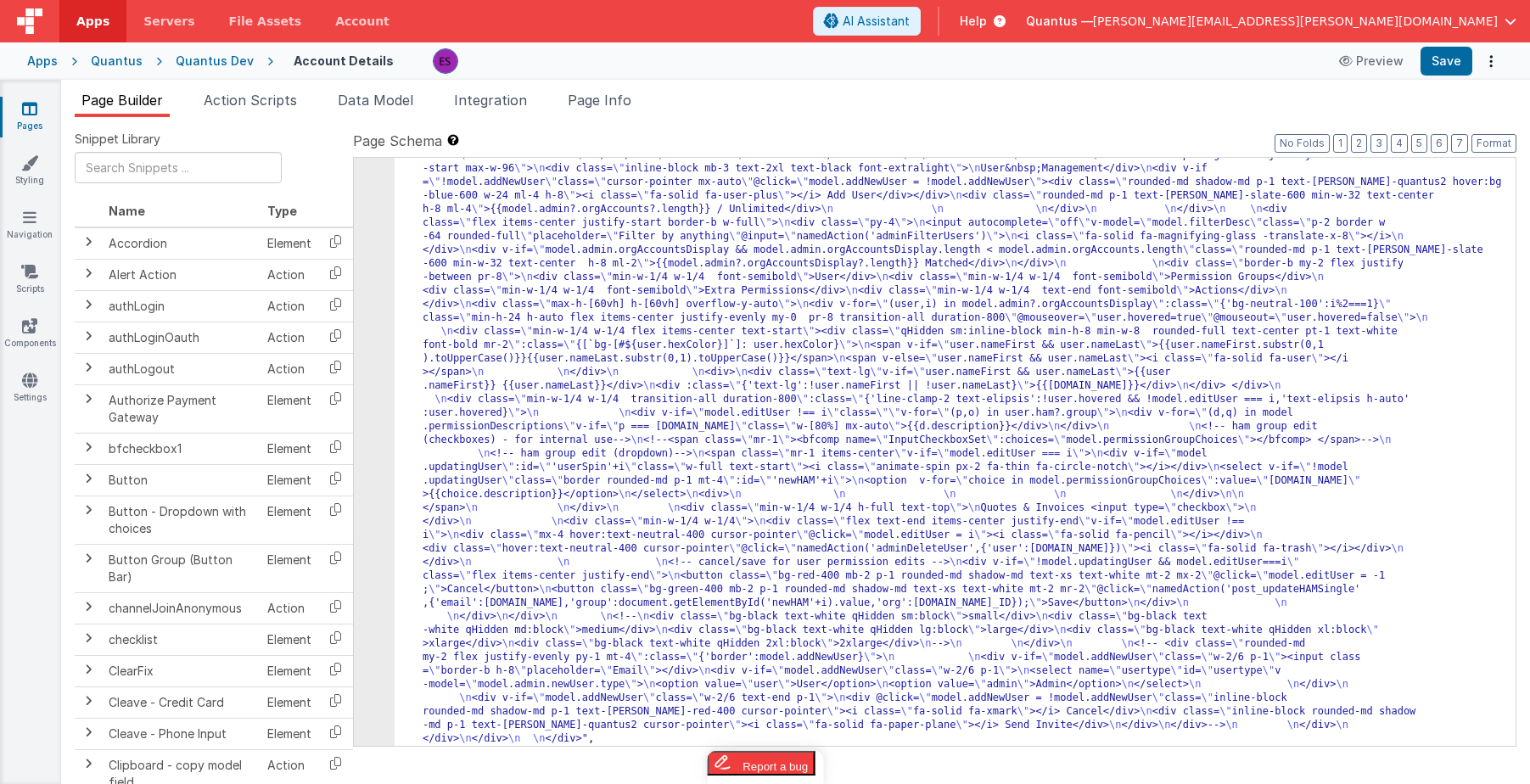
click at [588, 448] on div ""html" : "<div class= \" z-40 flex flex-wrap overflow-scroll no-scrollbar \" > …" at bounding box center [949, 456] width 1109 height 1783
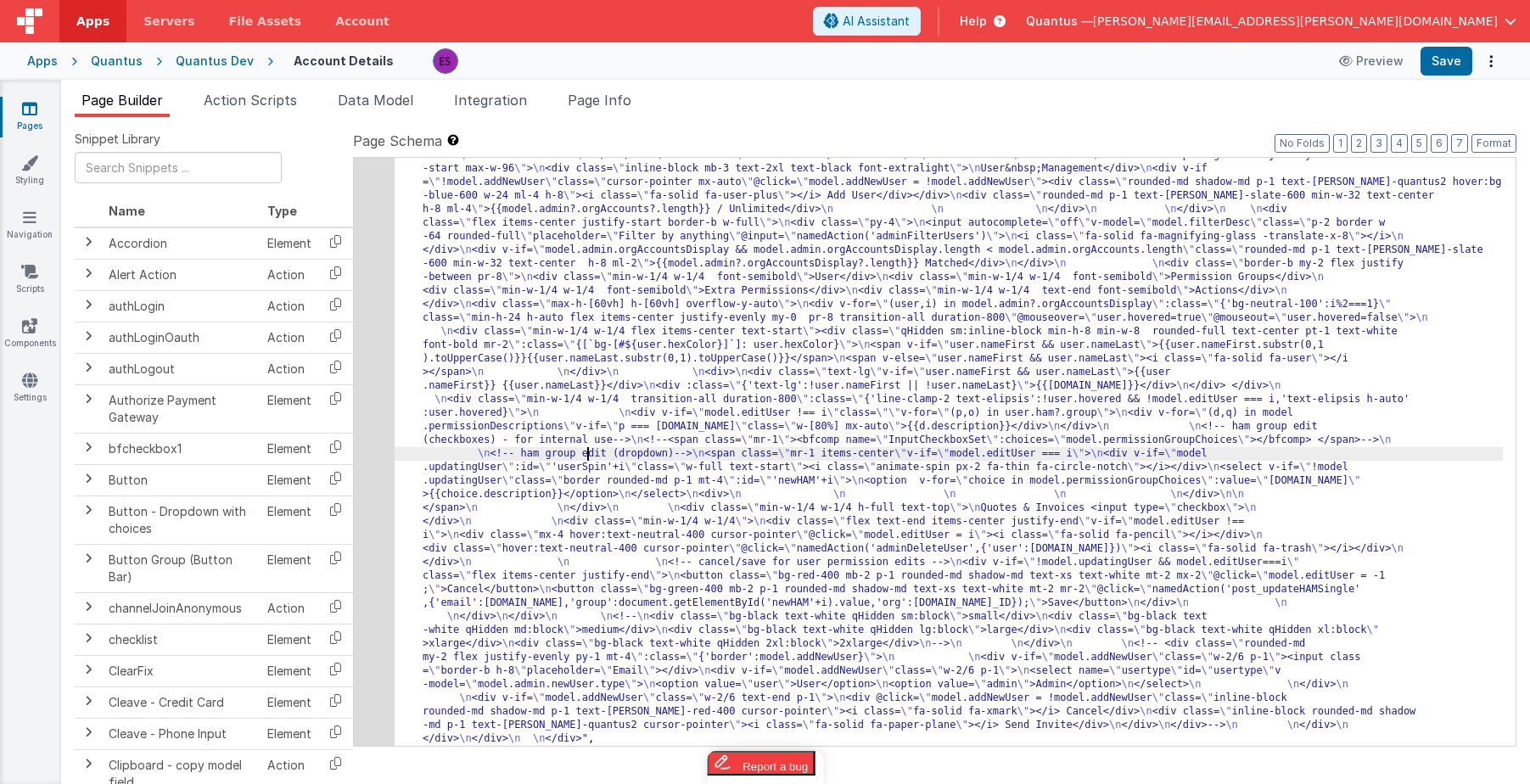
click at [377, 464] on div "4" at bounding box center [374, 155] width 41 height 1181
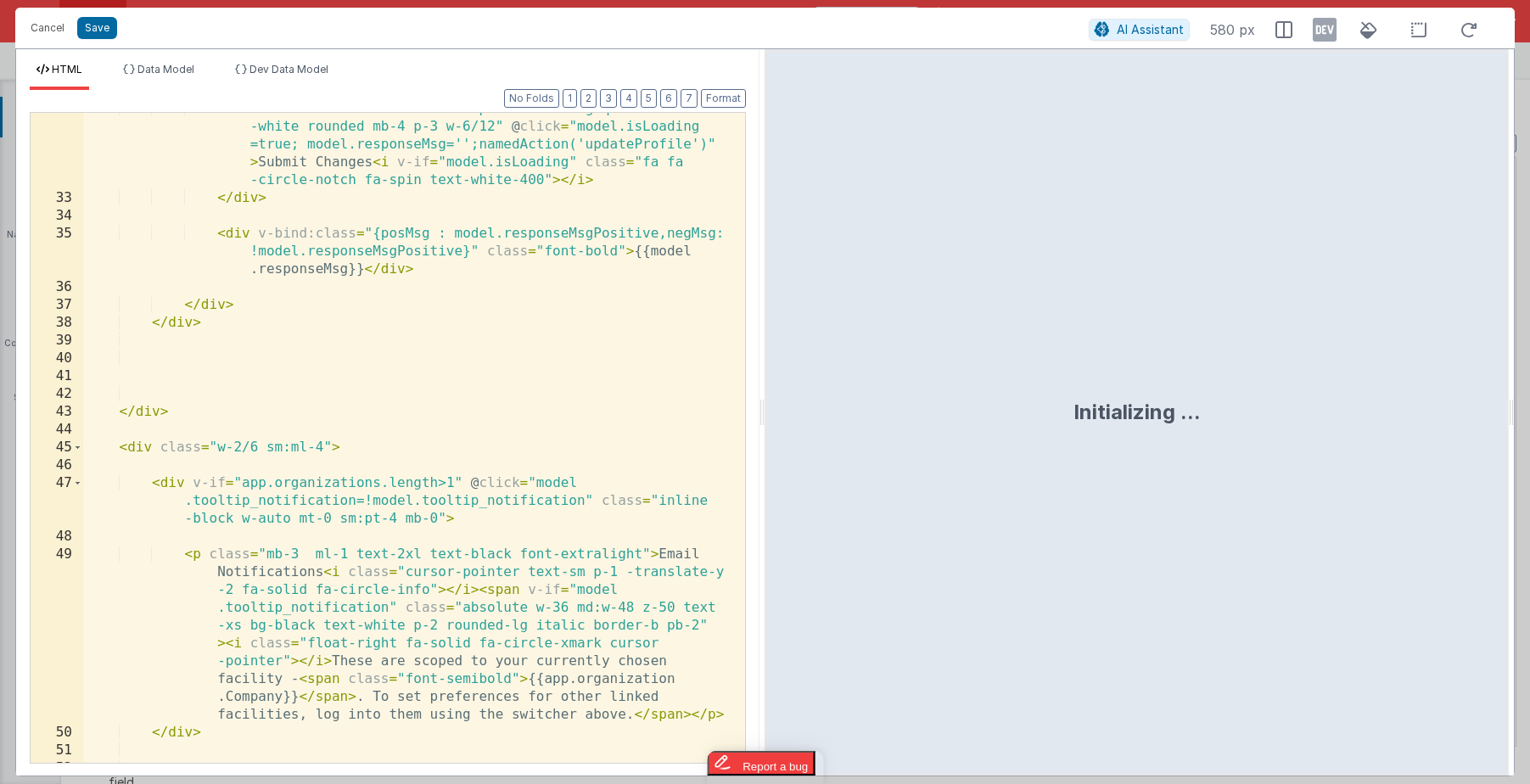
scroll to position [1055, 0]
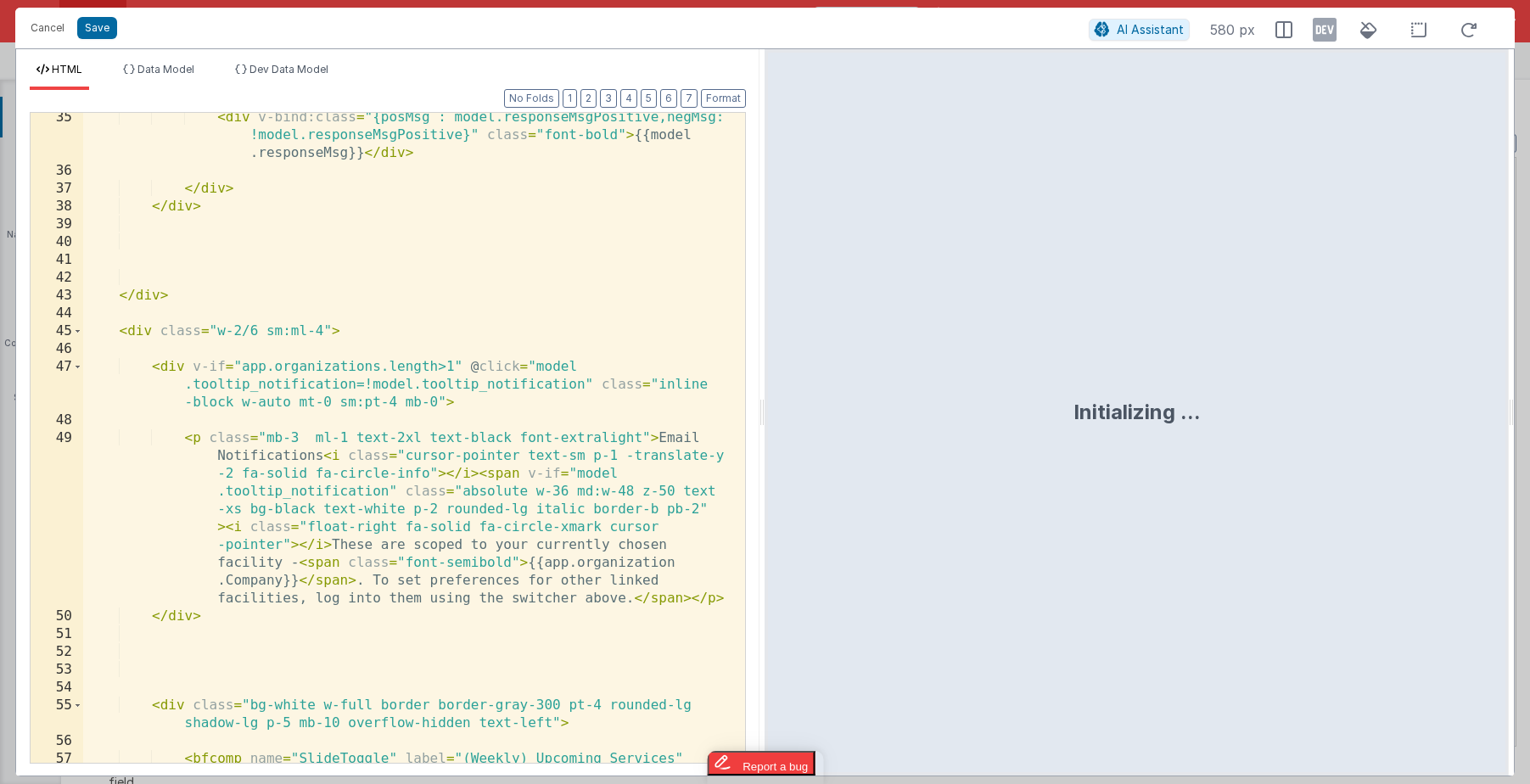
click at [363, 568] on div "< div v-bind:class = "{posMsg : model.responseMsgPositive,negMsg: !model.respon…" at bounding box center [408, 504] width 649 height 792
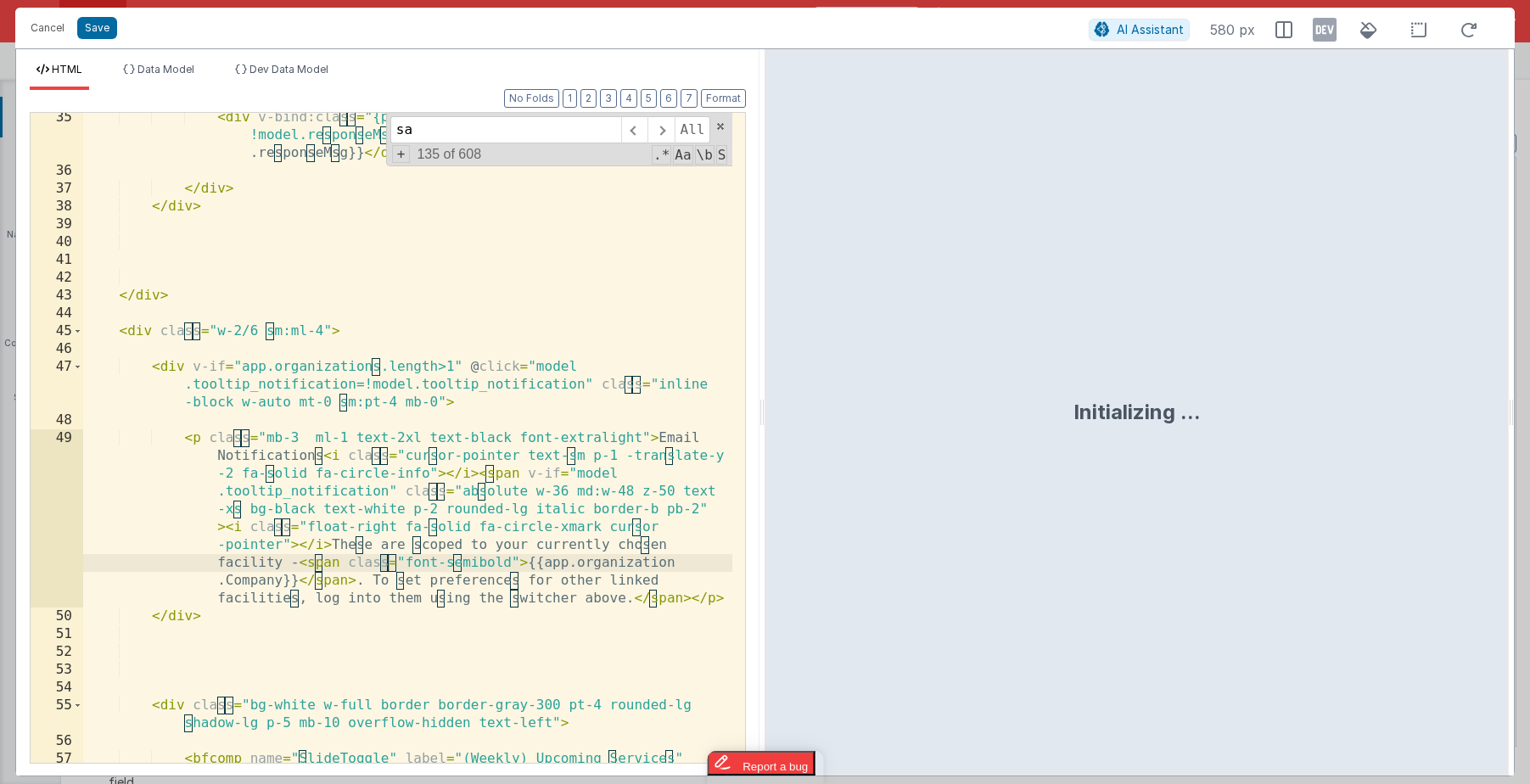
scroll to position [5163, 0]
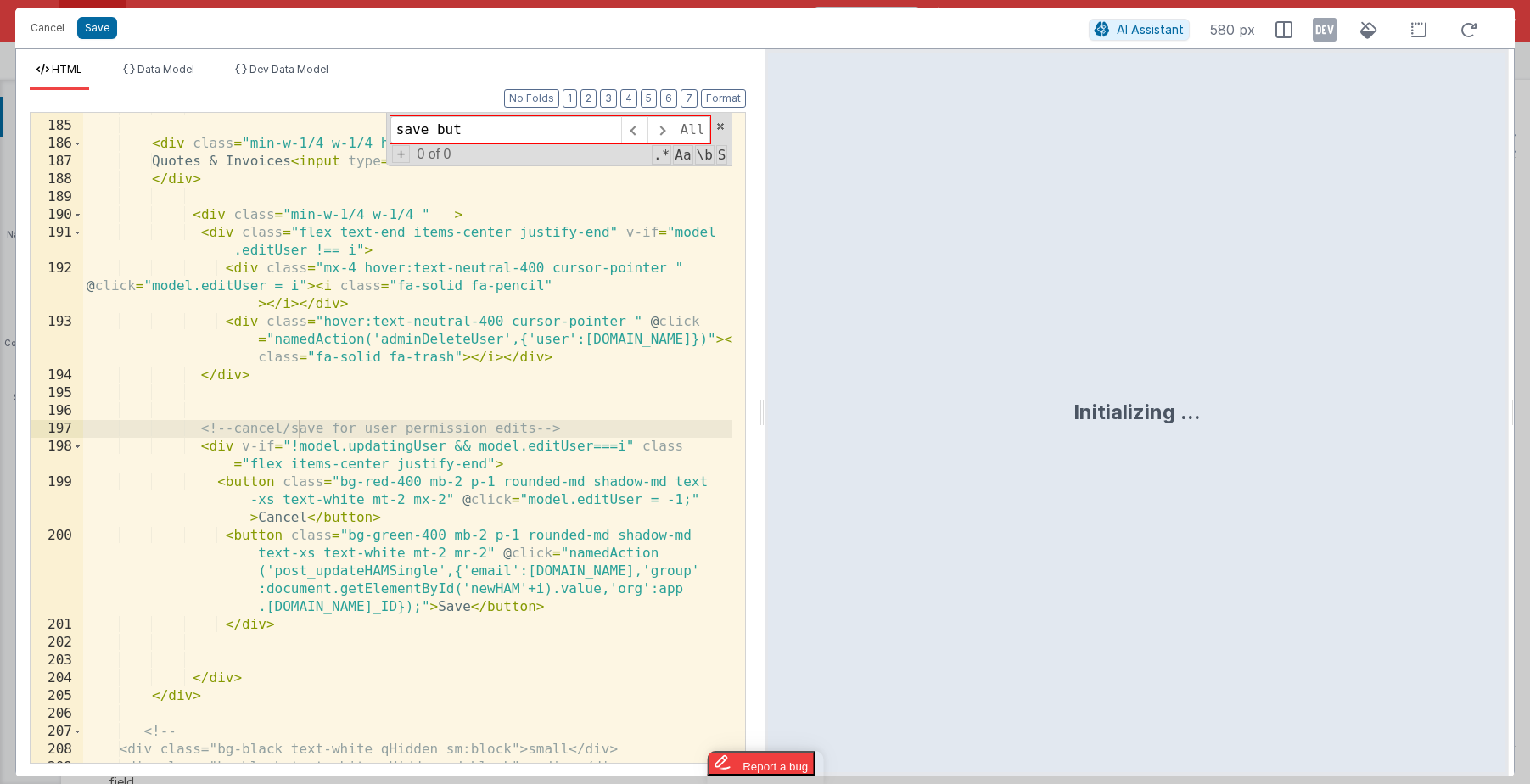
type input "save but"
click at [220, 440] on div "</ div > < div class = "min-w-1/4 w-1/4 h-full text-top" > Quotes & Invoices < …" at bounding box center [408, 442] width 649 height 685
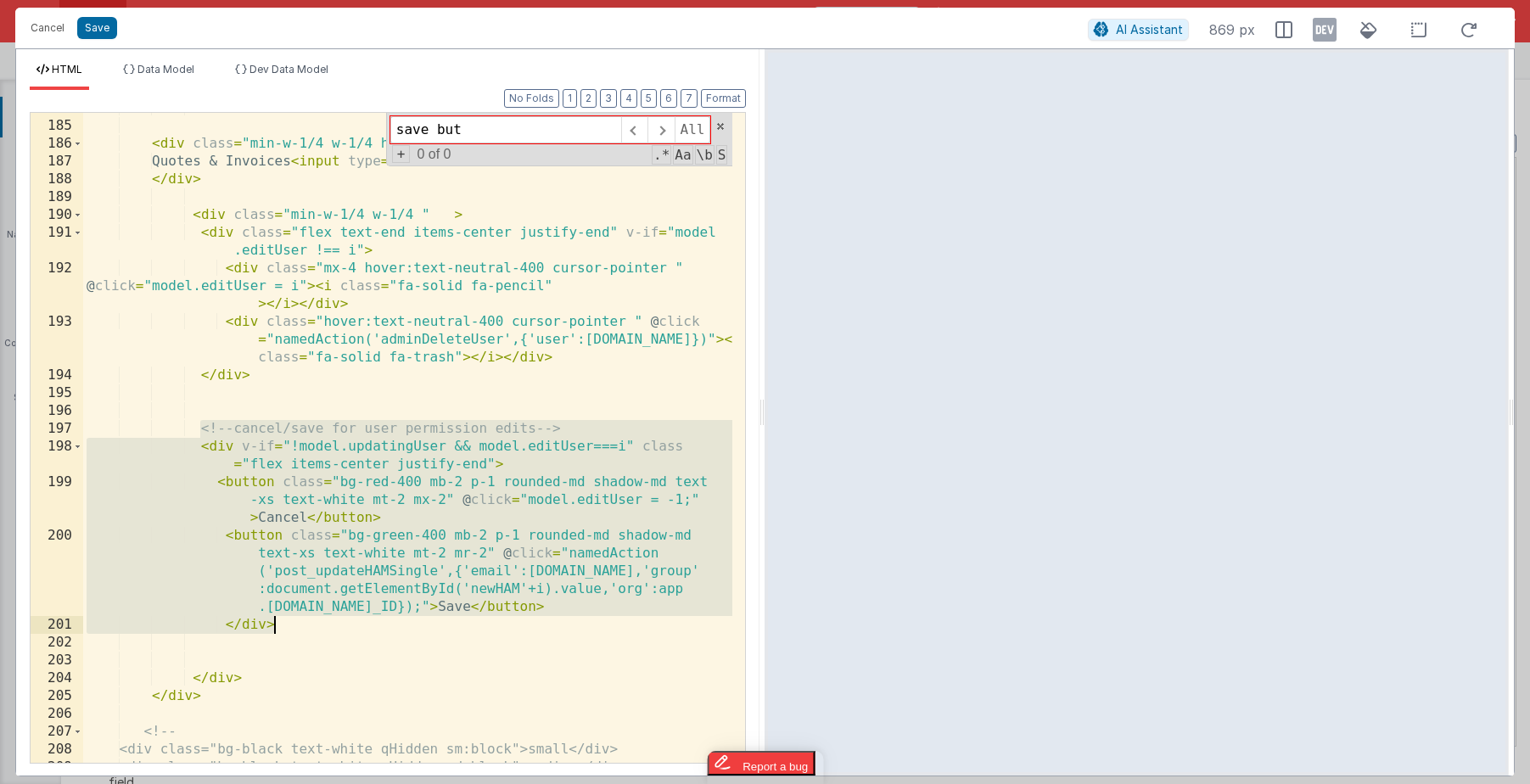
drag, startPoint x: 197, startPoint y: 430, endPoint x: 303, endPoint y: 625, distance: 221.9
click at [303, 625] on div "</ div > < div class = "min-w-1/4 w-1/4 h-full text-top" > Quotes & Invoices < …" at bounding box center [408, 442] width 649 height 685
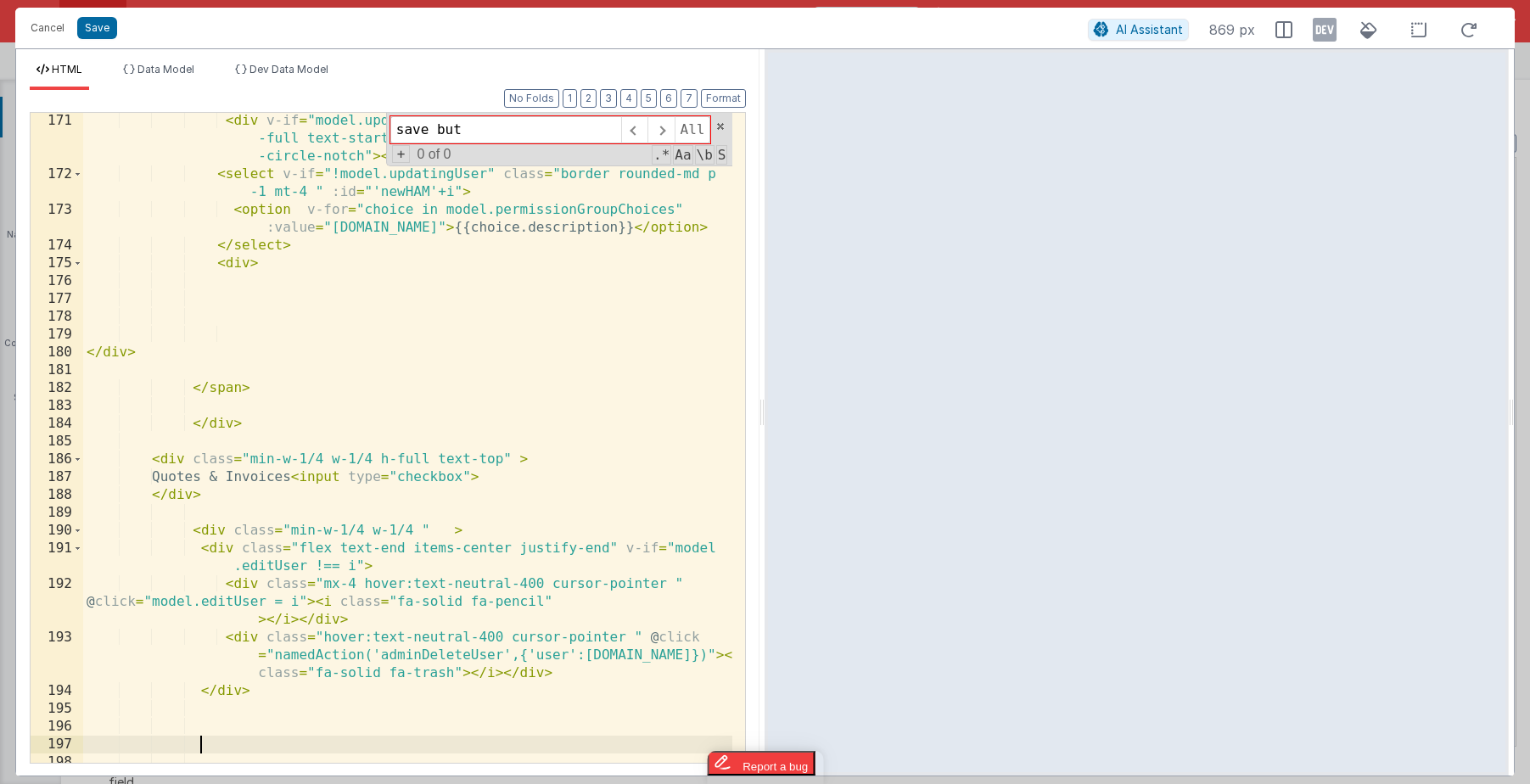
scroll to position [4826, 0]
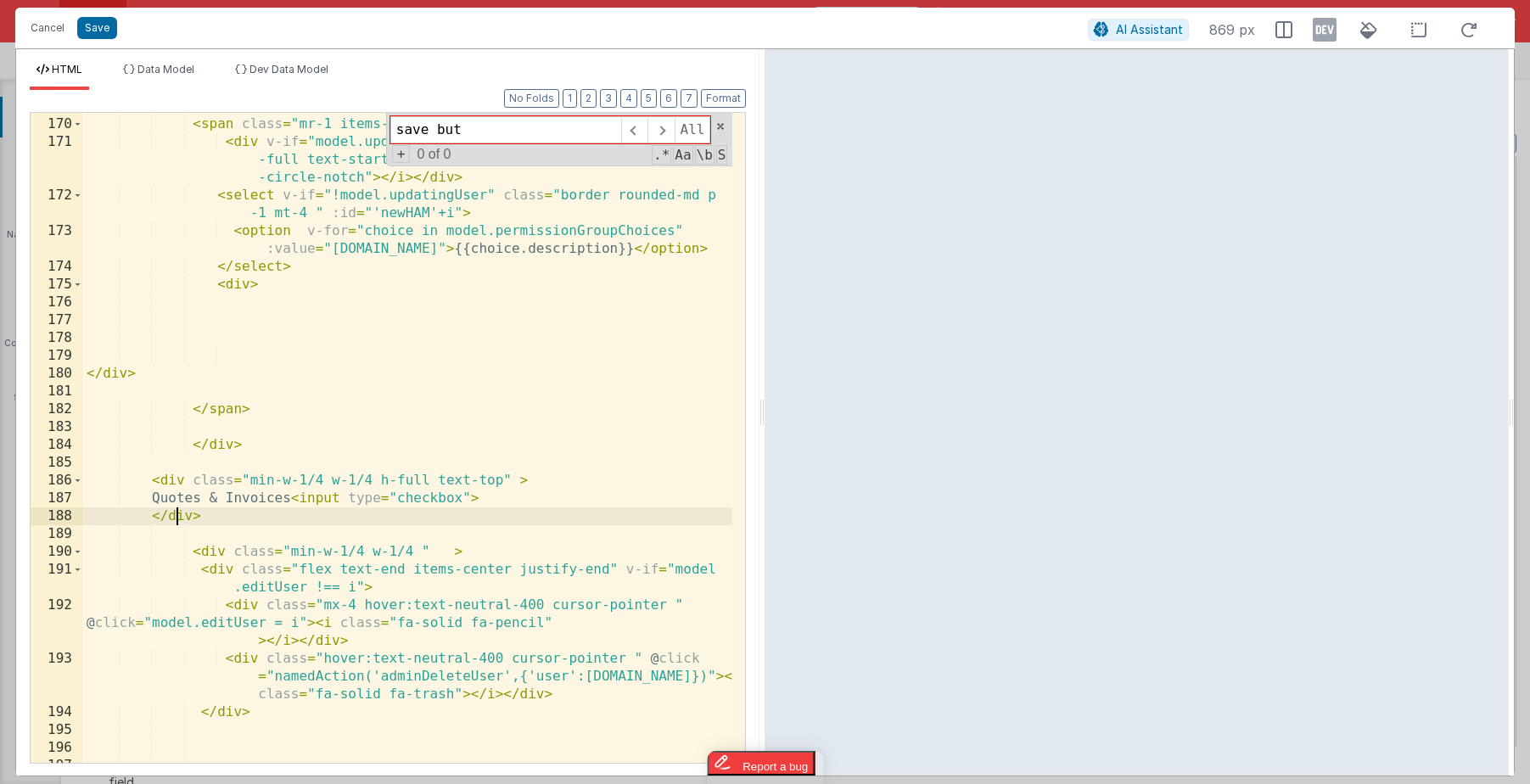
click at [175, 516] on div "<!-- ham group edit (dropdown) --> < span class = "mr-1 items-center" v-if = "m…" at bounding box center [408, 440] width 649 height 685
click at [504, 481] on div "<!-- ham group edit (dropdown) --> < span class = "mr-1 items-center" v-if = "m…" at bounding box center [408, 440] width 649 height 685
drag, startPoint x: 182, startPoint y: 496, endPoint x: 212, endPoint y: 493, distance: 30.1
click at [183, 496] on div "<!-- ham group edit (dropdown) --> < span class = "mr-1 items-center" v-if = "m…" at bounding box center [408, 440] width 649 height 685
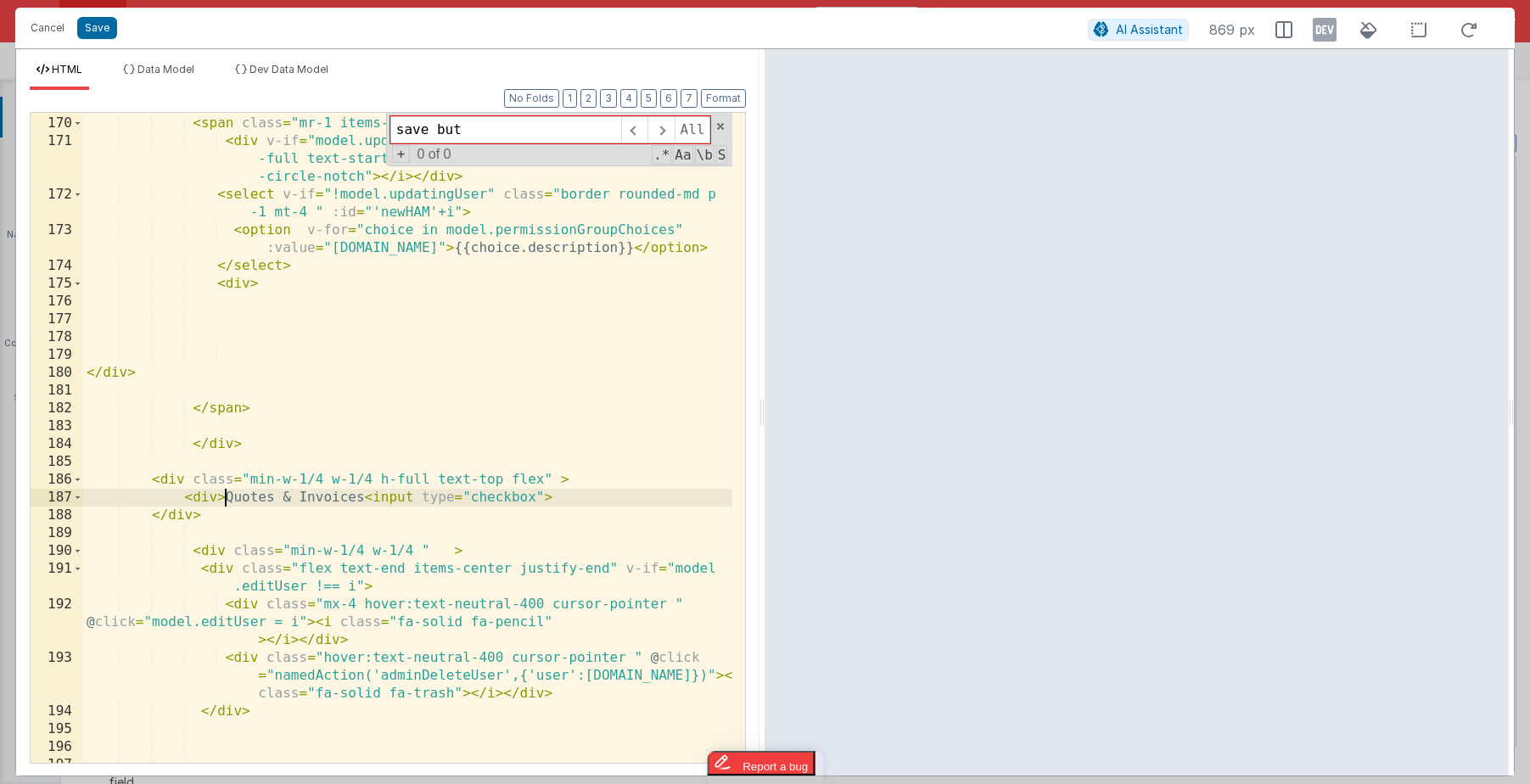
scroll to position [4827, 0]
click at [362, 497] on div "<!-- ham group edit (dropdown) --> < span class = "mr-1 items-center" v-if = "m…" at bounding box center [408, 440] width 649 height 685
click at [657, 493] on div "<!-- ham group edit (dropdown) --> < span class = "mr-1 items-center" v-if = "m…" at bounding box center [408, 440] width 649 height 685
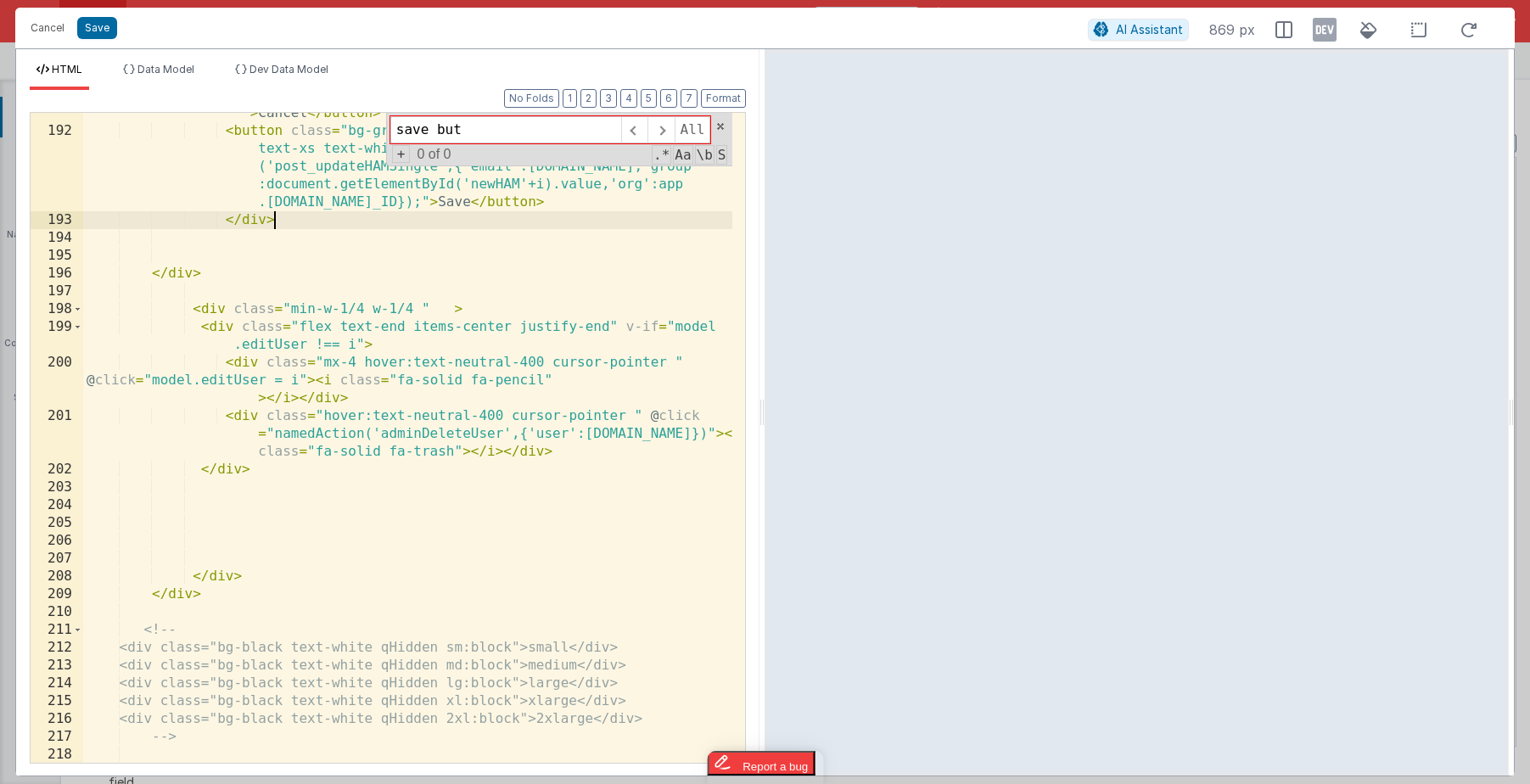
scroll to position [5322, 0]
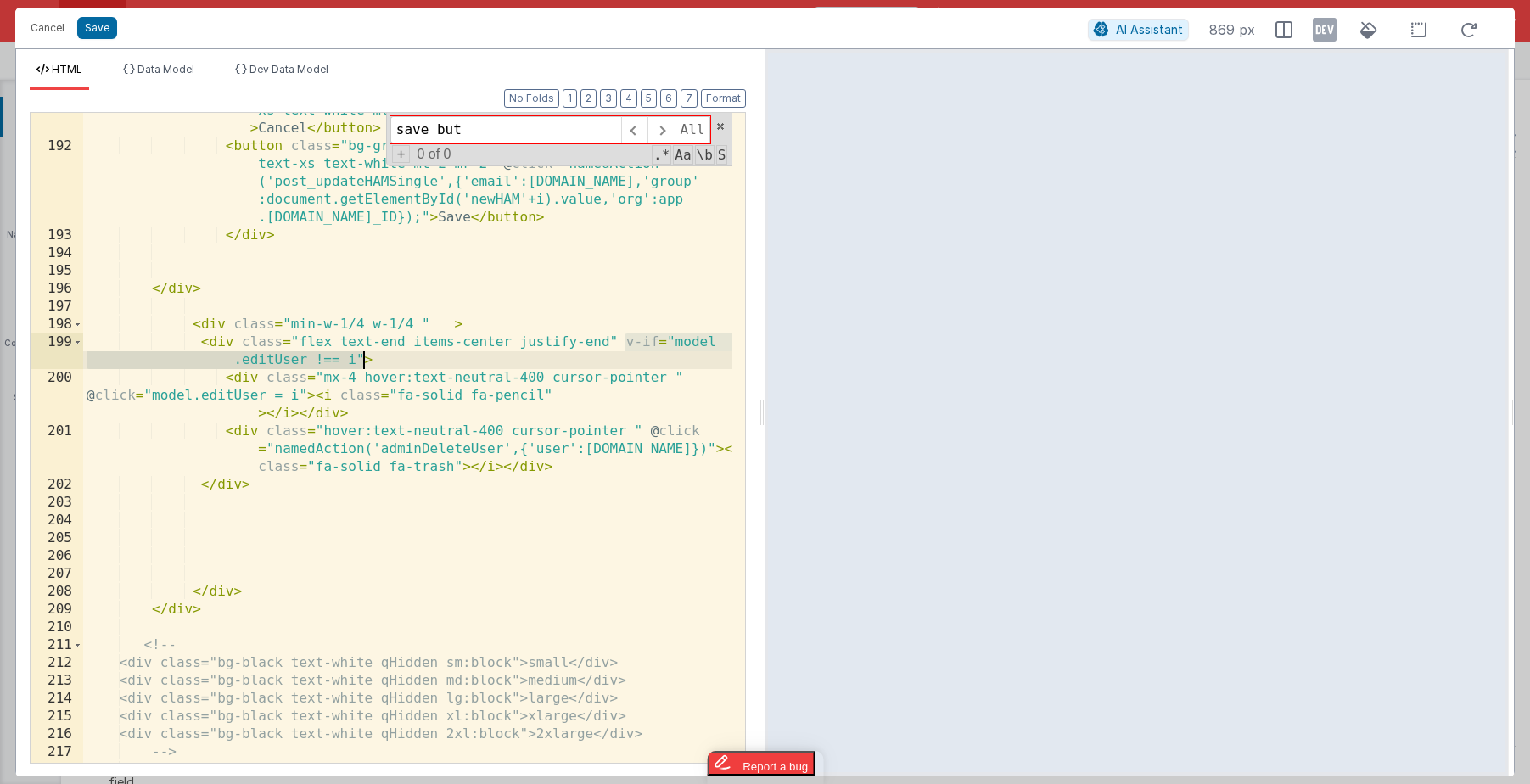
drag, startPoint x: 623, startPoint y: 340, endPoint x: 367, endPoint y: 357, distance: 256.6
click at [367, 357] on div "< button class = "bg-red-400 mb-2 p-1 rounded-md shadow-md text -xs text-white …" at bounding box center [408, 444] width 649 height 721
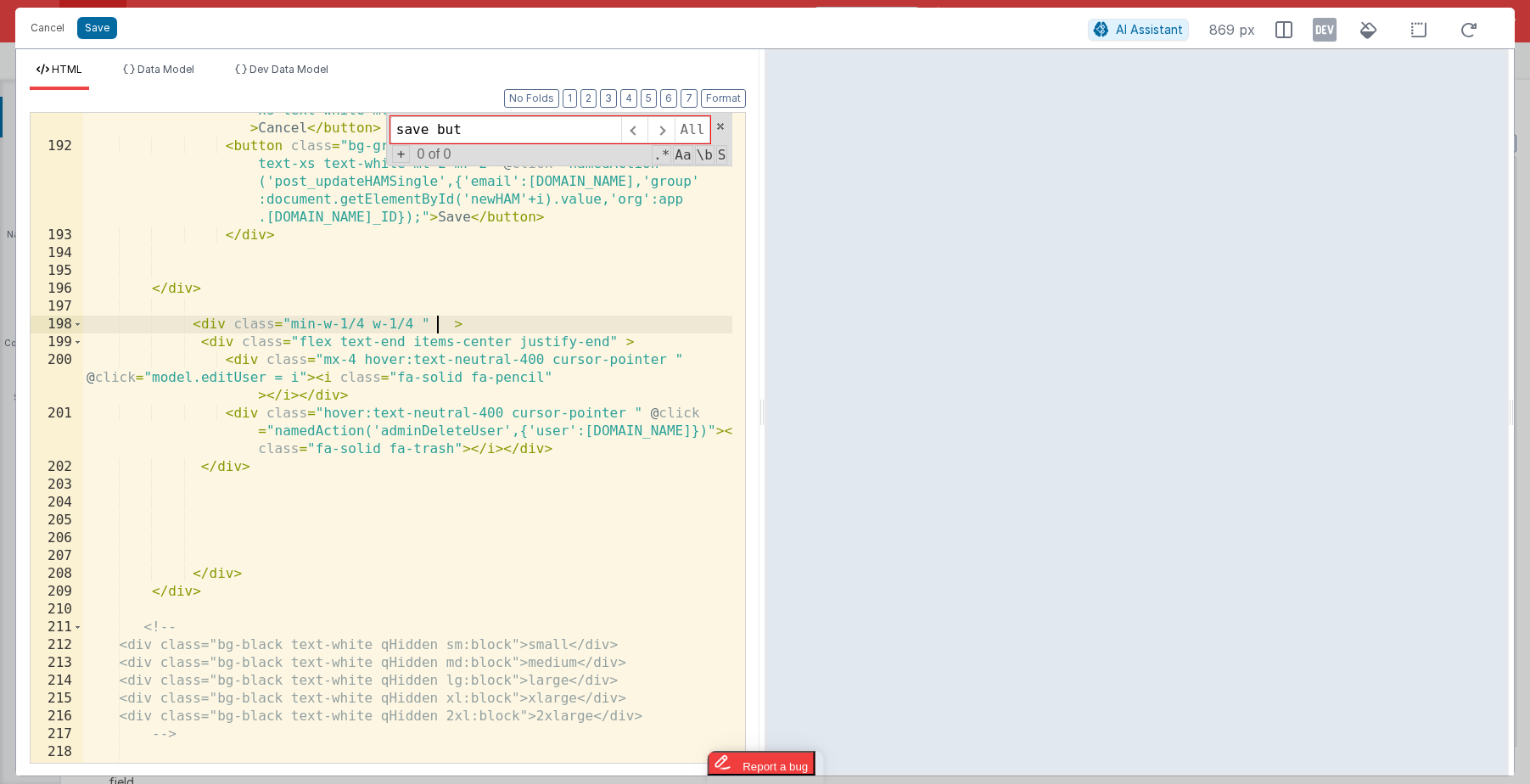
click at [439, 326] on div "< button class = "bg-red-400 mb-2 p-1 rounded-md shadow-md text -xs text-white …" at bounding box center [408, 444] width 649 height 721
click at [423, 319] on div "< button class = "bg-red-400 mb-2 p-1 rounded-md shadow-md text -xs text-white …" at bounding box center [408, 444] width 649 height 721
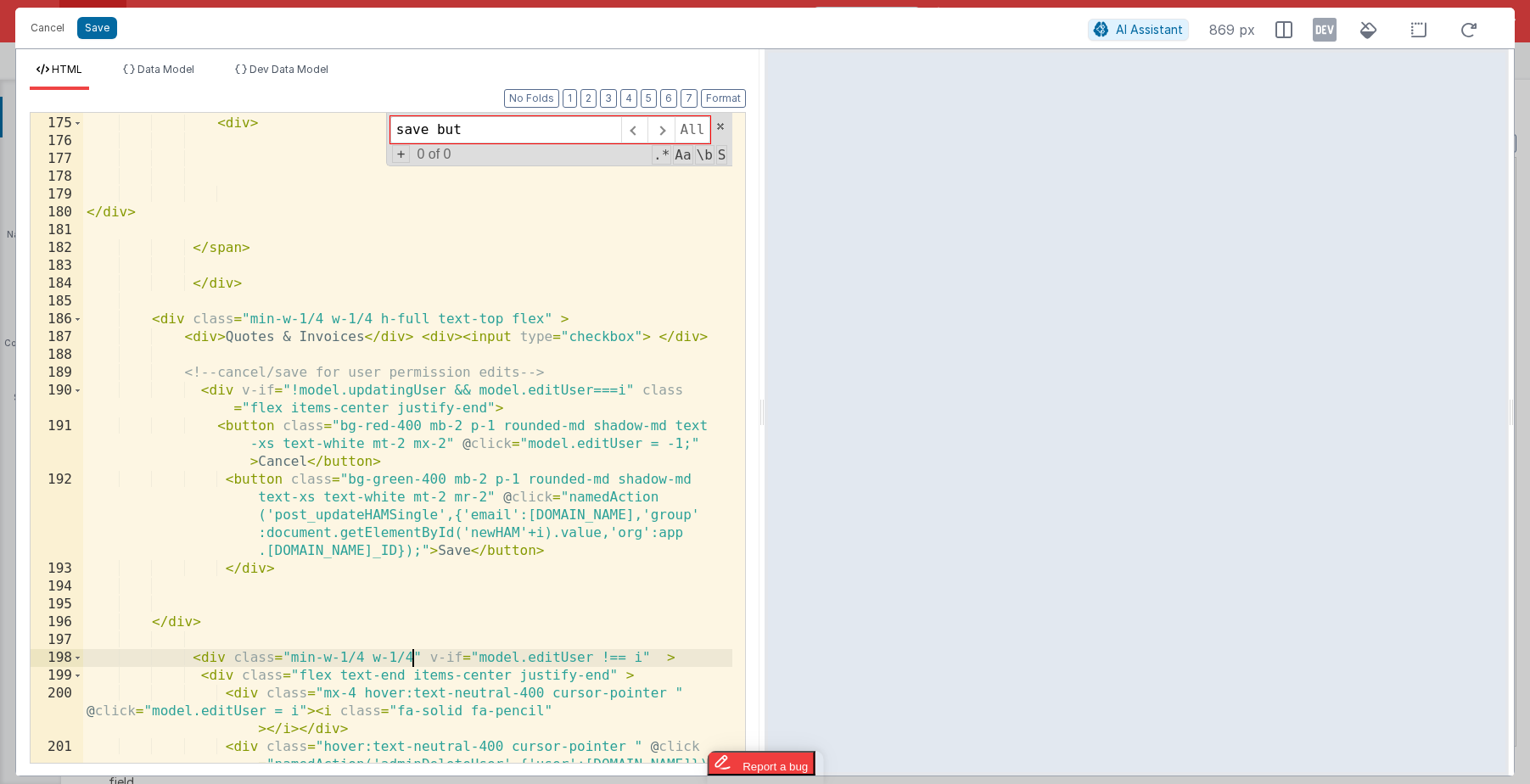
scroll to position [4986, 0]
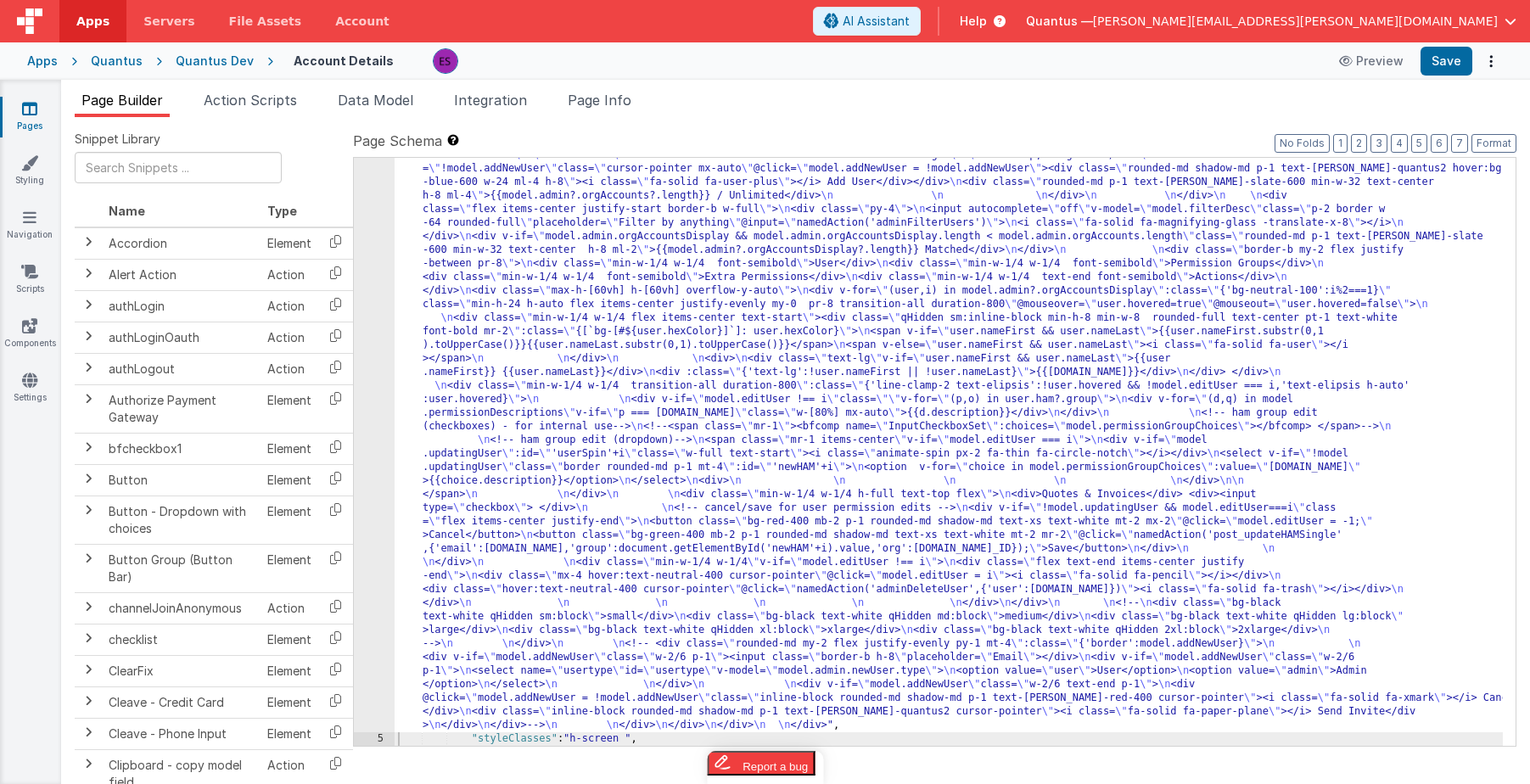
drag, startPoint x: 483, startPoint y: 381, endPoint x: 473, endPoint y: 382, distance: 10.0
click at [483, 381] on div ""html" : "<div class= \" z-40 flex flex-wrap overflow-scroll no-scrollbar \" > …" at bounding box center [949, 442] width 1109 height 1783
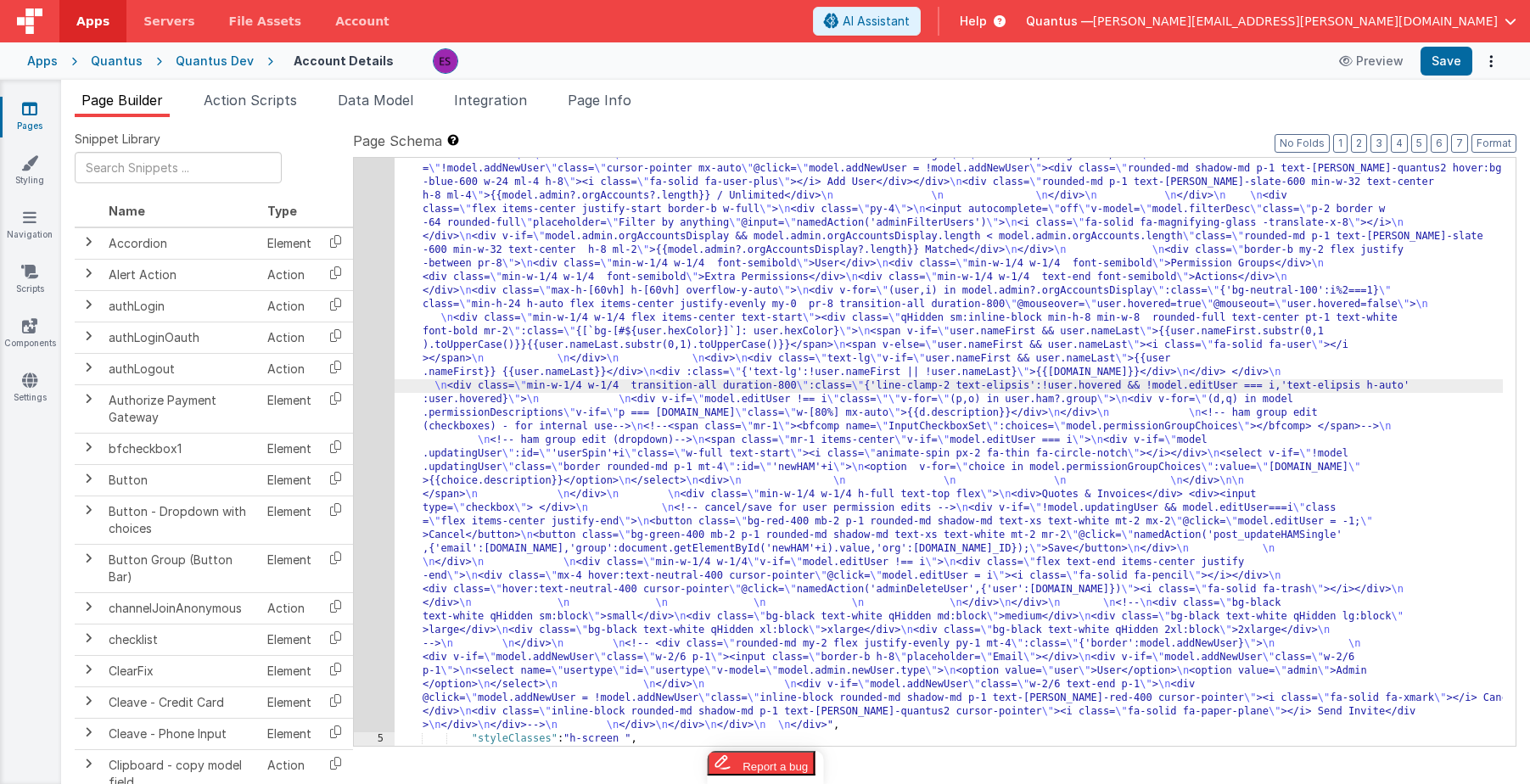
click at [372, 415] on div "4" at bounding box center [374, 142] width 41 height 1181
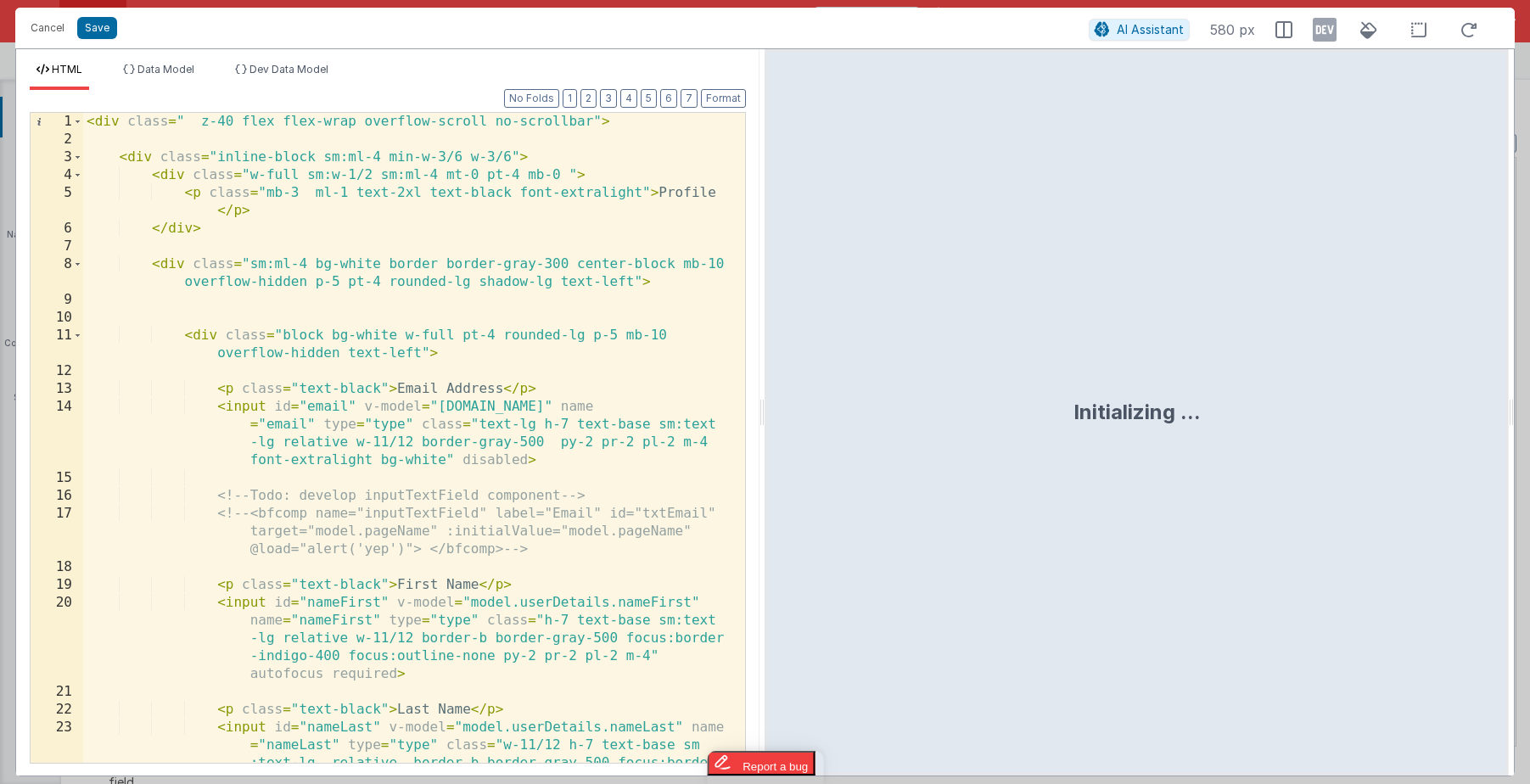
click at [398, 457] on div "< div class = " z-40 flex flex-wrap overflow-scroll no-scrollbar" > < div class…" at bounding box center [408, 491] width 649 height 757
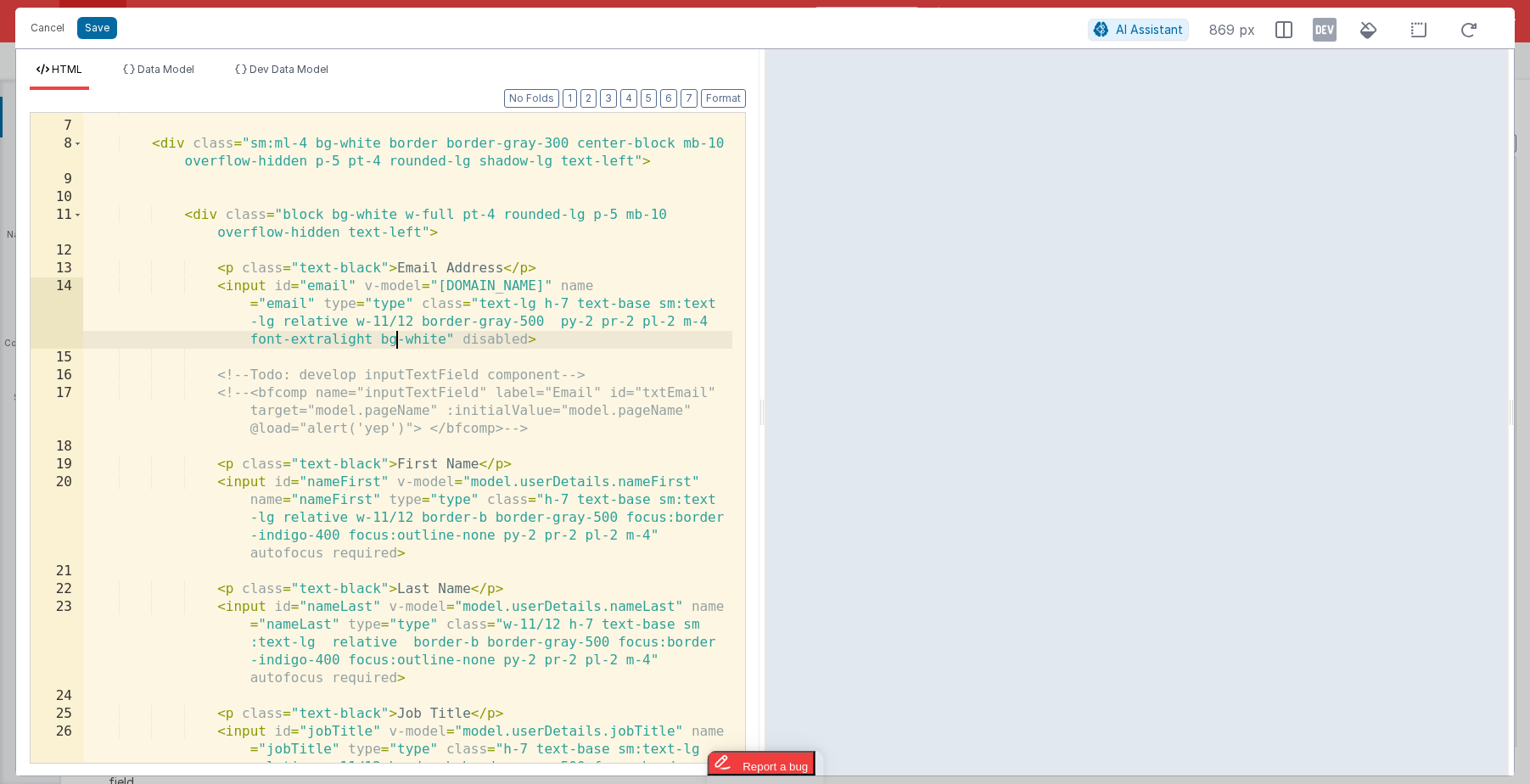
scroll to position [126, 0]
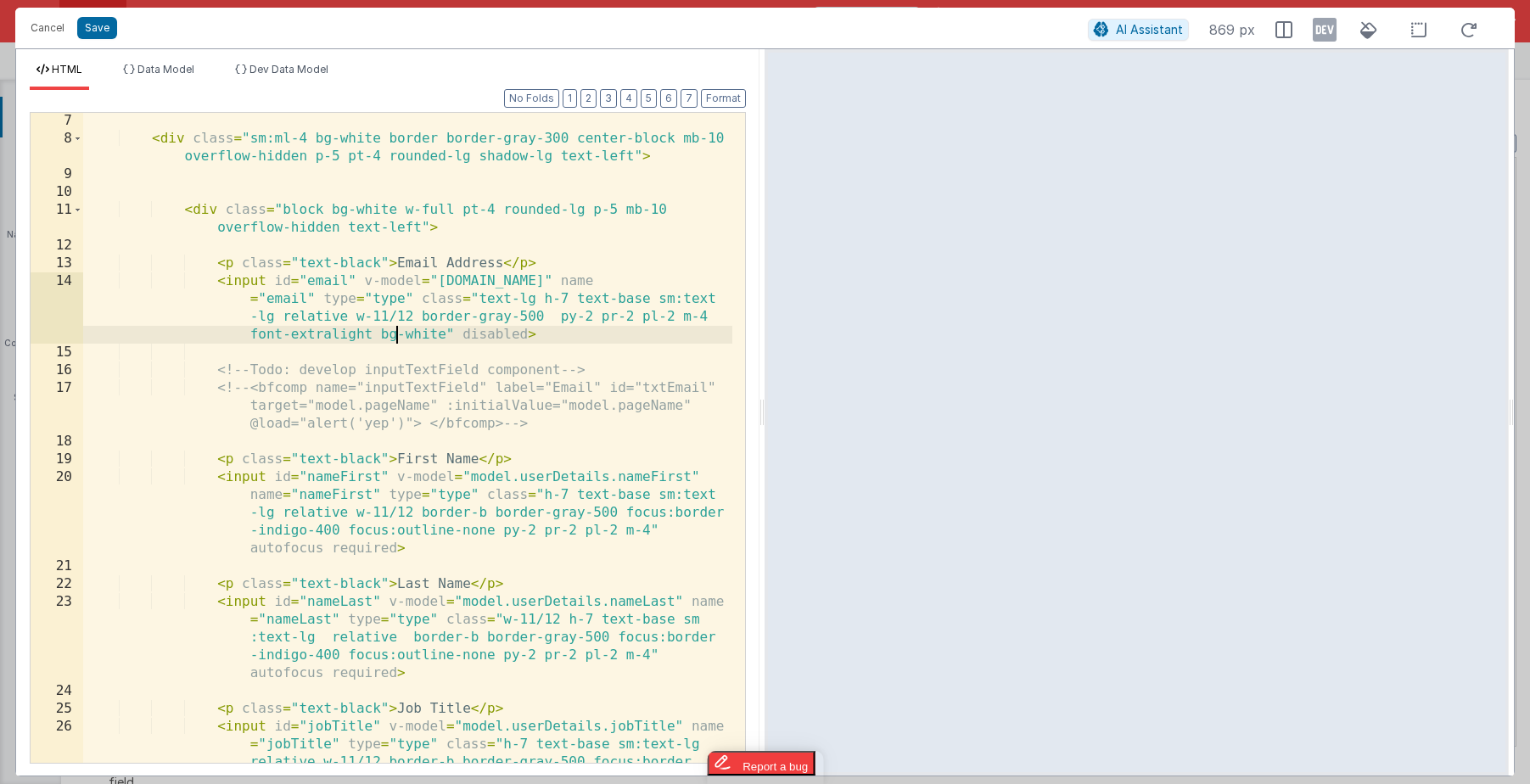
click at [398, 457] on div "< div class = "sm:ml-4 bg-white border border-gray-300 center-block mb-10 overf…" at bounding box center [408, 491] width 649 height 757
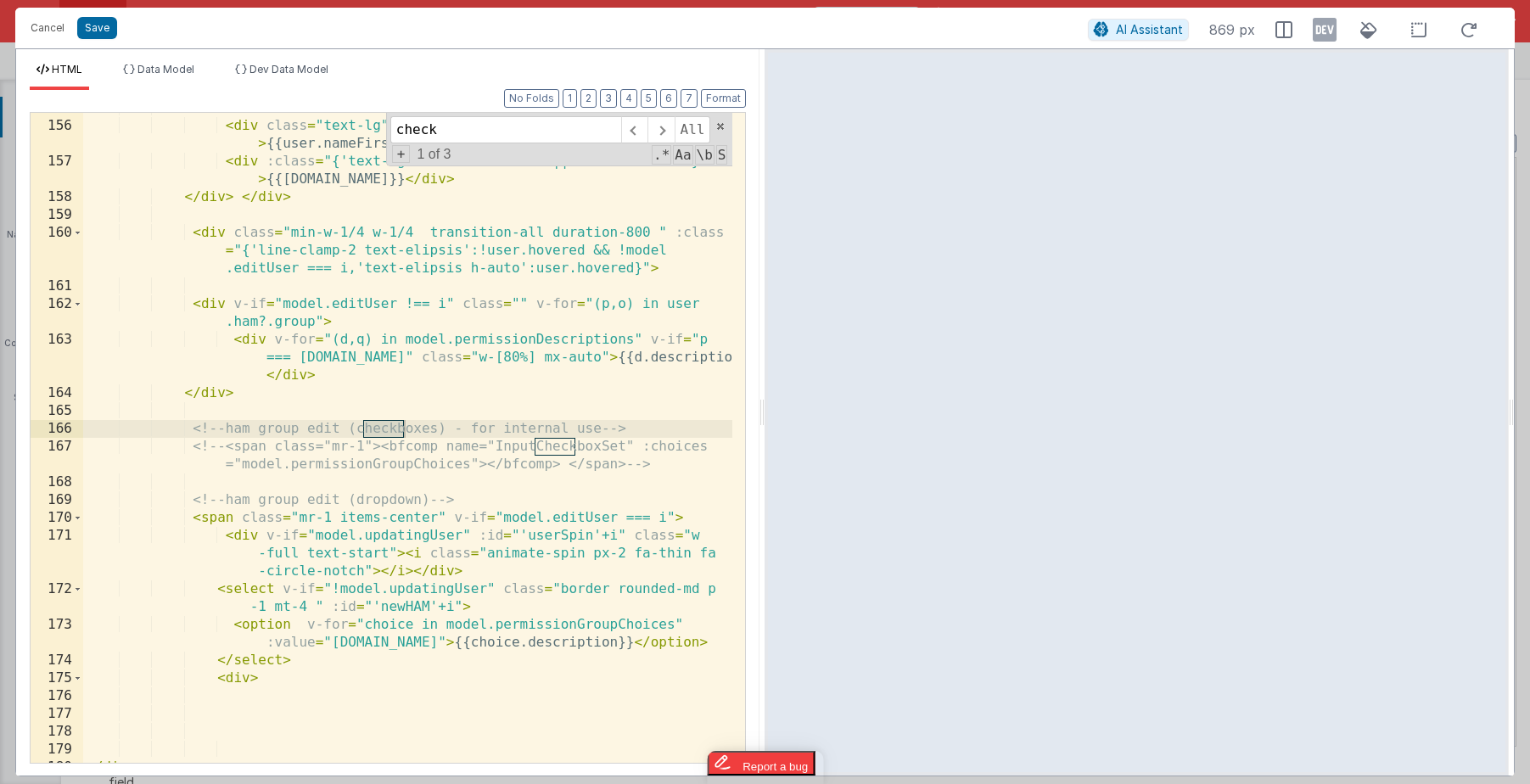
scroll to position [4433, 0]
type input "checkb"
click at [660, 129] on span at bounding box center [660, 130] width 27 height 27
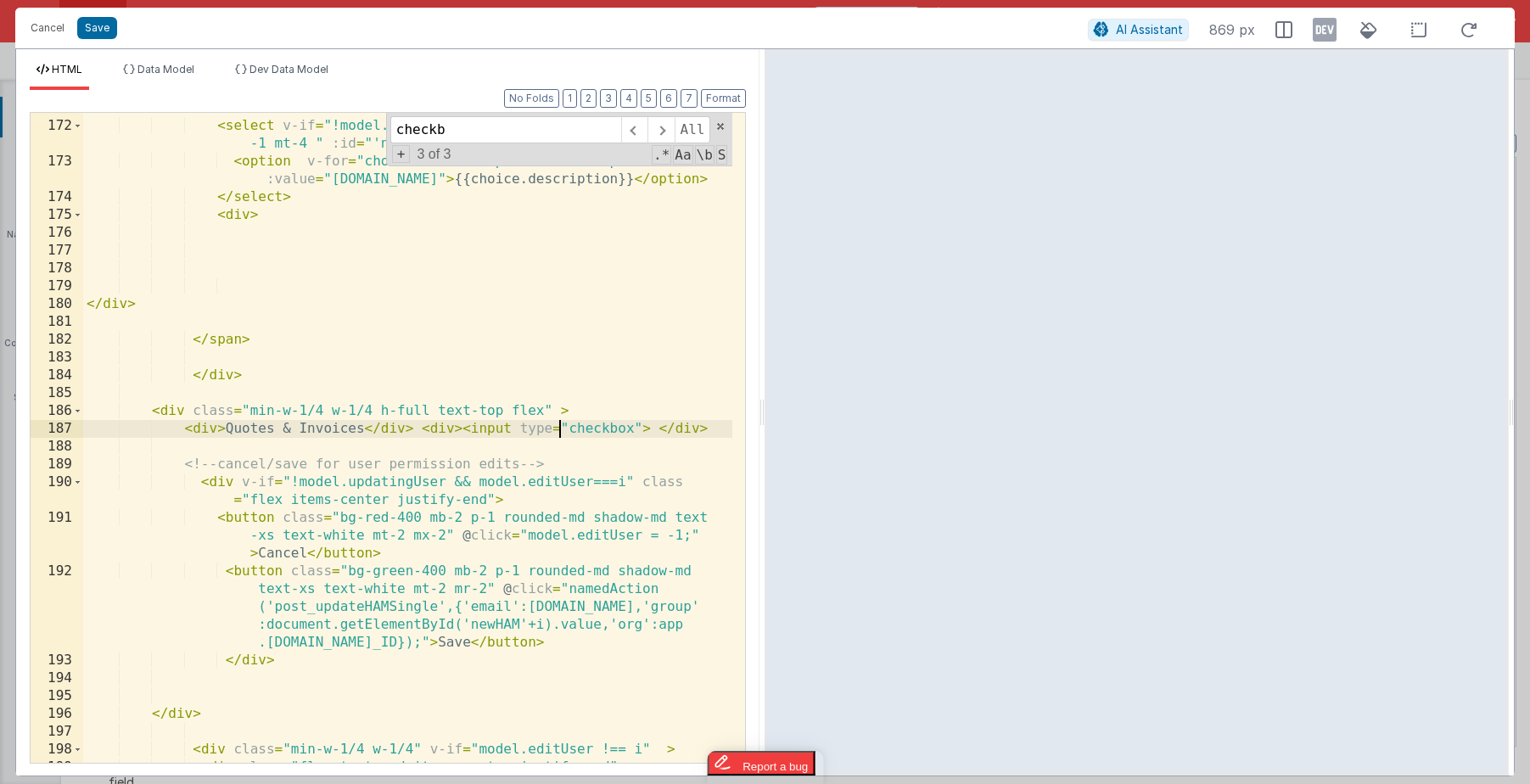
click at [558, 430] on div "< div v-if = "model.updatingUser" :id = "'userSpin'+i" class = "w -full text-st…" at bounding box center [408, 424] width 649 height 721
drag, startPoint x: 424, startPoint y: 429, endPoint x: 704, endPoint y: 429, distance: 280.0
click at [704, 429] on div "< div v-if = "model.updatingUser" :id = "'userSpin'+i" class = "w -full text-st…" at bounding box center [408, 424] width 649 height 721
click at [184, 431] on div "< div v-if = "model.updatingUser" :id = "'userSpin'+i" class = "w -full text-st…" at bounding box center [408, 424] width 649 height 721
paste textarea
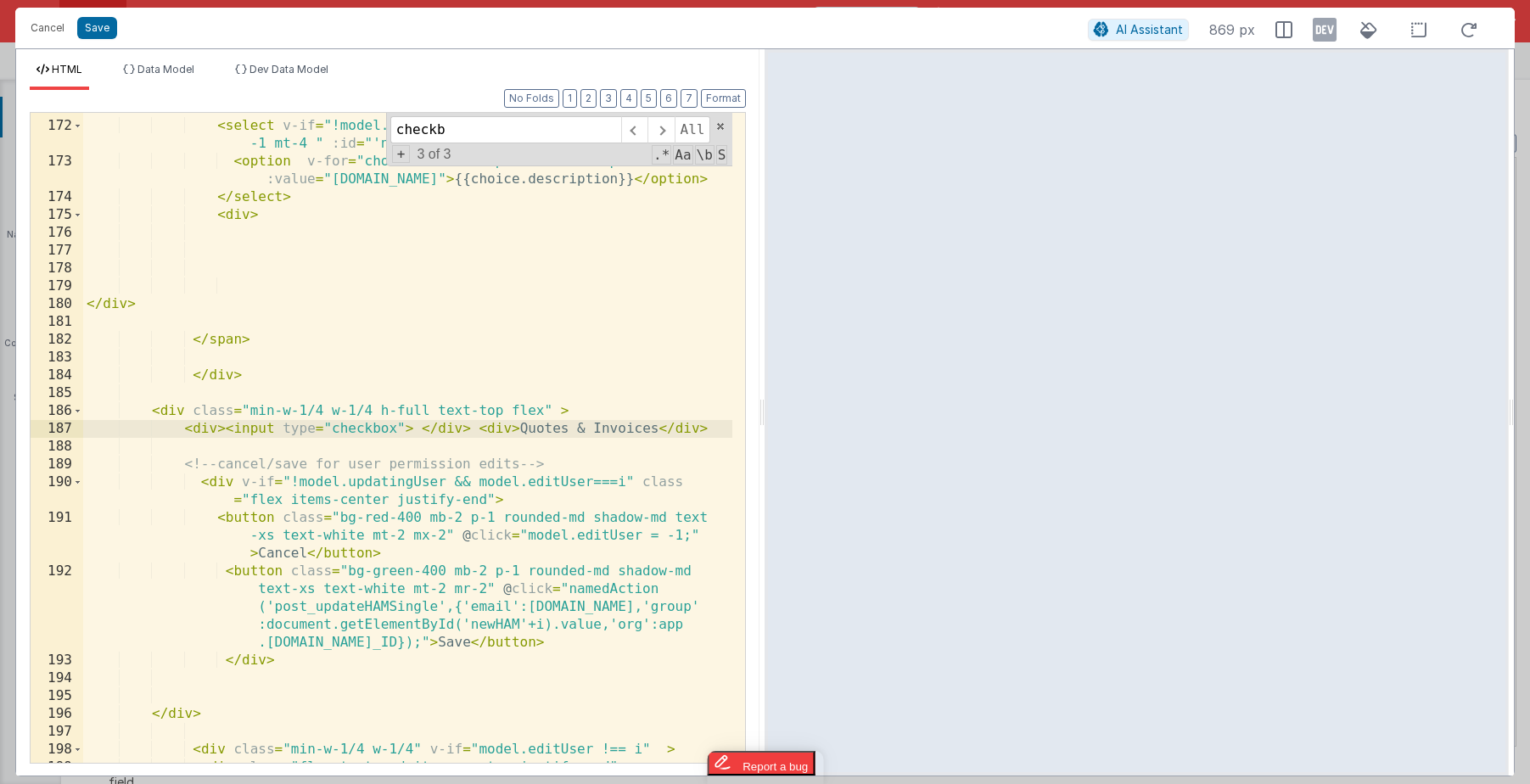
click at [404, 521] on div "< div v-if = "model.updatingUser" :id = "'userSpin'+i" class = "w -full text-st…" at bounding box center [408, 424] width 649 height 721
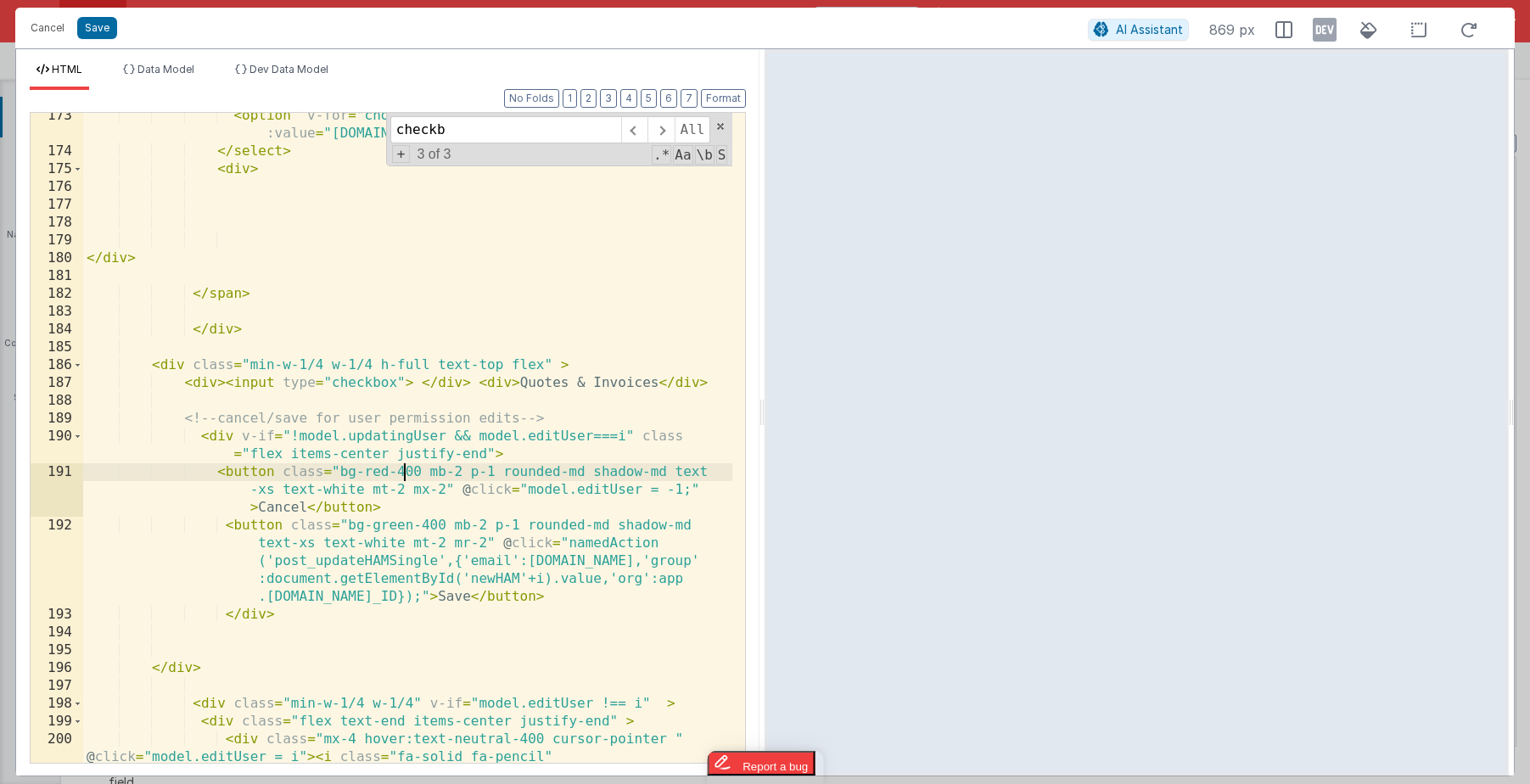
scroll to position [4958, 0]
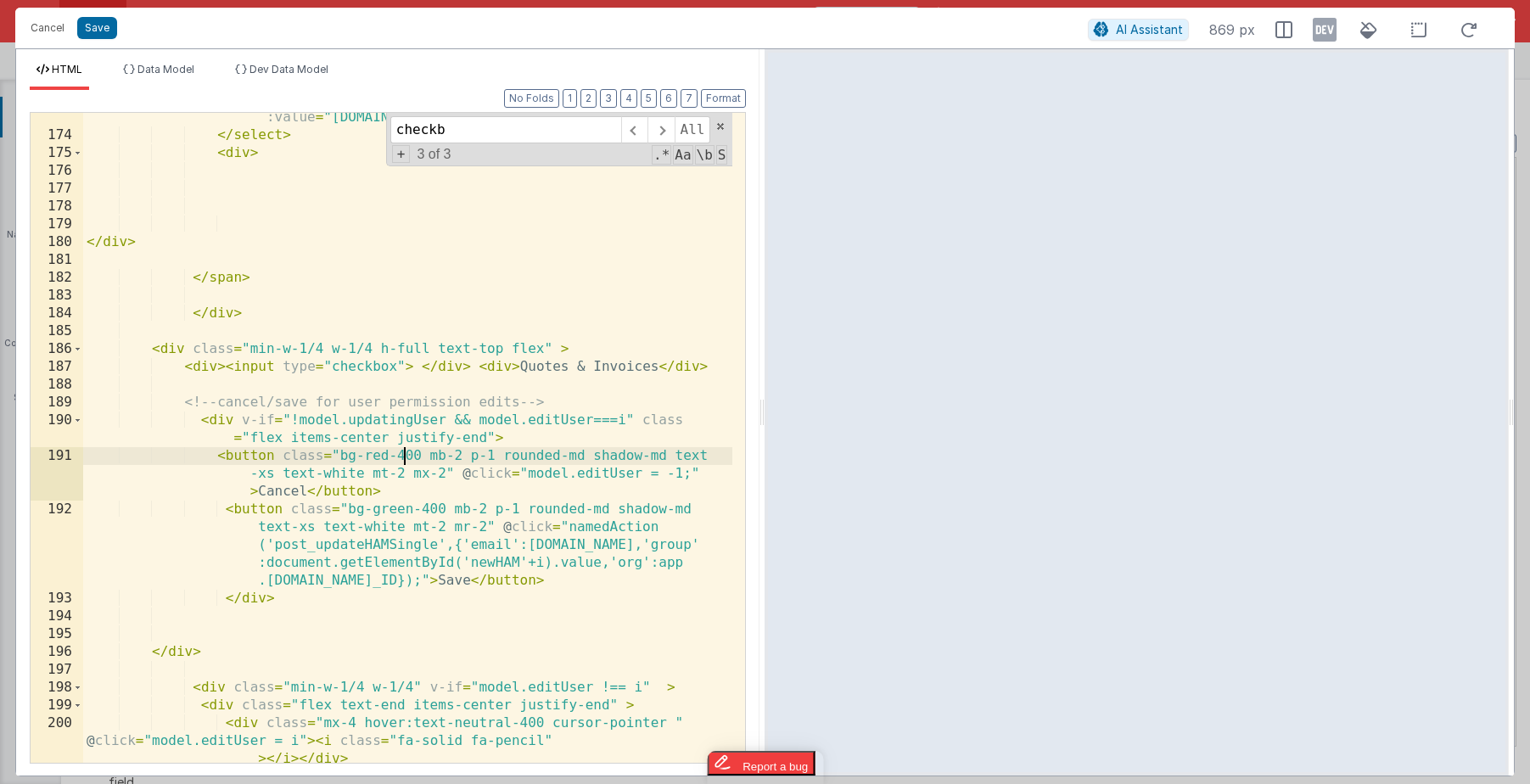
click at [407, 510] on div "< option v-for = "choice in model.permissionGroupChoices" :value = "choice.name…" at bounding box center [408, 460] width 649 height 739
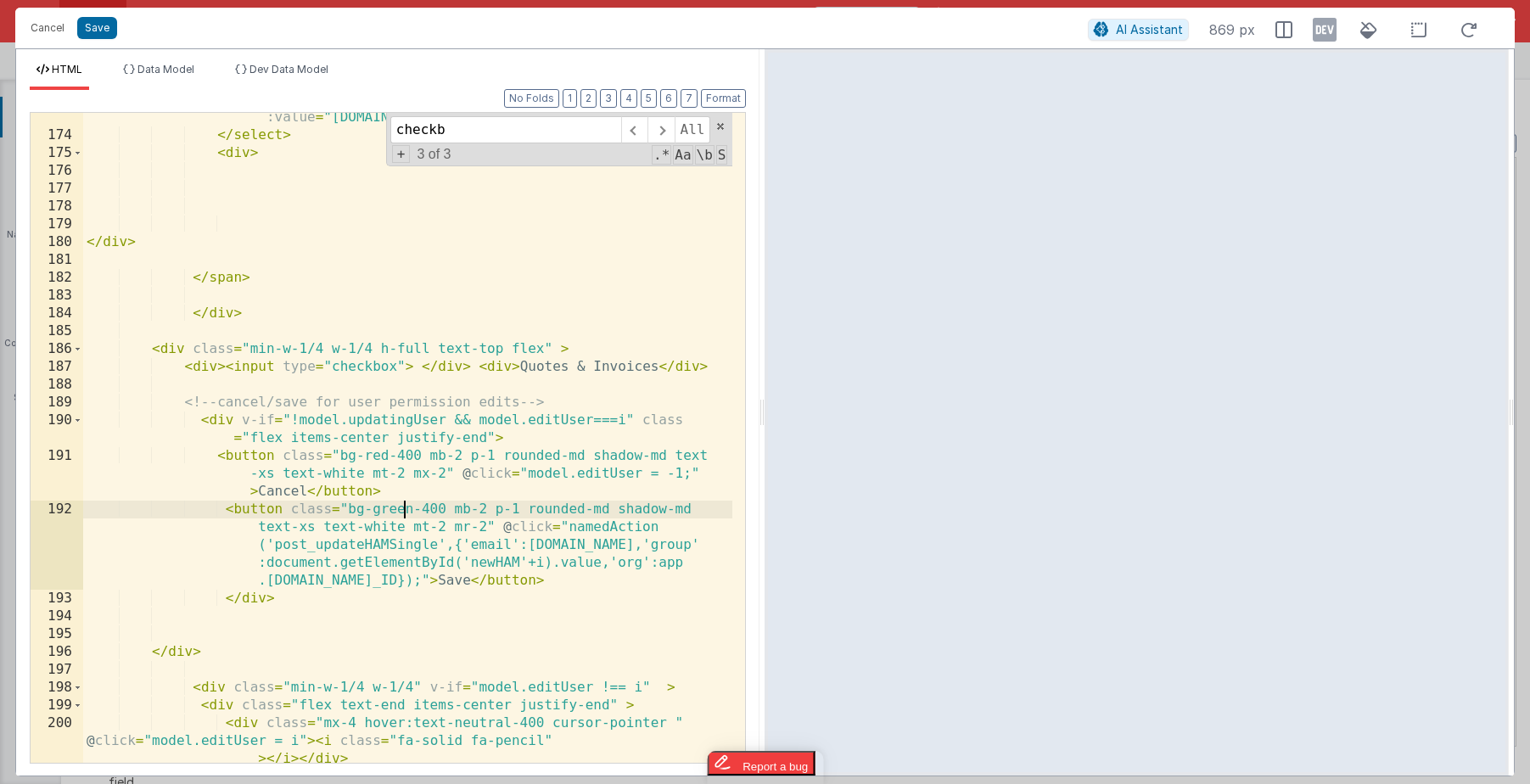
click at [218, 421] on div "< option v-for = "choice in model.permissionGroupChoices" :value = "choice.name…" at bounding box center [408, 460] width 649 height 739
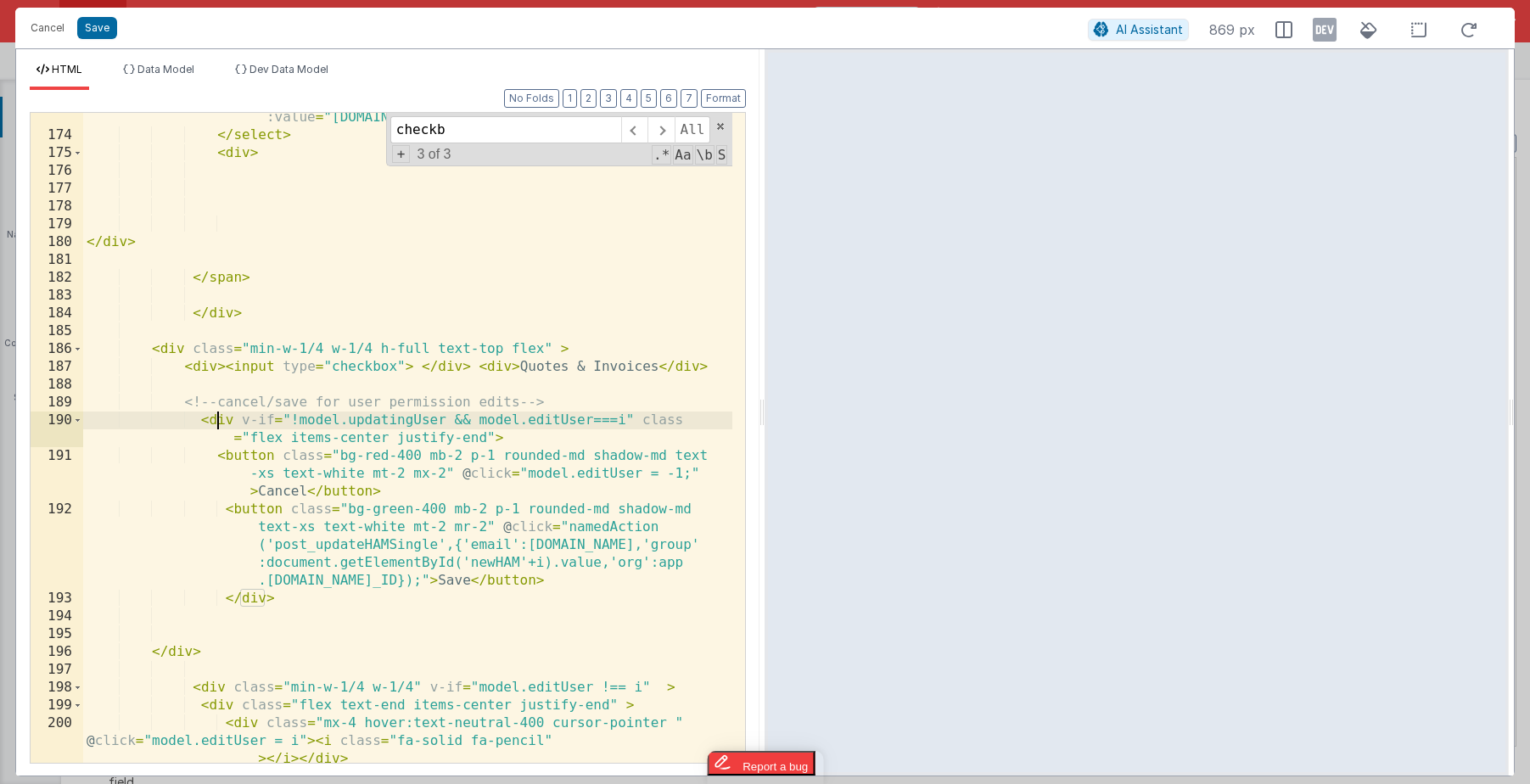
click at [487, 434] on div "< option v-for = "choice in model.permissionGroupChoices" :value = "choice.name…" at bounding box center [408, 460] width 649 height 739
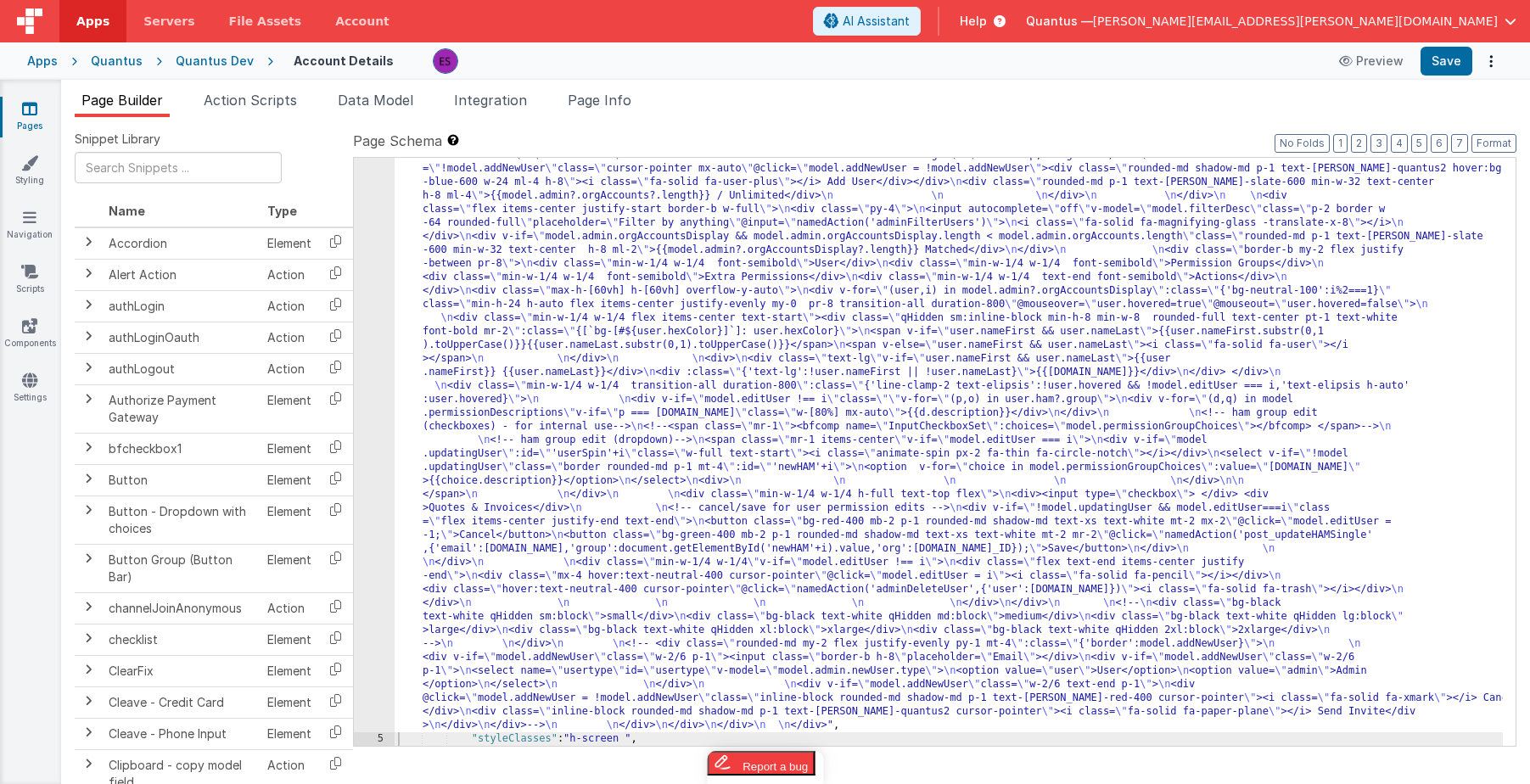
drag, startPoint x: 493, startPoint y: 469, endPoint x: 451, endPoint y: 477, distance: 42.8
click at [493, 469] on div ""html" : "<div class= \" z-40 flex flex-wrap overflow-scroll no-scrollbar \" > …" at bounding box center [949, 442] width 1109 height 1783
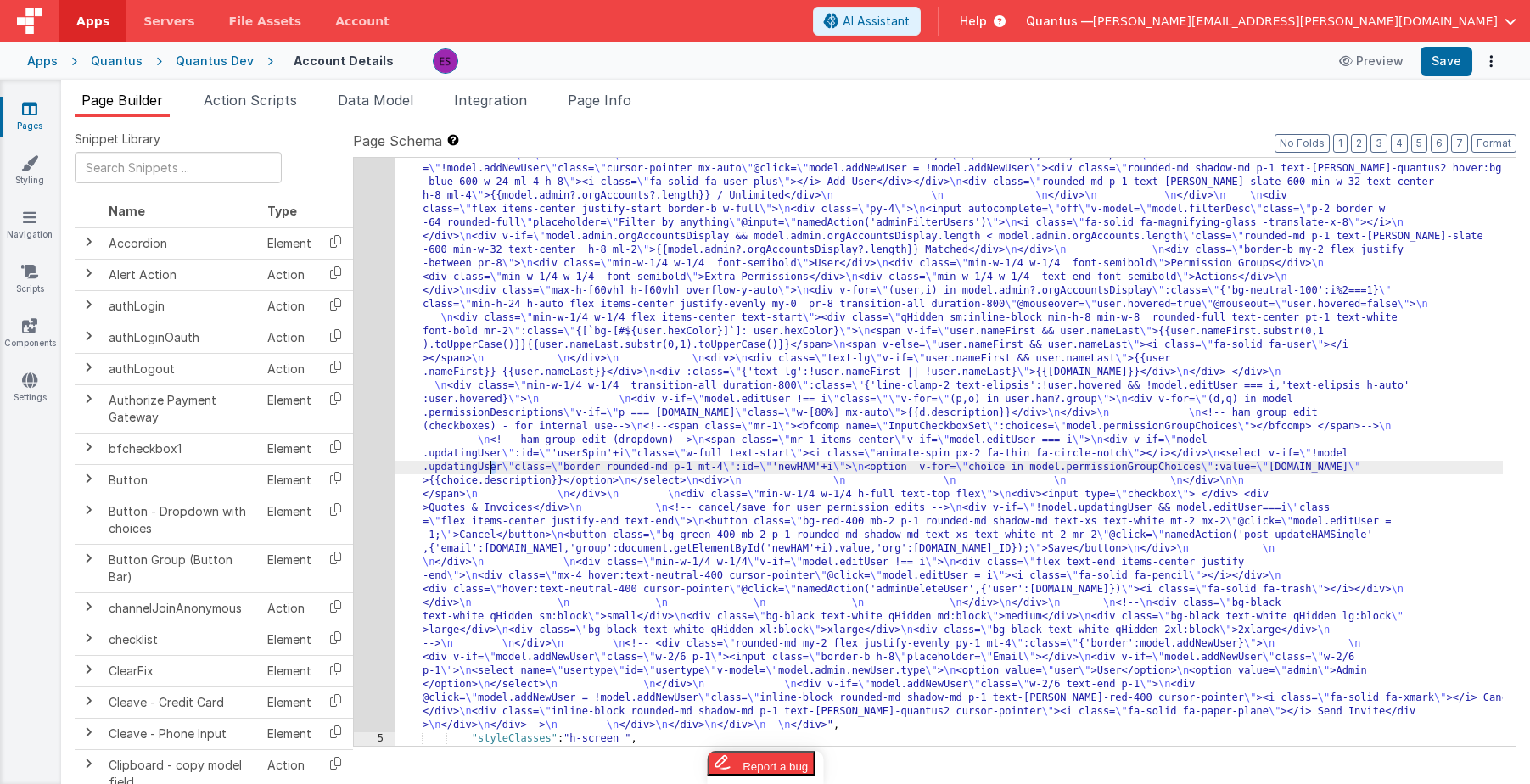
click at [526, 399] on div ""html" : "<div class= \" z-40 flex flex-wrap overflow-scroll no-scrollbar \" > …" at bounding box center [949, 442] width 1109 height 1783
click at [370, 422] on div "4" at bounding box center [374, 142] width 41 height 1181
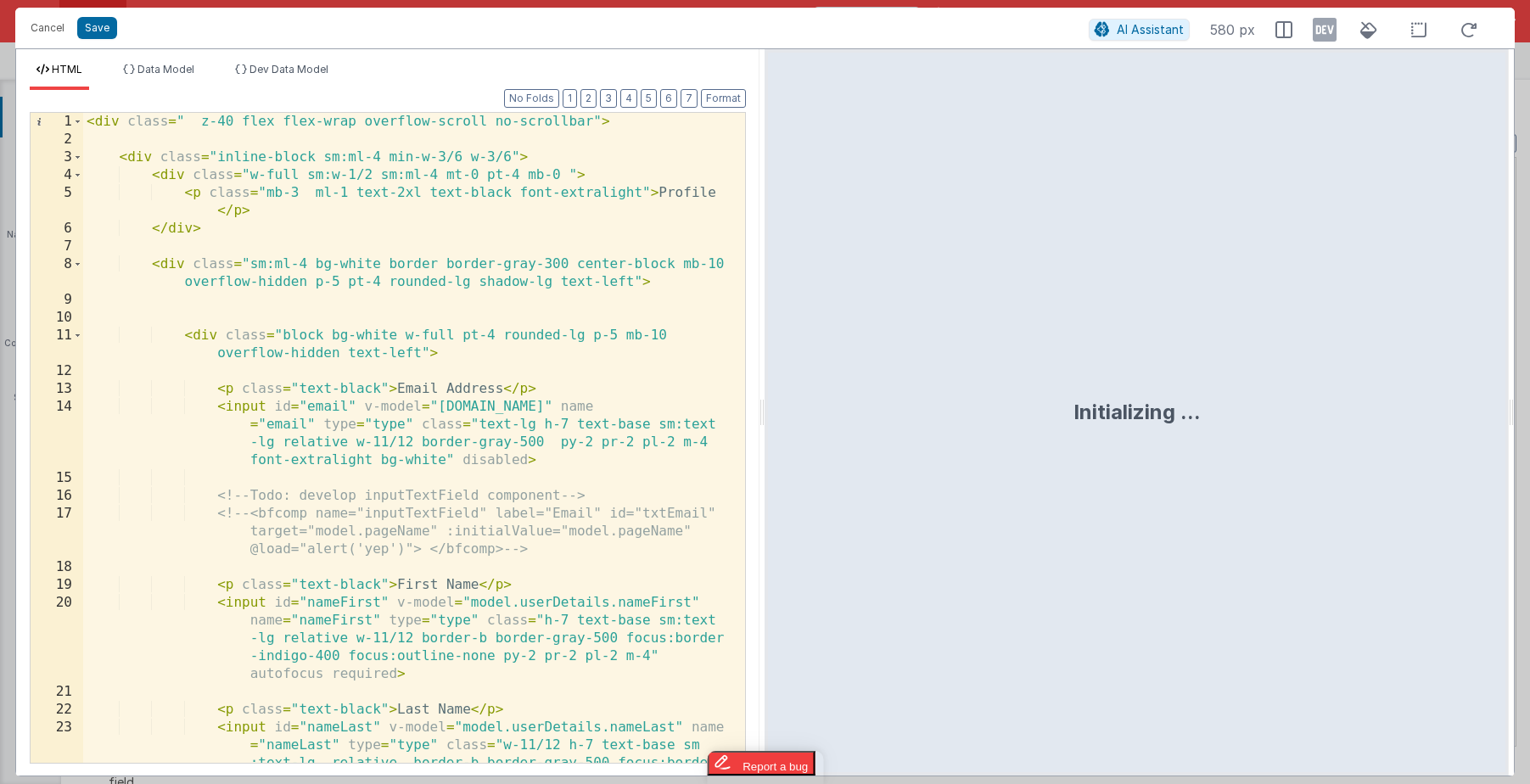
click at [370, 422] on div "< div class = " z-40 flex flex-wrap overflow-scroll no-scrollbar" > < div class…" at bounding box center [408, 491] width 649 height 757
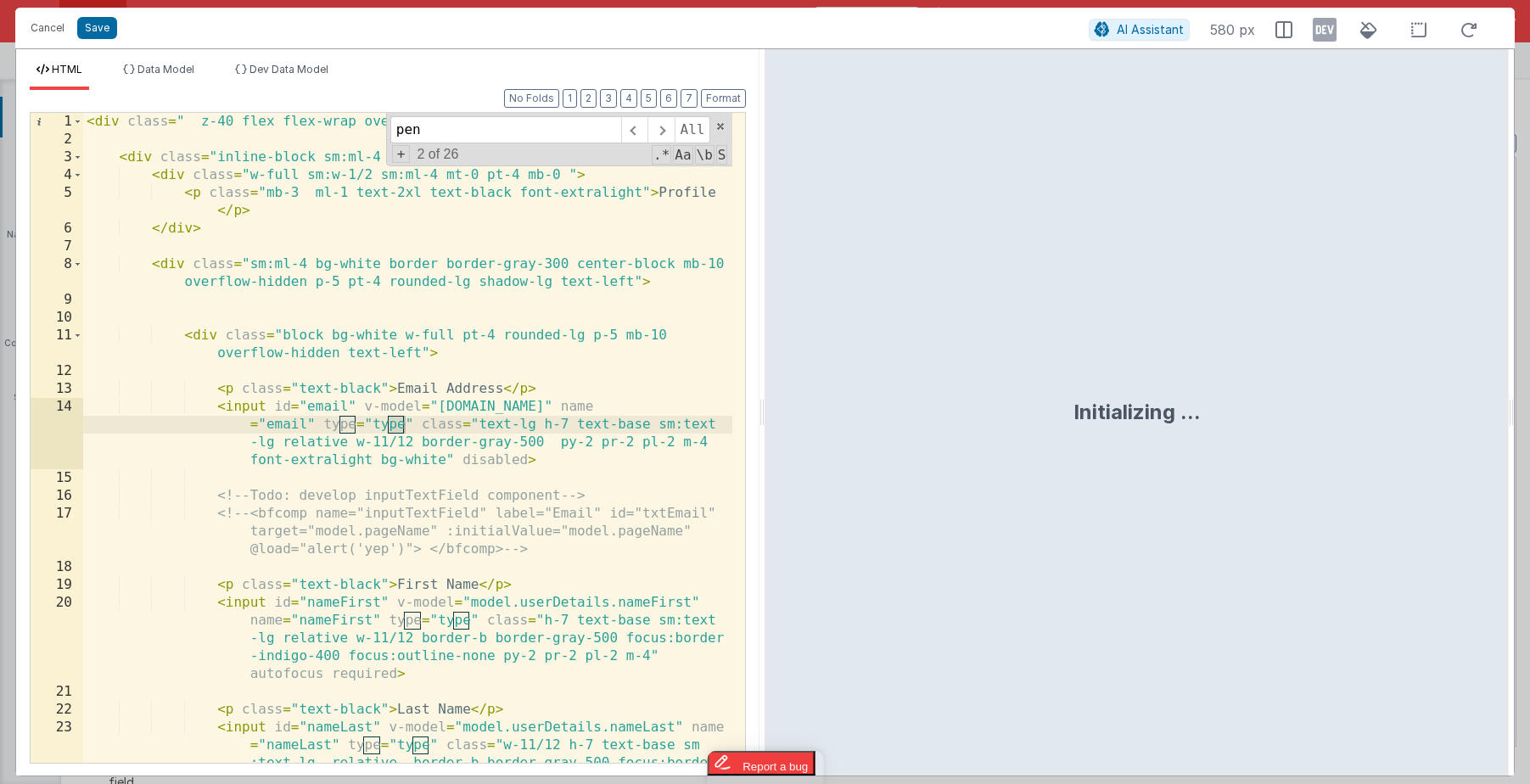
scroll to position [5270, 0]
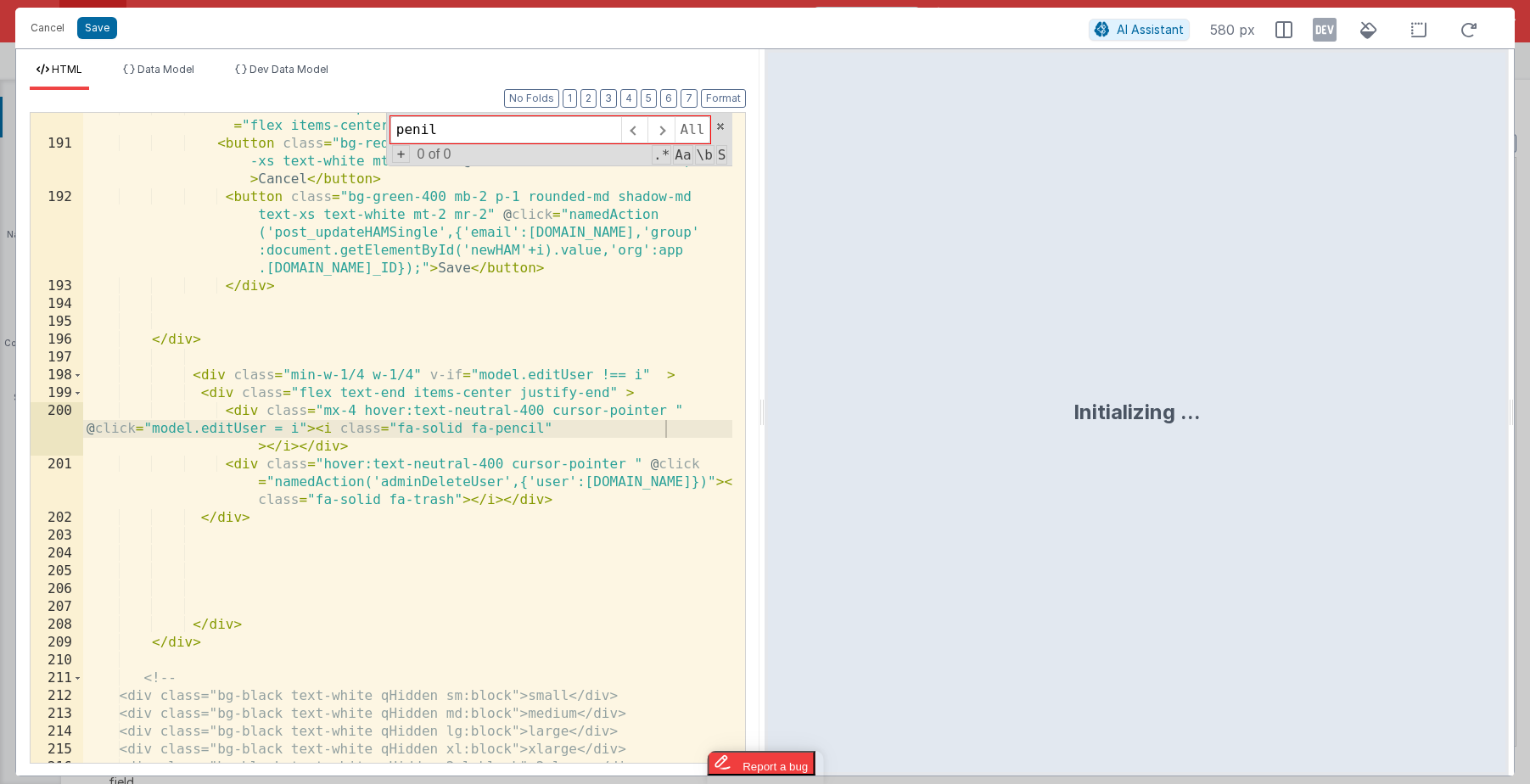
type input "penil"
click at [410, 394] on div "< div v-if = "!model.updatingUser && model.editUser===i" class = "flex items-ce…" at bounding box center [408, 451] width 649 height 704
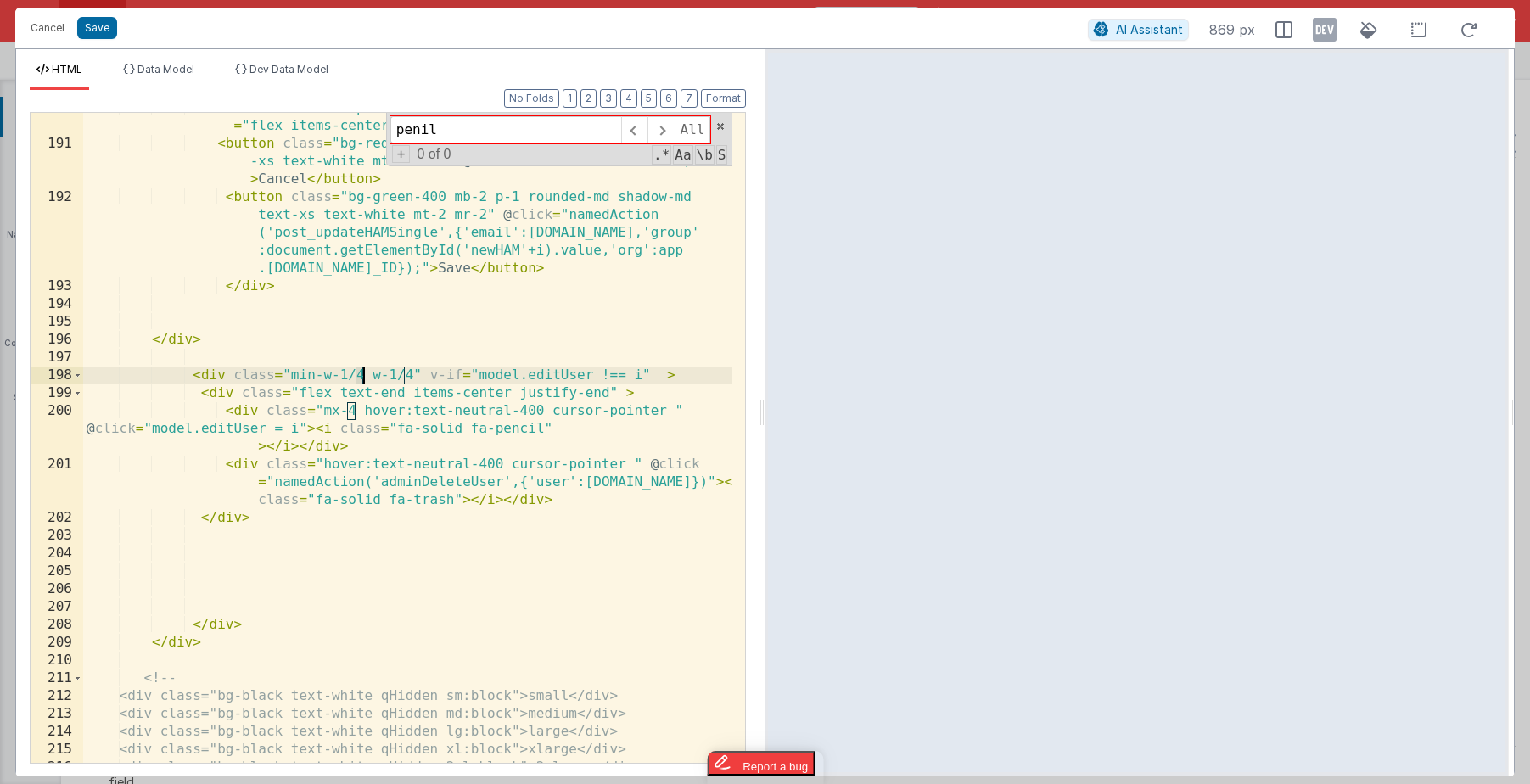
click at [362, 374] on div "< div v-if = "!model.updatingUser && model.editUser===i" class = "flex items-ce…" at bounding box center [408, 451] width 649 height 704
click at [409, 373] on div "< div v-if = "!model.updatingUser && model.editUser===i" class = "flex items-ce…" at bounding box center [408, 451] width 649 height 704
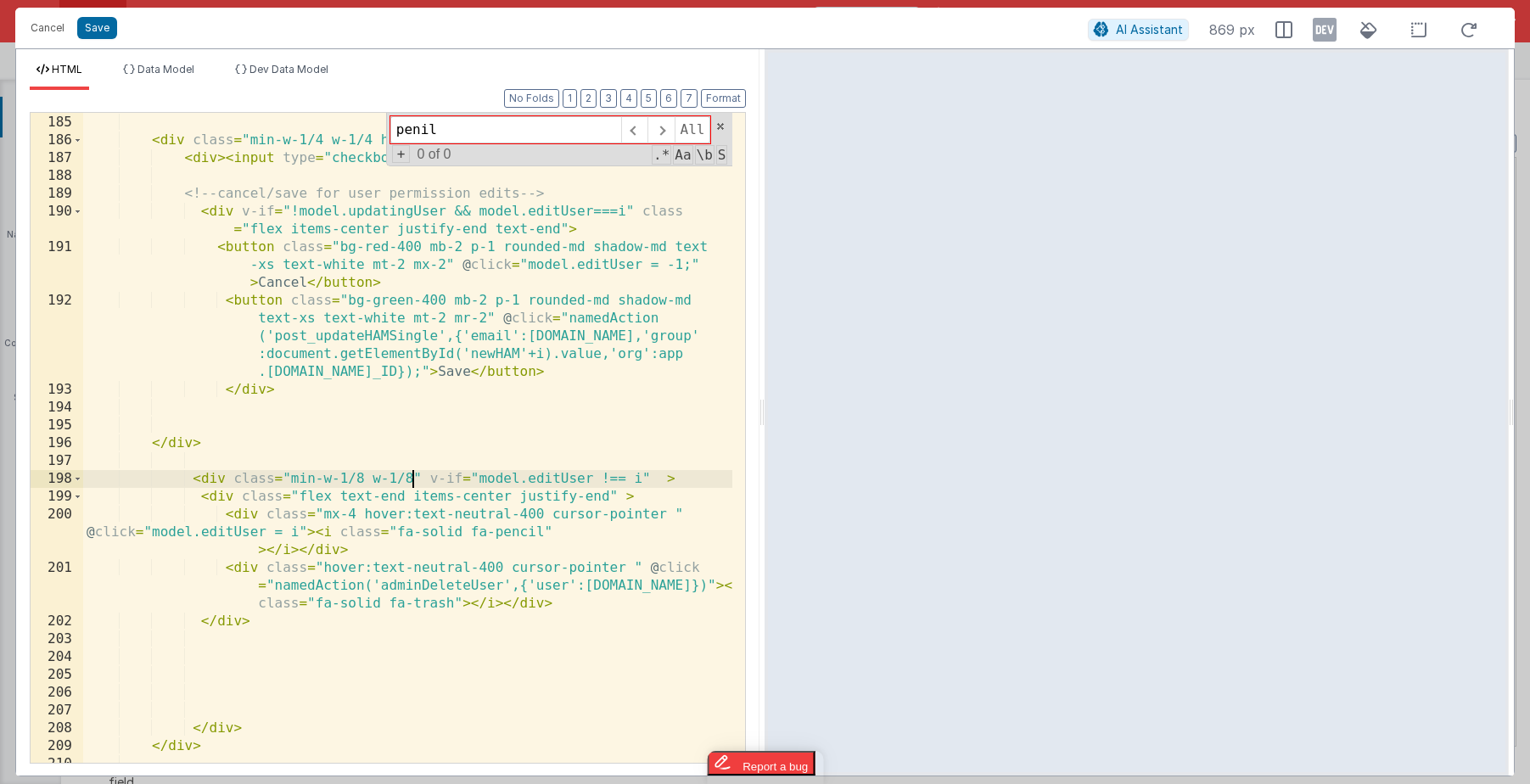
scroll to position [5163, 0]
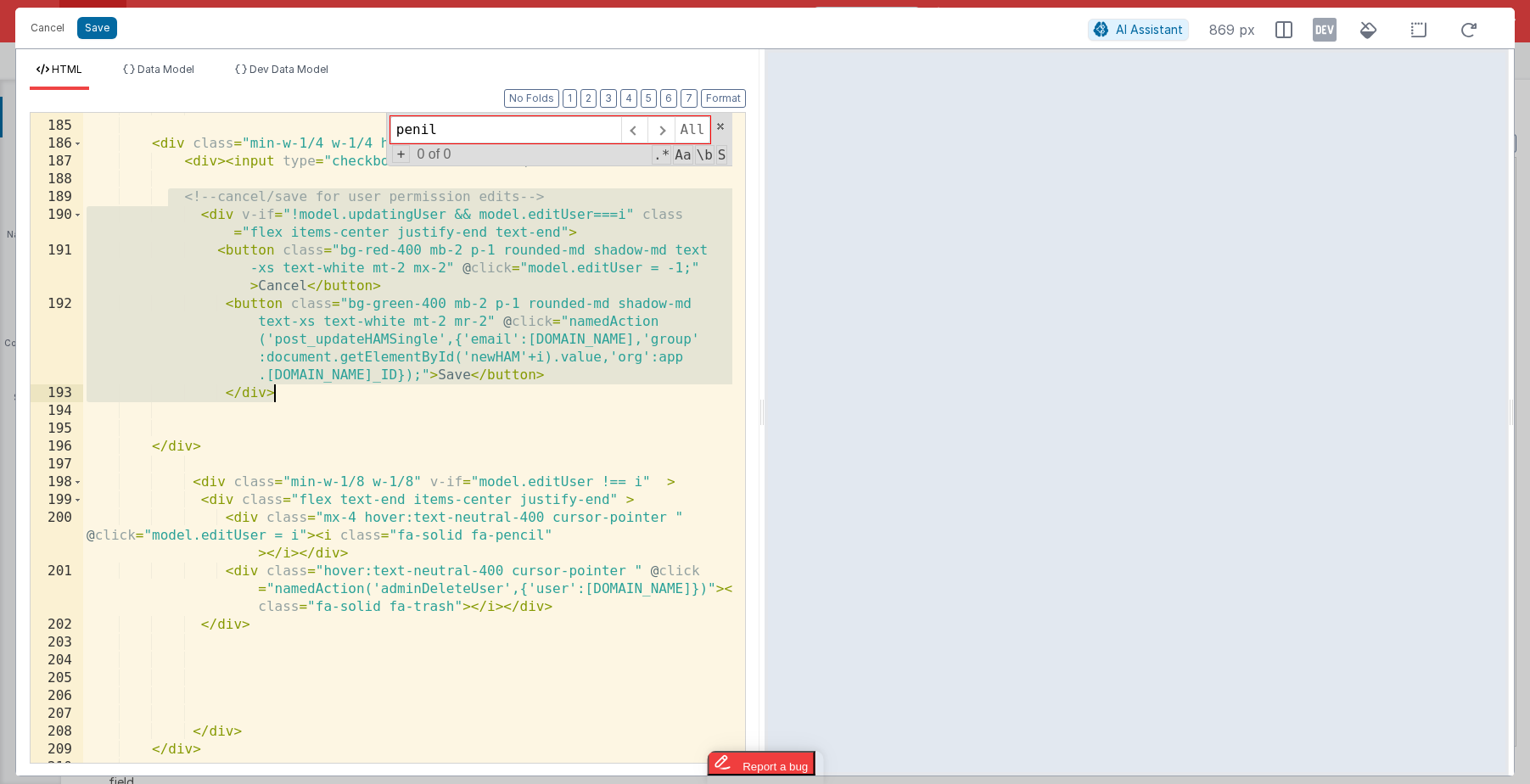
drag, startPoint x: 170, startPoint y: 196, endPoint x: 297, endPoint y: 386, distance: 228.5
click at [297, 386] on div "</ div > < div class = "min-w-1/4 w-1/4 h-full text-top flex" > < div > < input…" at bounding box center [408, 442] width 649 height 685
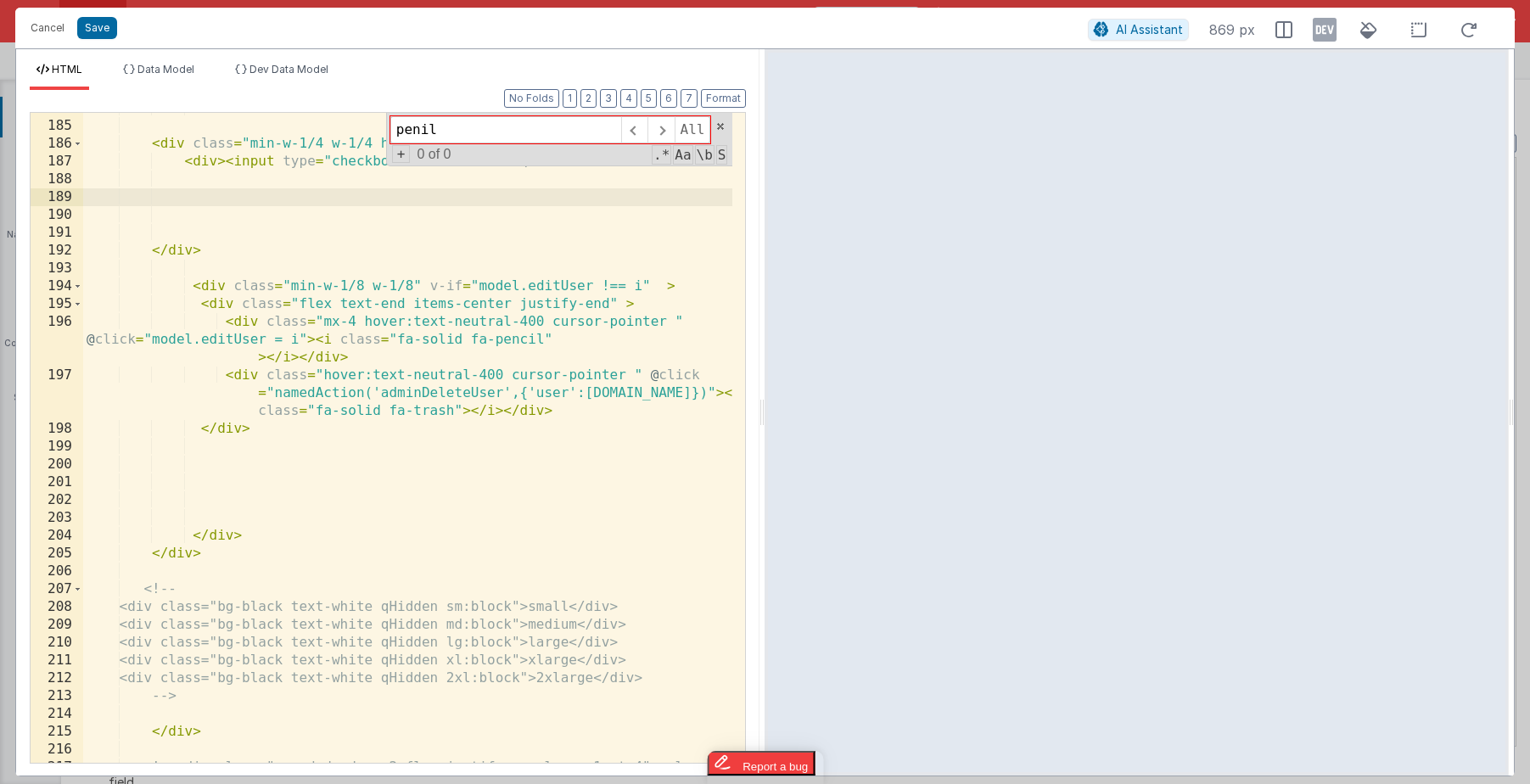
click at [214, 284] on div "</ div > < div class = "min-w-1/4 w-1/4 h-full text-top flex" > < div > < input…" at bounding box center [408, 451] width 649 height 704
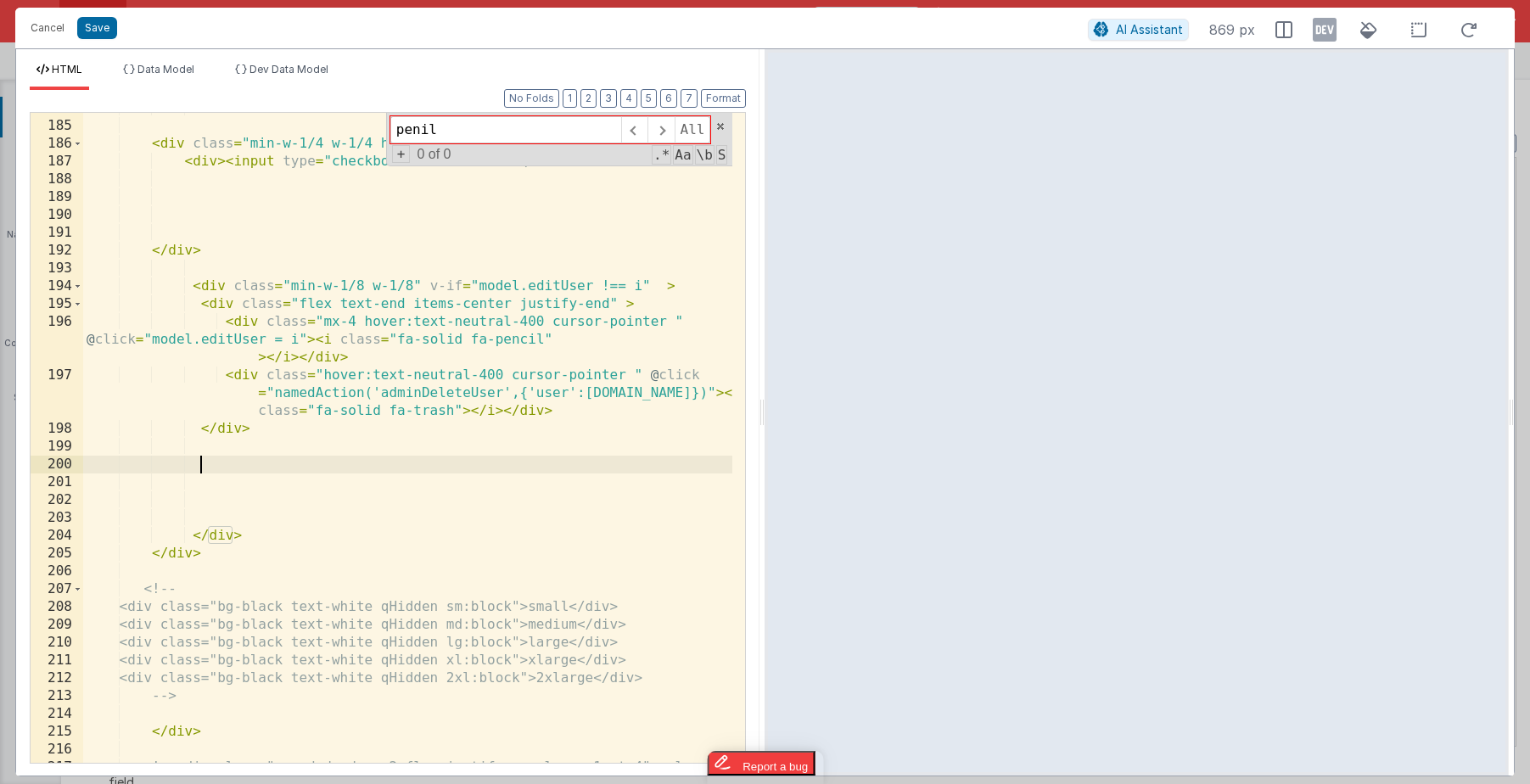
click at [324, 469] on div "</ div > < div class = "min-w-1/4 w-1/4 h-full text-top flex" > < div > < input…" at bounding box center [408, 451] width 649 height 704
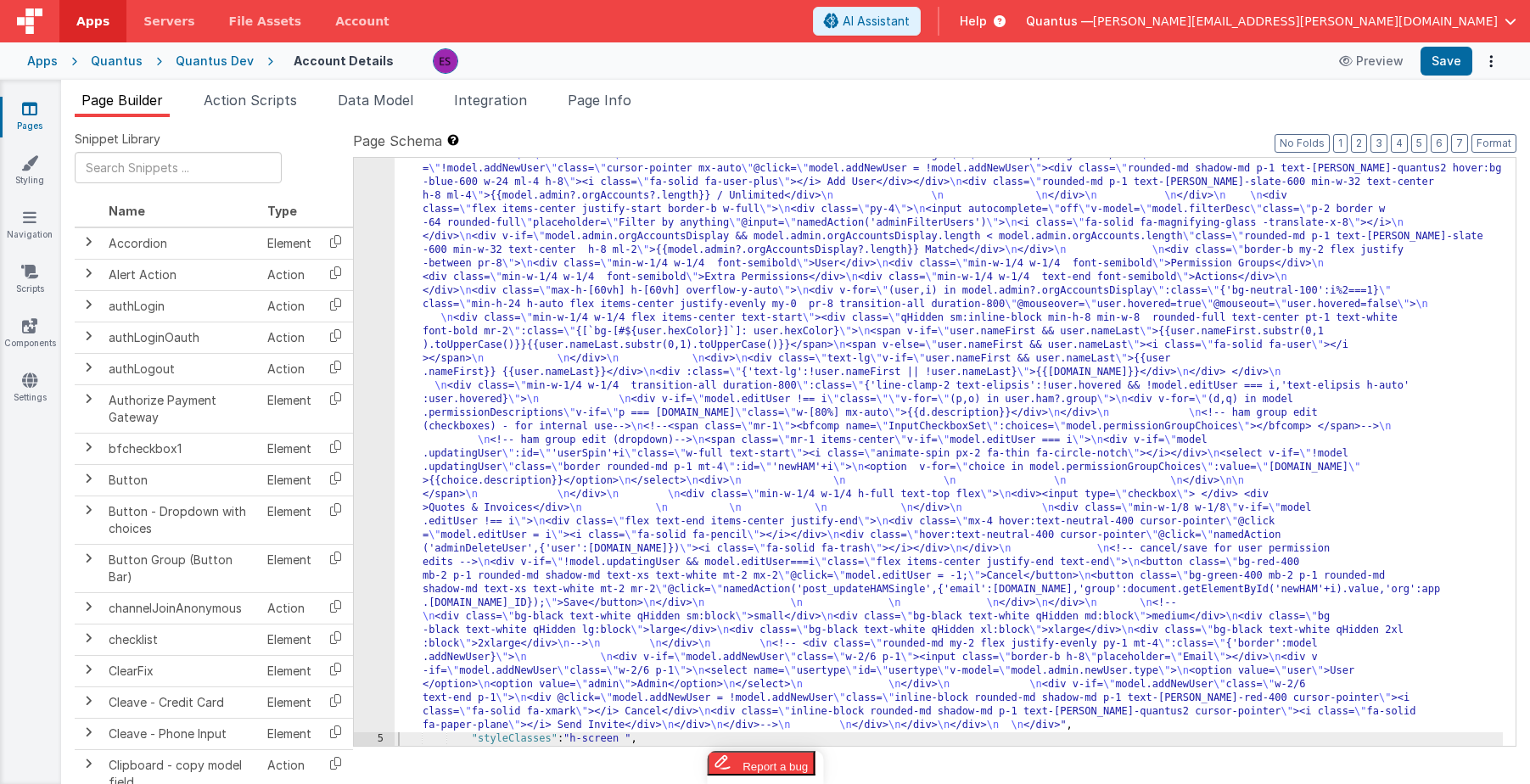
click at [483, 421] on div ""html" : "<div class= \" z-40 flex flex-wrap overflow-scroll no-scrollbar \" > …" at bounding box center [949, 442] width 1109 height 1783
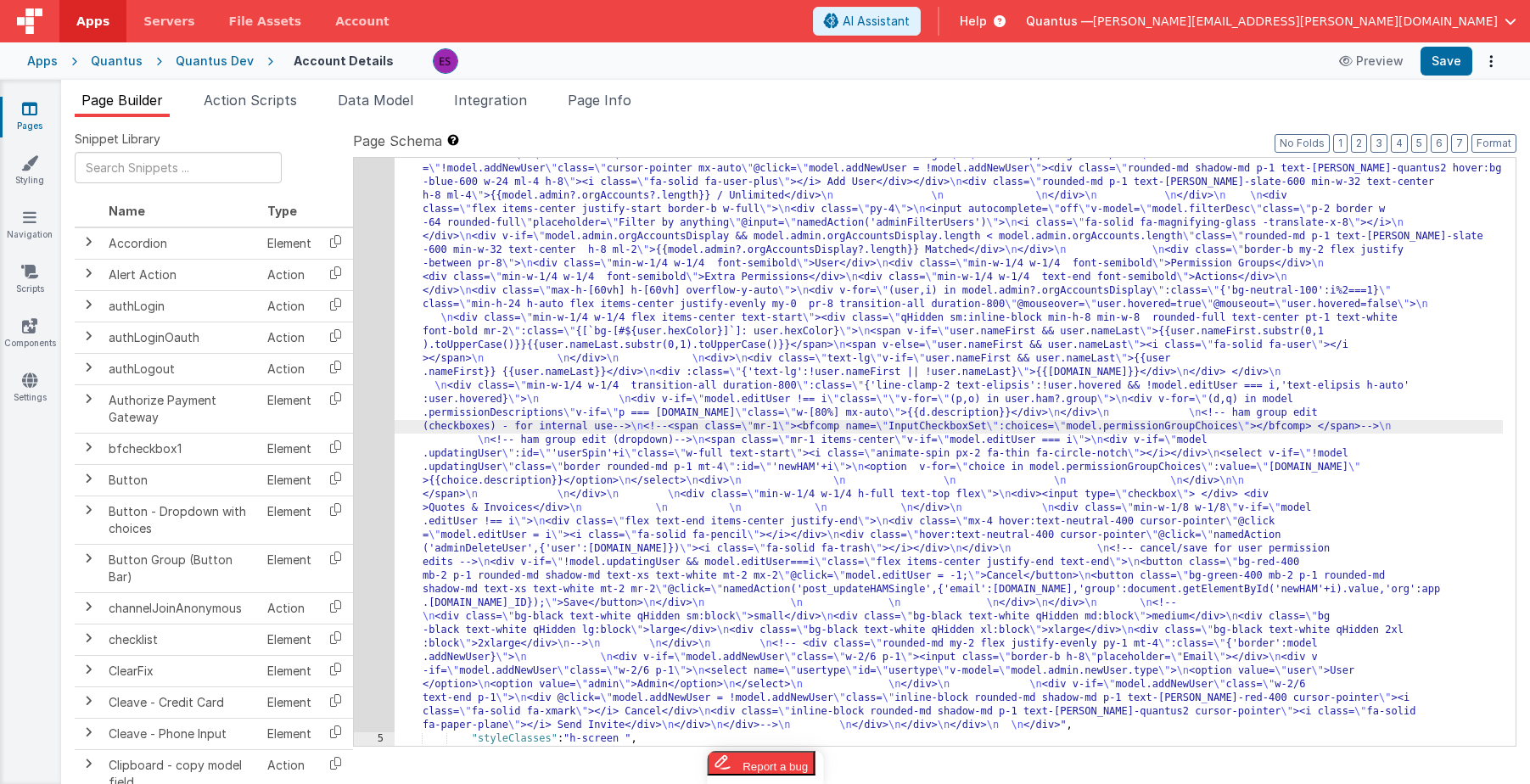
click at [374, 457] on div "4" at bounding box center [374, 142] width 41 height 1181
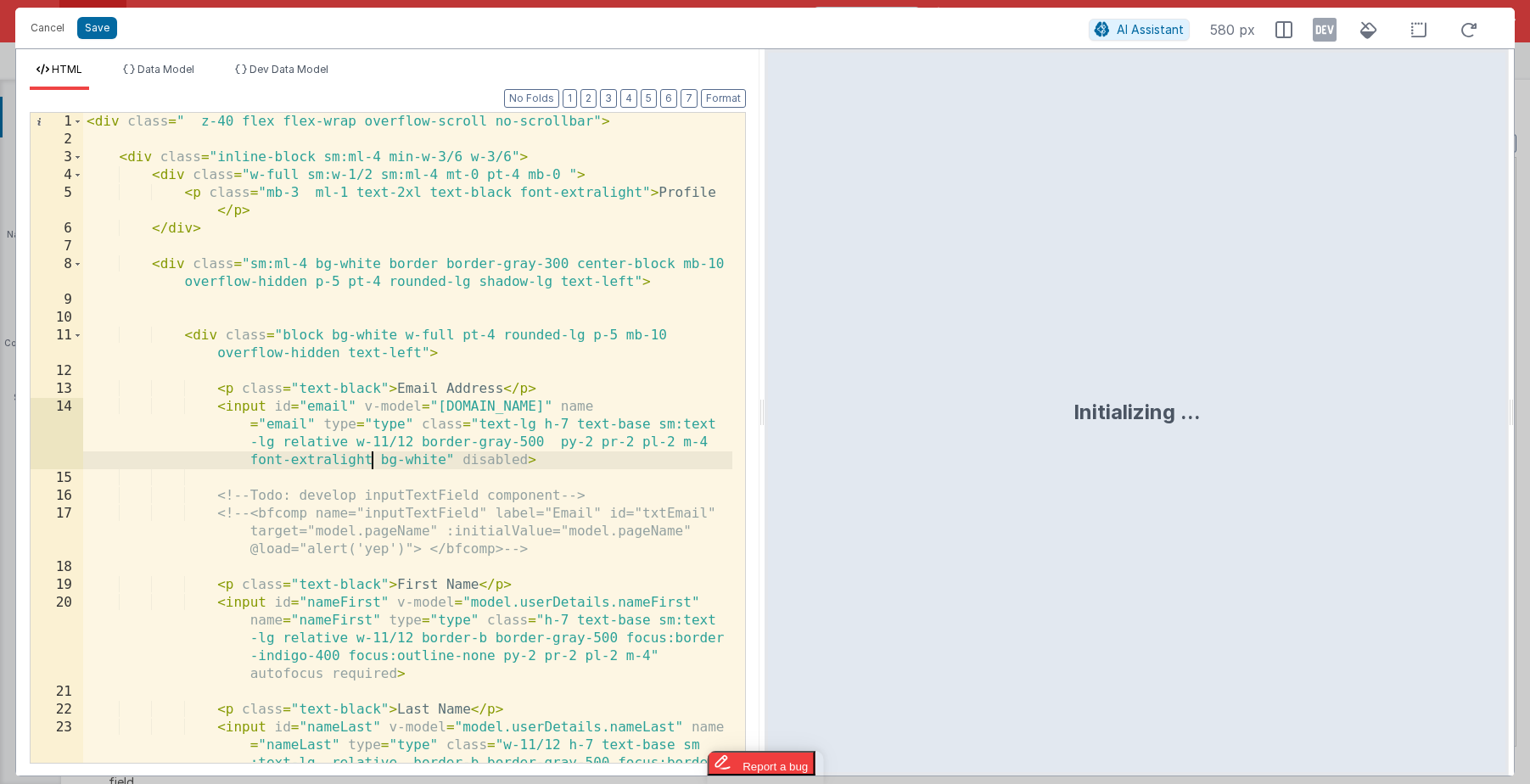
click at [374, 457] on div "< div class = " z-40 flex flex-wrap overflow-scroll no-scrollbar" > < div class…" at bounding box center [408, 491] width 649 height 757
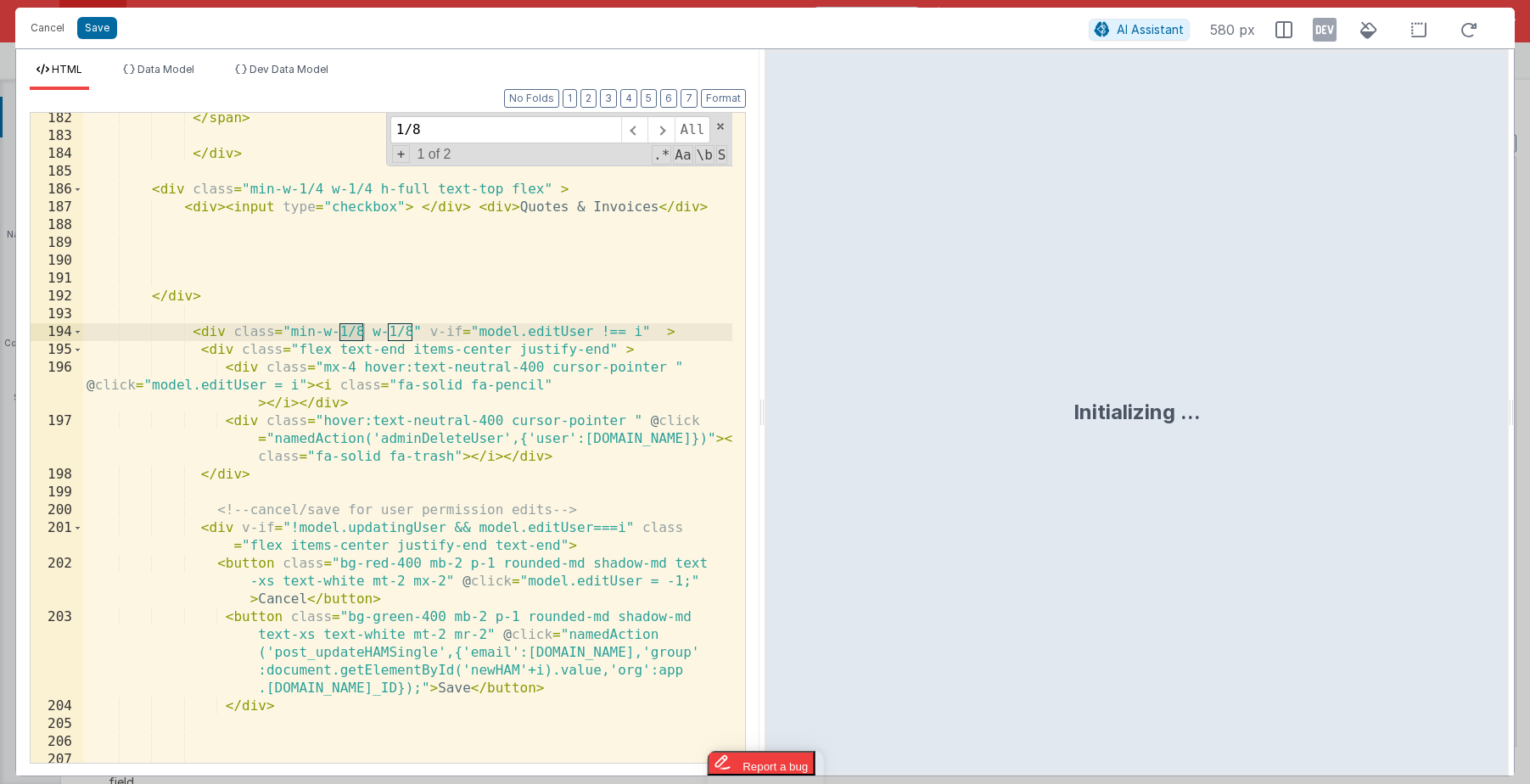
scroll to position [5120, 0]
type input "1/8"
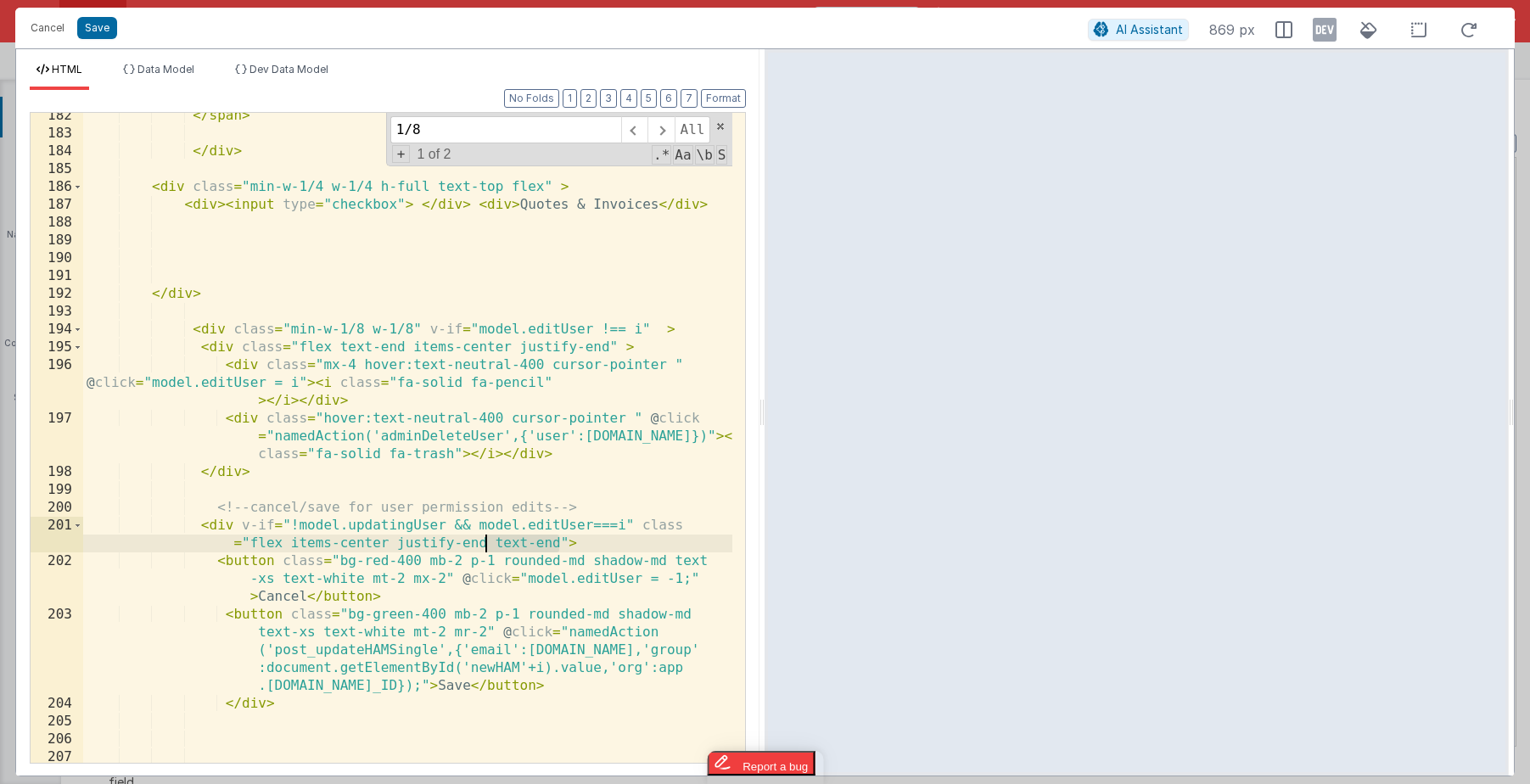
drag, startPoint x: 559, startPoint y: 542, endPoint x: 487, endPoint y: 542, distance: 72.0
click at [487, 542] on div "</ span > </ div > < div class = "min-w-1/4 w-1/4 h-full text-top flex" > < div…" at bounding box center [408, 450] width 649 height 685
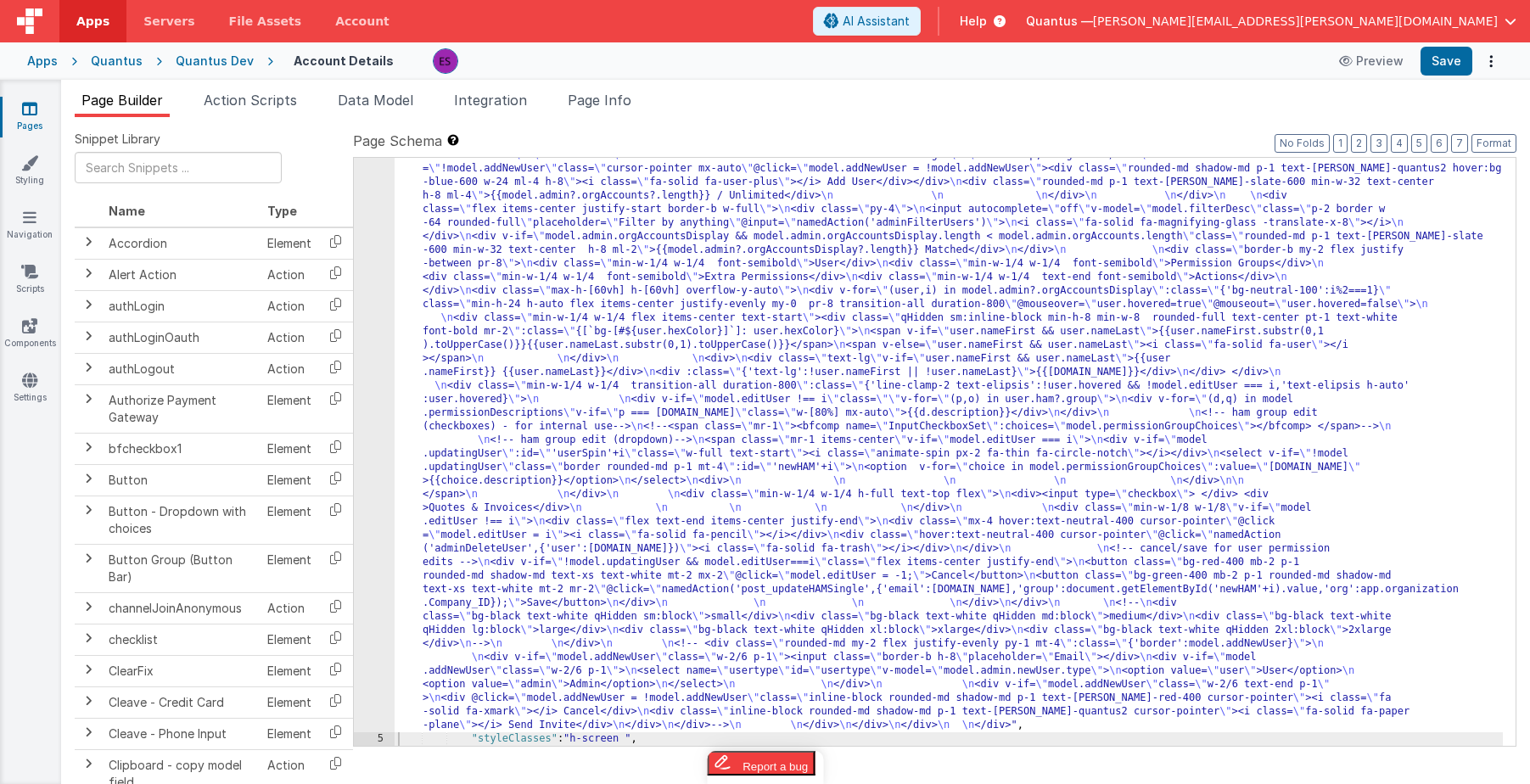
click at [458, 466] on div ""html" : "<div class= \" z-40 flex flex-wrap overflow-scroll no-scrollbar \" > …" at bounding box center [949, 442] width 1109 height 1783
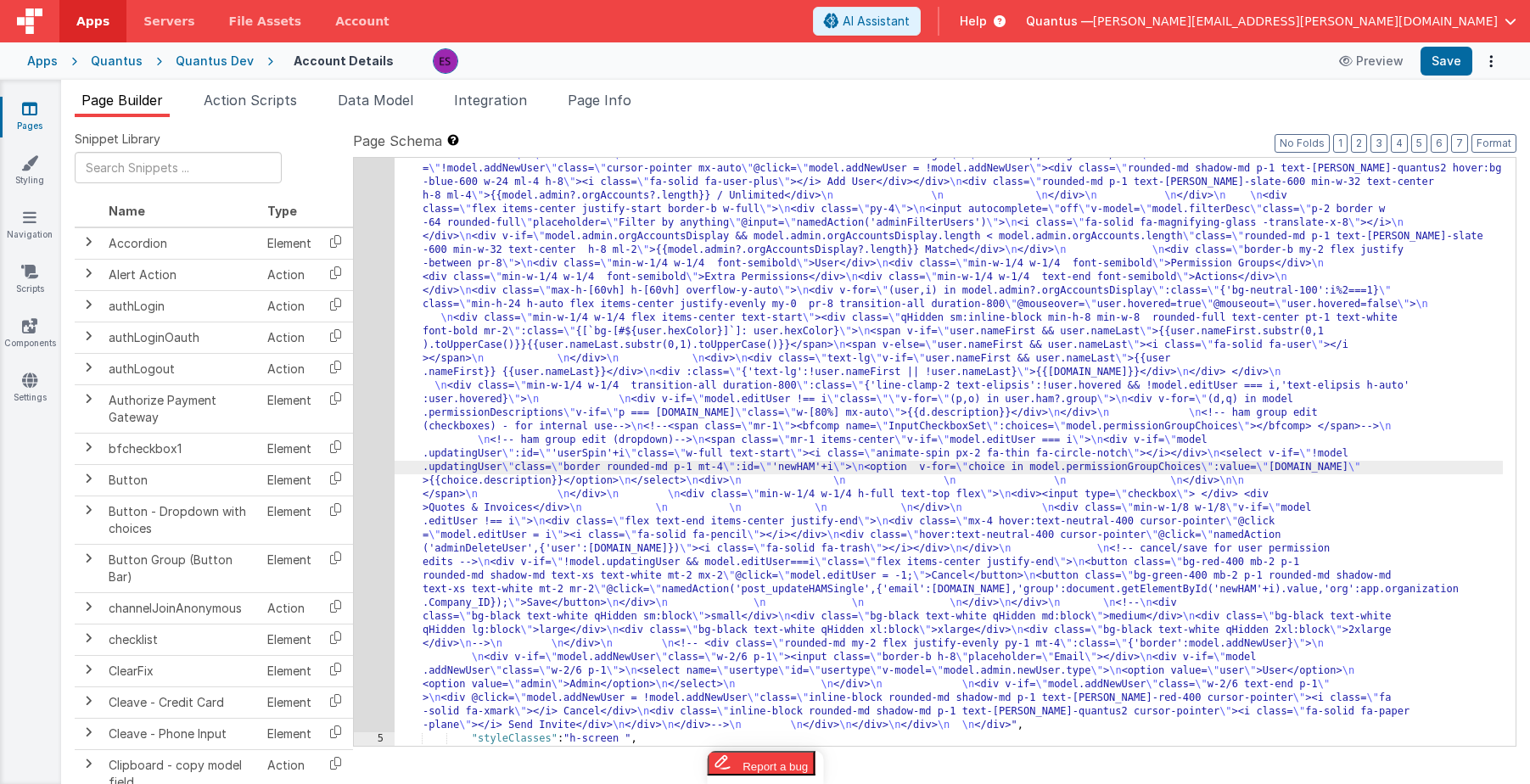
click at [362, 503] on div "4" at bounding box center [374, 142] width 41 height 1181
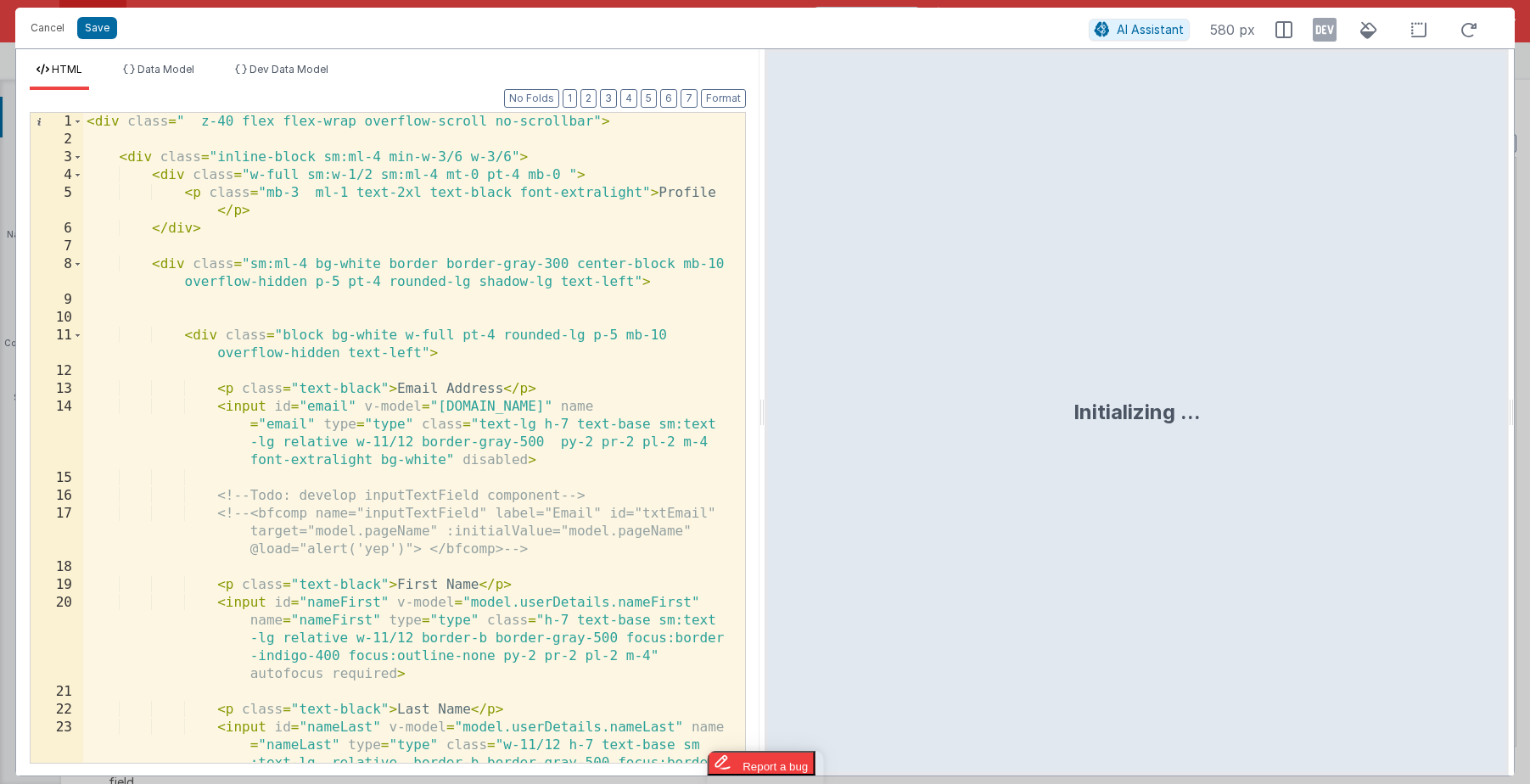
click at [362, 503] on div "< div class = " z-40 flex flex-wrap overflow-scroll no-scrollbar" > < div class…" at bounding box center [408, 491] width 649 height 757
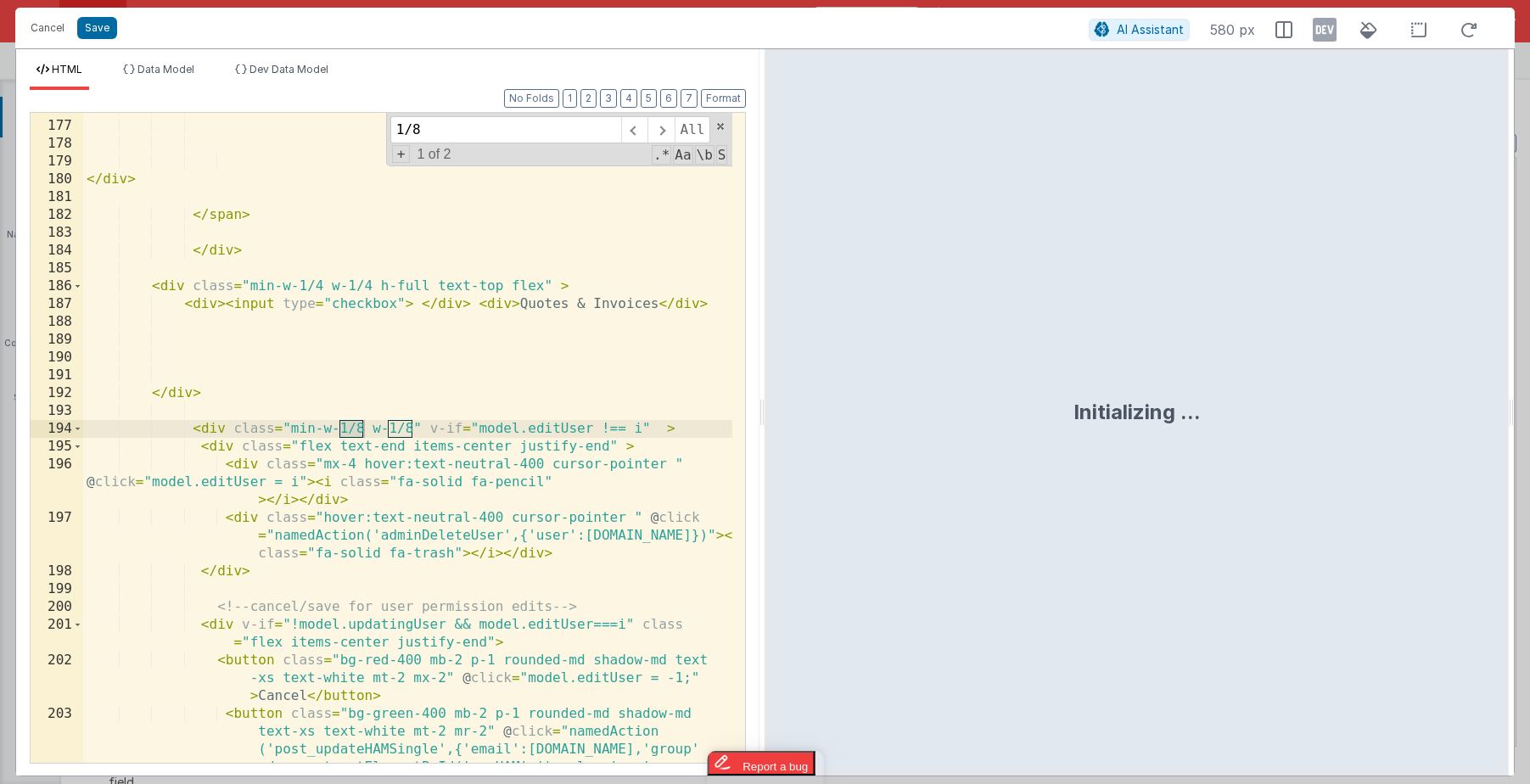
scroll to position [5020, 0]
type input "1/8"
click at [429, 451] on div "</ div > </ span > </ div > < div class = "min-w-1/4 w-1/4 h-full text-top flex…" at bounding box center [408, 478] width 649 height 757
click at [411, 426] on div "</ div > </ span > </ div > < div class = "min-w-1/4 w-1/4 h-full text-top flex…" at bounding box center [408, 478] width 649 height 757
click at [361, 428] on div "</ div > </ span > </ div > < div class = "min-w-1/4 w-1/4 h-full text-top flex…" at bounding box center [408, 478] width 649 height 757
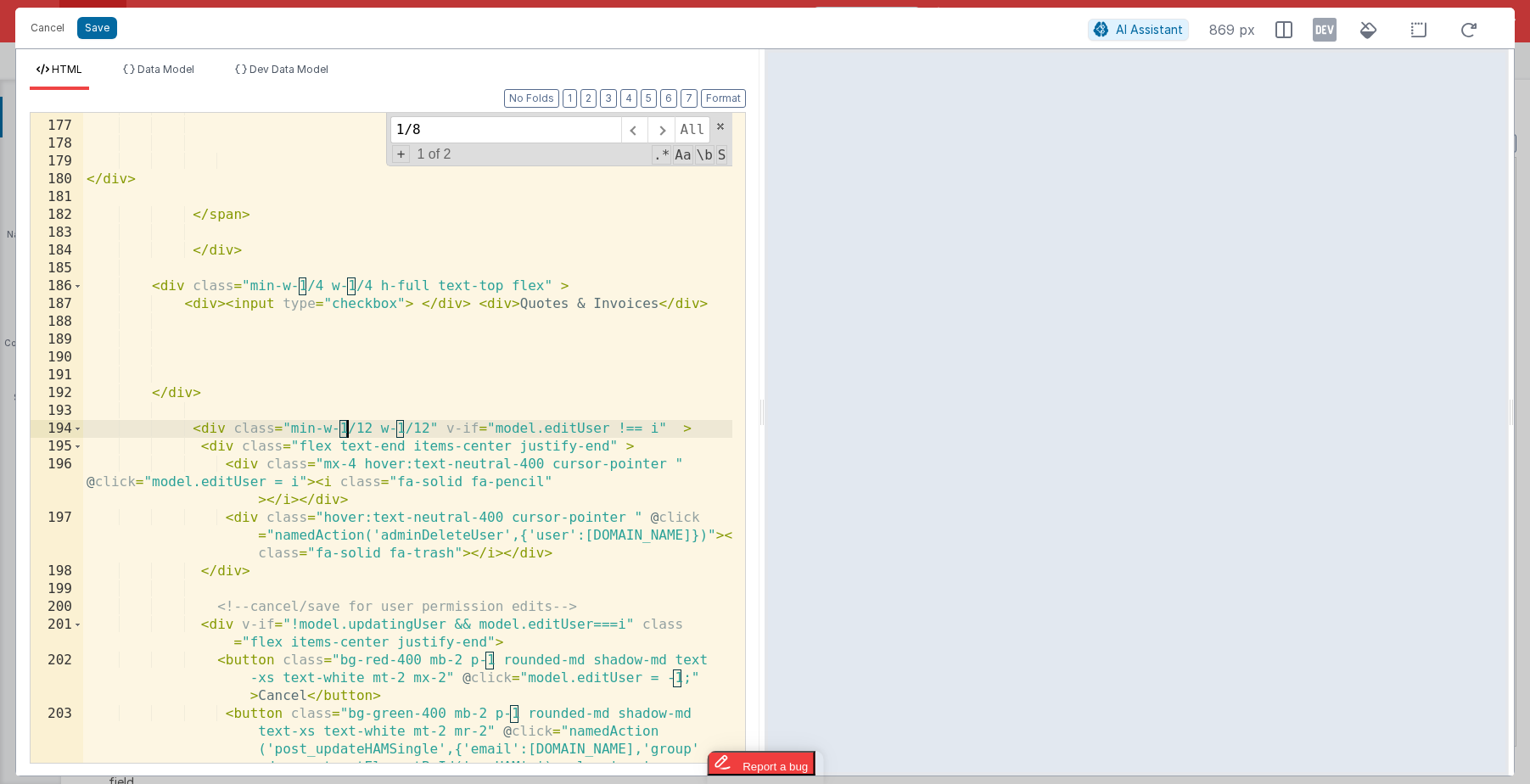
click at [348, 425] on div "</ div > </ span > </ div > < div class = "min-w-1/4 w-1/4 h-full text-top flex…" at bounding box center [408, 478] width 649 height 757
click at [403, 427] on div "</ div > </ span > </ div > < div class = "min-w-1/4 w-1/4 h-full text-top flex…" at bounding box center [408, 478] width 649 height 757
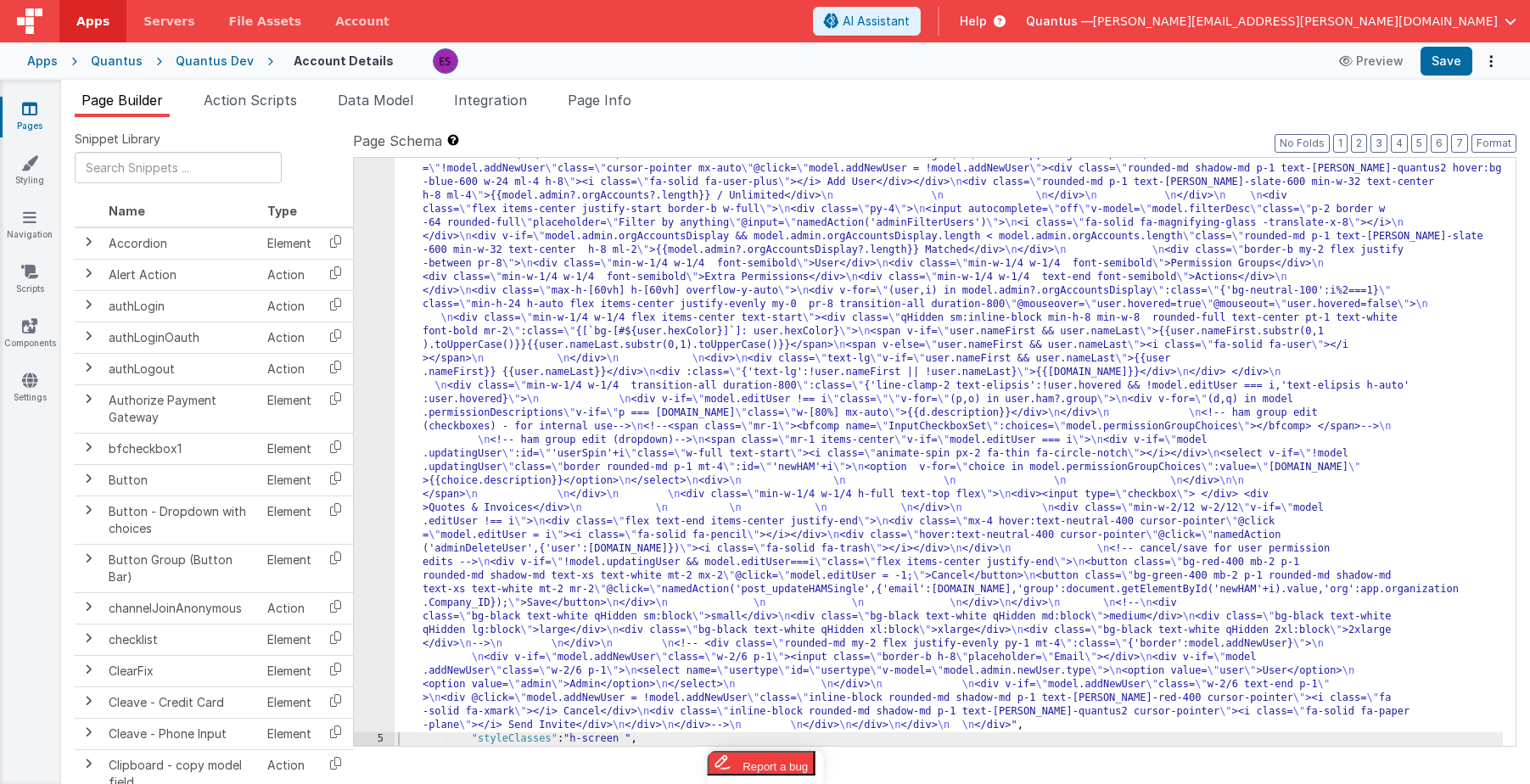
click at [448, 500] on div ""html" : "<div class= \" z-40 flex flex-wrap overflow-scroll no-scrollbar \" > …" at bounding box center [949, 442] width 1109 height 1783
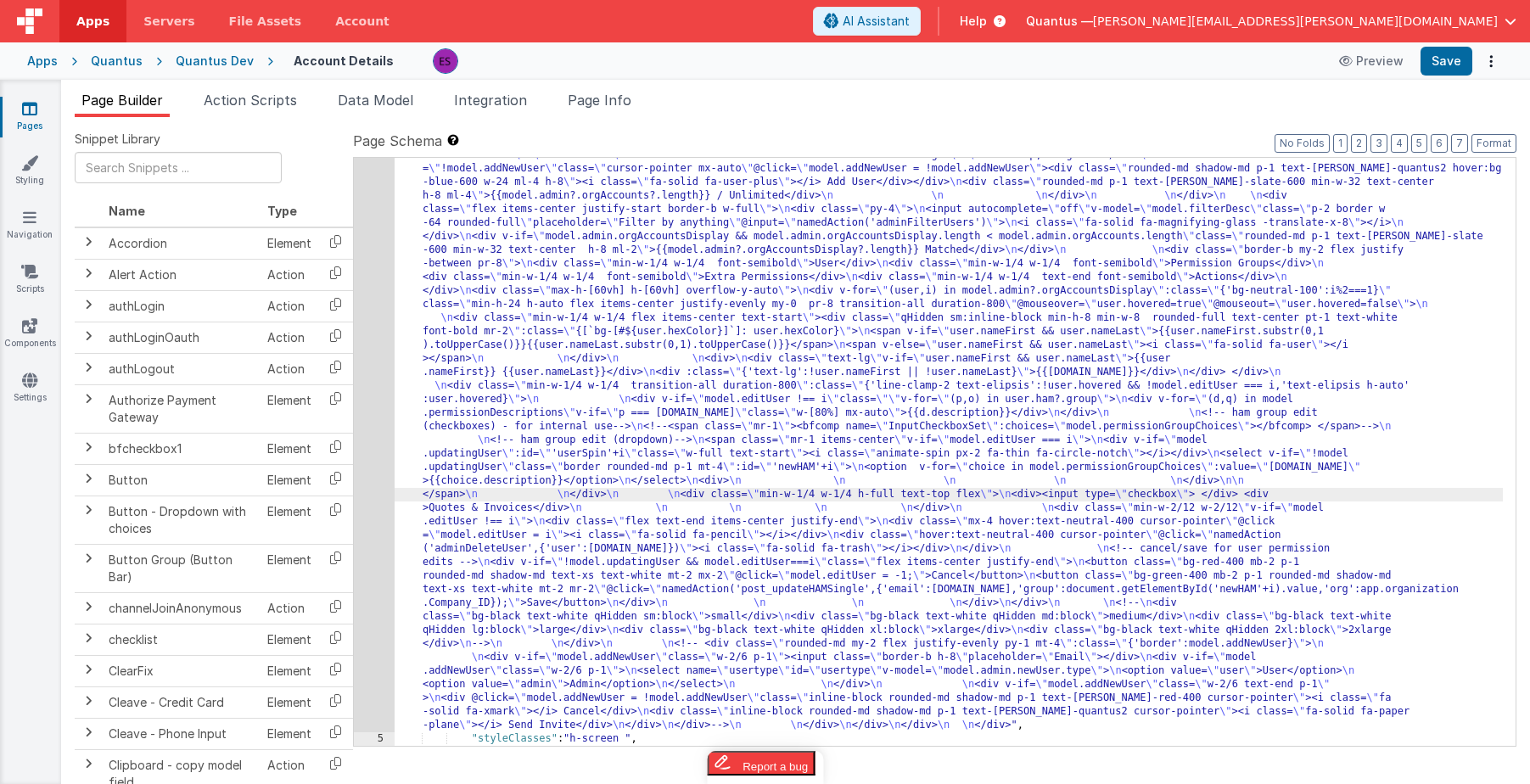
click at [374, 521] on div "4" at bounding box center [374, 142] width 41 height 1181
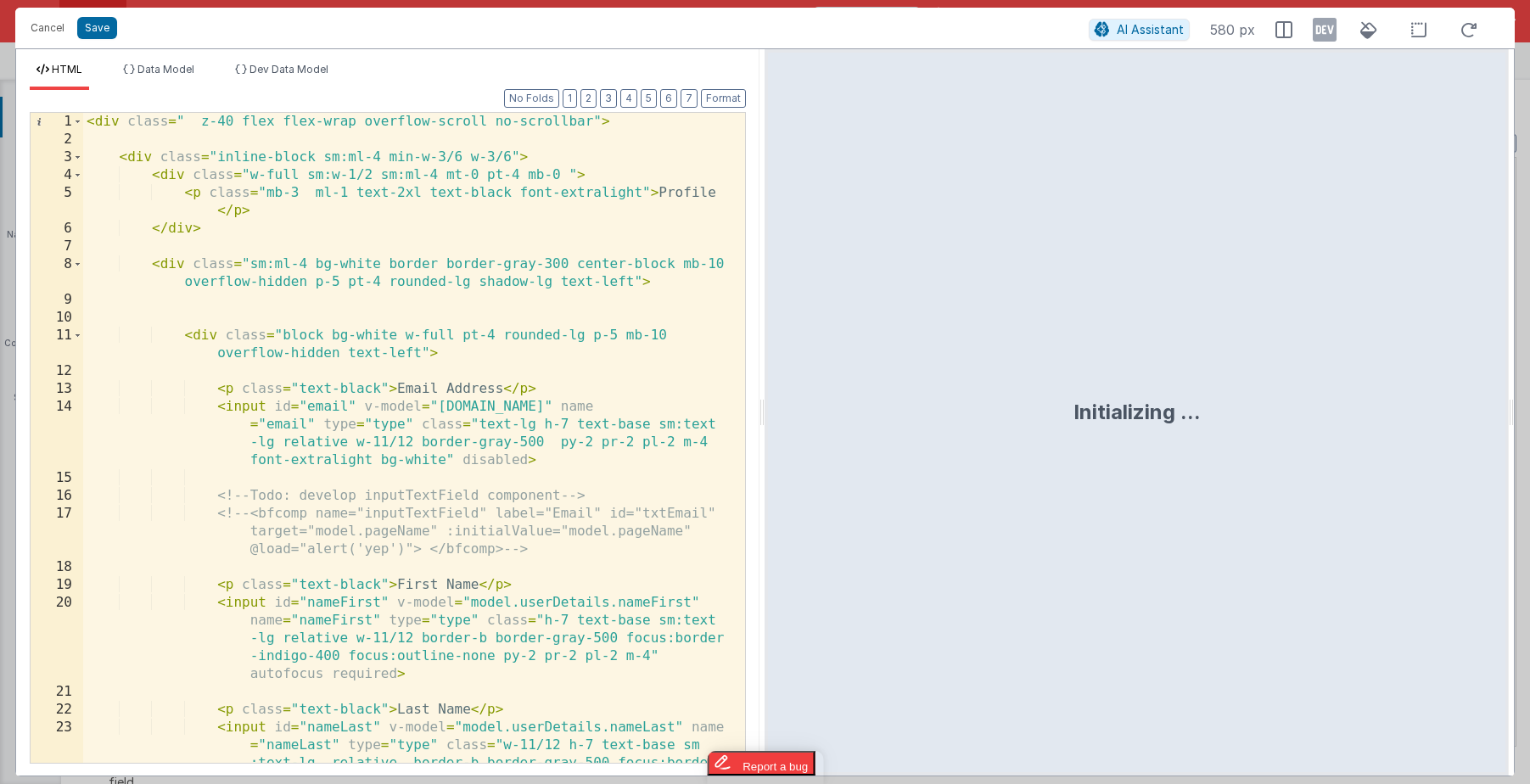
click at [375, 522] on div "< div class = " z-40 flex flex-wrap overflow-scroll no-scrollbar" > < div class…" at bounding box center [408, 491] width 649 height 757
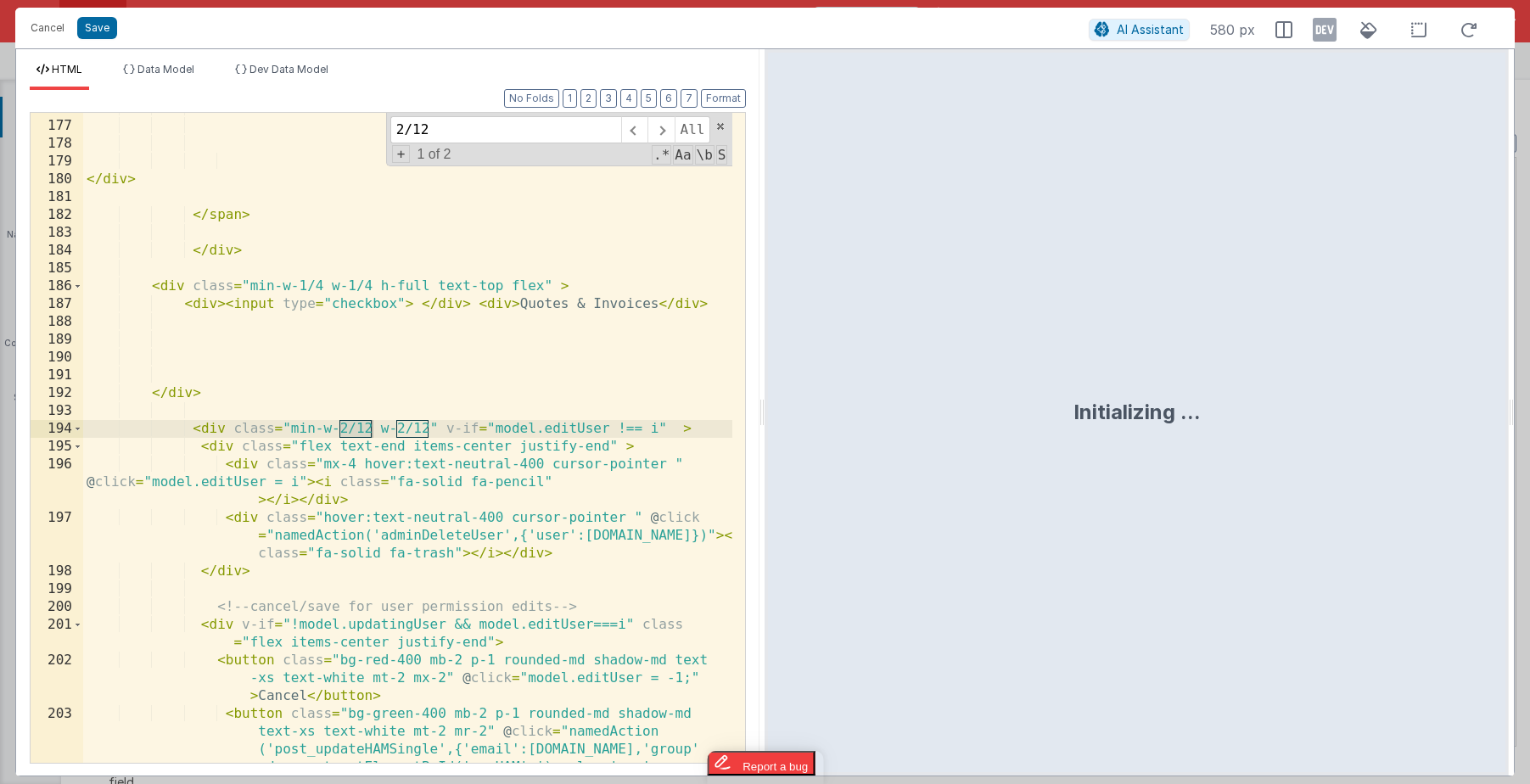
type input "2/12"
click at [409, 492] on div "</ div > </ span > </ div > < div class = "min-w-1/4 w-1/4 h-full text-top flex…" at bounding box center [408, 478] width 649 height 757
drag, startPoint x: 340, startPoint y: 428, endPoint x: 427, endPoint y: 430, distance: 87.0
click at [427, 430] on div "</ div > </ span > </ div > < div class = "min-w-1/4 w-1/4 h-full text-top flex…" at bounding box center [408, 478] width 649 height 757
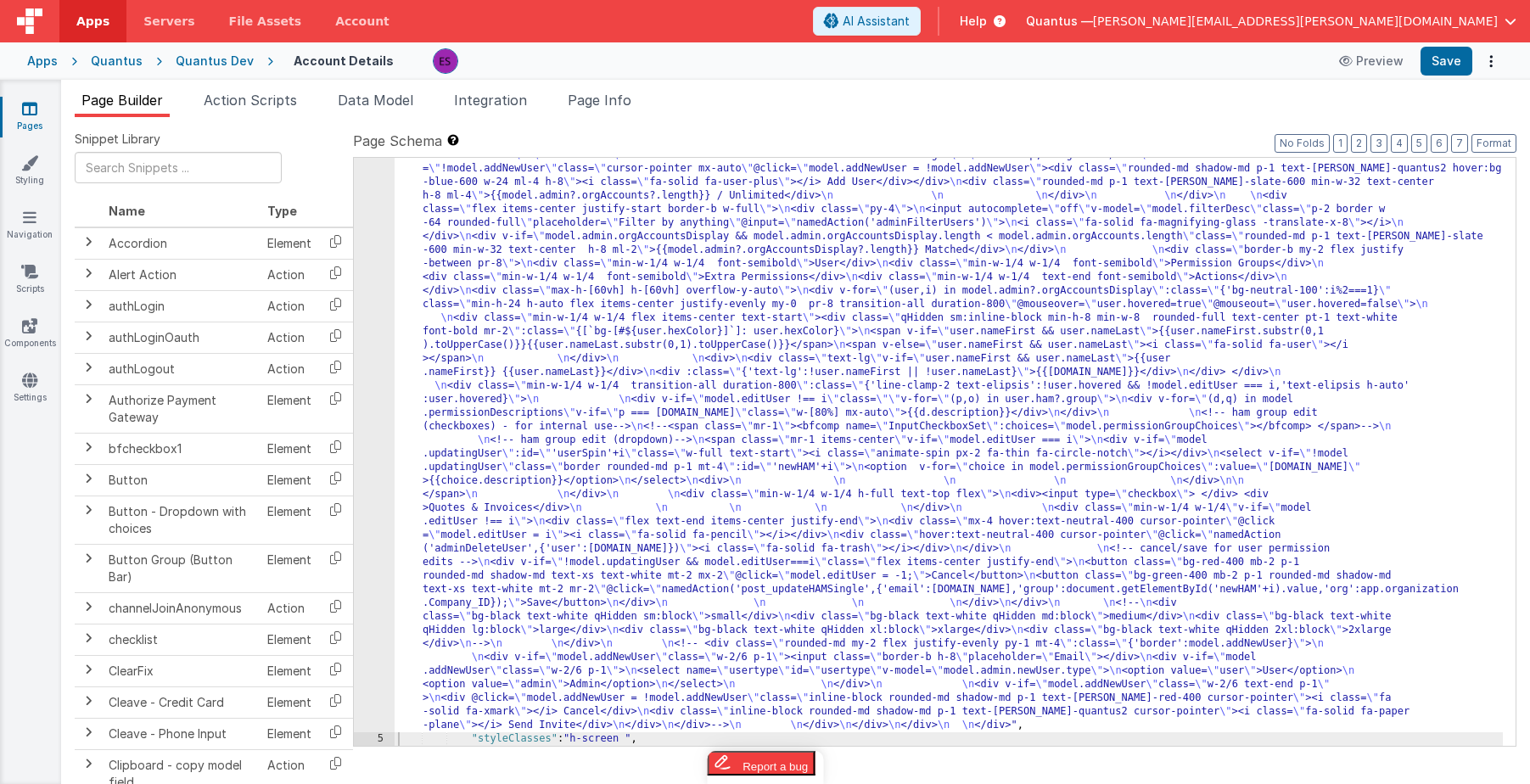
click at [484, 492] on div ""html" : "<div class= \" z-40 flex flex-wrap overflow-scroll no-scrollbar \" > …" at bounding box center [949, 442] width 1109 height 1783
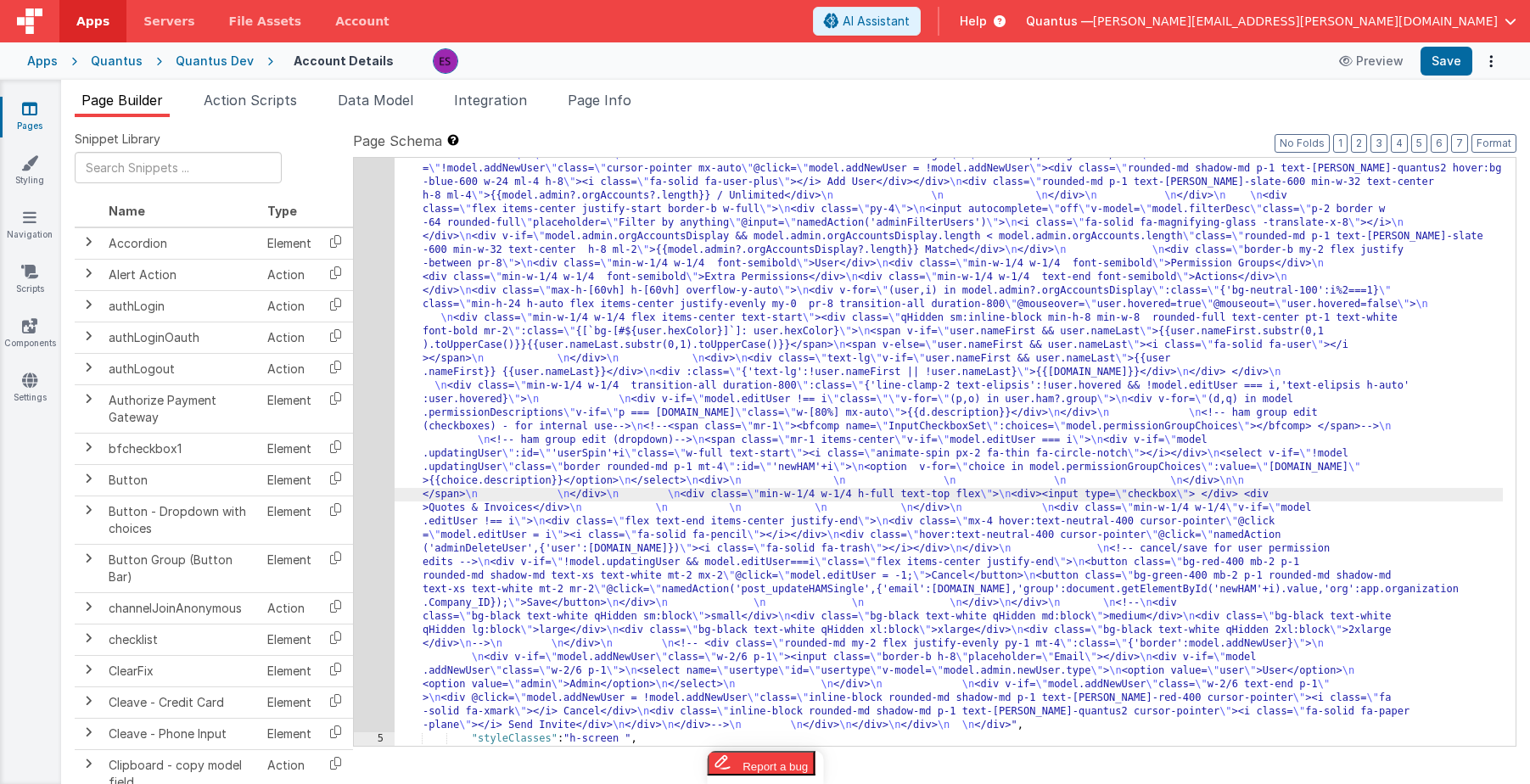
click at [381, 520] on div "4" at bounding box center [374, 142] width 41 height 1181
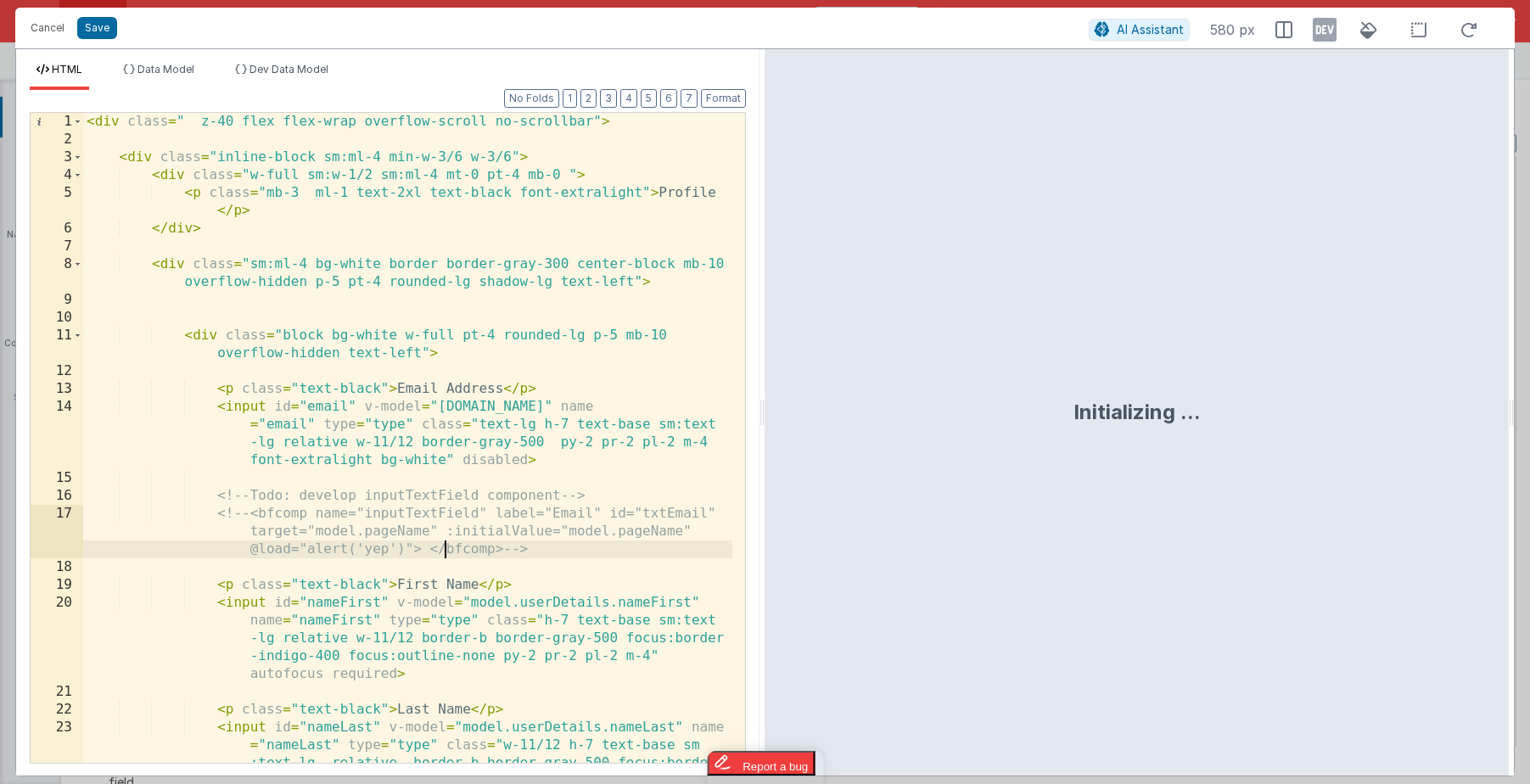
click at [448, 552] on div "< div class = " z-40 flex flex-wrap overflow-scroll no-scrollbar" > < div class…" at bounding box center [408, 491] width 649 height 757
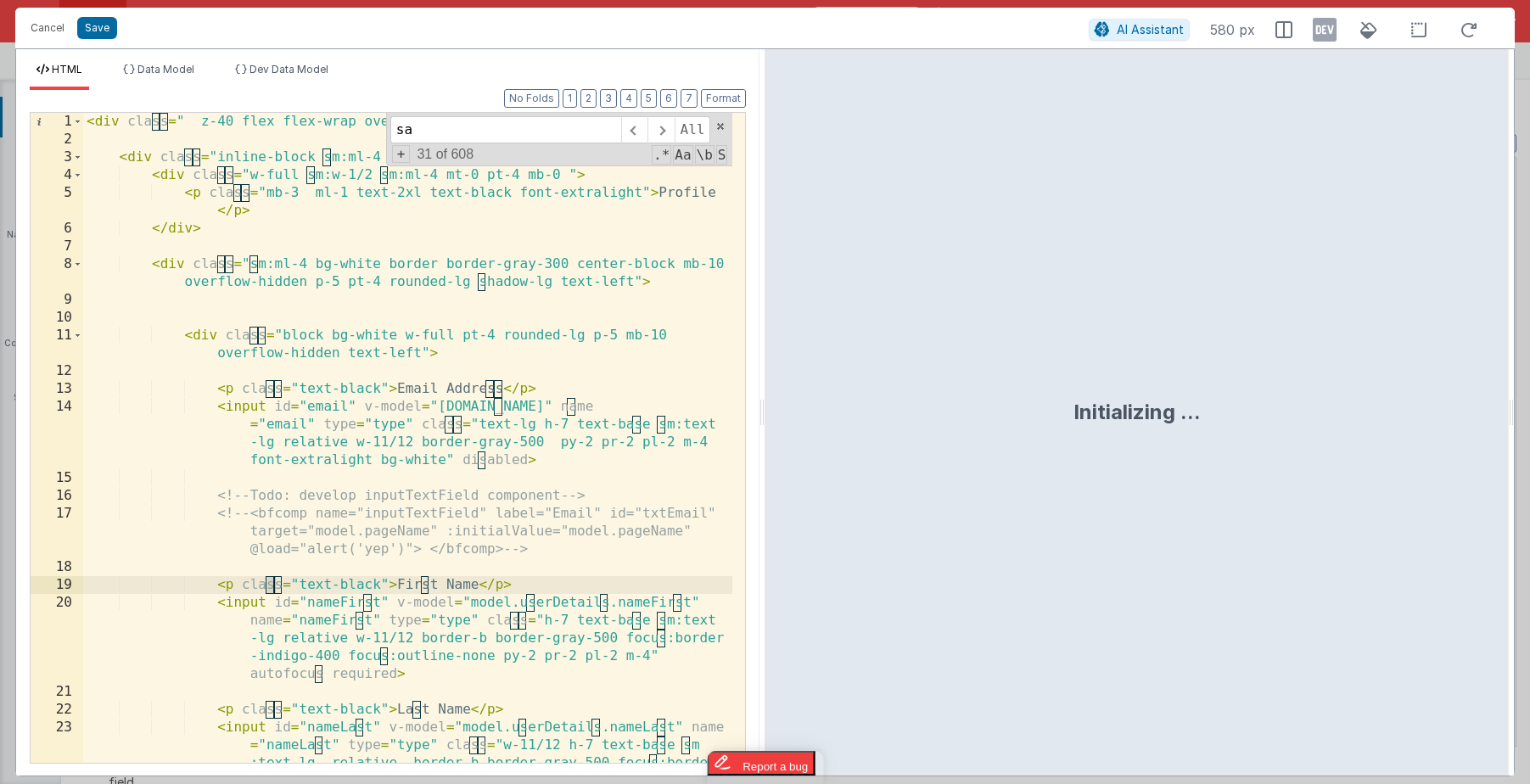
scroll to position [5198, 0]
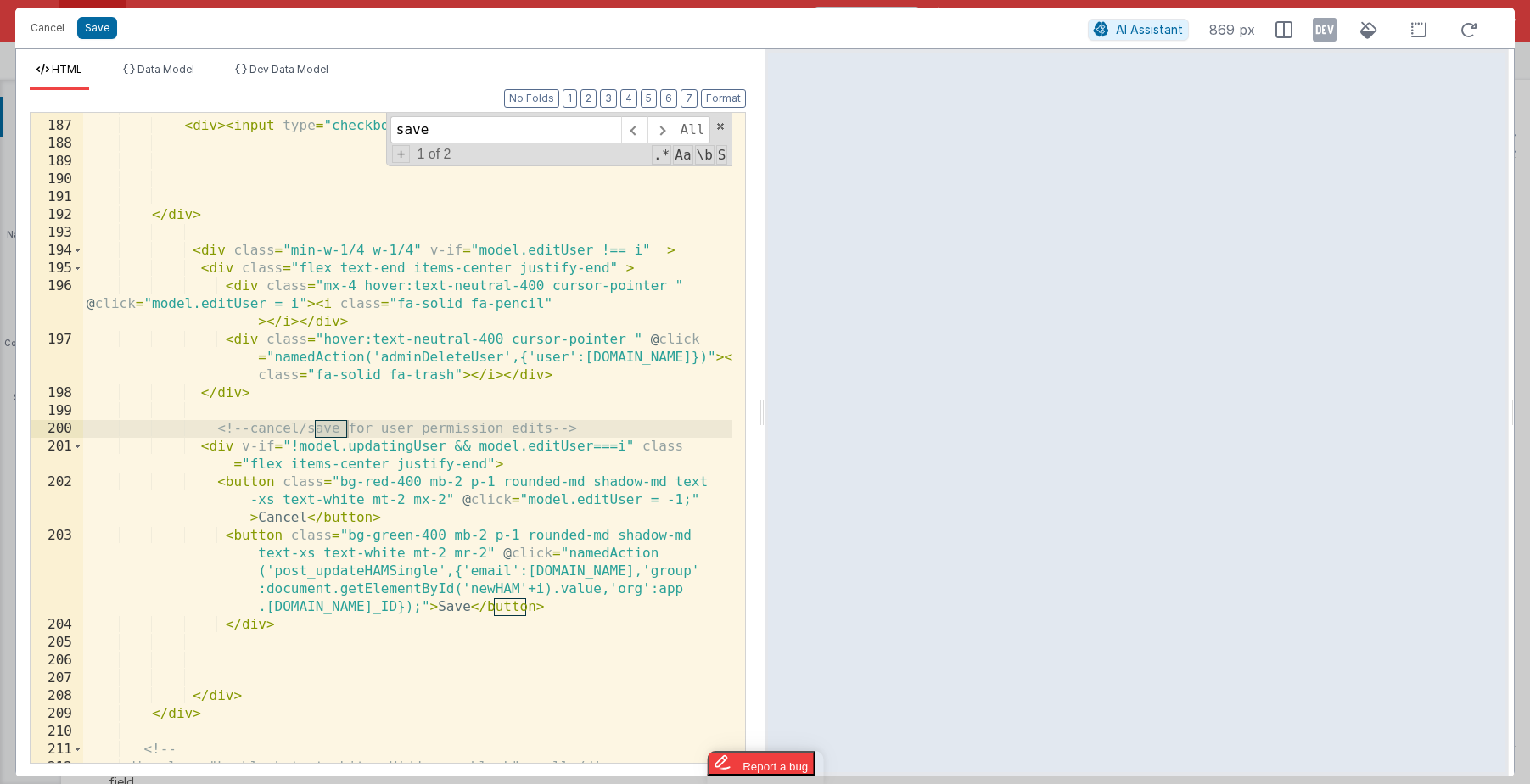
type input "save"
click at [228, 390] on div "< div class = "min-w-1/4 w-1/4 h-full text-top flex" > < div > < input type = "…" at bounding box center [408, 442] width 649 height 685
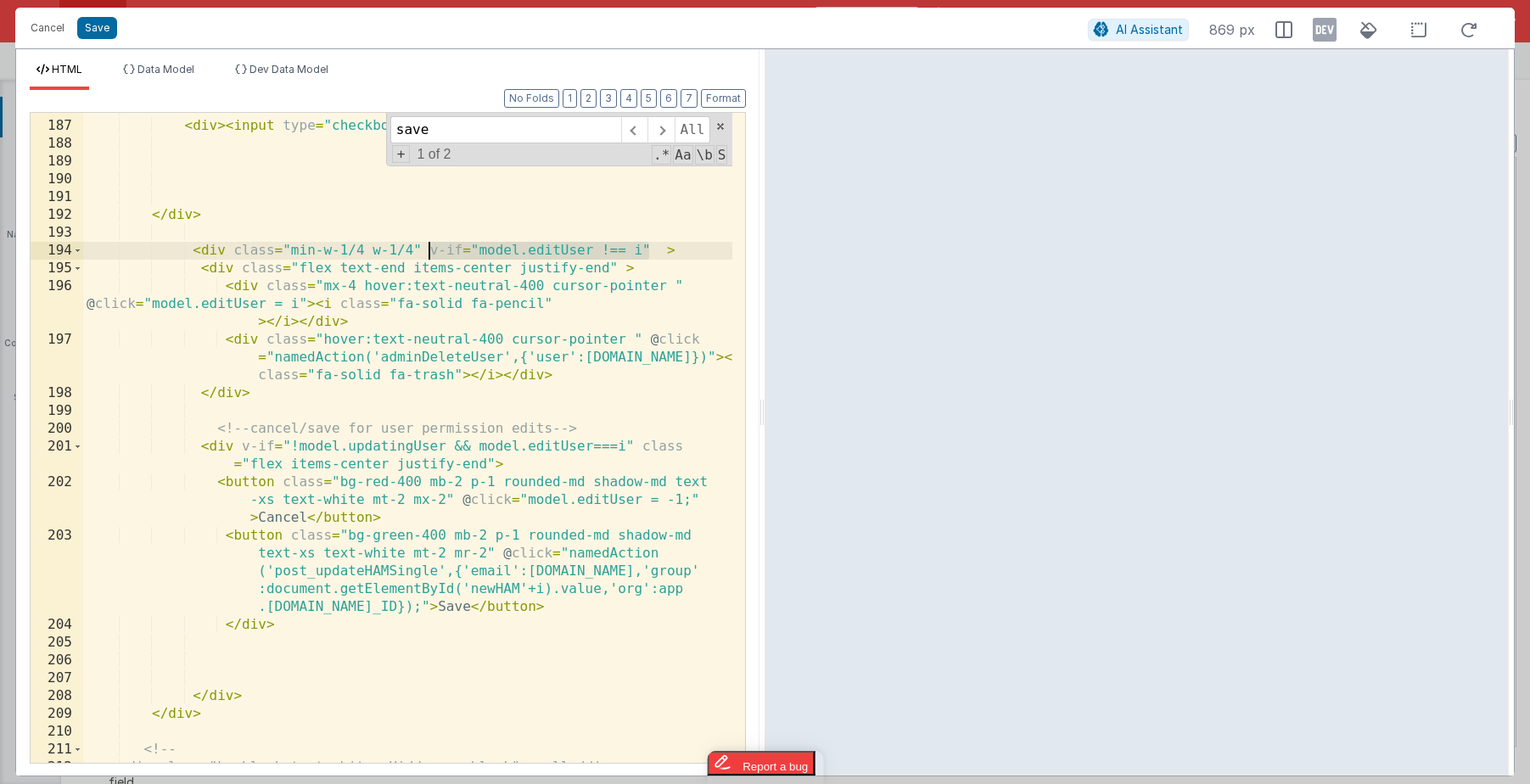
drag, startPoint x: 652, startPoint y: 248, endPoint x: 430, endPoint y: 249, distance: 222.0
click at [430, 249] on div "< div class = "min-w-1/4 w-1/4 h-full text-top flex" > < div > < input type = "…" at bounding box center [408, 442] width 649 height 685
click at [623, 263] on div "< div class = "min-w-1/4 w-1/4 h-full text-top flex" > < div > < input type = "…" at bounding box center [408, 442] width 649 height 685
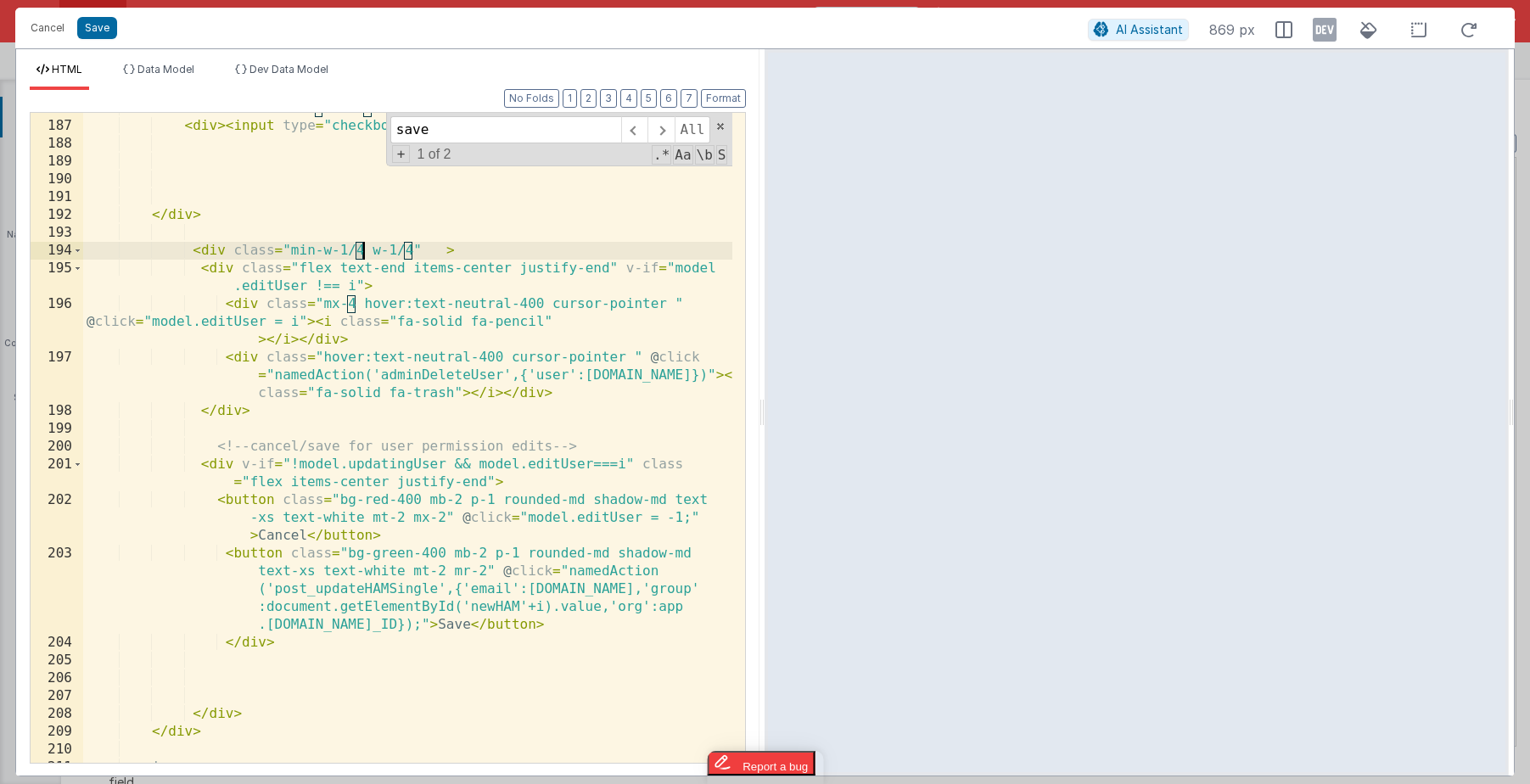
click at [361, 249] on div "< div class = "min-w-1/4 w-1/4 h-full text-top flex" > < div > < input type = "…" at bounding box center [408, 442] width 649 height 685
click at [411, 250] on div "< div class = "min-w-1/4 w-1/4 h-full text-top flex" > < div > < input type = "…" at bounding box center [408, 442] width 649 height 685
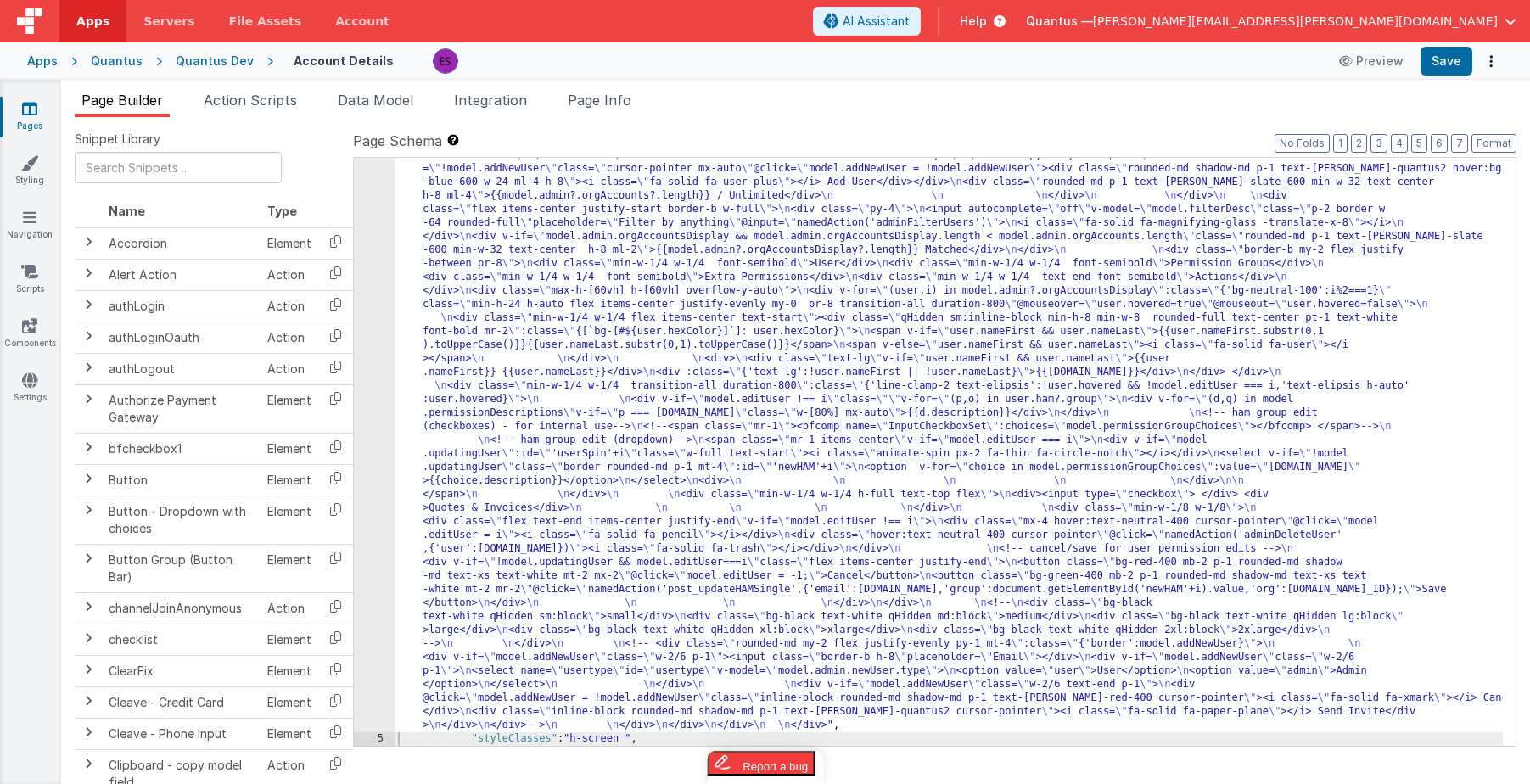
click at [483, 568] on div ""html" : "<div class= \" z-40 flex flex-wrap overflow-scroll no-scrollbar \" > …" at bounding box center [949, 442] width 1109 height 1783
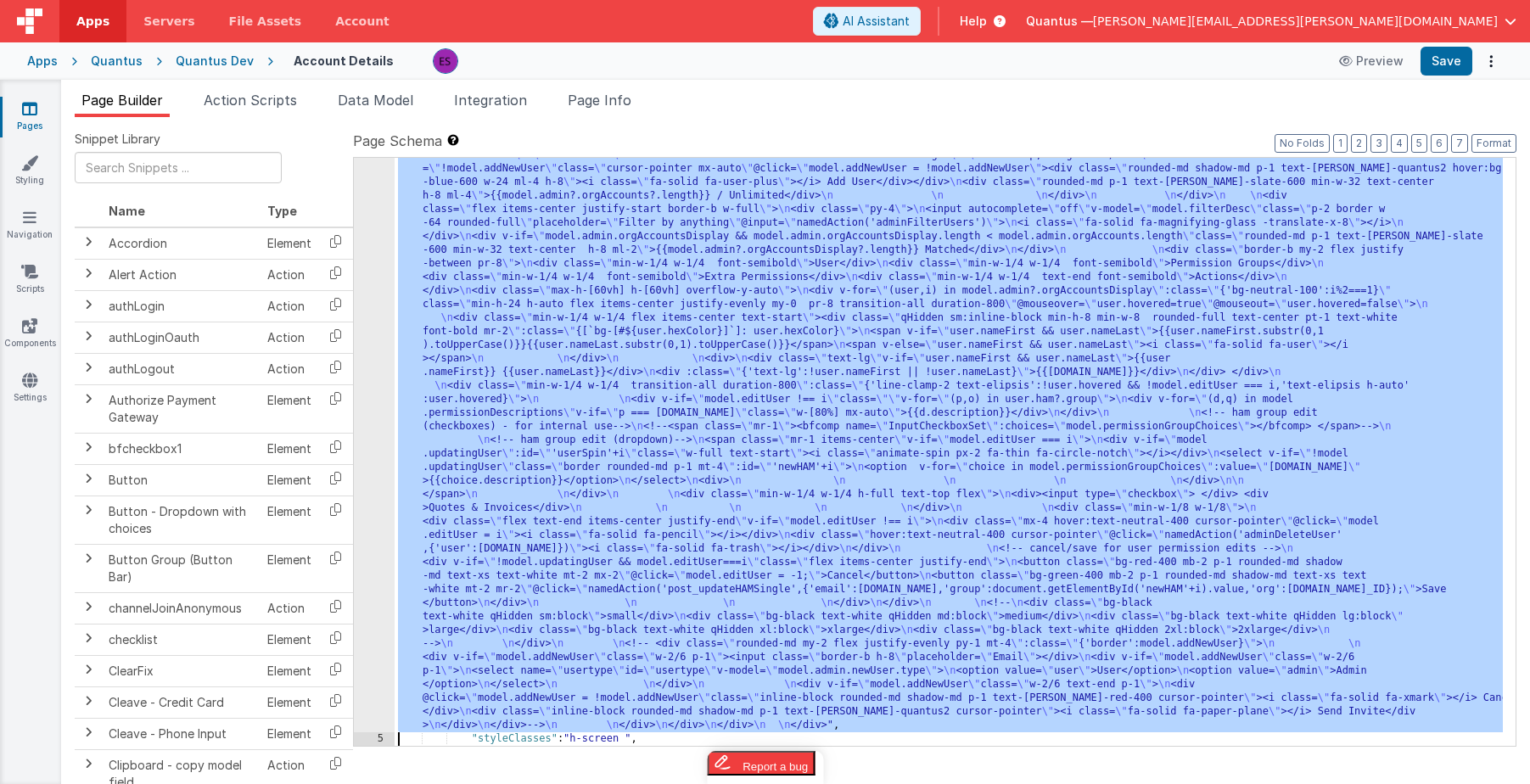
click at [372, 585] on div "4" at bounding box center [374, 142] width 41 height 1181
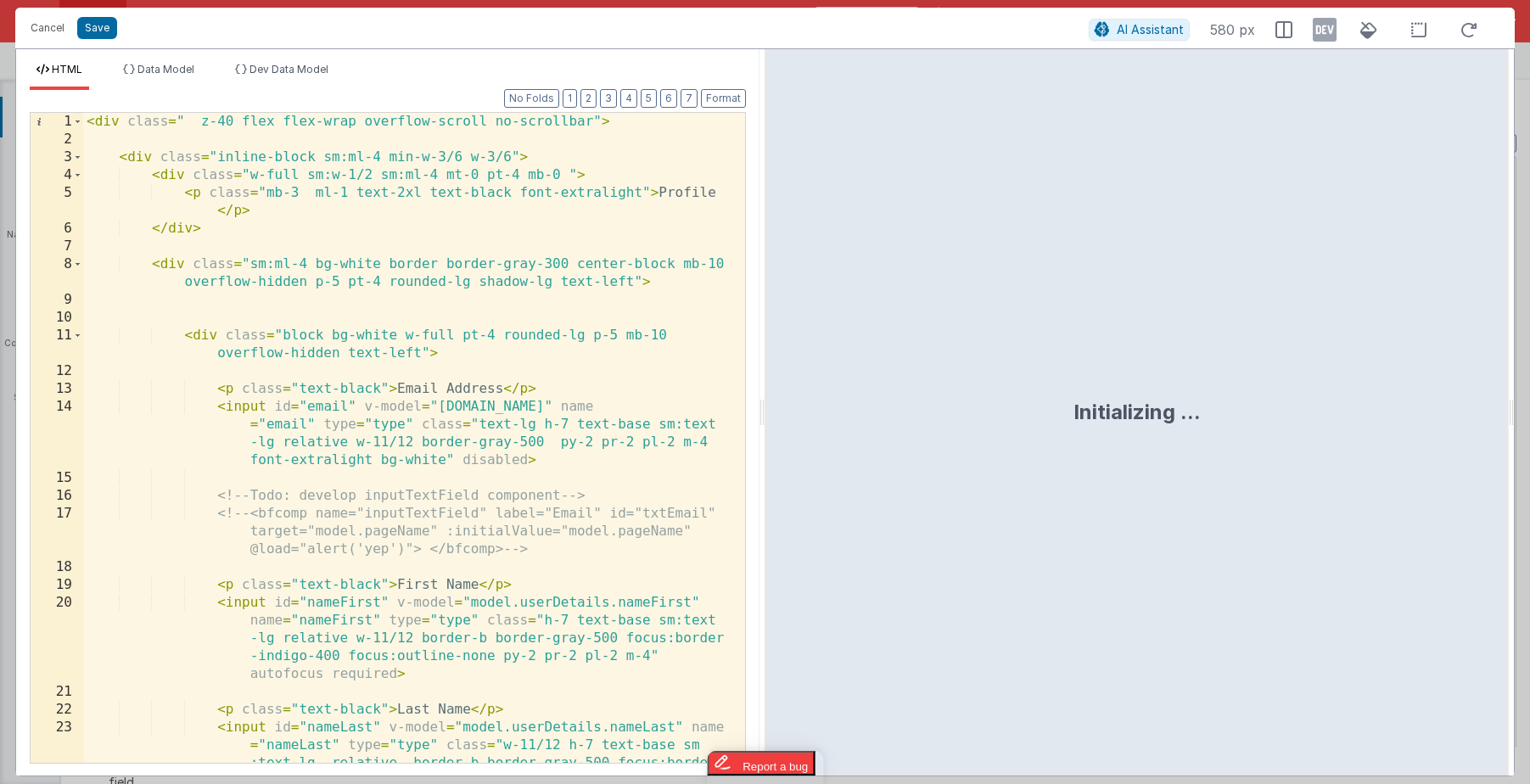
click at [372, 585] on div "< div class = " z-40 flex flex-wrap overflow-scroll no-scrollbar" > < div class…" at bounding box center [408, 491] width 649 height 757
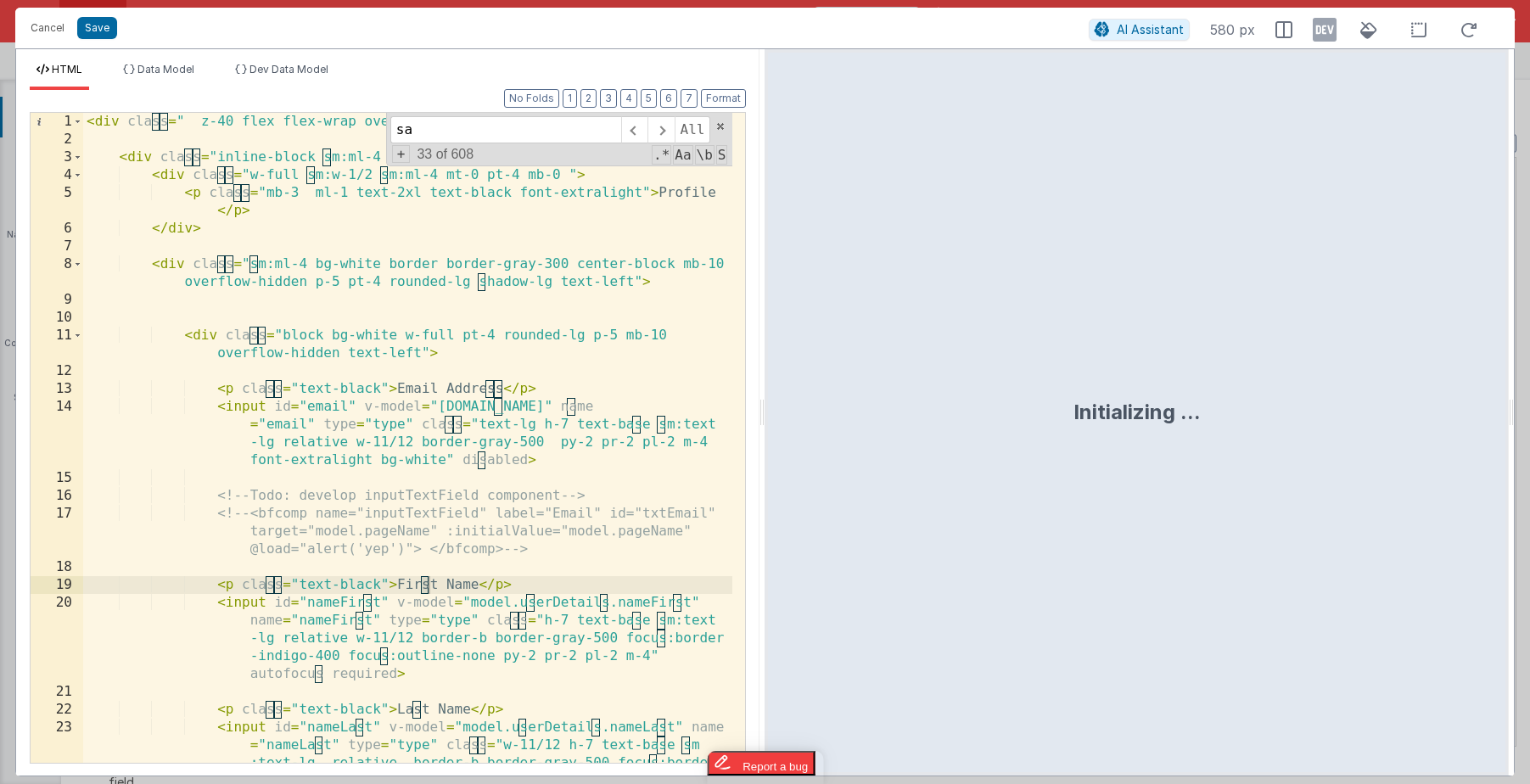
scroll to position [5217, 0]
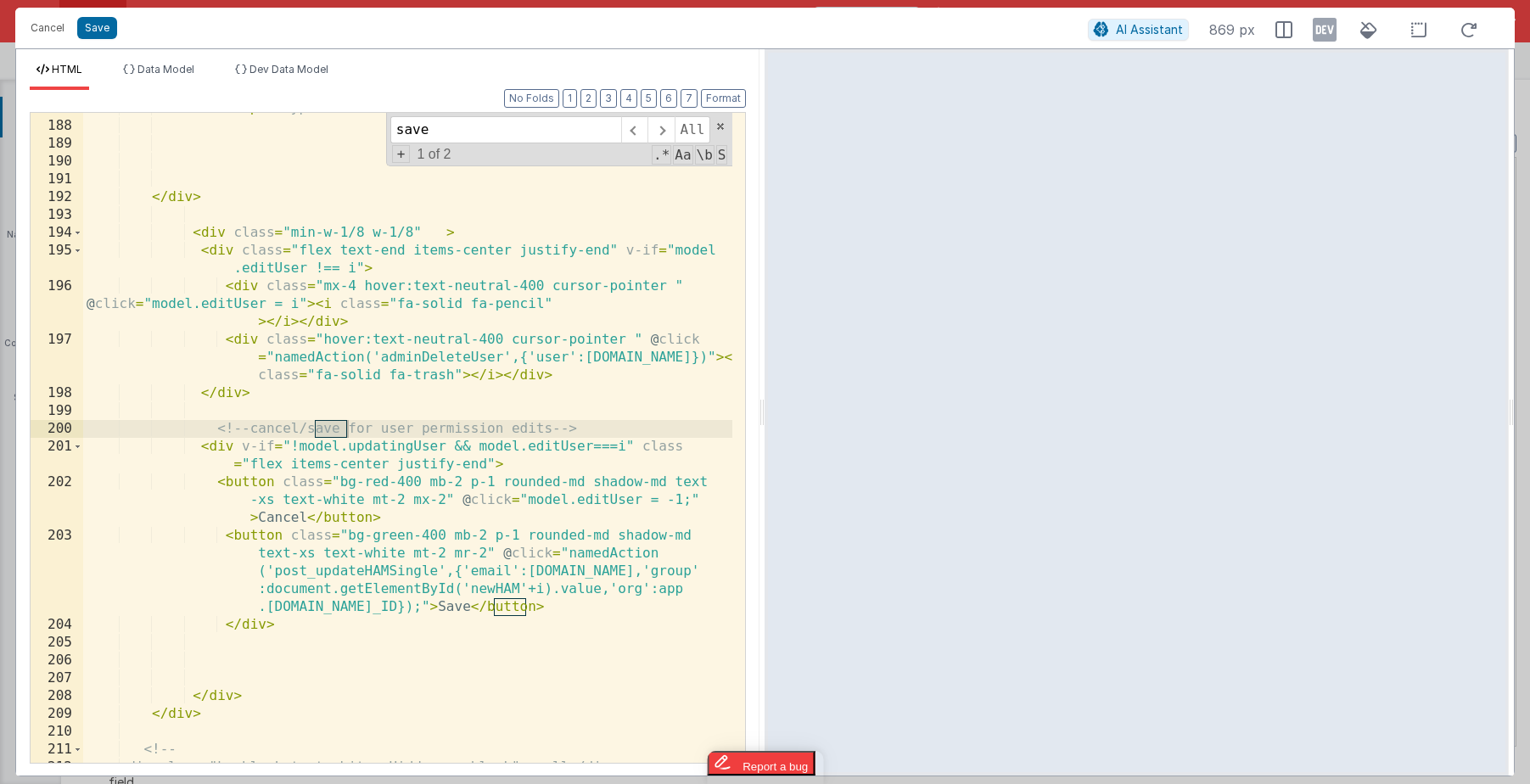
click at [399, 510] on div "< div > < input type = "checkbox" > </ div > < div > Quotes & Invoices </ div >…" at bounding box center [408, 442] width 649 height 685
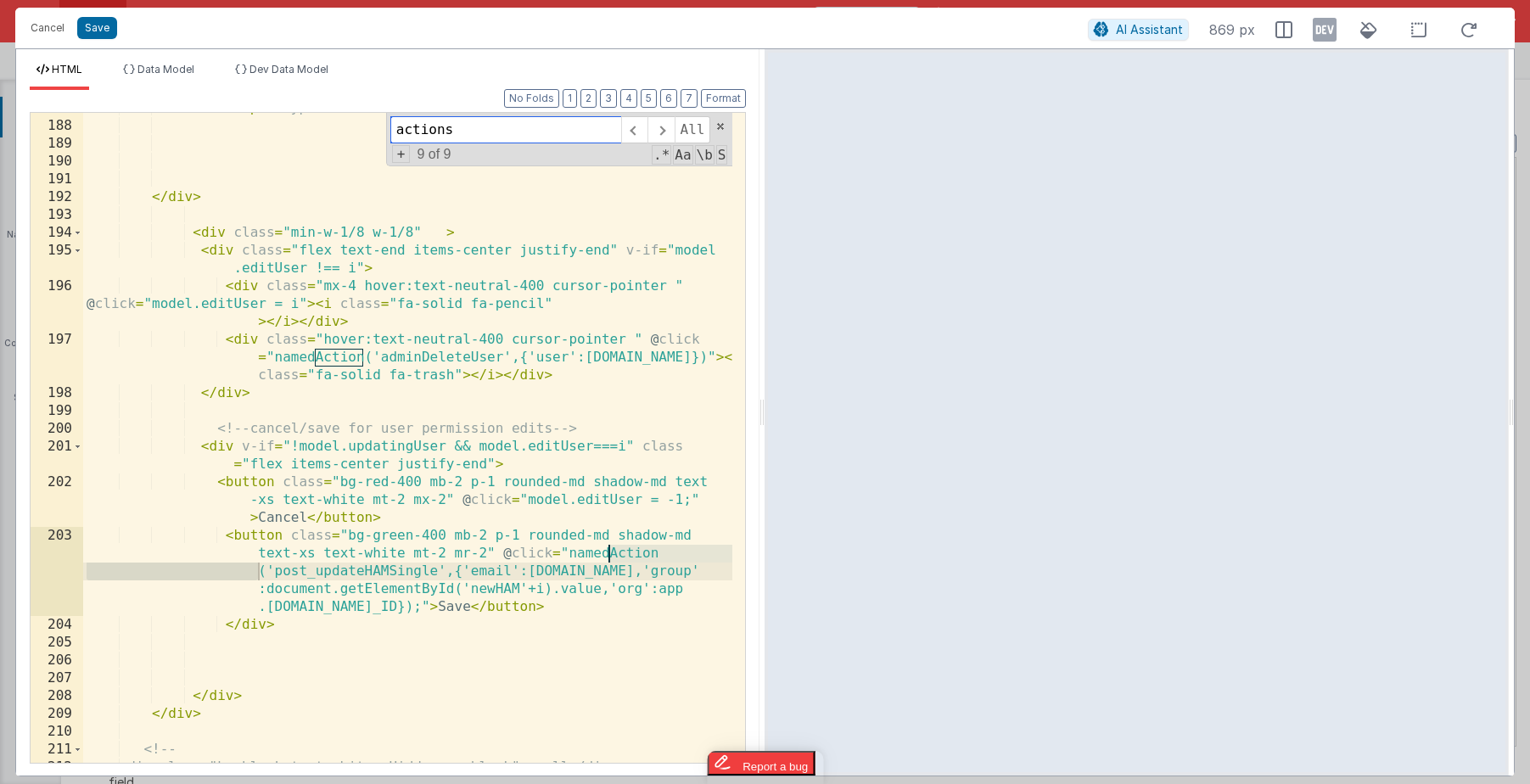
scroll to position [3720, 0]
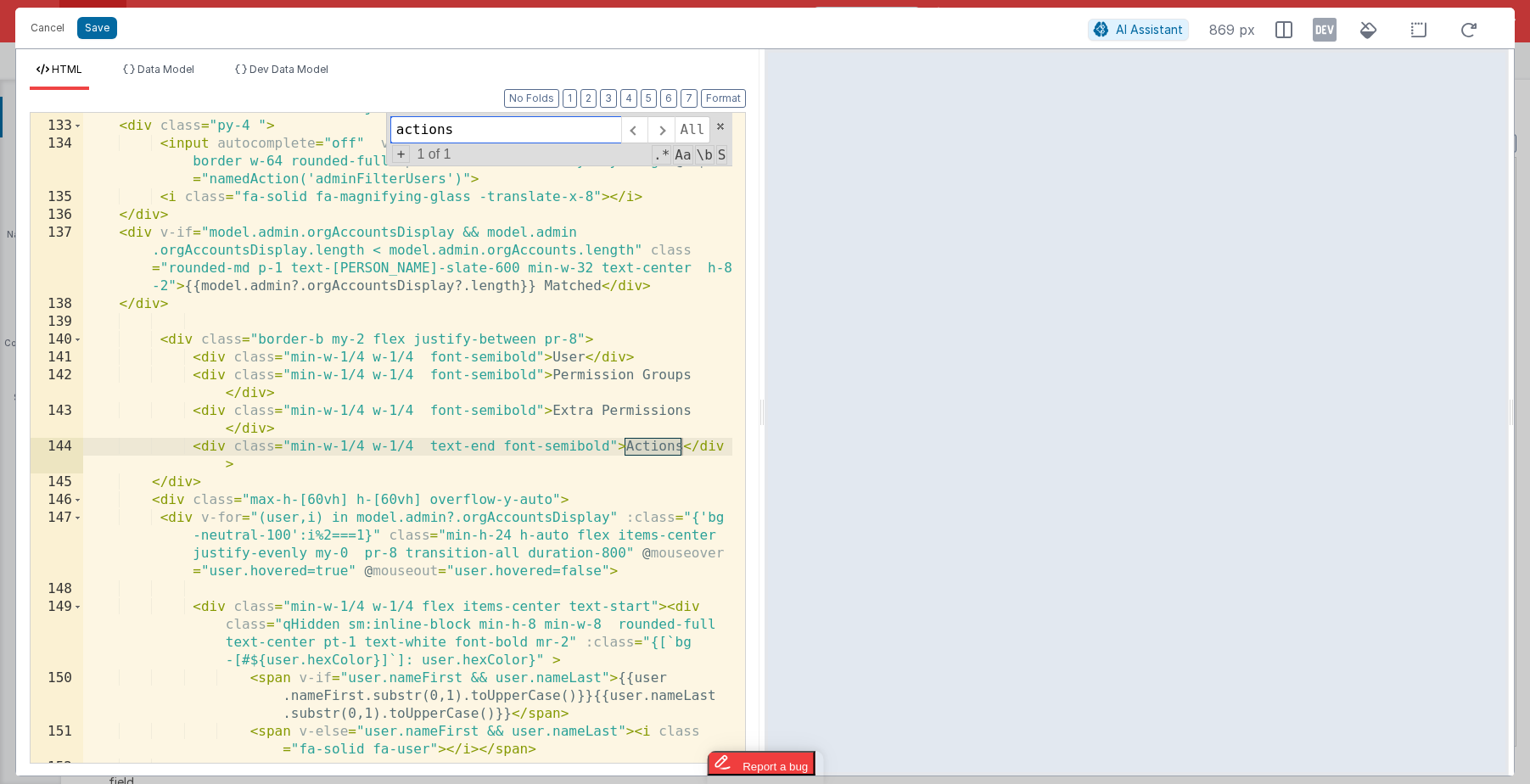
type input "actions"
click at [358, 445] on div "< div class = "flex items-center justify-start border-b w-full" > < div class =…" at bounding box center [408, 442] width 649 height 685
click at [409, 446] on div "< div class = "flex items-center justify-start border-b w-full" > < div class =…" at bounding box center [408, 442] width 649 height 685
click at [409, 446] on div "< div class = "flex items-center justify-start border-b w-full" > < div class =…" at bounding box center [408, 442] width 649 height 685
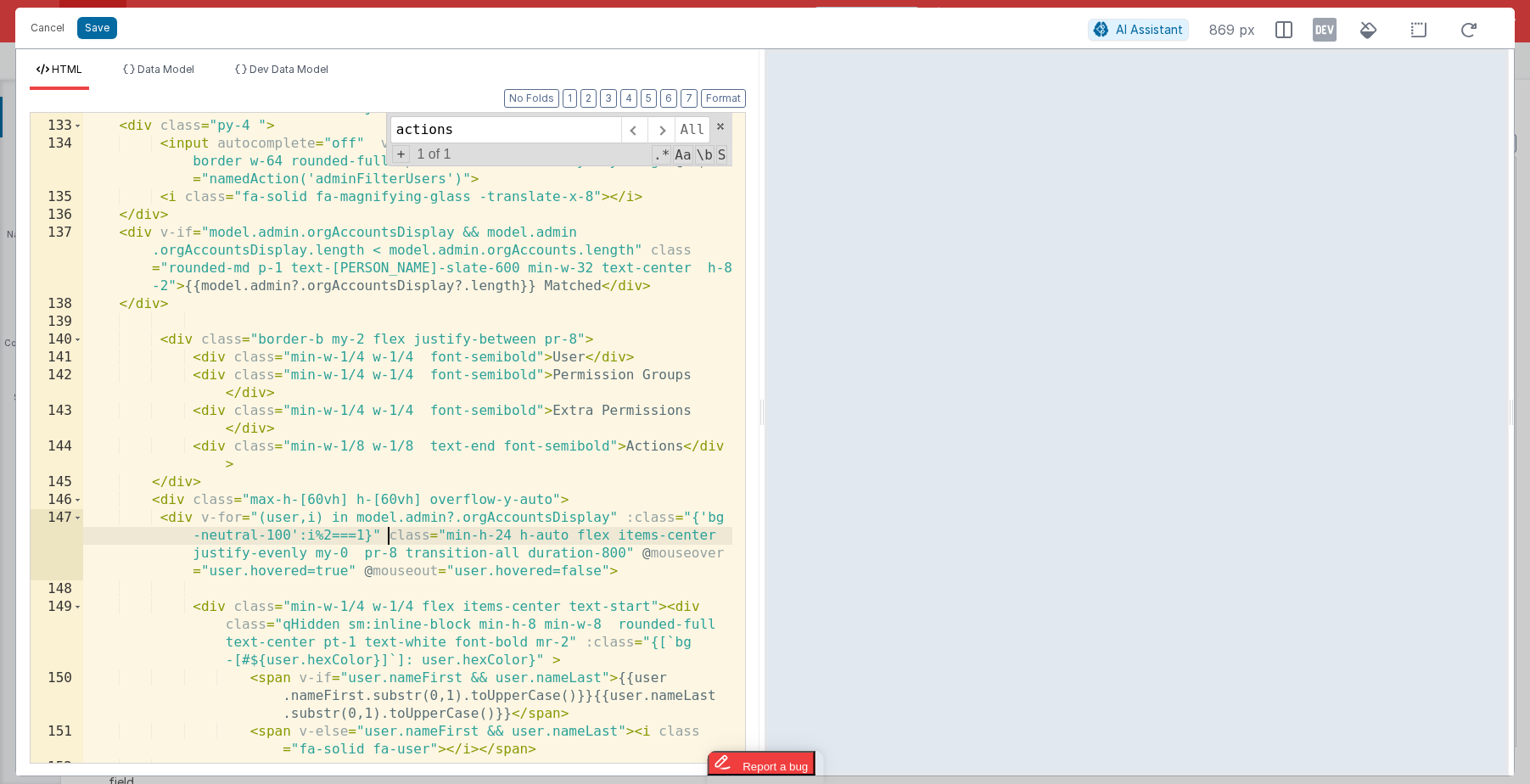
click at [392, 541] on div "< div class = "flex items-center justify-start border-b w-full" > < div class =…" at bounding box center [408, 442] width 649 height 685
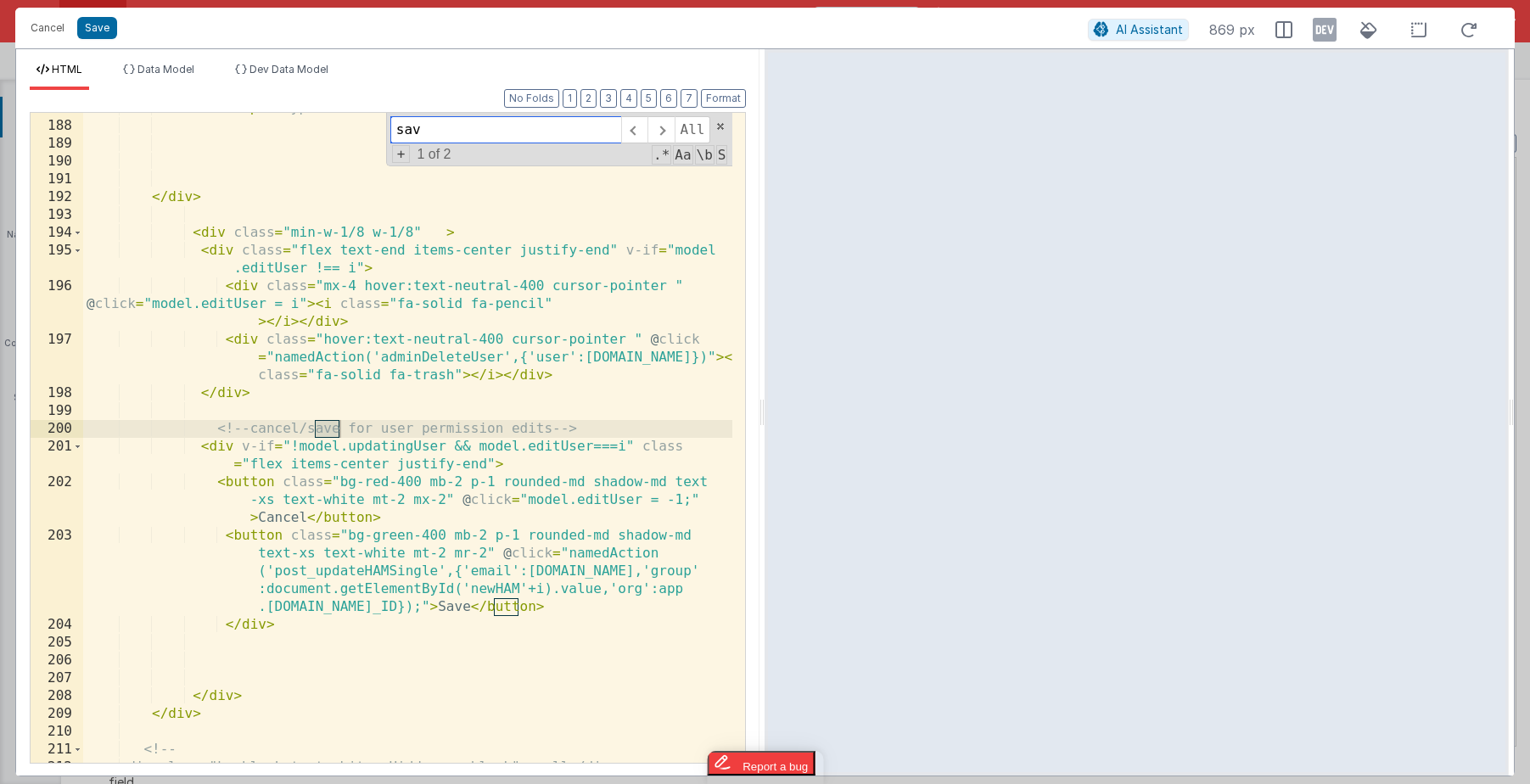
scroll to position [5217, 0]
type input "save"
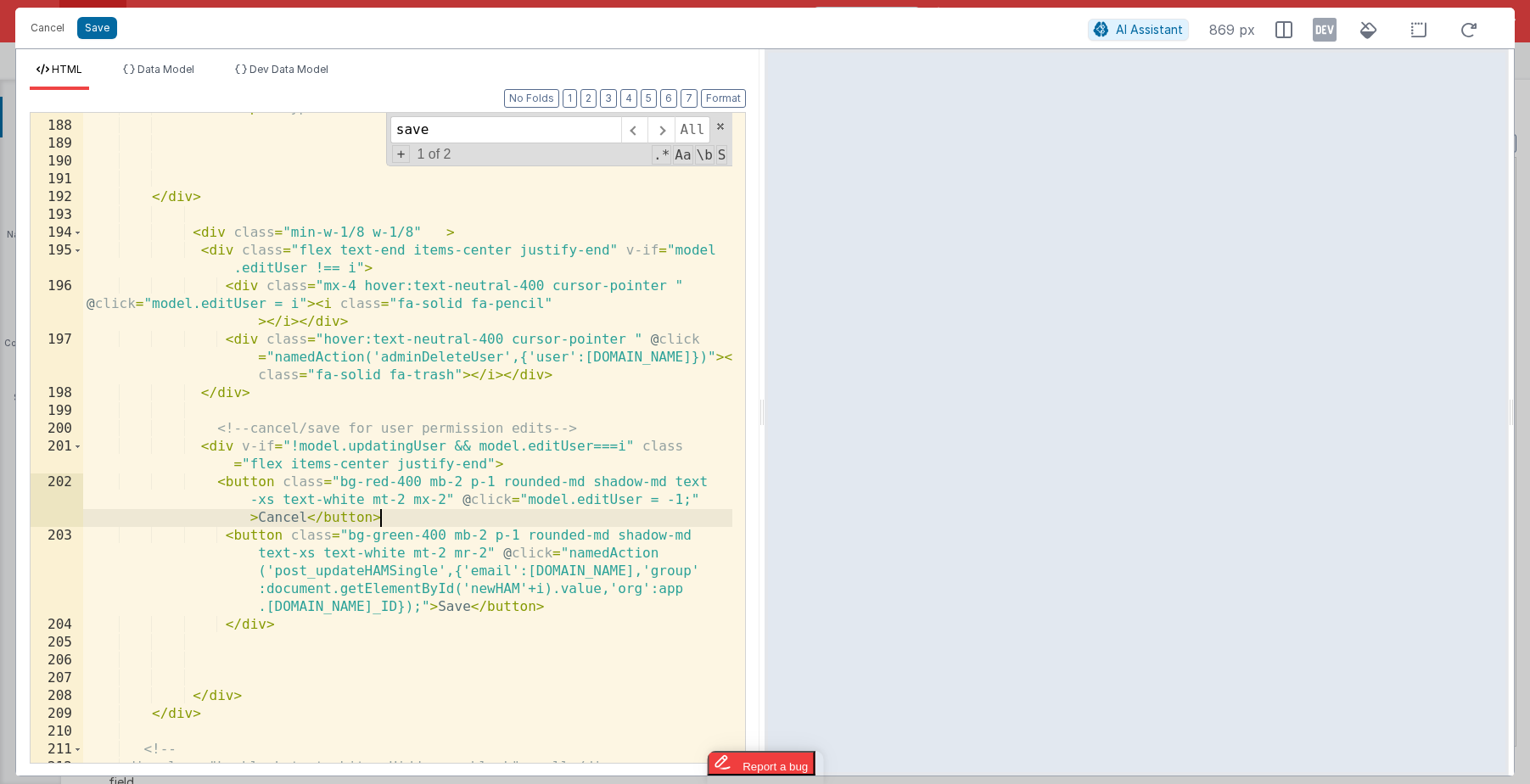
click at [398, 519] on div "< div > < input type = "checkbox" > </ div > < div > Quotes & Invoices </ div >…" at bounding box center [408, 442] width 649 height 685
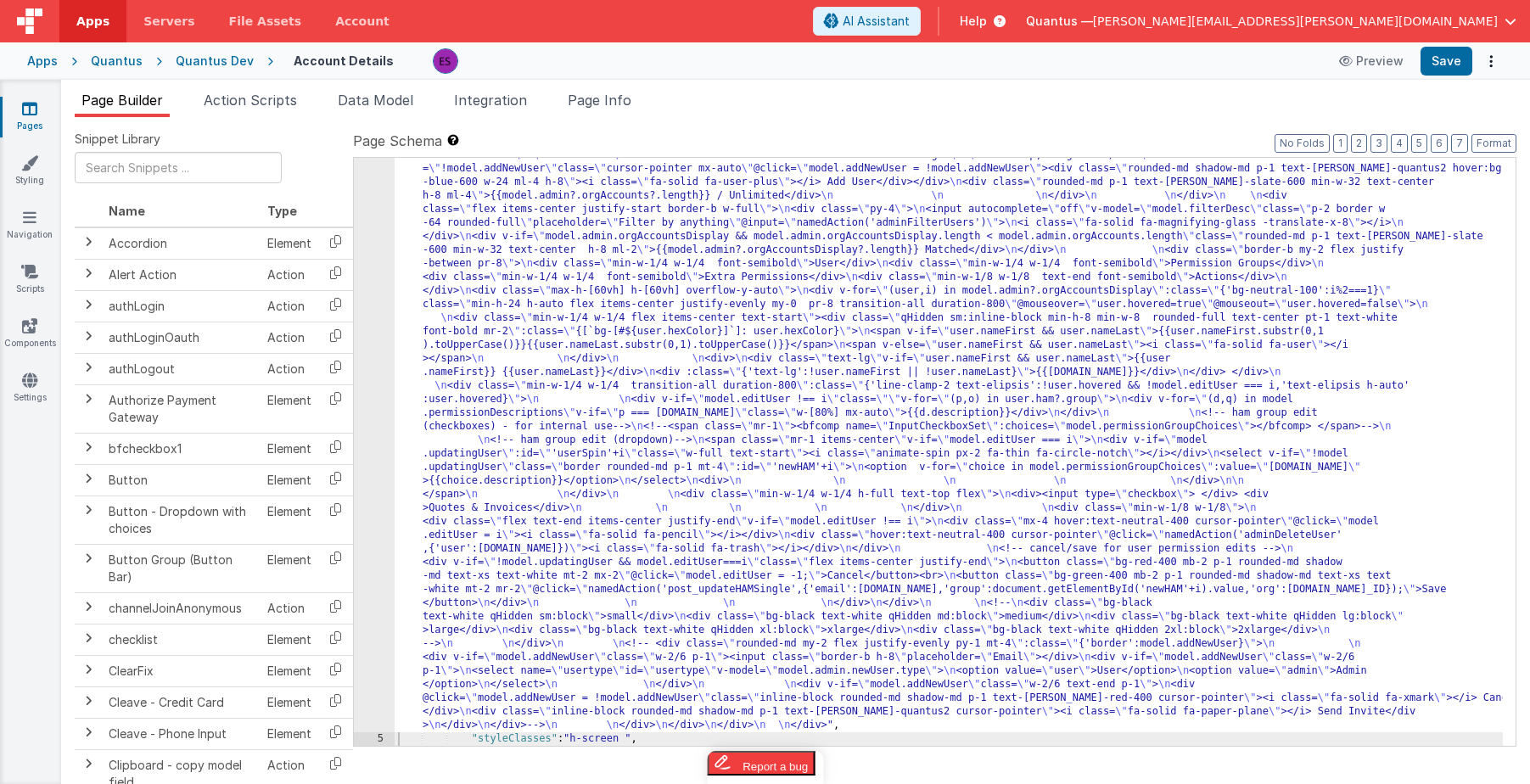
click at [485, 468] on div ""html" : "<div class= \" z-40 flex flex-wrap overflow-scroll no-scrollbar \" > …" at bounding box center [949, 442] width 1109 height 1783
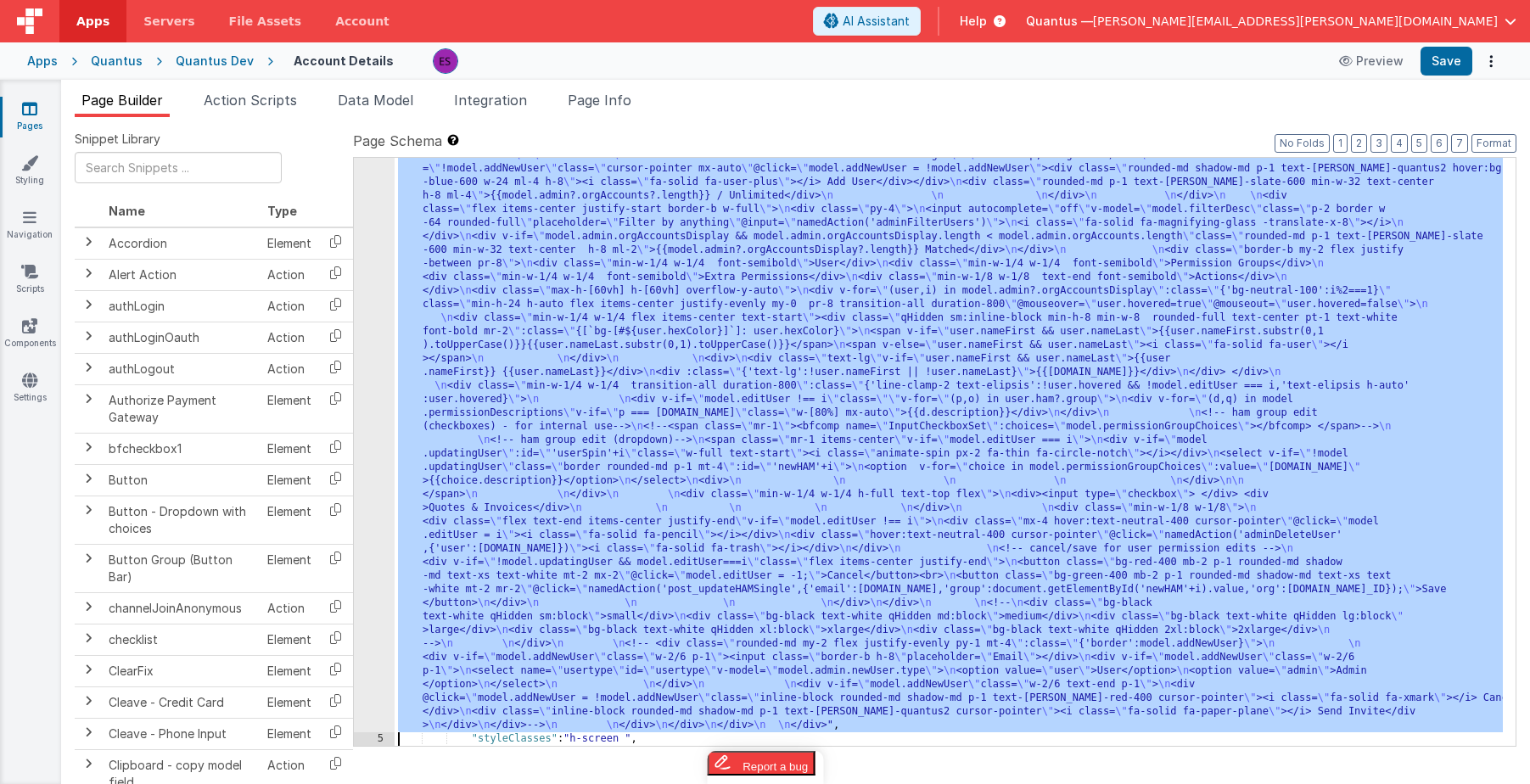
click at [381, 506] on div "4" at bounding box center [374, 142] width 41 height 1181
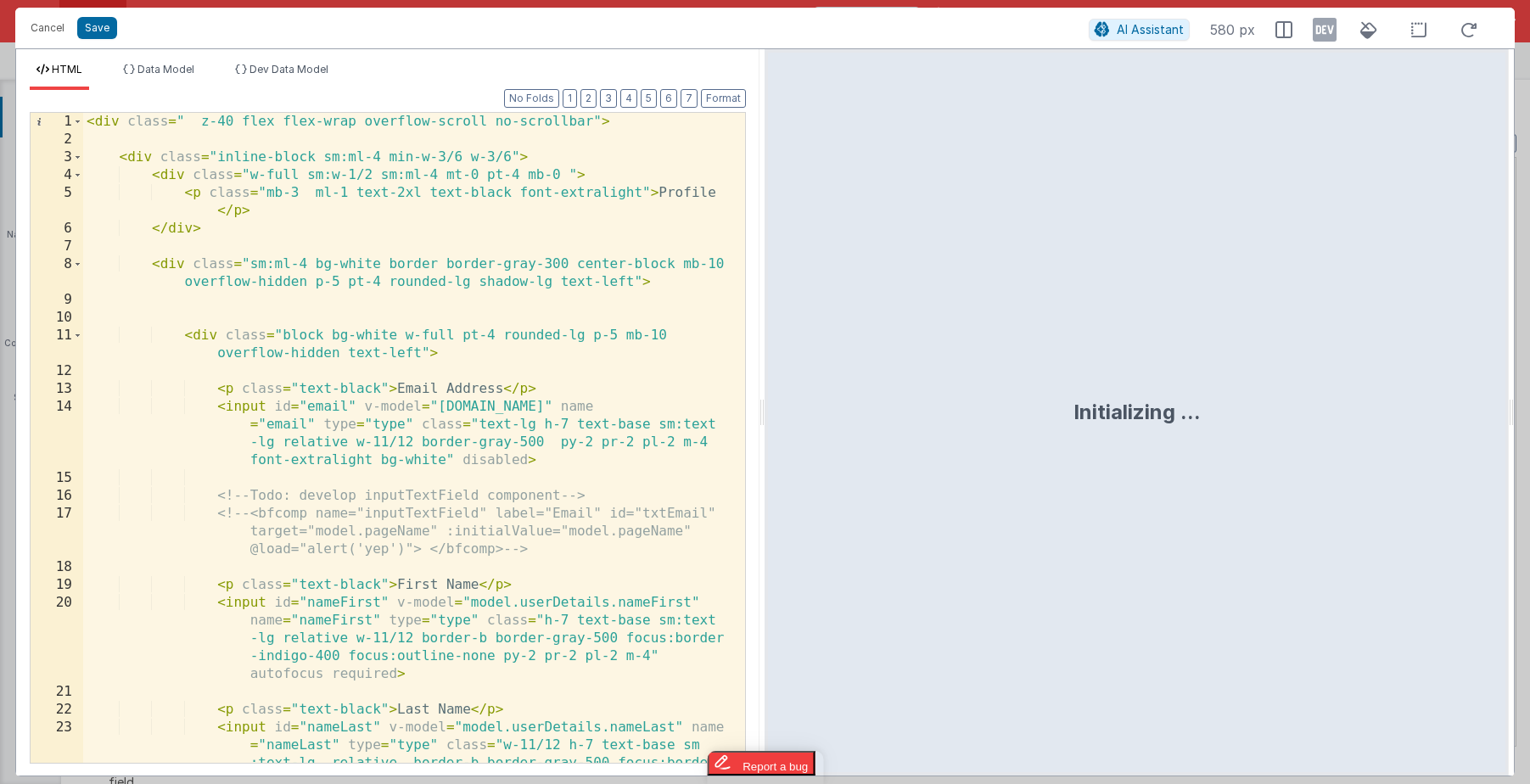
click at [381, 507] on div "< div class = " z-40 flex flex-wrap overflow-scroll no-scrollbar" > < div class…" at bounding box center [408, 491] width 649 height 757
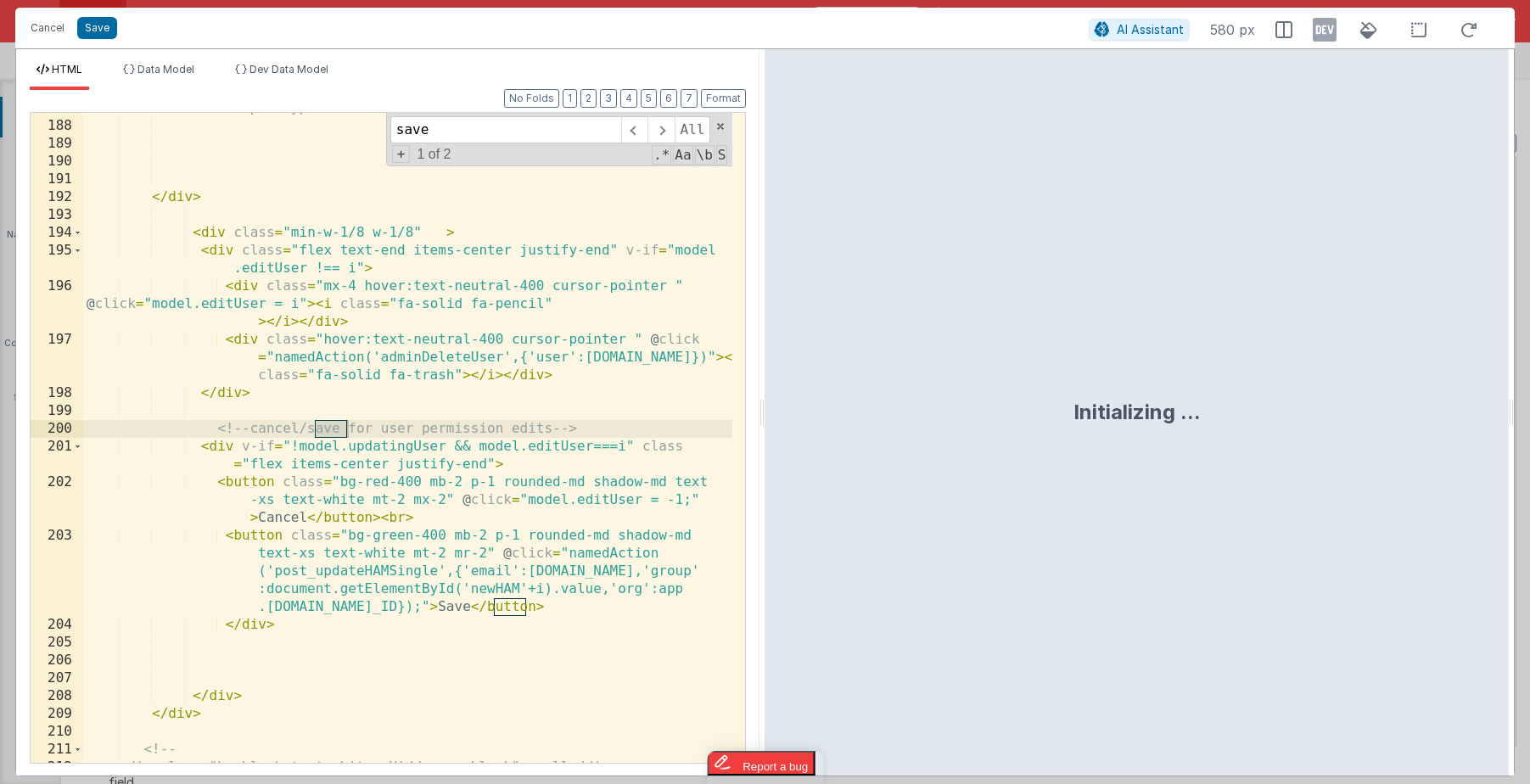
type input "save"
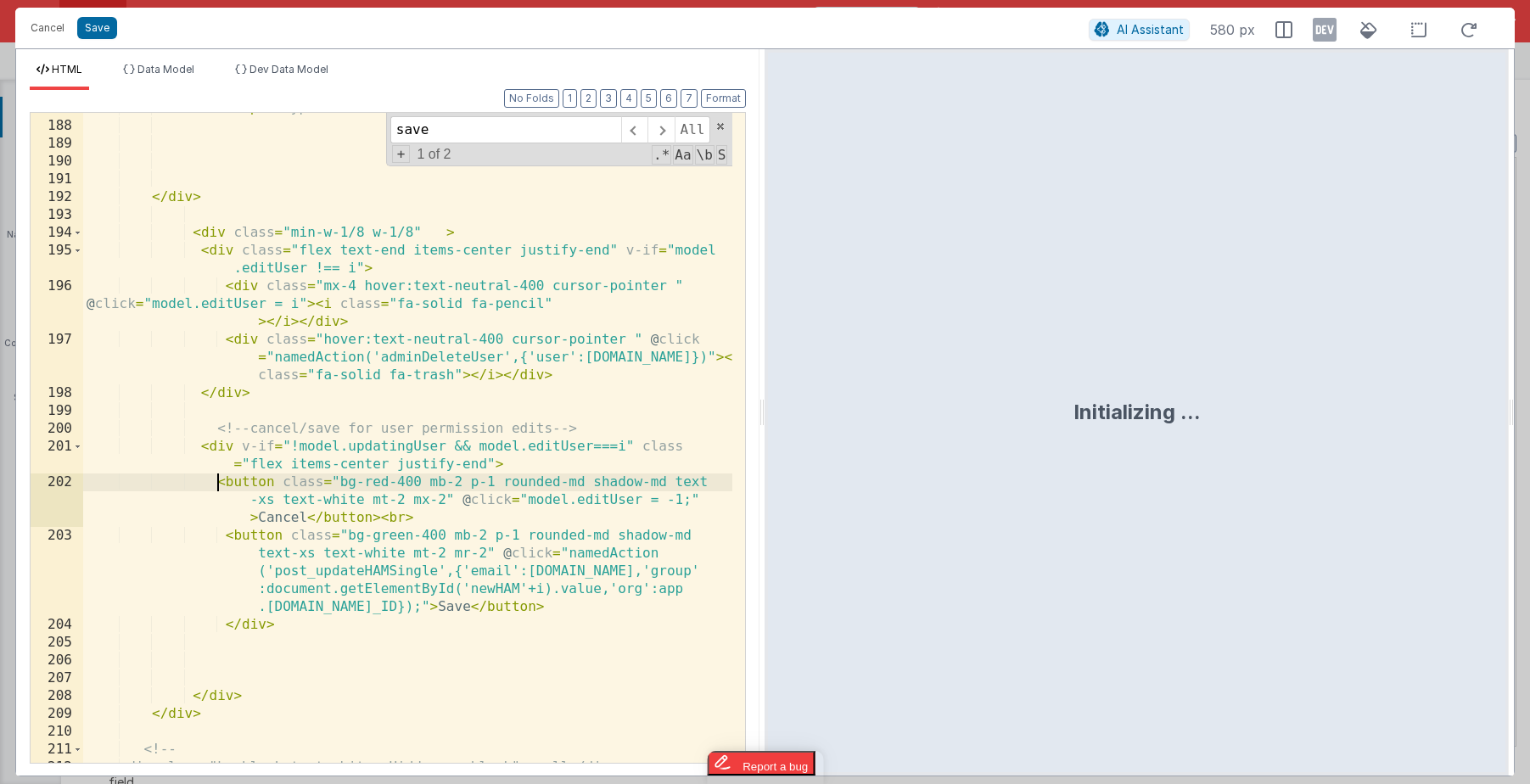
click at [218, 473] on div "< div > < input type = "checkbox" > </ div > < div > Quotes & Invoices </ div >…" at bounding box center [408, 442] width 649 height 685
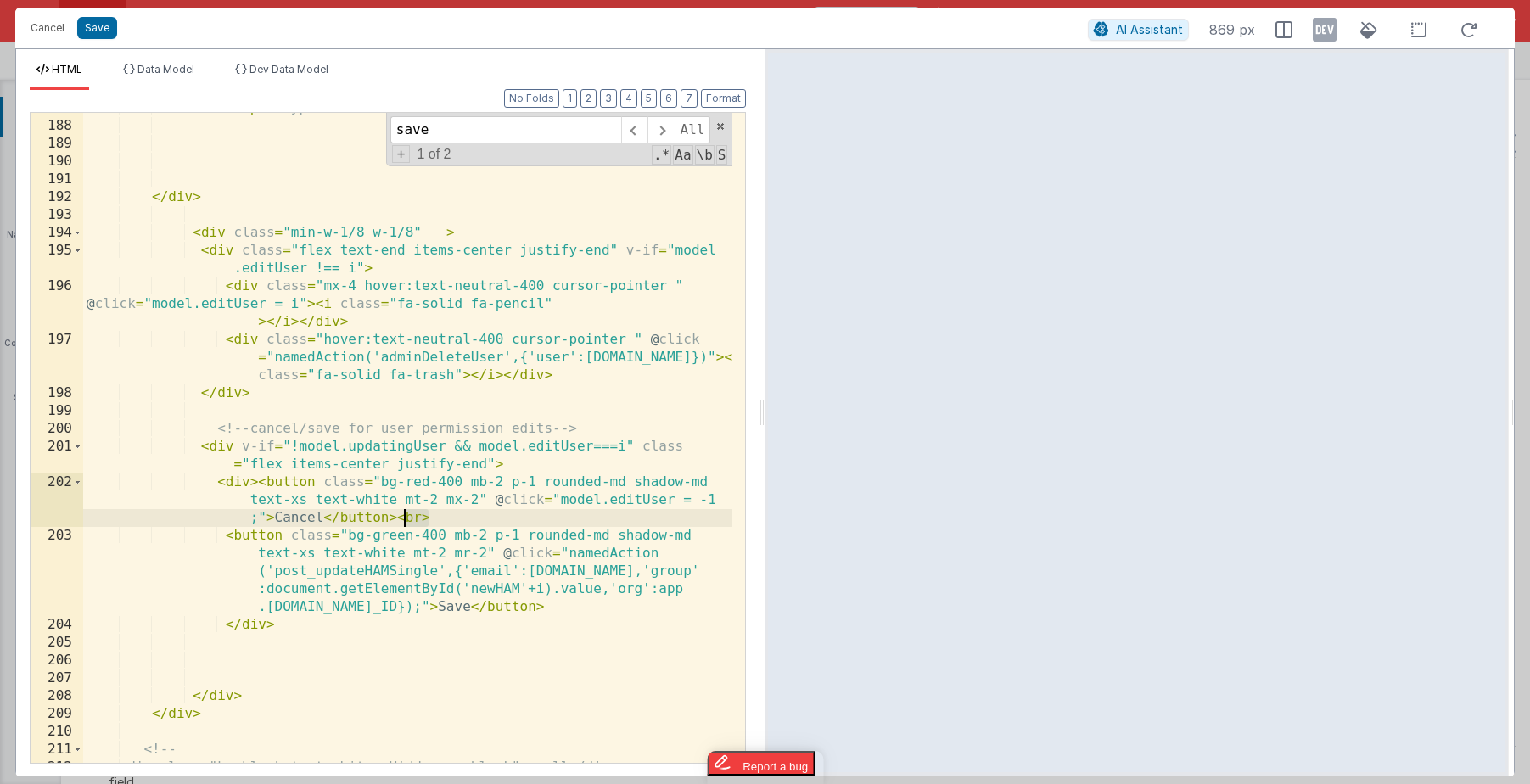
drag, startPoint x: 431, startPoint y: 515, endPoint x: 406, endPoint y: 516, distance: 25.0
click at [406, 516] on div "< div > < input type = "checkbox" > </ div > < div > Quotes & Invoices </ div >…" at bounding box center [408, 442] width 649 height 685
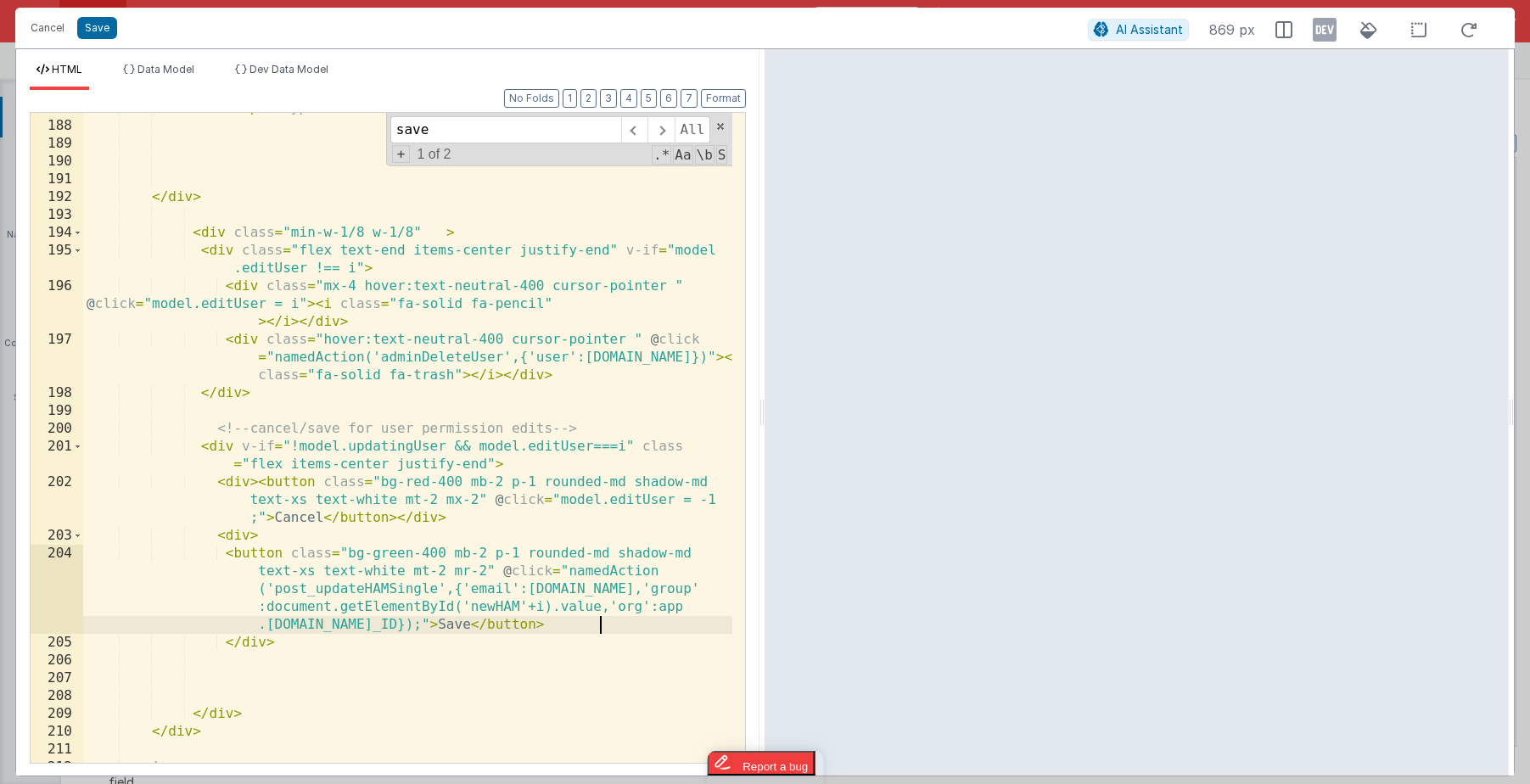
click at [618, 628] on div "< div > < input type = "checkbox" > </ div > < div > Quotes & Invoices </ div >…" at bounding box center [408, 442] width 649 height 685
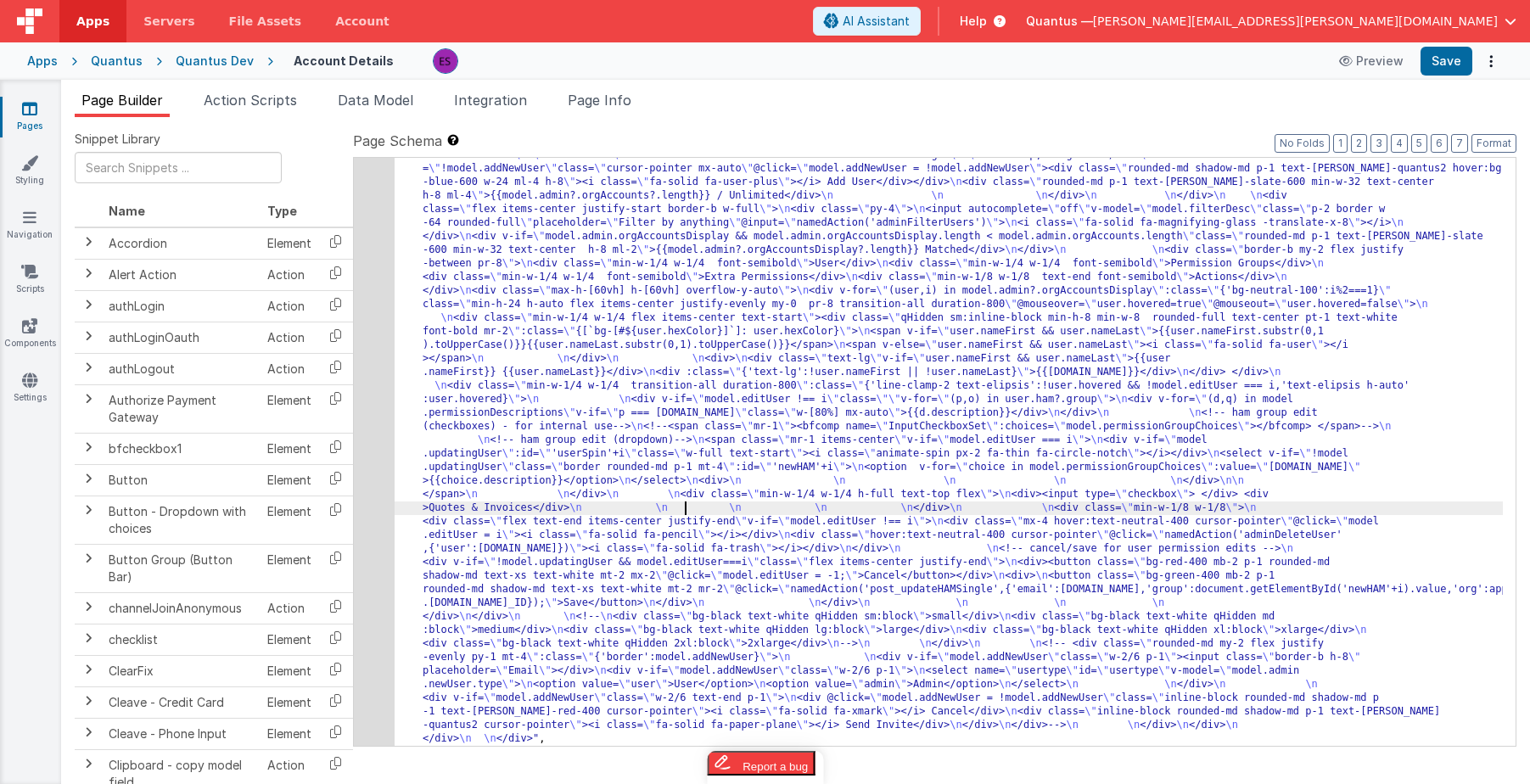
click at [683, 512] on div ""html" : "<div class= \" z-40 flex flex-wrap overflow-scroll no-scrollbar \" > …" at bounding box center [949, 450] width 1109 height 1796
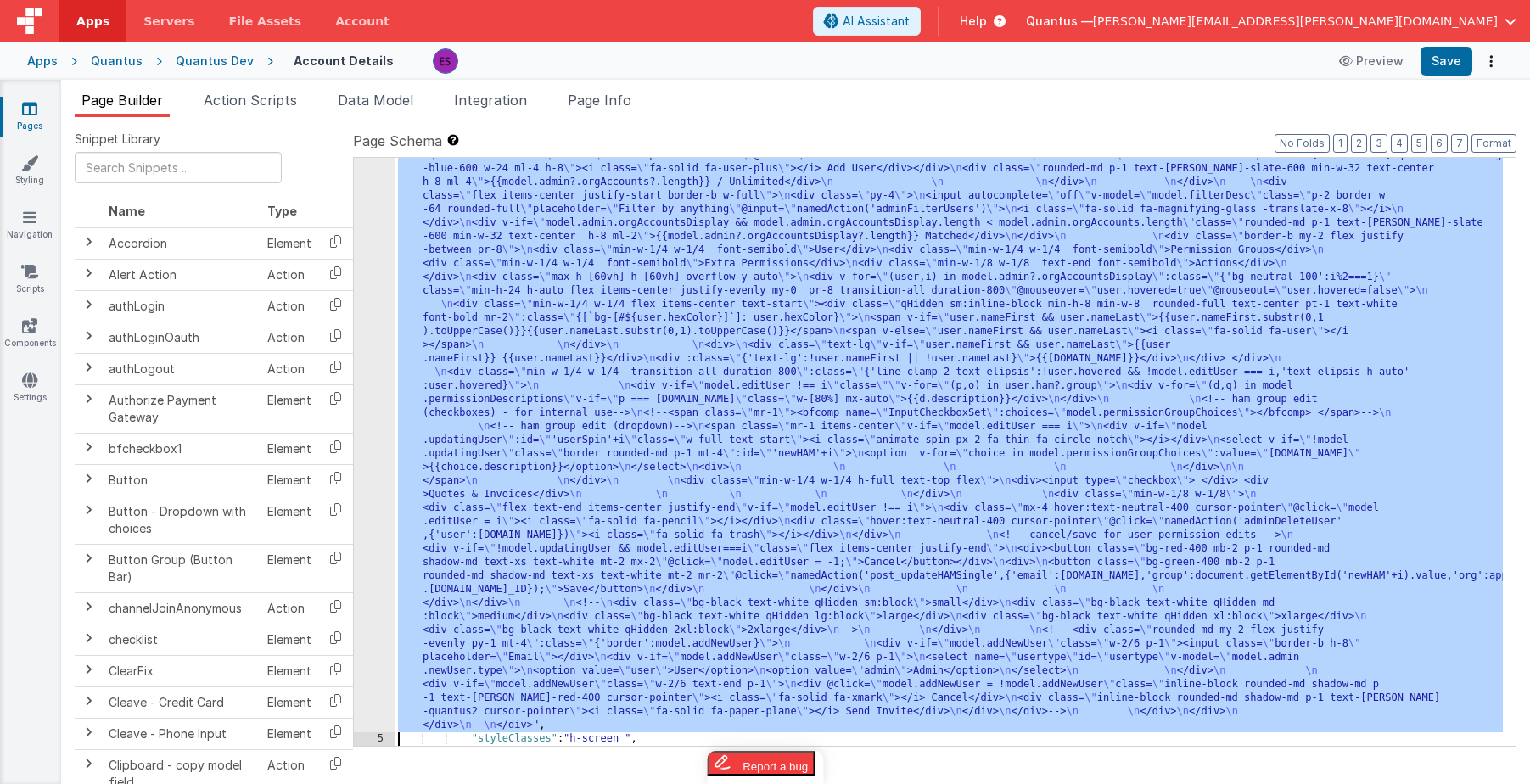
click at [365, 576] on div "4" at bounding box center [374, 134] width 41 height 1194
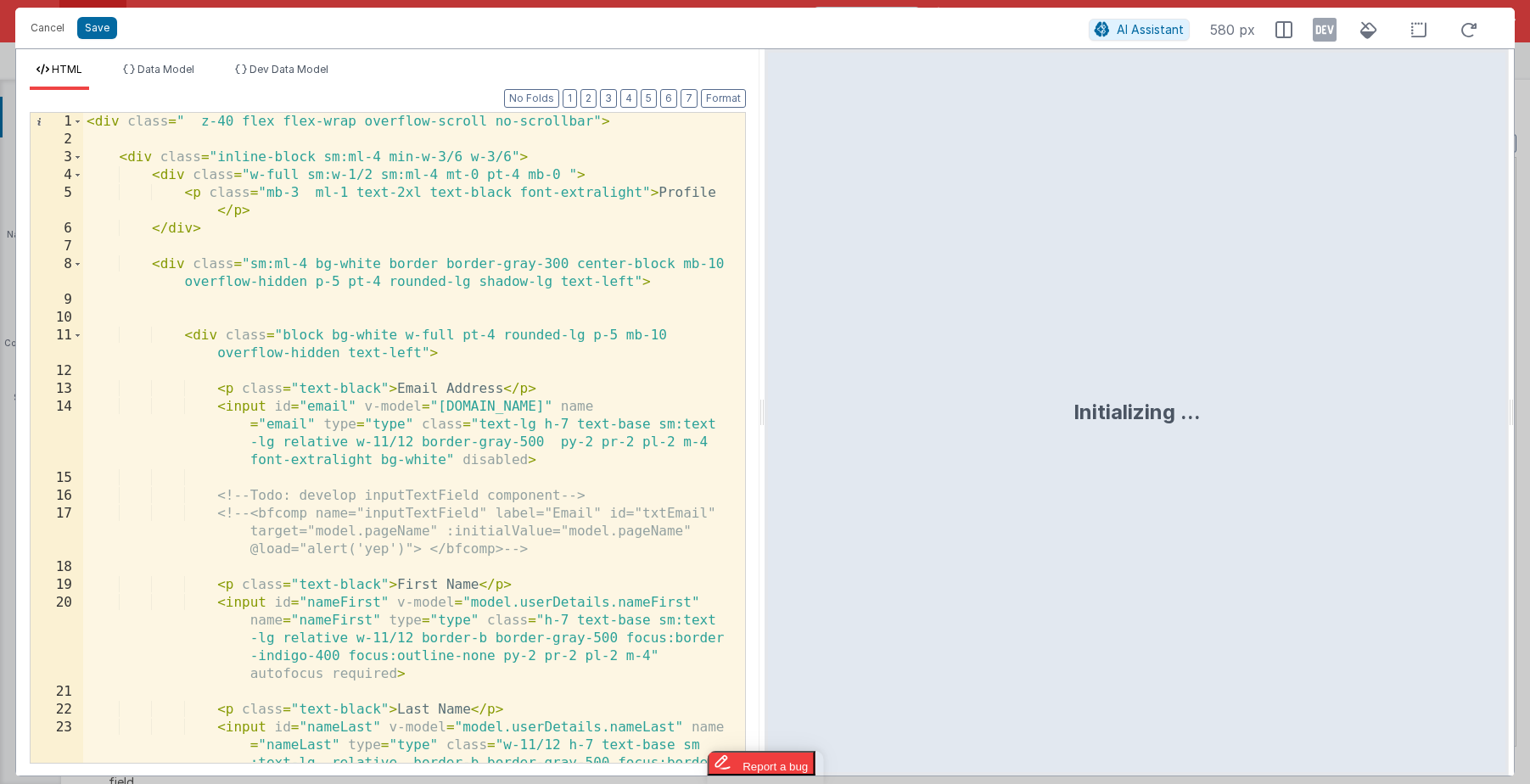
click at [365, 564] on div "< div class = " z-40 flex flex-wrap overflow-scroll no-scrollbar" > < div class…" at bounding box center [408, 491] width 649 height 757
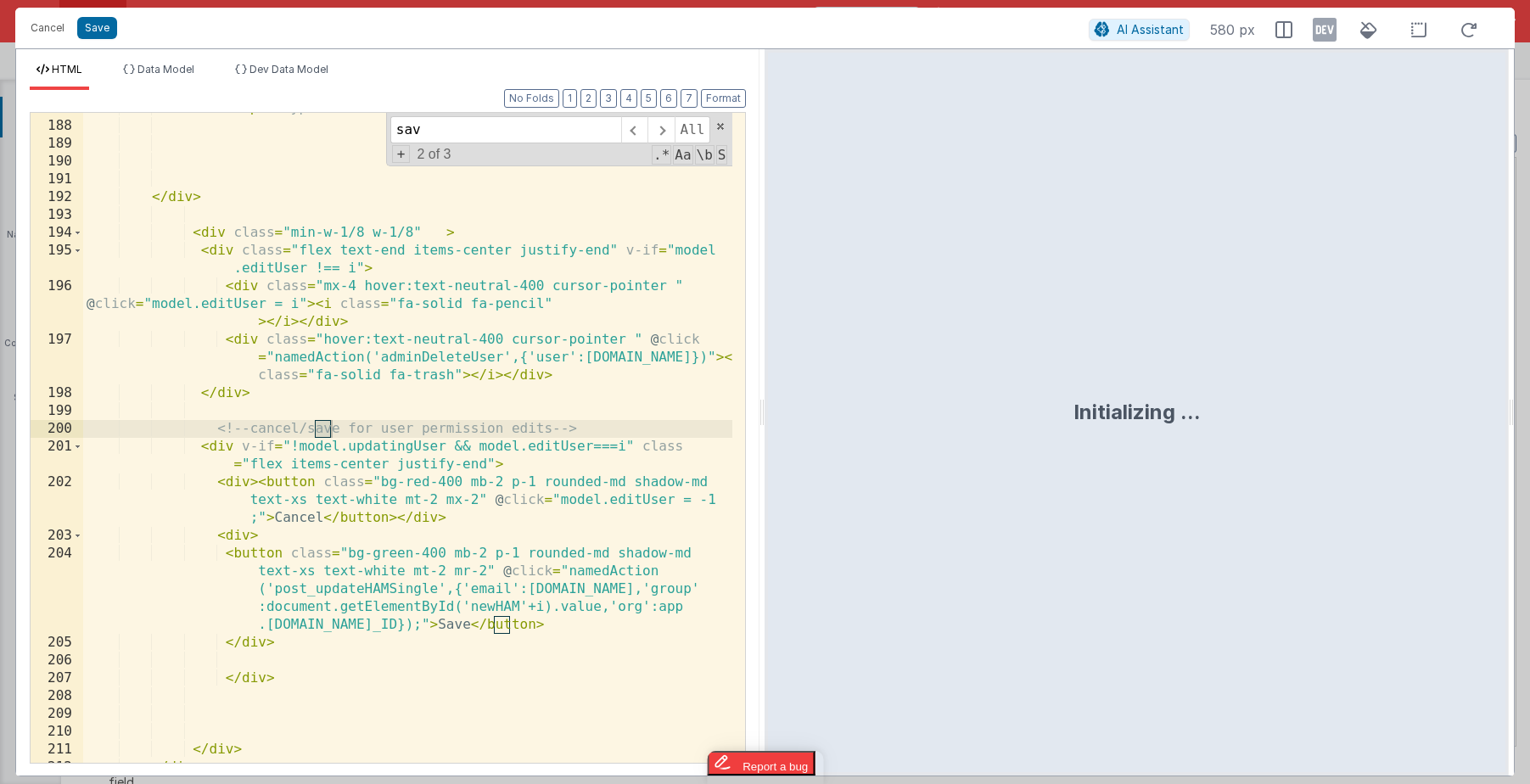
scroll to position [5217, 0]
type input "save"
click at [253, 450] on div "< div > < input type = "checkbox" > </ div > < div > Quotes & Invoices </ div >…" at bounding box center [408, 442] width 649 height 685
click at [271, 460] on div "< div > < input type = "checkbox" > </ div > < div > Quotes & Invoices </ div >…" at bounding box center [408, 442] width 649 height 685
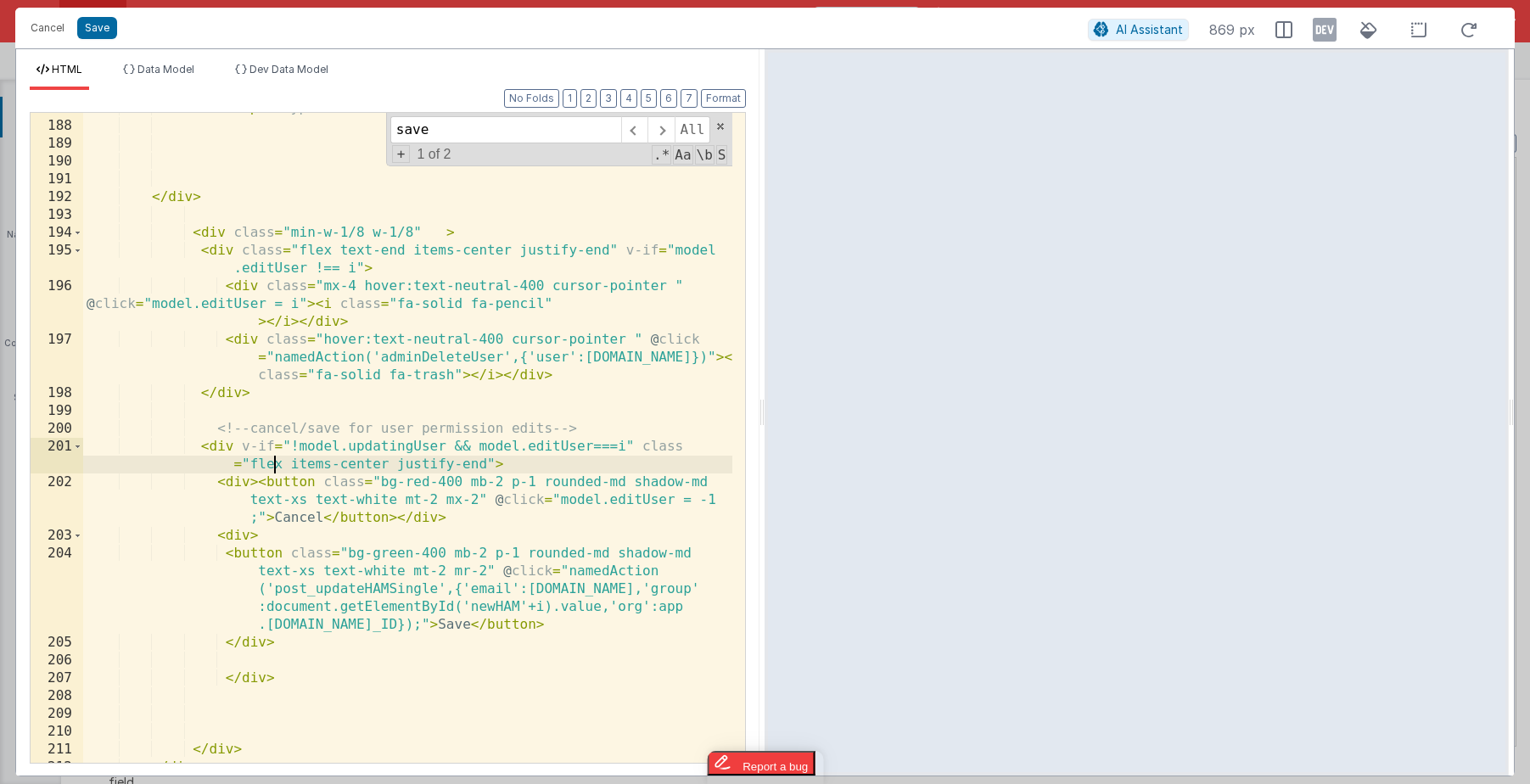
click at [271, 460] on div "< div > < input type = "checkbox" > </ div > < div > Quotes & Invoices </ div >…" at bounding box center [408, 442] width 649 height 685
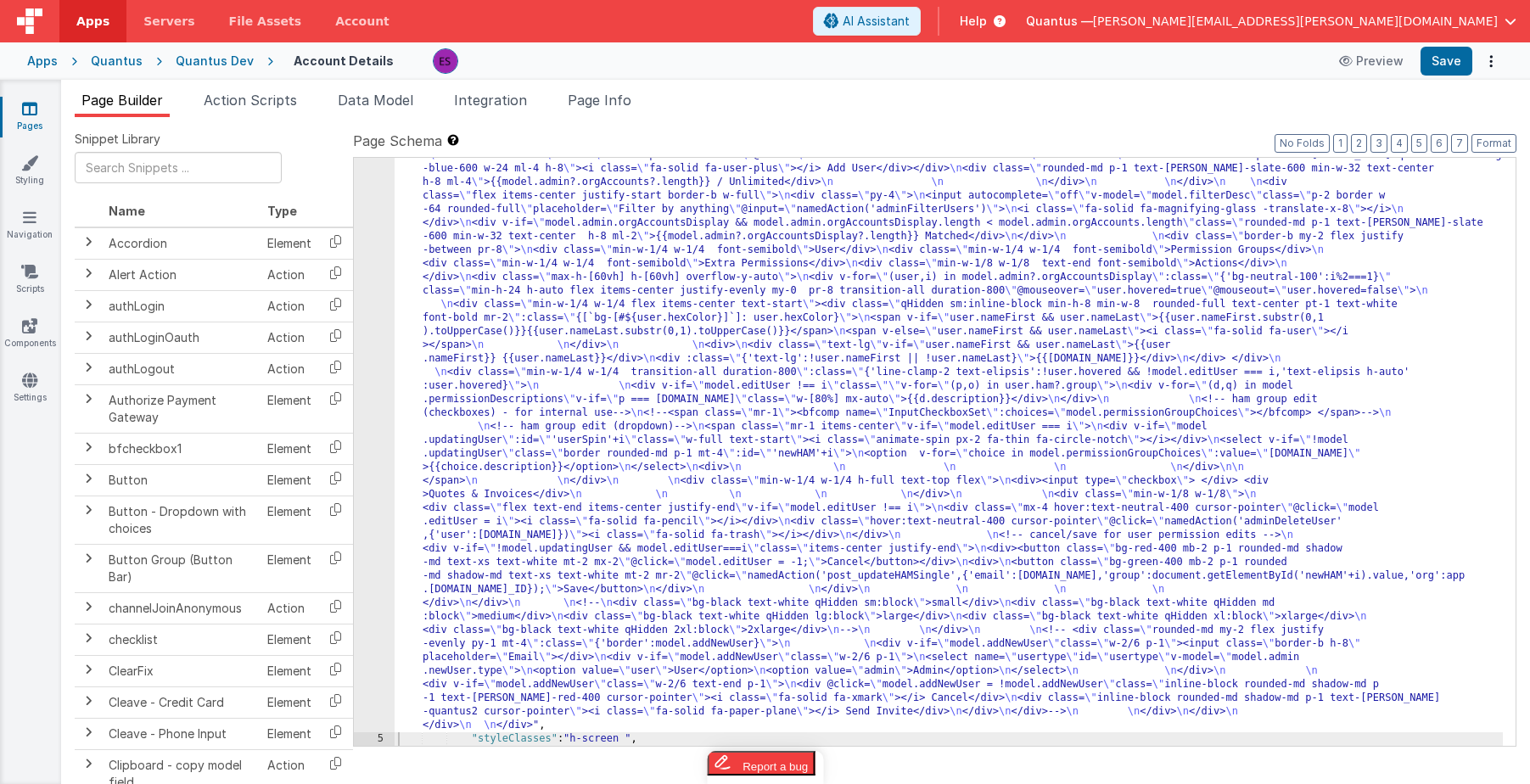
click at [473, 582] on div ""html" : "<div class= \" z-40 flex flex-wrap overflow-scroll no-scrollbar \" > …" at bounding box center [949, 436] width 1109 height 1796
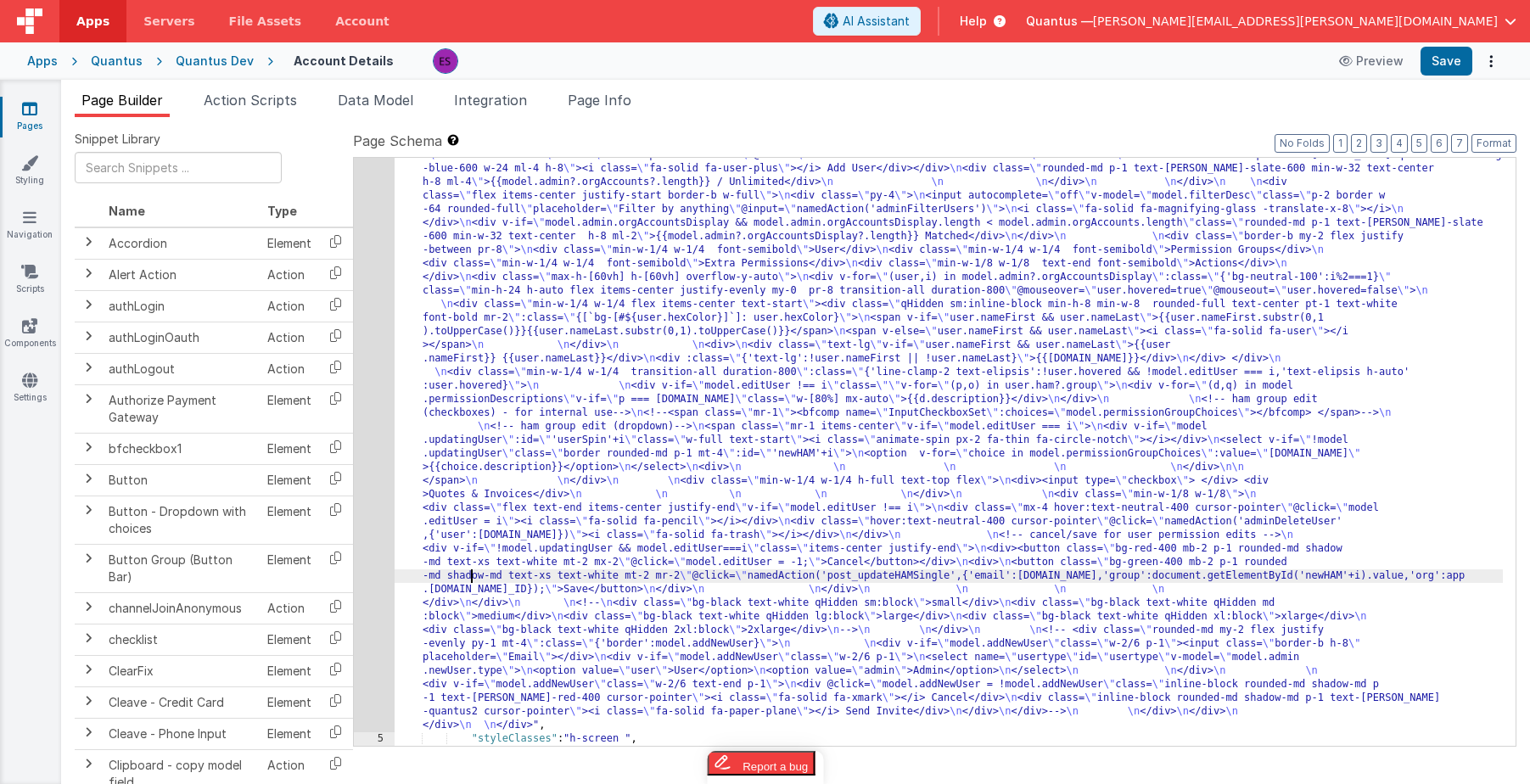
click at [363, 593] on div "4" at bounding box center [374, 134] width 41 height 1194
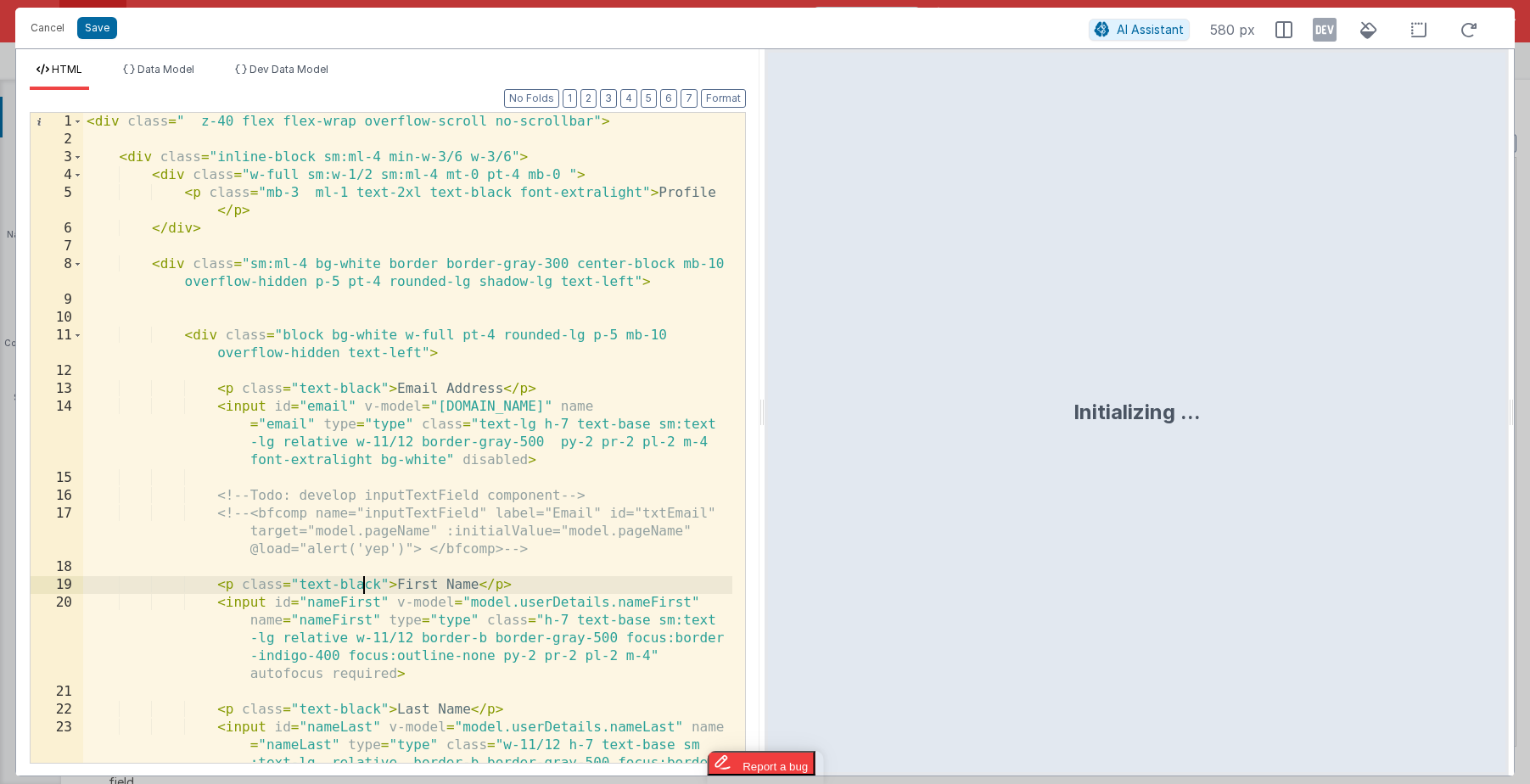
click at [363, 593] on div "< div class = " z-40 flex flex-wrap overflow-scroll no-scrollbar" > < div class…" at bounding box center [408, 491] width 649 height 757
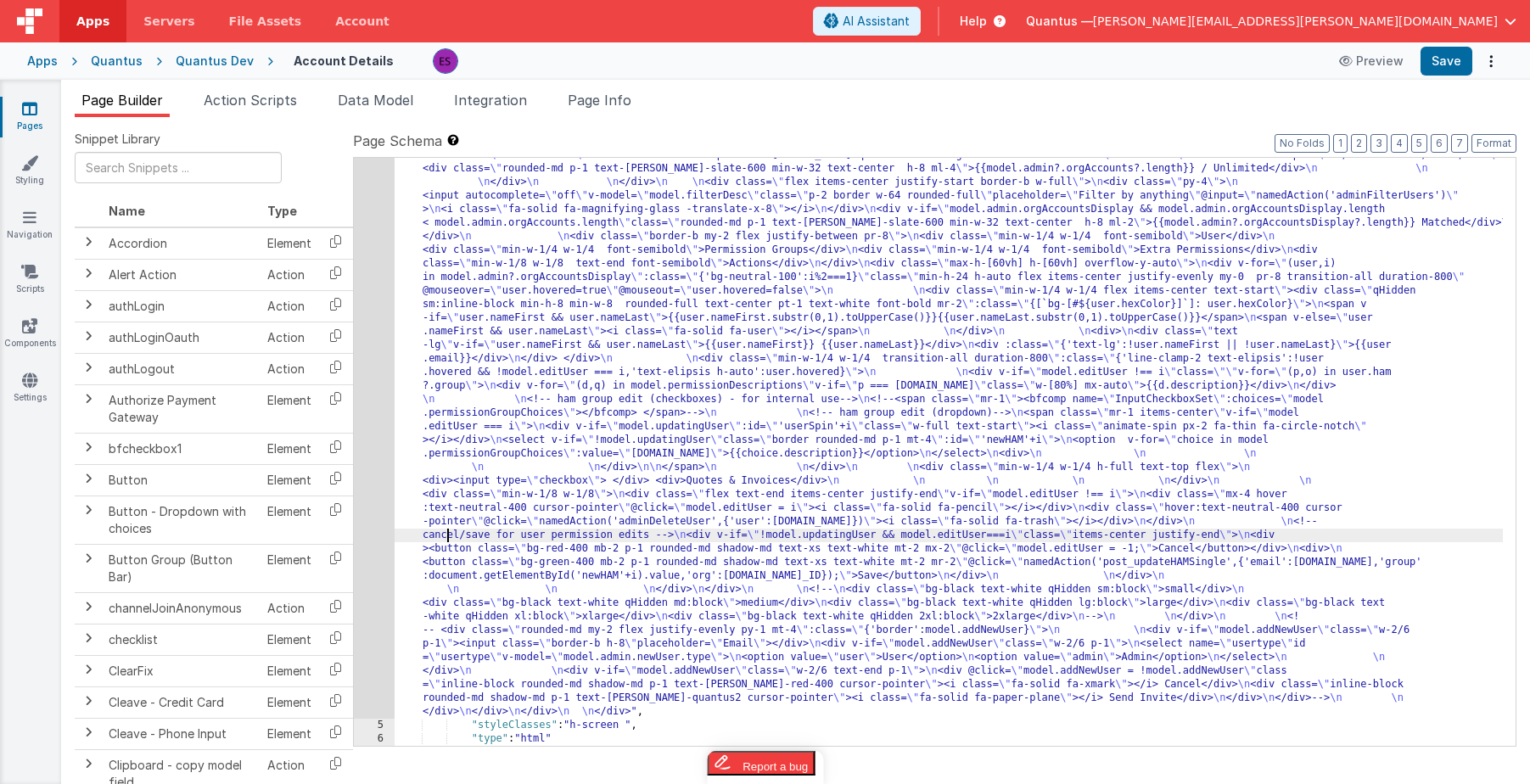
click at [446, 540] on div ""html" : "<div class= \" z-40 flex flex-wrap overflow-scroll no-scrollbar \" > …" at bounding box center [949, 429] width 1109 height 1783
click at [381, 553] on div "4" at bounding box center [374, 128] width 41 height 1181
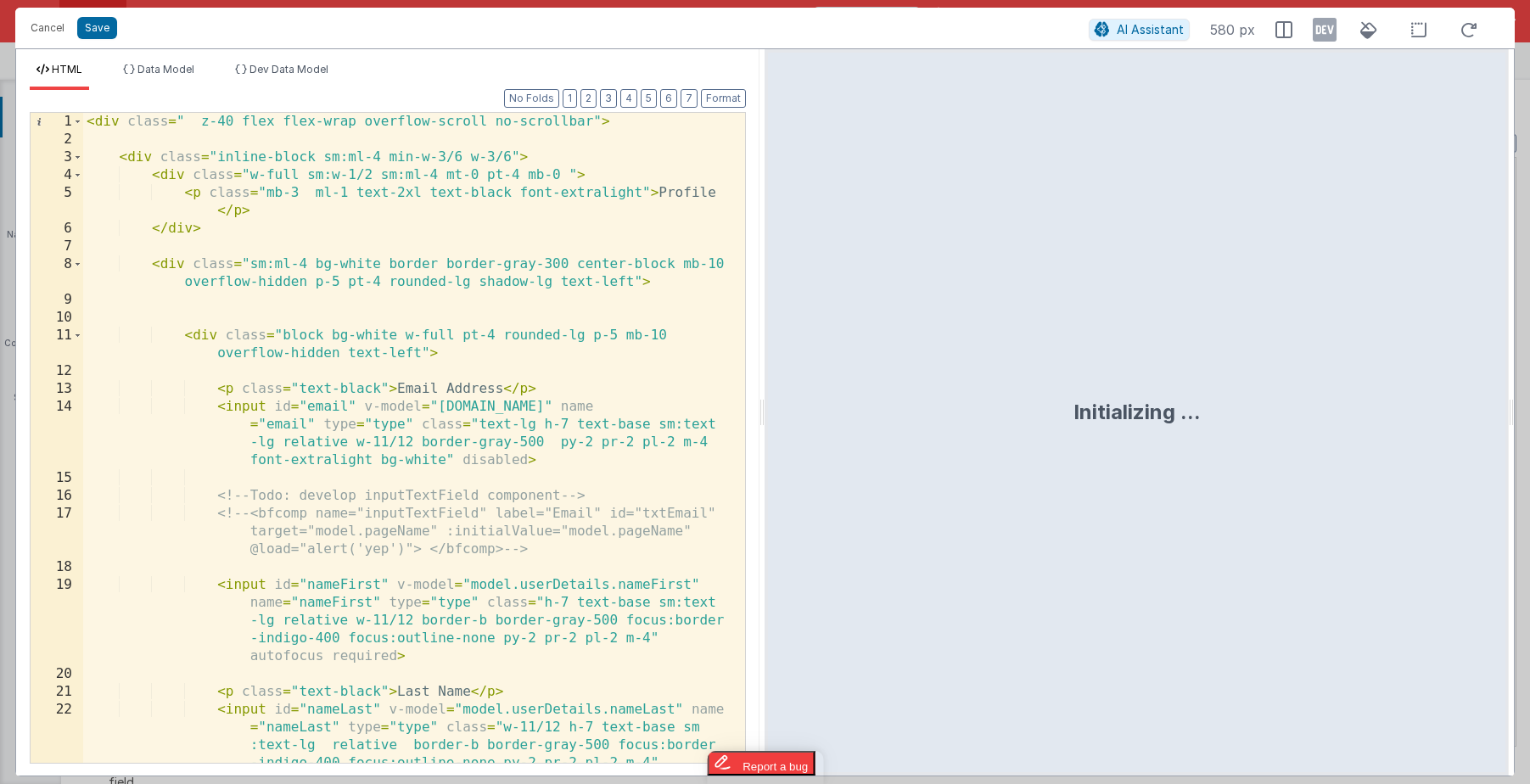
click at [380, 554] on div "< div class = " z-40 flex flex-wrap overflow-scroll no-scrollbar" > < div class…" at bounding box center [408, 491] width 649 height 757
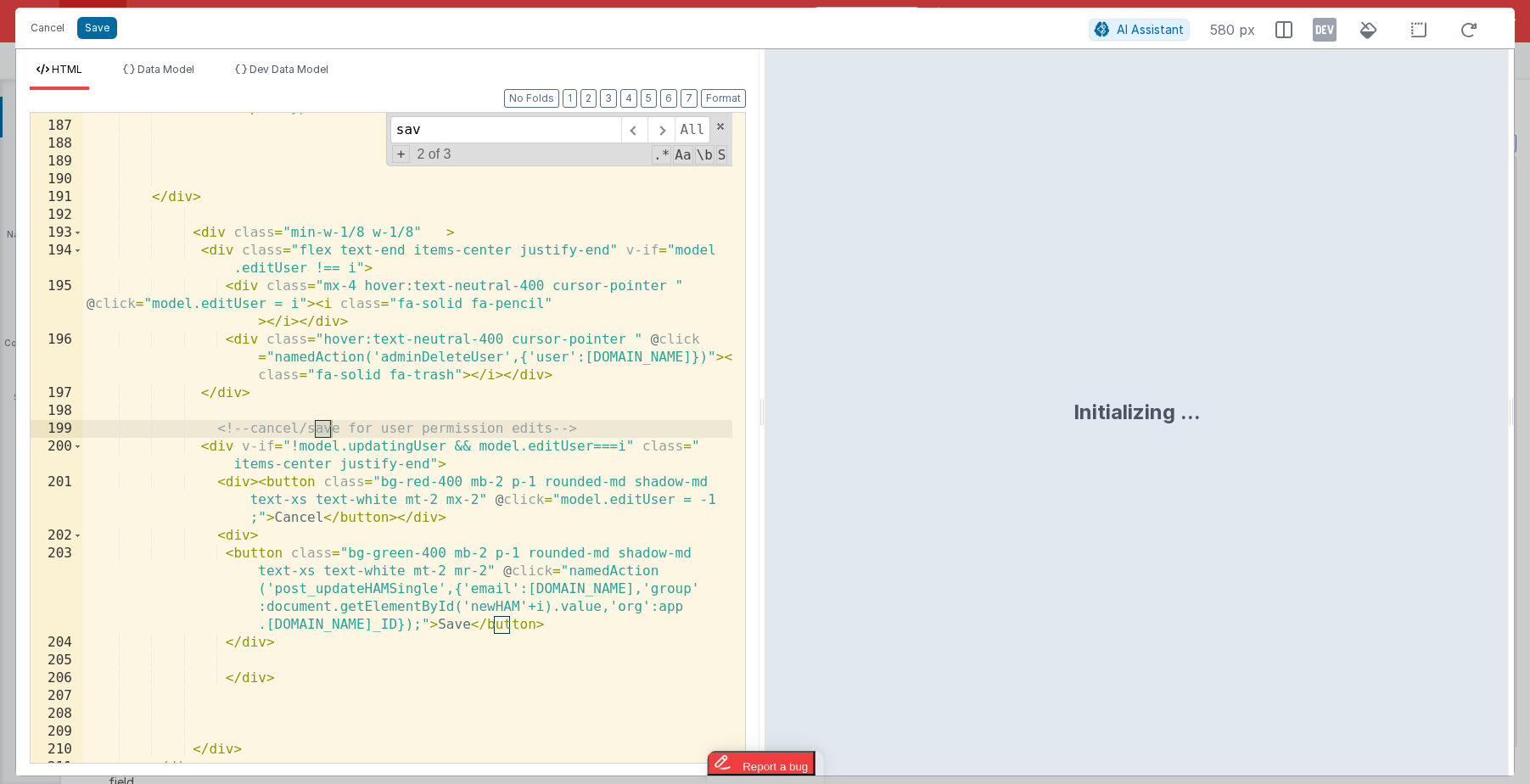
scroll to position [5198, 0]
type input "save"
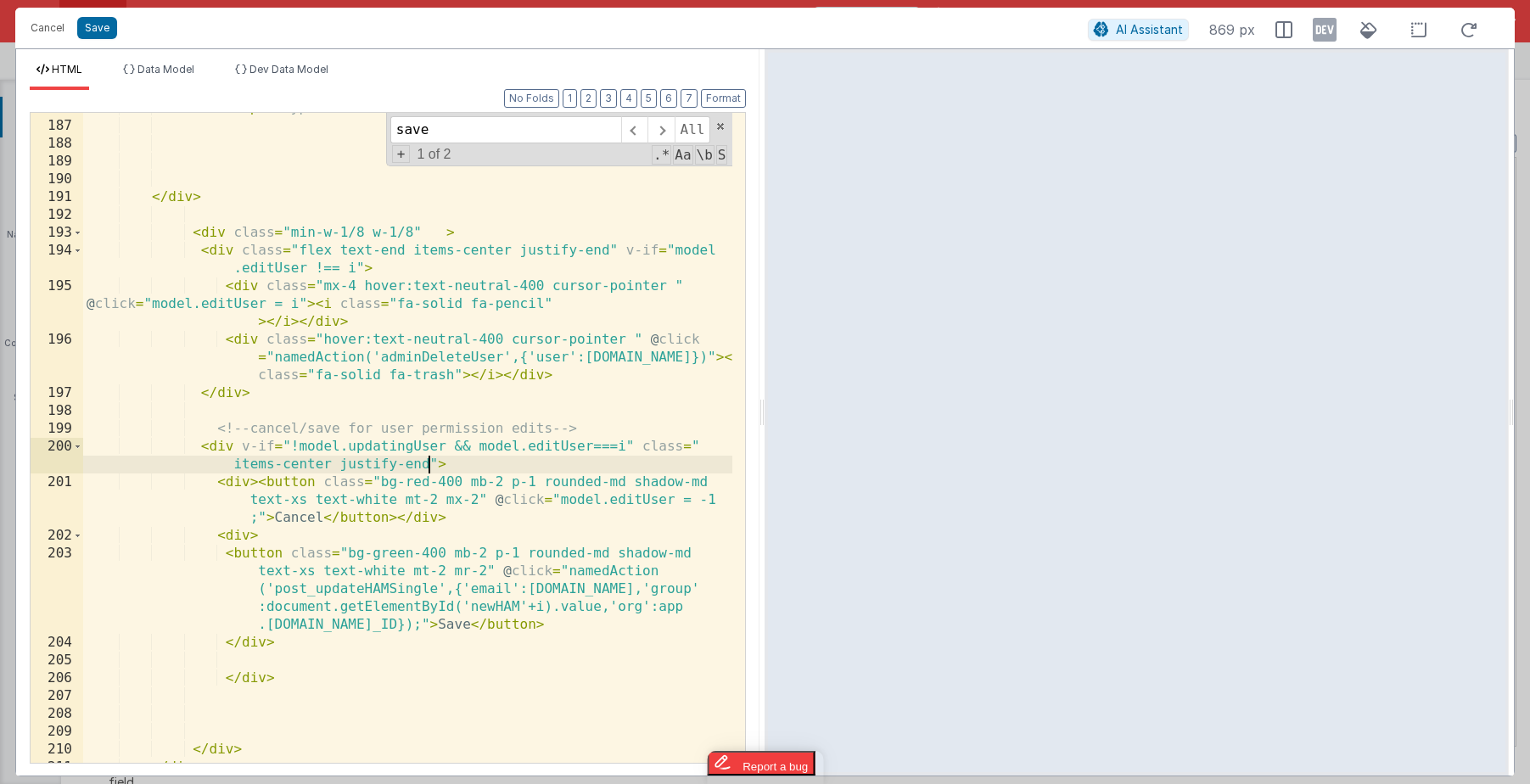
click at [426, 461] on div "< div > < input type = "checkbox" > </ div > < div > Quotes & Invoices </ div >…" at bounding box center [408, 442] width 649 height 685
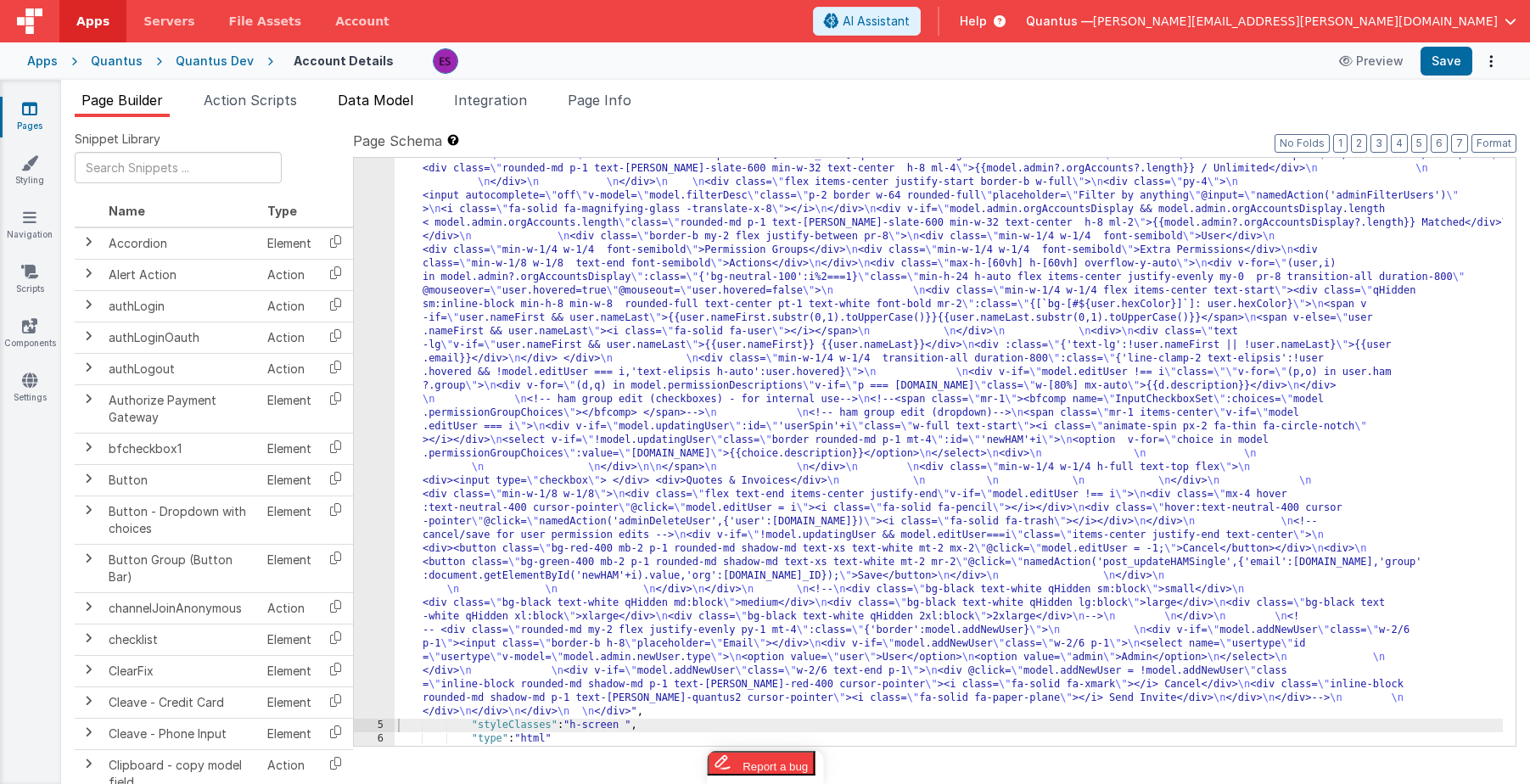
click at [338, 100] on li "Data Model" at bounding box center [375, 103] width 89 height 27
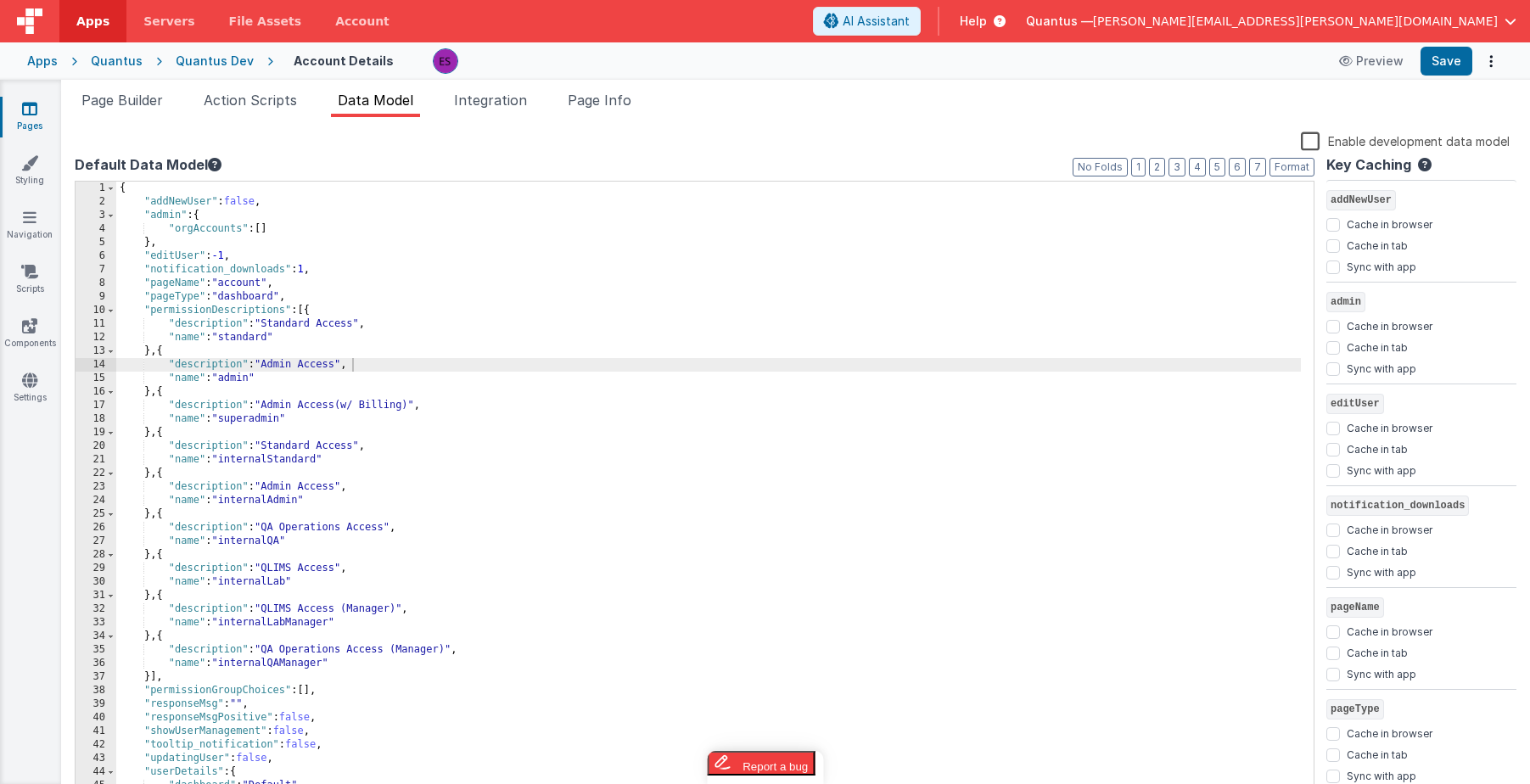
click at [359, 609] on div "{ "addNewUser" : false , "admin" : { "orgAccounts" : [ ] } , "editUser" : -1 , …" at bounding box center [708, 503] width 1185 height 644
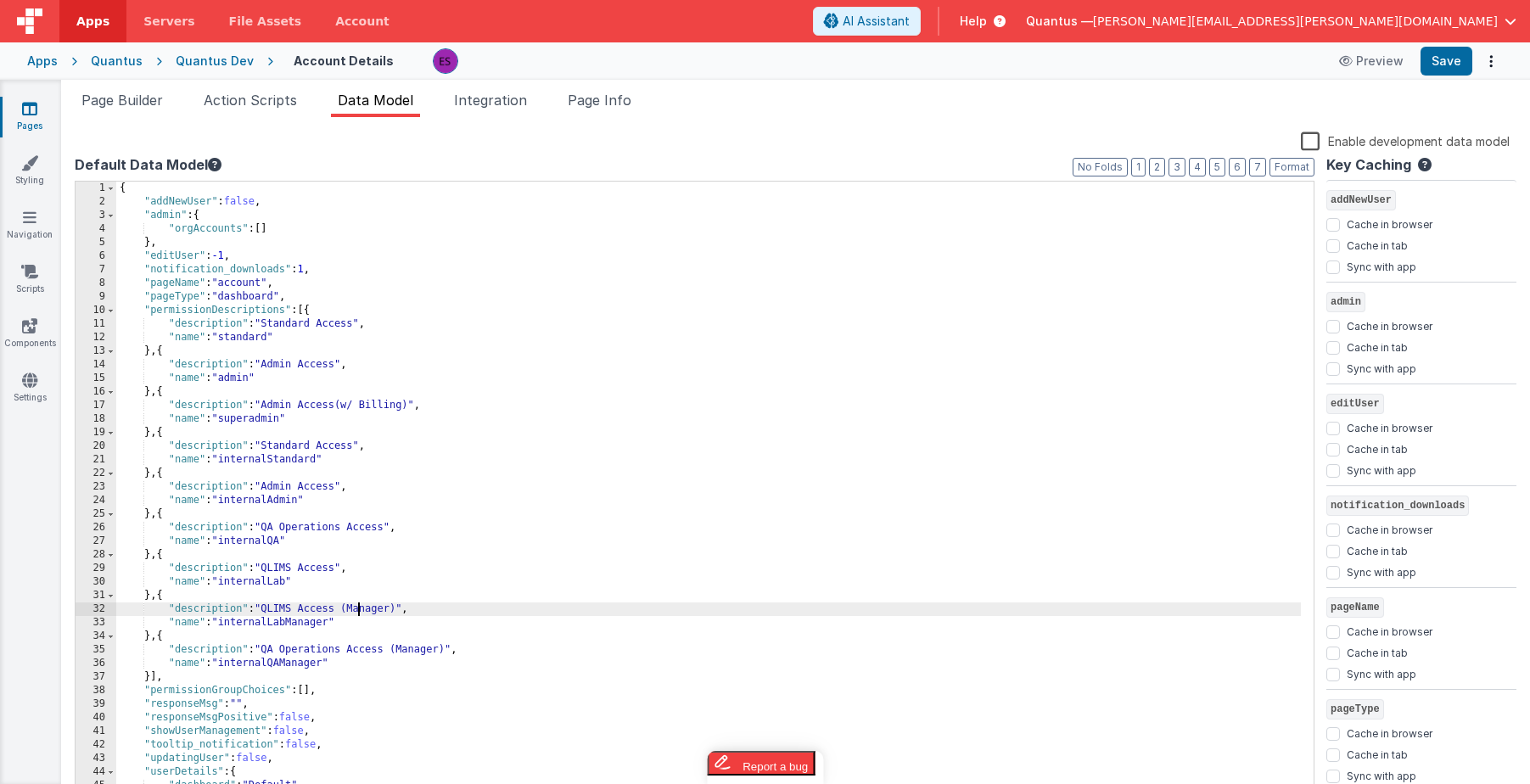
click at [359, 609] on div "{ "addNewUser" : false , "admin" : { "orgAccounts" : [ ] } , "editUser" : -1 , …" at bounding box center [708, 503] width 1185 height 644
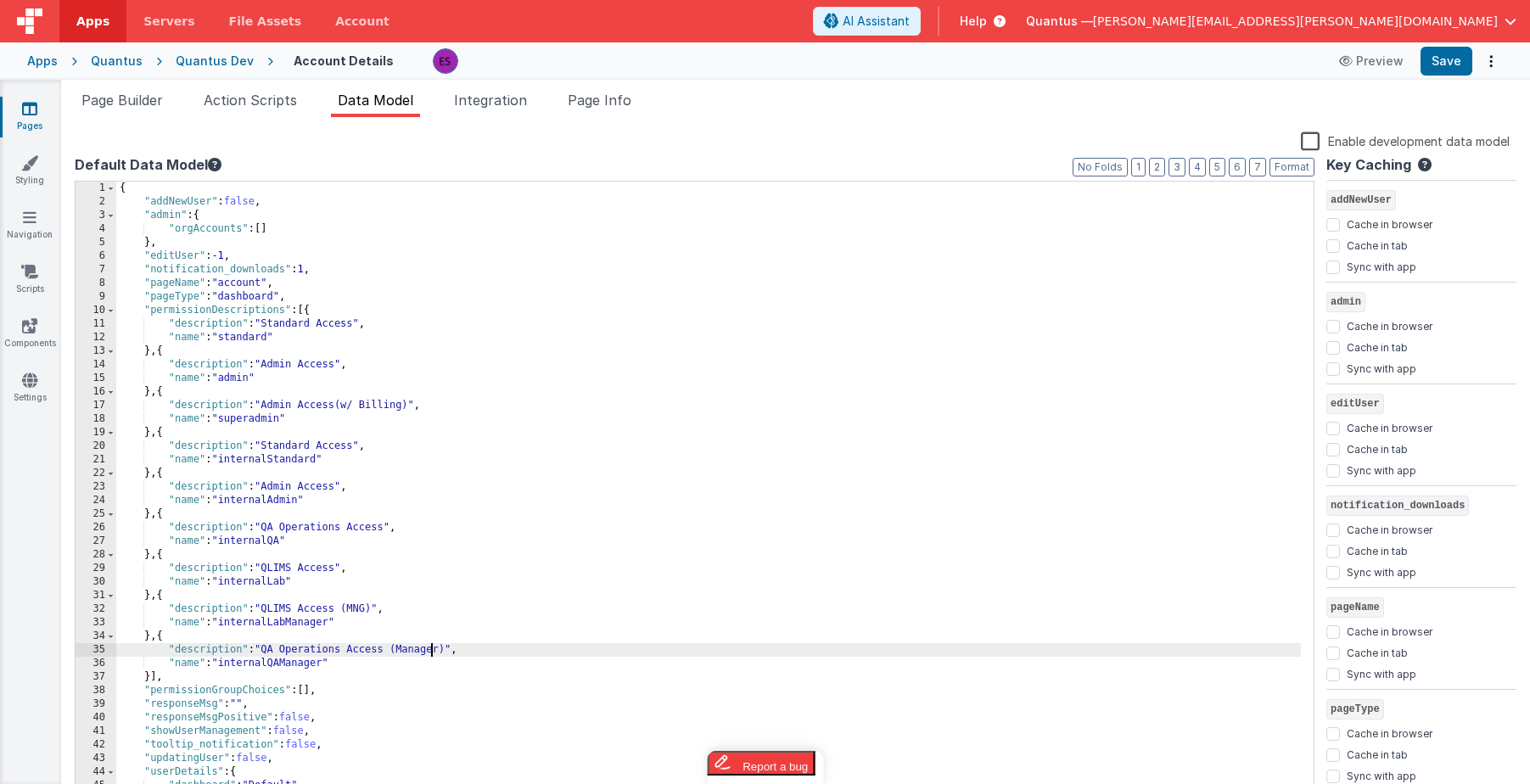
click at [433, 648] on div "{ "addNewUser" : false , "admin" : { "orgAccounts" : [ ] } , "editUser" : -1 , …" at bounding box center [708, 503] width 1185 height 644
click at [151, 105] on span "Page Builder" at bounding box center [122, 100] width 81 height 17
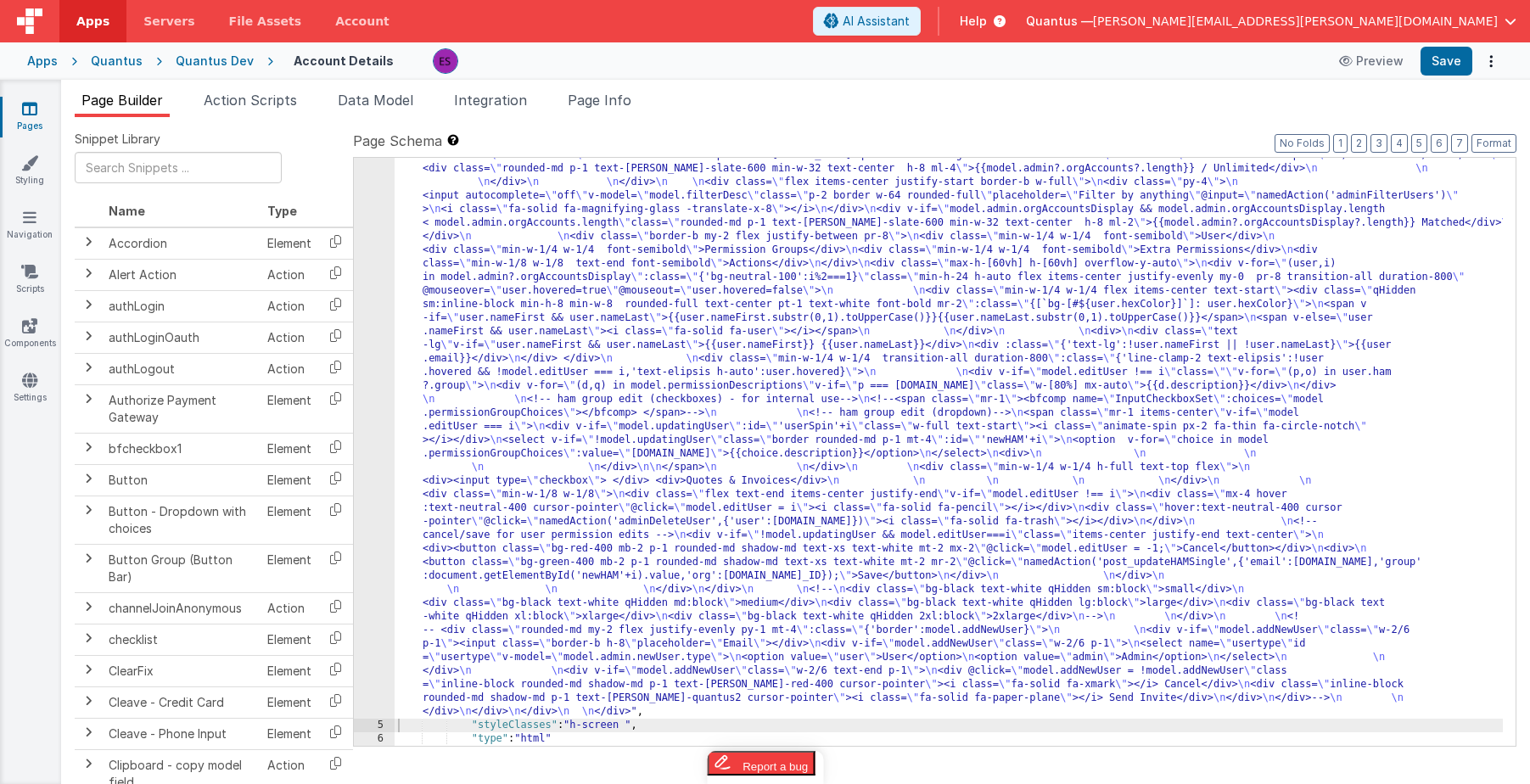
click at [554, 384] on div ""html" : "<div class= \" z-40 flex flex-wrap overflow-scroll no-scrollbar \" > …" at bounding box center [949, 429] width 1109 height 1783
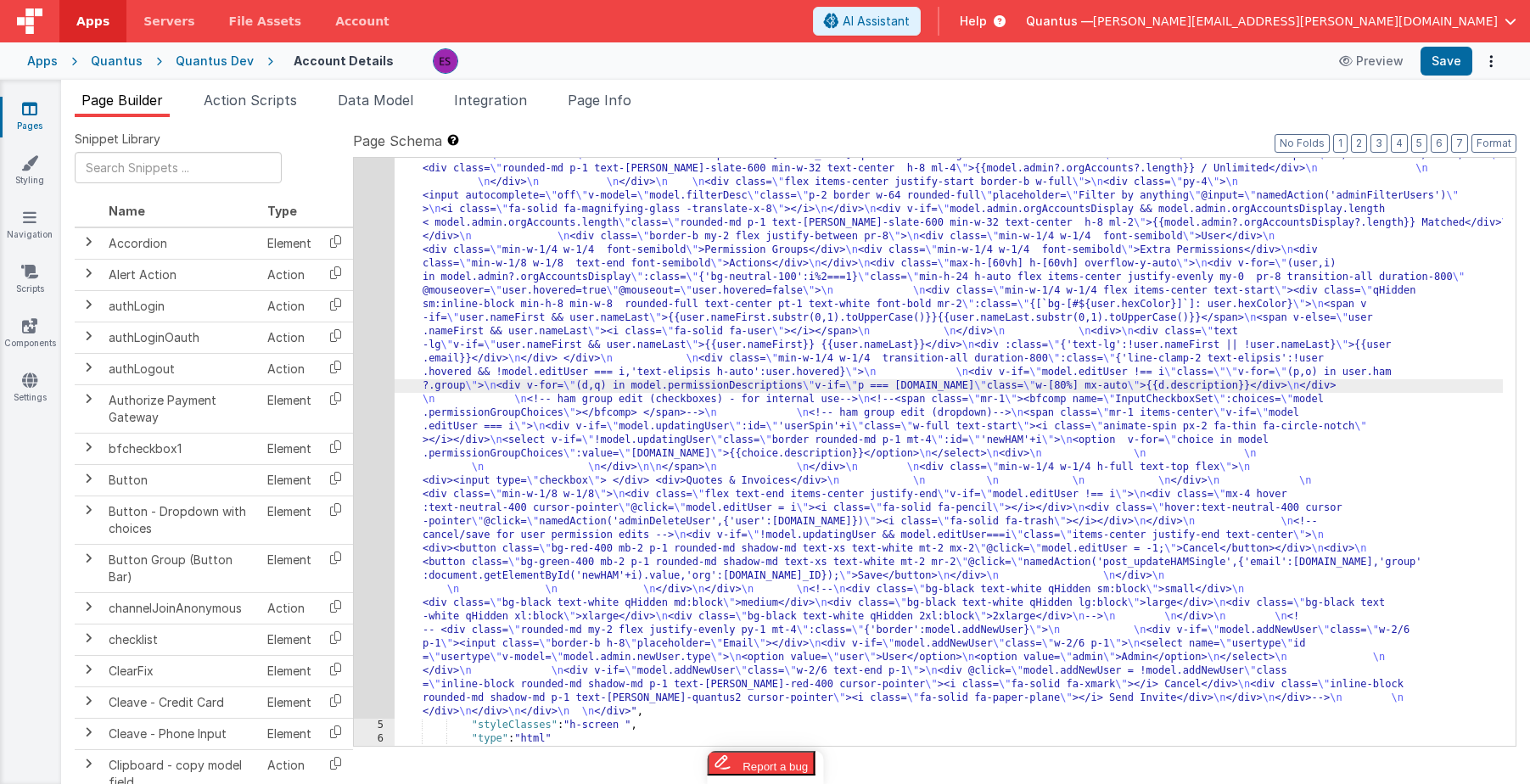
click at [381, 379] on div "4" at bounding box center [374, 128] width 41 height 1181
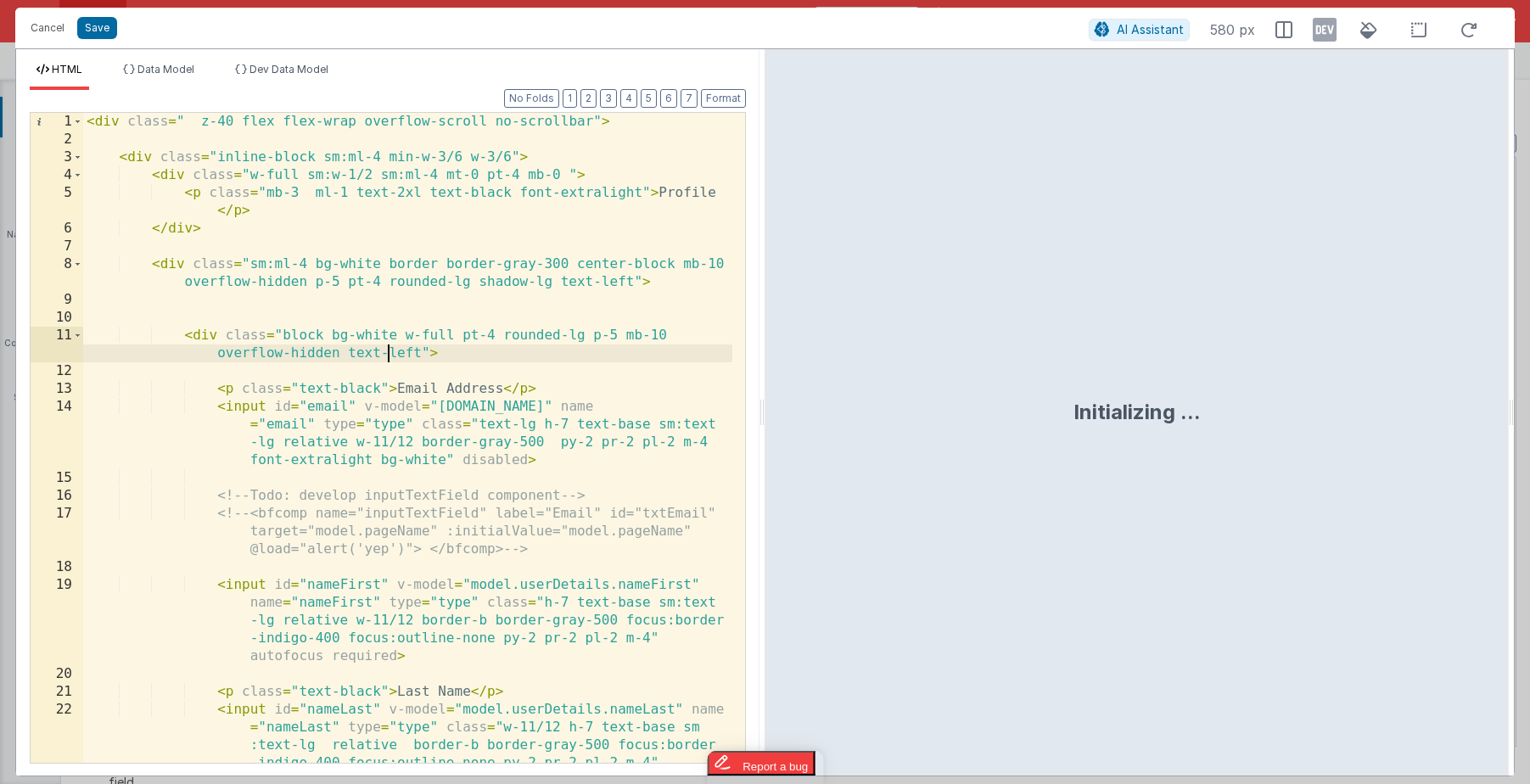
click at [386, 355] on div "< div class = " z-40 flex flex-wrap overflow-scroll no-scrollbar" > < div class…" at bounding box center [408, 491] width 649 height 757
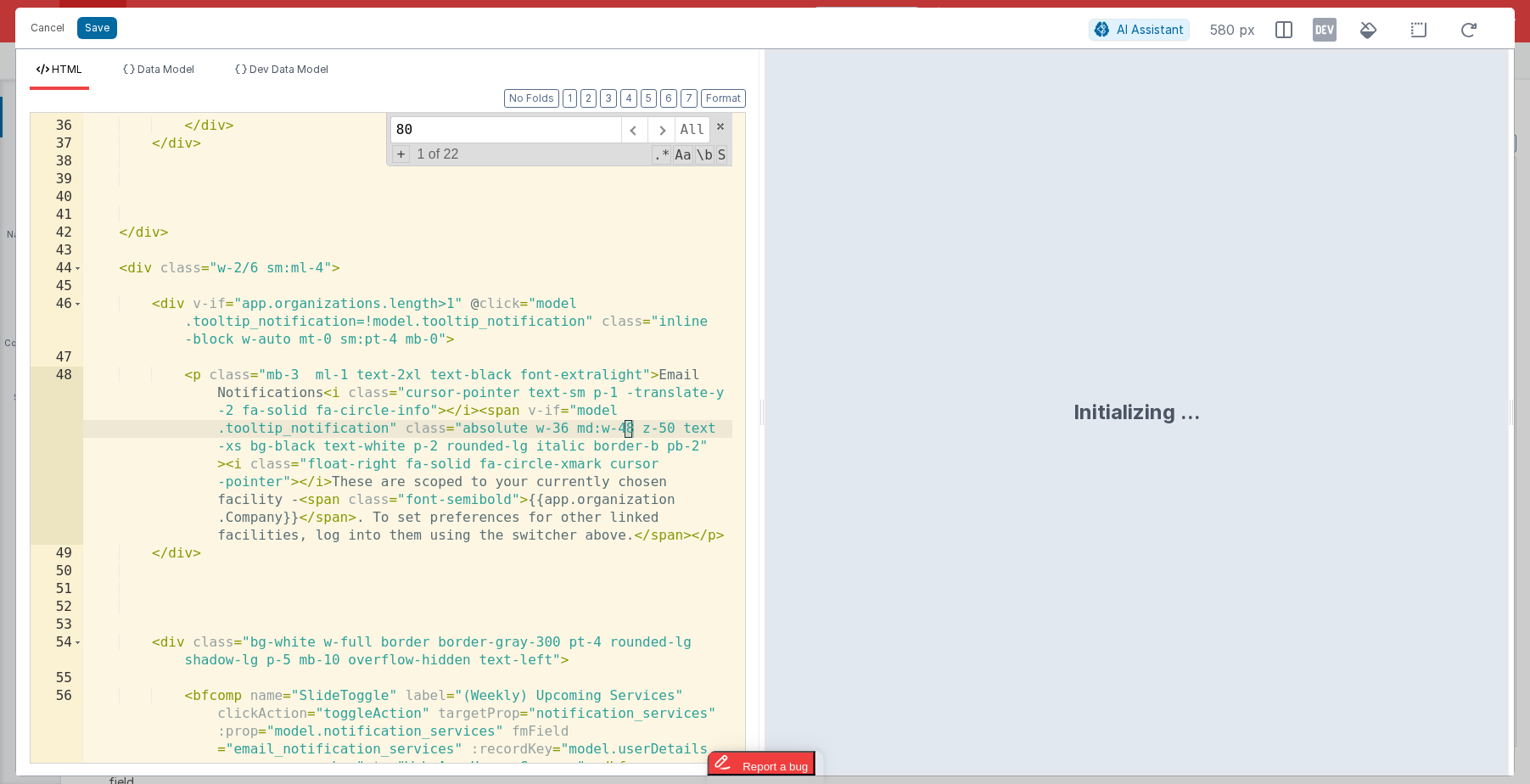
scroll to position [2811, 0]
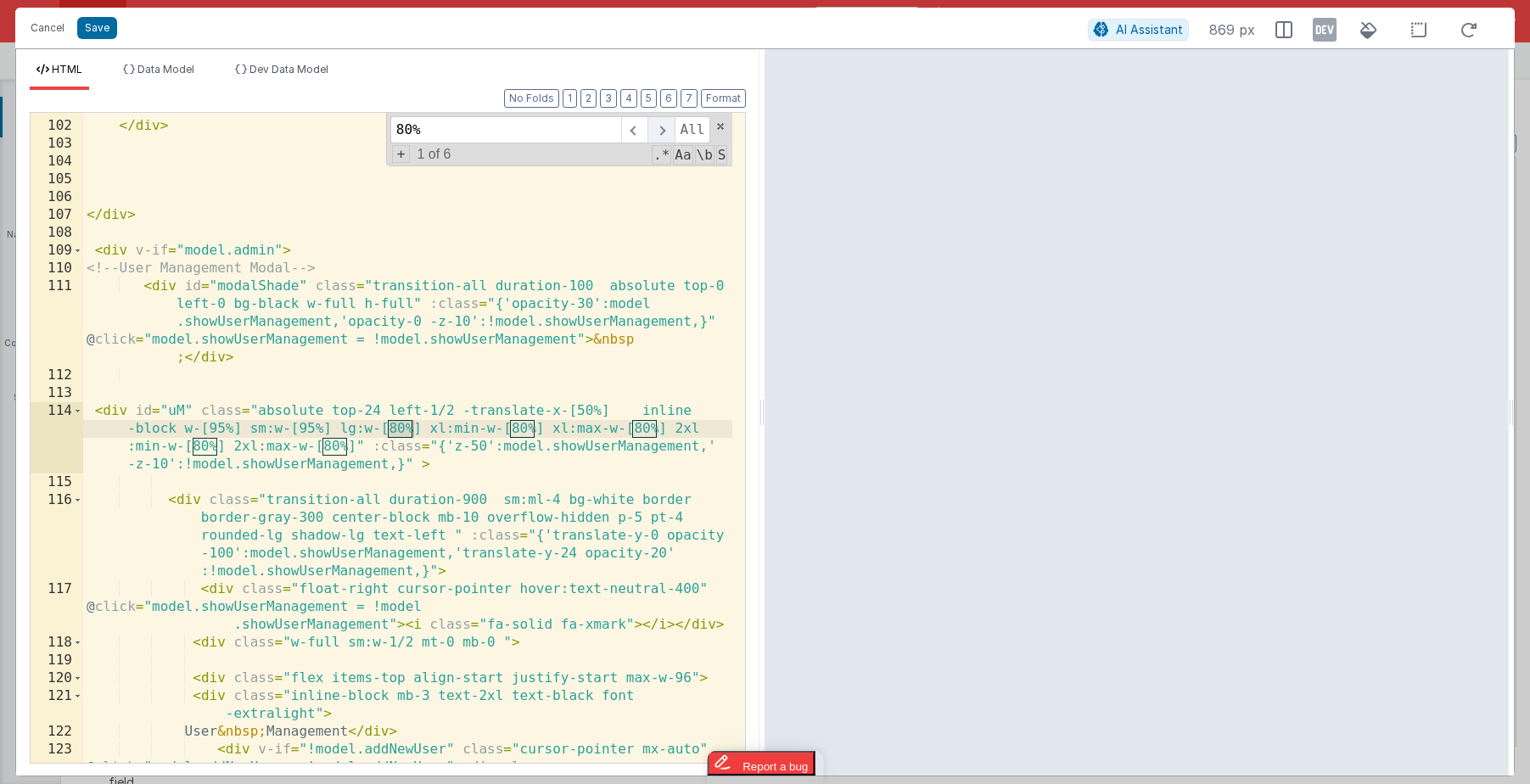
type input "80%"
click at [665, 135] on span at bounding box center [660, 130] width 27 height 27
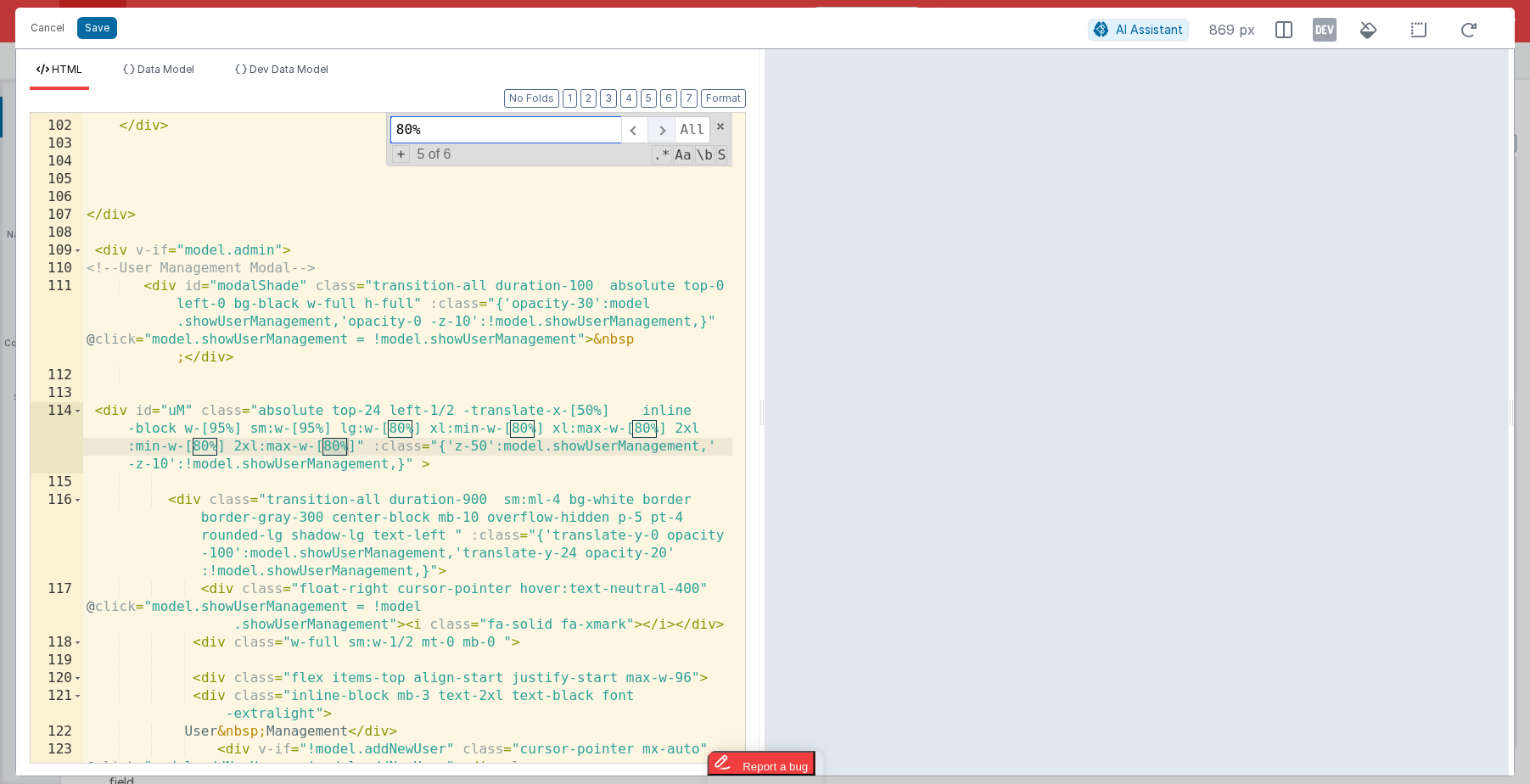
click at [665, 135] on span at bounding box center [660, 130] width 27 height 27
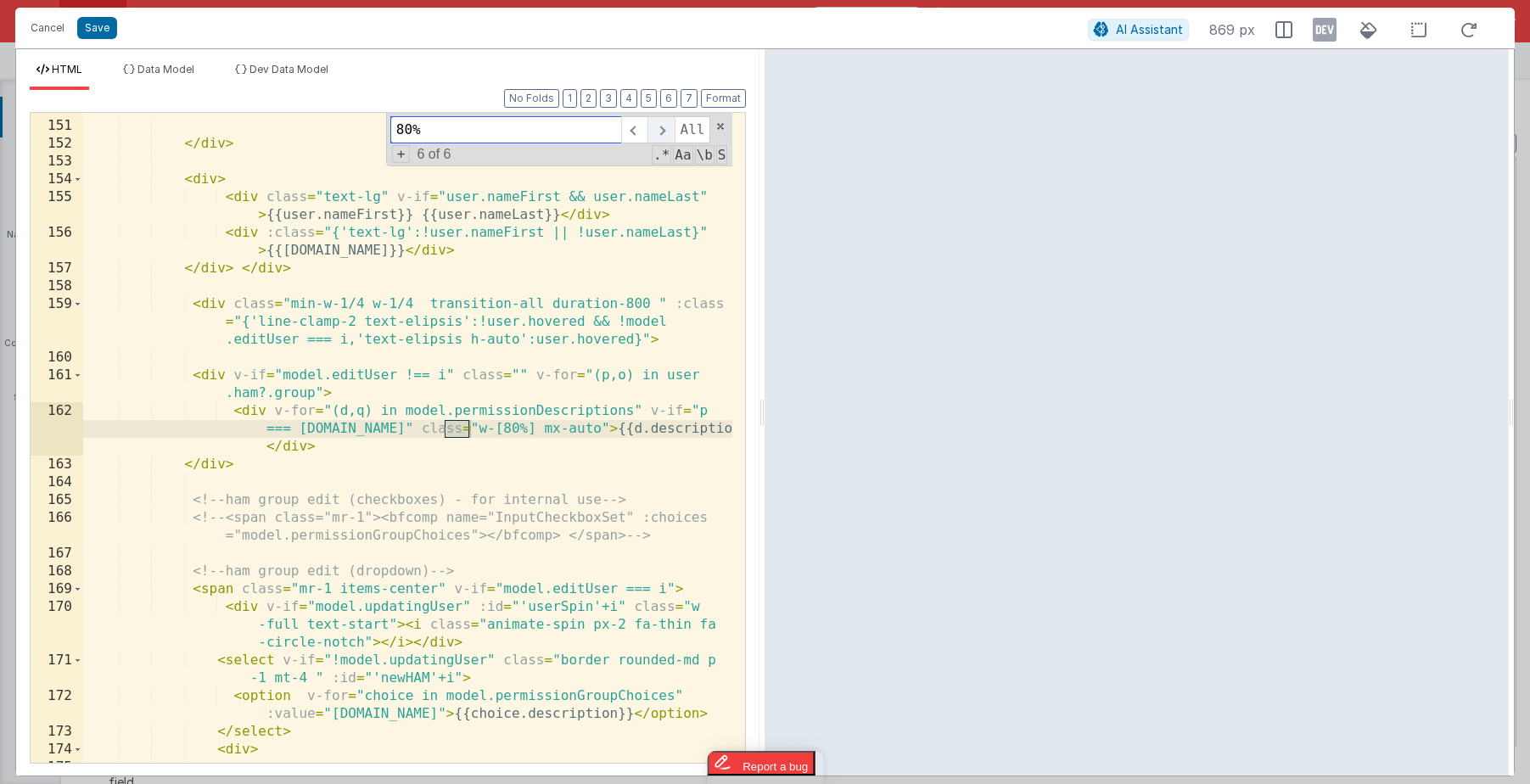
scroll to position [4343, 0]
click at [484, 441] on div "< span v-else = "user.nameFirst && user.nameLast" > < i class = "fa-solid fa-us…" at bounding box center [408, 433] width 649 height 704
drag, startPoint x: 486, startPoint y: 431, endPoint x: 421, endPoint y: 423, distance: 65.5
click at [421, 423] on div "< span v-else = "user.nameFirst && user.nameLast" > < i class = "fa-solid fa-us…" at bounding box center [408, 433] width 649 height 704
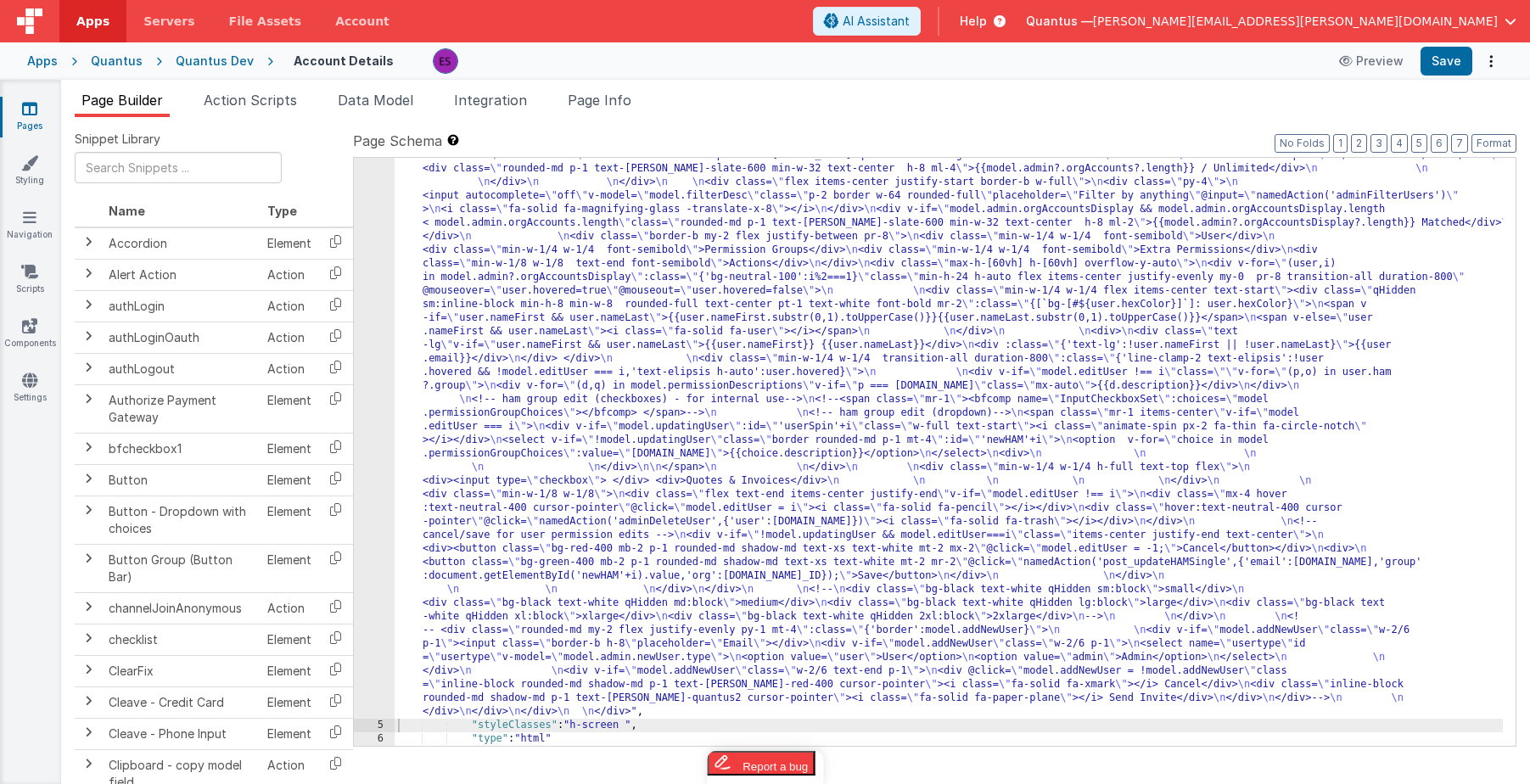
click at [560, 439] on div ""html" : "<div class= \" z-40 flex flex-wrap overflow-scroll no-scrollbar \" > …" at bounding box center [949, 429] width 1109 height 1783
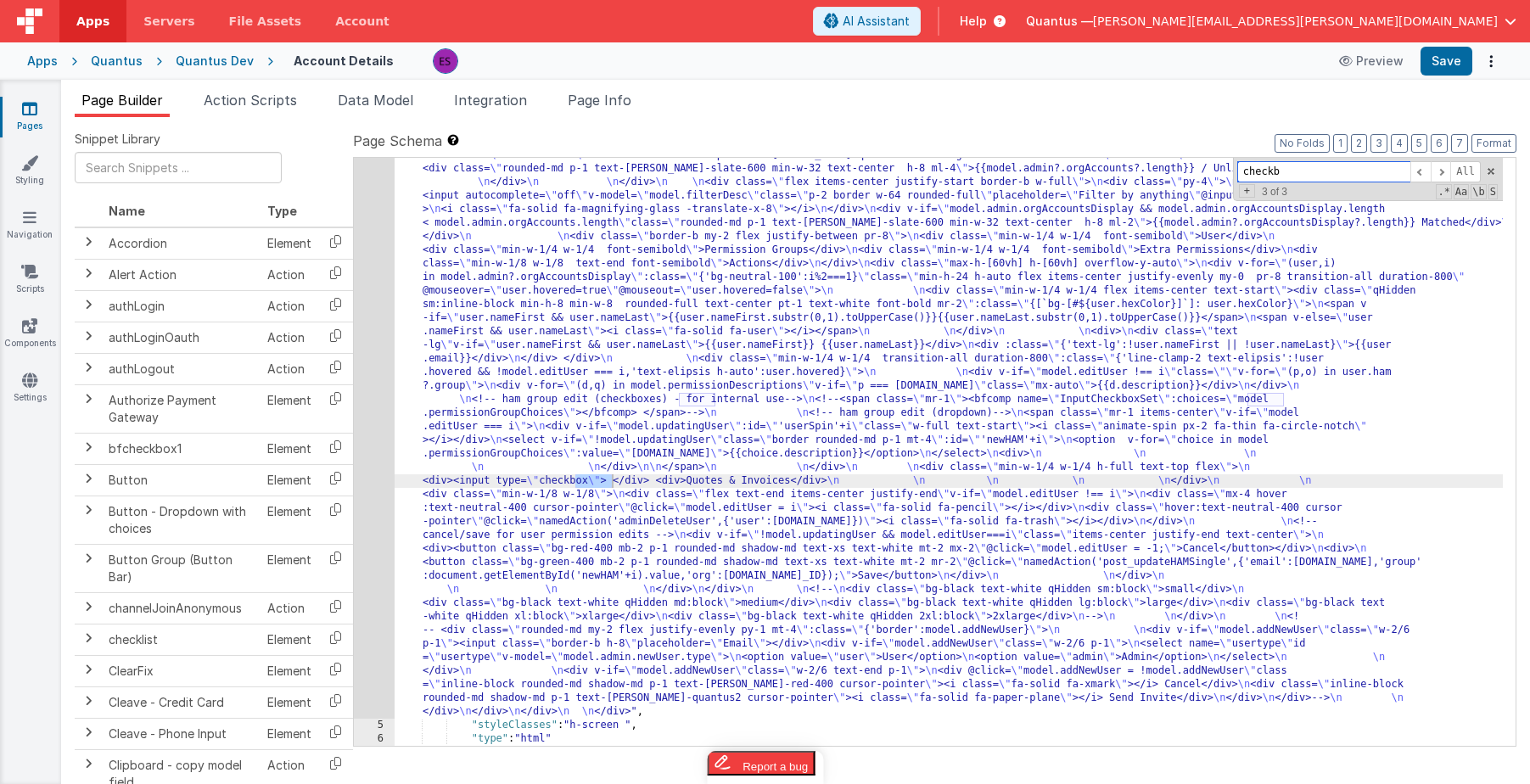
type input "checkb"
click at [483, 480] on div ""html" : "<div class= \" z-40 flex flex-wrap overflow-scroll no-scrollbar \" > …" at bounding box center [949, 429] width 1109 height 1783
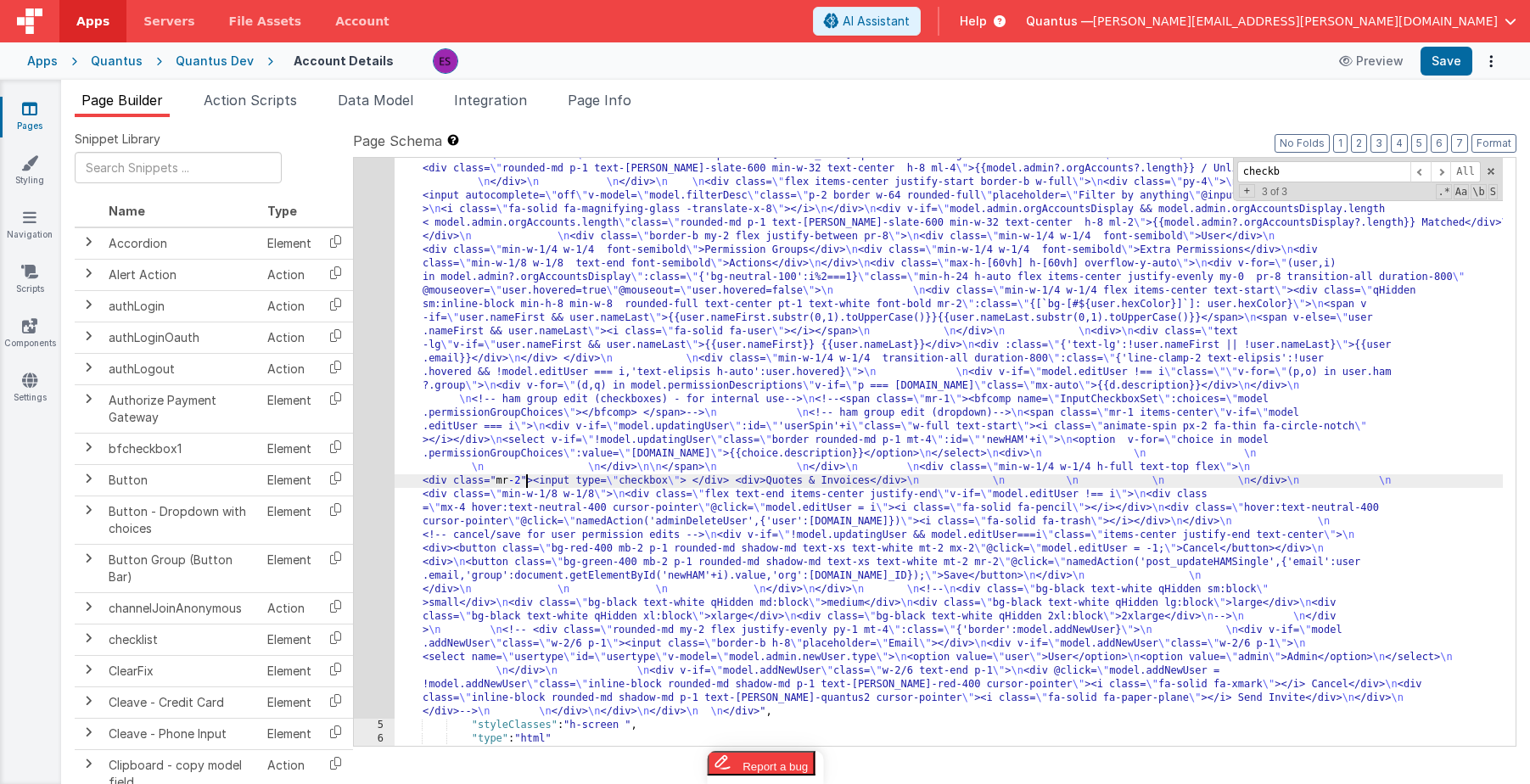
click at [528, 479] on div ""html" : "<div class= \" z-40 flex flex-wrap overflow-scroll no-scrollbar \" > …" at bounding box center [949, 429] width 1109 height 1783
